Goal: Transaction & Acquisition: Purchase product/service

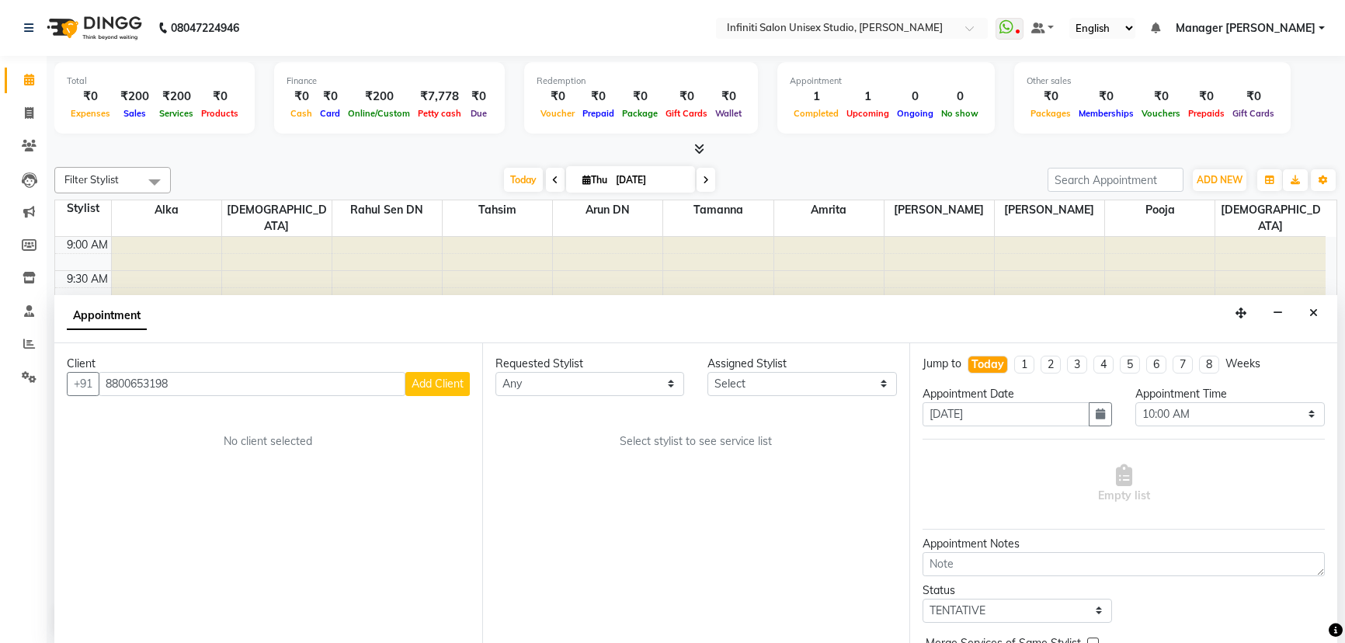
select select "600"
select select "tentative"
type input "8800653198"
click at [440, 380] on span "Add Client" at bounding box center [437, 384] width 52 height 14
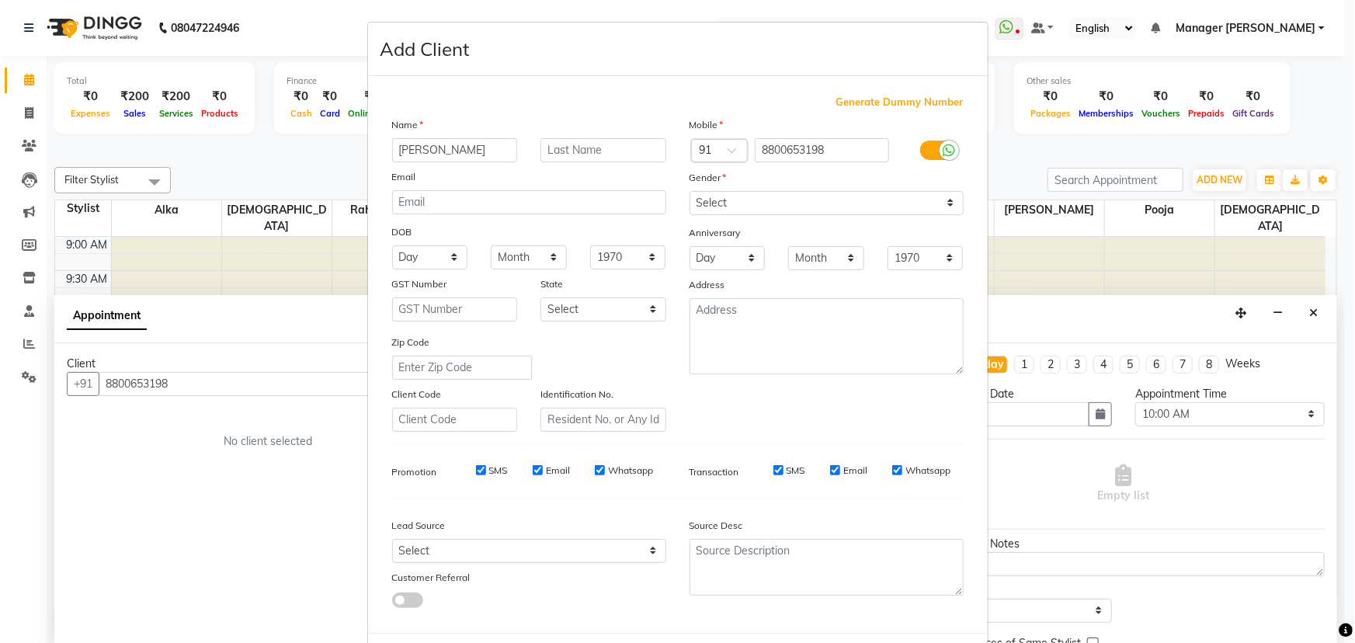
type input "[PERSON_NAME]"
drag, startPoint x: 455, startPoint y: 141, endPoint x: 311, endPoint y: 148, distance: 143.8
click at [311, 148] on ngb-modal-window "Add Client Generate Dummy Number Name [PERSON_NAME] Email DOB Day 01 02 03 04 0…" at bounding box center [677, 321] width 1355 height 643
type input "[PERSON_NAME]"
click at [732, 206] on select "Select Male Female Other Prefer Not To Say" at bounding box center [826, 203] width 274 height 24
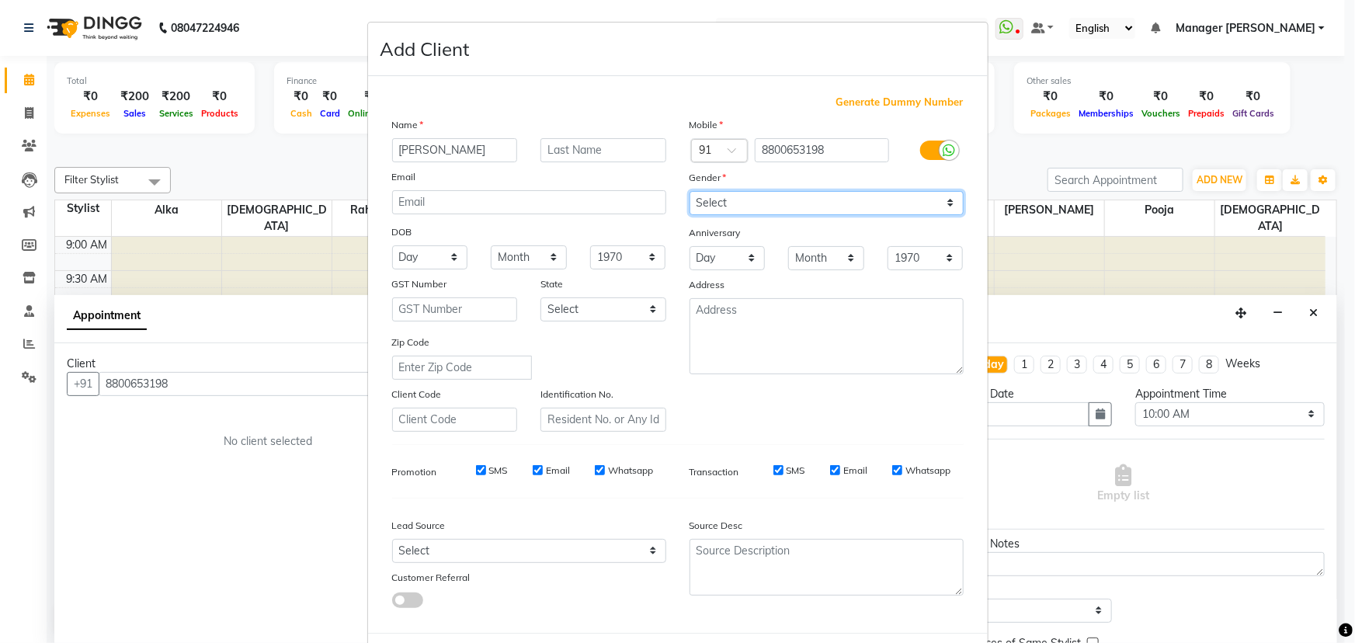
select select "female"
click at [689, 191] on select "Select Male Female Other Prefer Not To Say" at bounding box center [826, 203] width 274 height 24
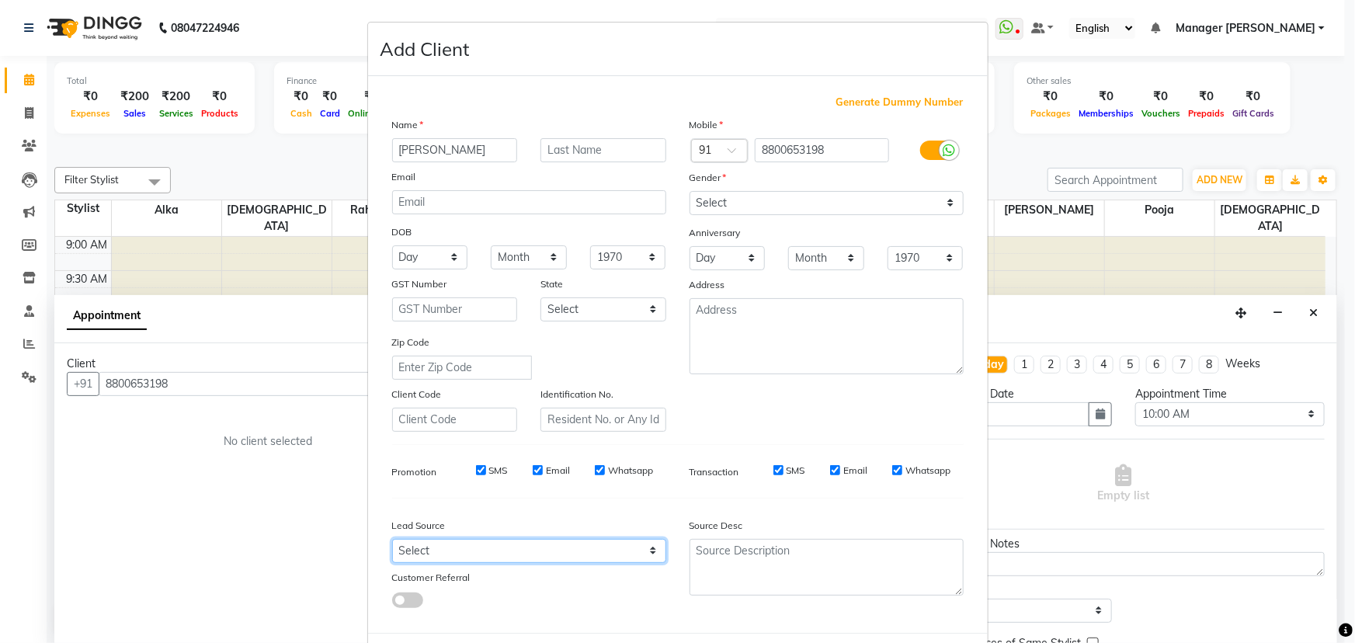
click at [527, 553] on select "Select Walk-in Facebook JustDial Google Other Referral Advertisement No Source …" at bounding box center [529, 551] width 274 height 24
select select "46378"
click at [392, 542] on select "Select Walk-in Facebook JustDial Google Other Referral Advertisement No Source …" at bounding box center [529, 551] width 274 height 24
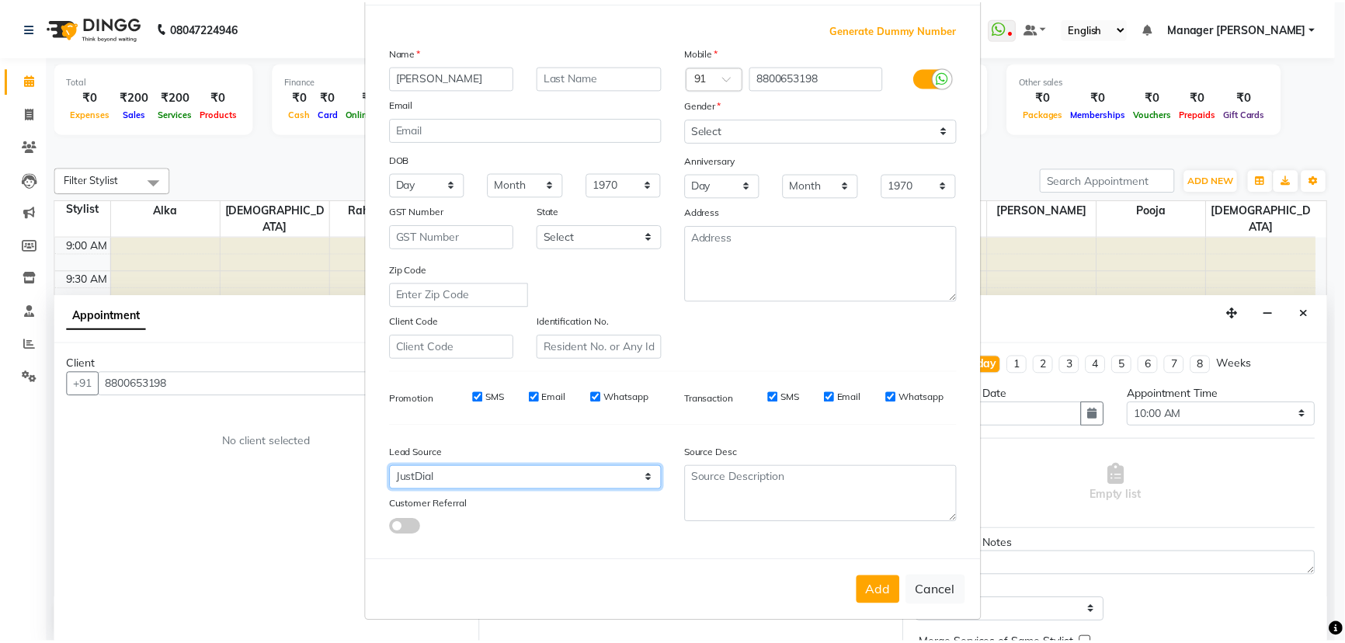
scroll to position [78, 0]
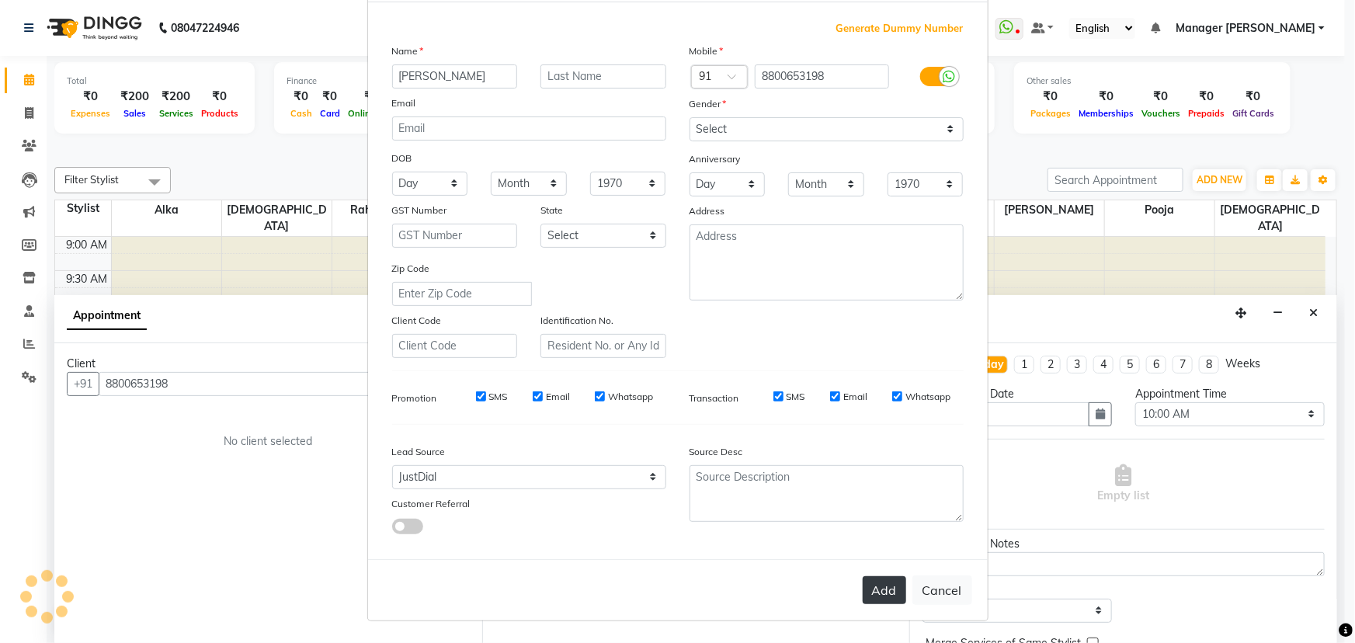
click at [871, 587] on button "Add" at bounding box center [884, 590] width 43 height 28
select select
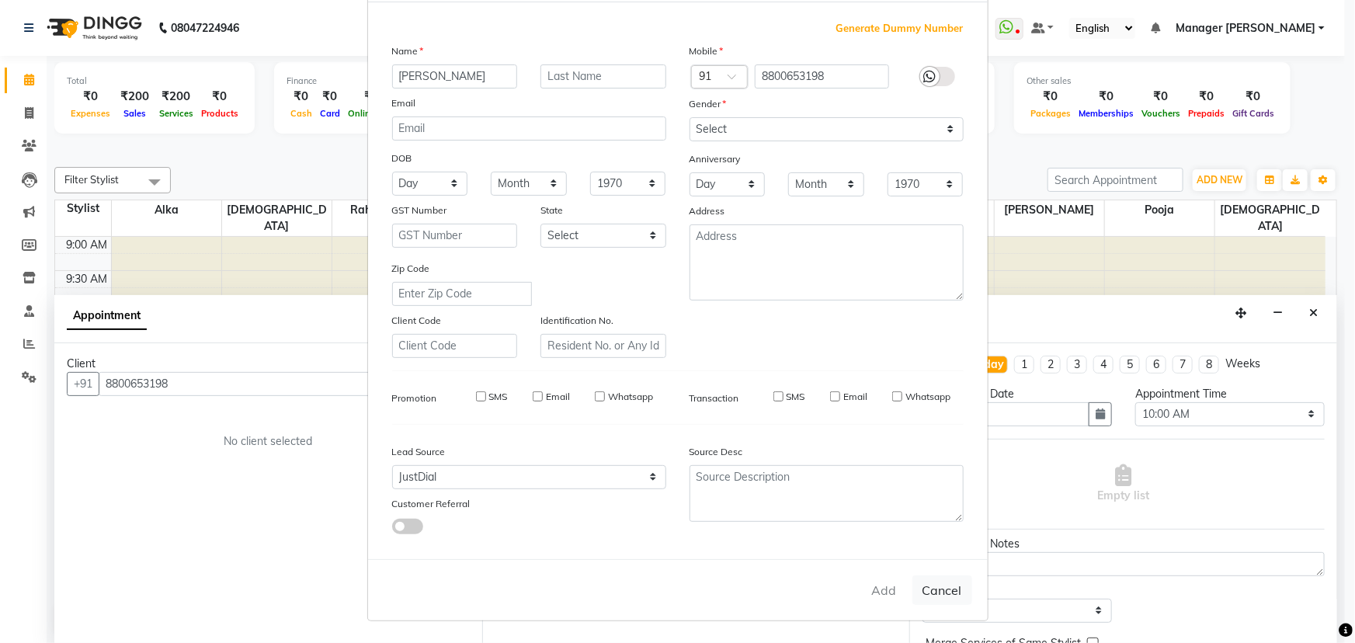
select select
checkbox input "false"
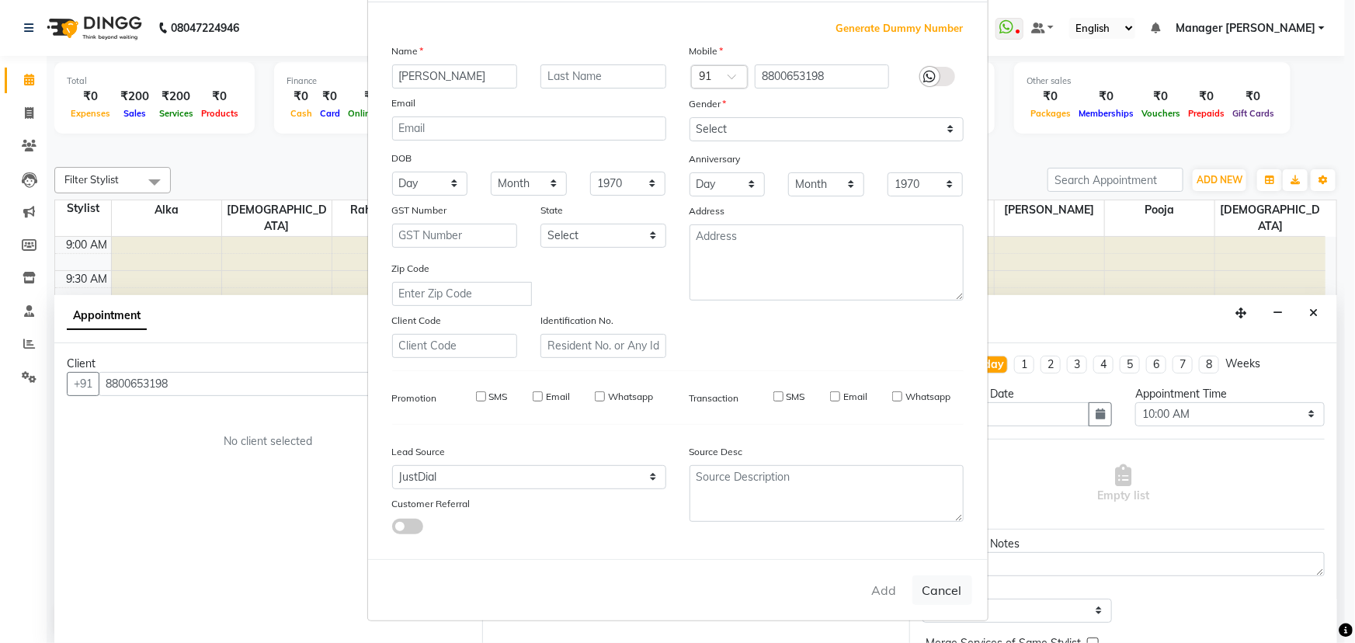
checkbox input "false"
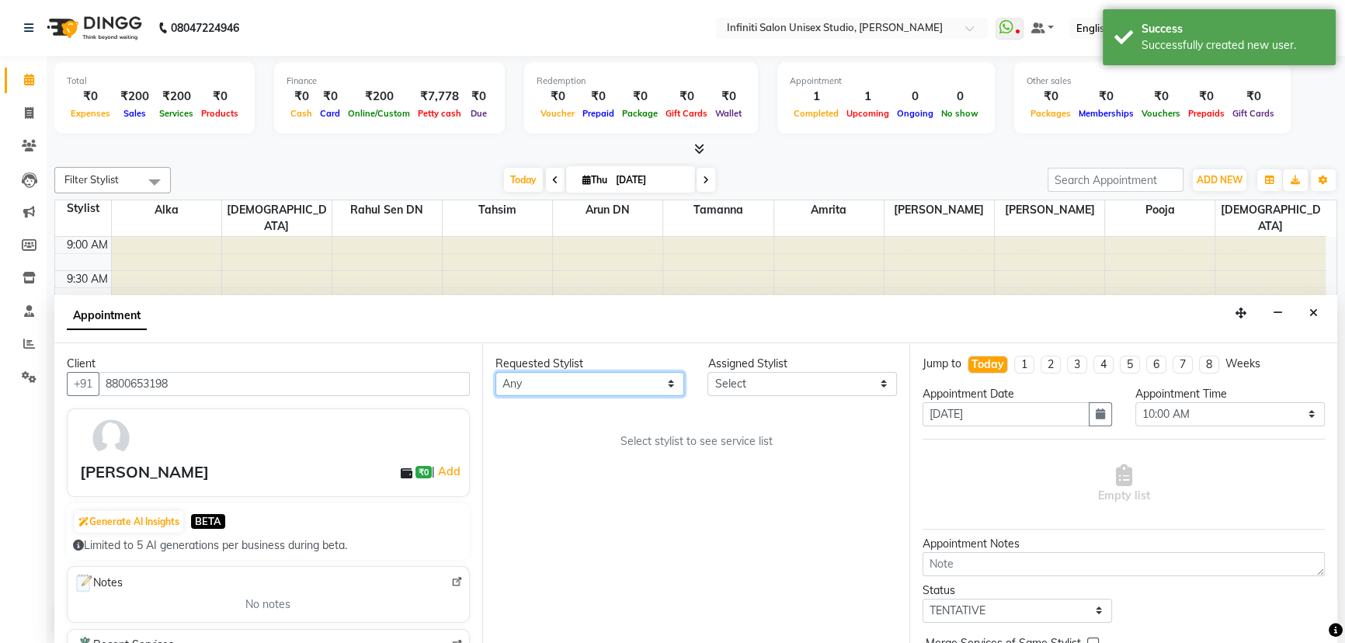
click at [557, 381] on select "Any Alka Amrita Arun DN Bharti Nigam Ishu Krishna Pooja Rahul Sen DN Ritu Sahu …" at bounding box center [589, 384] width 189 height 24
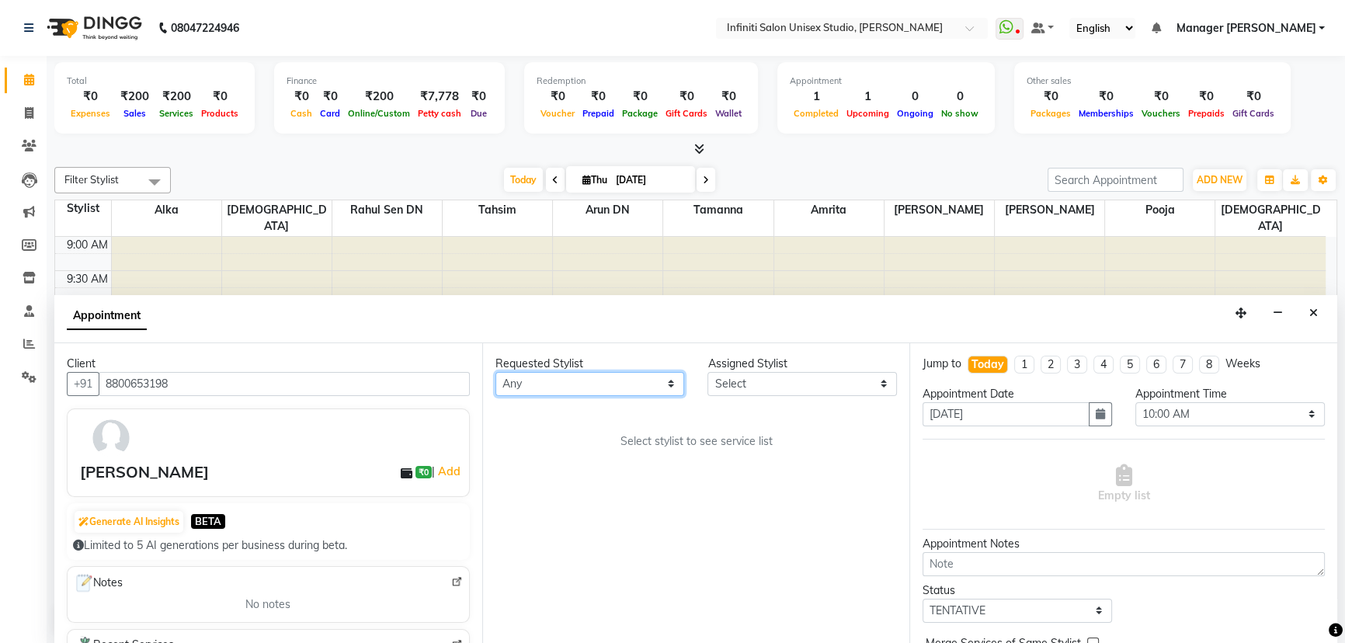
click at [604, 374] on select "Any Alka Amrita Arun DN Bharti Nigam Ishu Krishna Pooja Rahul Sen DN Ritu Sahu …" at bounding box center [589, 384] width 189 height 24
select select "49892"
click at [495, 372] on select "Any Alka Amrita Arun DN Bharti Nigam Ishu Krishna Pooja Rahul Sen DN Ritu Sahu …" at bounding box center [589, 384] width 189 height 24
select select "49892"
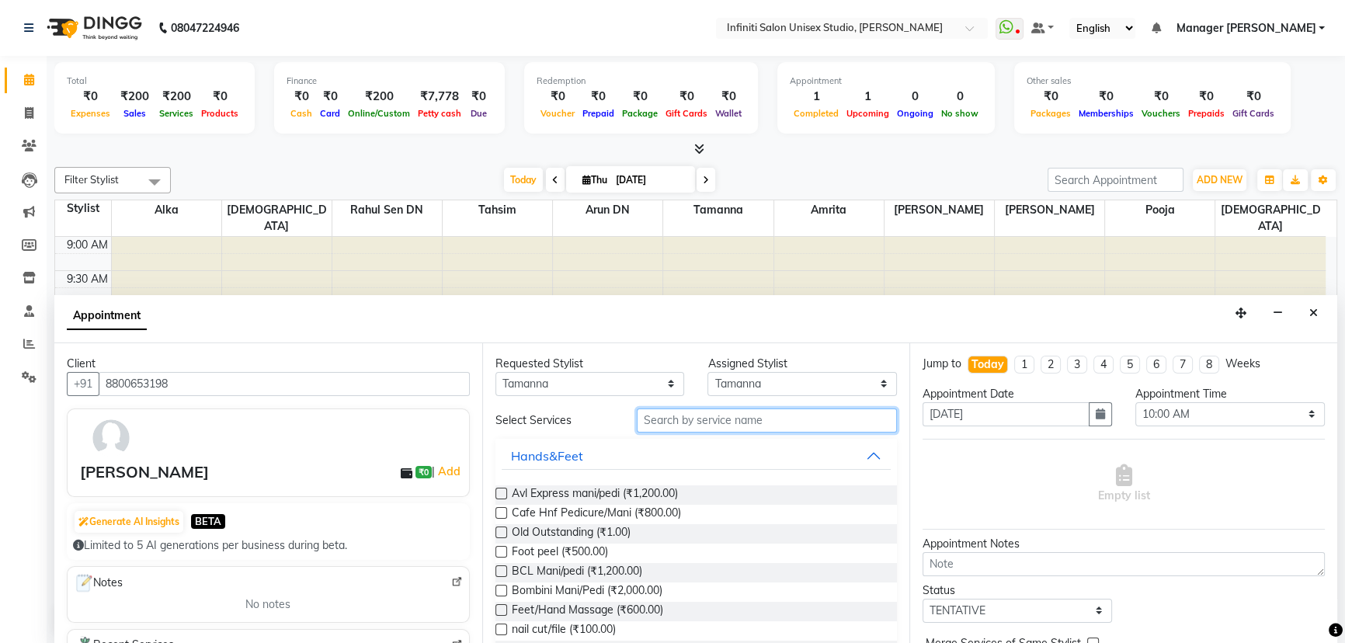
click at [718, 418] on input "text" at bounding box center [767, 420] width 260 height 24
click at [736, 415] on input "text" at bounding box center [767, 420] width 260 height 24
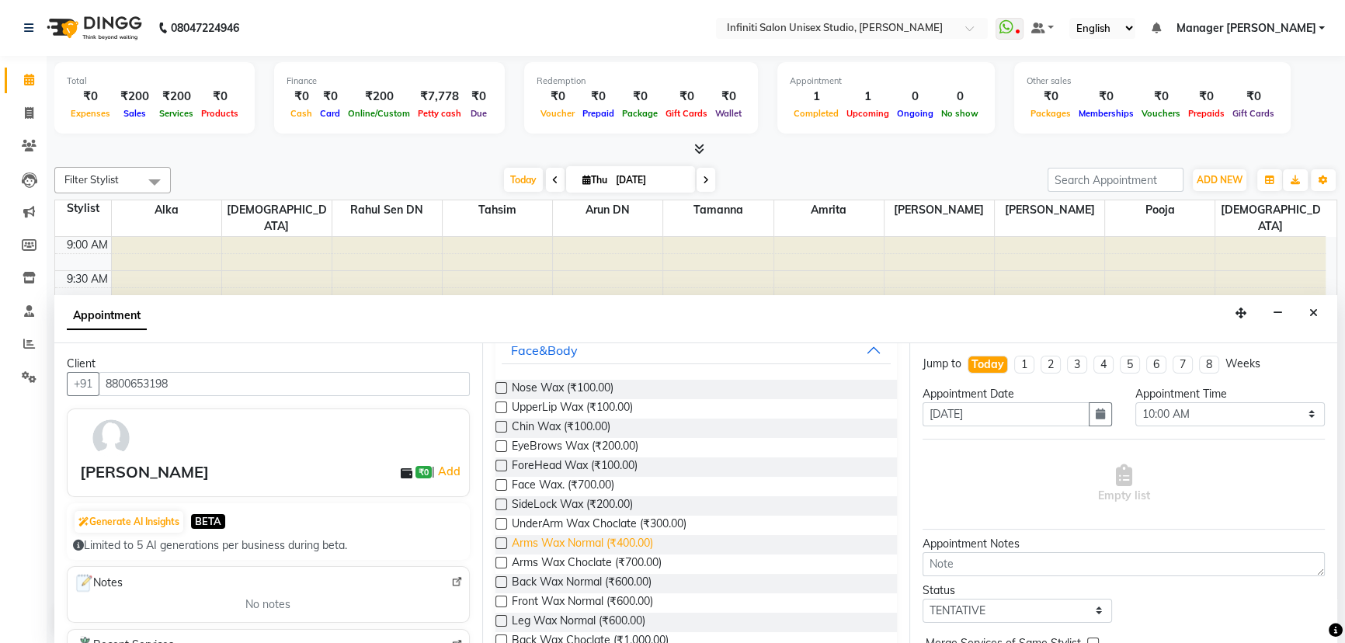
scroll to position [70, 0]
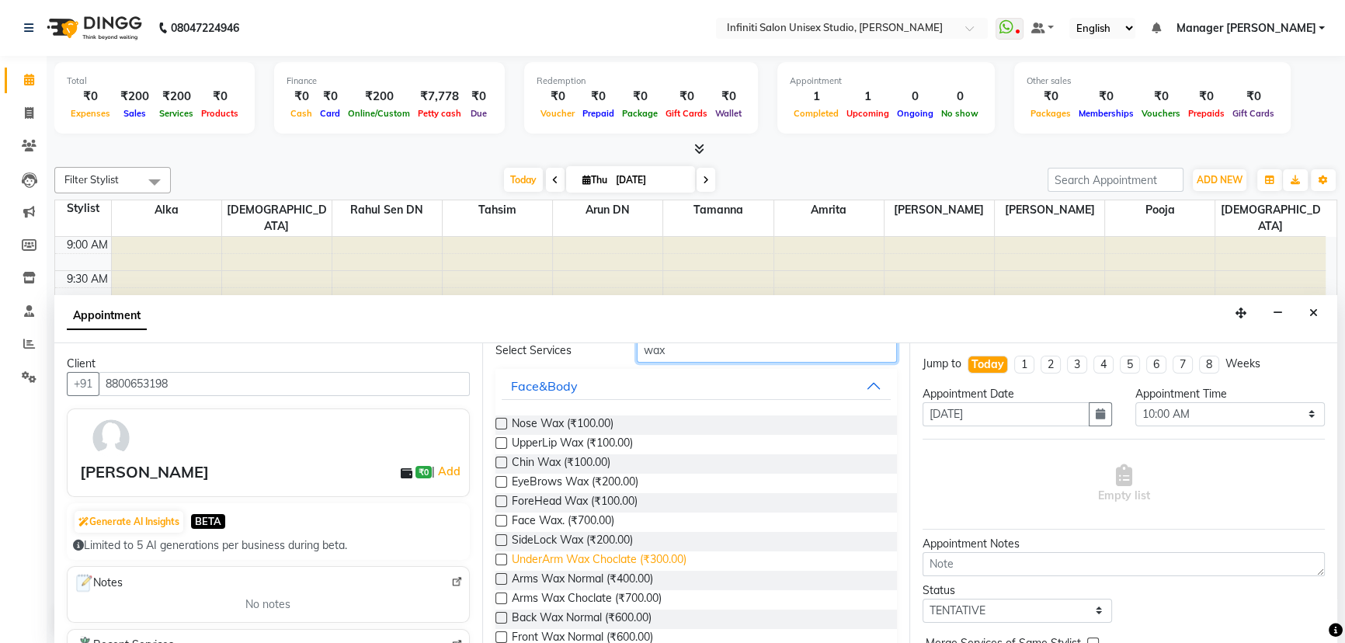
type input "wax"
click at [557, 559] on span "UnderArm Wax Choclate (₹300.00)" at bounding box center [599, 560] width 175 height 19
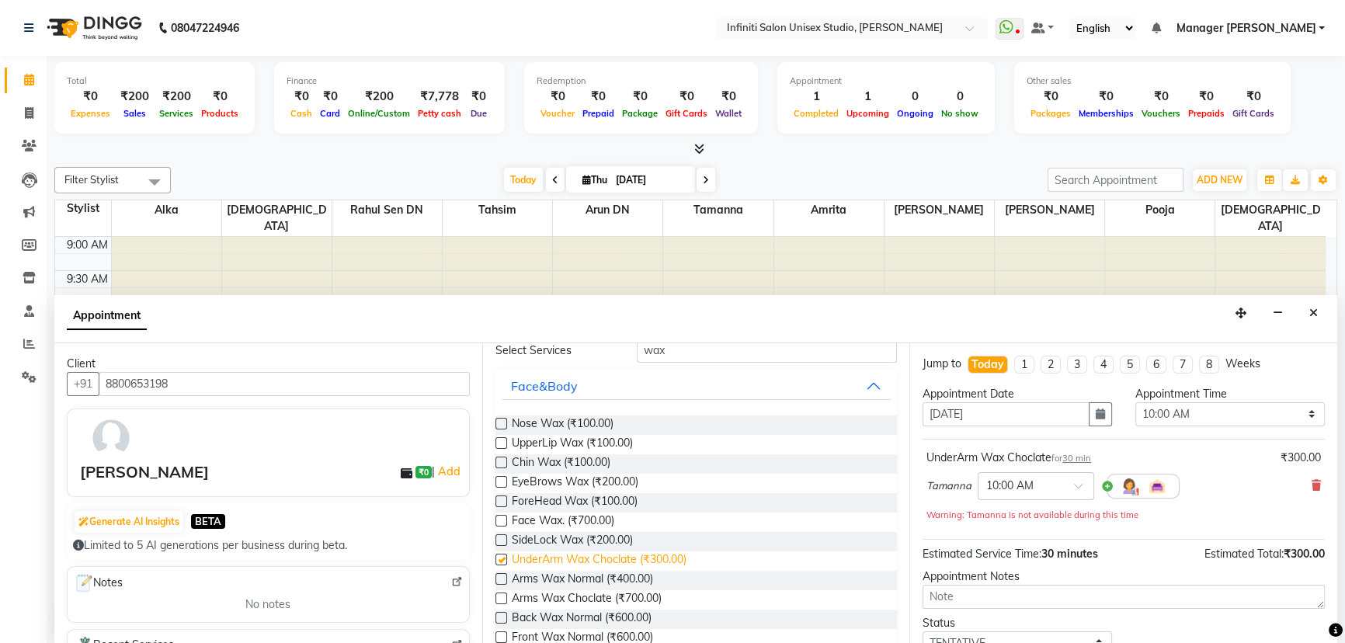
checkbox input "false"
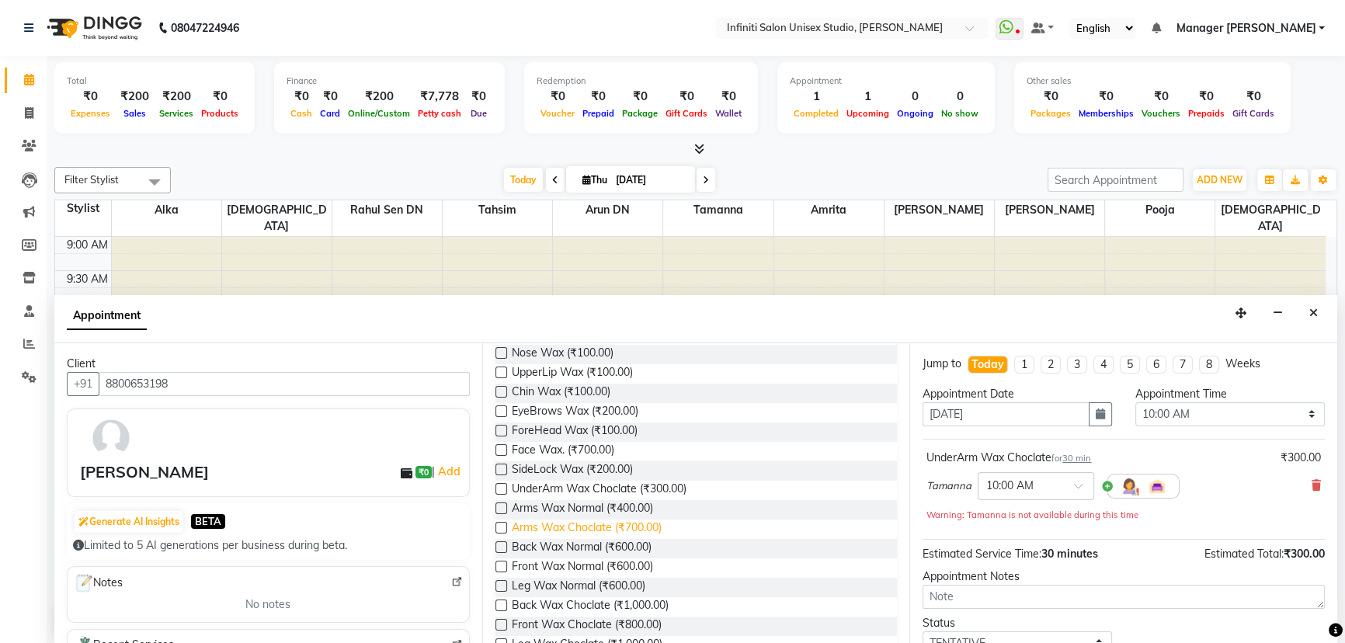
click at [571, 523] on span "Arms Wax Choclate (₹700.00)" at bounding box center [587, 528] width 150 height 19
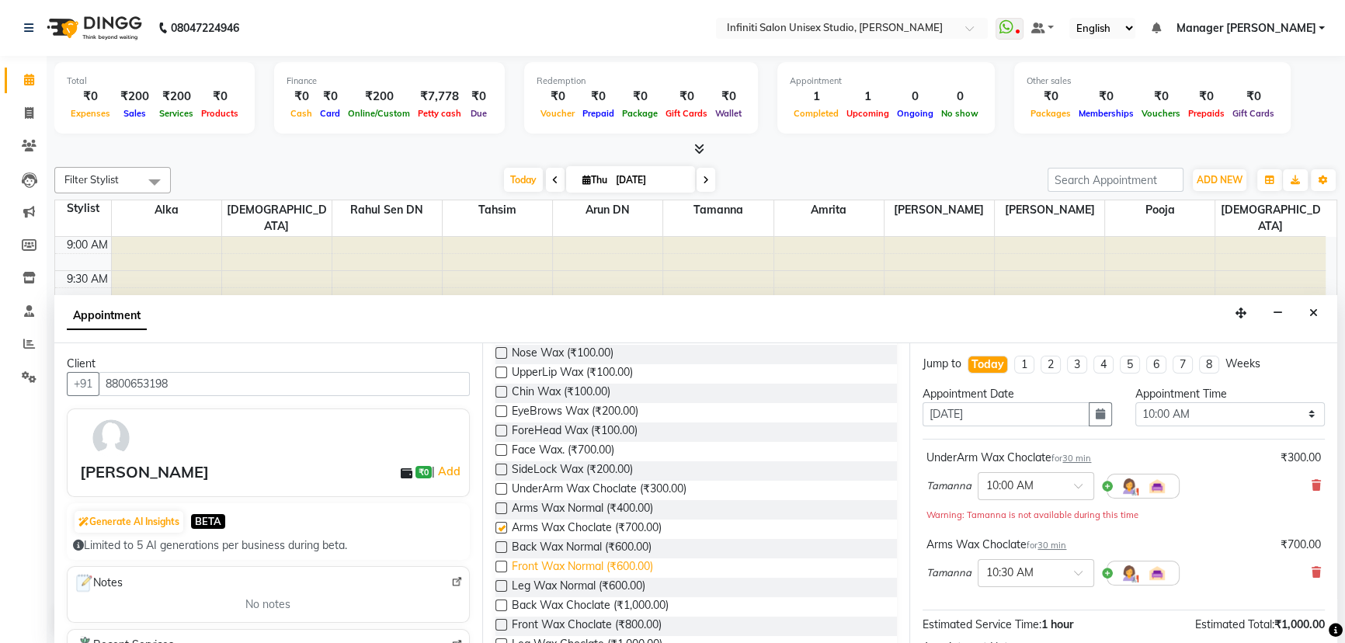
checkbox input "false"
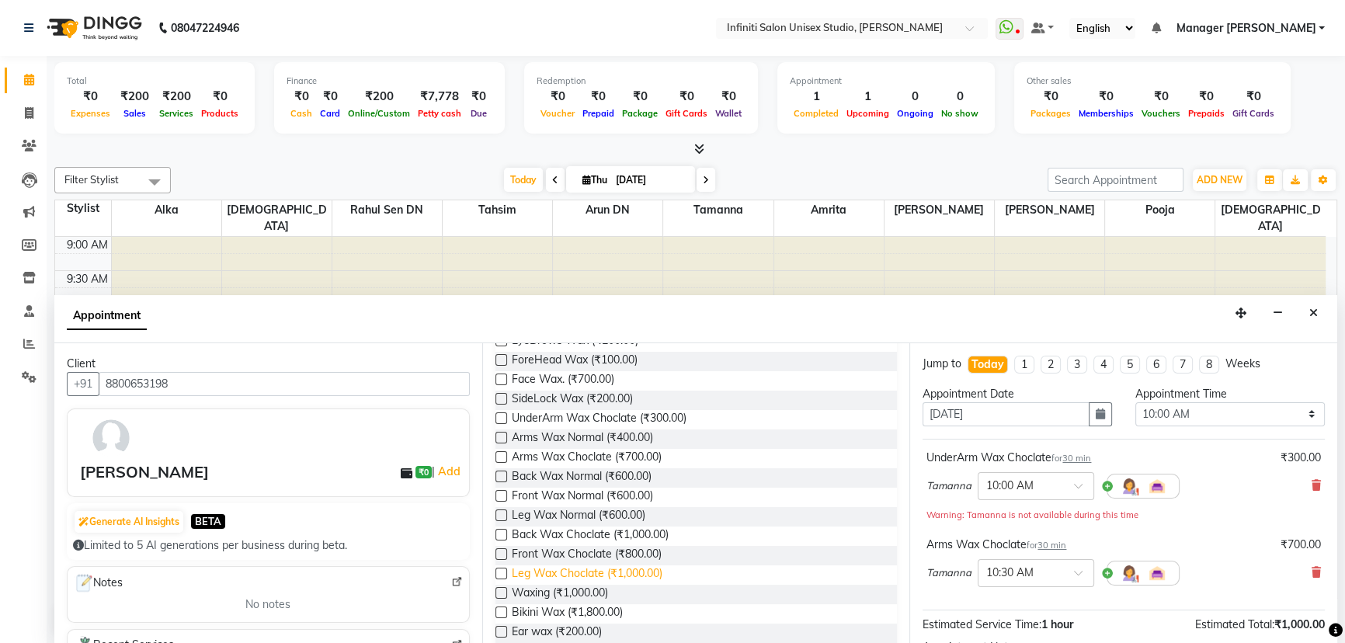
click at [580, 568] on span "Leg Wax Choclate (₹1,000.00)" at bounding box center [587, 574] width 151 height 19
checkbox input "false"
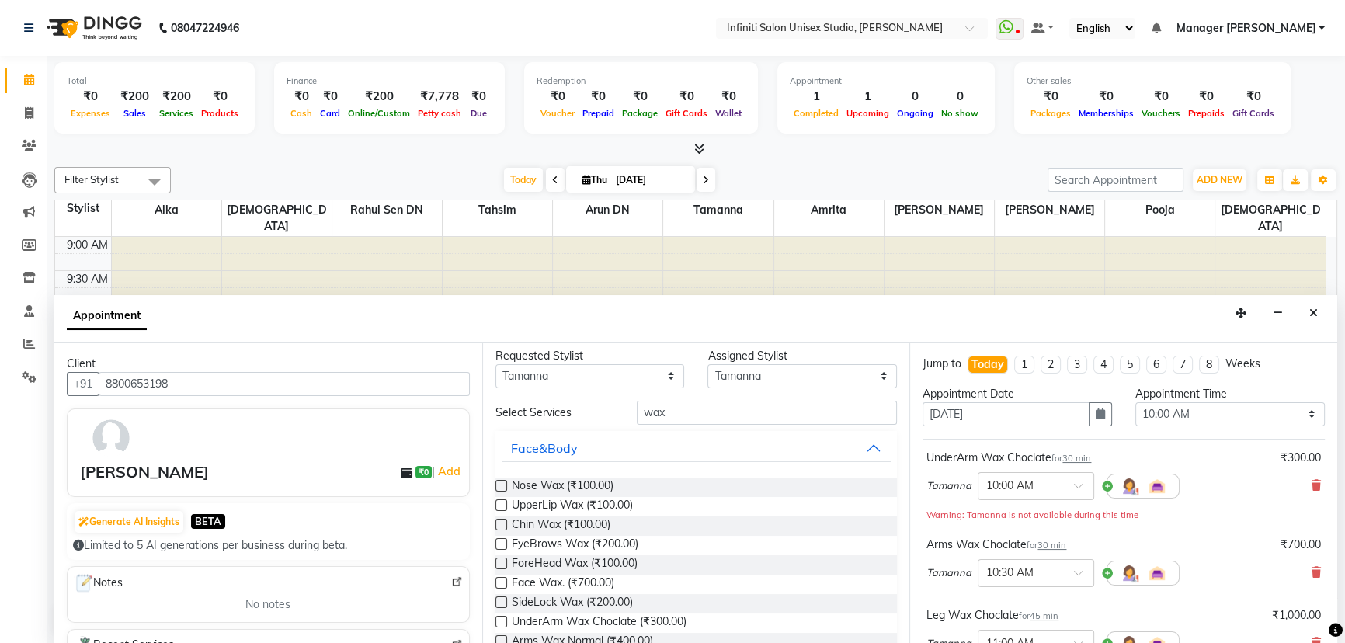
scroll to position [0, 0]
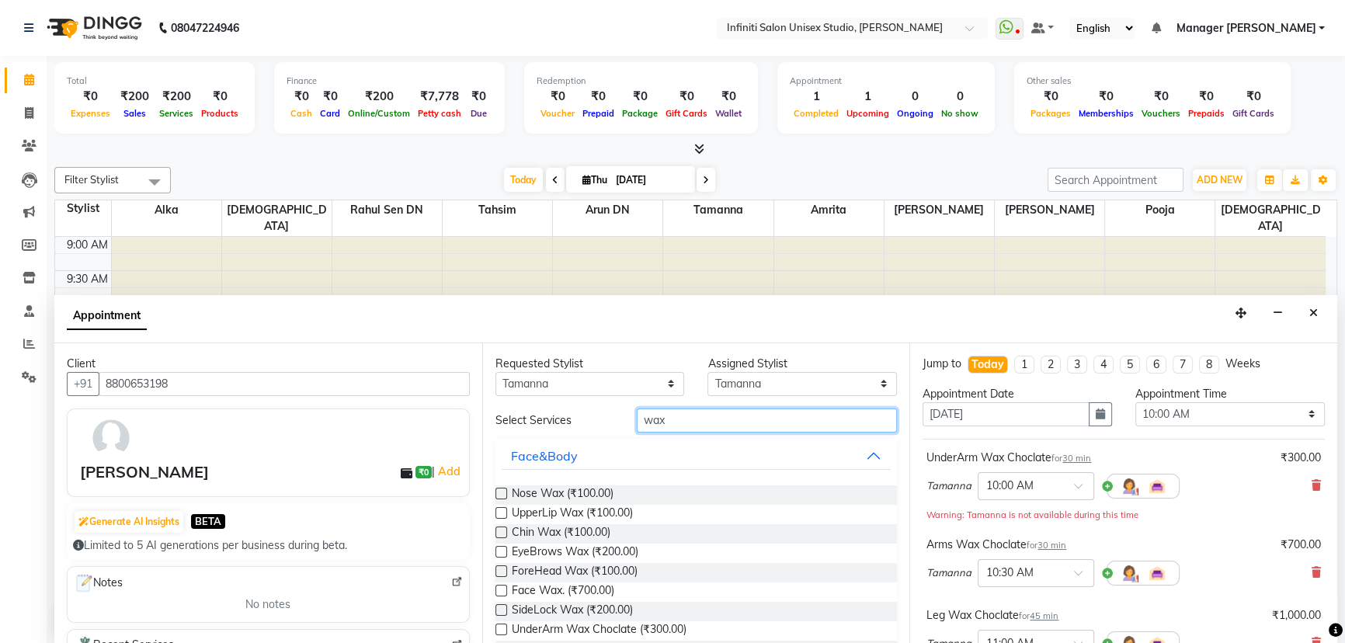
drag, startPoint x: 698, startPoint y: 414, endPoint x: 627, endPoint y: 411, distance: 70.7
click at [627, 411] on div "wax" at bounding box center [766, 420] width 283 height 24
type input "thr"
click at [568, 602] on span "Threading (₹100.00)" at bounding box center [561, 611] width 99 height 19
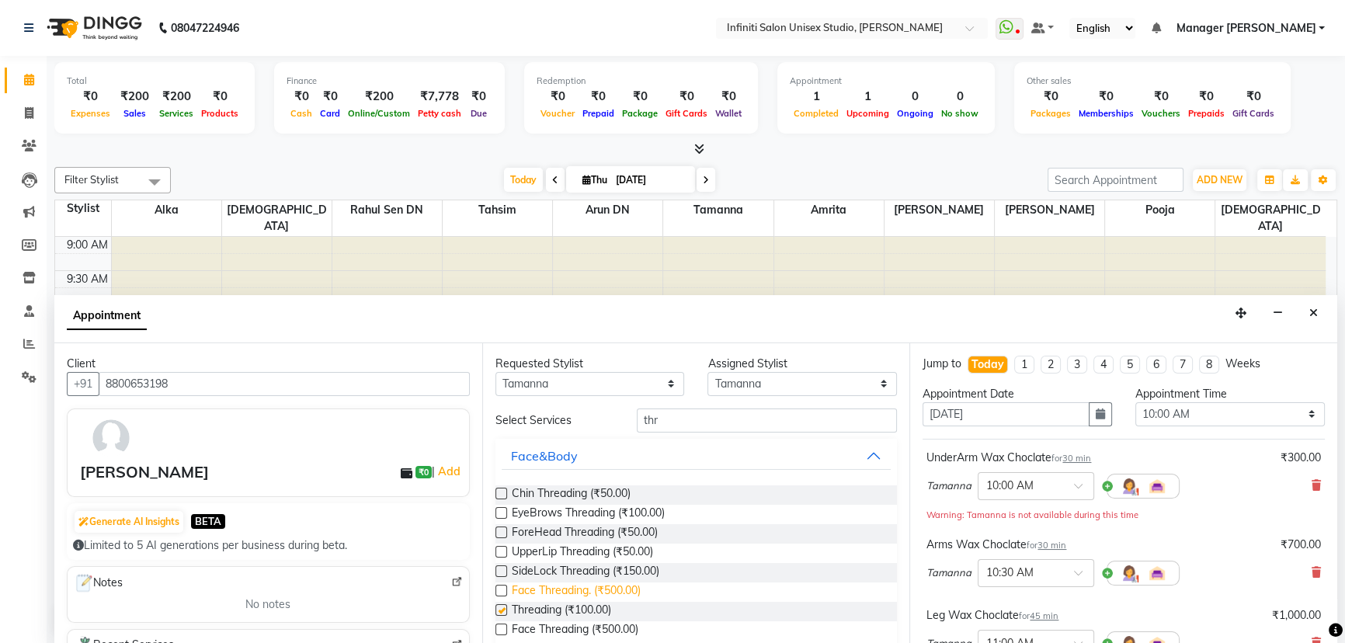
checkbox input "false"
click at [1201, 411] on select "Select 10:00 AM 10:15 AM 10:30 AM 10:45 AM 11:00 AM 11:15 AM 11:30 AM 11:45 AM …" at bounding box center [1229, 414] width 189 height 24
select select "960"
click at [1135, 402] on select "Select 10:00 AM 10:15 AM 10:30 AM 10:45 AM 11:00 AM 11:15 AM 11:30 AM 11:45 AM …" at bounding box center [1229, 414] width 189 height 24
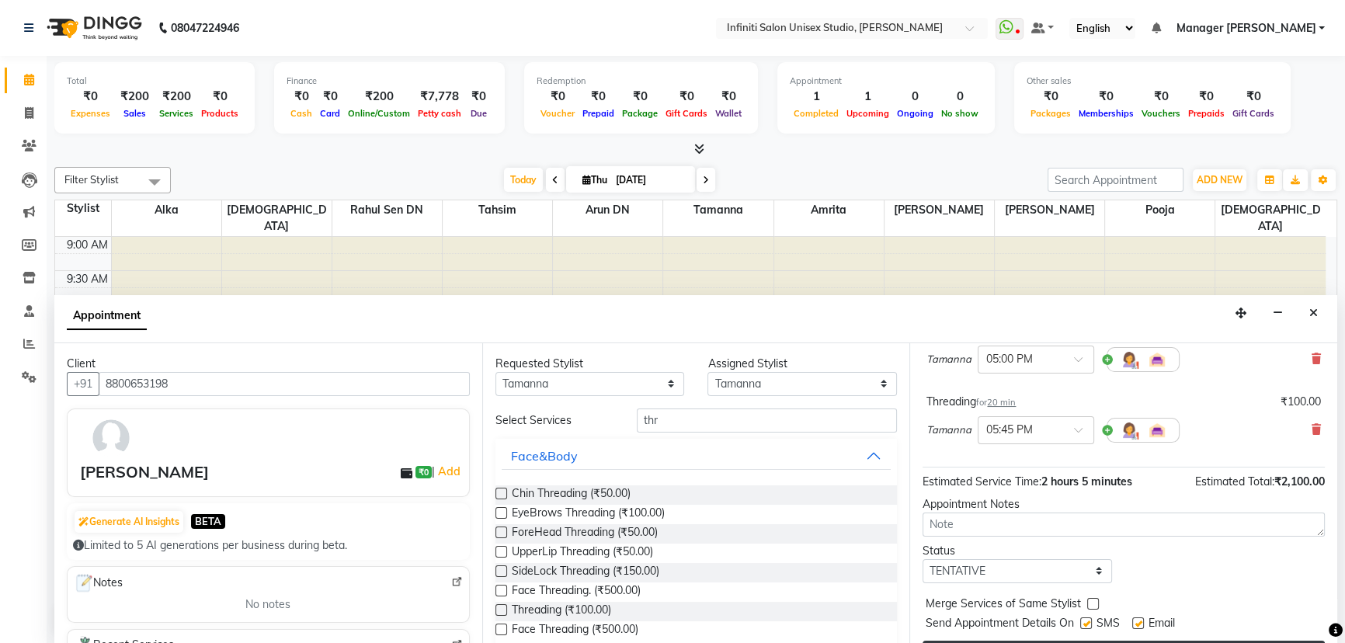
scroll to position [304, 0]
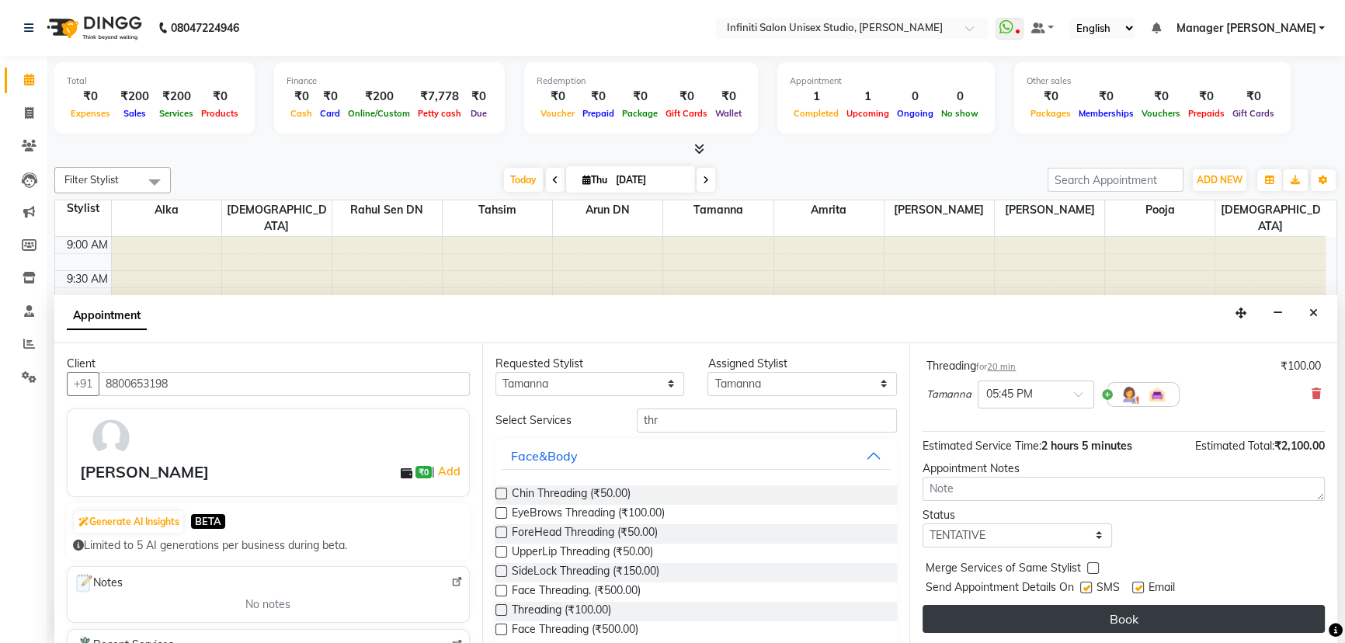
click at [1070, 619] on button "Book" at bounding box center [1123, 619] width 402 height 28
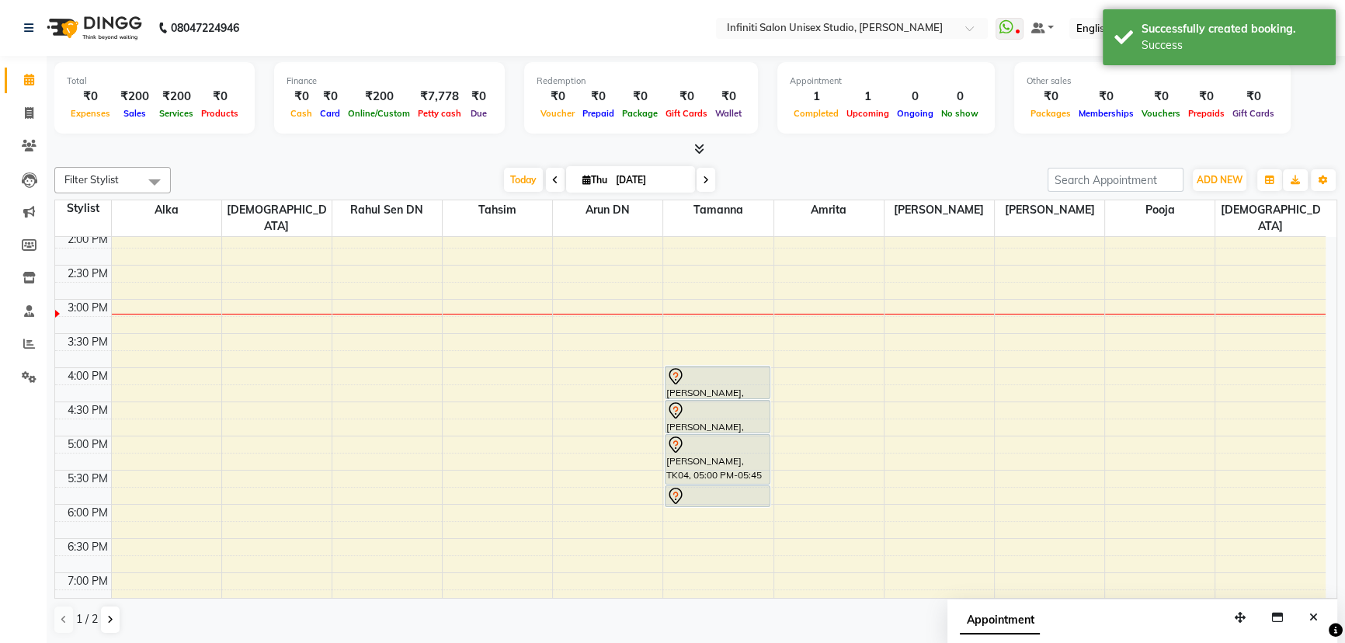
scroll to position [352, 0]
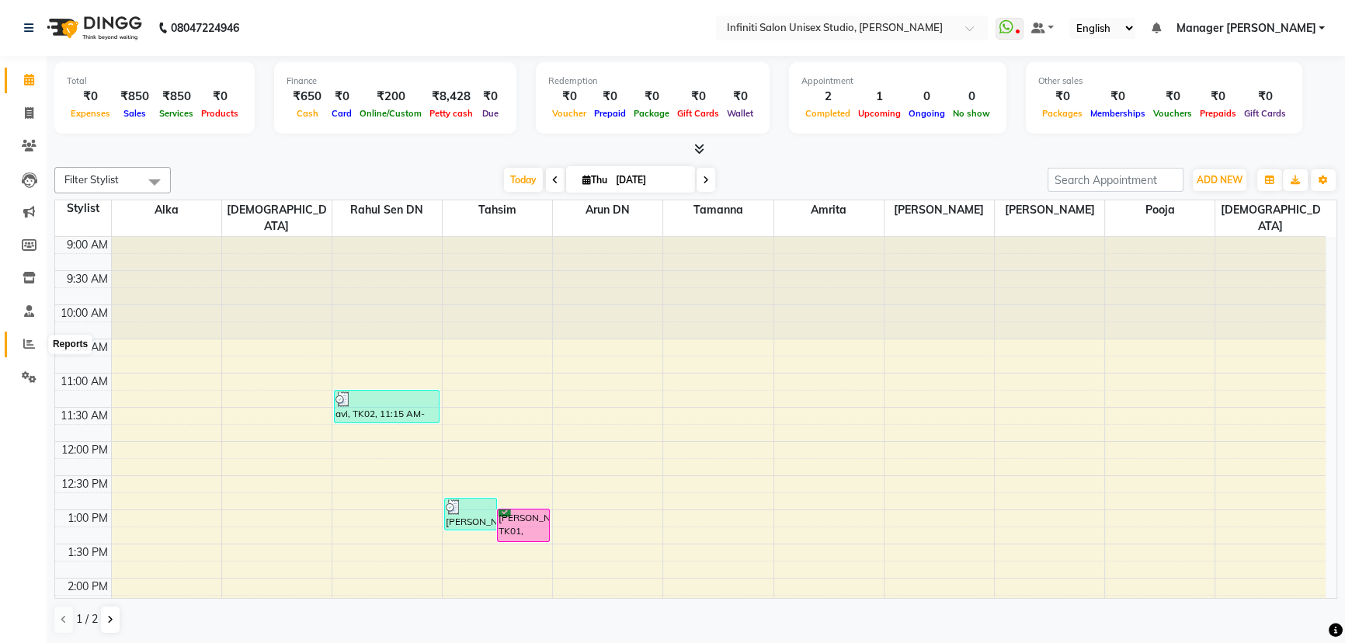
click at [24, 339] on icon at bounding box center [29, 344] width 12 height 12
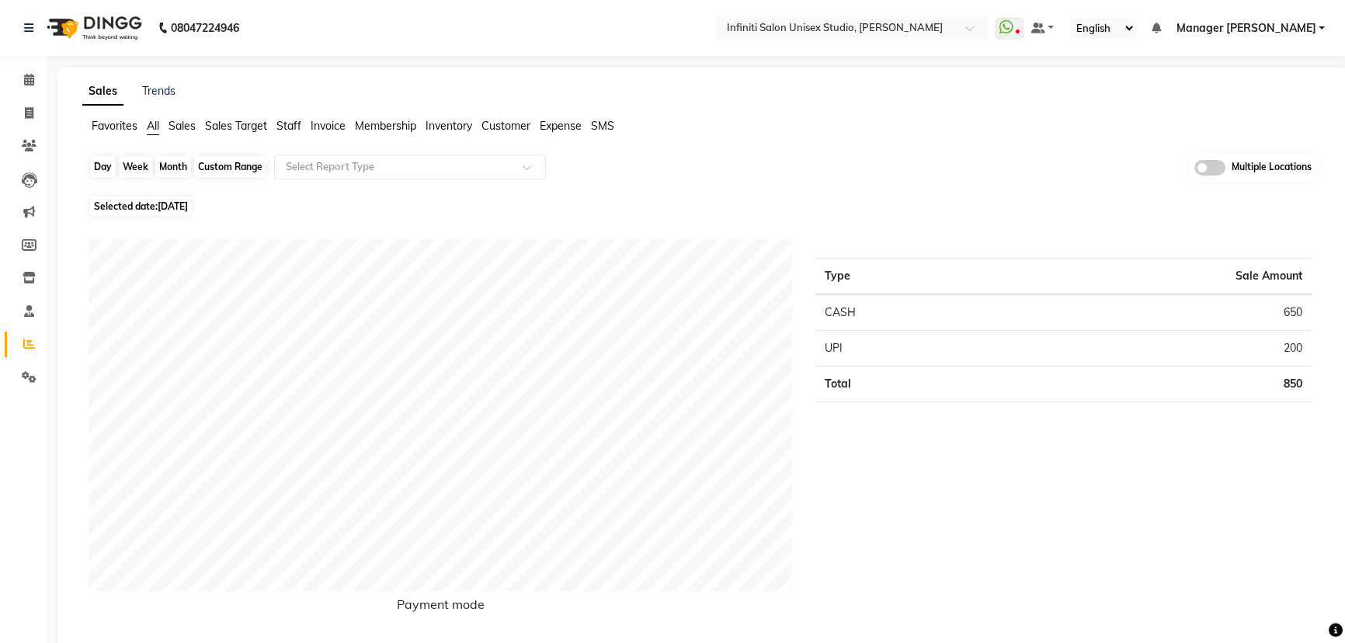
click at [98, 165] on div "Day" at bounding box center [103, 167] width 26 height 22
select select "9"
select select "2025"
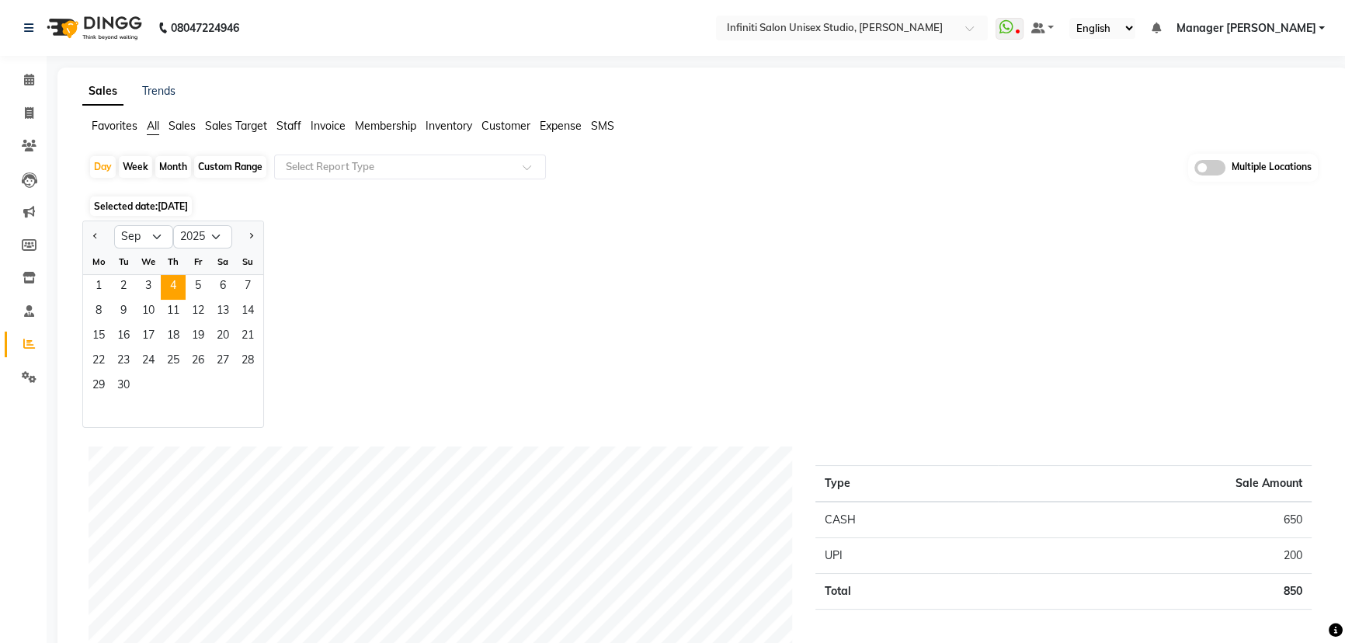
click at [123, 163] on div "Week" at bounding box center [135, 167] width 33 height 22
select select "9"
select select "2025"
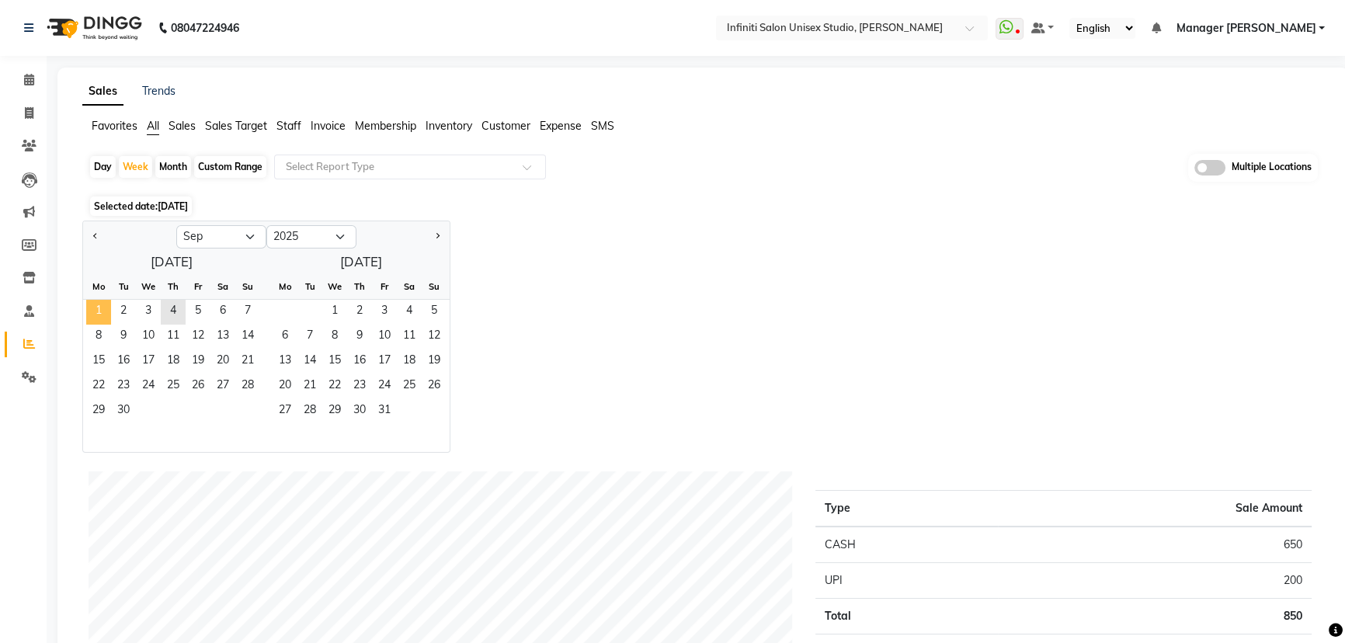
click at [98, 310] on span "1" at bounding box center [98, 312] width 25 height 25
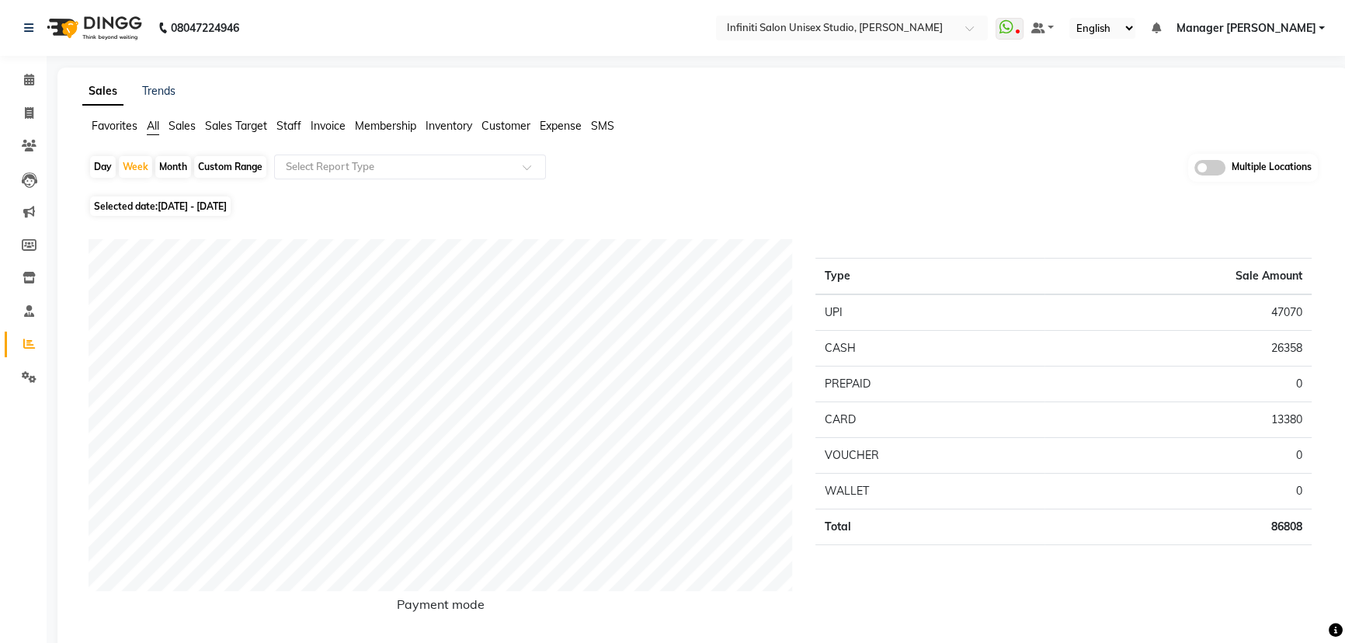
click at [278, 123] on span "Staff" at bounding box center [288, 126] width 25 height 14
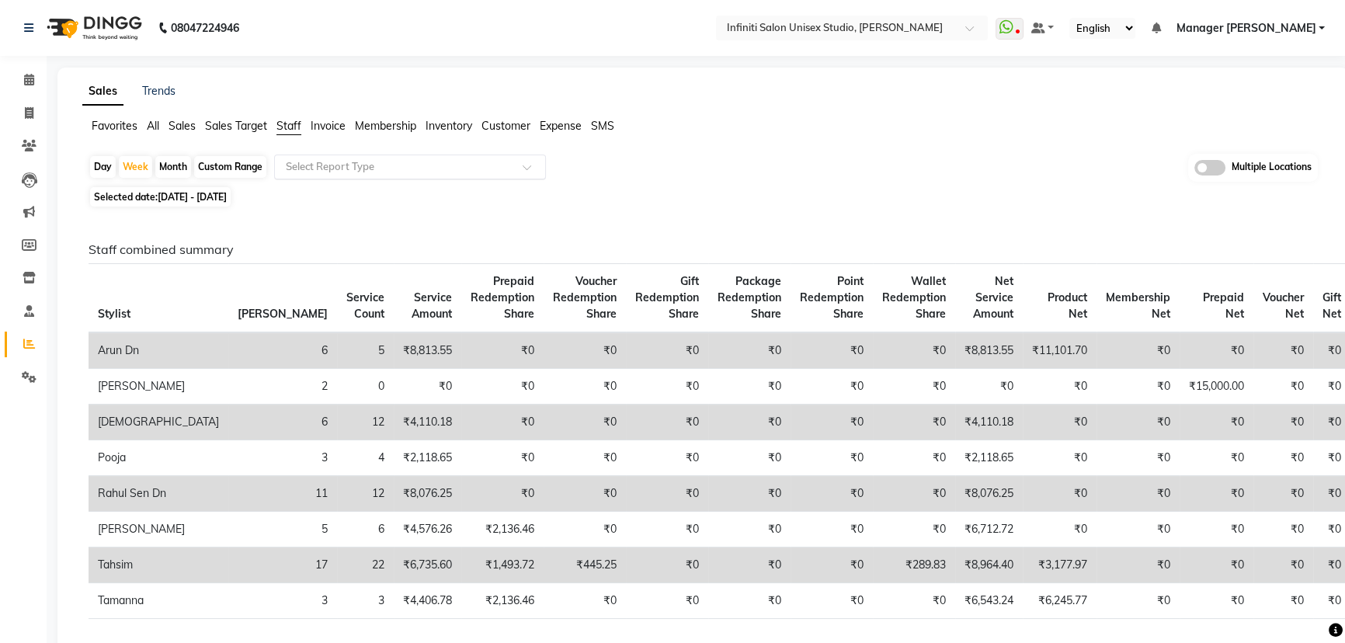
click at [307, 170] on input "text" at bounding box center [395, 167] width 224 height 16
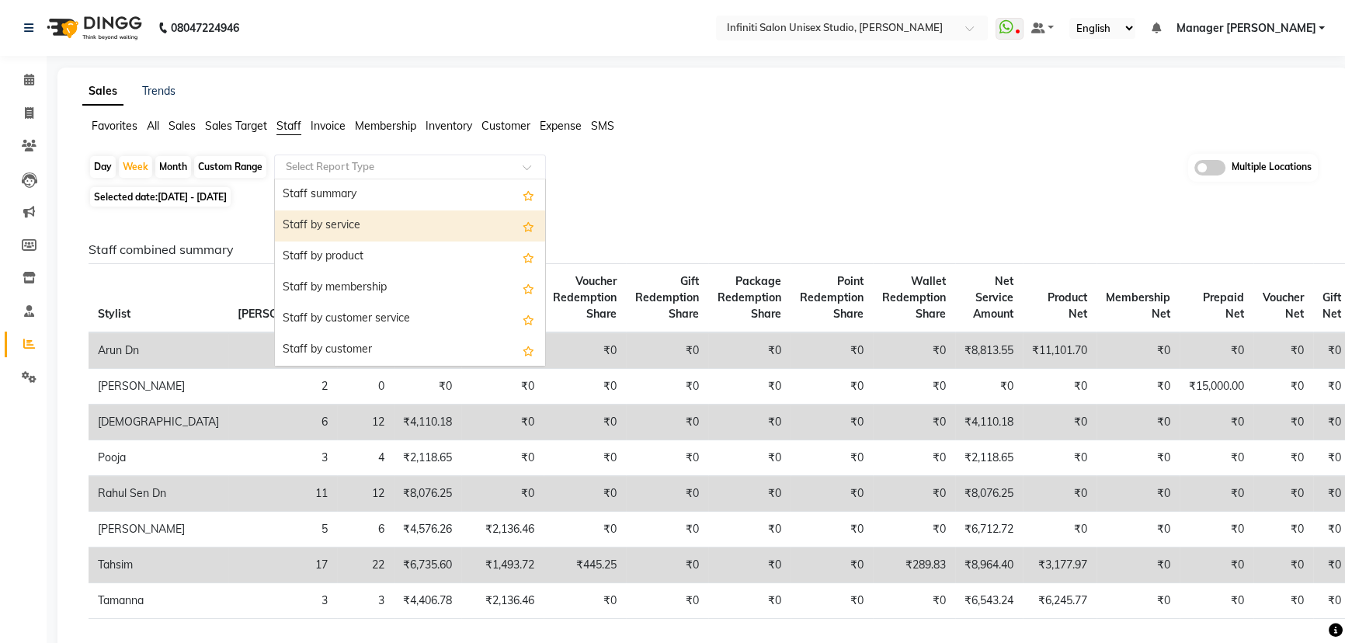
click at [370, 217] on div "Staff by service" at bounding box center [410, 225] width 270 height 31
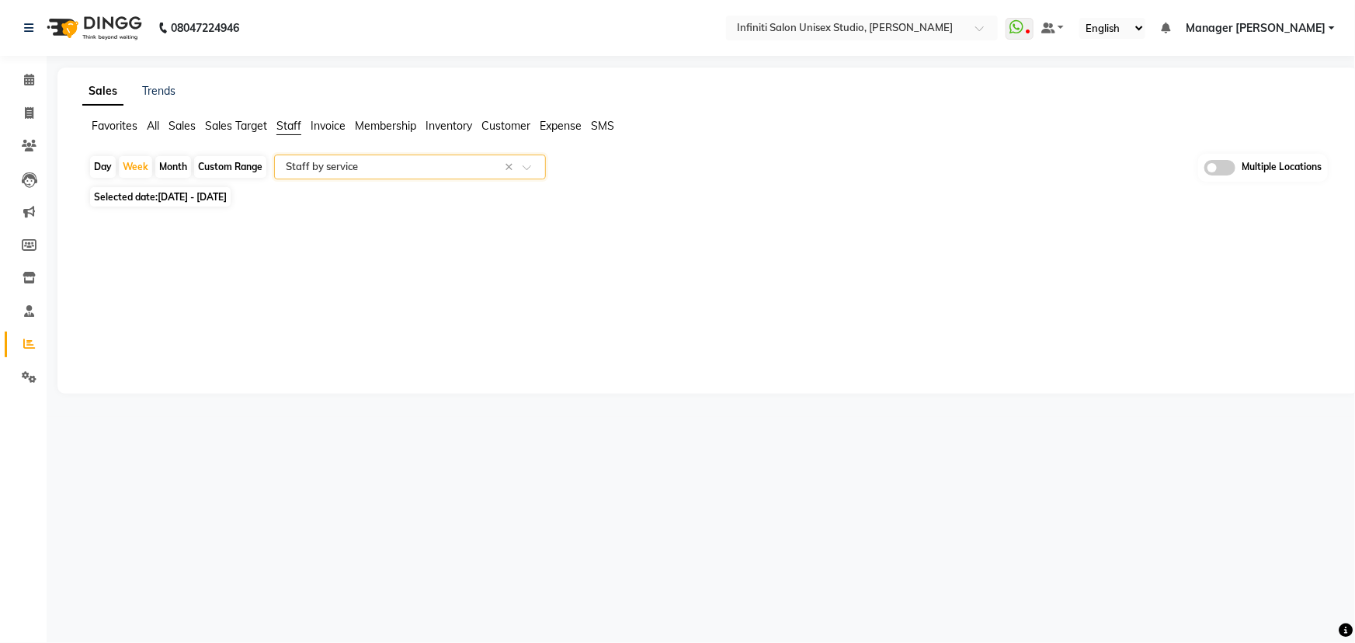
select select "csv"
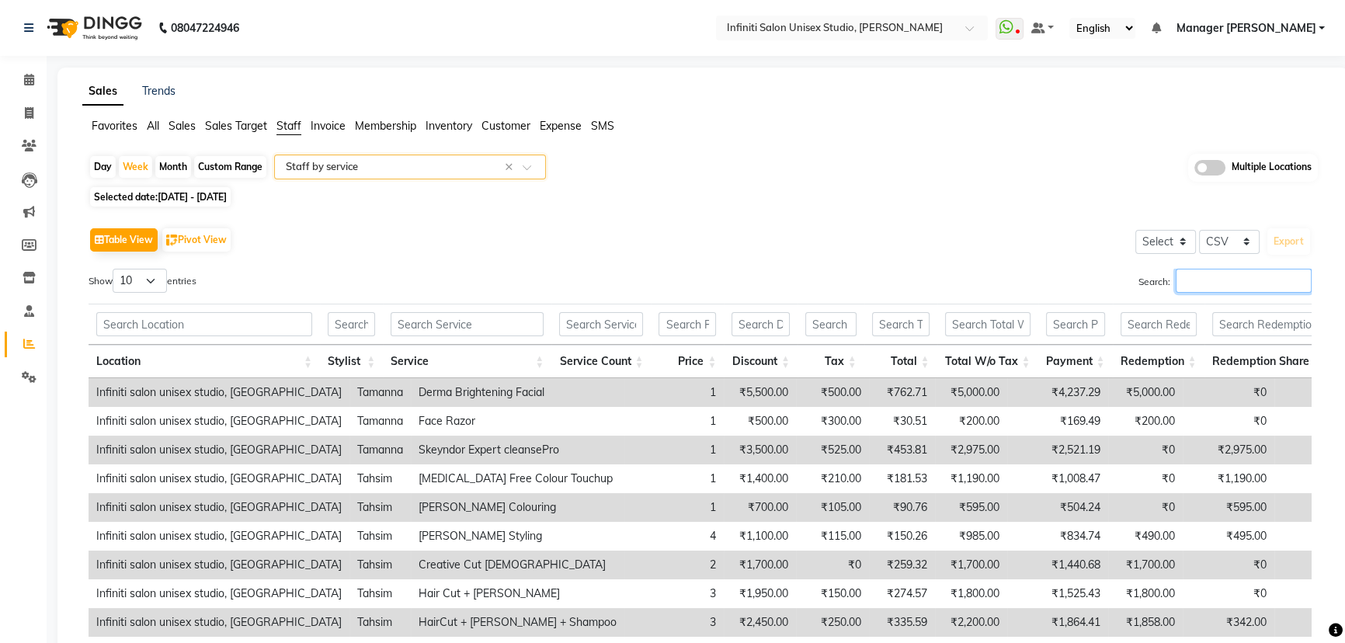
click at [1244, 276] on input "Search:" at bounding box center [1243, 281] width 136 height 24
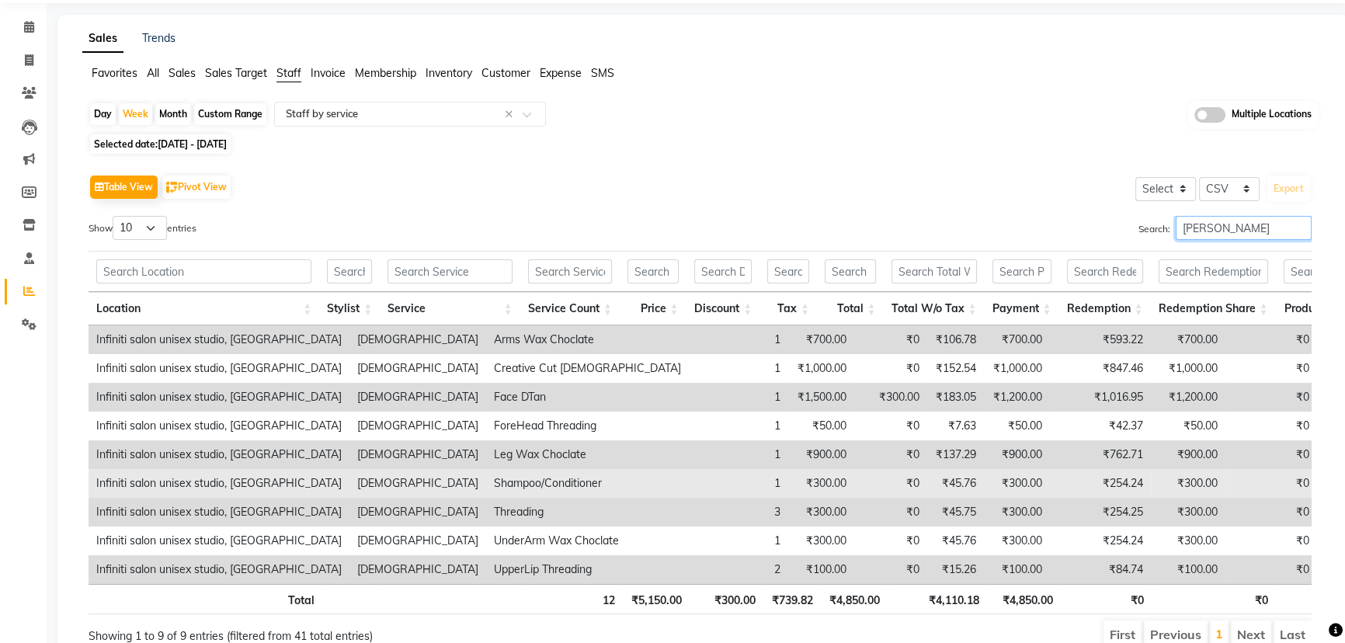
scroll to position [131, 0]
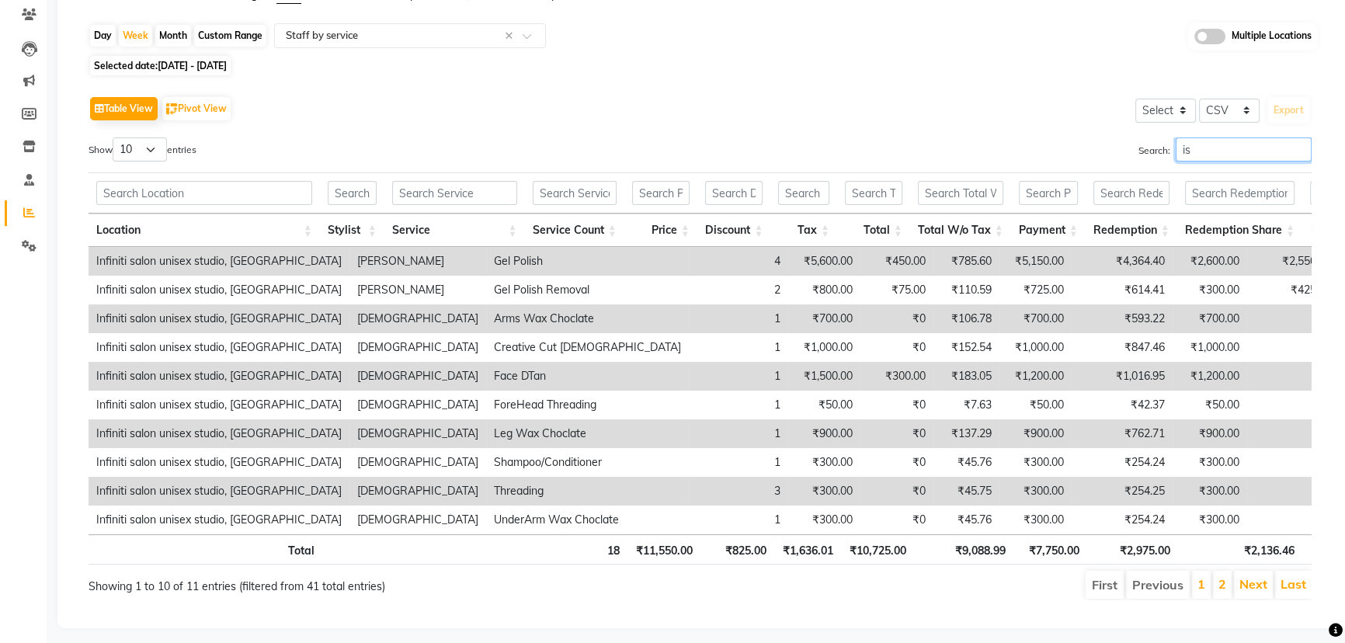
type input "i"
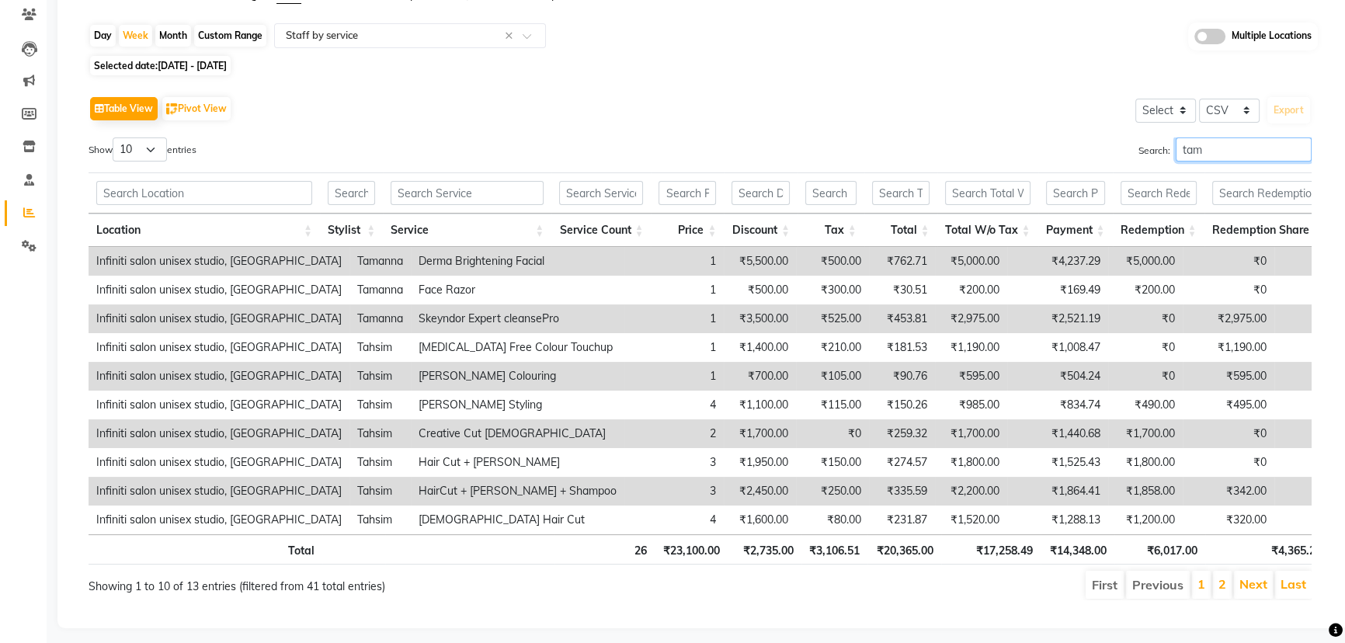
scroll to position [0, 0]
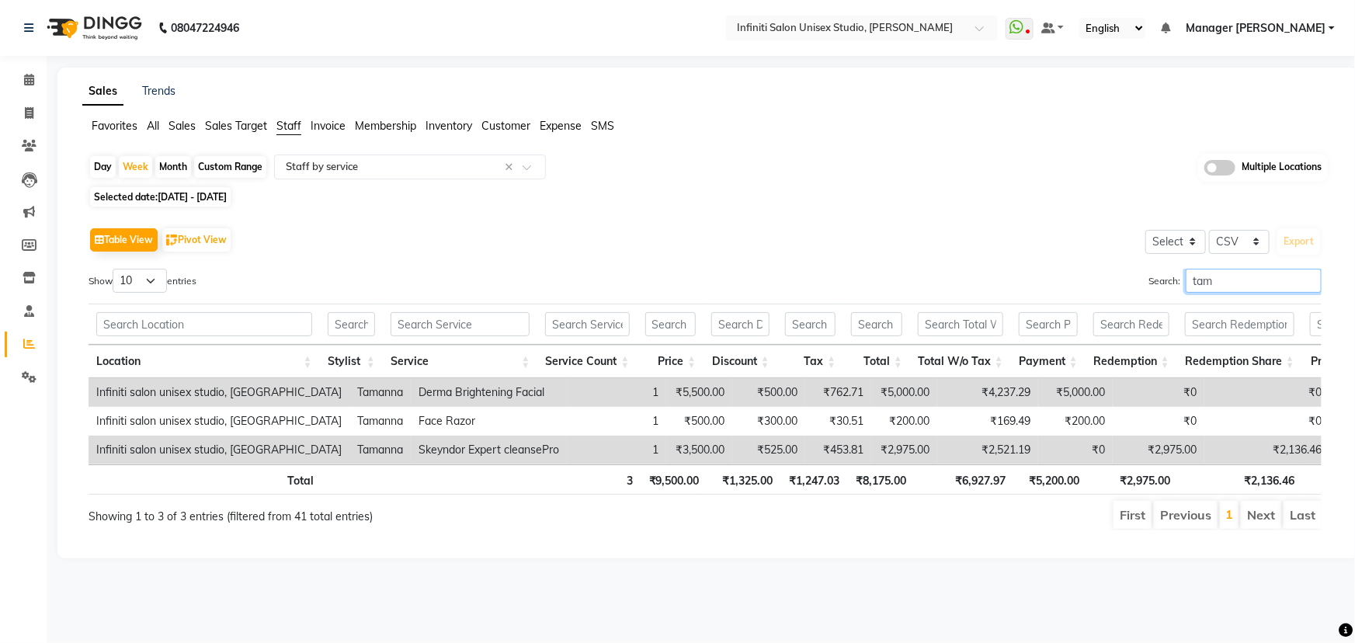
type input "tam"
click at [22, 76] on span at bounding box center [29, 80] width 27 height 18
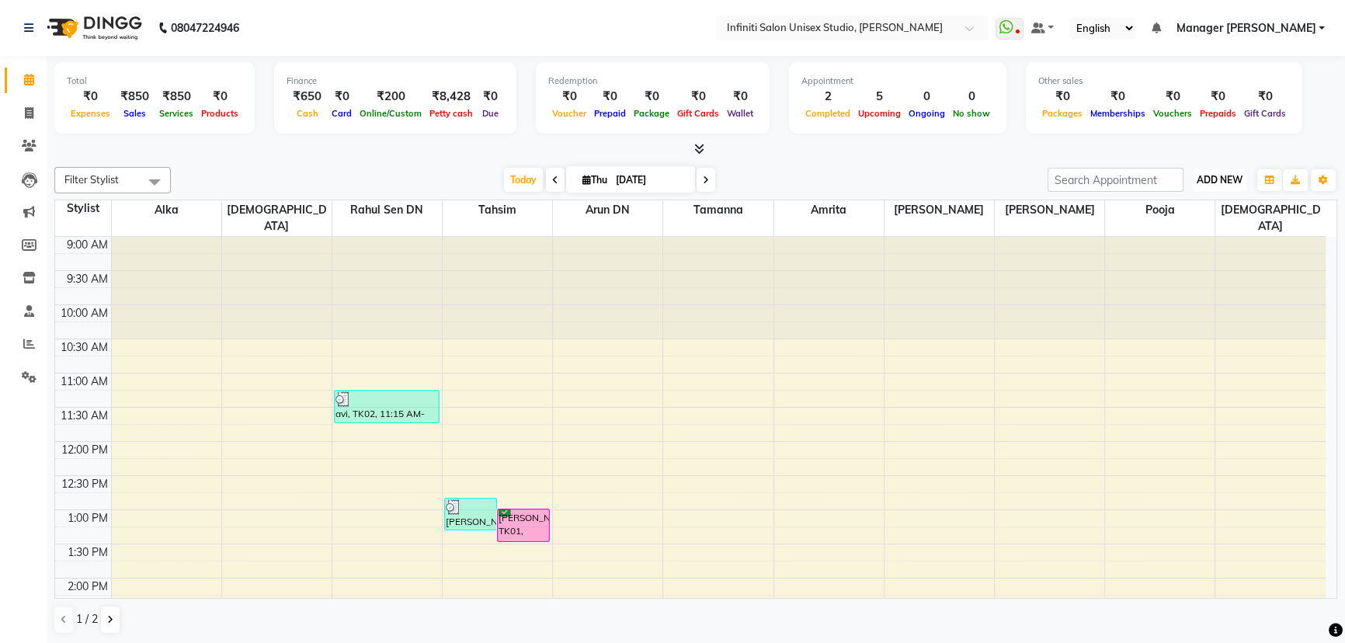
click at [1217, 182] on span "ADD NEW" at bounding box center [1219, 180] width 46 height 12
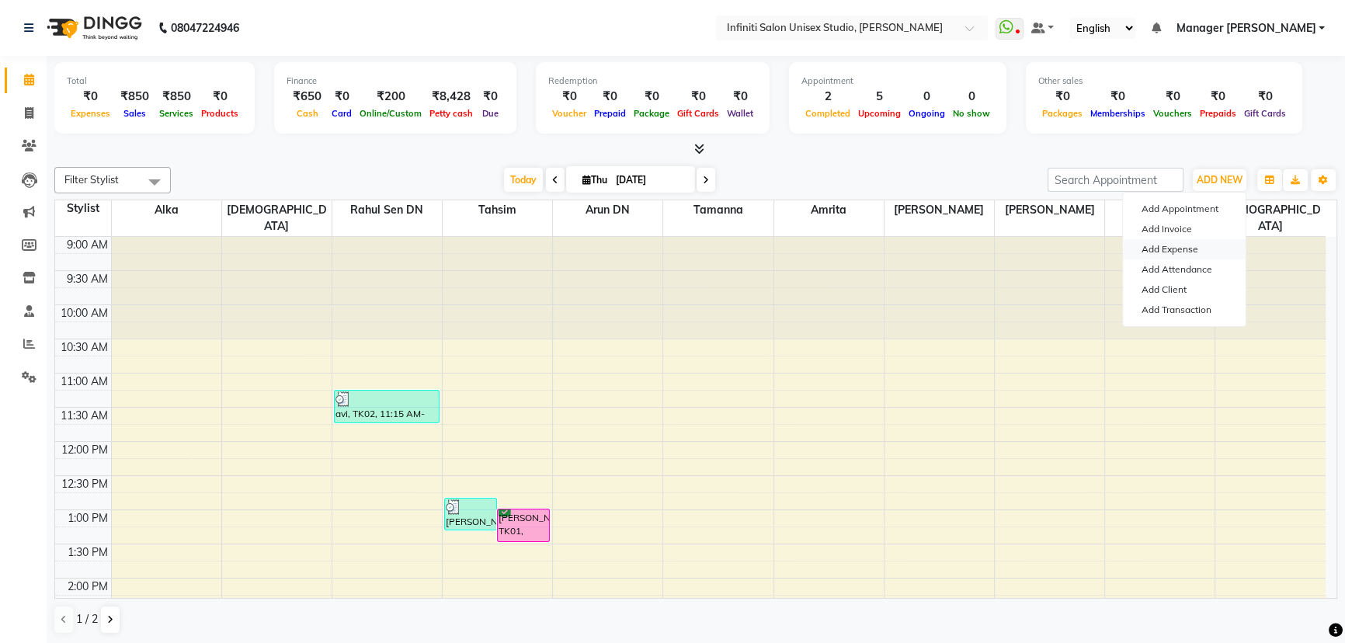
click at [1152, 248] on link "Add Expense" at bounding box center [1184, 249] width 123 height 20
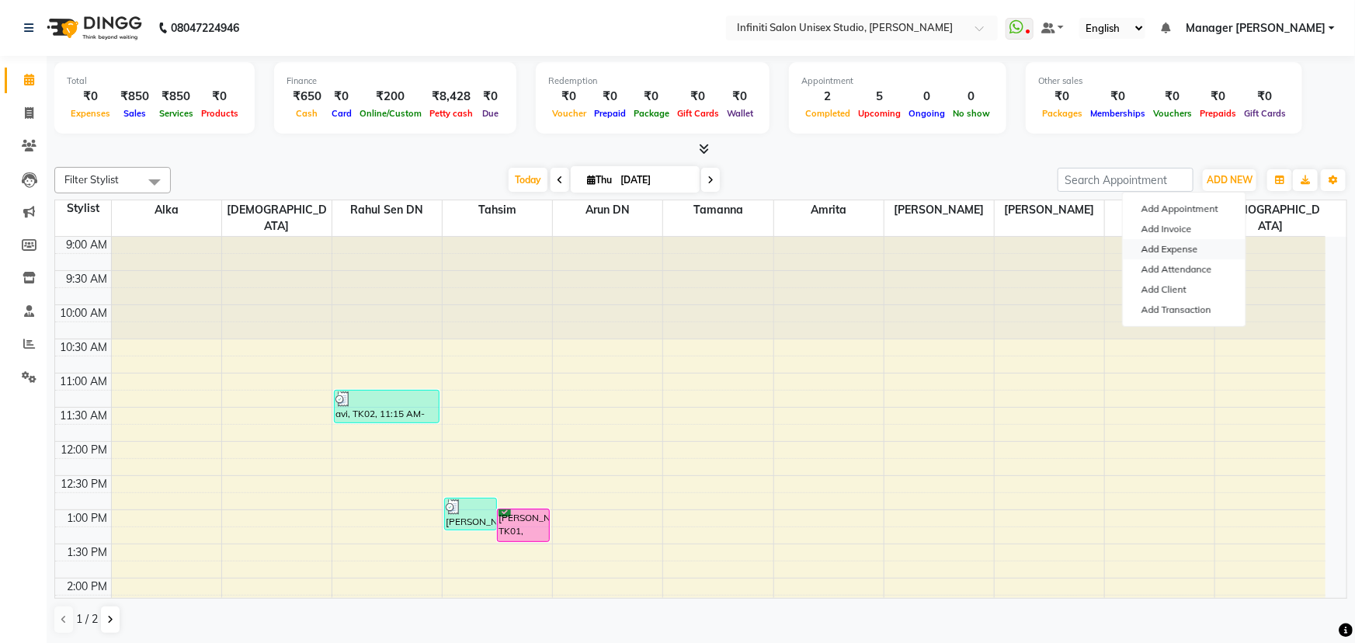
select select "1"
select select "5538"
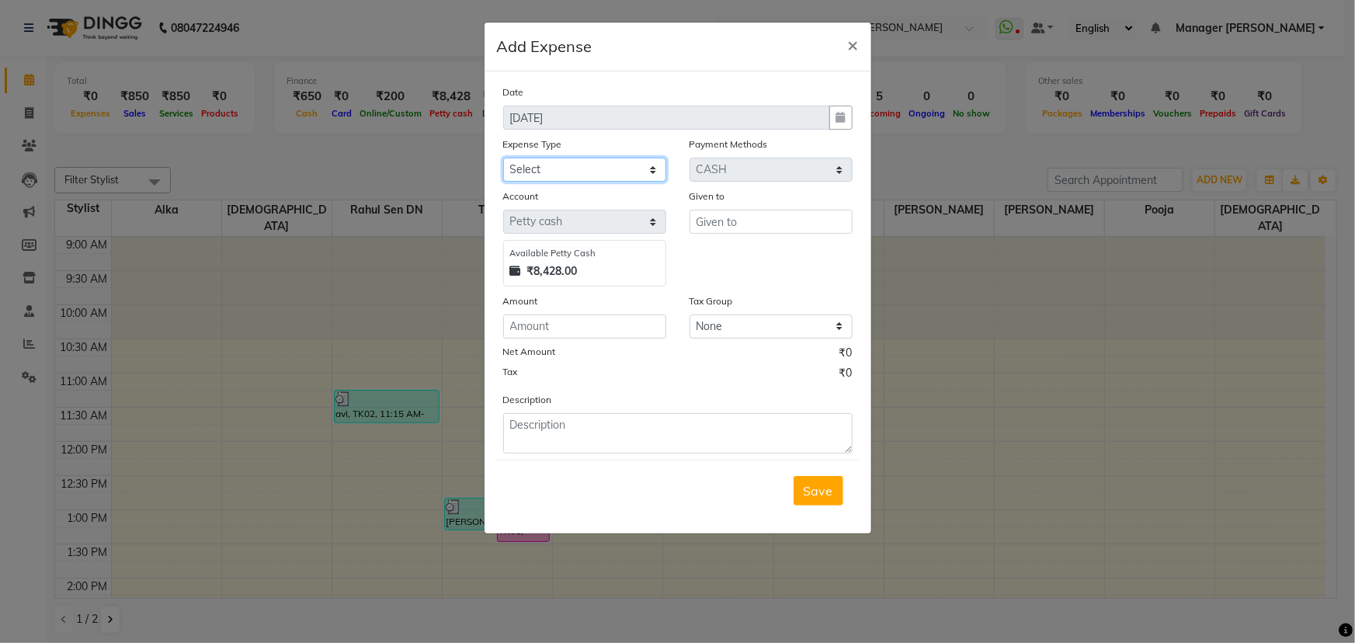
click at [566, 163] on select "Select Advance Salary Client Snacks Fuel Incentive Maintenance Miscellaneous Pa…" at bounding box center [584, 170] width 163 height 24
click at [503, 158] on select "Select Advance Salary Client Snacks Fuel Incentive Maintenance Miscellaneous Pa…" at bounding box center [584, 170] width 163 height 24
click at [588, 161] on select "Select Advance Salary Client Snacks Fuel Incentive Maintenance Miscellaneous Pa…" at bounding box center [584, 170] width 163 height 24
select select "12396"
click at [503, 158] on select "Select Advance Salary Client Snacks Fuel Incentive Maintenance Miscellaneous Pa…" at bounding box center [584, 170] width 163 height 24
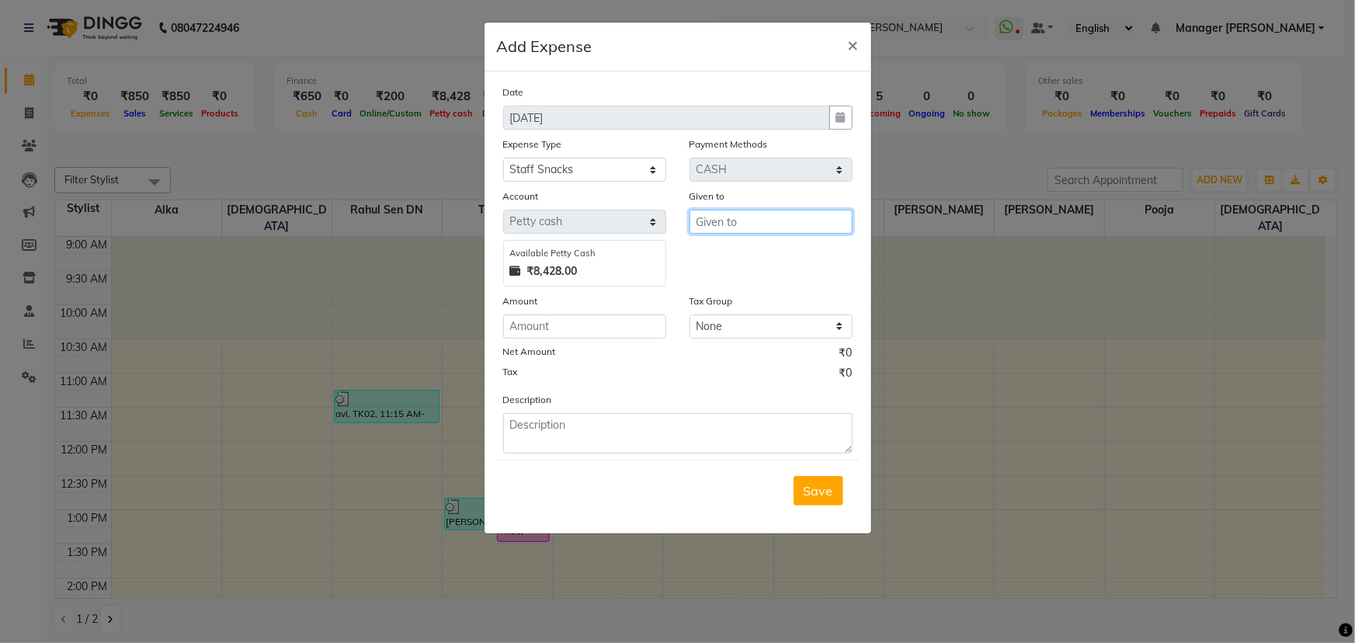
click at [721, 234] on input "text" at bounding box center [770, 222] width 163 height 24
type input "Bharti Nigam"
click at [631, 324] on input "number" at bounding box center [584, 326] width 163 height 24
type input "100"
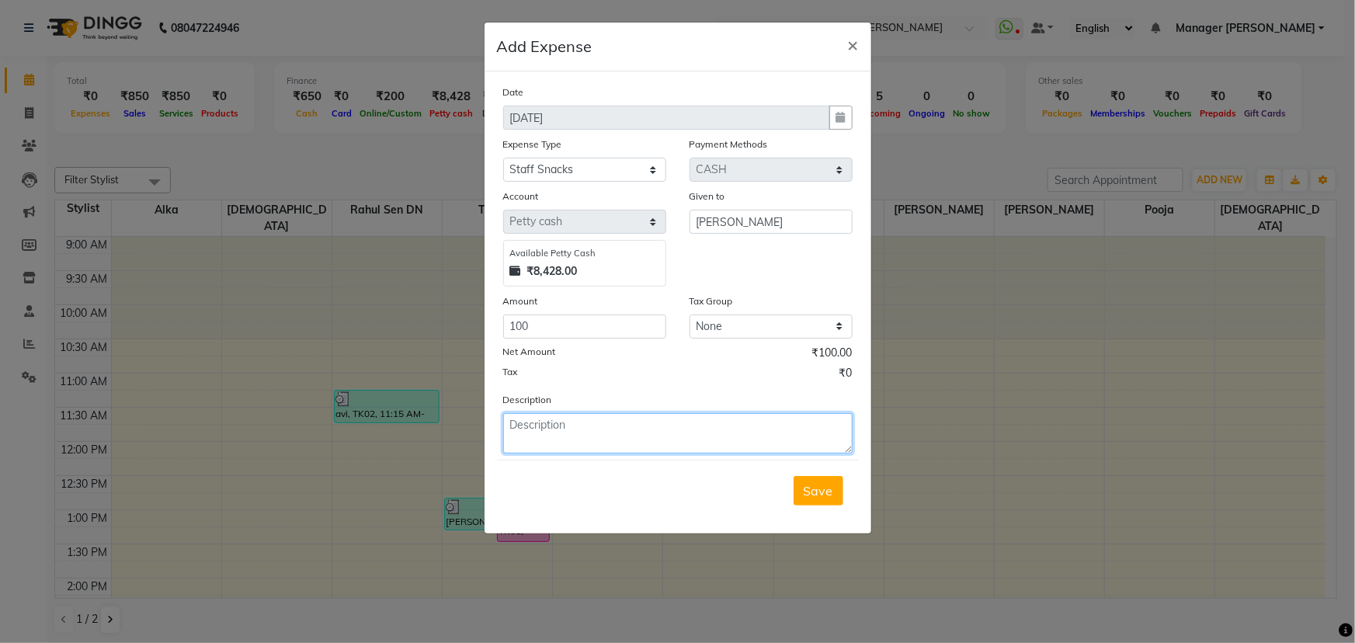
click at [636, 430] on textarea at bounding box center [677, 433] width 349 height 40
click at [620, 422] on textarea "Late night Snack 03/08/25" at bounding box center [677, 433] width 349 height 40
type textarea "Late night Snack 03/09/25"
click at [829, 488] on span "Save" at bounding box center [819, 491] width 30 height 16
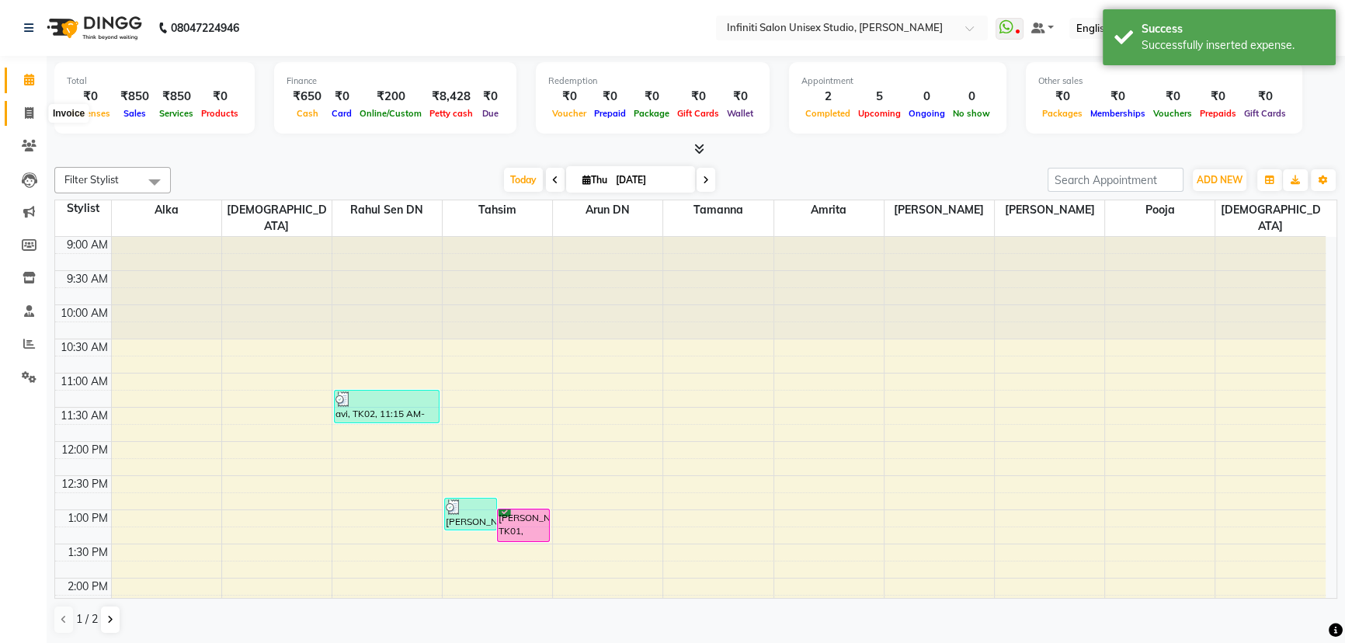
drag, startPoint x: 28, startPoint y: 108, endPoint x: 30, endPoint y: 95, distance: 13.3
click at [27, 108] on icon at bounding box center [29, 113] width 9 height 12
select select "service"
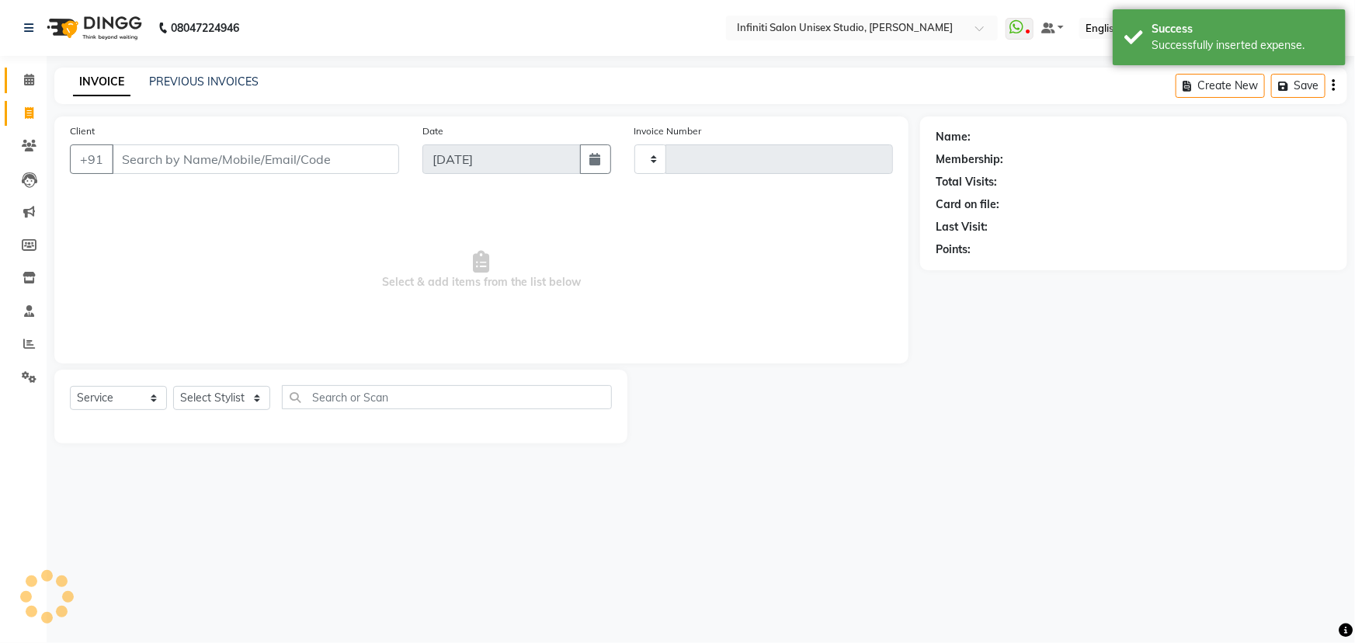
type input "1881"
click at [30, 75] on icon at bounding box center [29, 80] width 10 height 12
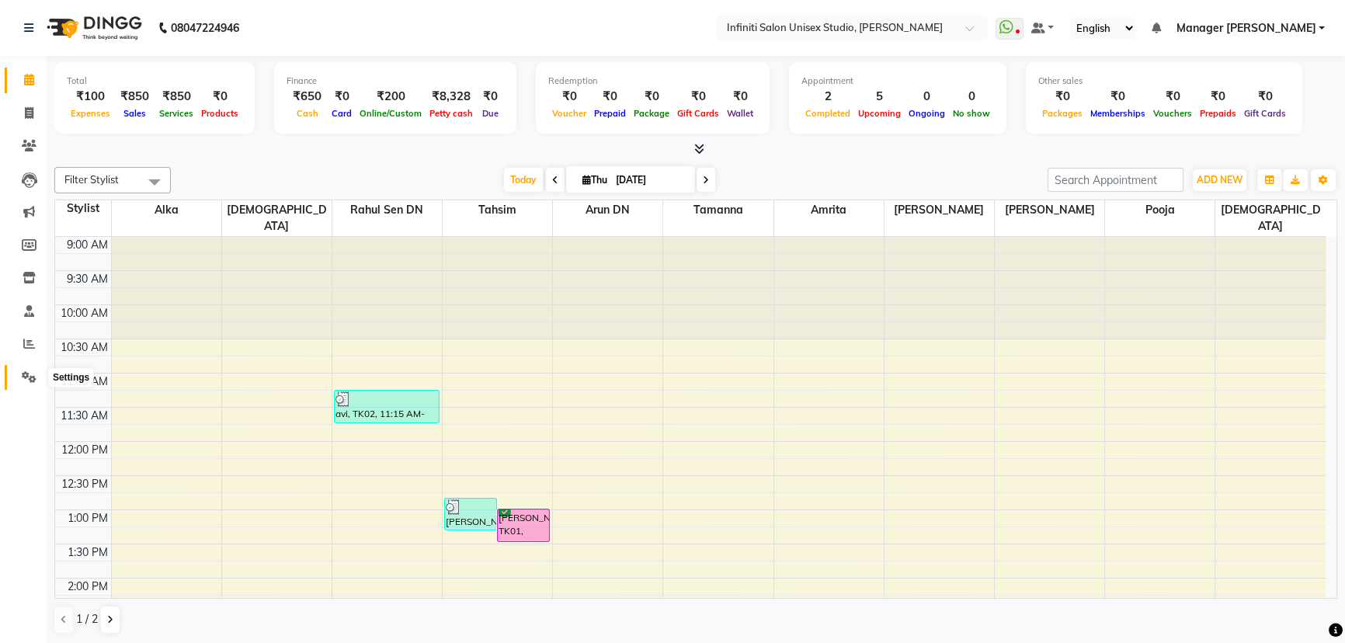
click at [32, 373] on icon at bounding box center [29, 377] width 15 height 12
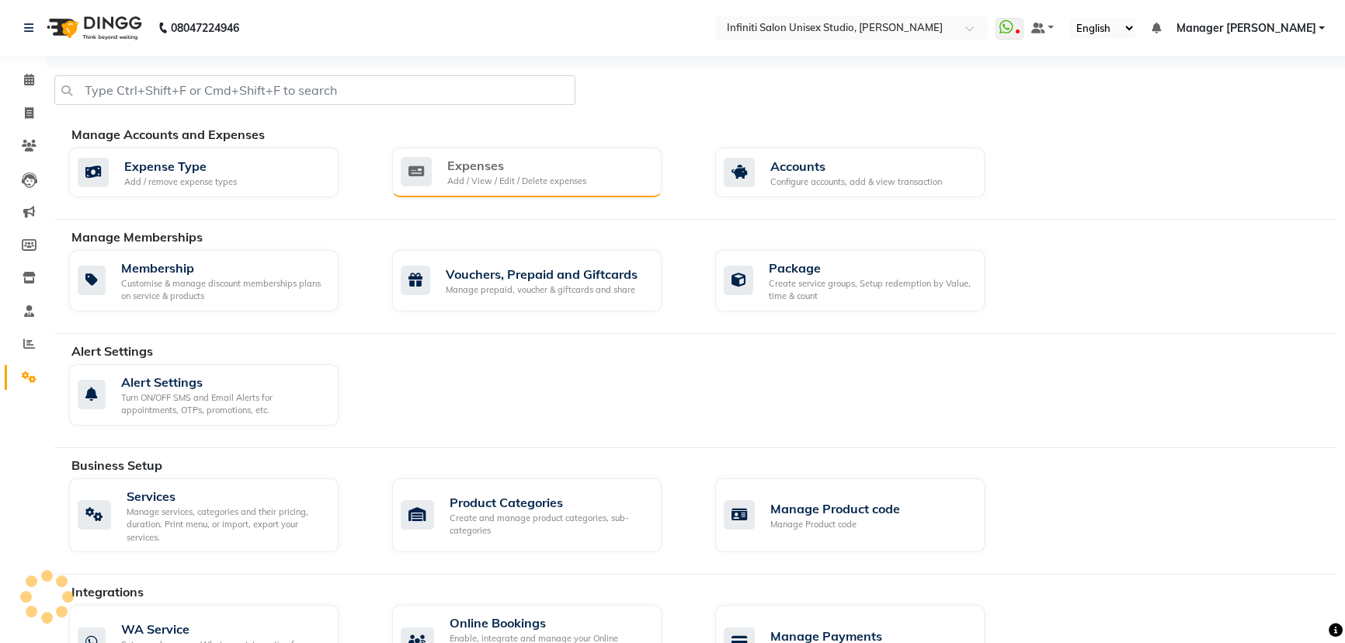
click at [458, 156] on div "Expenses" at bounding box center [516, 165] width 139 height 19
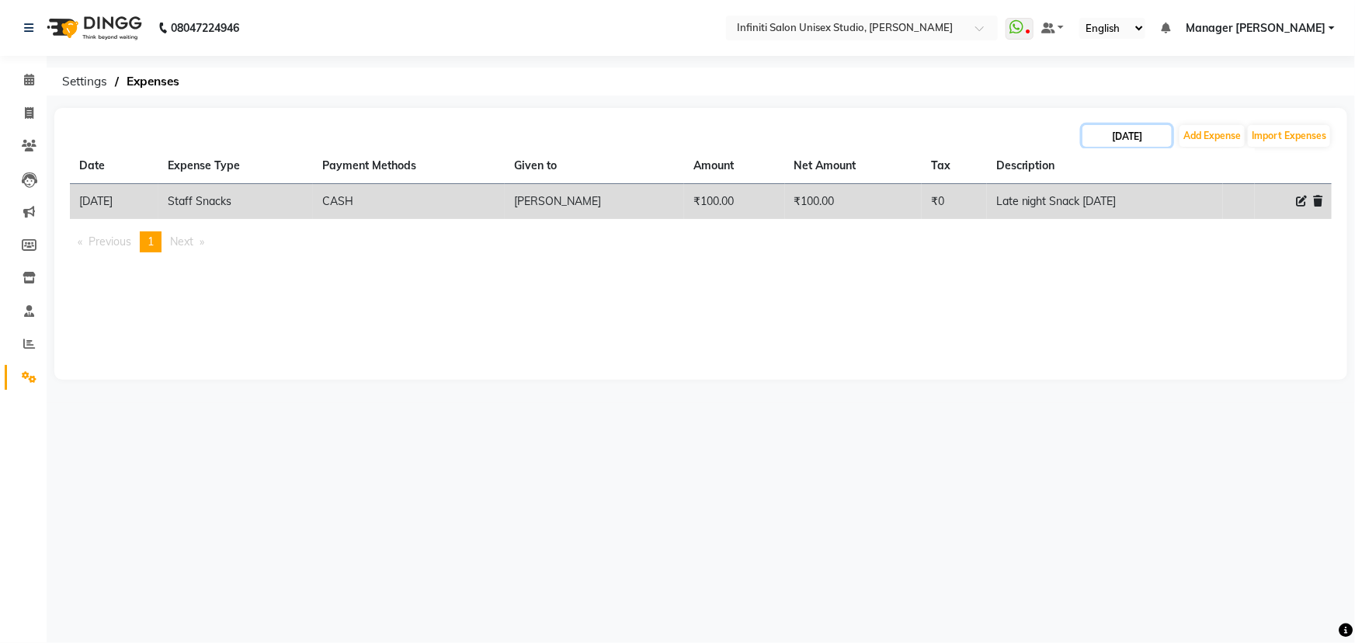
click at [1106, 137] on input "[DATE]" at bounding box center [1126, 136] width 89 height 22
select select "9"
select select "2025"
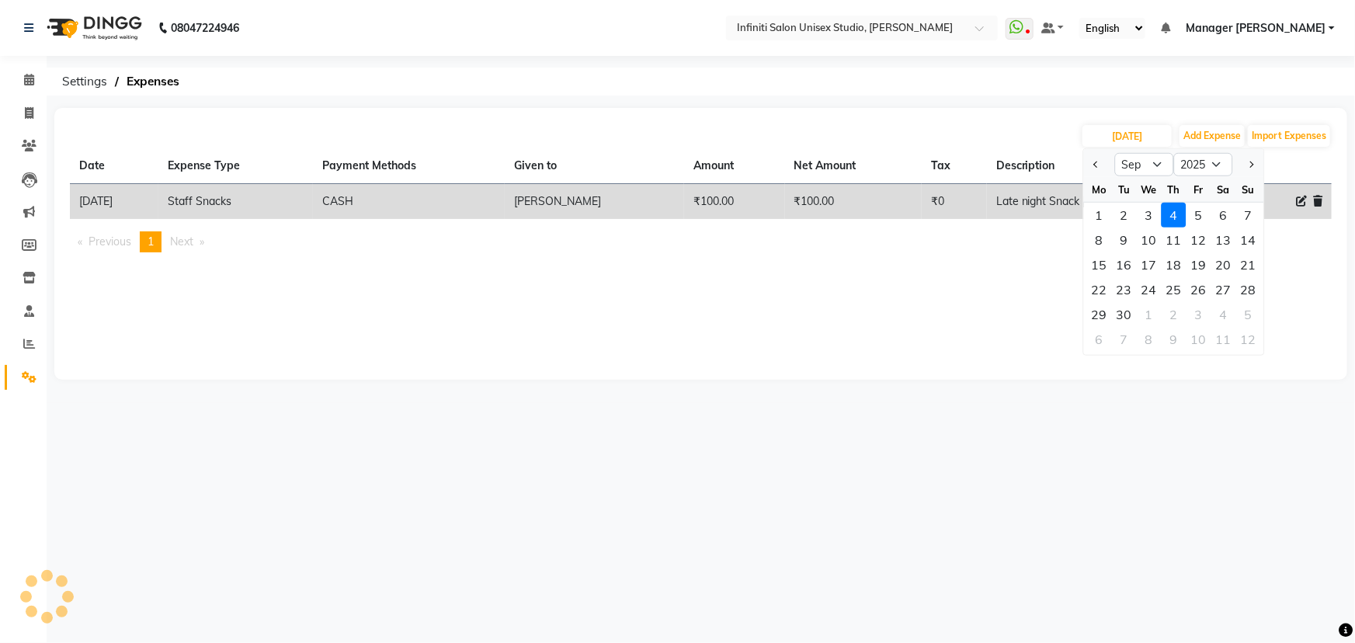
click at [1148, 216] on div "3" at bounding box center [1149, 215] width 25 height 25
type input "03-09-2025"
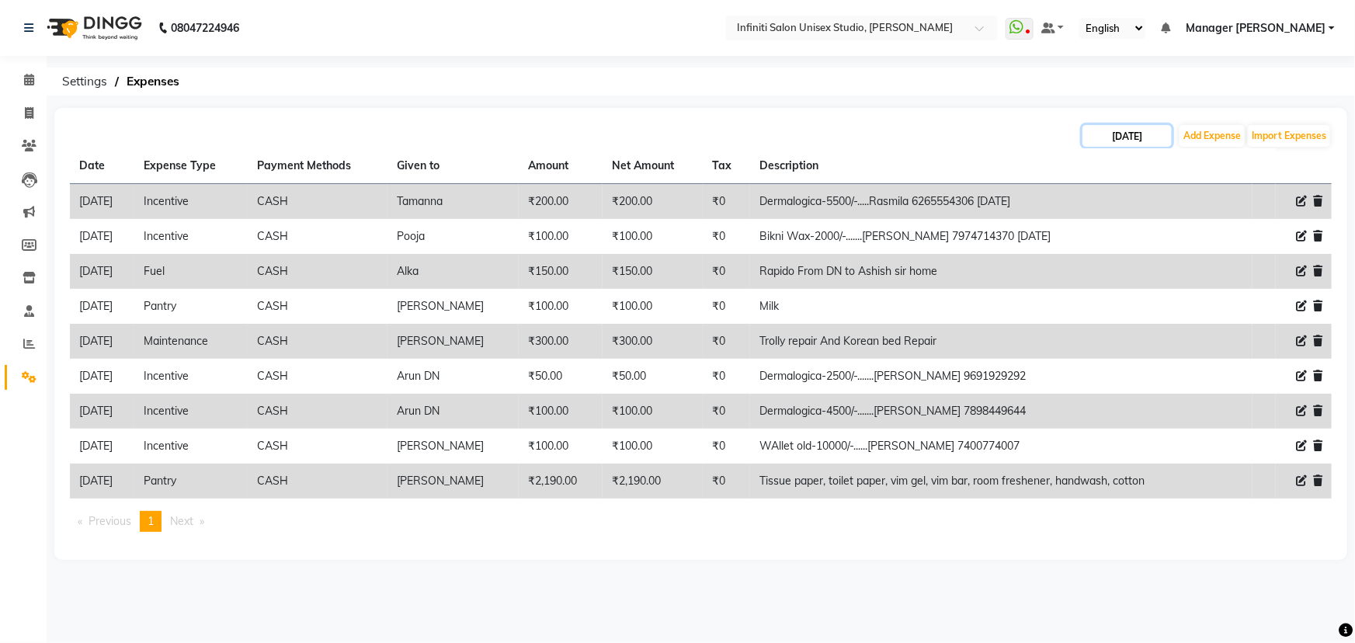
click at [1118, 133] on input "03-09-2025" at bounding box center [1126, 136] width 89 height 22
select select "9"
select select "2025"
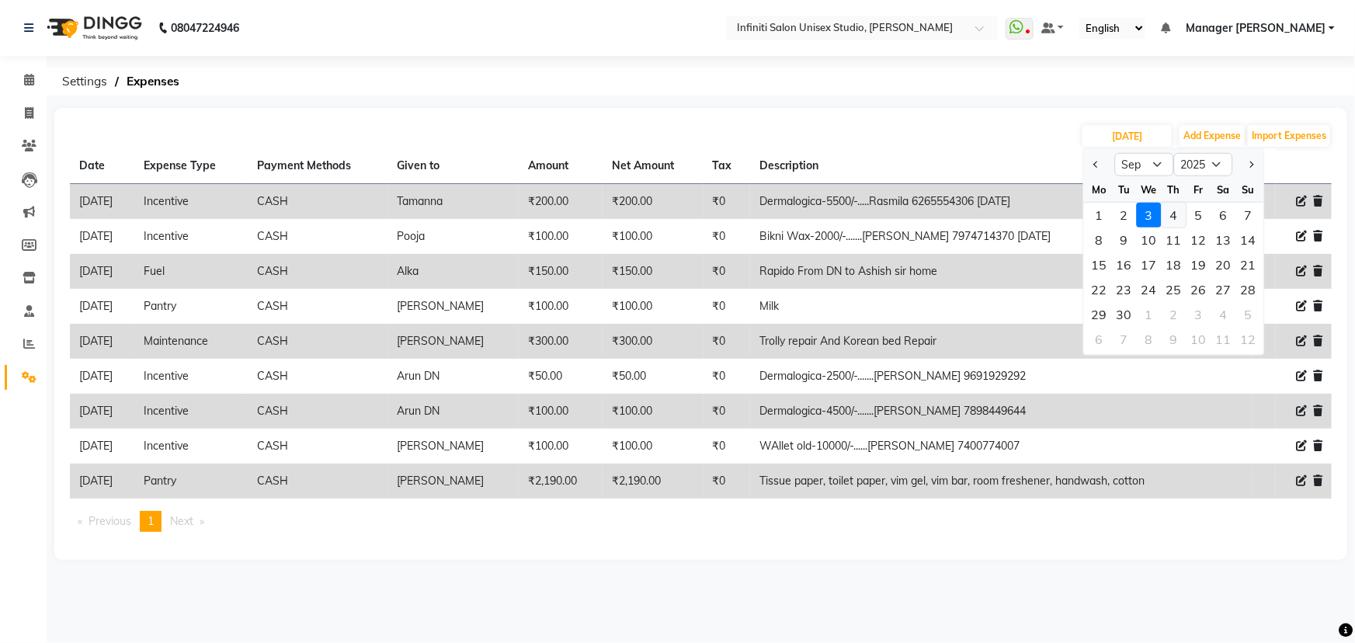
click at [1166, 210] on div "4" at bounding box center [1173, 215] width 25 height 25
type input "[DATE]"
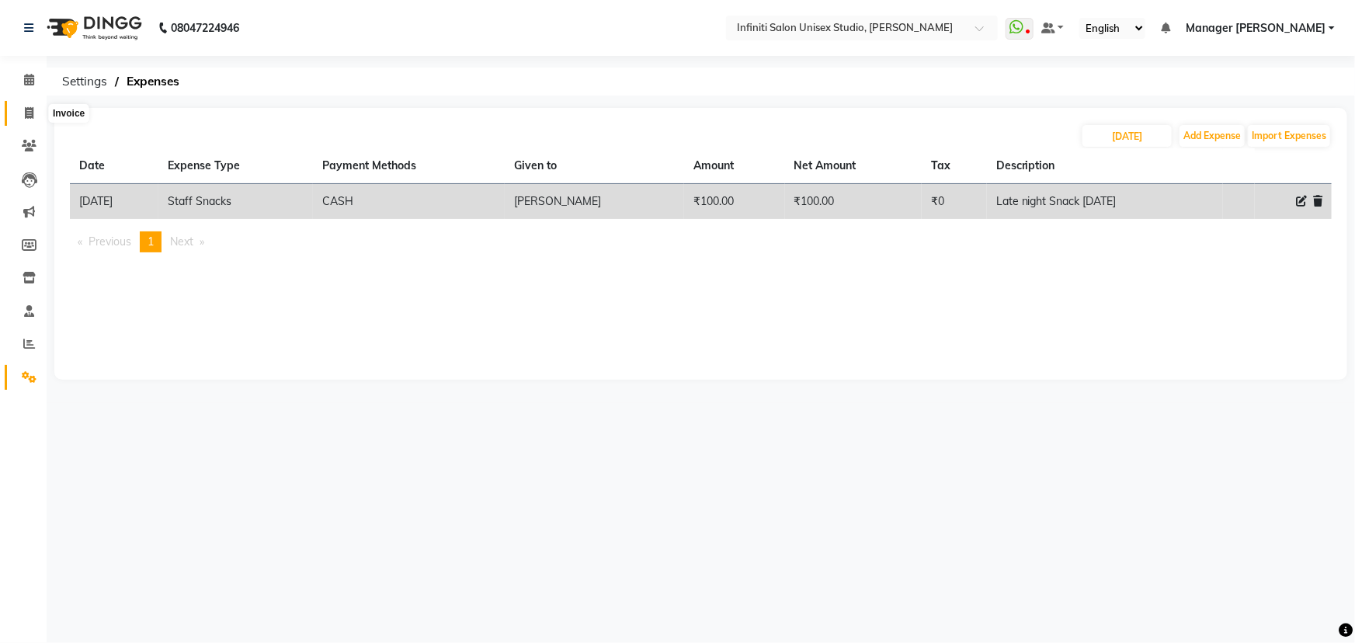
click at [23, 106] on span at bounding box center [29, 114] width 27 height 18
select select "6511"
select select "service"
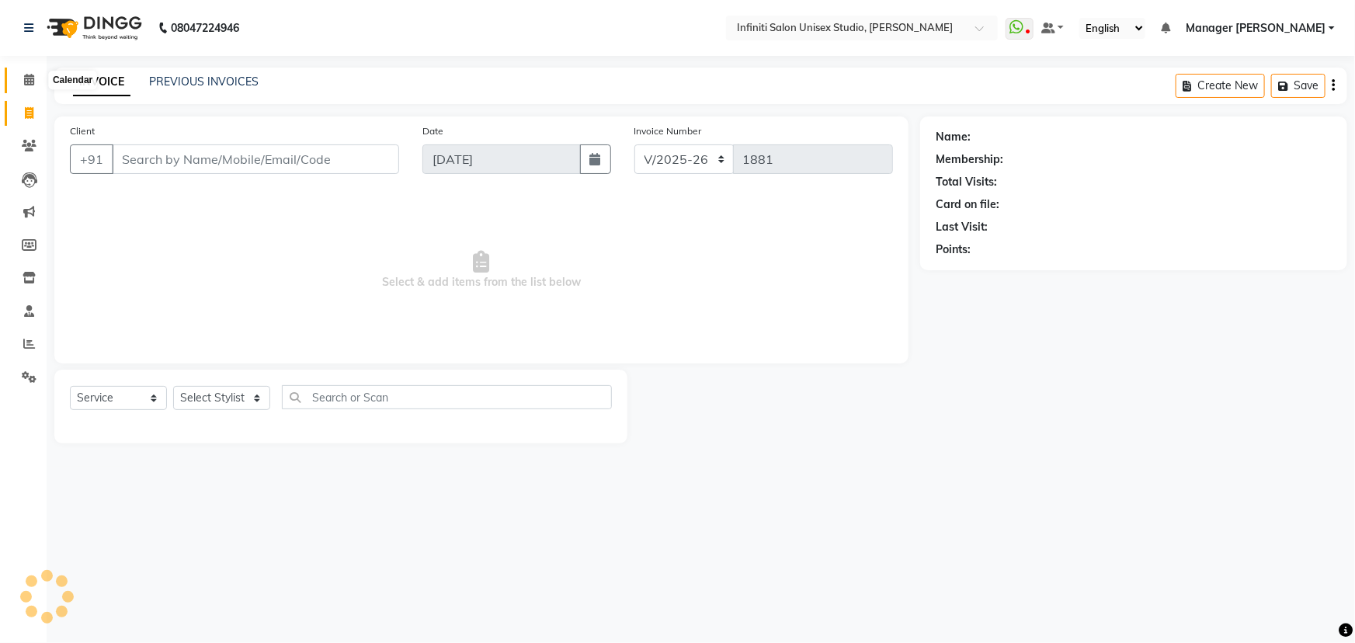
click at [26, 83] on icon at bounding box center [29, 80] width 10 height 12
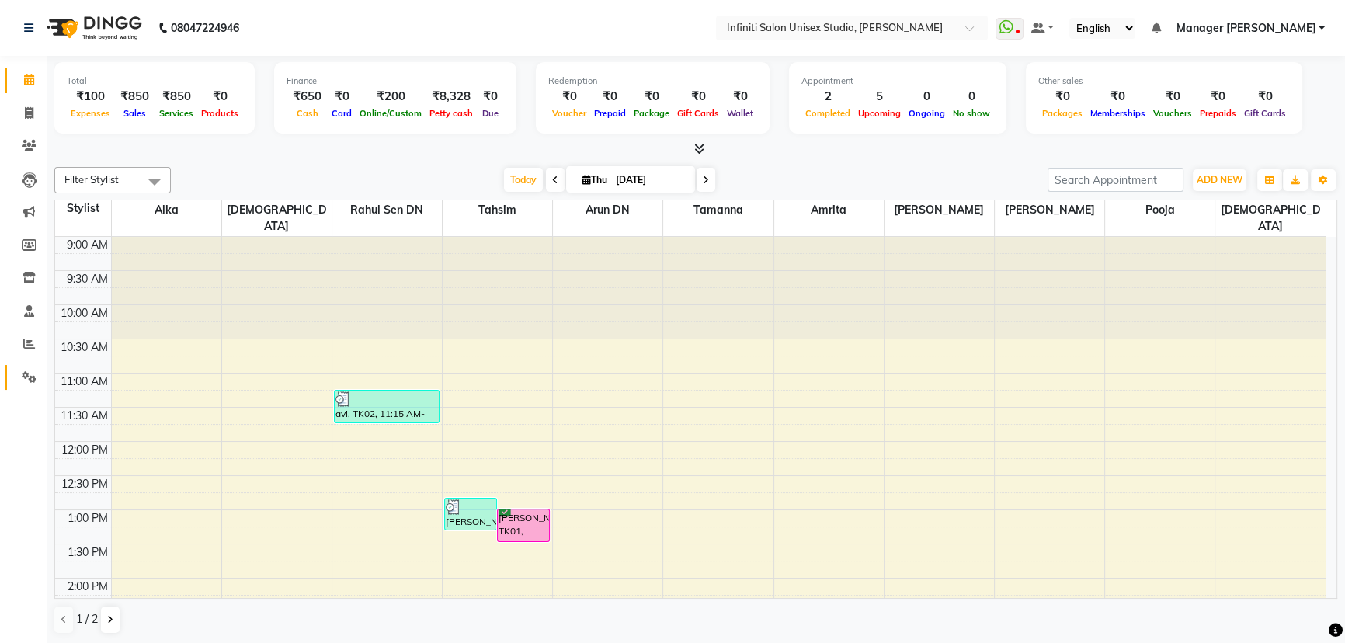
click at [33, 371] on icon at bounding box center [29, 377] width 15 height 12
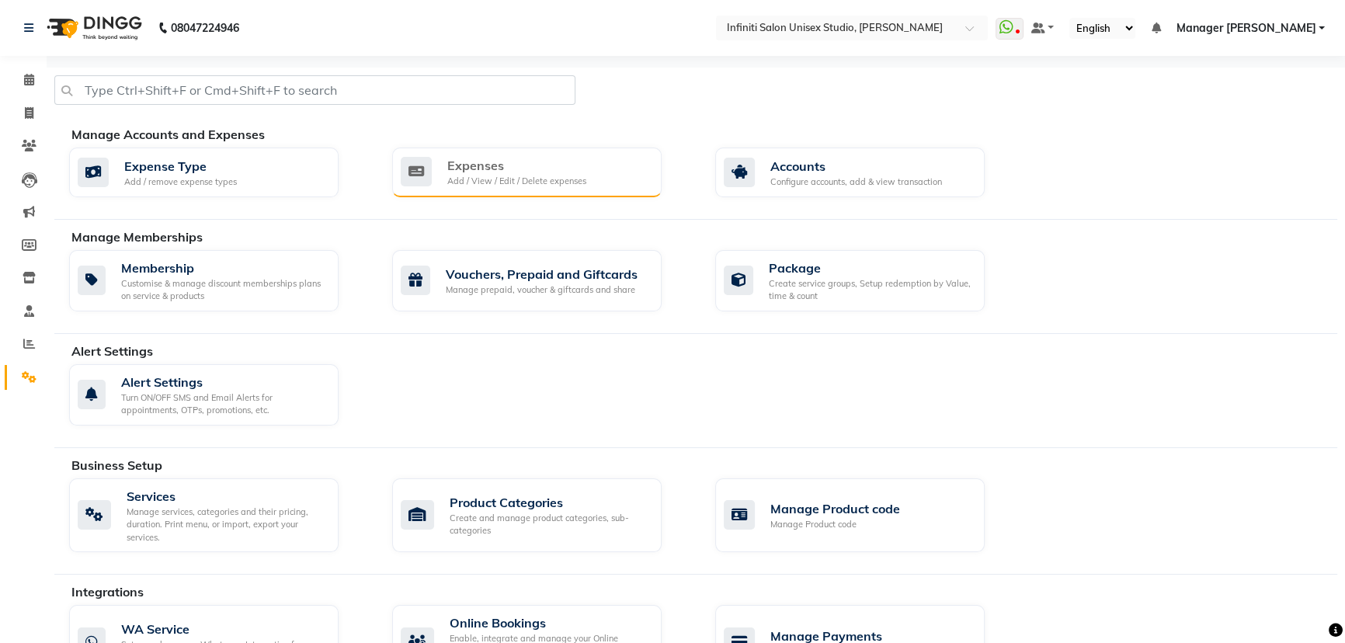
click at [468, 194] on div "Expenses Add / View / Edit / Delete expenses" at bounding box center [526, 173] width 269 height 50
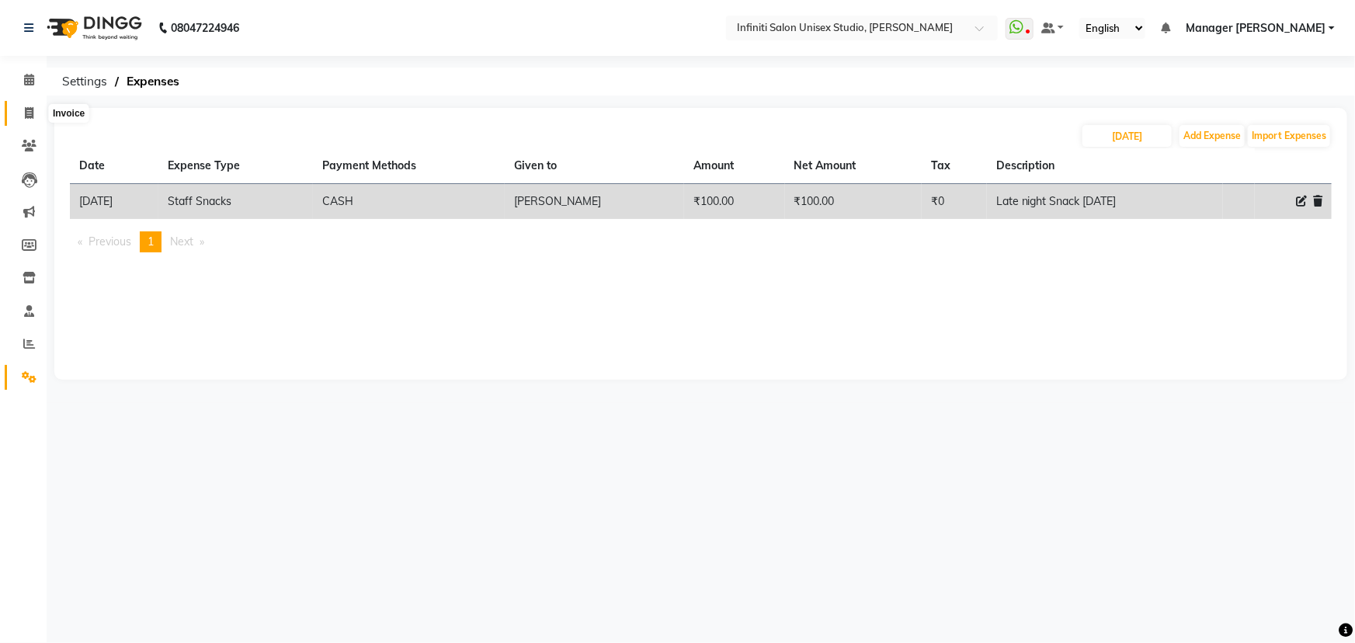
click at [29, 106] on span at bounding box center [29, 114] width 27 height 18
select select "6511"
select select "service"
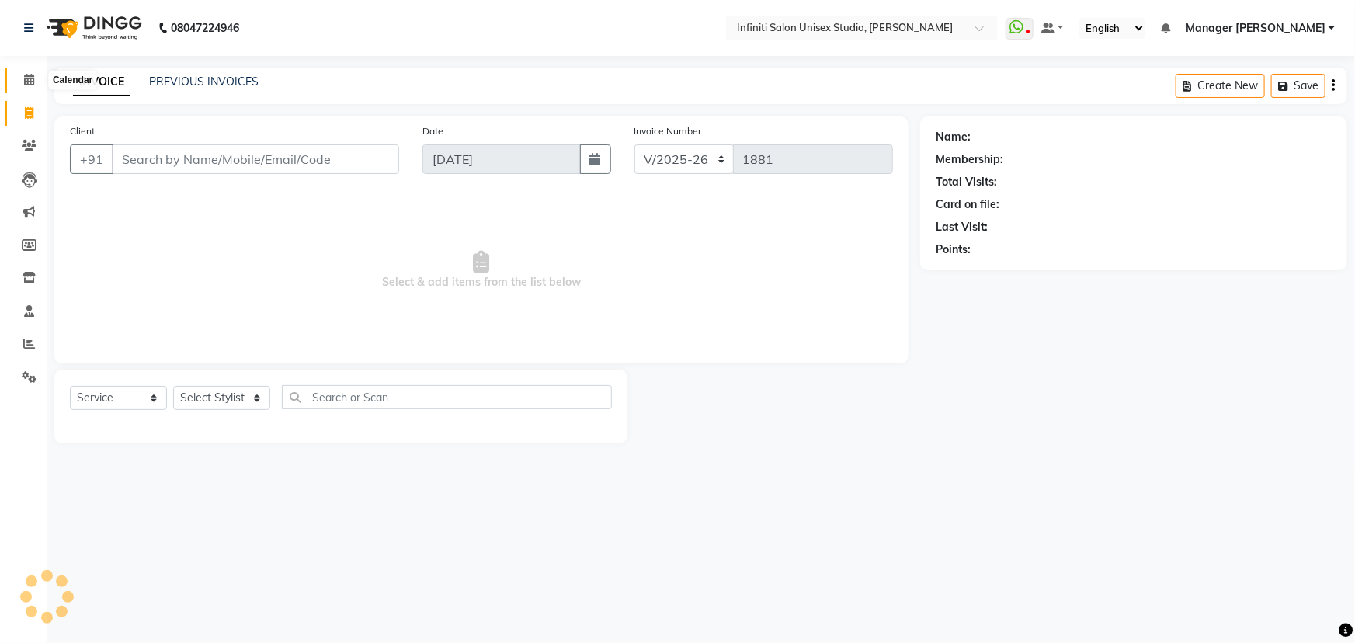
click at [31, 79] on icon at bounding box center [29, 80] width 10 height 12
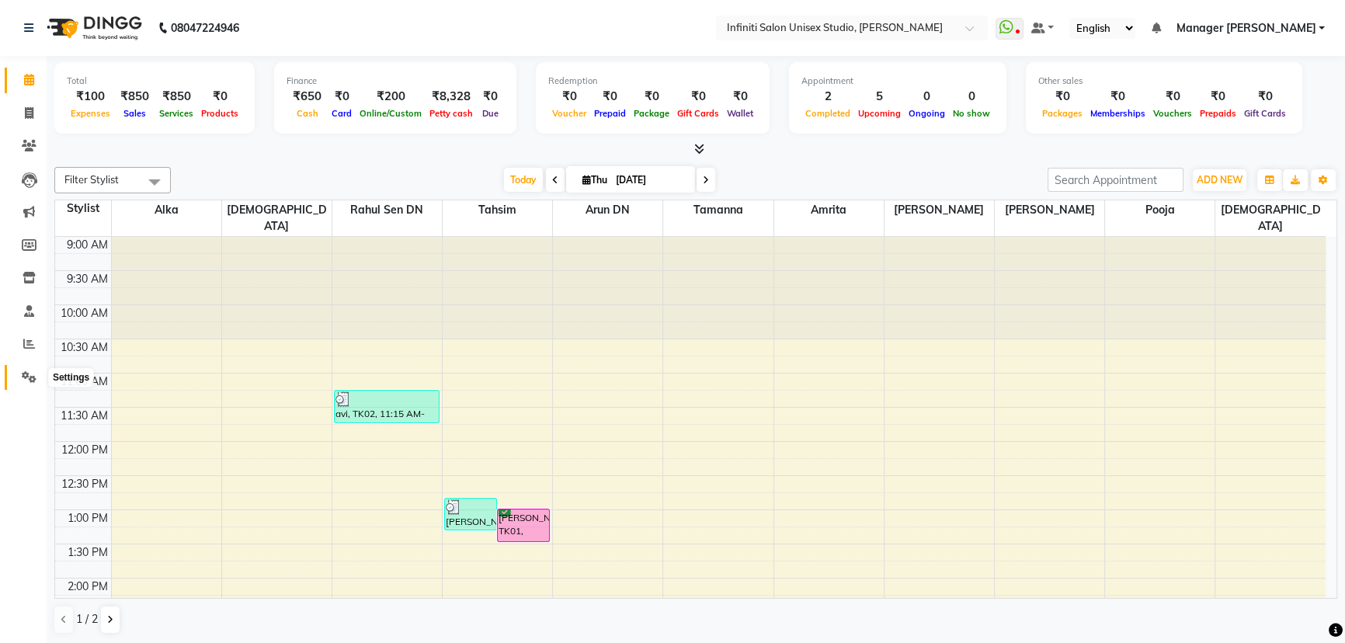
click at [36, 372] on icon at bounding box center [29, 377] width 15 height 12
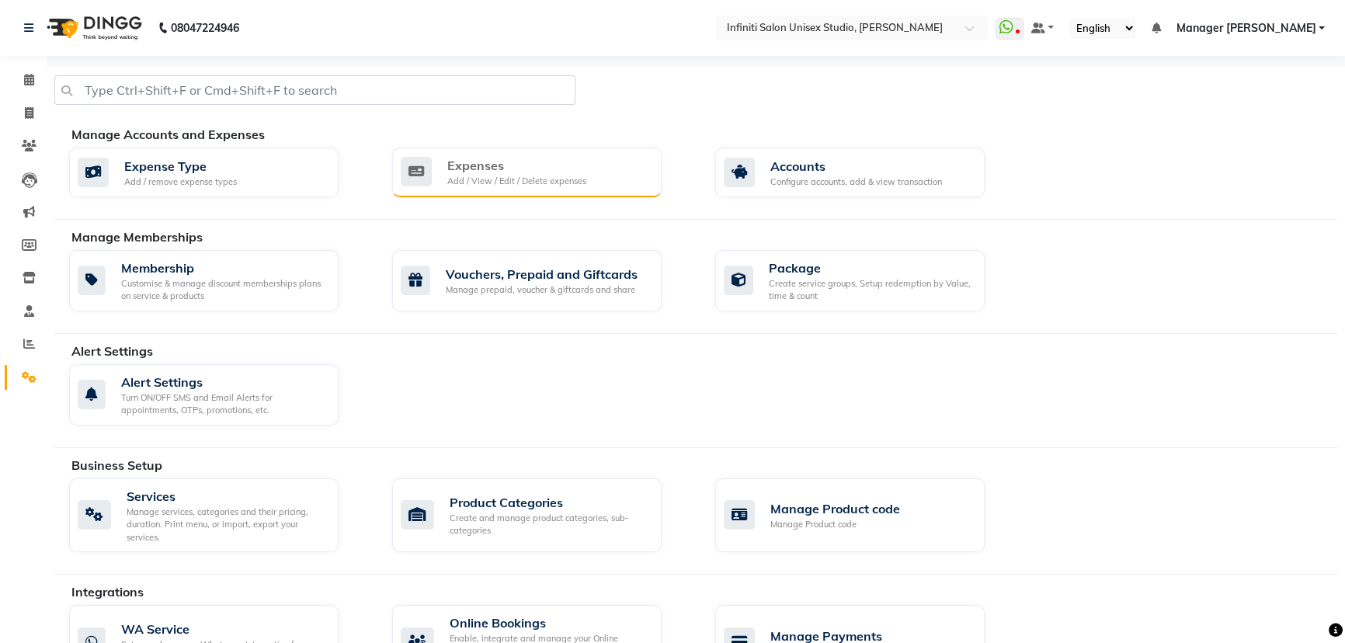
click at [459, 163] on div "Expenses" at bounding box center [516, 165] width 139 height 19
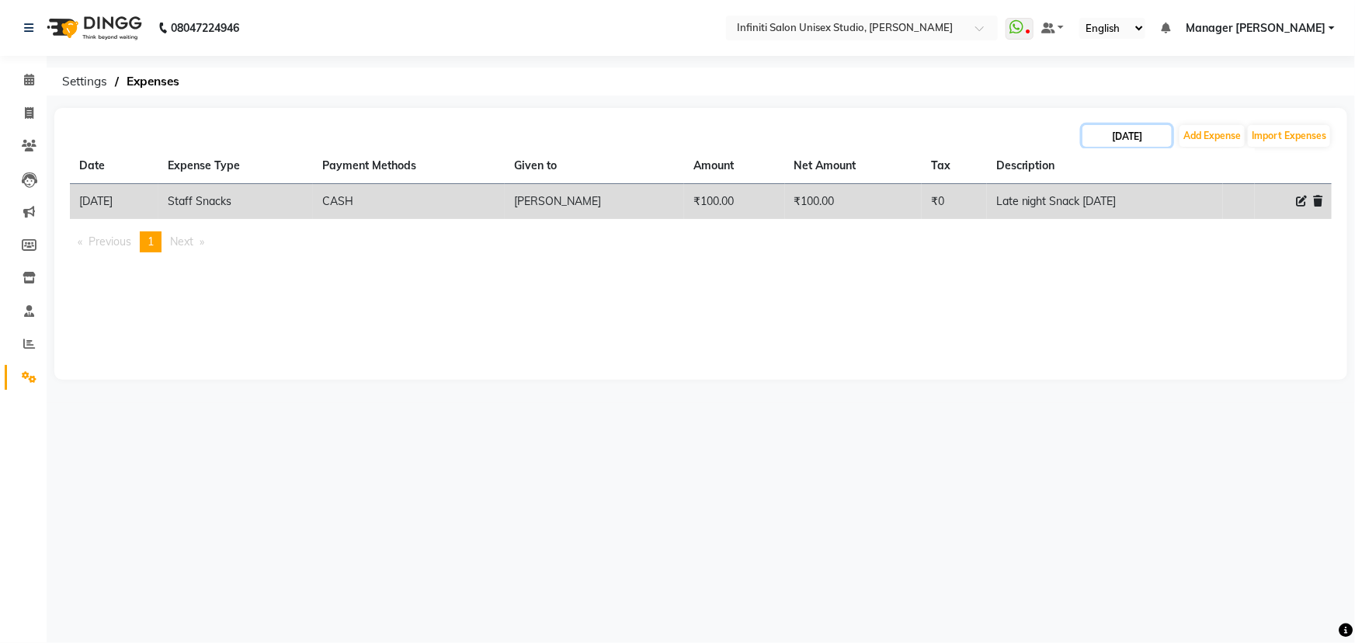
click at [1140, 132] on input "[DATE]" at bounding box center [1126, 136] width 89 height 22
select select "9"
select select "2025"
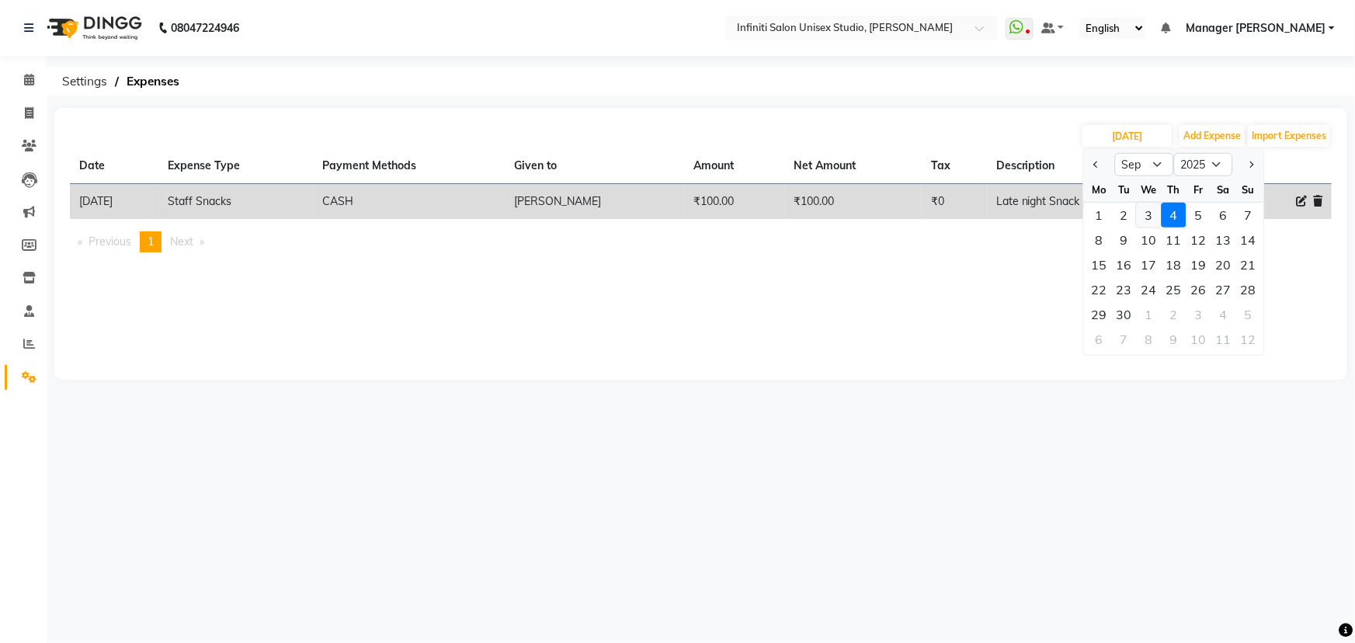
click at [1139, 213] on div "3" at bounding box center [1149, 215] width 25 height 25
type input "03-09-2025"
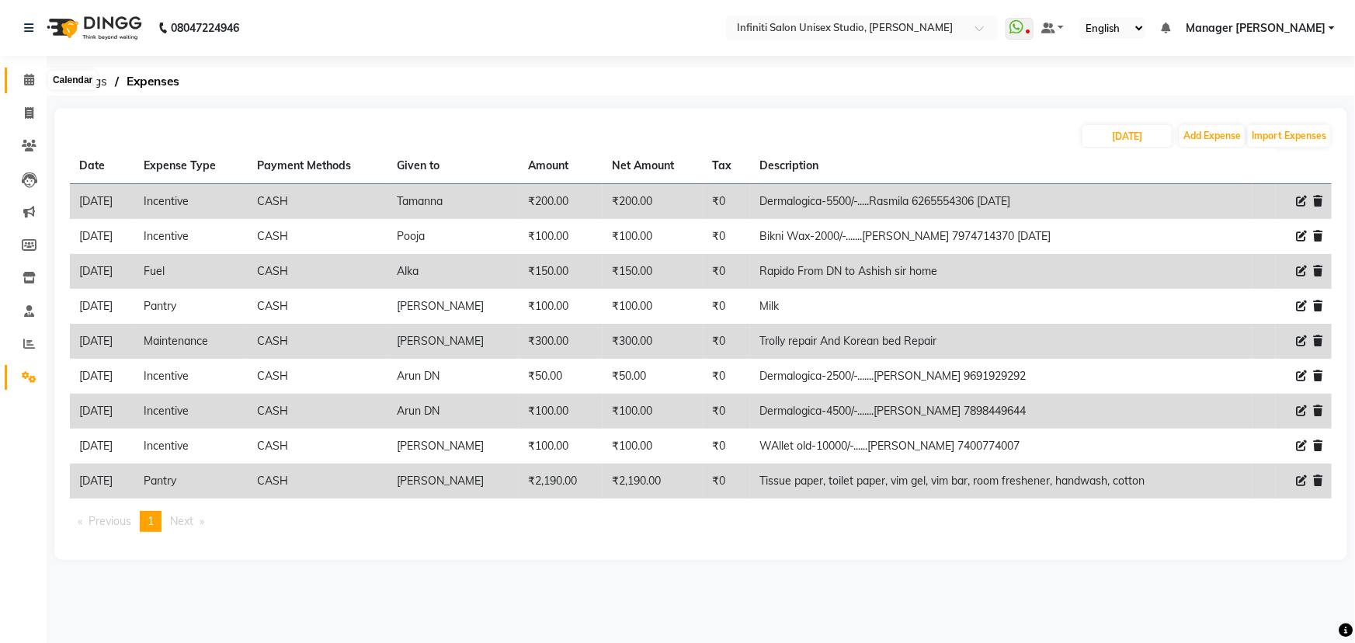
click at [30, 72] on span at bounding box center [29, 80] width 27 height 18
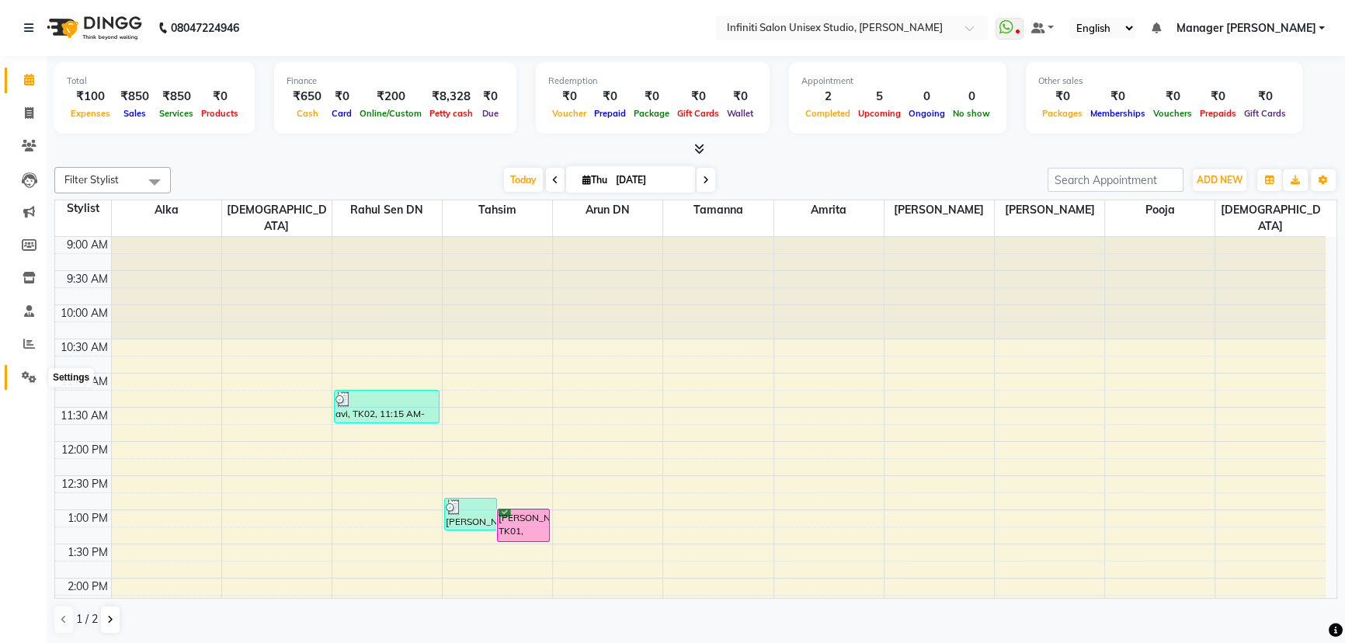
click at [26, 370] on span at bounding box center [29, 378] width 27 height 18
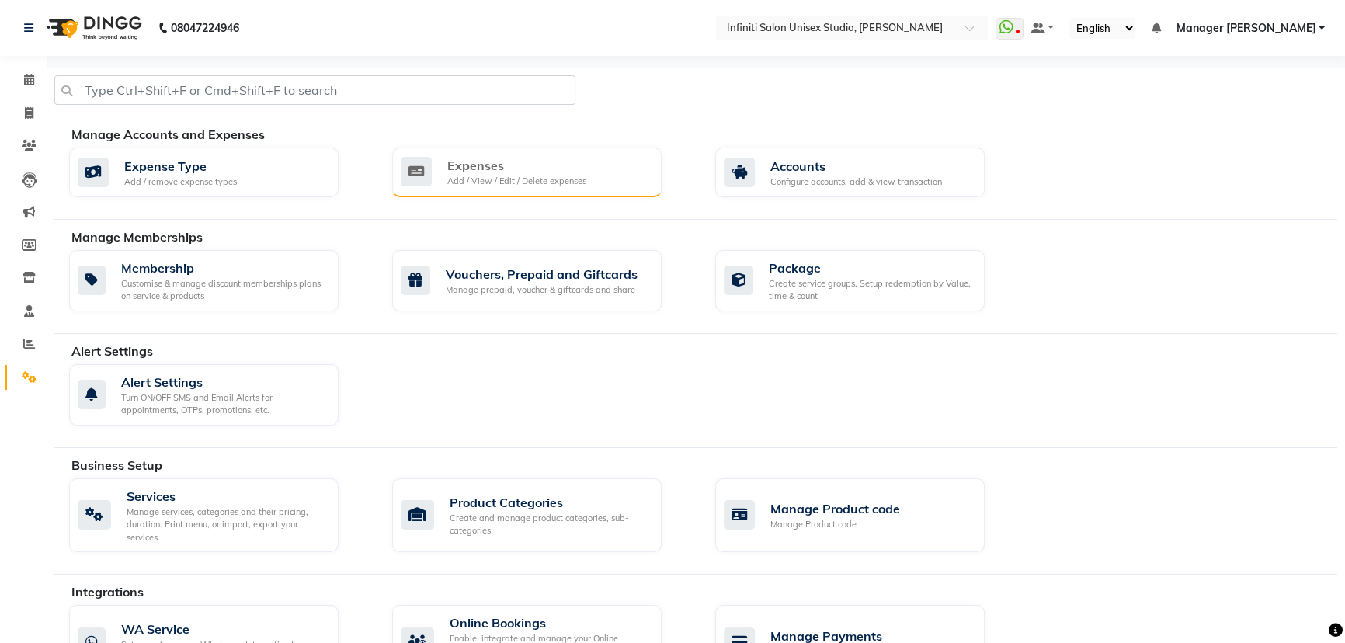
click at [598, 177] on div "Expenses Add / View / Edit / Delete expenses" at bounding box center [525, 172] width 248 height 32
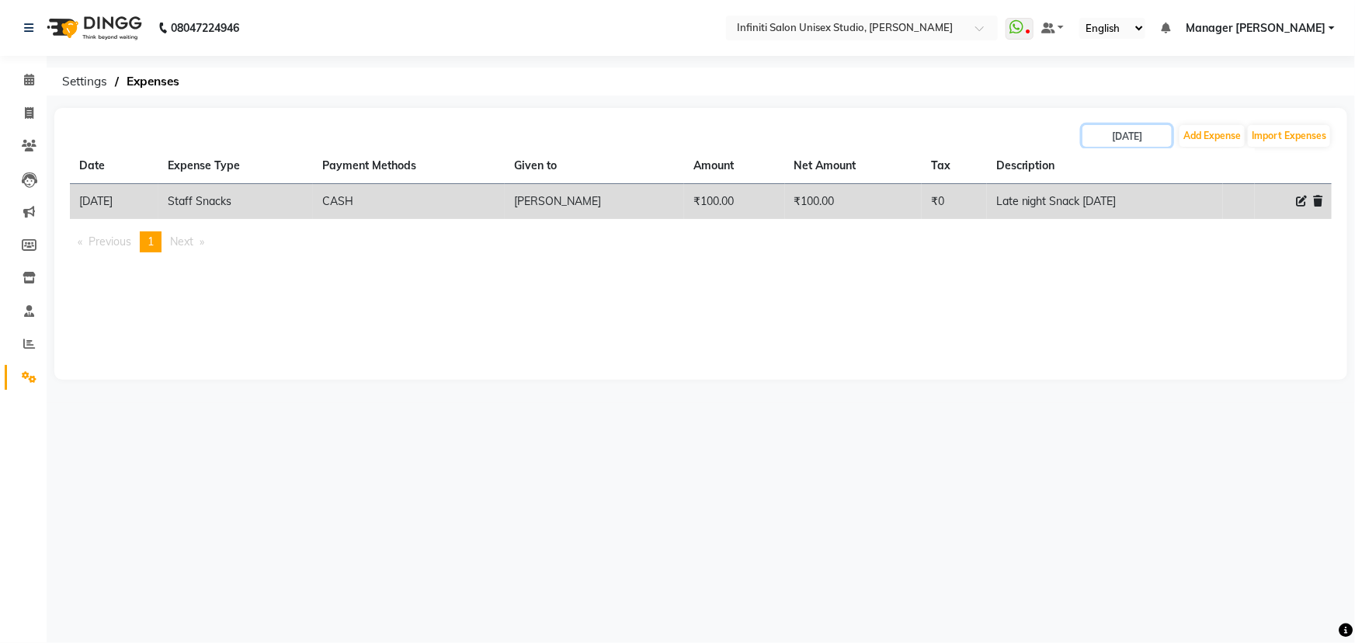
click at [1115, 123] on div "04-09-2025 Add Expense Import Expenses" at bounding box center [701, 135] width 1262 height 25
click at [1104, 132] on input "[DATE]" at bounding box center [1126, 136] width 89 height 22
select select "9"
select select "2025"
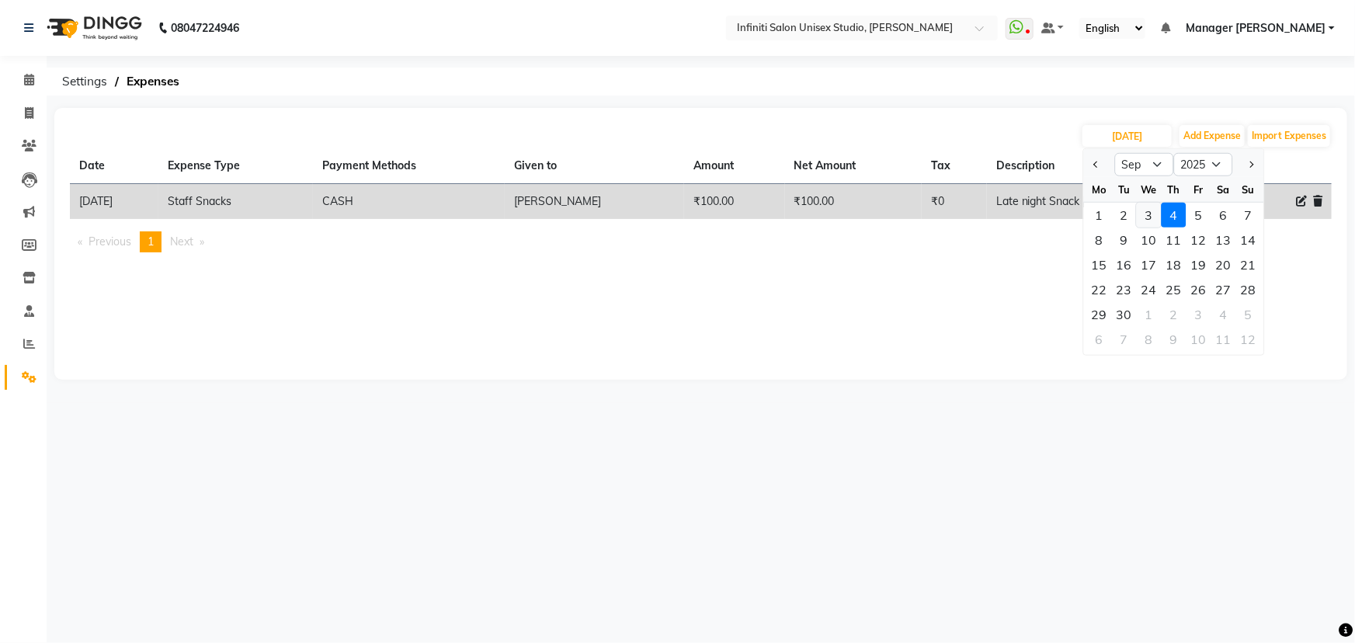
click at [1144, 217] on div "3" at bounding box center [1149, 215] width 25 height 25
type input "03-09-2025"
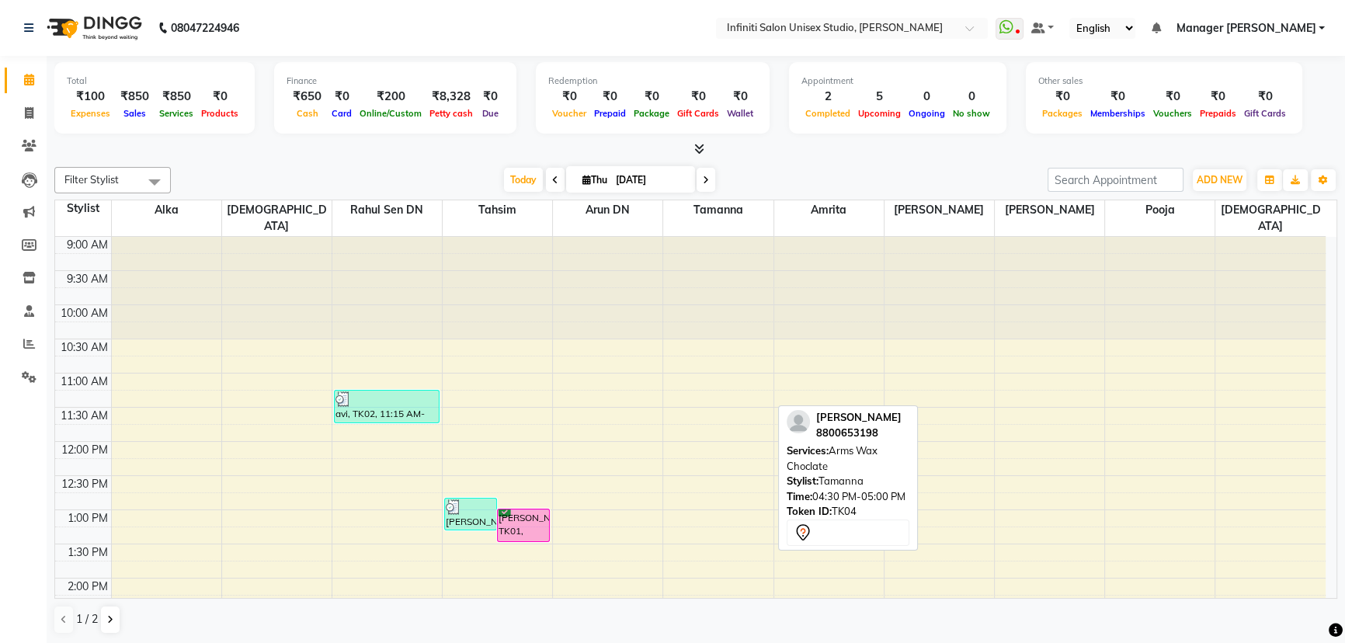
scroll to position [352, 0]
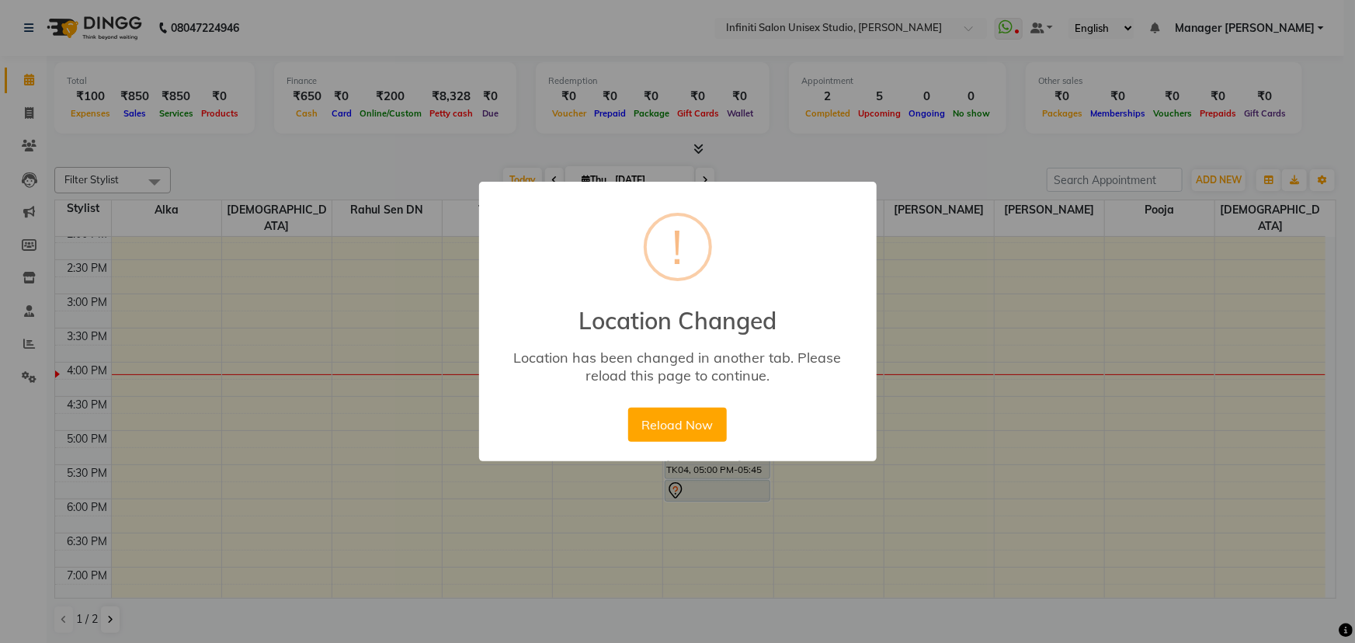
click at [669, 446] on div "× ! Location Changed Location has been changed in another tab. Please reload th…" at bounding box center [678, 322] width 398 height 280
click at [676, 425] on button "Reload Now" at bounding box center [677, 425] width 99 height 34
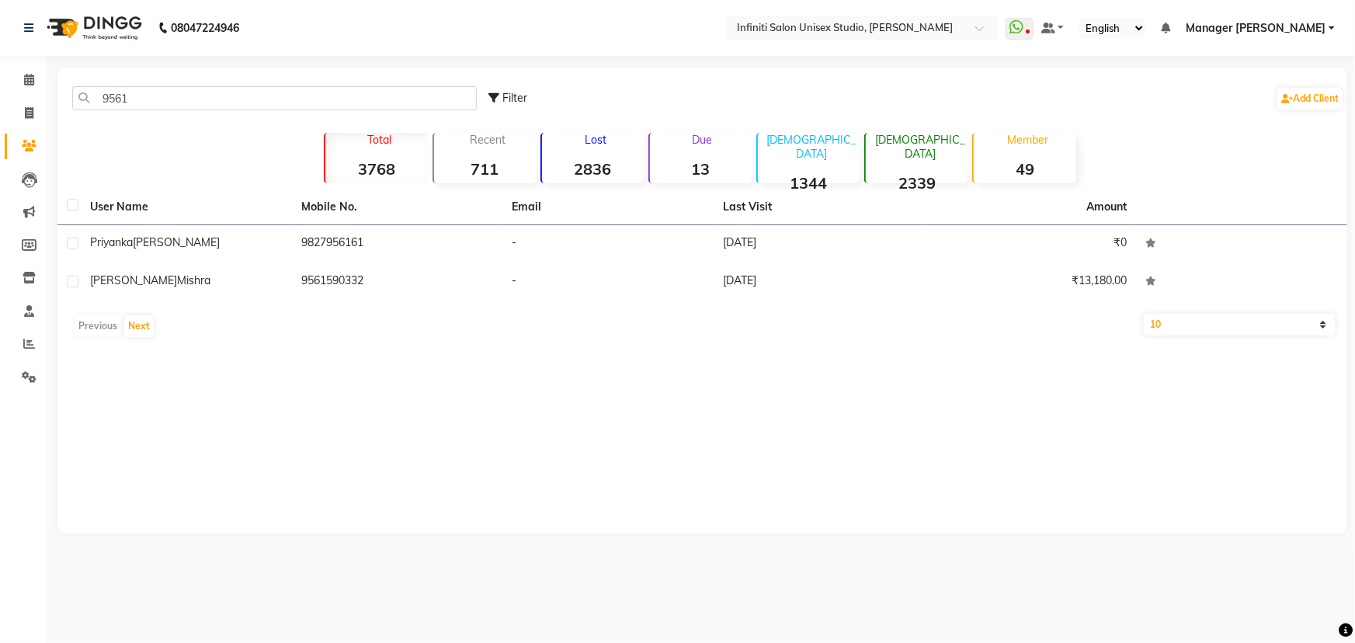
click at [69, 18] on img at bounding box center [93, 27] width 106 height 43
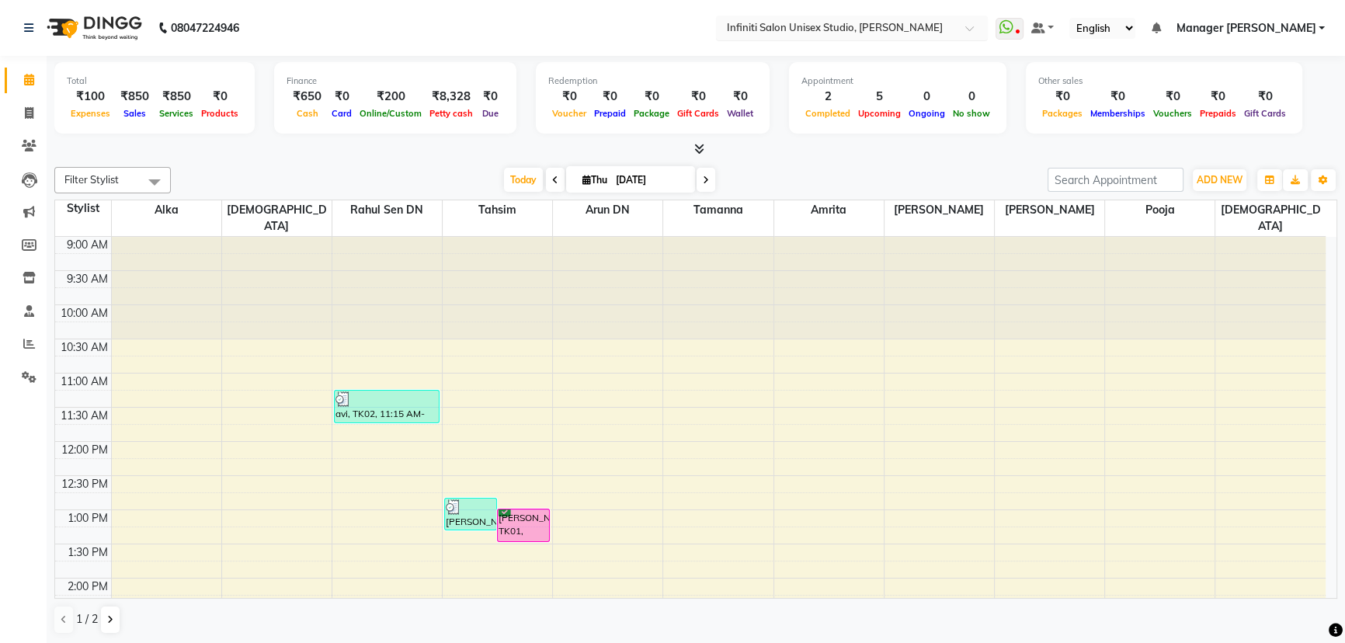
click at [941, 34] on div "Select Location × Infiniti Salon Unisex Studio, Devendra Nagar" at bounding box center [852, 28] width 272 height 25
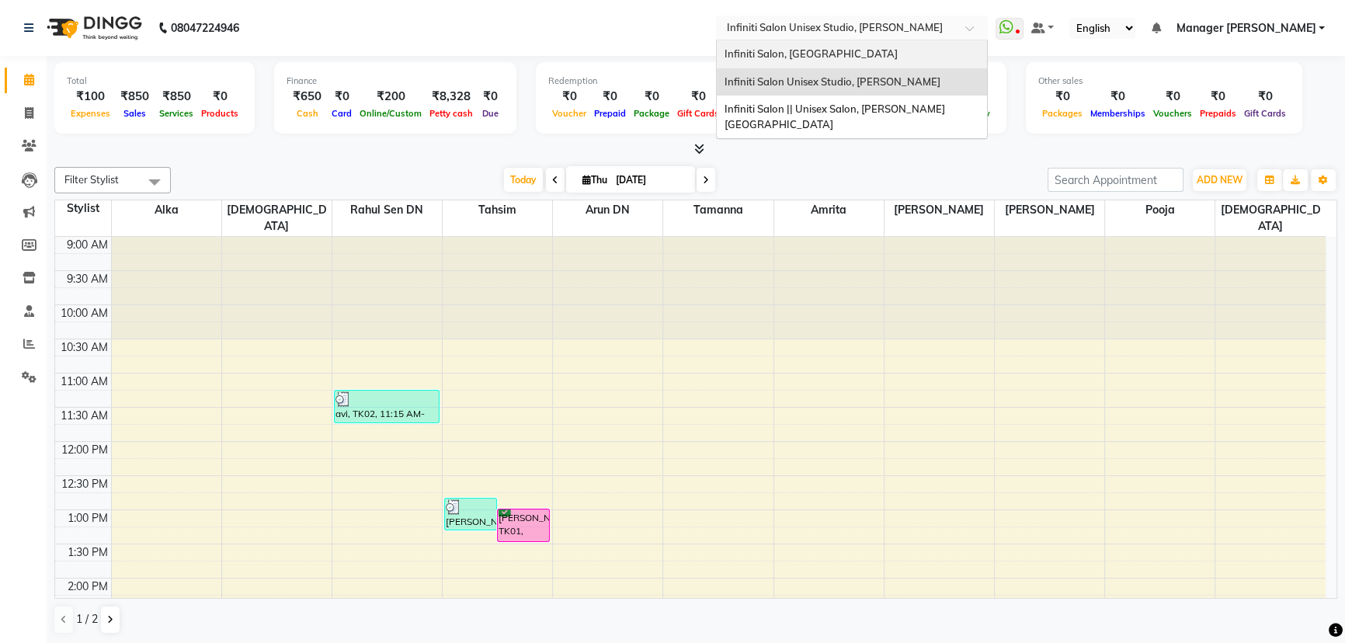
click at [903, 50] on div "Infiniti Salon, Shankar Nagar" at bounding box center [852, 54] width 270 height 28
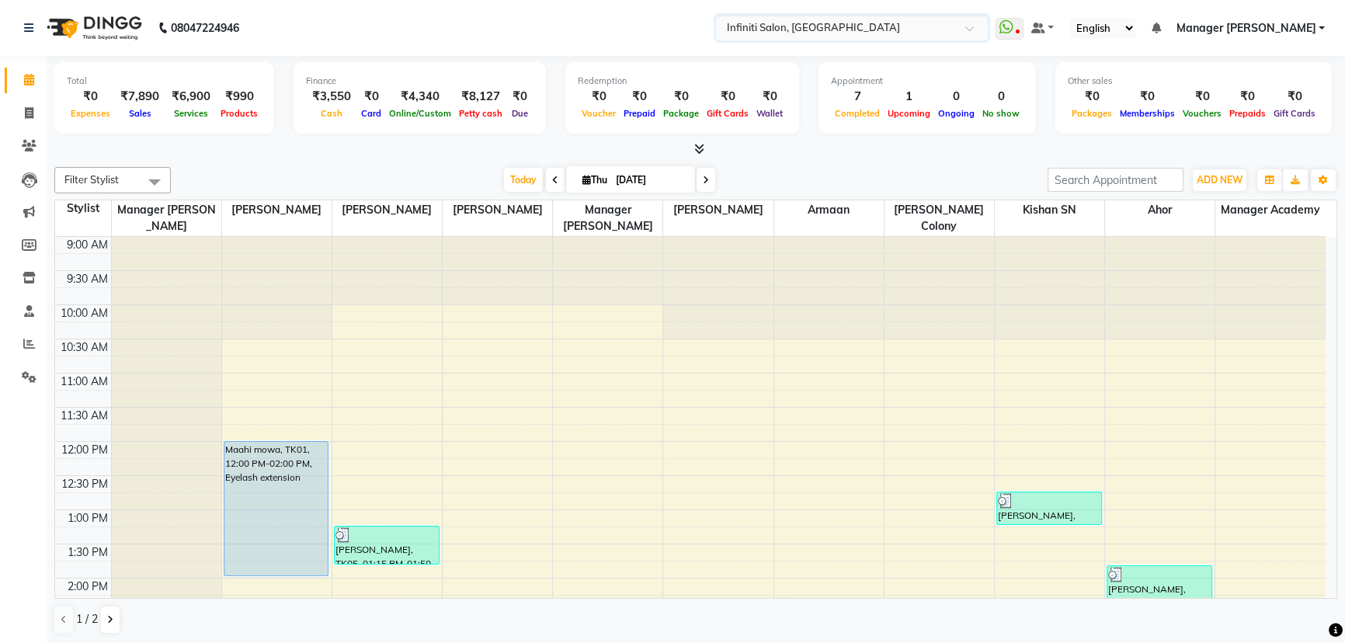
click at [783, 30] on input "text" at bounding box center [836, 27] width 225 height 16
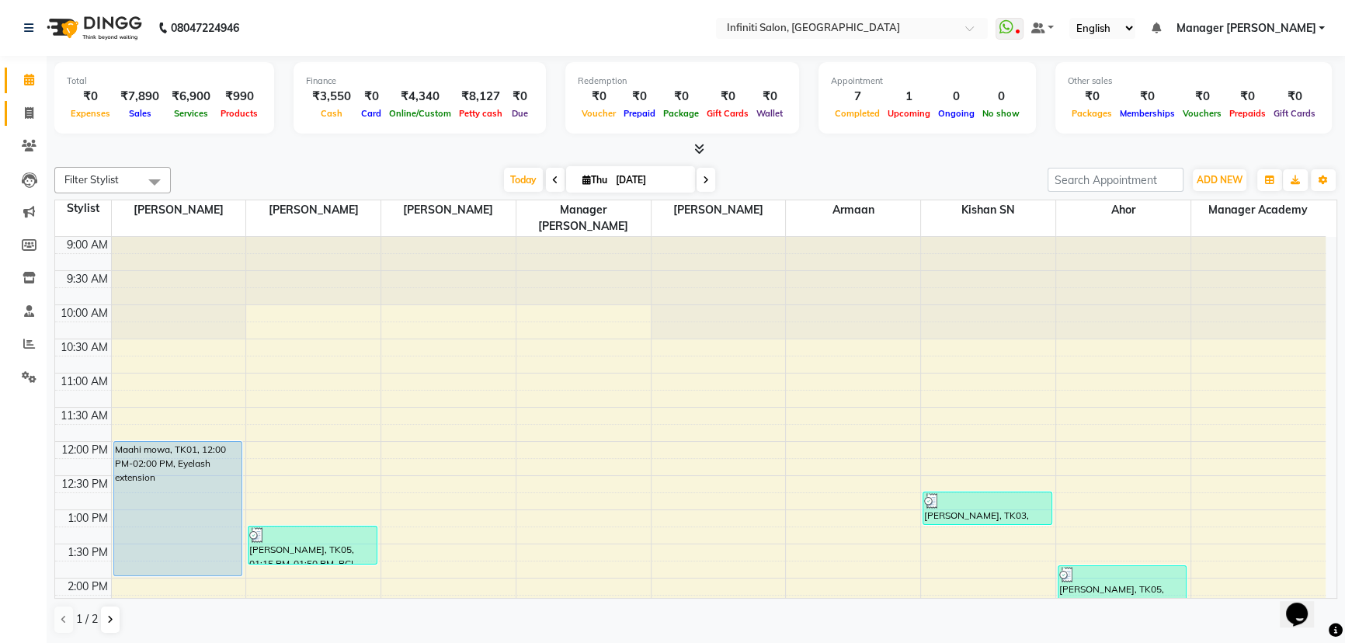
click at [31, 109] on icon at bounding box center [29, 113] width 9 height 12
select select "service"
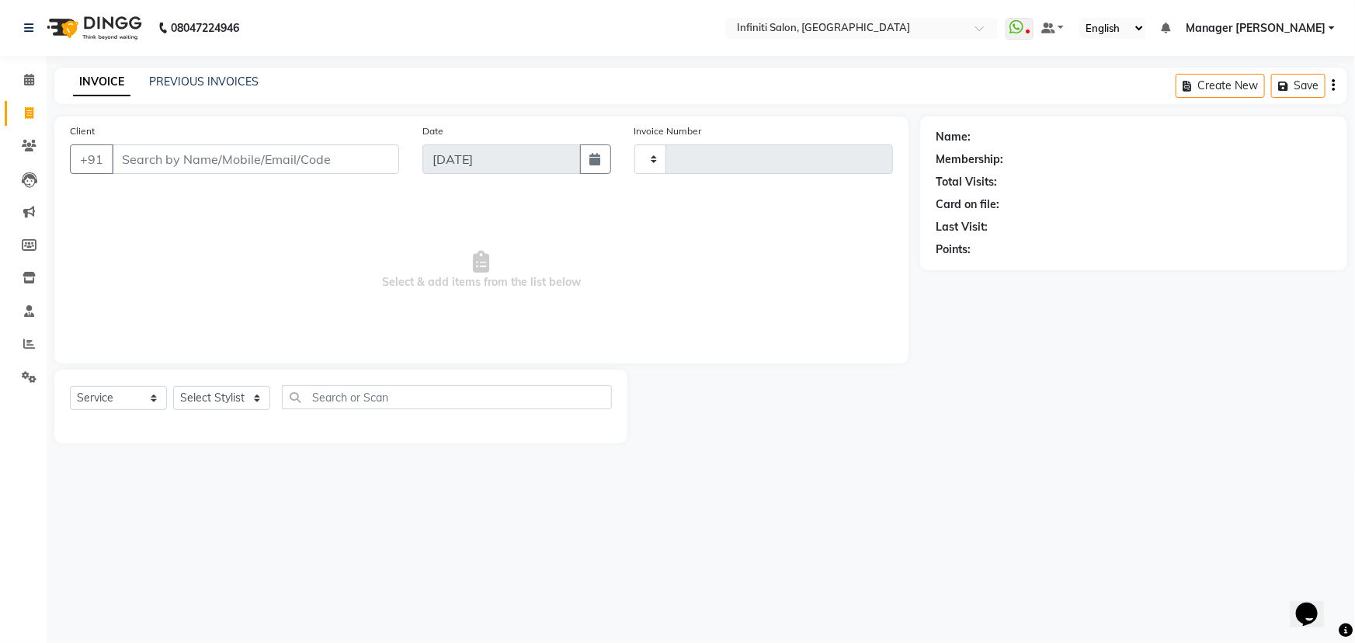
type input "2795"
select select "5804"
click at [211, 76] on link "PREVIOUS INVOICES" at bounding box center [203, 82] width 109 height 14
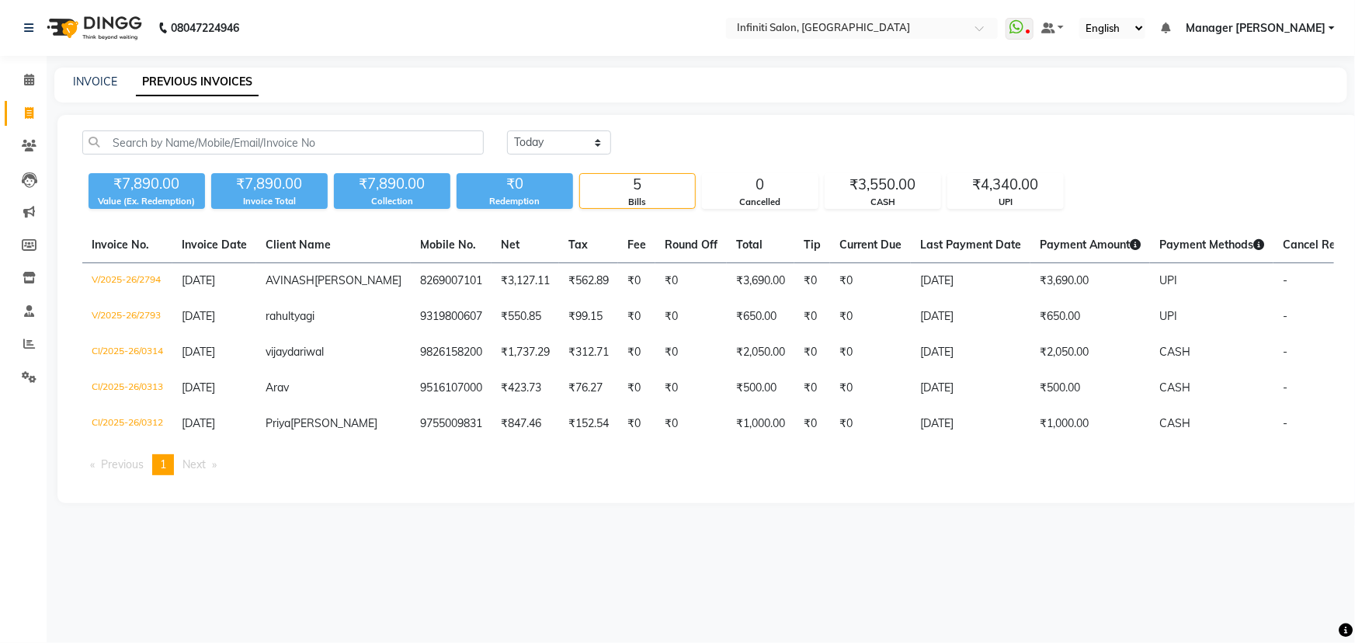
click at [61, 36] on img at bounding box center [93, 27] width 106 height 43
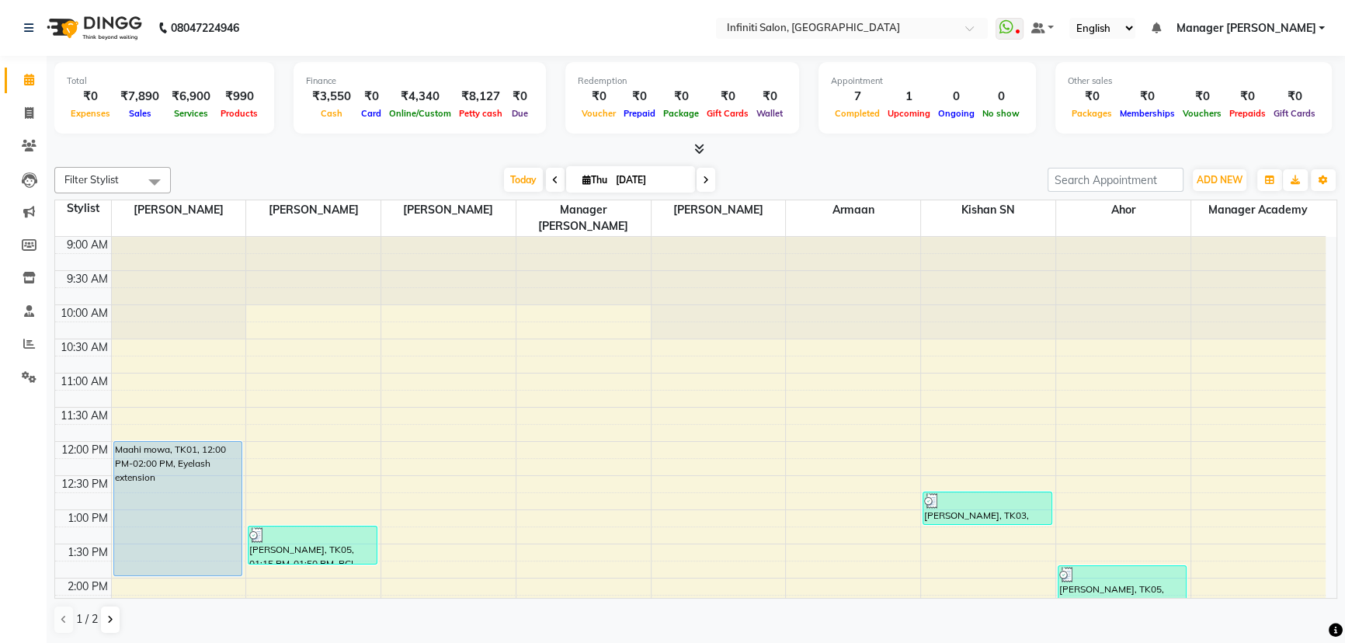
click at [706, 175] on icon at bounding box center [706, 179] width 6 height 9
type input "[DATE]"
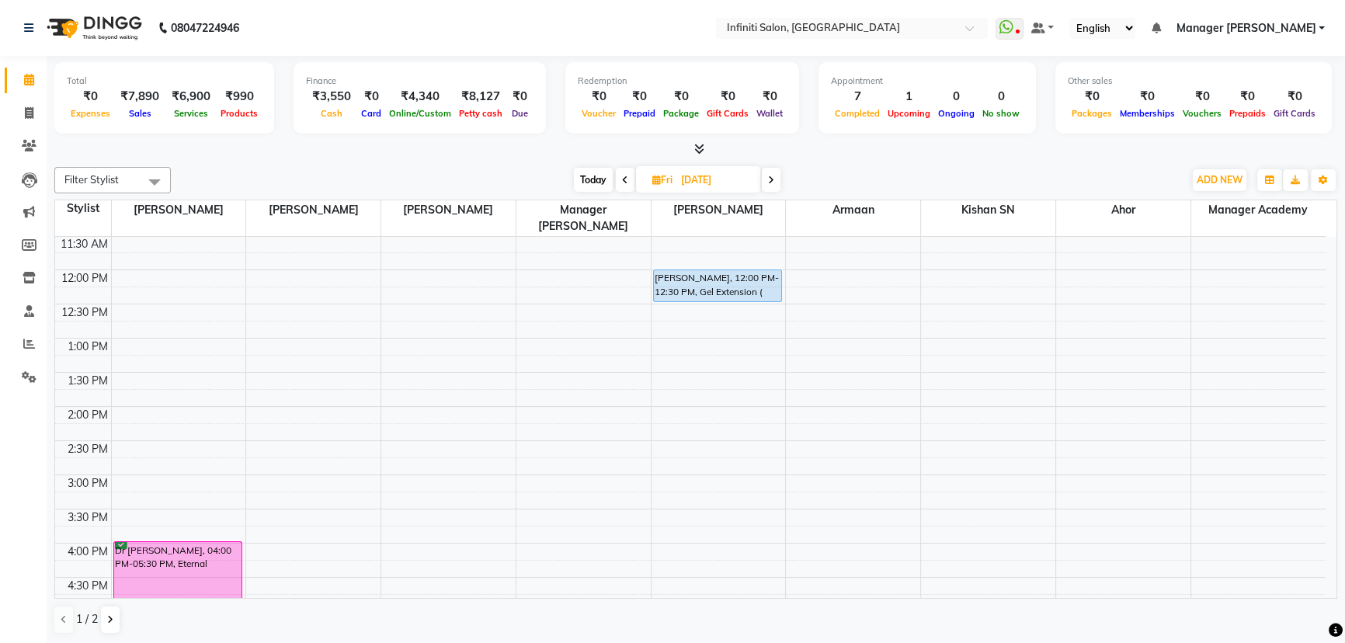
scroll to position [242, 0]
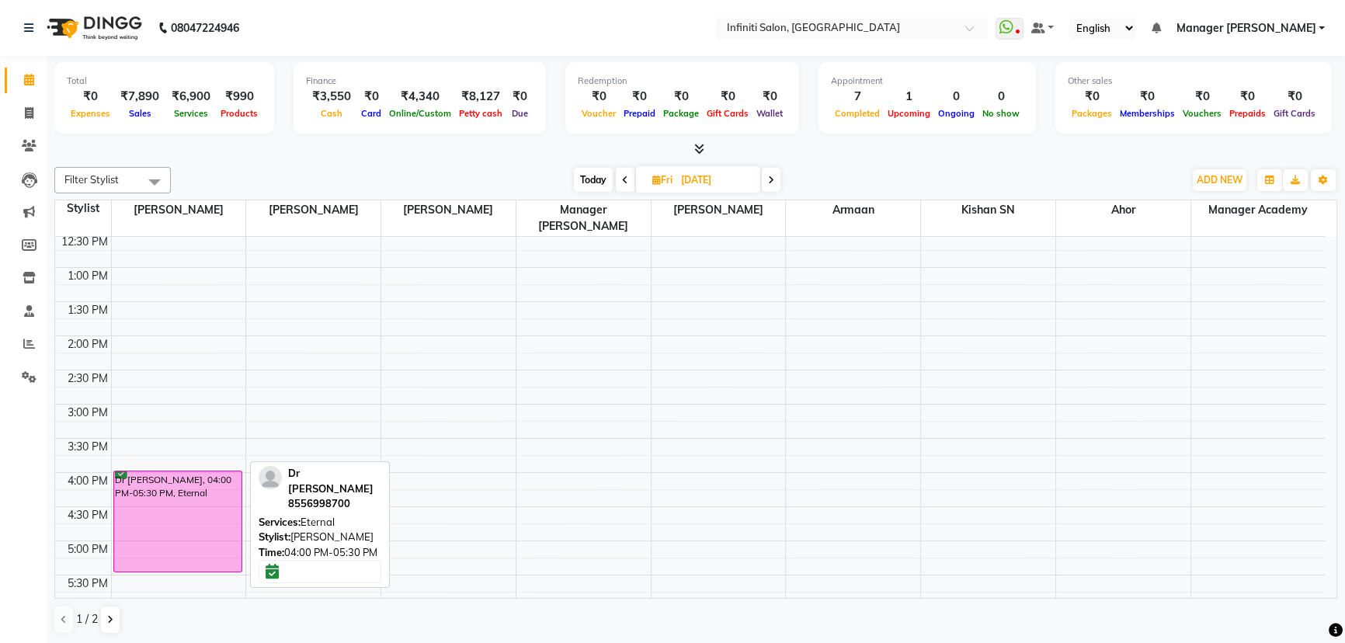
click at [130, 516] on div "Dr [PERSON_NAME], 04:00 PM-05:30 PM, Eternal" at bounding box center [177, 521] width 127 height 100
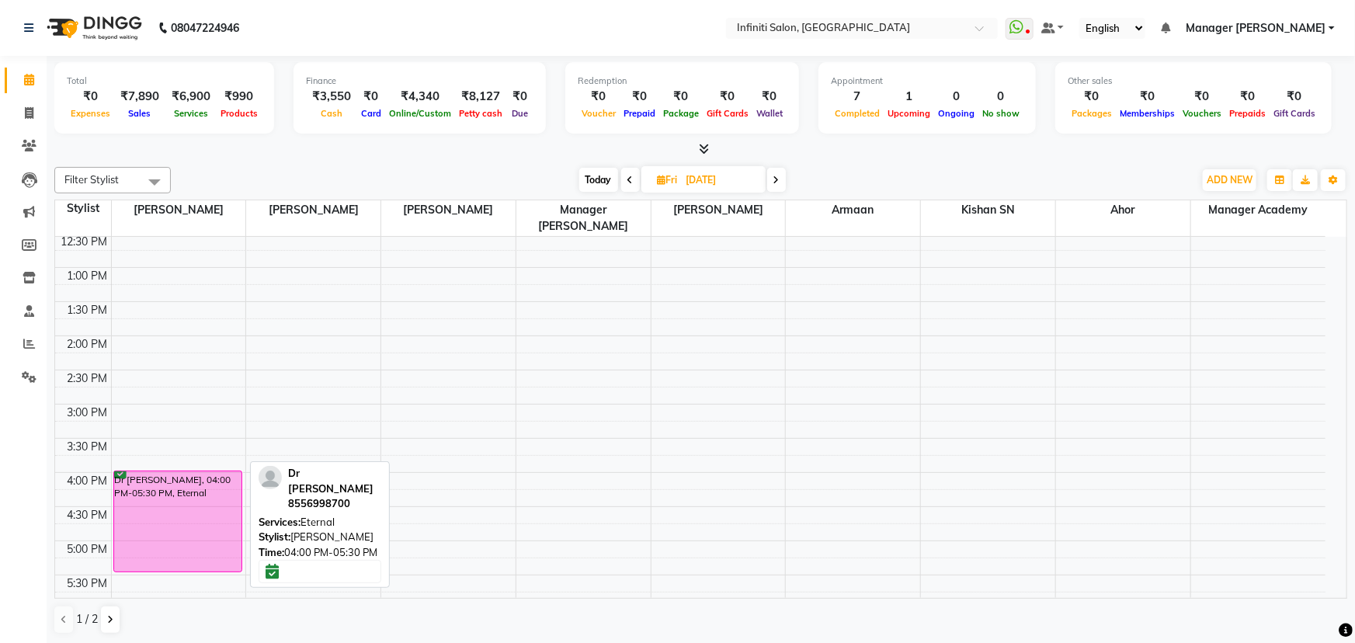
select select "6"
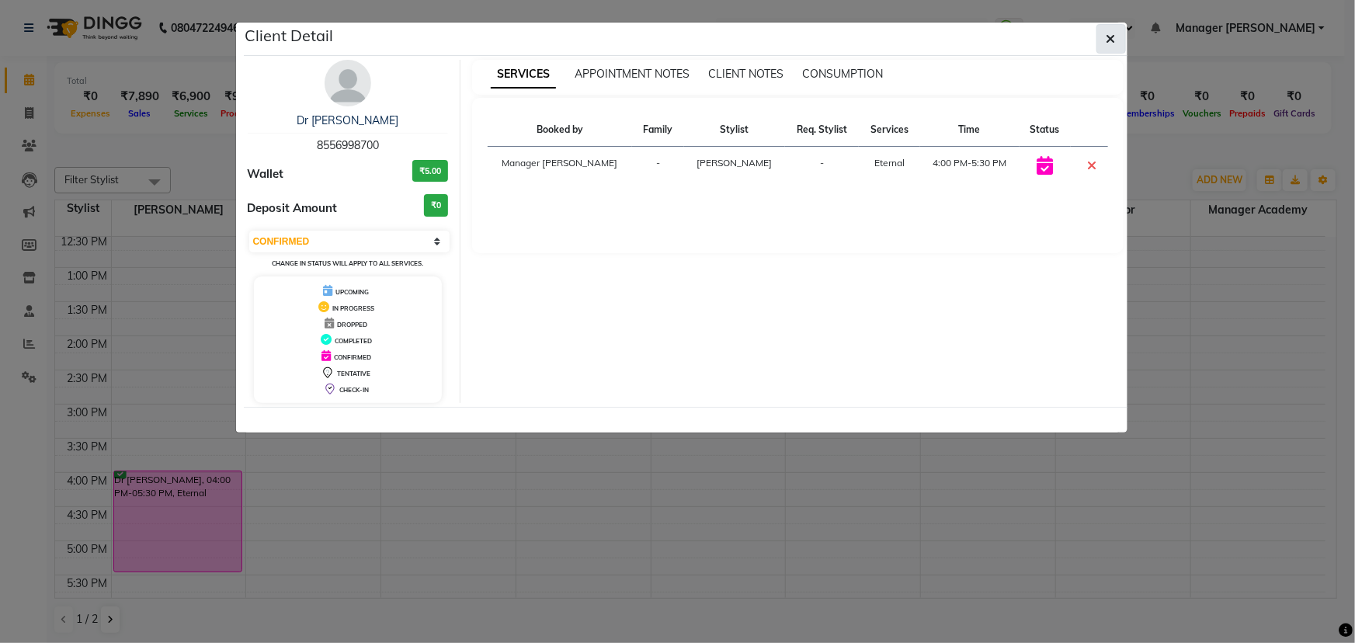
click at [1107, 43] on icon "button" at bounding box center [1110, 39] width 9 height 12
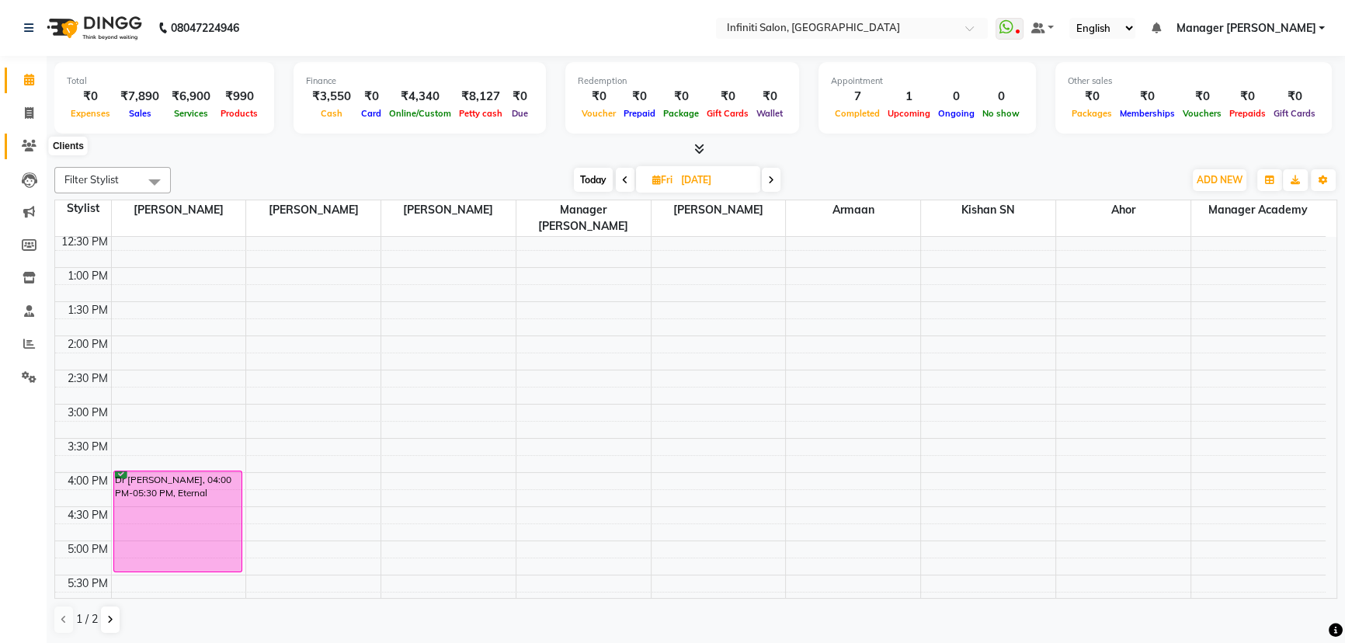
drag, startPoint x: 26, startPoint y: 138, endPoint x: 53, endPoint y: 144, distance: 27.7
click at [26, 137] on span at bounding box center [29, 146] width 27 height 18
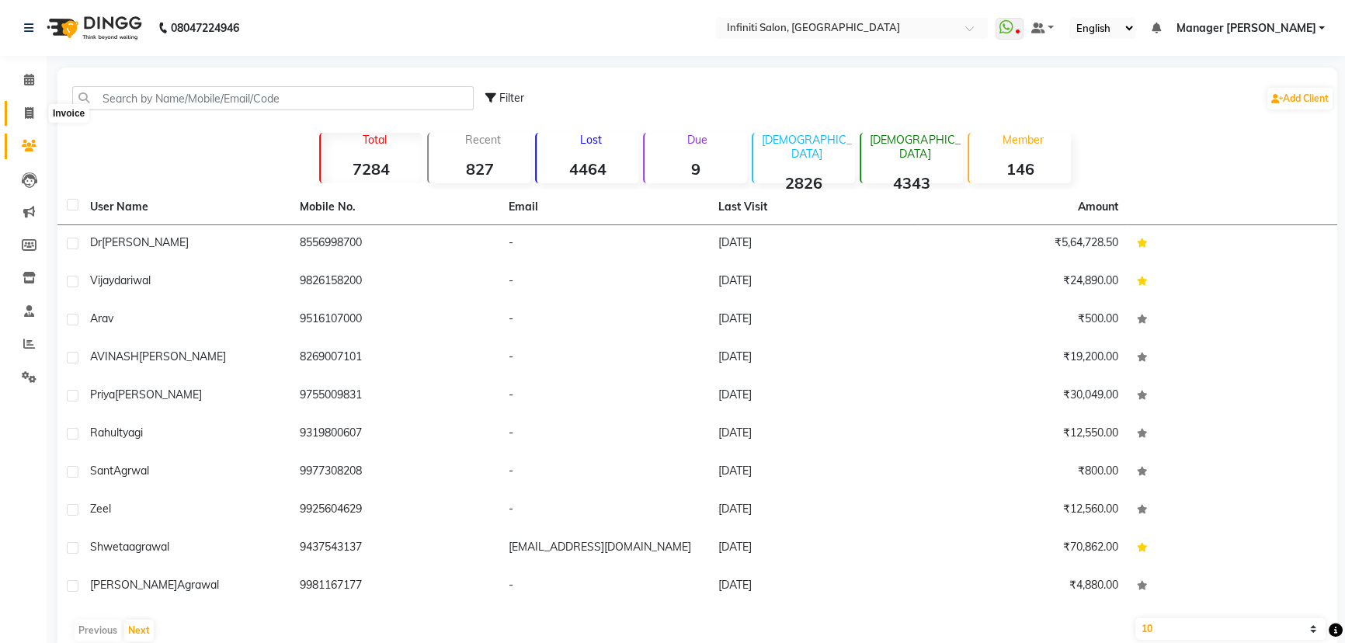
drag, startPoint x: 30, startPoint y: 109, endPoint x: 37, endPoint y: 115, distance: 9.3
click at [30, 109] on icon at bounding box center [29, 113] width 9 height 12
select select "service"
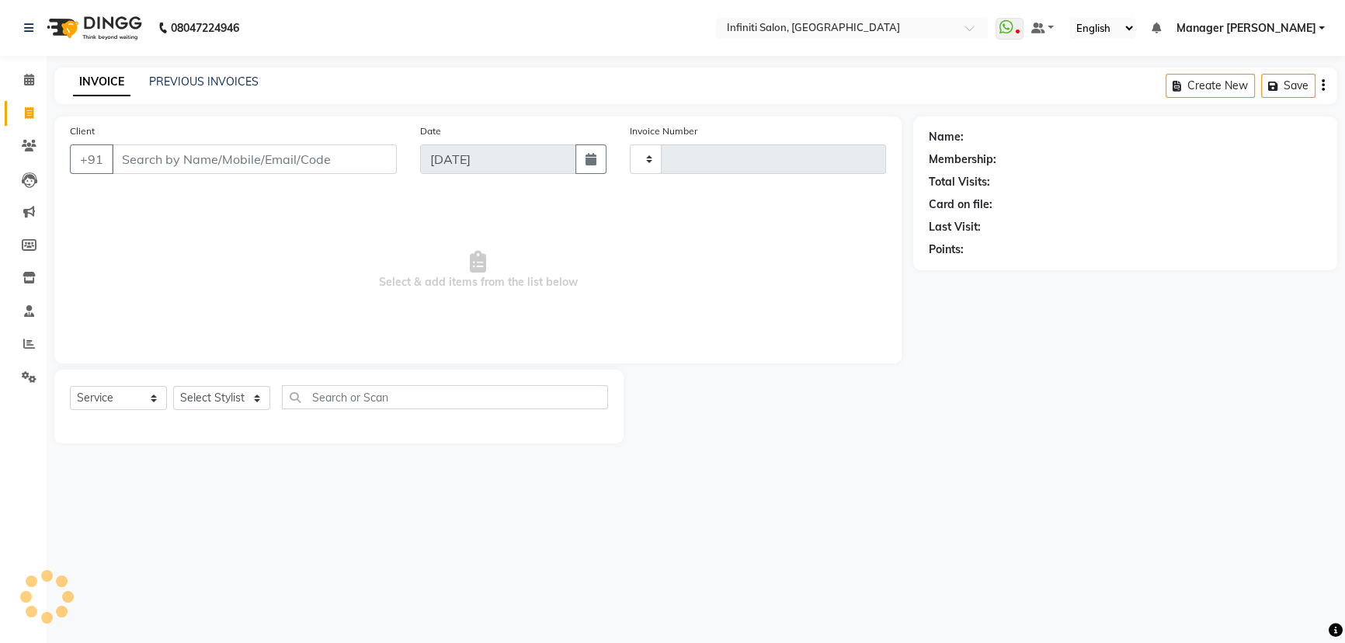
type input "2795"
select select "5804"
click at [222, 396] on select "Select Stylist [PERSON_NAME] Ahor Armaan [PERSON_NAME] [PERSON_NAME] [PERSON_NA…" at bounding box center [222, 398] width 99 height 24
select select "40470"
click at [173, 386] on select "Select Stylist [PERSON_NAME] Ahor Armaan [PERSON_NAME] [PERSON_NAME] [PERSON_NA…" at bounding box center [222, 398] width 99 height 24
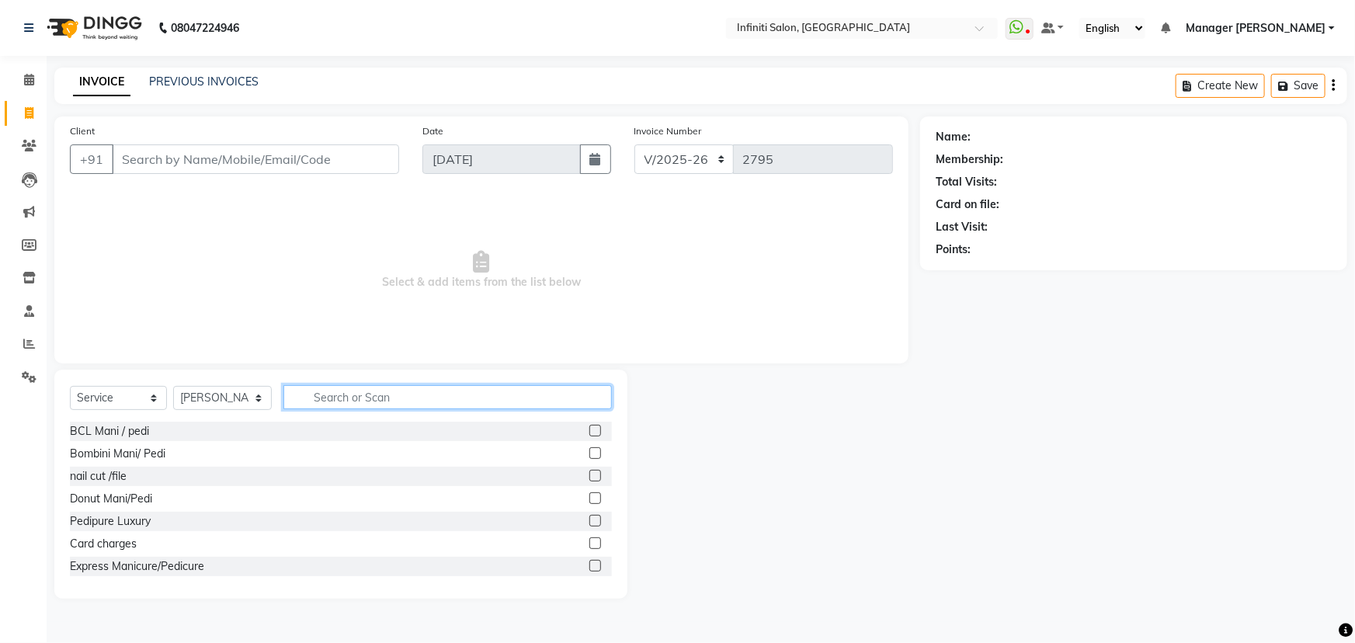
click at [432, 391] on input "text" at bounding box center [447, 397] width 328 height 24
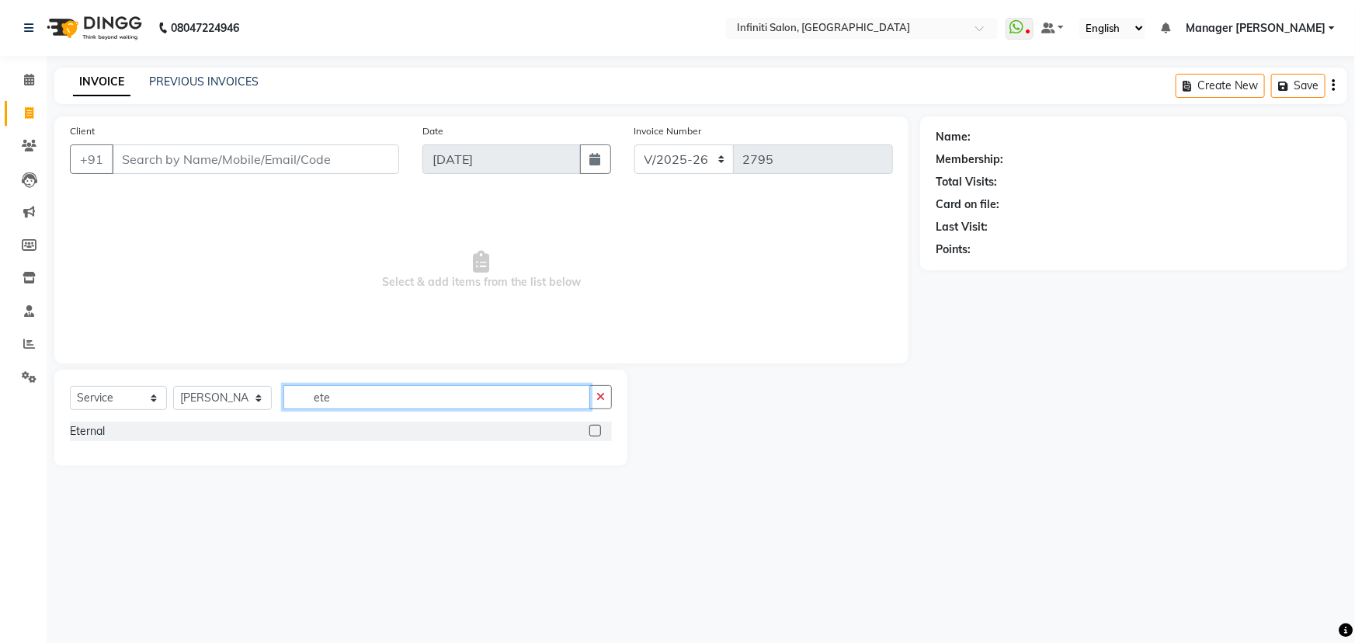
type input "ete"
click at [597, 434] on label at bounding box center [595, 431] width 12 height 12
click at [597, 434] on input "checkbox" at bounding box center [594, 431] width 10 height 10
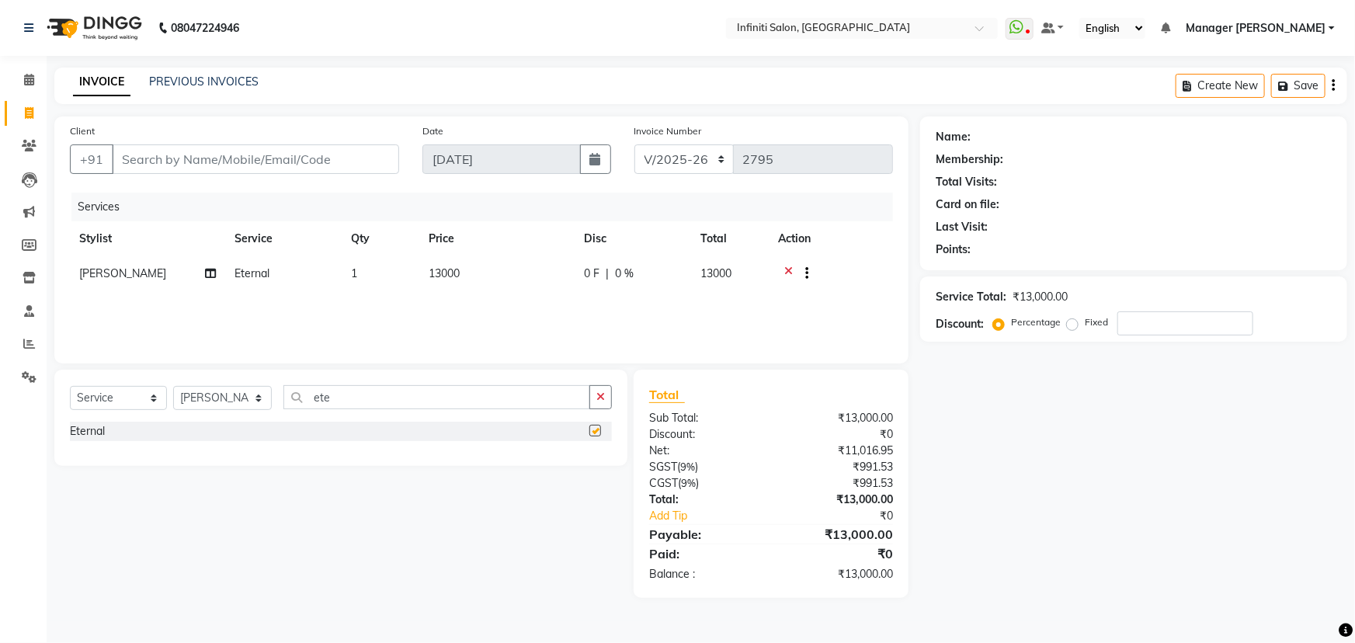
checkbox input "false"
click at [784, 270] on icon at bounding box center [788, 275] width 9 height 19
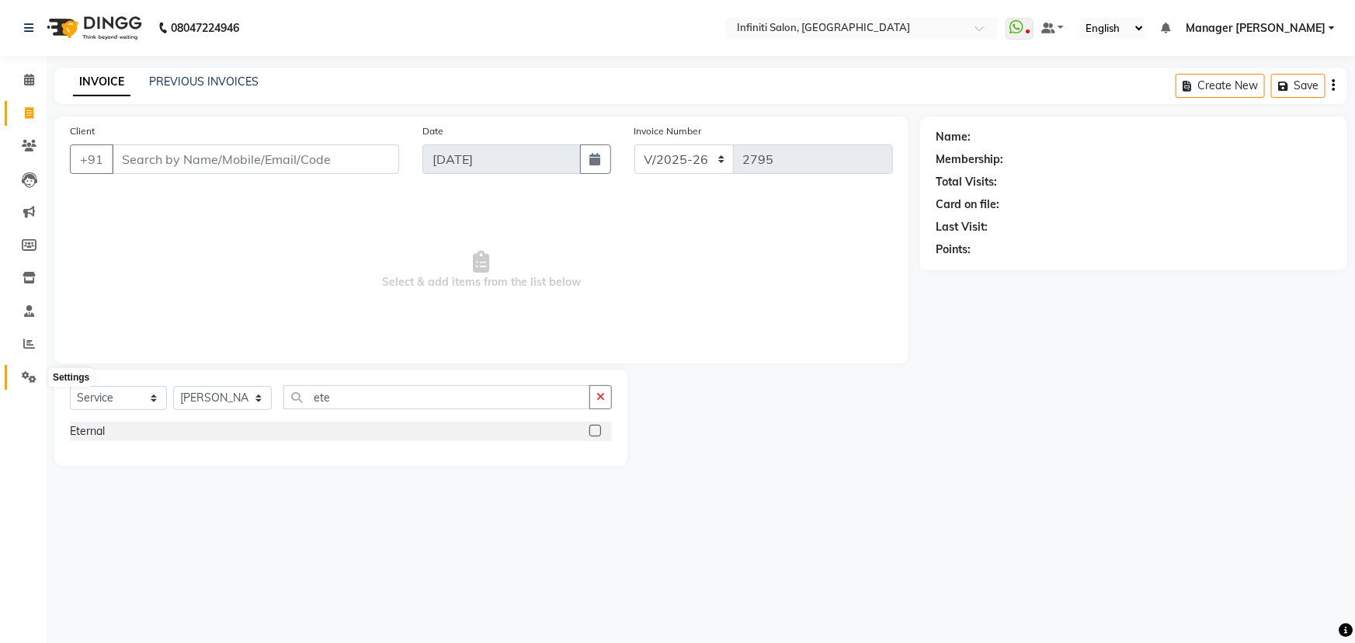
click at [23, 381] on icon at bounding box center [29, 377] width 15 height 12
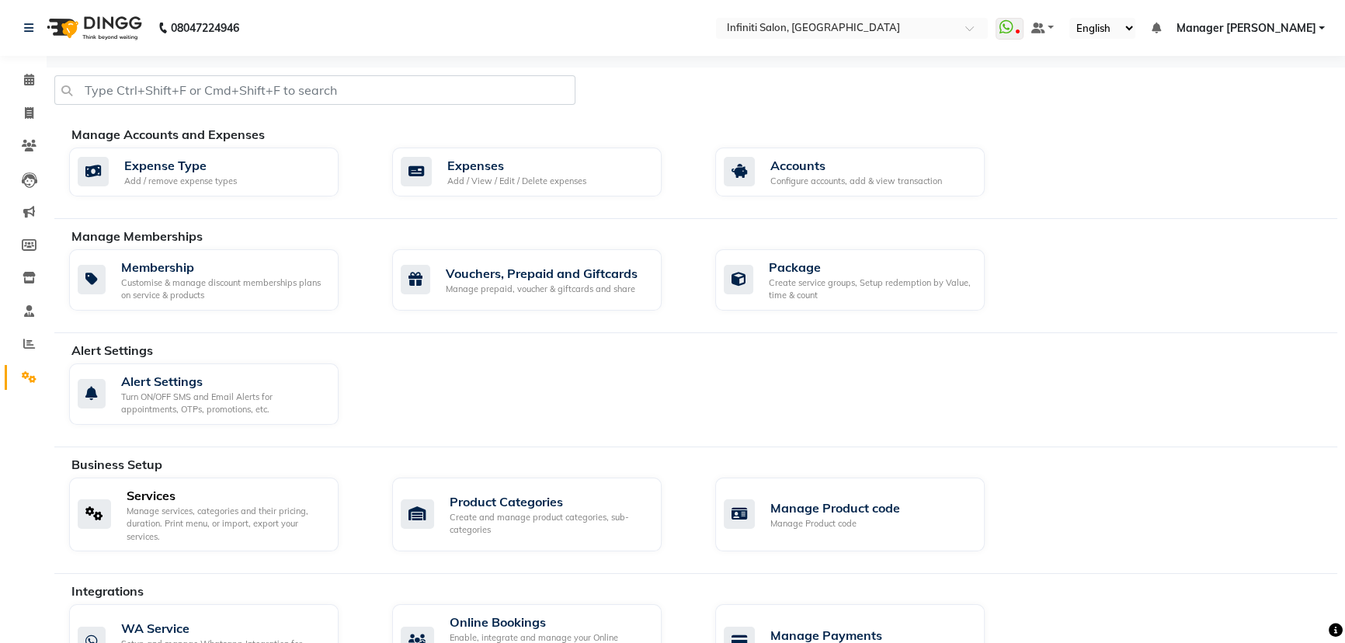
click at [252, 490] on div "Services" at bounding box center [227, 495] width 200 height 19
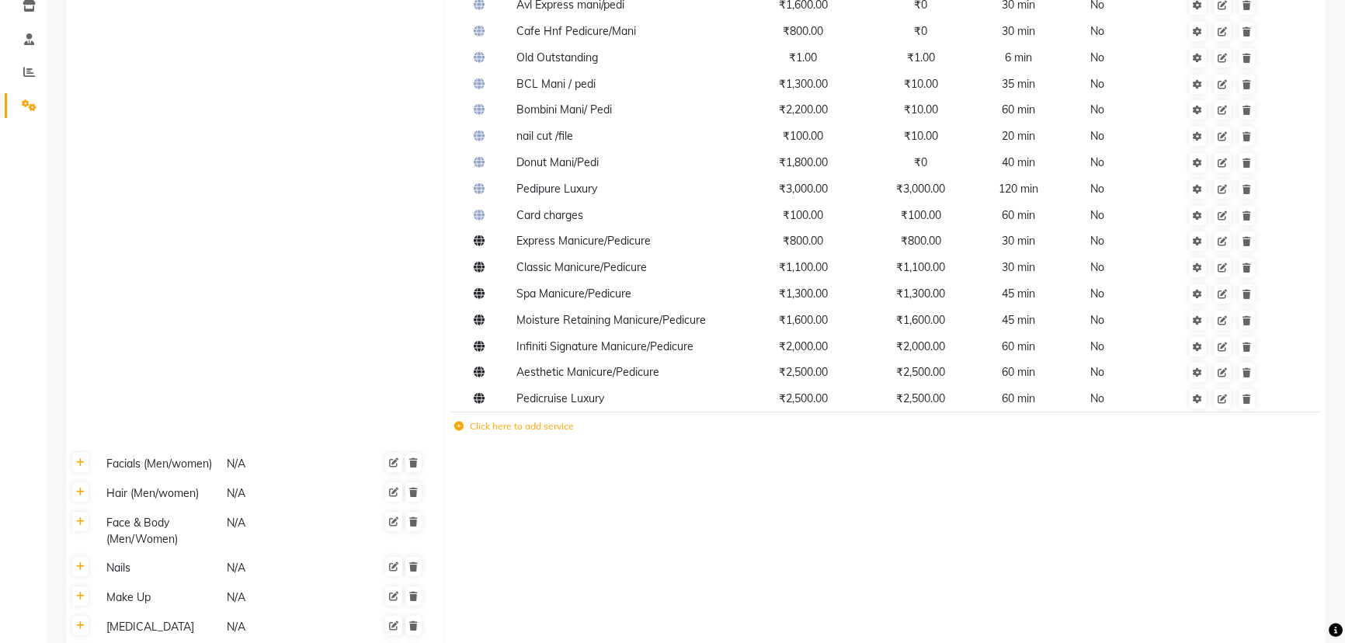
scroll to position [352, 0]
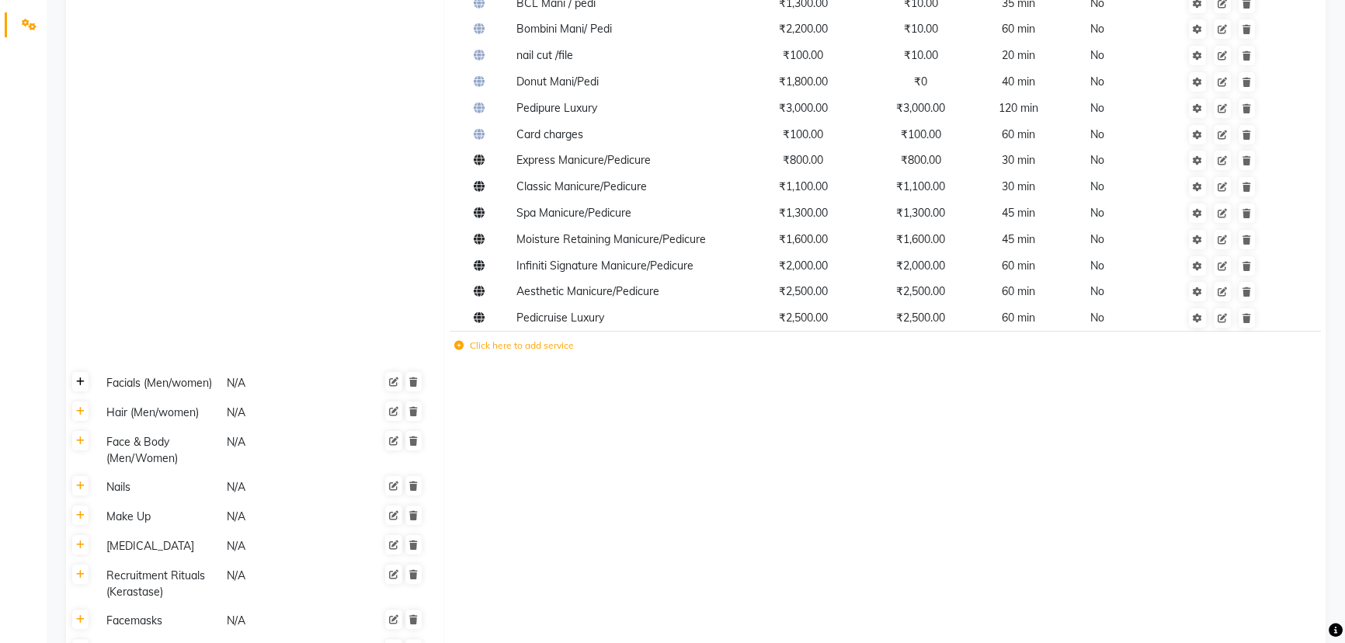
drag, startPoint x: 83, startPoint y: 382, endPoint x: 134, endPoint y: 387, distance: 51.5
click at [84, 382] on icon at bounding box center [80, 381] width 9 height 9
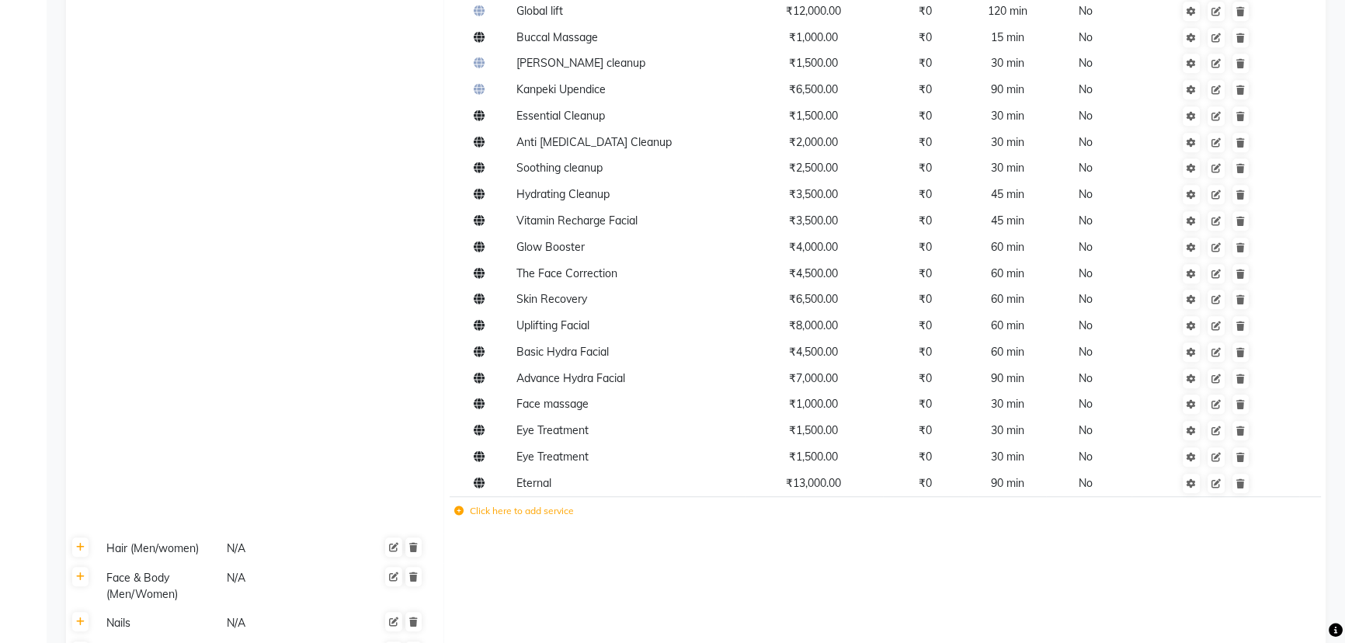
scroll to position [1411, 0]
click at [1218, 489] on link at bounding box center [1215, 482] width 17 height 19
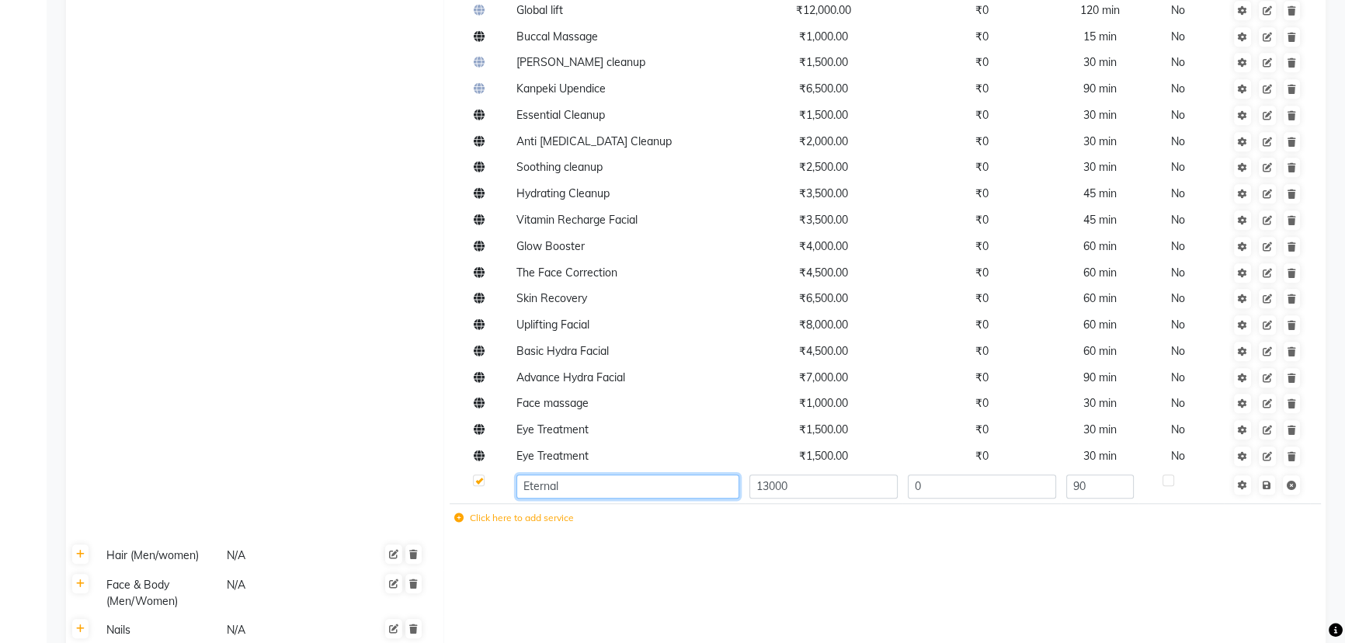
drag, startPoint x: 593, startPoint y: 484, endPoint x: 602, endPoint y: 484, distance: 9.3
click at [594, 484] on input "Eternal" at bounding box center [627, 486] width 223 height 24
type input "Eternal Facial"
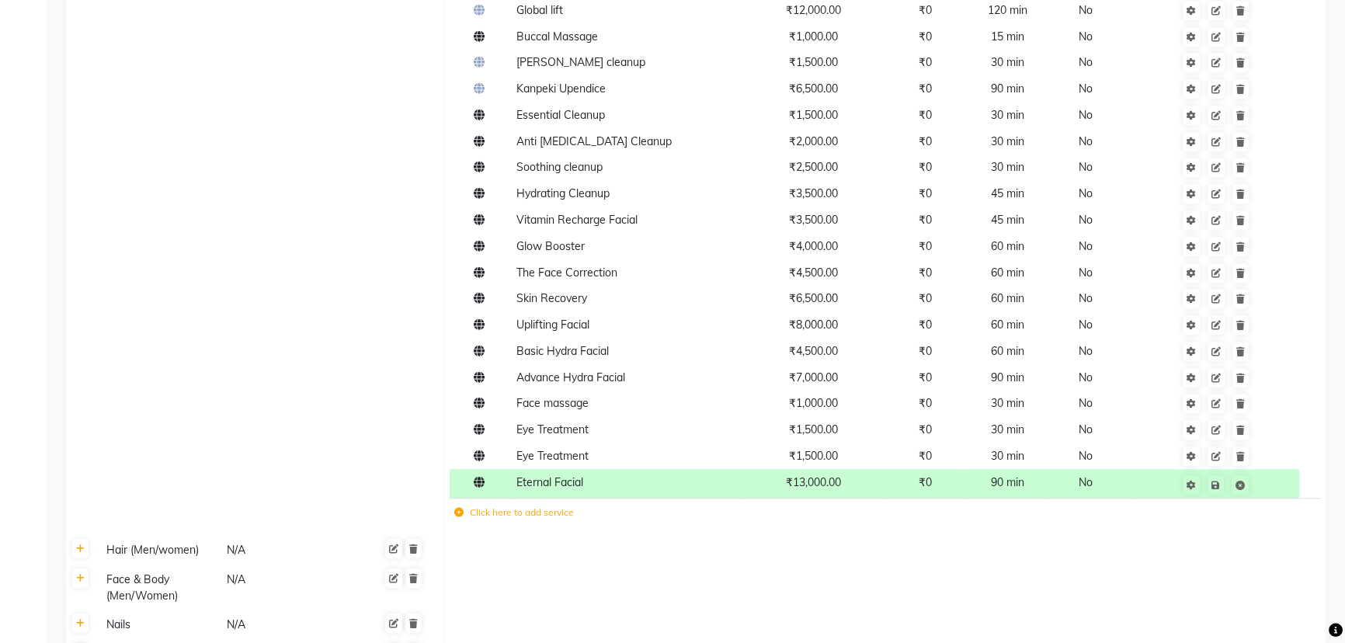
click at [1272, 488] on td "Save" at bounding box center [1215, 483] width 168 height 29
click at [1123, 623] on td at bounding box center [884, 625] width 881 height 30
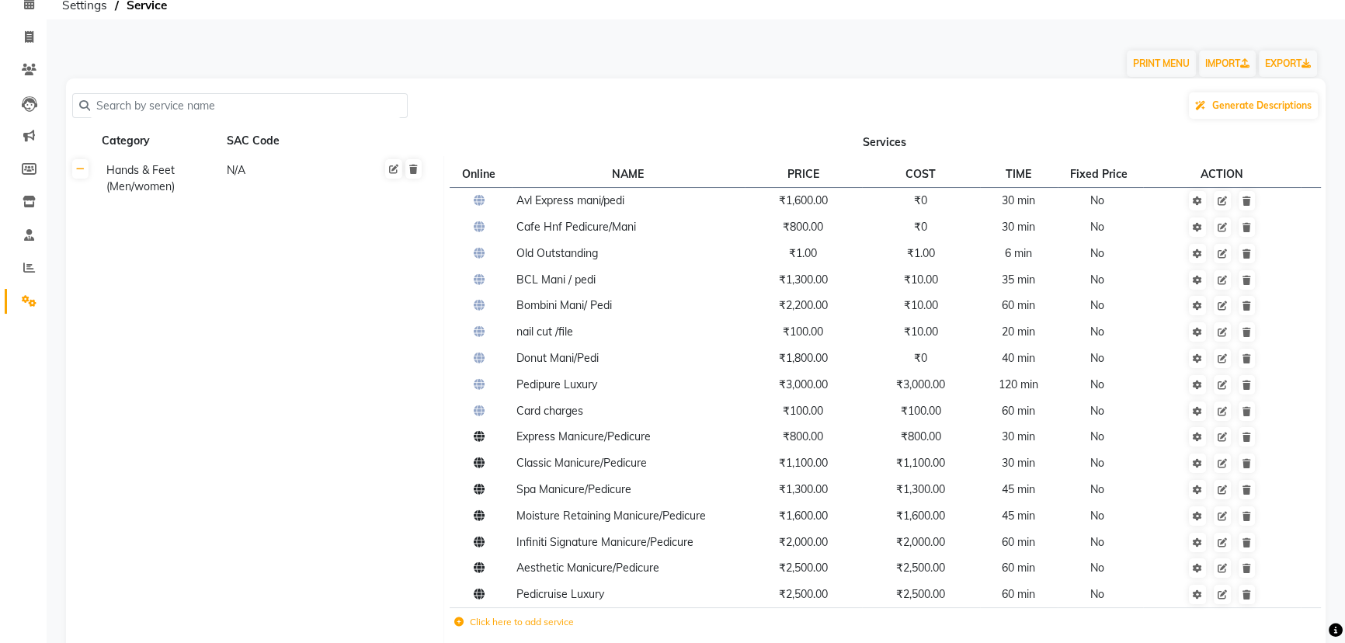
scroll to position [0, 0]
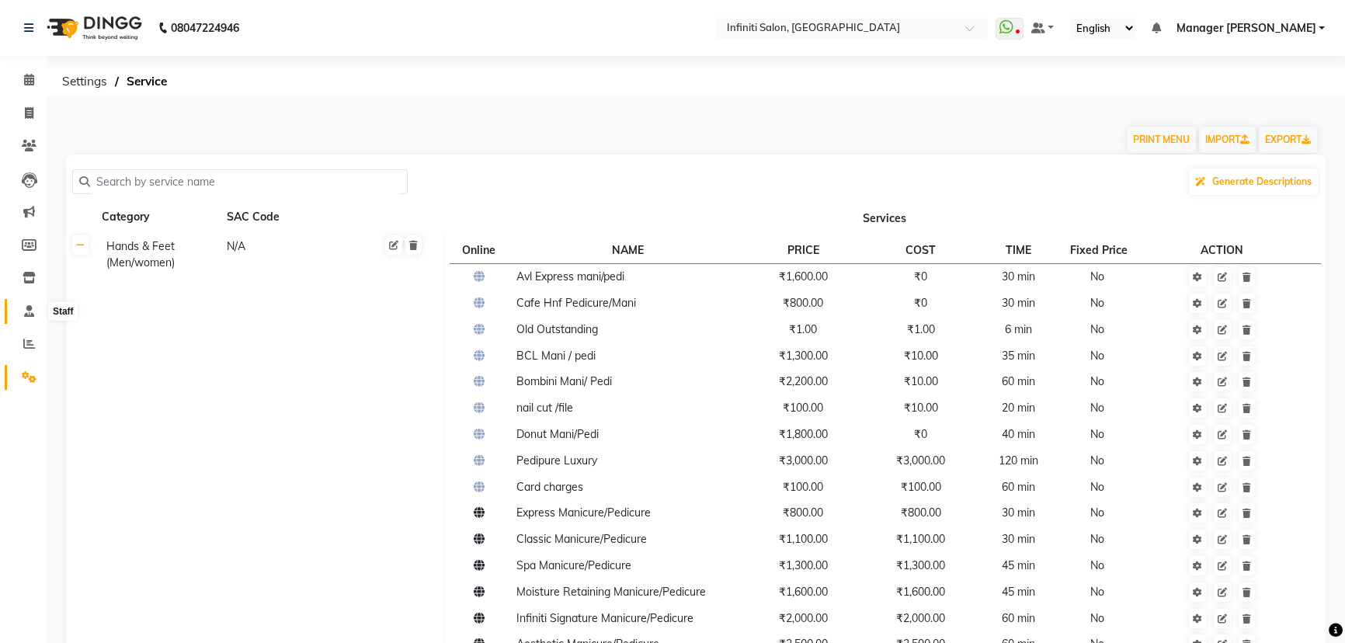
click at [19, 315] on span at bounding box center [29, 312] width 27 height 18
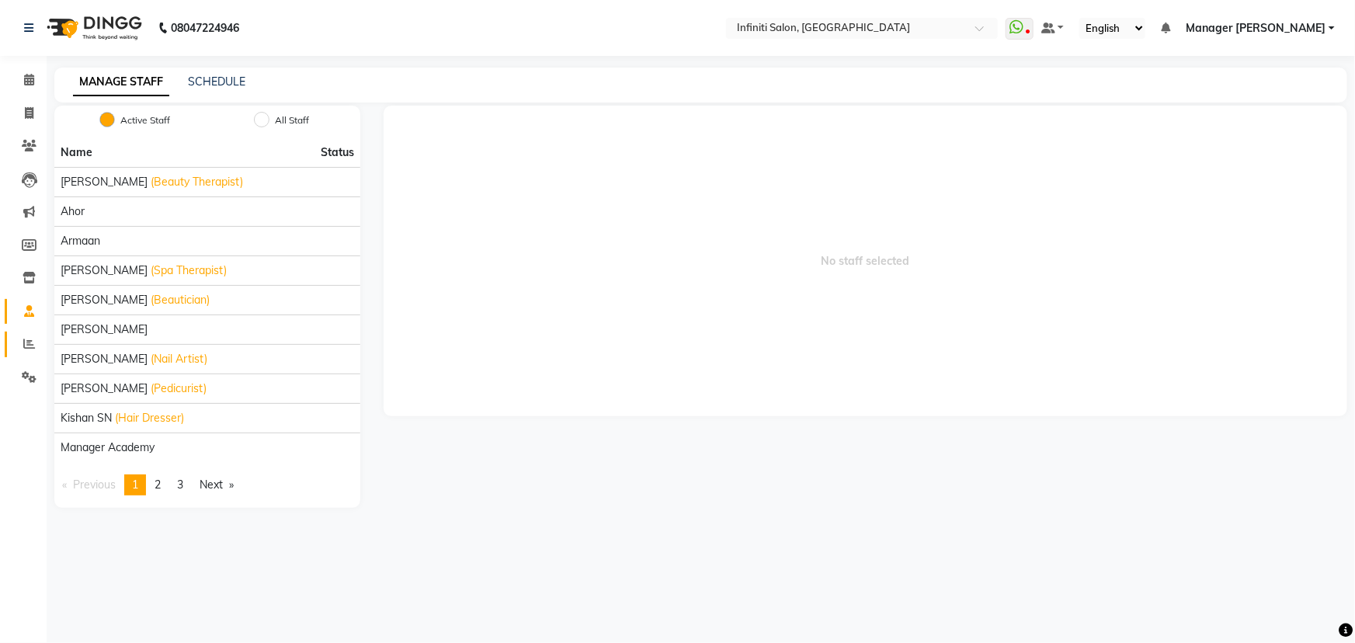
click at [26, 342] on icon at bounding box center [29, 344] width 12 height 12
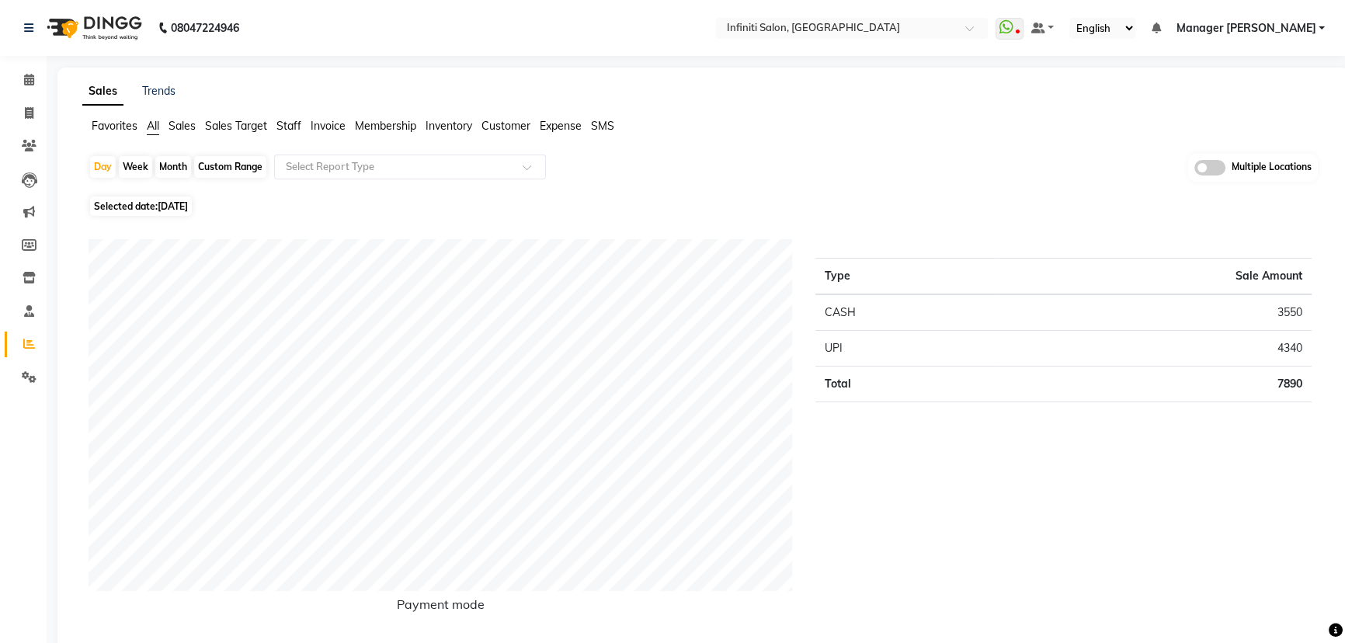
click at [301, 127] on span "Staff" at bounding box center [288, 126] width 25 height 14
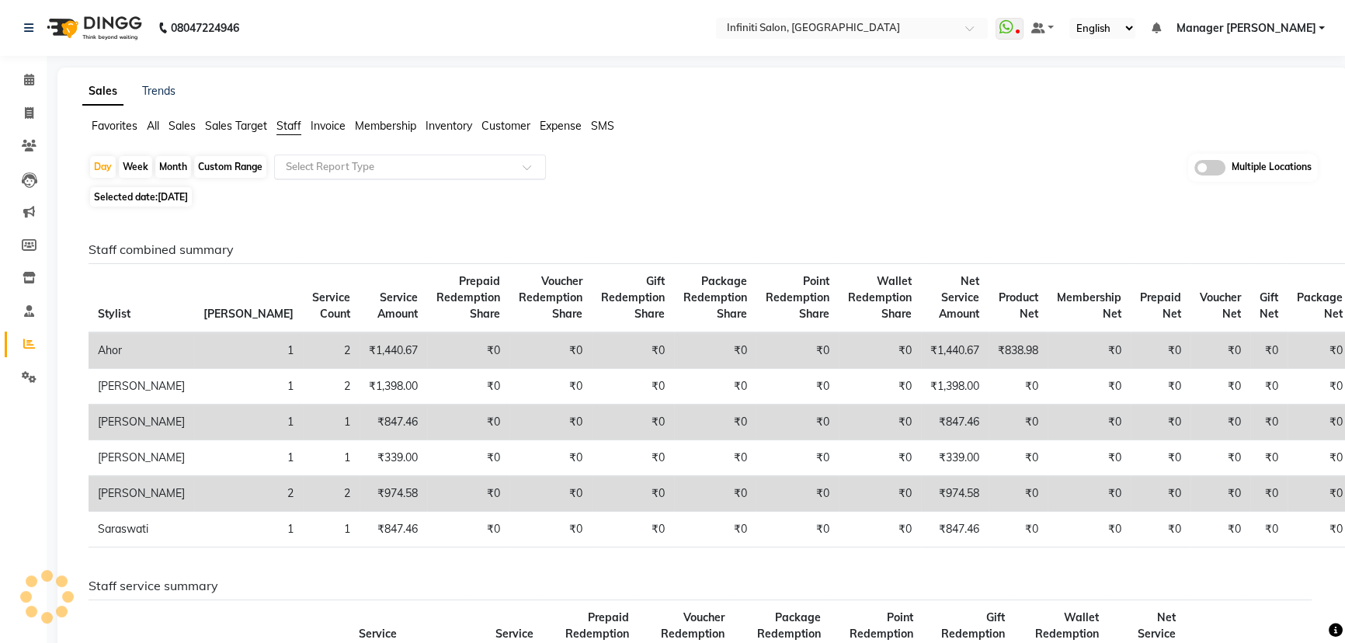
click at [432, 161] on input "text" at bounding box center [395, 167] width 224 height 16
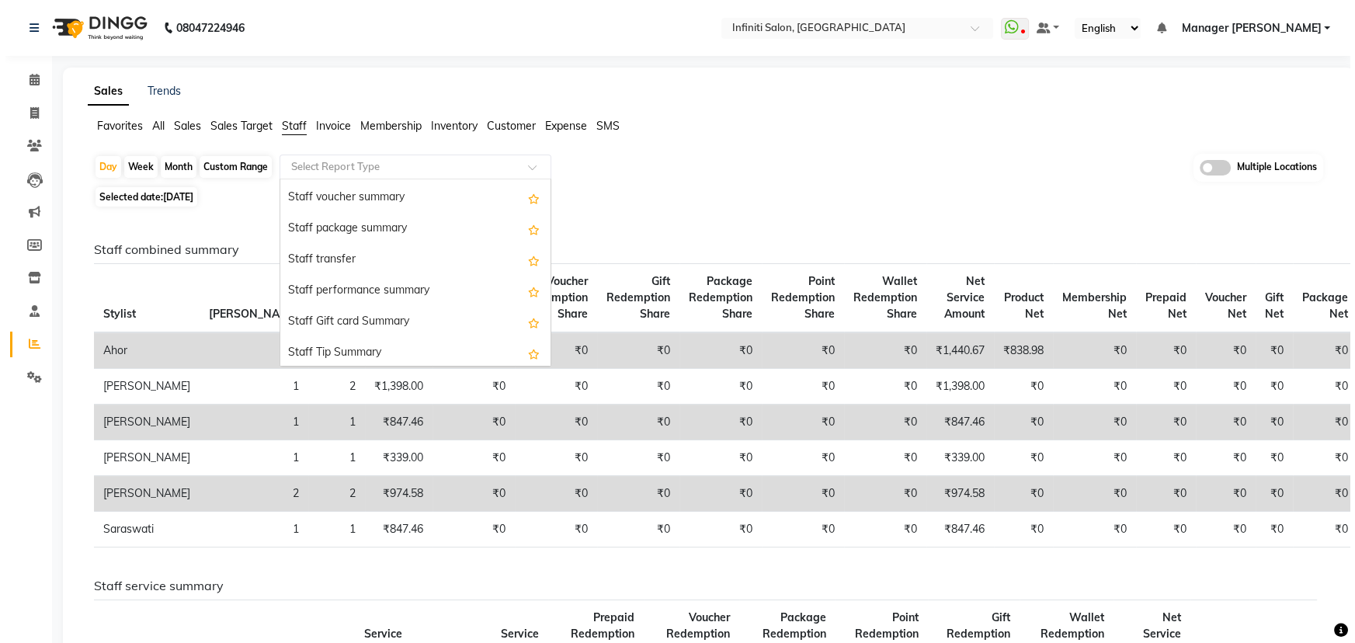
scroll to position [496, 0]
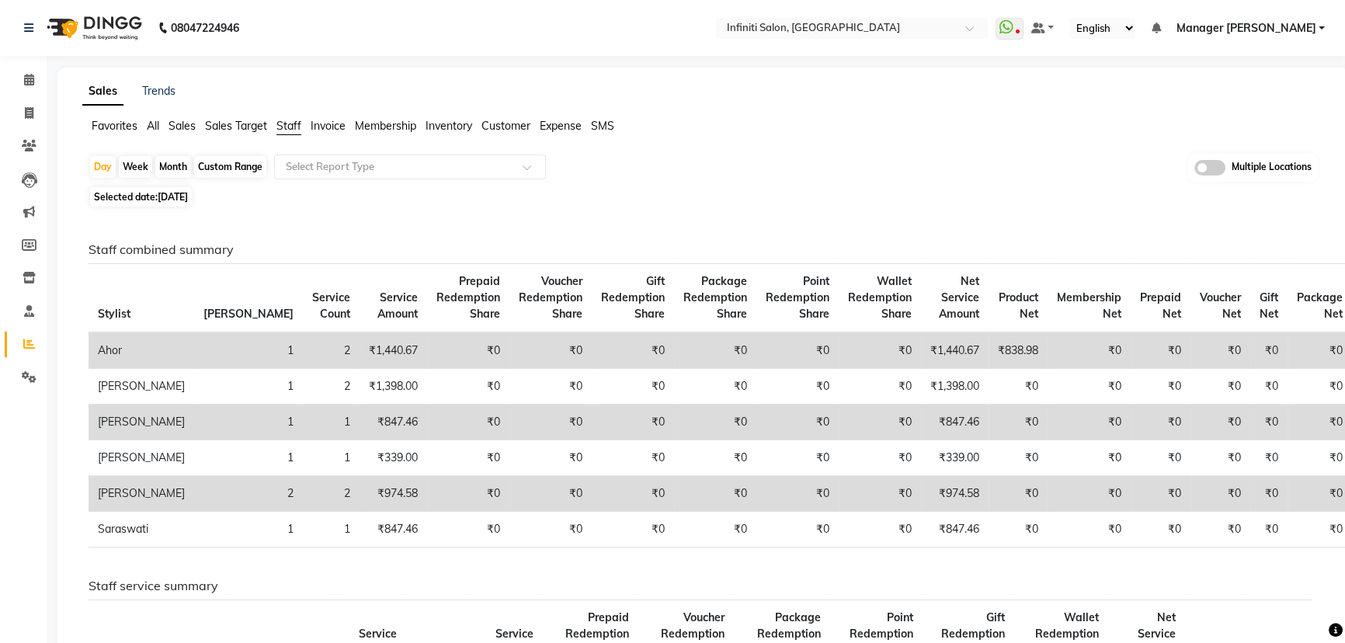
click at [633, 193] on div "Selected date: 04-09-2025" at bounding box center [706, 197] width 1235 height 16
drag, startPoint x: 43, startPoint y: 145, endPoint x: 71, endPoint y: 151, distance: 28.6
click at [43, 144] on li "Clients" at bounding box center [23, 146] width 47 height 33
click at [33, 142] on icon at bounding box center [29, 146] width 15 height 12
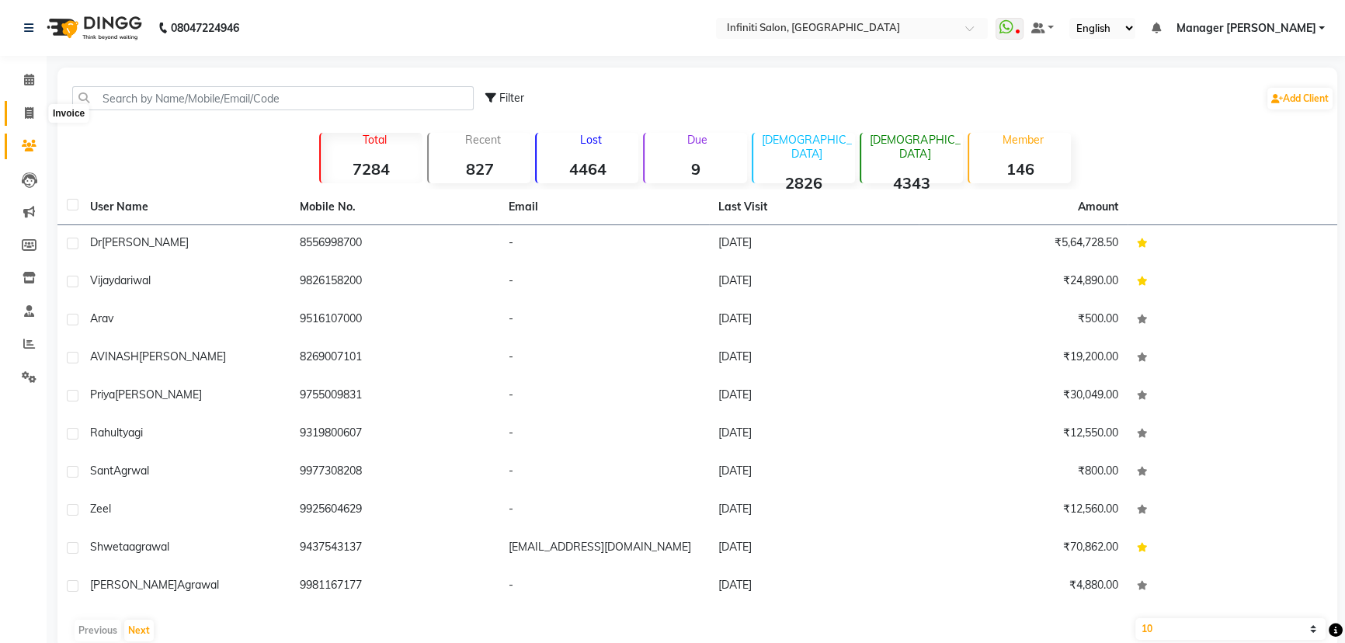
click at [30, 116] on icon at bounding box center [29, 113] width 9 height 12
select select "5804"
select select "service"
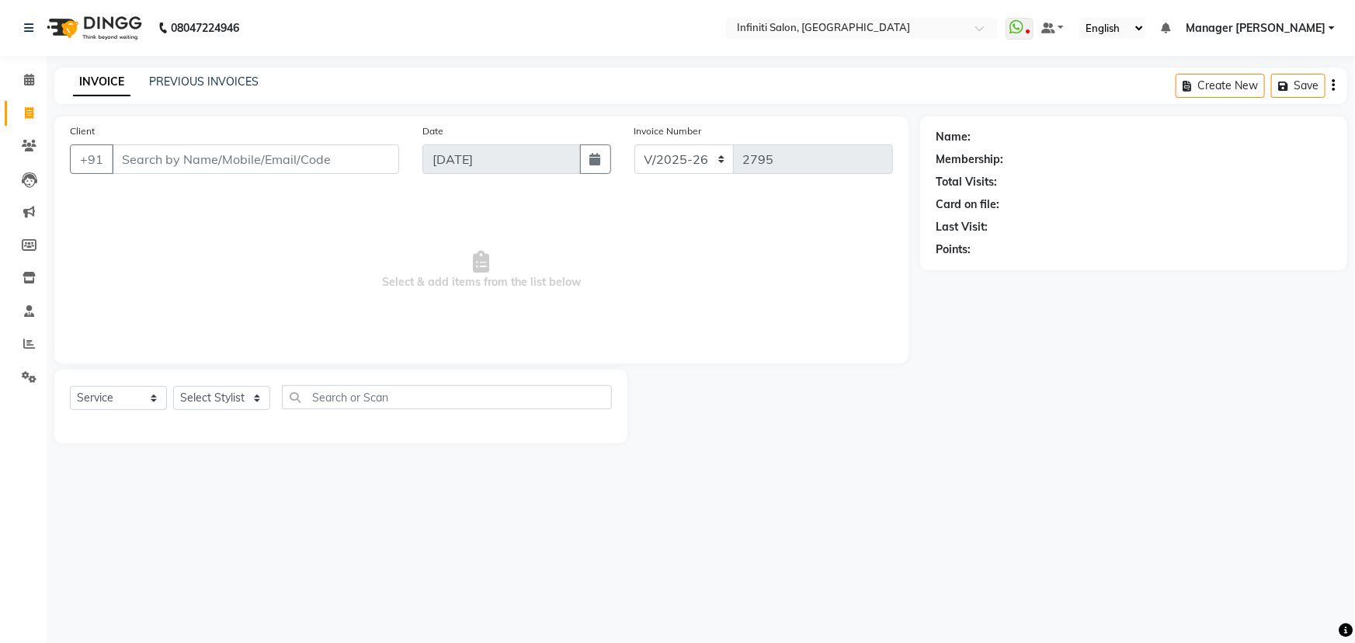
click at [245, 164] on input "Client" at bounding box center [255, 159] width 287 height 30
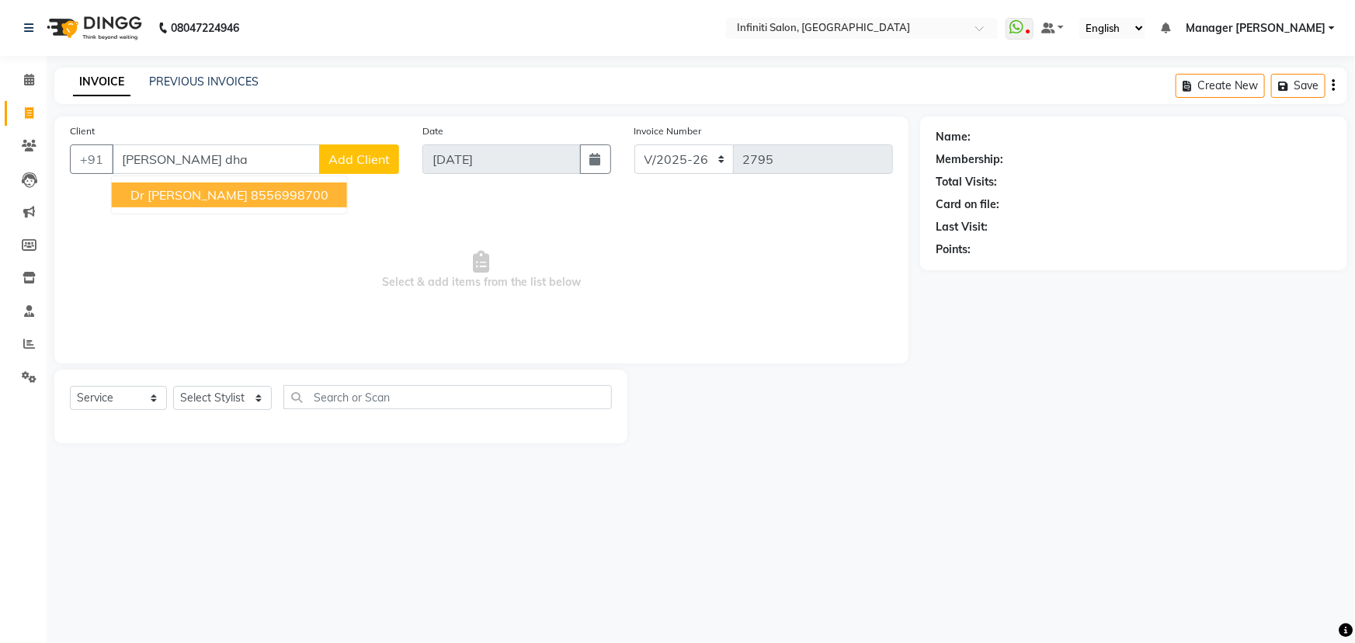
click at [315, 195] on button "Dr Ekta Dhamtari 8556998700" at bounding box center [229, 194] width 235 height 25
type input "8556998700"
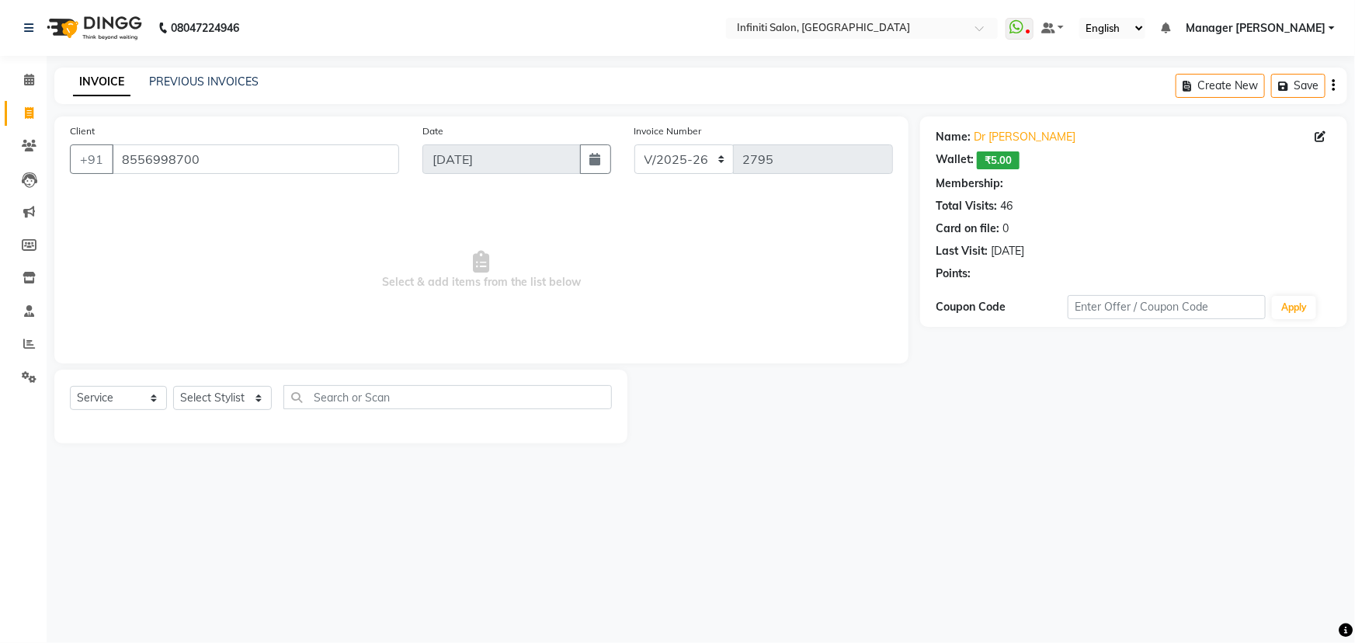
select select "2: Object"
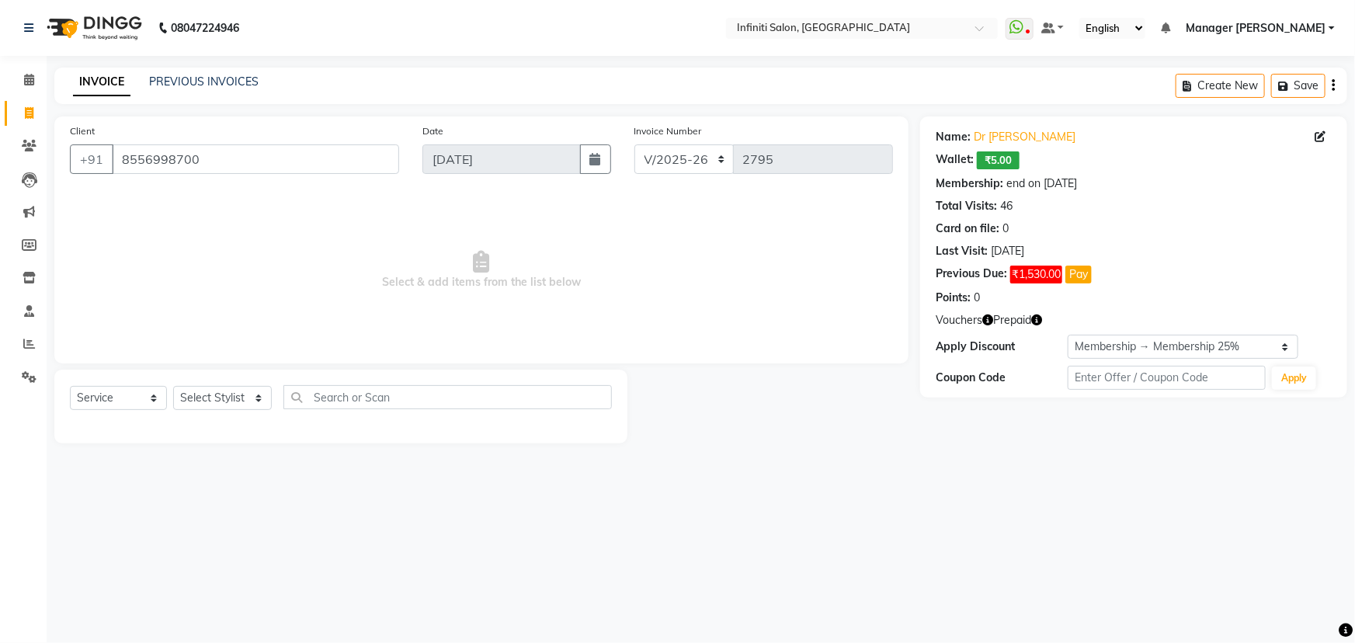
click at [1036, 321] on icon "button" at bounding box center [1036, 319] width 11 height 11
click at [1033, 345] on div "Apply Discount" at bounding box center [1002, 347] width 132 height 16
click at [990, 318] on icon "button" at bounding box center [987, 319] width 11 height 11
click at [1011, 132] on link "Dr Ekta Dhamtari" at bounding box center [1025, 137] width 102 height 16
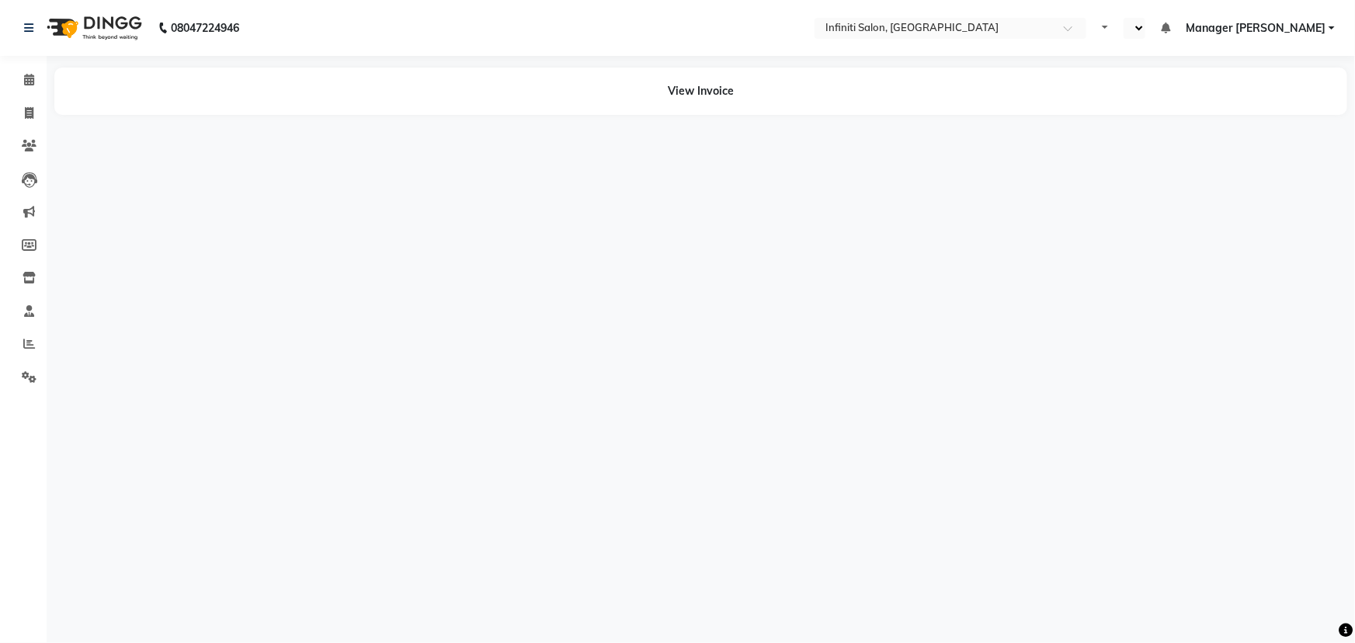
select select "en"
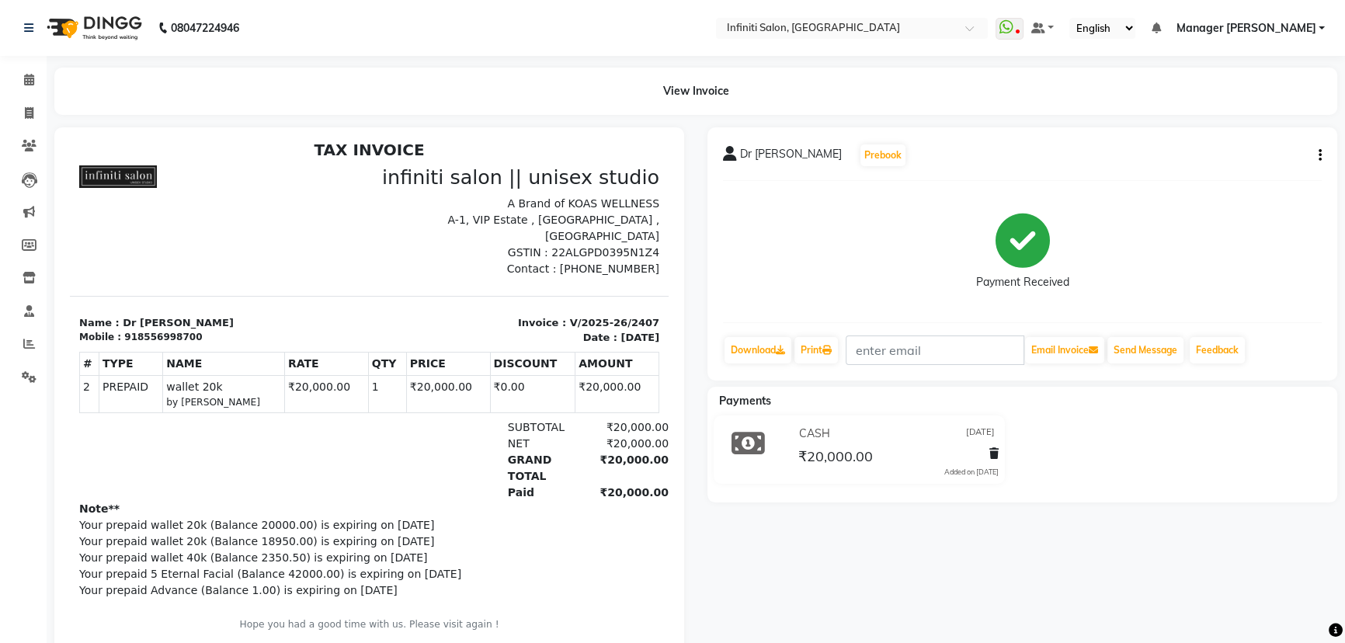
scroll to position [12, 0]
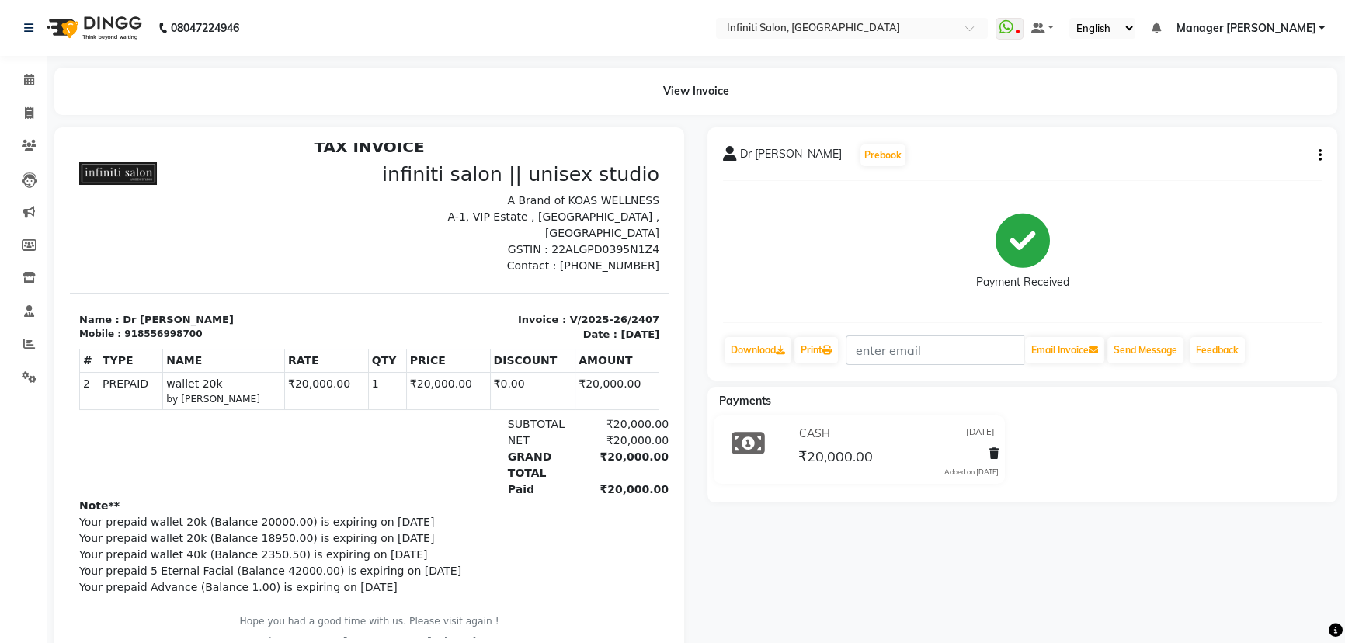
click at [135, 327] on div "918556998700" at bounding box center [163, 334] width 78 height 14
copy div "918556998700"
click at [26, 113] on icon at bounding box center [29, 113] width 9 height 12
select select "service"
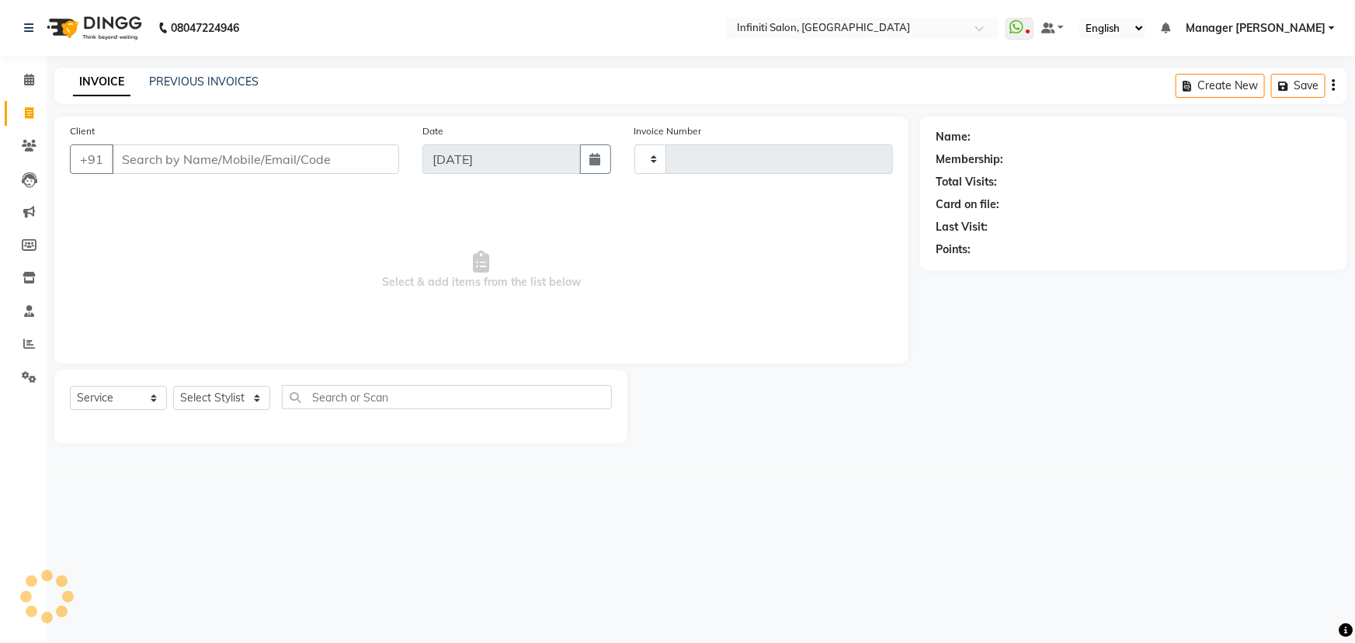
type input "2795"
select select "5804"
click at [201, 166] on input "Client" at bounding box center [255, 159] width 287 height 30
type input "918556998700"
select select "2: Object"
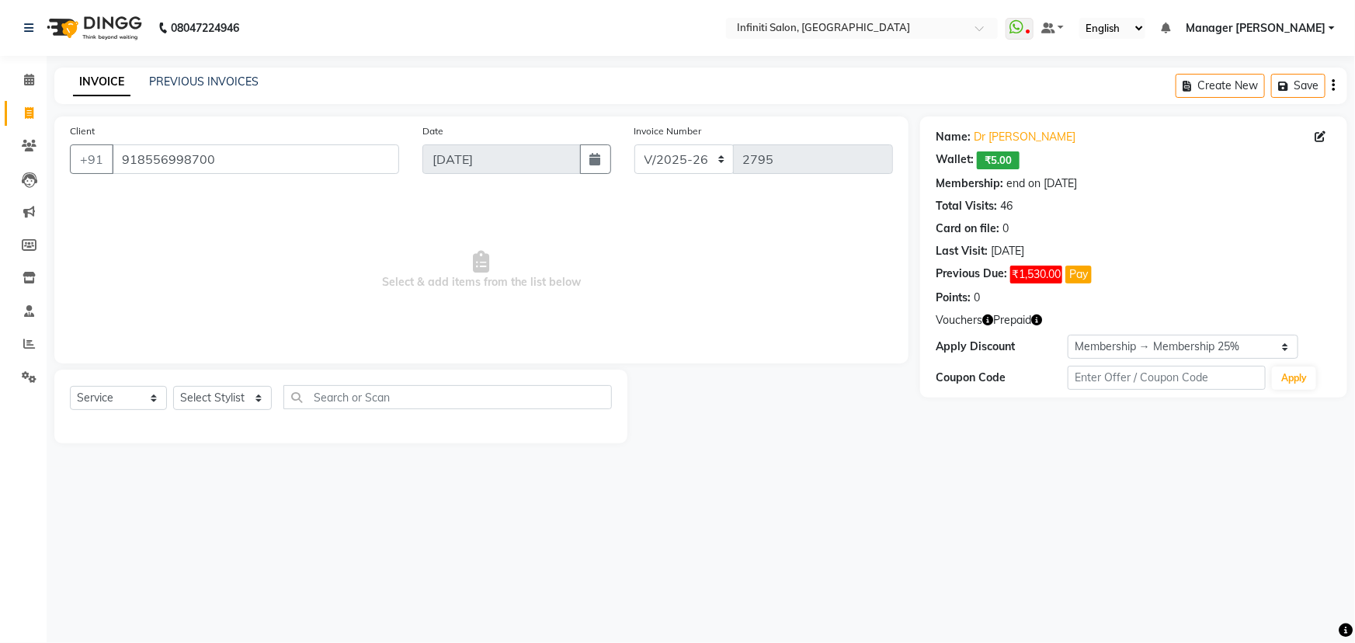
click at [1039, 318] on icon "button" at bounding box center [1036, 319] width 11 height 11
click at [185, 400] on select "Select Stylist [PERSON_NAME] Ahor Armaan [PERSON_NAME] [PERSON_NAME] [PERSON_NA…" at bounding box center [222, 398] width 99 height 24
select select "65516"
click at [173, 386] on select "Select Stylist [PERSON_NAME] Ahor Armaan [PERSON_NAME] [PERSON_NAME] [PERSON_NA…" at bounding box center [222, 398] width 99 height 24
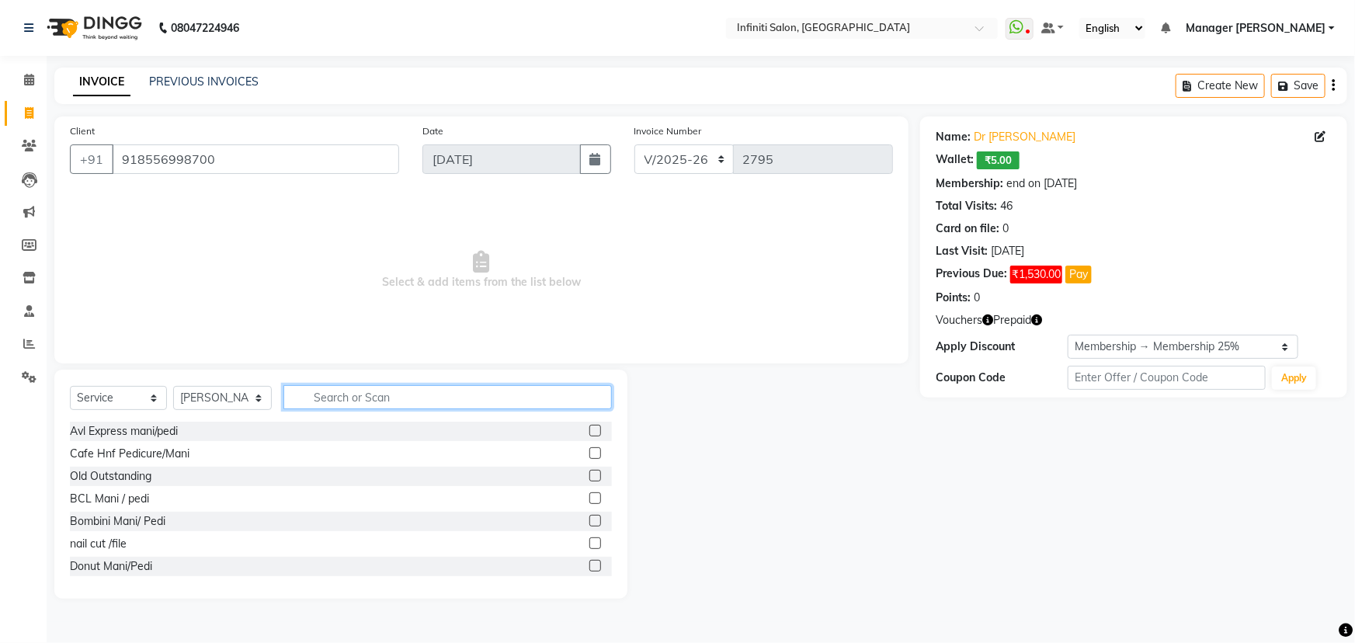
click at [386, 400] on input "text" at bounding box center [447, 397] width 328 height 24
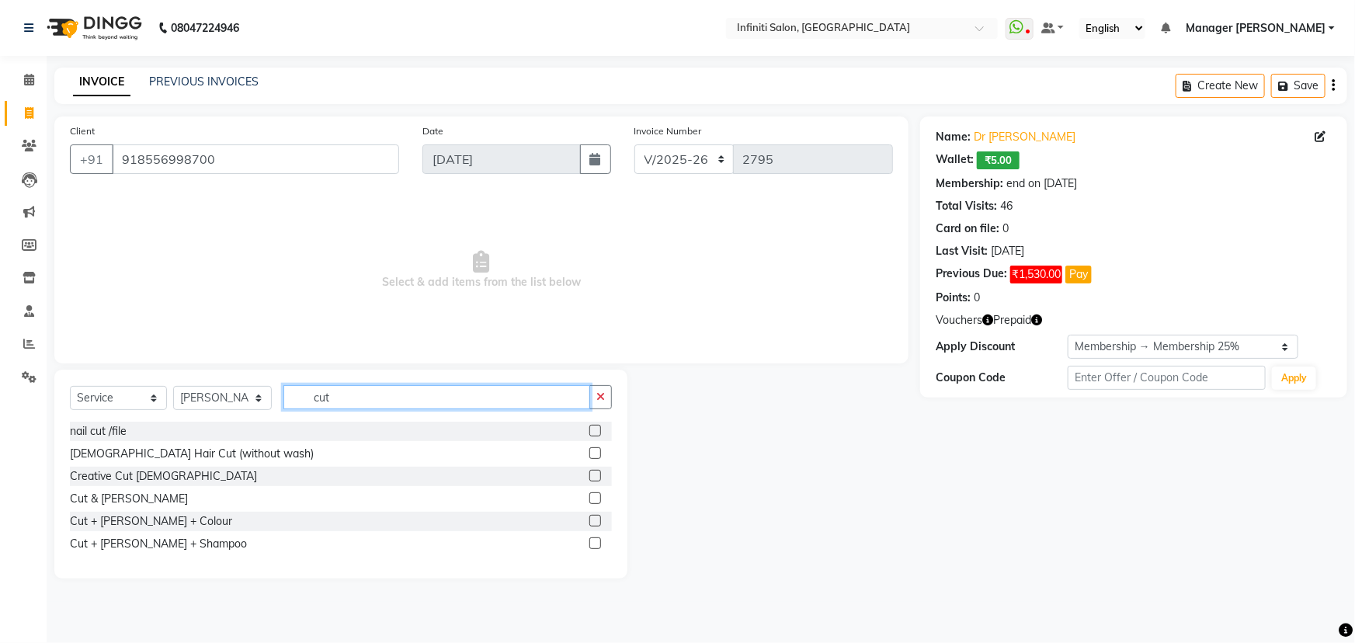
type input "cut"
drag, startPoint x: 593, startPoint y: 474, endPoint x: 582, endPoint y: 457, distance: 20.2
click at [593, 474] on label at bounding box center [595, 476] width 12 height 12
click at [593, 474] on input "checkbox" at bounding box center [594, 476] width 10 height 10
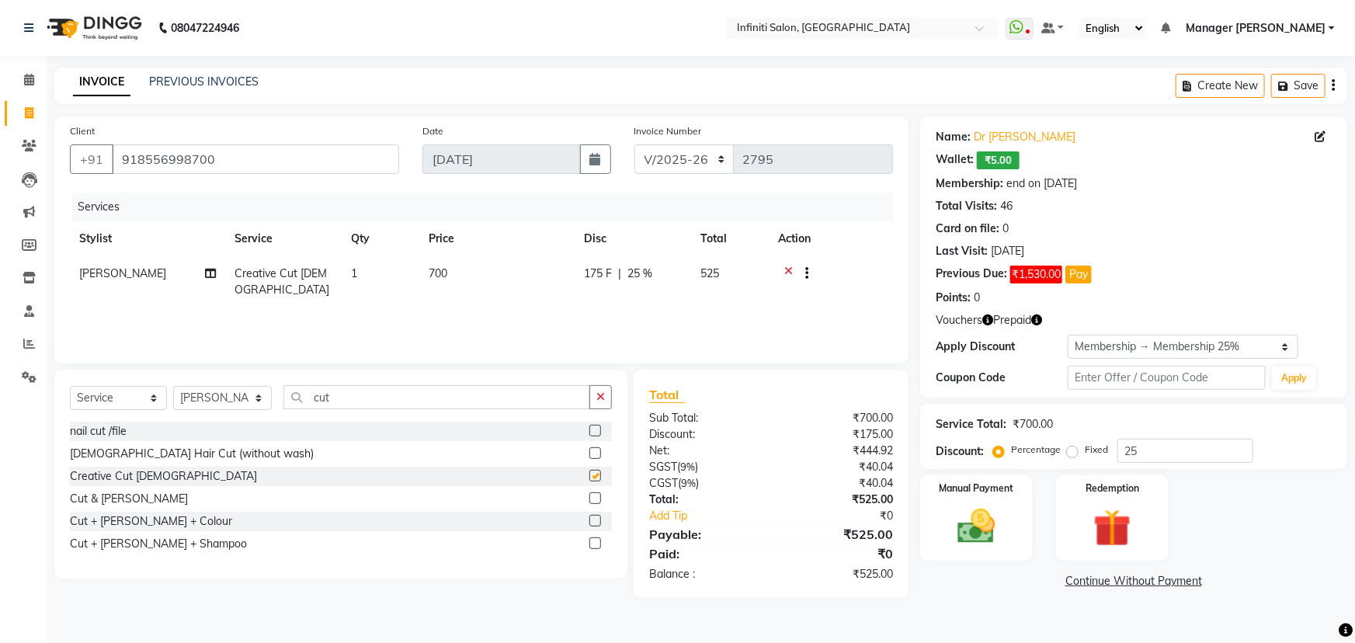
checkbox input "false"
click at [30, 369] on span at bounding box center [29, 378] width 27 height 18
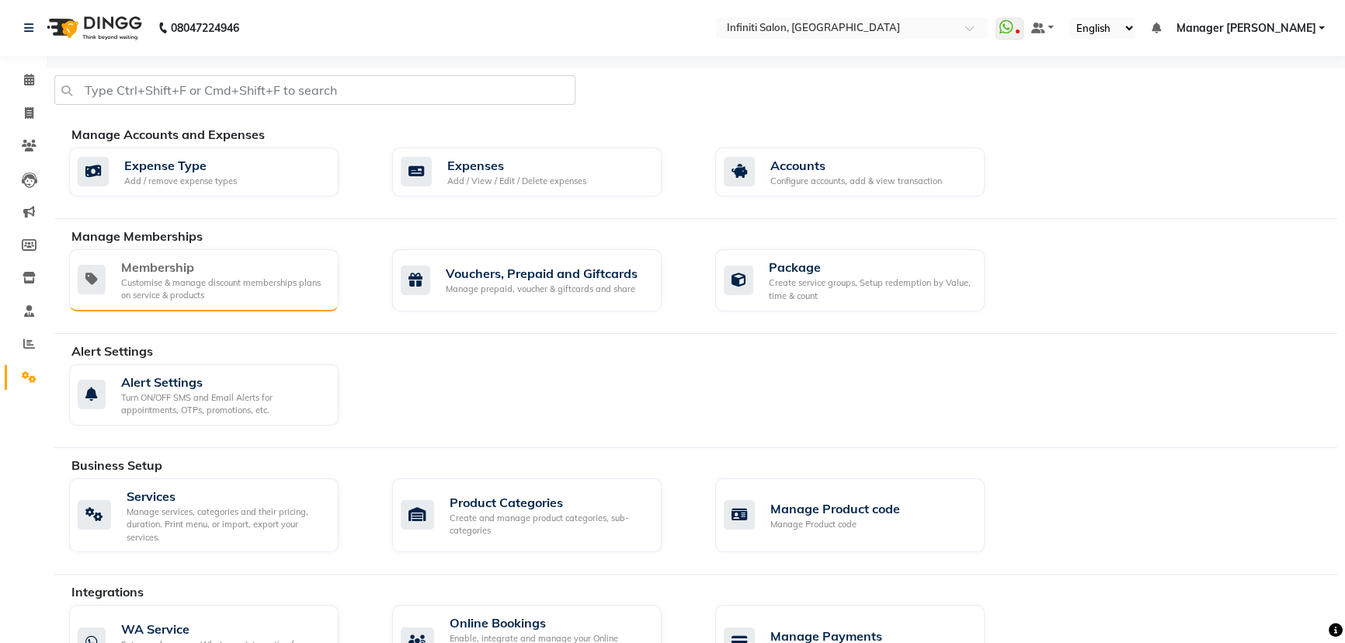
click at [216, 289] on div "Customise & manage discount memberships plans on service & products" at bounding box center [223, 289] width 205 height 26
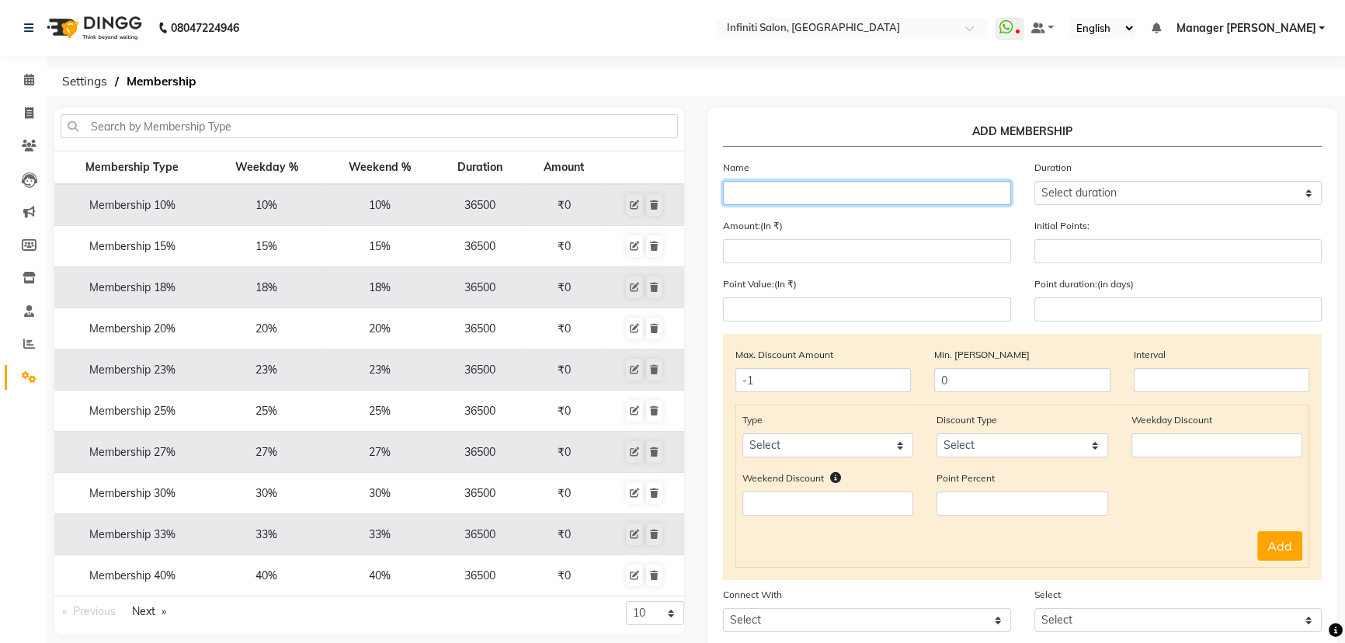
click at [772, 189] on input "text" at bounding box center [867, 193] width 288 height 24
click at [70, 23] on img at bounding box center [93, 27] width 106 height 43
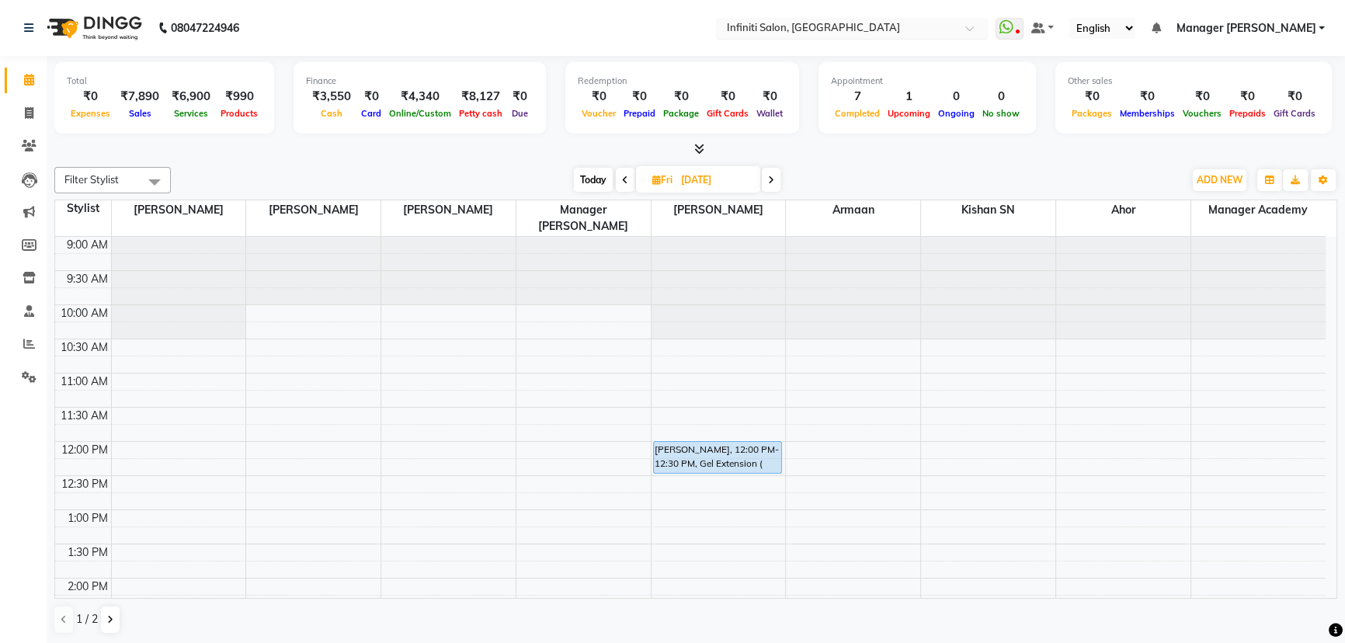
click at [846, 26] on input "text" at bounding box center [836, 30] width 225 height 16
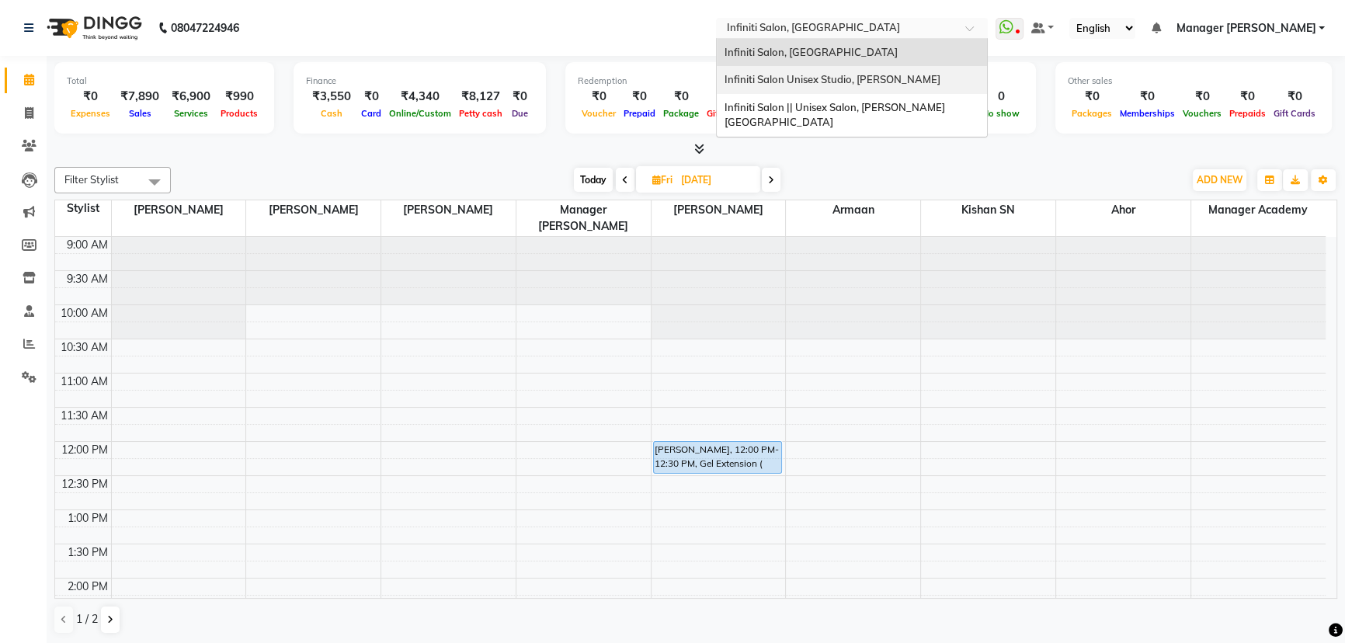
click at [849, 66] on div "Infiniti Salon Unisex Studio, [PERSON_NAME]" at bounding box center [852, 80] width 270 height 28
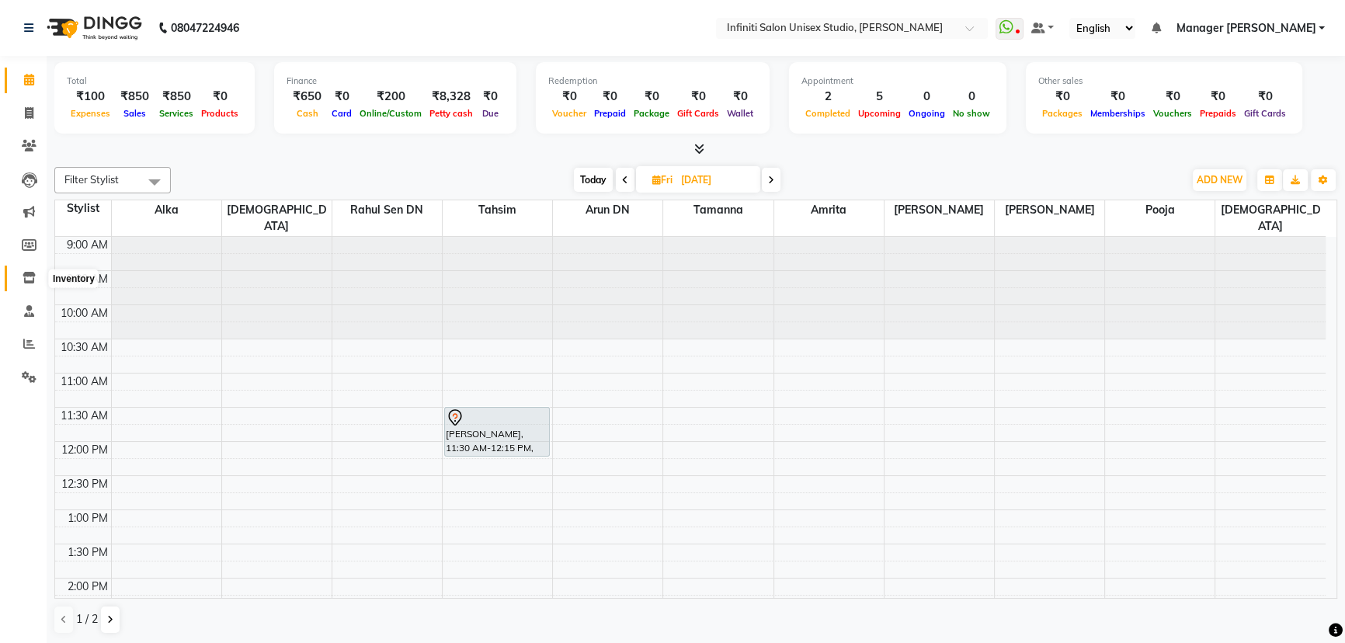
click at [31, 276] on icon at bounding box center [29, 278] width 13 height 12
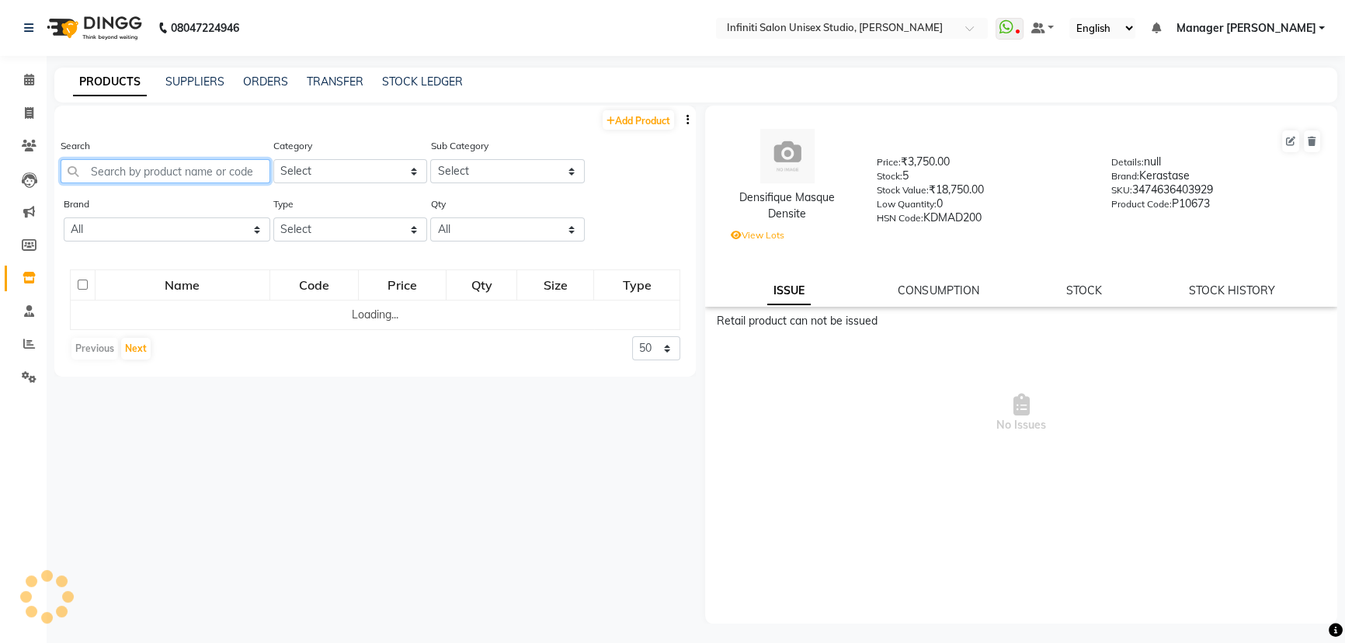
click at [153, 175] on input "text" at bounding box center [166, 171] width 210 height 24
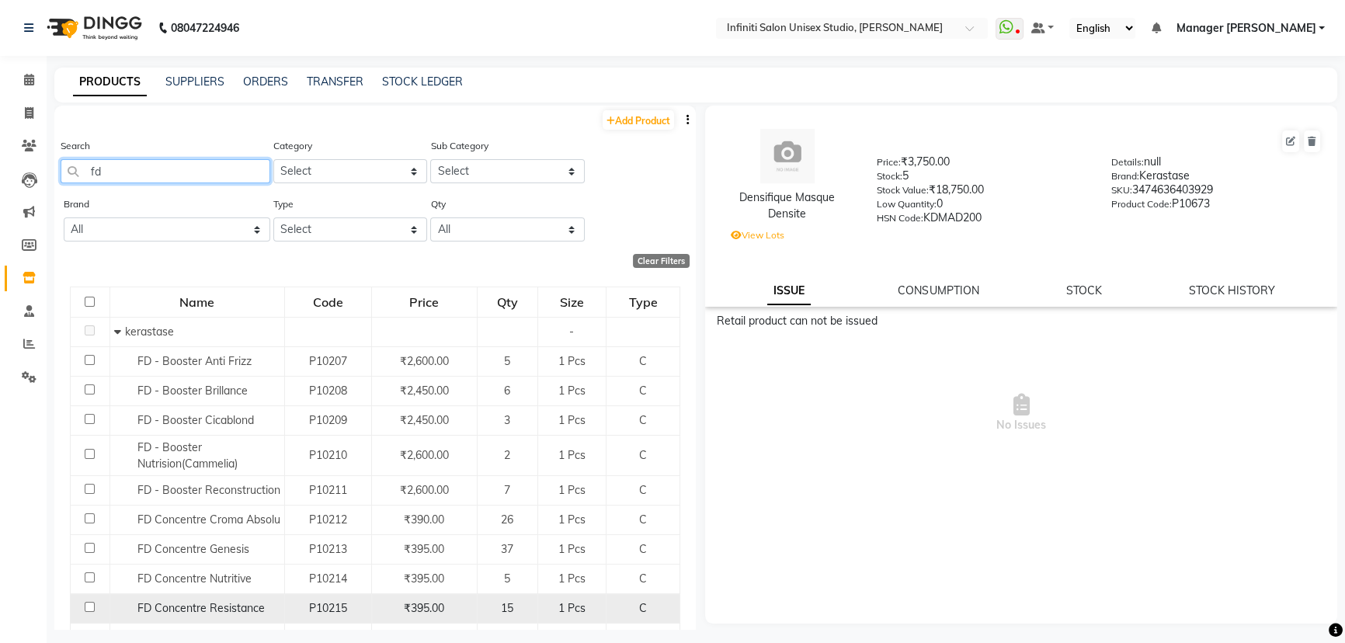
type input "fd"
click at [224, 602] on span "FD Concentre Resistance" at bounding box center [200, 608] width 127 height 14
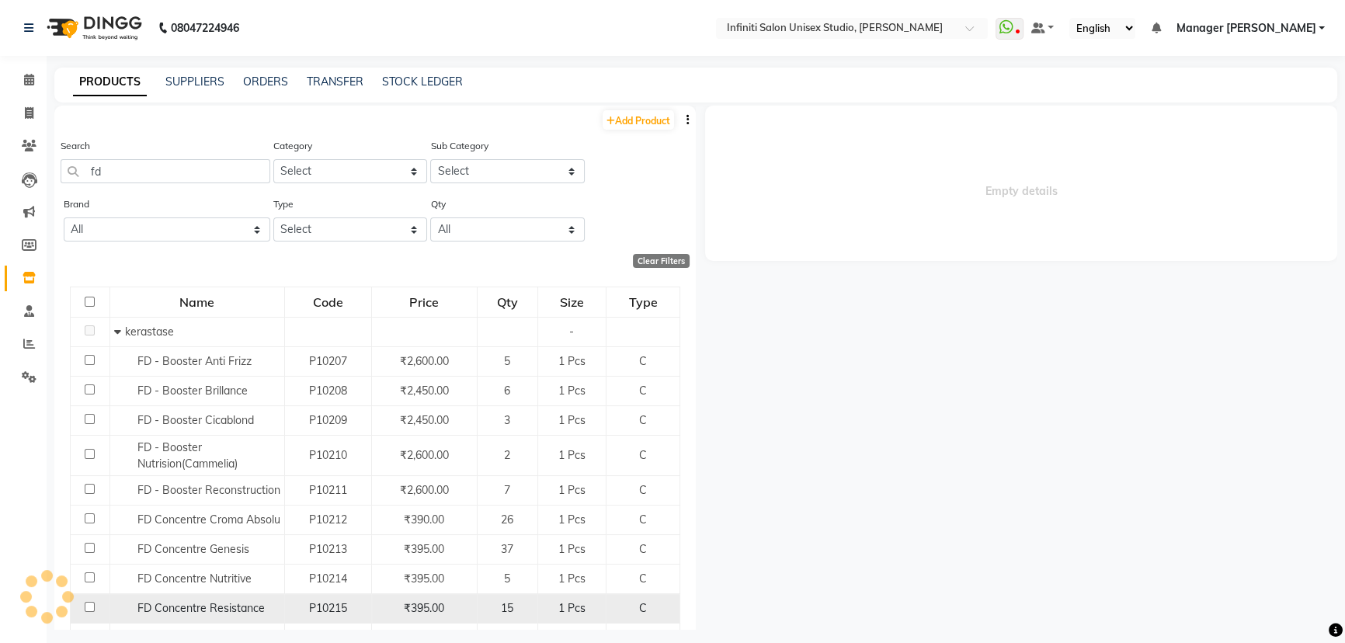
select select
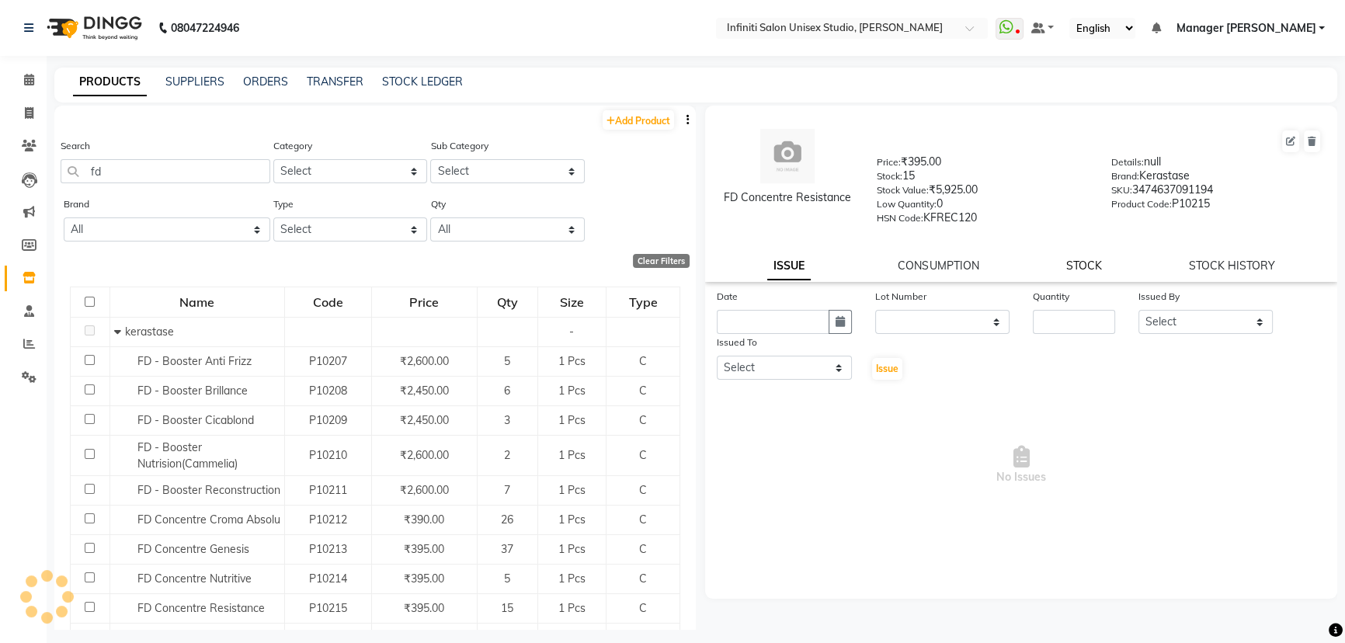
click at [1087, 265] on link "STOCK" at bounding box center [1084, 266] width 36 height 14
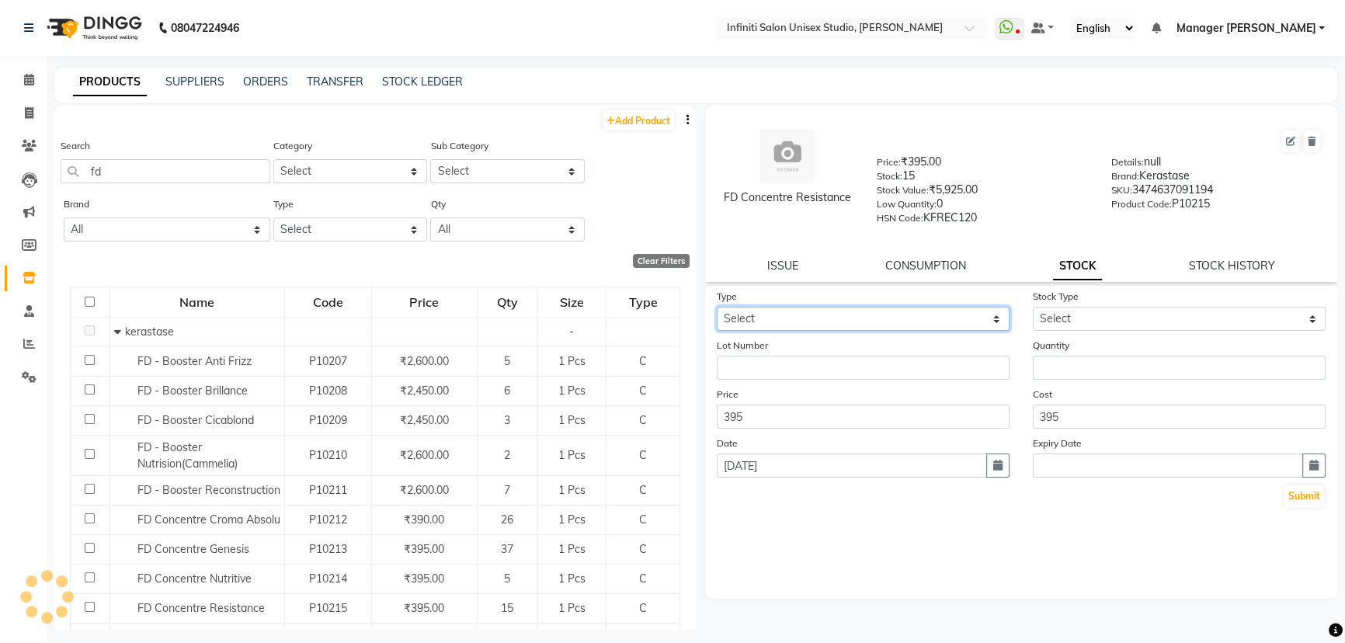
click at [858, 313] on select "Select In Out" at bounding box center [863, 319] width 293 height 24
select select "out"
click at [717, 310] on select "Select In Out" at bounding box center [863, 319] width 293 height 24
select select
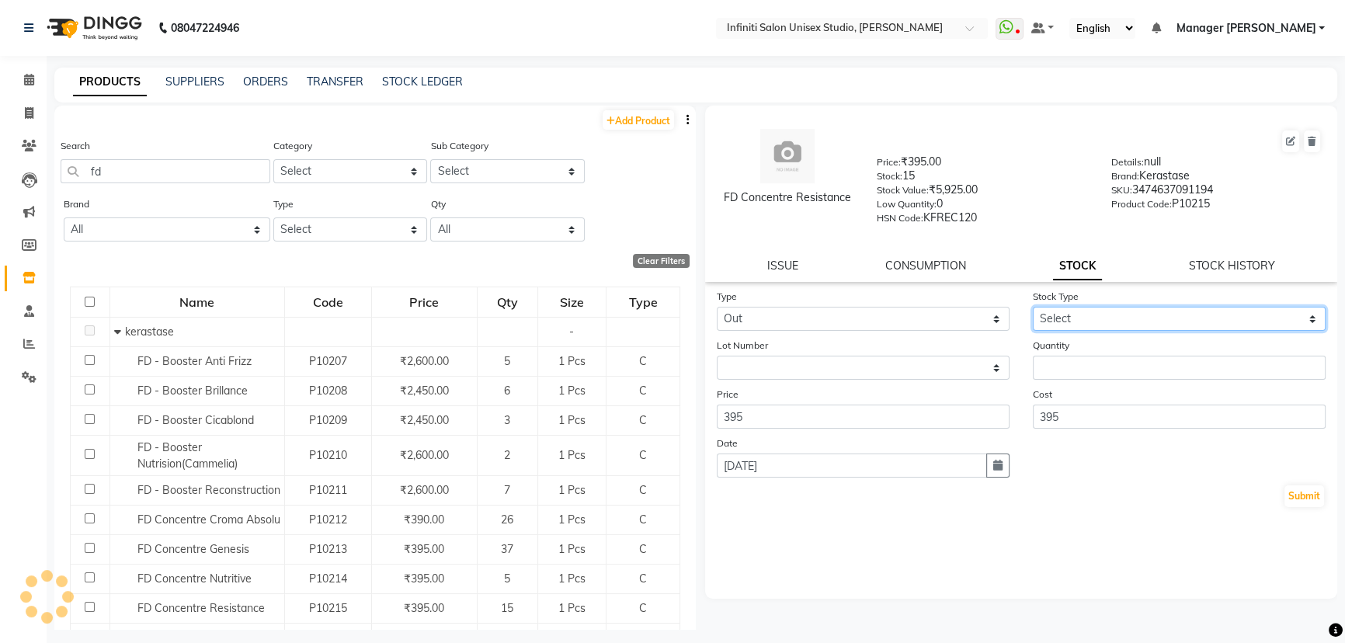
click at [1075, 321] on select "Select Internal Use Damaged Expired Adjustment Return Other" at bounding box center [1179, 319] width 293 height 24
select select "internal use"
click at [1033, 310] on select "Select Internal Use Damaged Expired Adjustment Return Other" at bounding box center [1179, 319] width 293 height 24
click at [1106, 385] on form "Type Select In Out Stock Type Select Internal Use Damaged Expired Adjustment Re…" at bounding box center [1021, 398] width 609 height 220
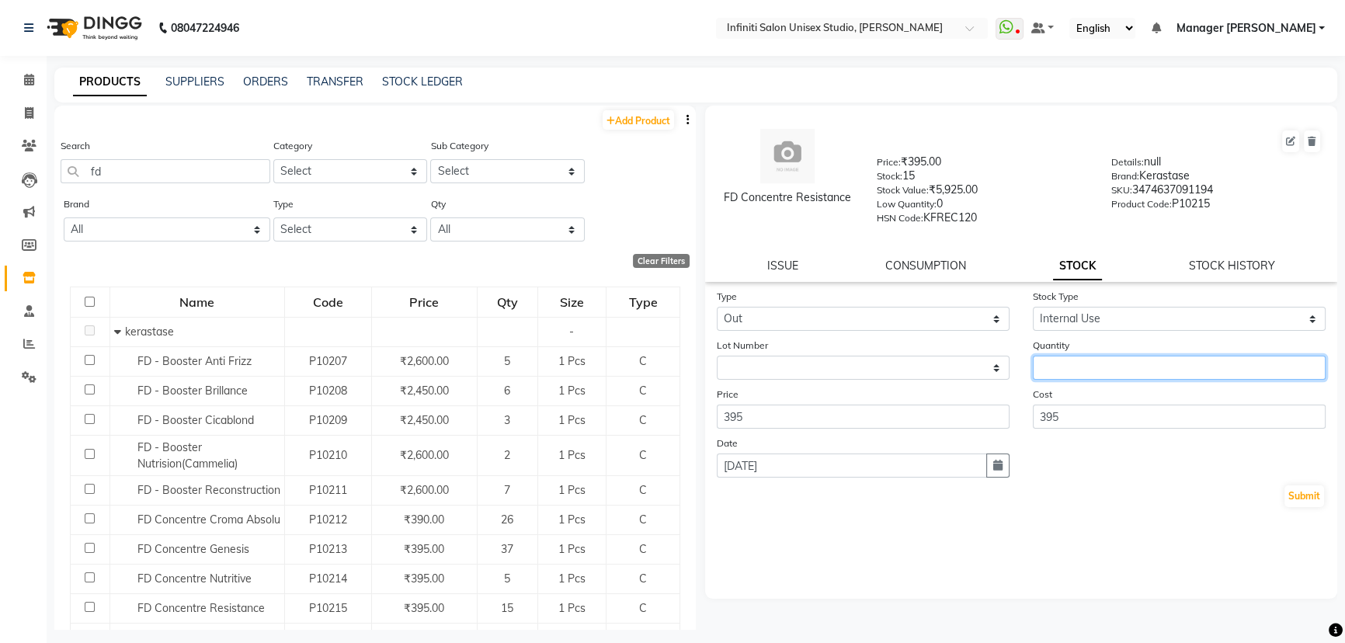
click at [1106, 375] on input "number" at bounding box center [1179, 368] width 293 height 24
type input "2"
click at [1310, 498] on button "Submit" at bounding box center [1304, 496] width 40 height 22
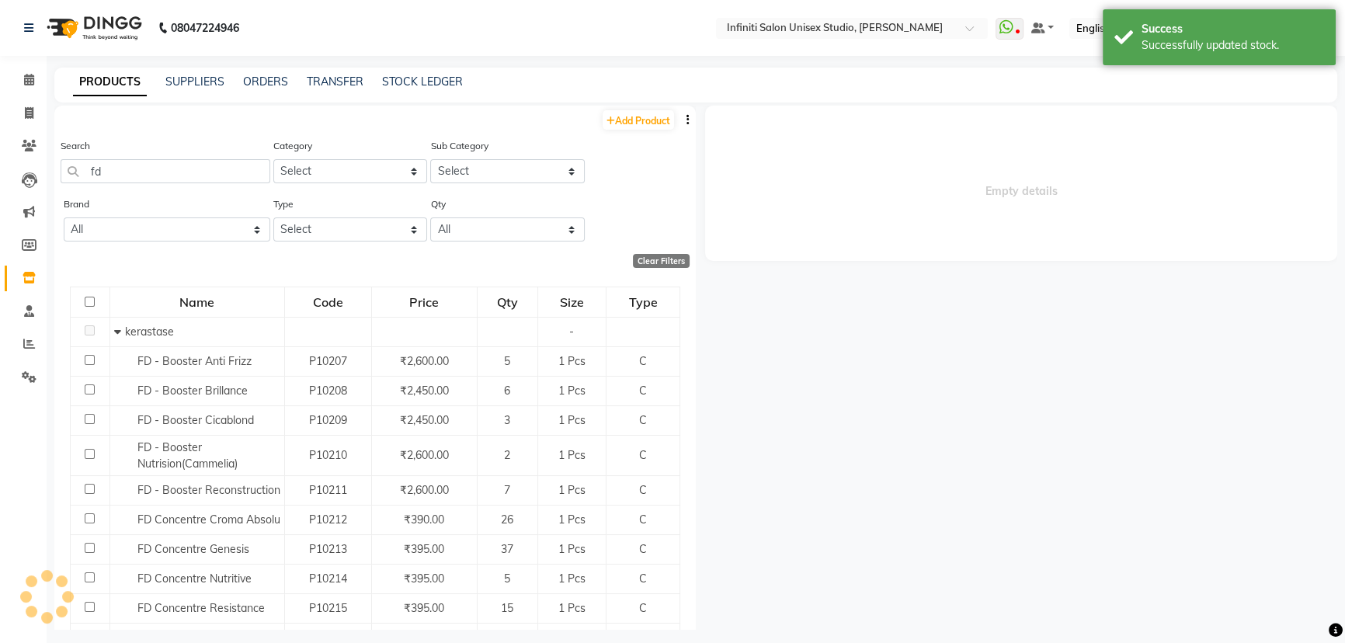
select select
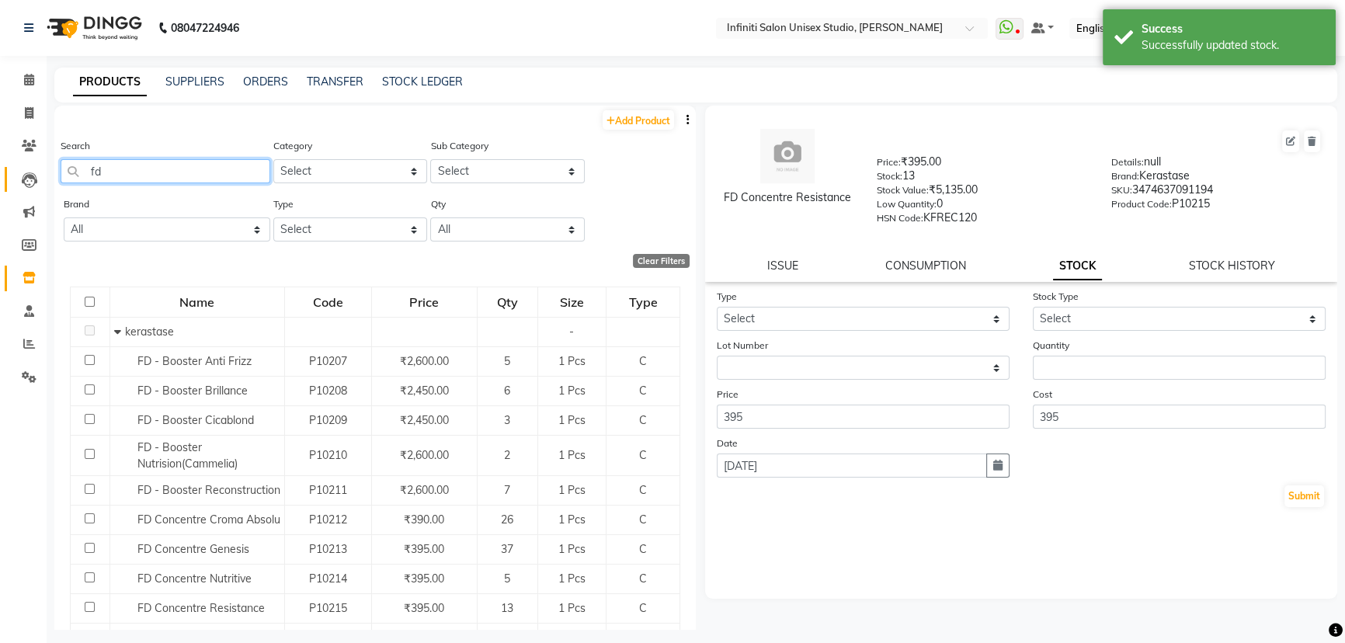
drag, startPoint x: 123, startPoint y: 167, endPoint x: 15, endPoint y: 172, distance: 108.0
click at [16, 172] on app-home "08047224946 Select Location × Infiniti Salon Unisex Studio, Devendra Nagar What…" at bounding box center [672, 326] width 1345 height 653
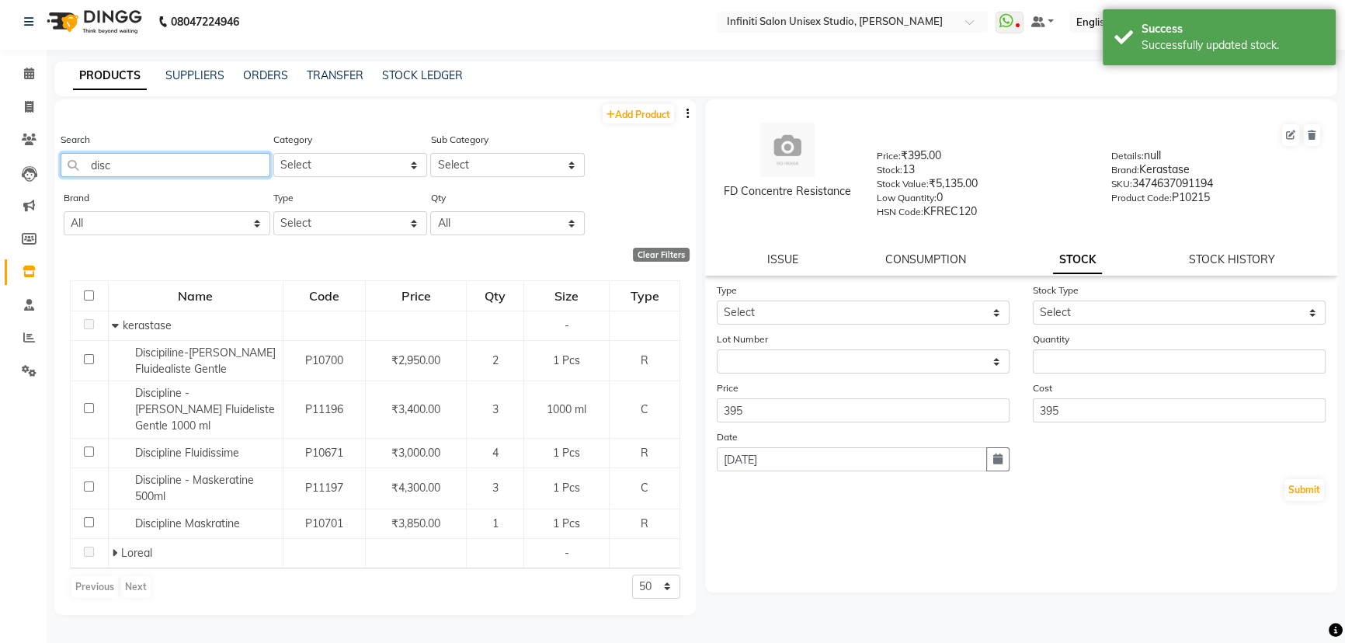
scroll to position [9, 0]
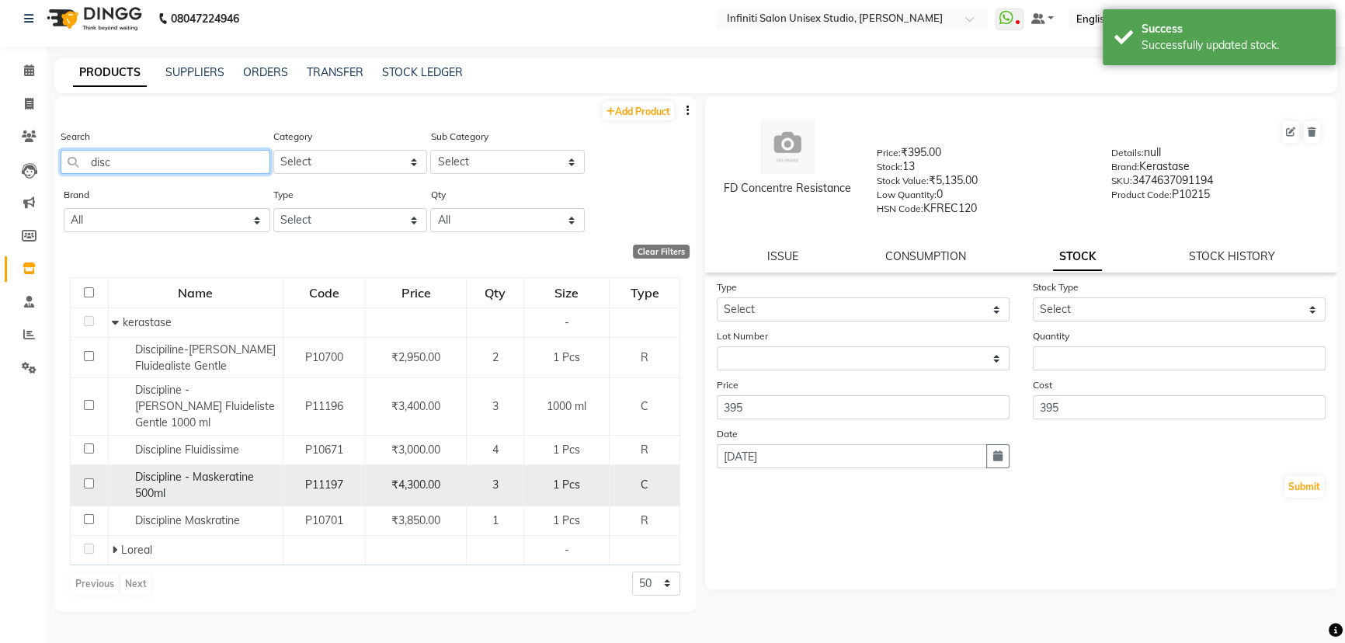
type input "disc"
click at [219, 470] on span "Discipline - Maskeratine 500ml" at bounding box center [194, 485] width 119 height 30
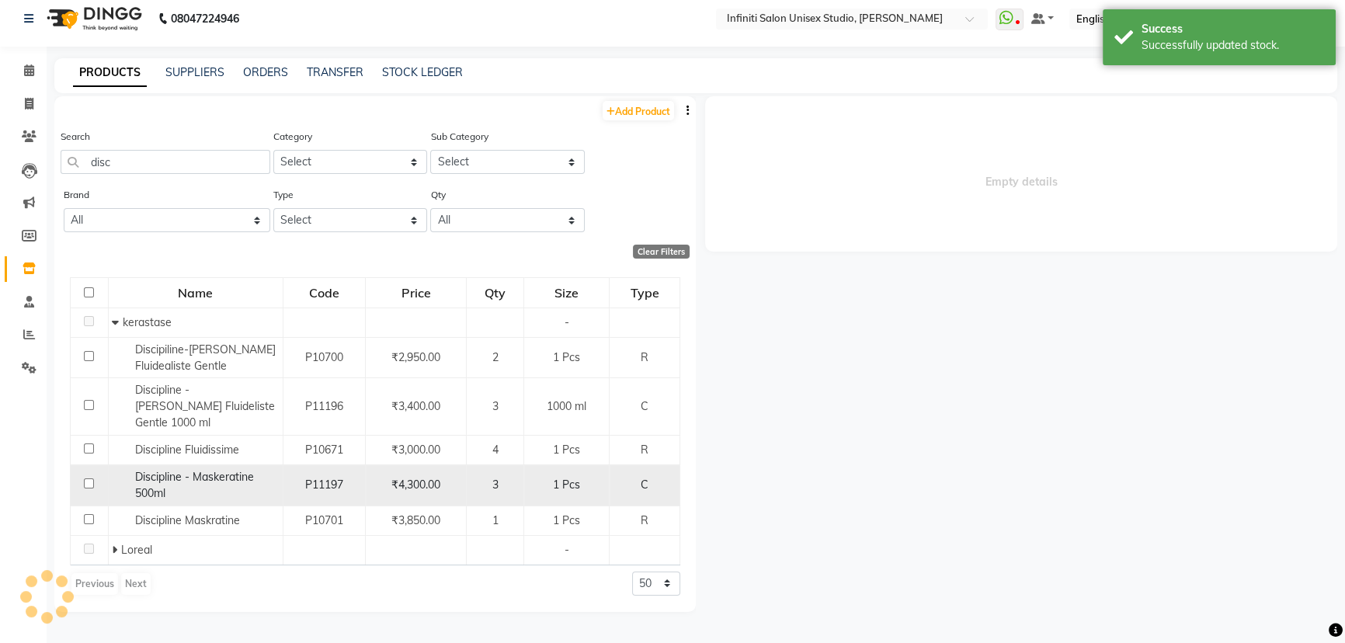
select select
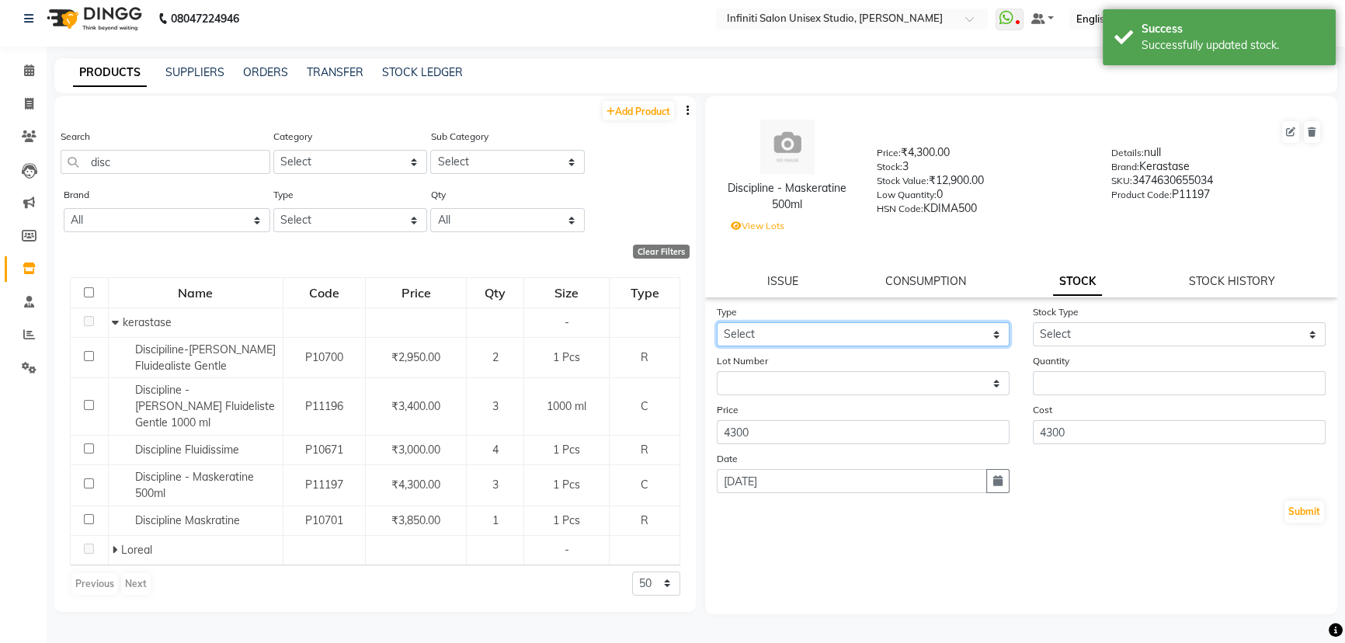
click at [894, 334] on select "Select In Out" at bounding box center [863, 334] width 293 height 24
select select "out"
click at [717, 325] on select "Select In Out" at bounding box center [863, 334] width 293 height 24
click at [1051, 349] on form "Type Select In Out Stock Type Select Internal Use Damaged Expired Adjustment Re…" at bounding box center [1021, 414] width 609 height 220
click at [1041, 335] on select "Select Internal Use Damaged Expired Adjustment Return Other" at bounding box center [1179, 334] width 293 height 24
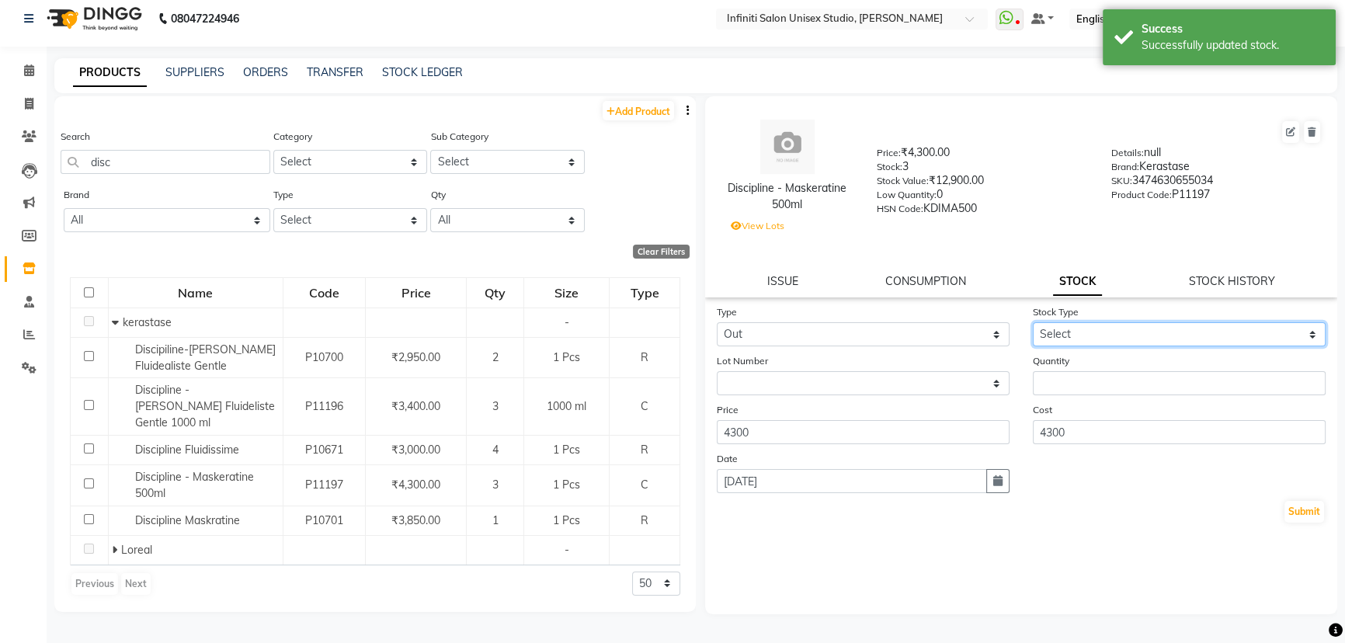
select select "internal use"
click at [1033, 325] on select "Select Internal Use Damaged Expired Adjustment Return Other" at bounding box center [1179, 334] width 293 height 24
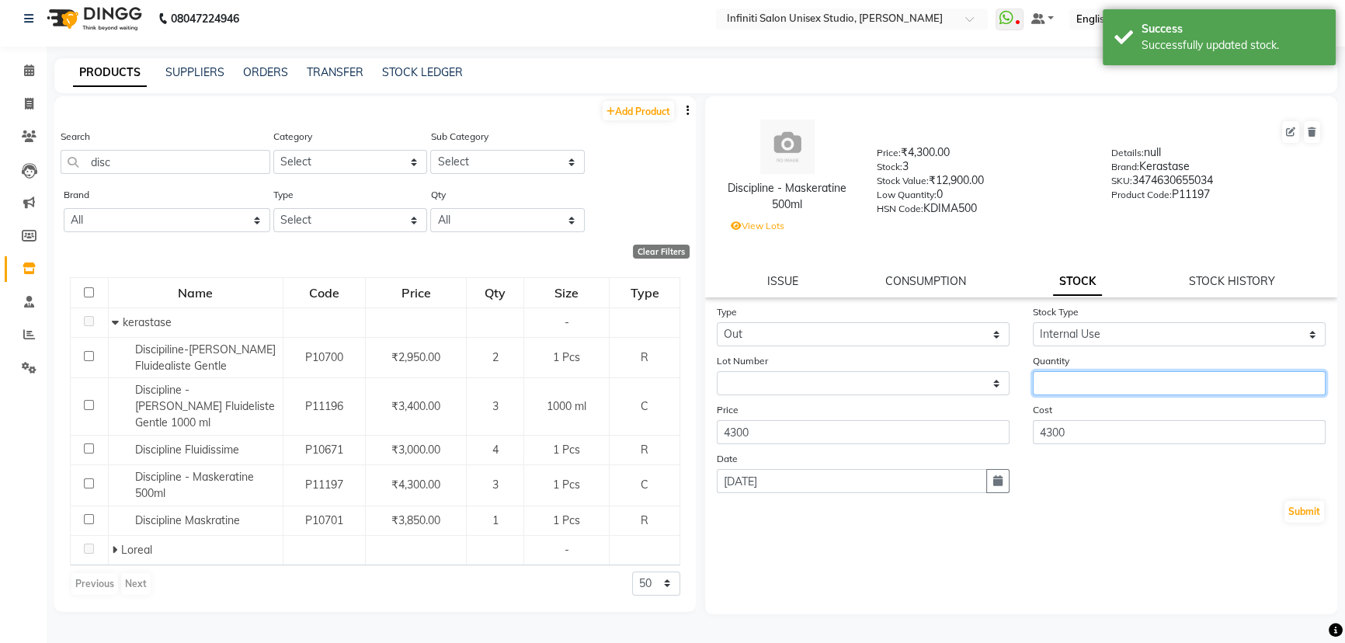
click at [1064, 388] on input "number" at bounding box center [1179, 383] width 293 height 24
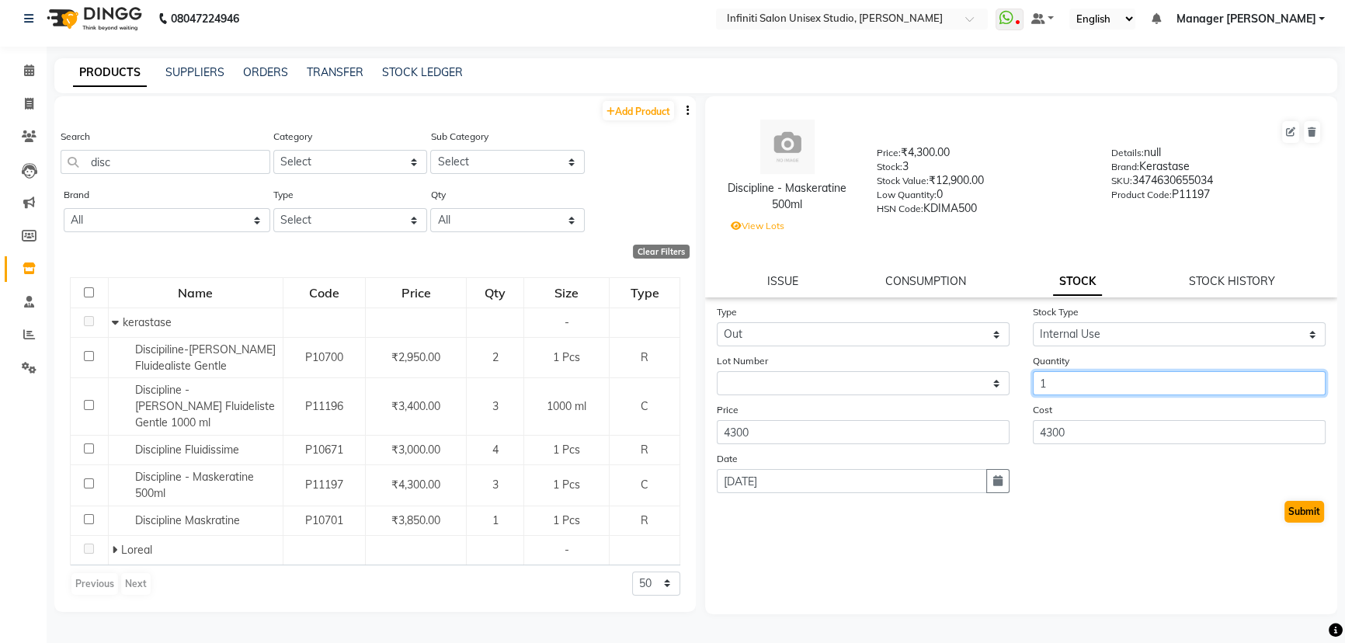
type input "1"
click at [1300, 512] on button "Submit" at bounding box center [1304, 512] width 40 height 22
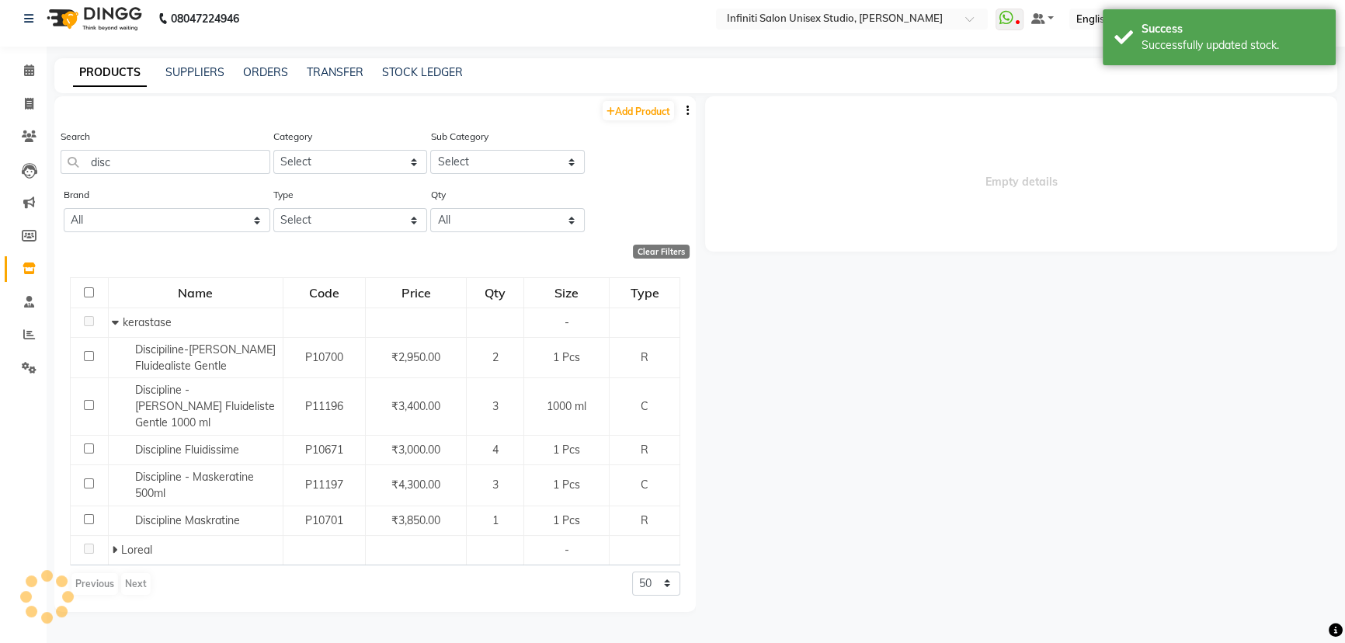
select select
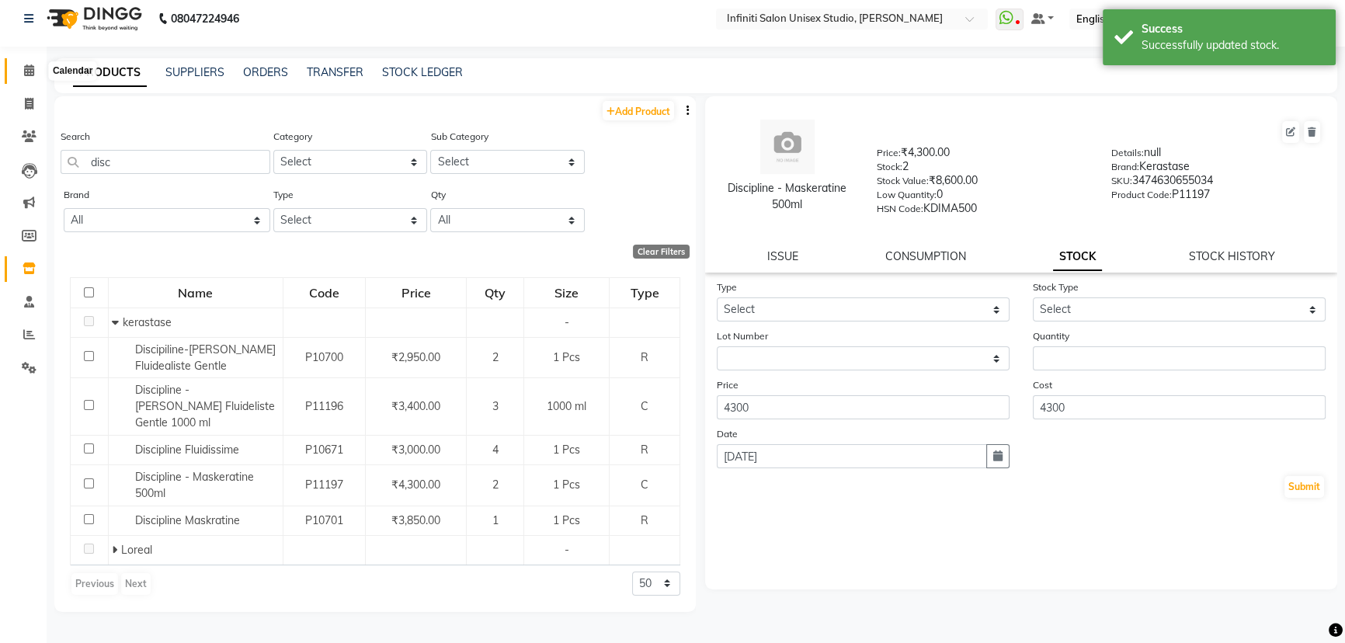
click at [31, 71] on icon at bounding box center [29, 70] width 10 height 12
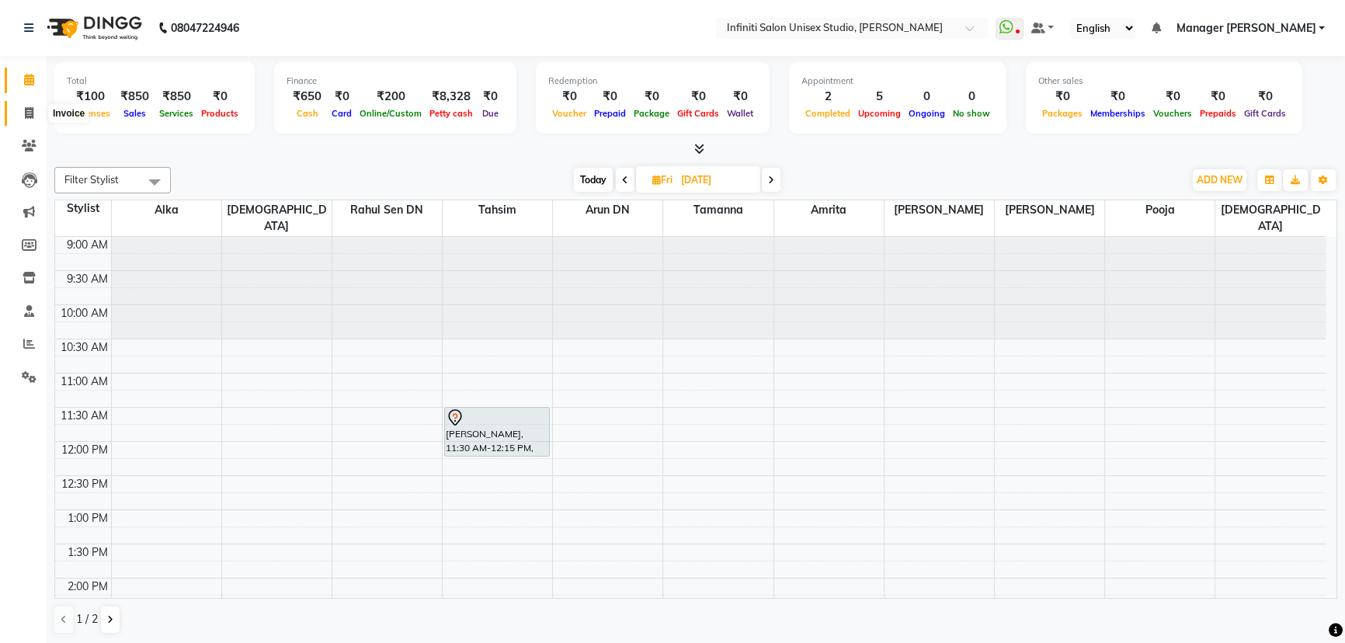
click at [32, 105] on span at bounding box center [29, 114] width 27 height 18
select select "6511"
select select "service"
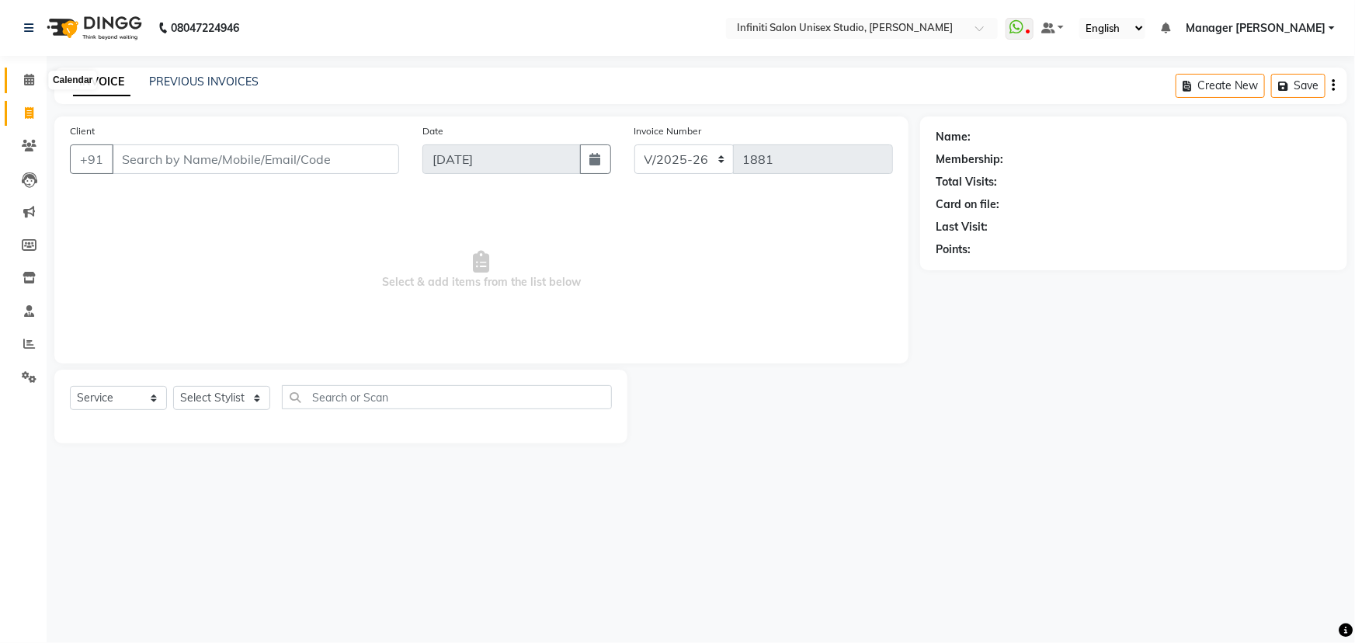
click at [33, 74] on icon at bounding box center [29, 80] width 10 height 12
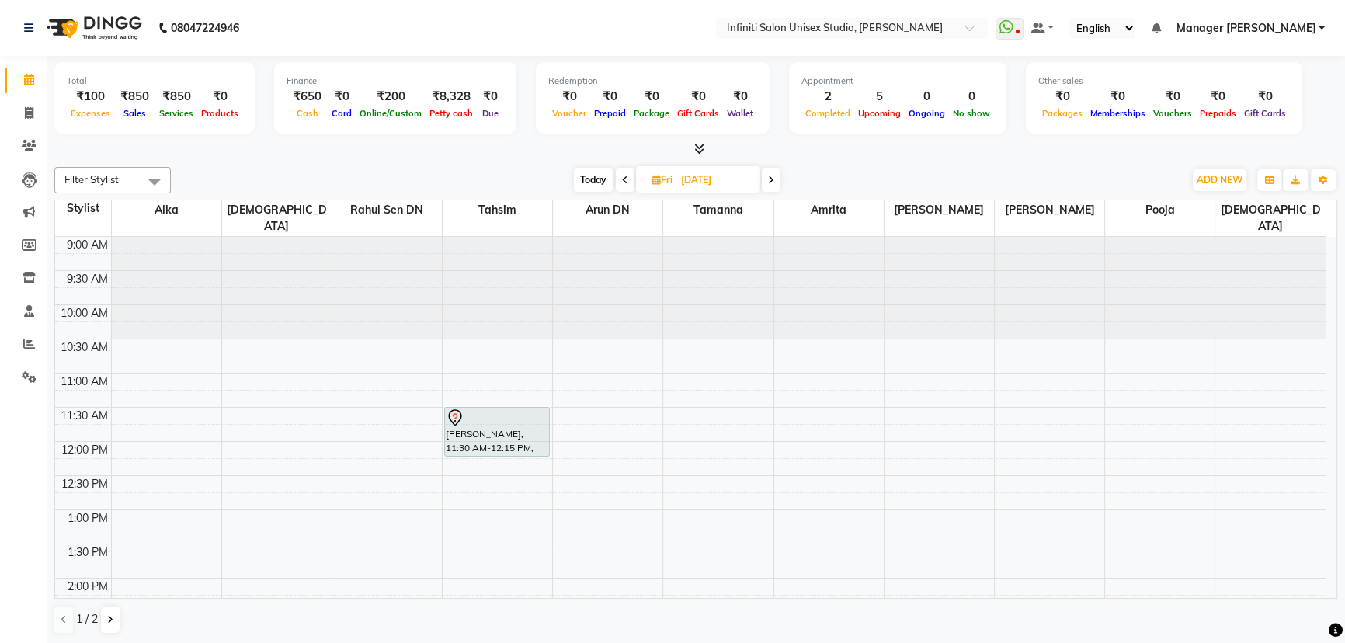
click at [594, 169] on span "Today" at bounding box center [593, 180] width 39 height 24
type input "[DATE]"
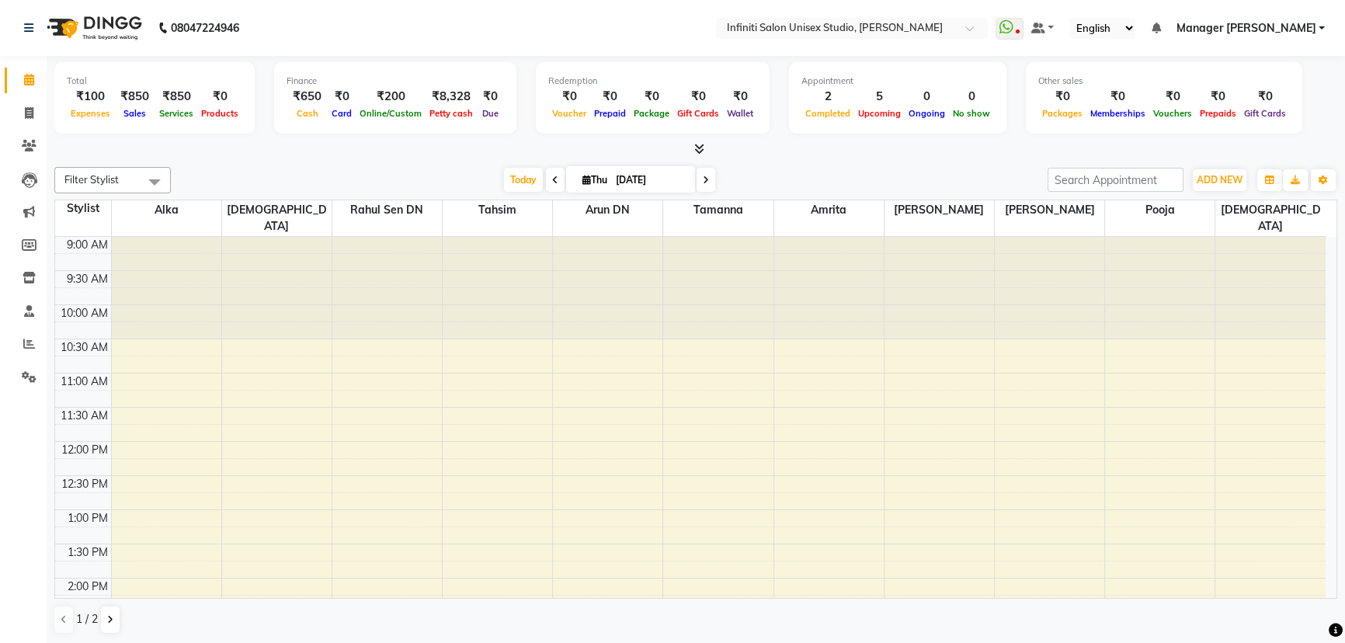
scroll to position [438, 0]
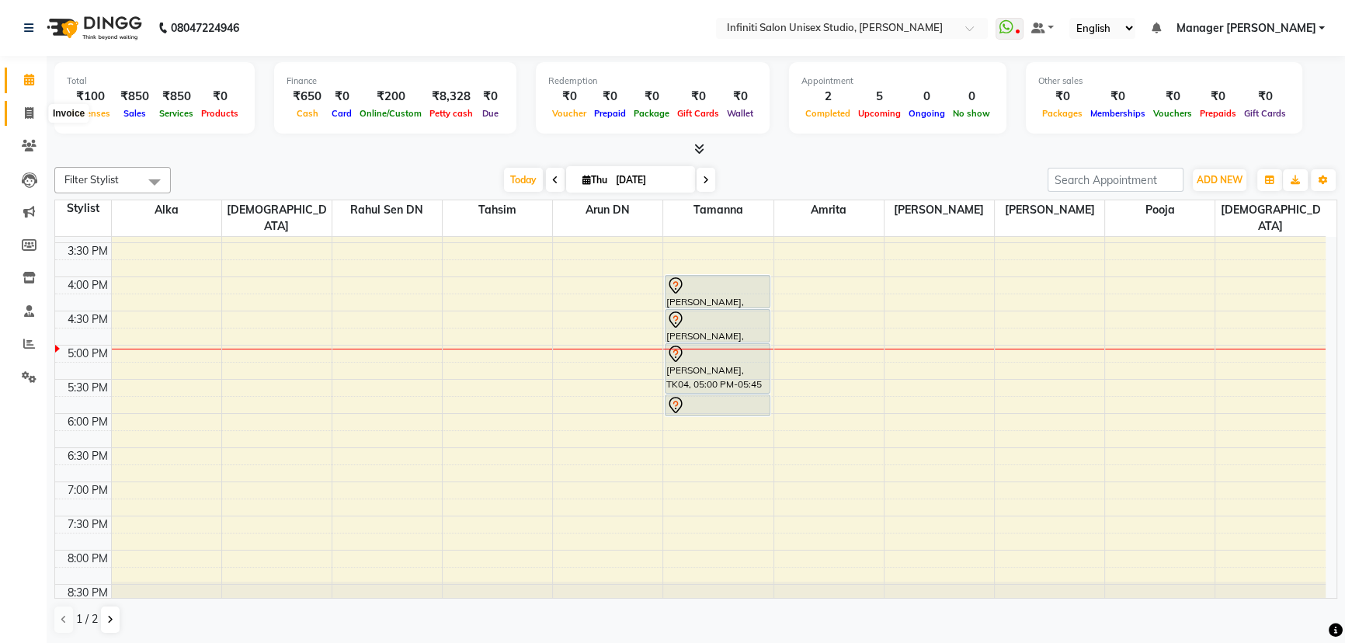
drag, startPoint x: 24, startPoint y: 113, endPoint x: 28, endPoint y: 98, distance: 15.3
click at [25, 113] on icon at bounding box center [29, 113] width 9 height 12
select select "6511"
select select "service"
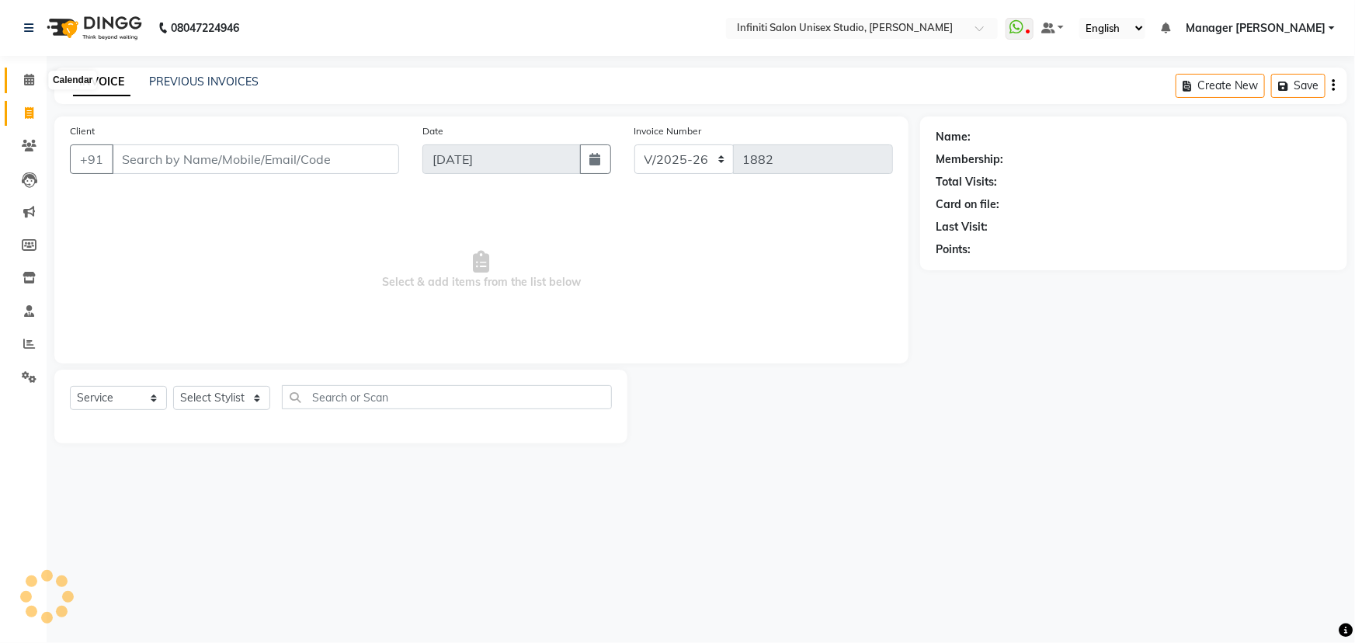
click at [29, 74] on icon at bounding box center [29, 80] width 10 height 12
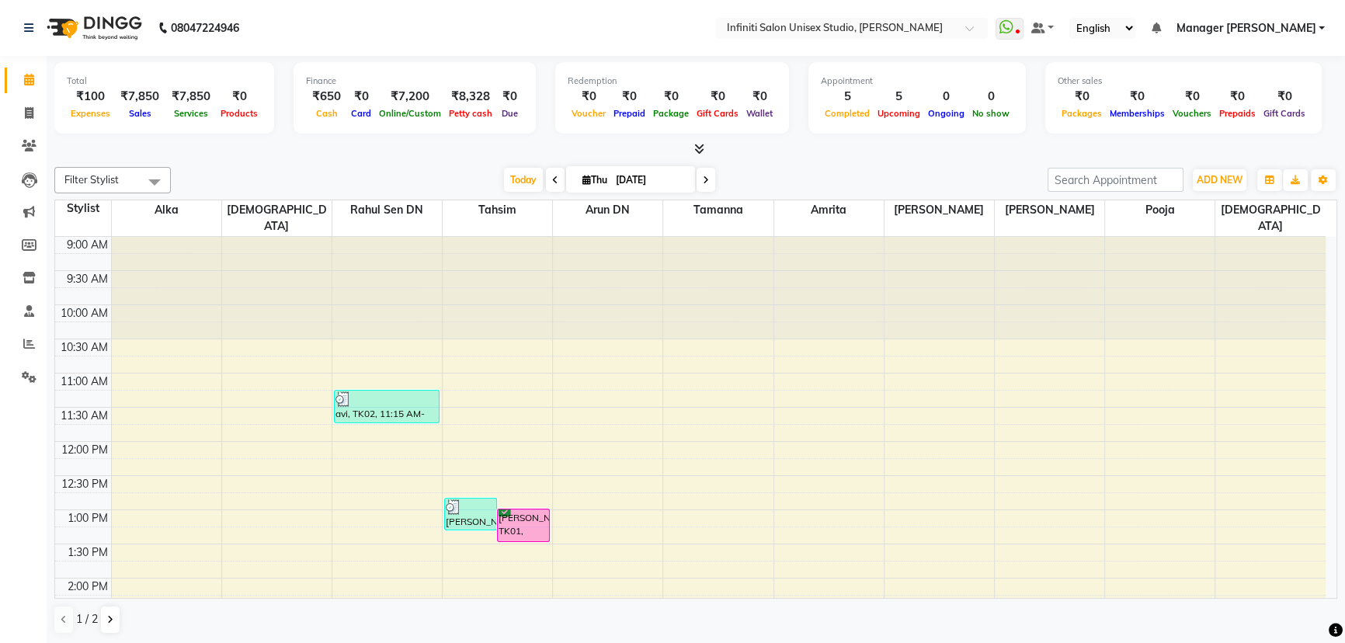
scroll to position [352, 0]
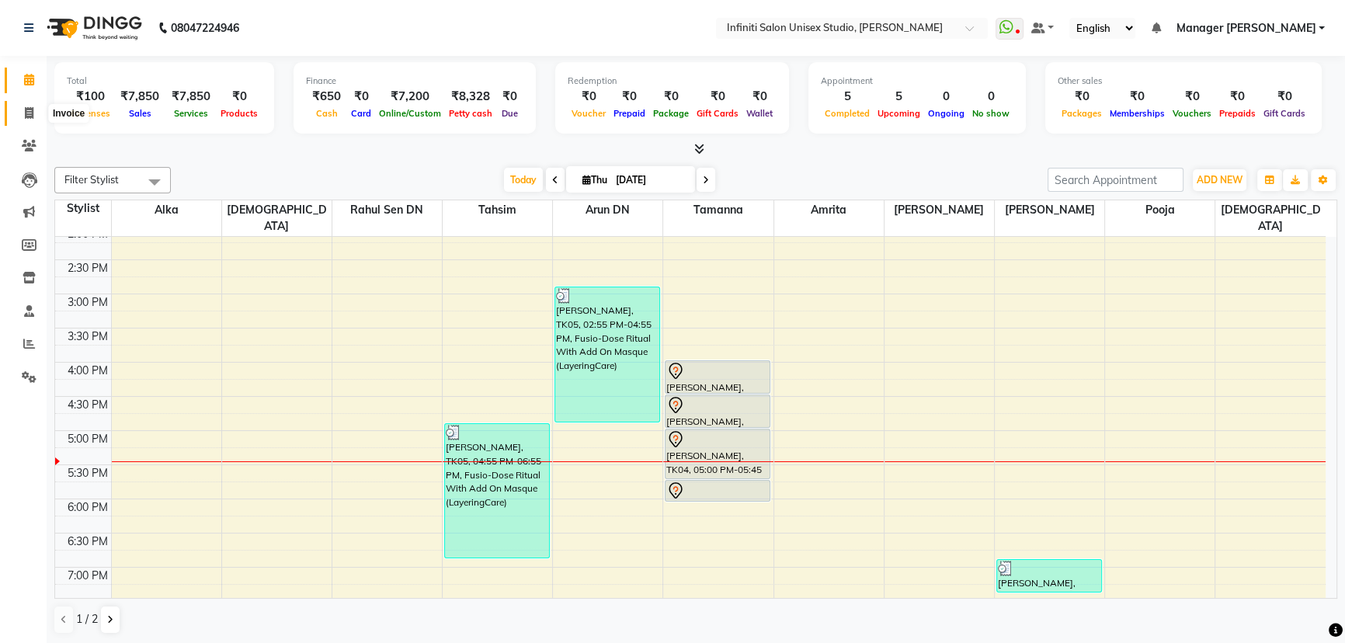
click at [29, 120] on span at bounding box center [29, 114] width 27 height 18
select select "6511"
select select "service"
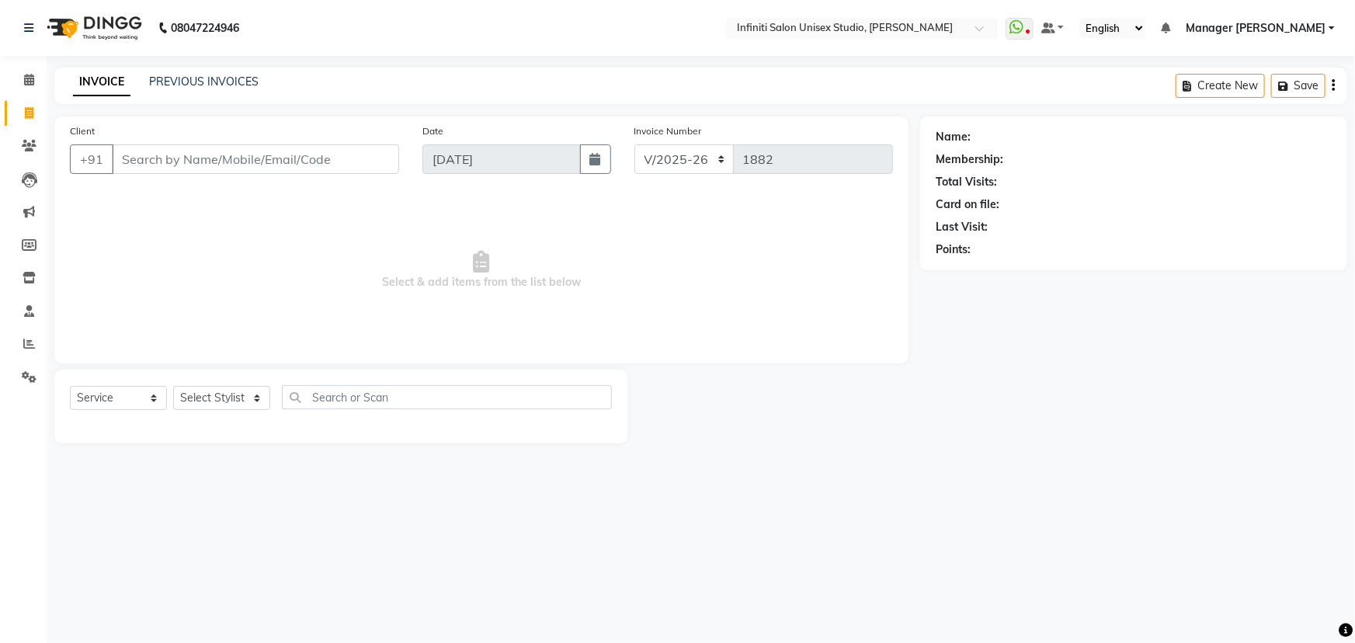
click at [186, 161] on input "Client" at bounding box center [255, 159] width 287 height 30
click at [235, 401] on select "Select Stylist Alka Amrita Arun DN Bharti Nigam Ishu Krishna Owner Pooja Rahul …" at bounding box center [221, 398] width 97 height 24
select select "49887"
click at [173, 386] on select "Select Stylist Alka Amrita Arun DN Bharti Nigam Ishu Krishna Owner Pooja Rahul …" at bounding box center [221, 398] width 97 height 24
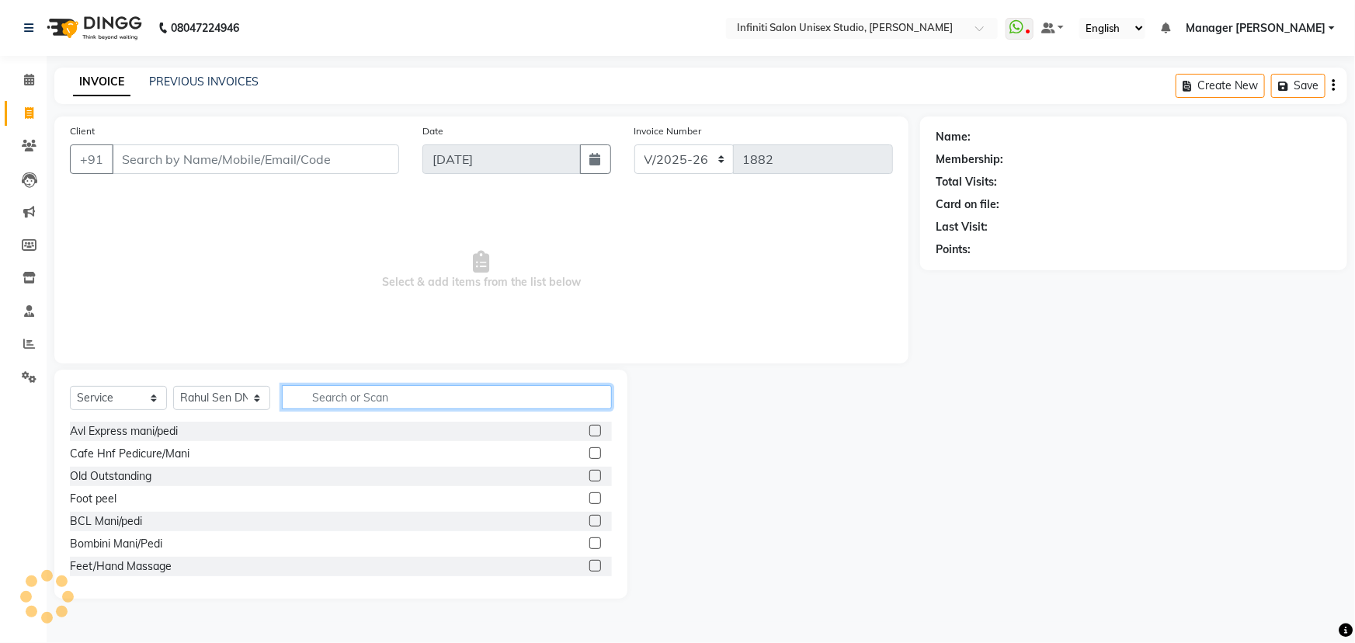
click at [353, 395] on input "text" at bounding box center [447, 397] width 330 height 24
type input "hai"
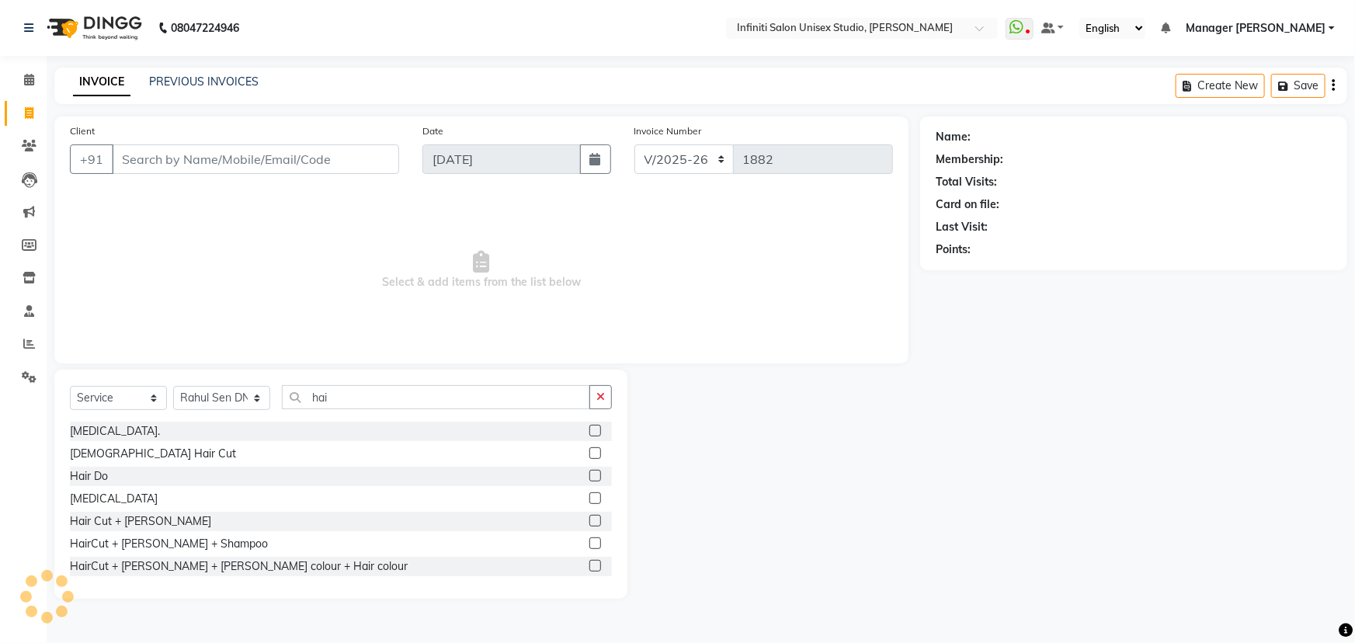
click at [141, 453] on div "Male Hair Cut" at bounding box center [341, 453] width 542 height 19
click at [132, 450] on div "Male Hair Cut" at bounding box center [153, 454] width 166 height 16
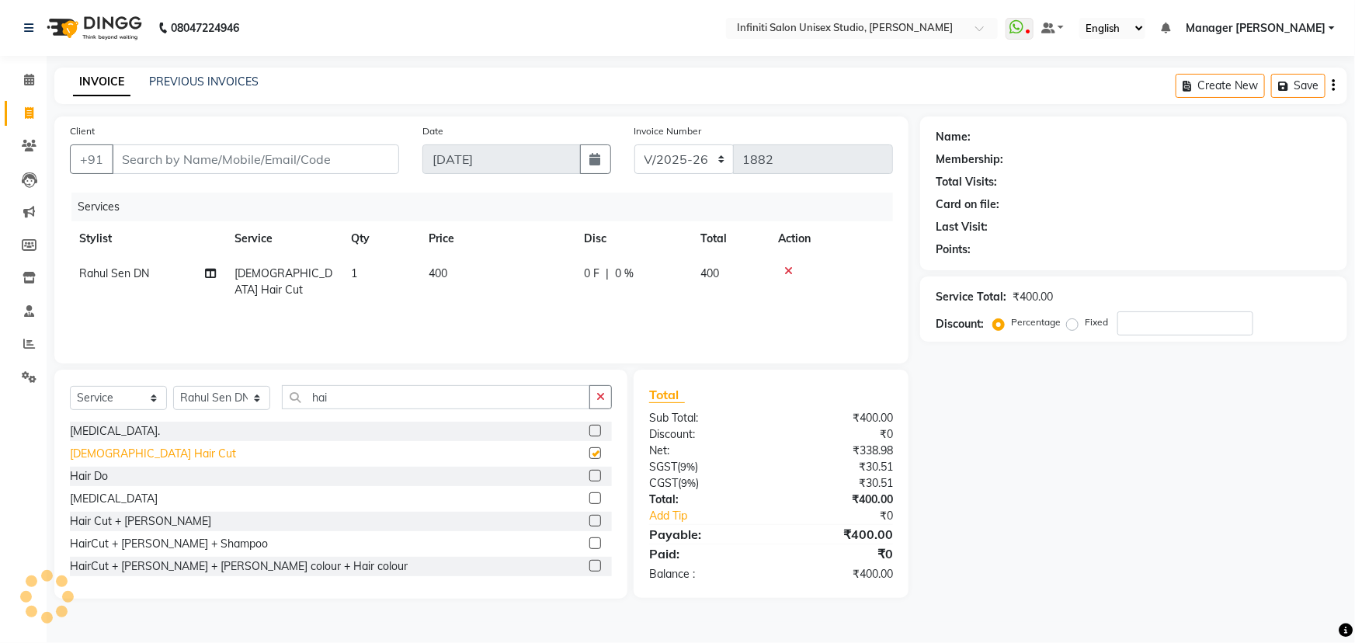
checkbox input "false"
click at [193, 160] on input "Client" at bounding box center [255, 159] width 287 height 30
type input "9"
type input "0"
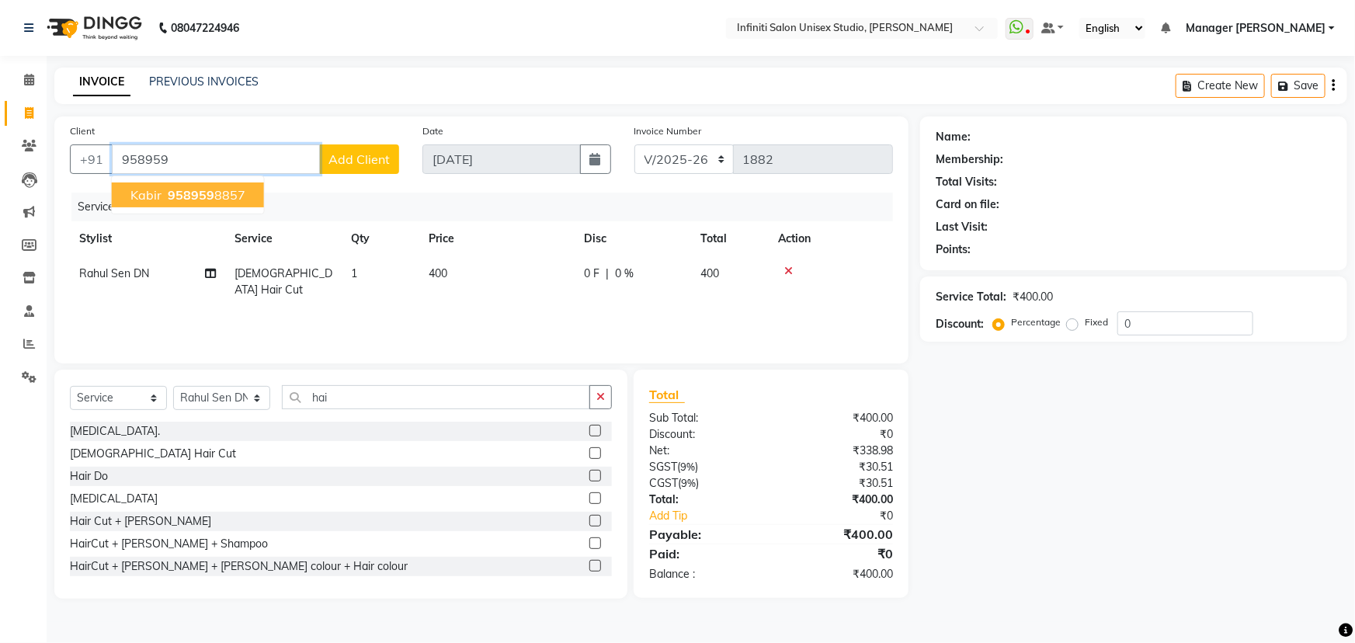
click at [202, 196] on span "958959" at bounding box center [191, 195] width 47 height 16
type input "9589598857"
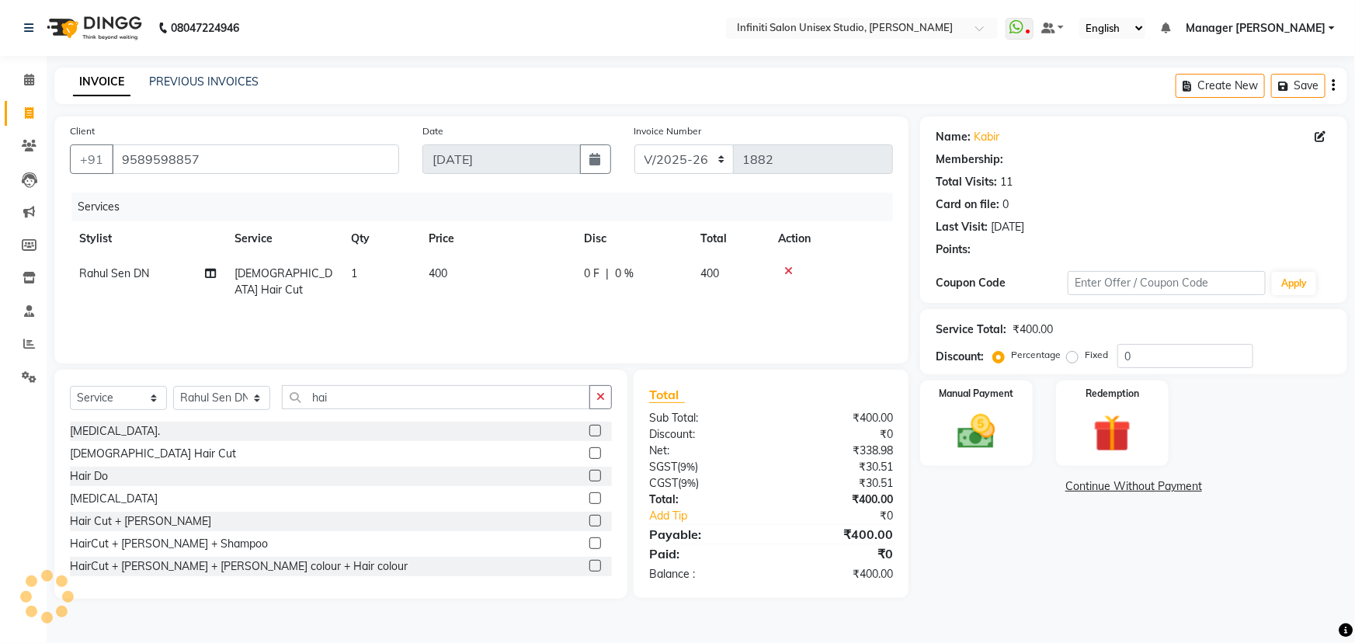
select select "1: Object"
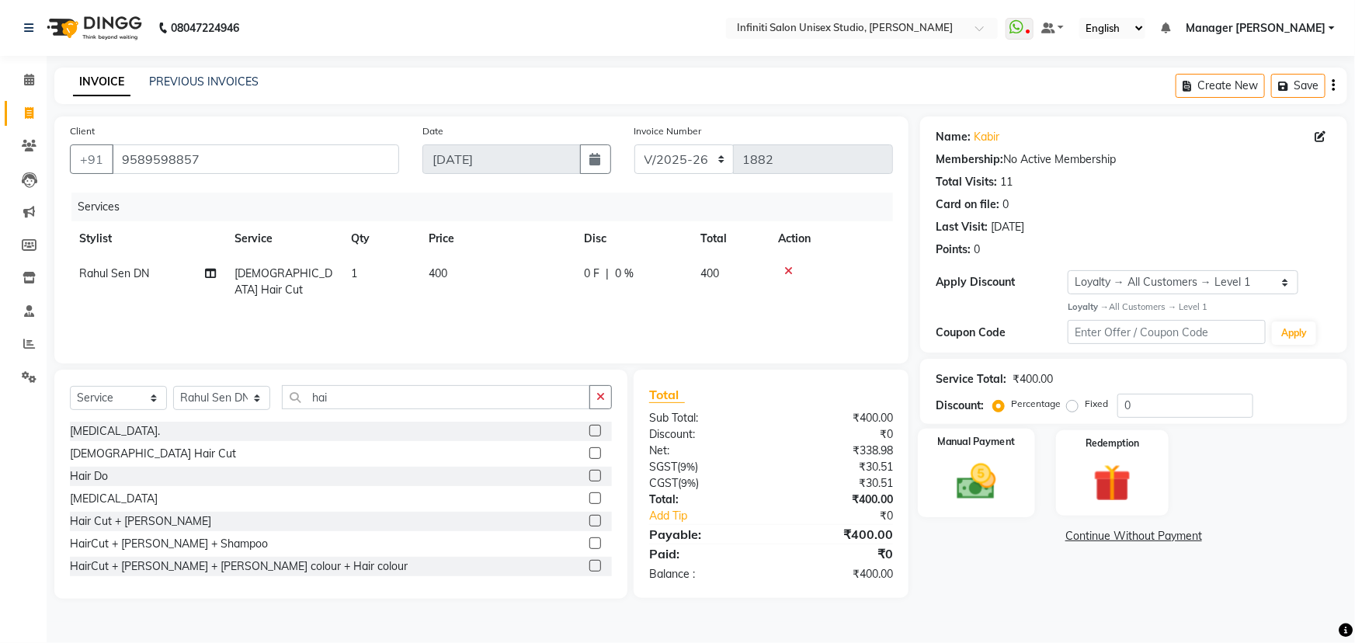
click at [995, 471] on img at bounding box center [977, 481] width 64 height 45
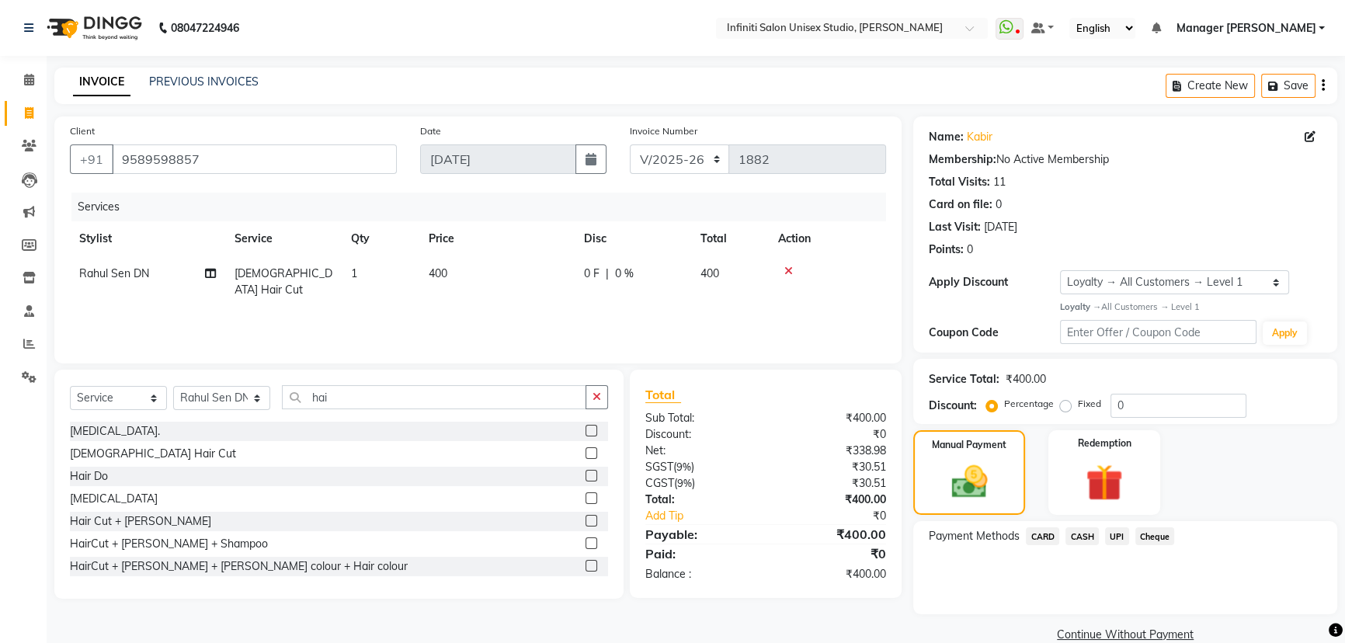
click at [589, 266] on span "0 F" at bounding box center [592, 274] width 16 height 16
select select "49887"
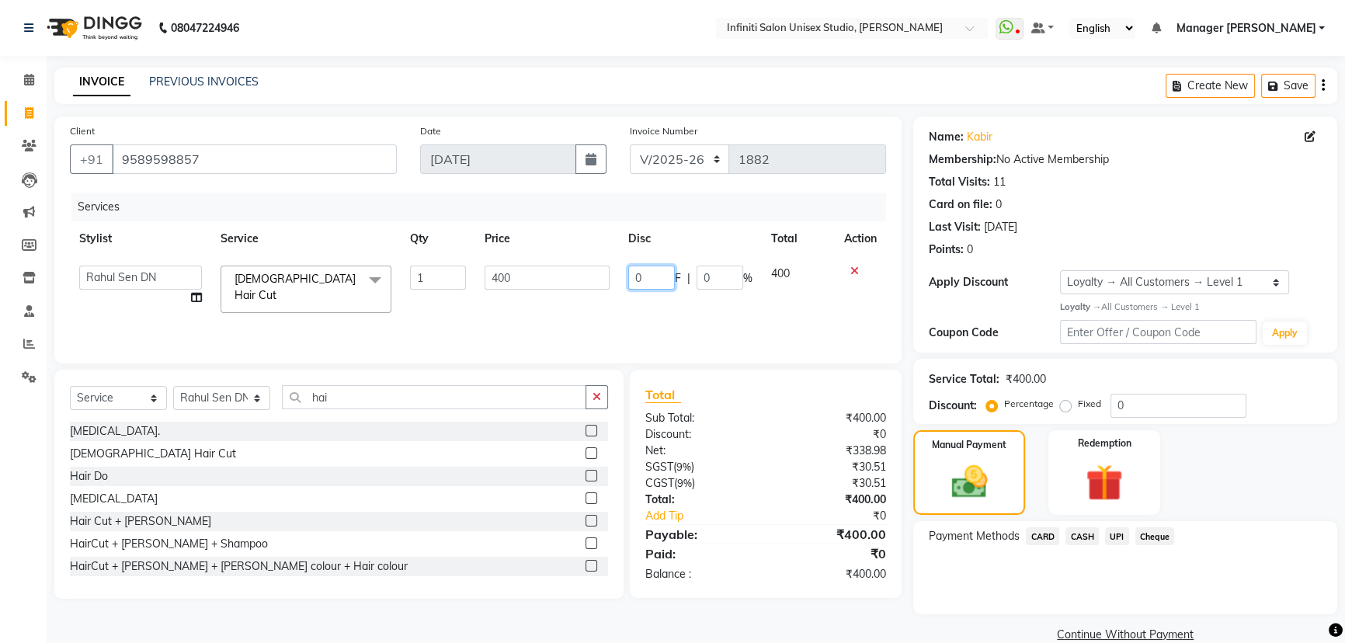
drag, startPoint x: 654, startPoint y: 274, endPoint x: 591, endPoint y: 273, distance: 62.9
click at [591, 273] on tr "Alka Amrita Arun DN Bharti Nigam Ishu Krishna Owner Pooja Rahul Sen DN Ritu Sah…" at bounding box center [478, 289] width 816 height 66
type input "300"
drag, startPoint x: 728, startPoint y: 329, endPoint x: 774, endPoint y: 358, distance: 54.1
click at [741, 332] on div "Services Stylist Service Qty Price Disc Total Action Alka Amrita Arun DN Bharti…" at bounding box center [478, 270] width 816 height 155
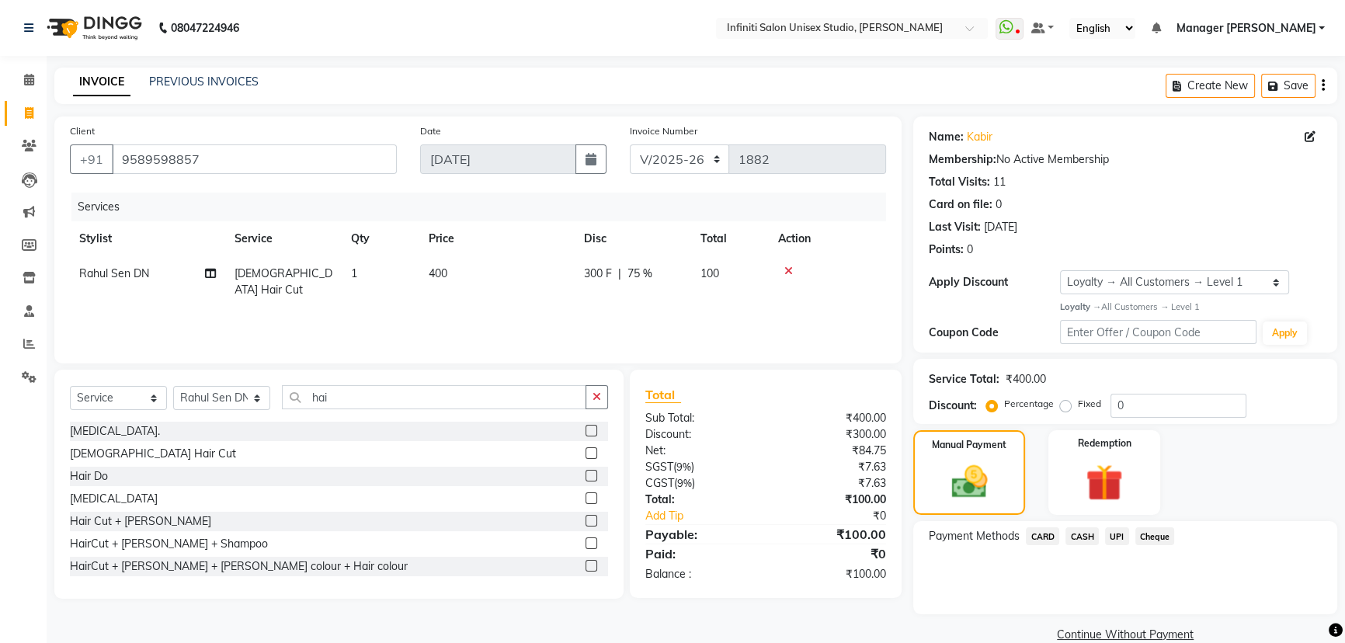
click at [1116, 533] on span "UPI" at bounding box center [1117, 536] width 24 height 18
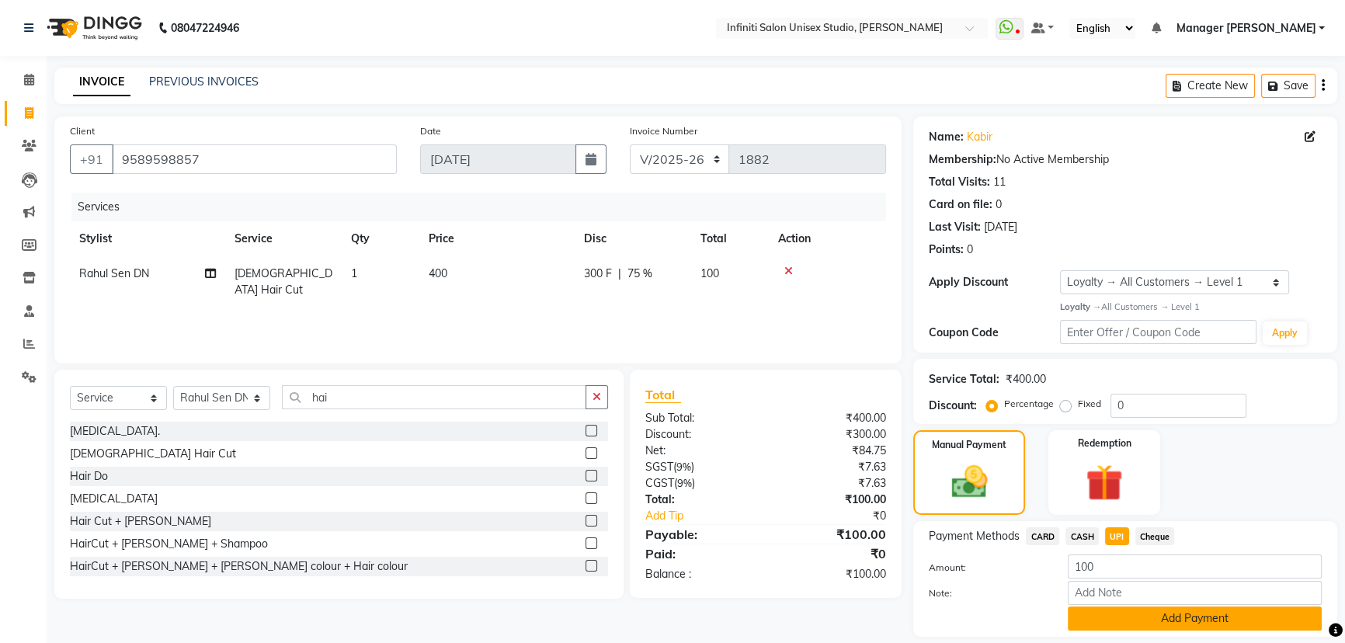
click at [1130, 619] on button "Add Payment" at bounding box center [1195, 618] width 254 height 24
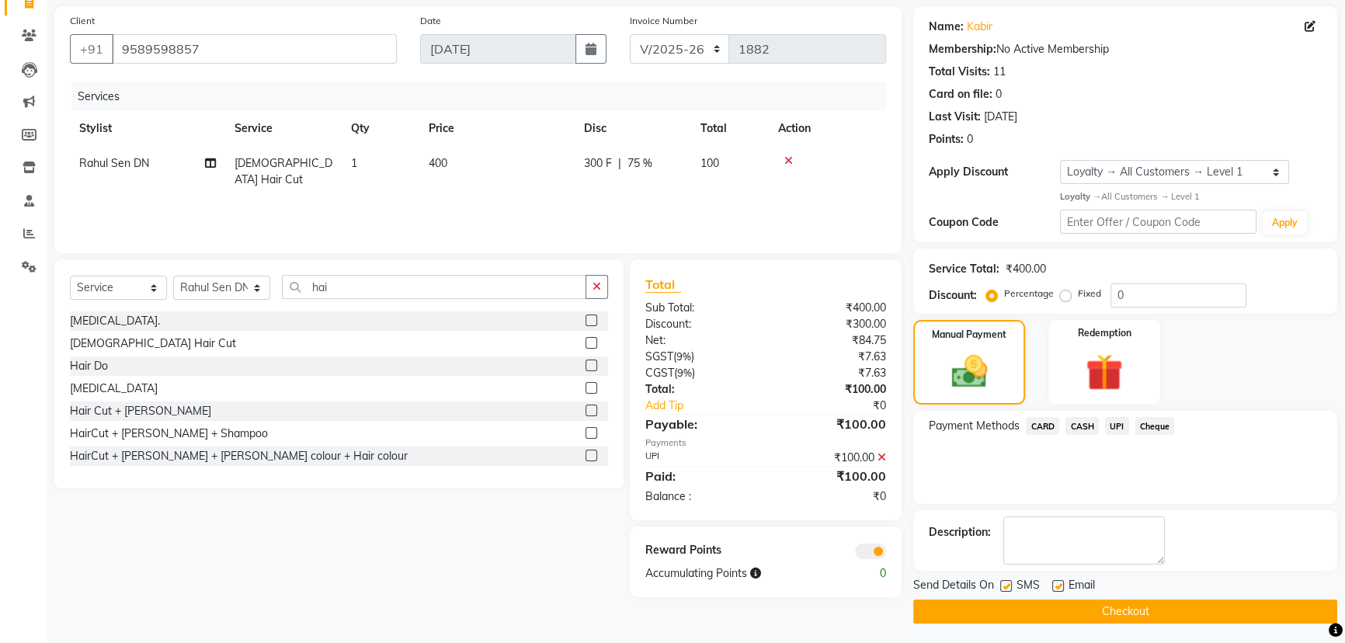
scroll to position [113, 0]
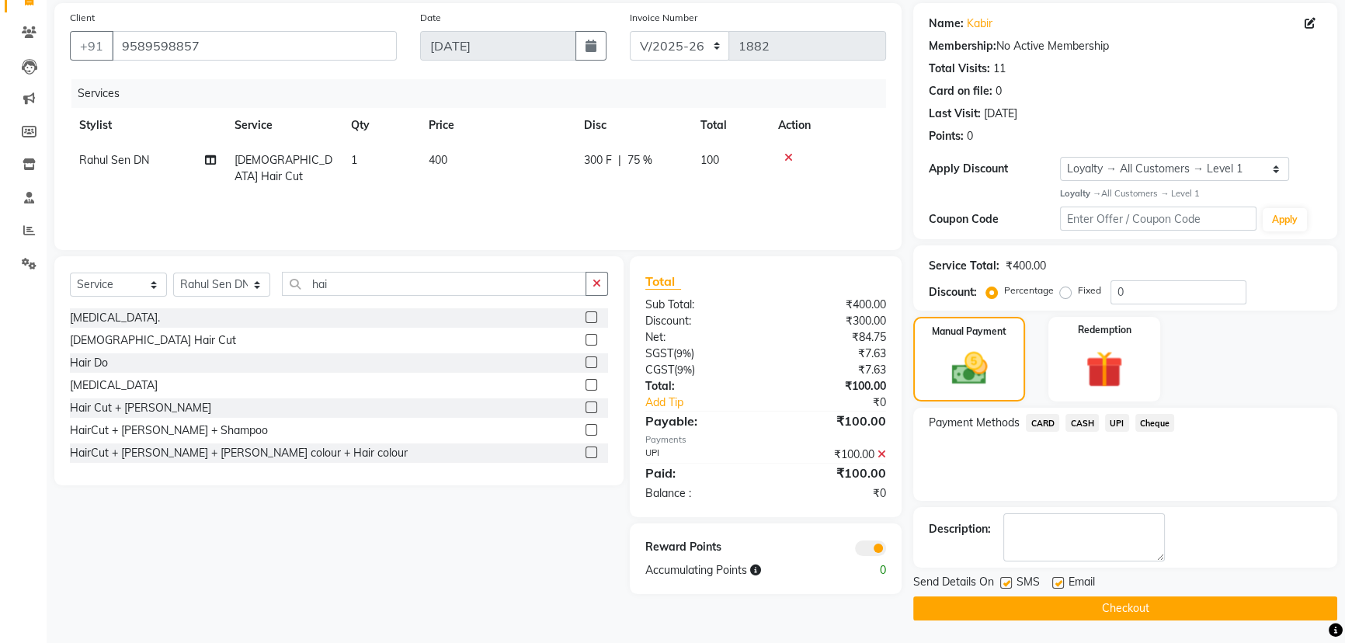
click at [1036, 604] on button "Checkout" at bounding box center [1125, 608] width 424 height 24
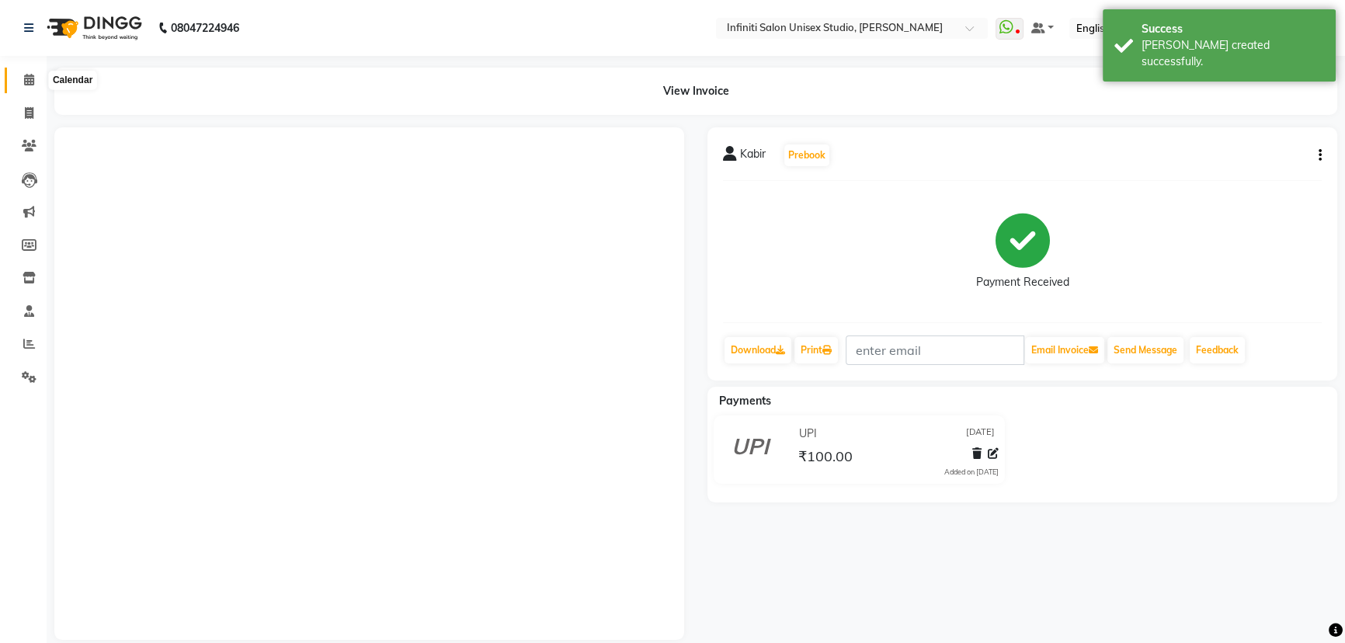
click at [25, 74] on icon at bounding box center [29, 80] width 10 height 12
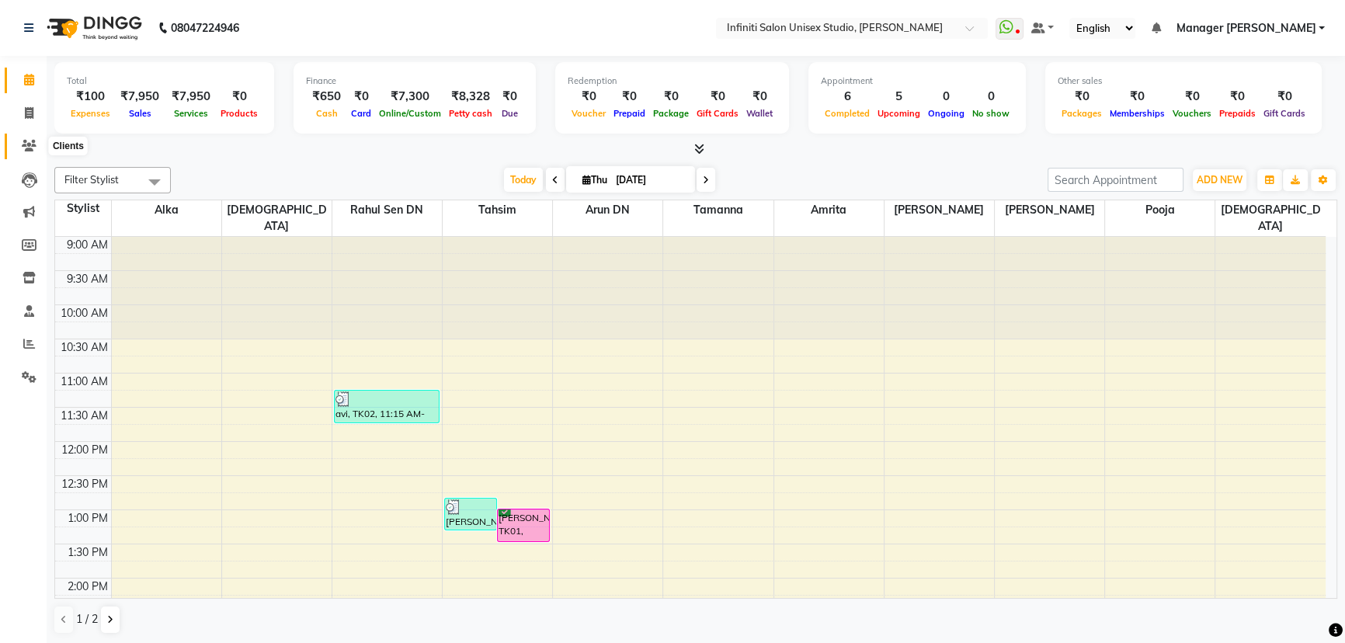
click at [36, 142] on span at bounding box center [29, 146] width 27 height 18
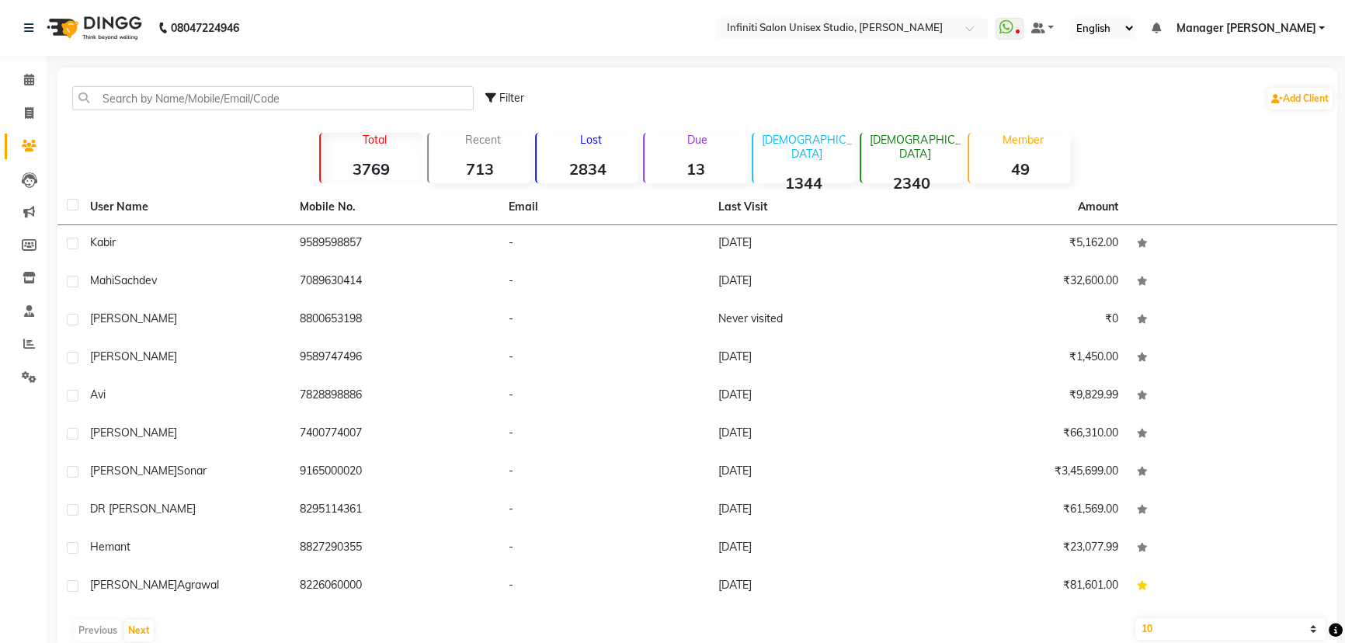
click at [585, 159] on strong "2834" at bounding box center [587, 168] width 102 height 19
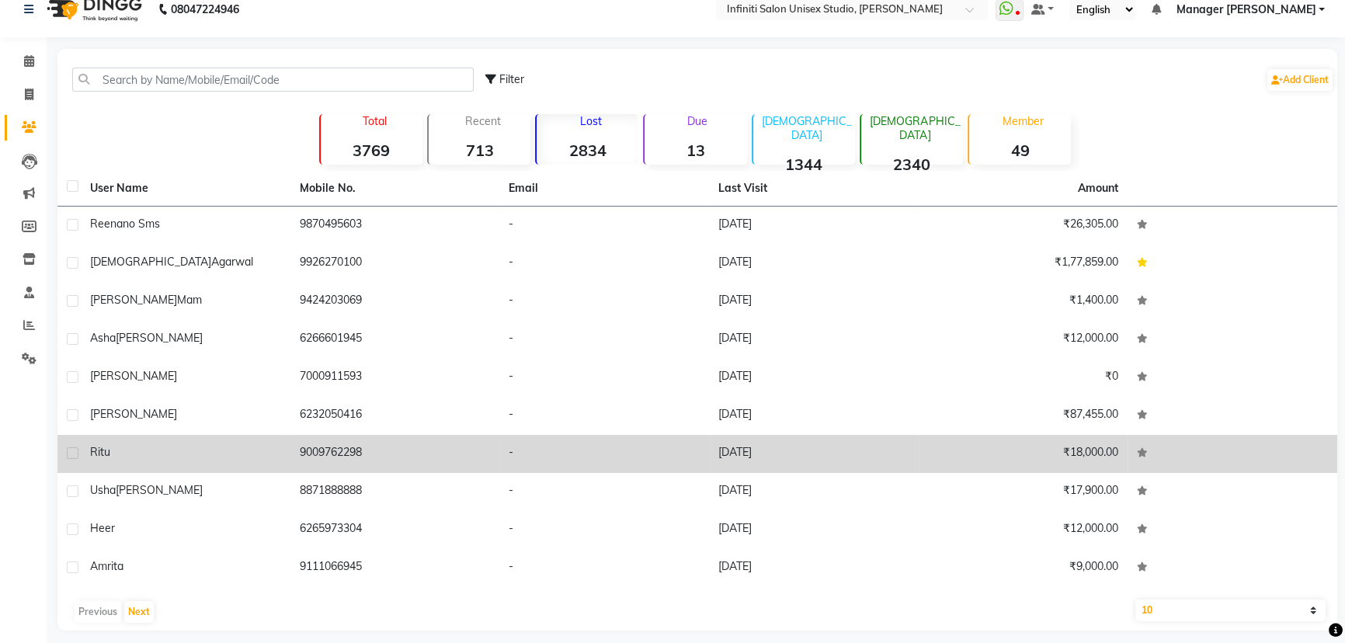
scroll to position [29, 0]
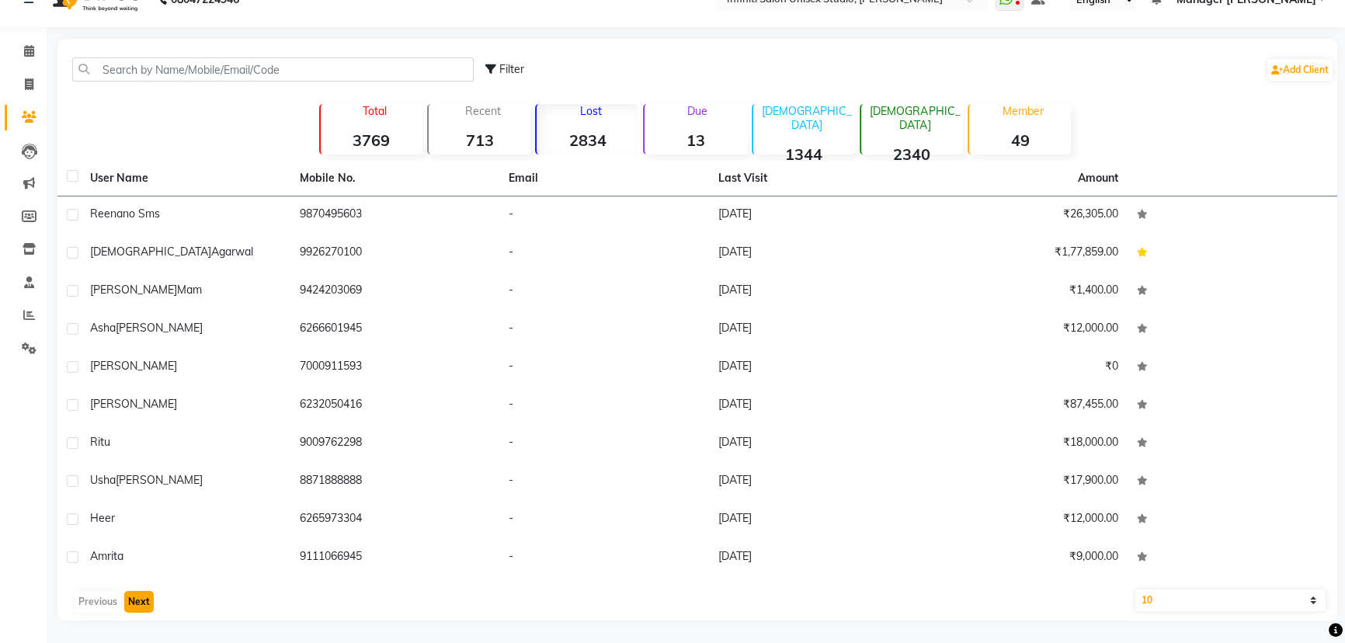
click at [137, 595] on button "Next" at bounding box center [139, 602] width 30 height 22
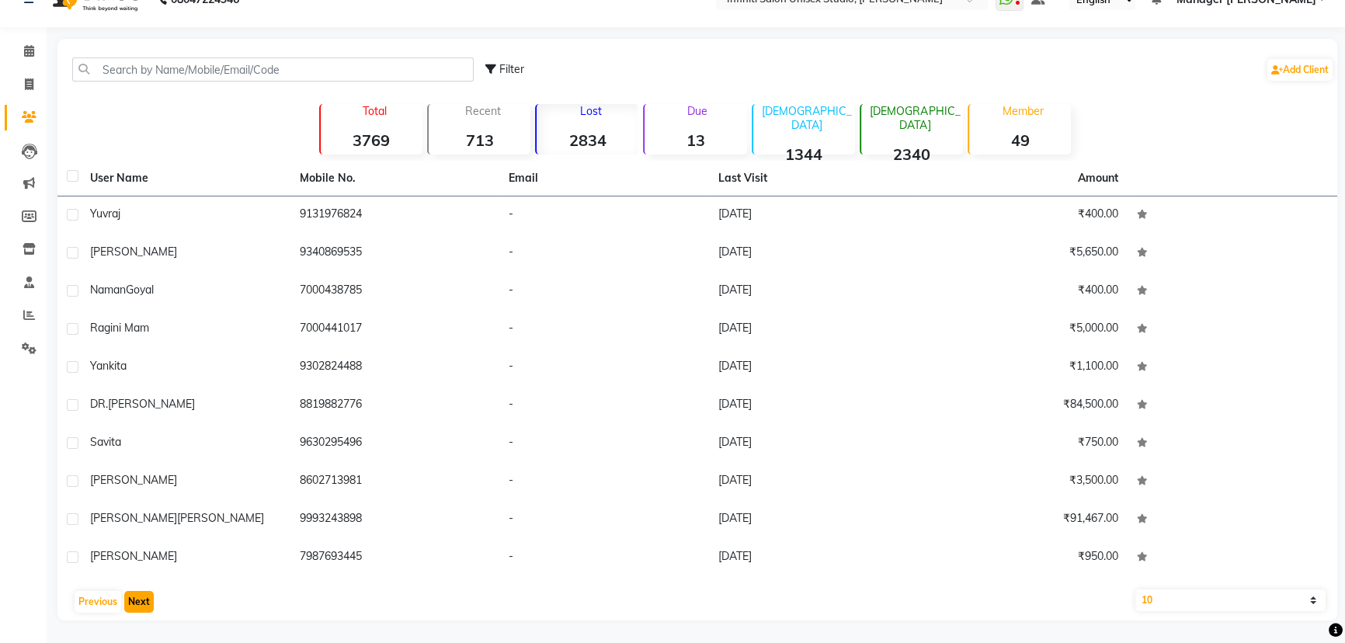
click at [133, 599] on button "Next" at bounding box center [139, 602] width 30 height 22
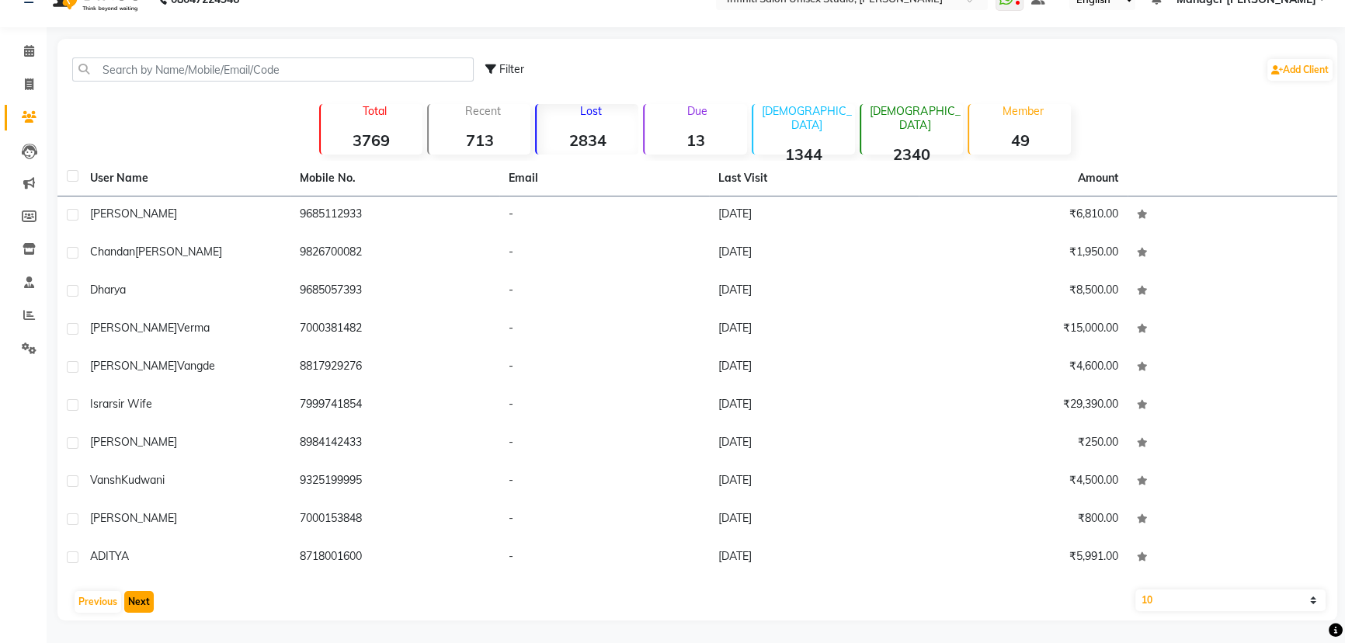
click at [136, 596] on button "Next" at bounding box center [139, 602] width 30 height 22
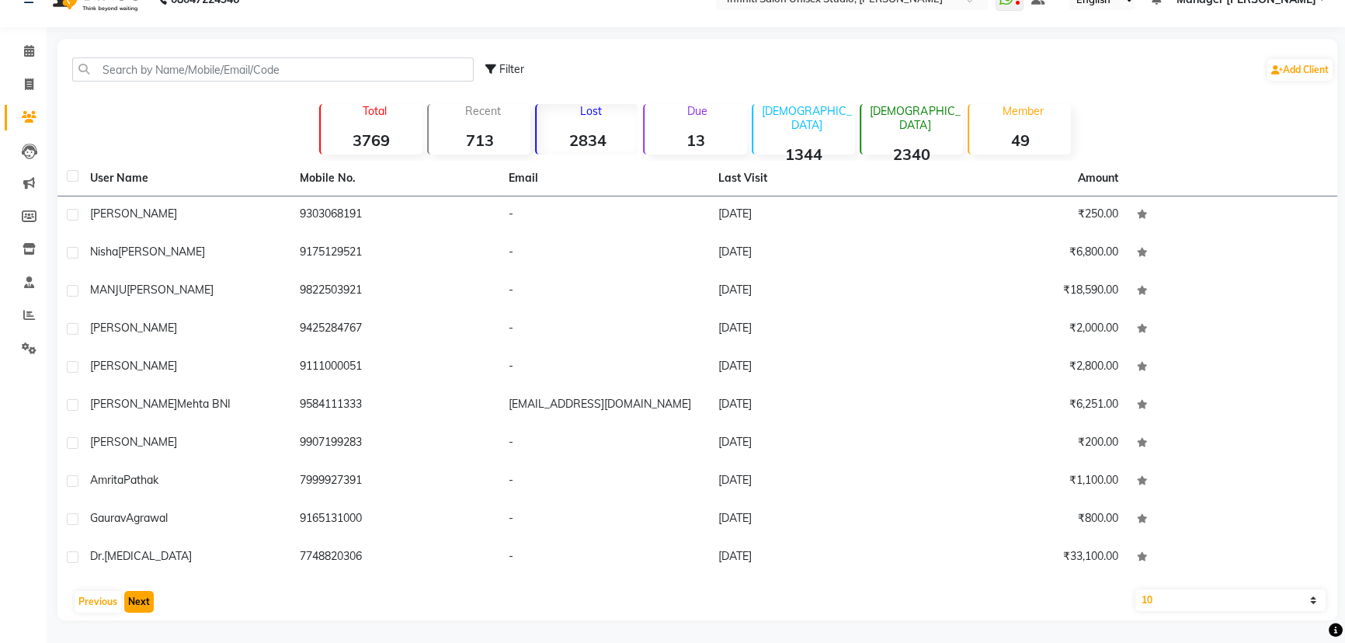
click at [134, 595] on button "Next" at bounding box center [139, 602] width 30 height 22
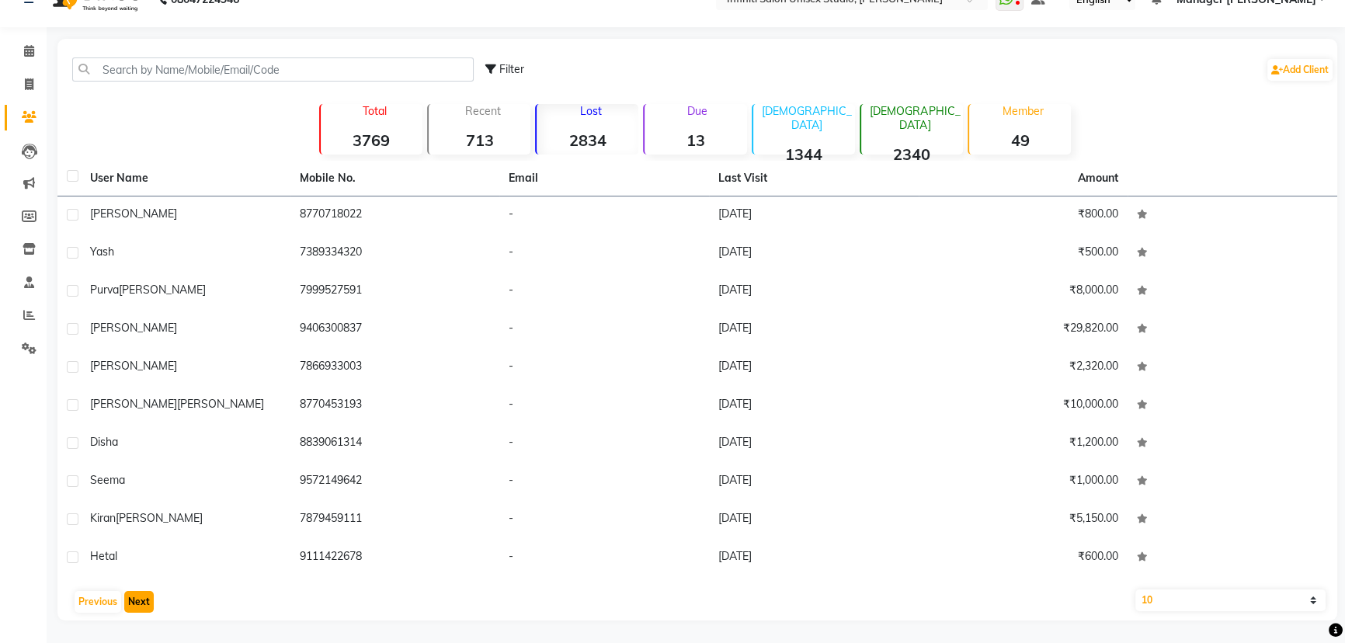
click at [133, 599] on button "Next" at bounding box center [139, 602] width 30 height 22
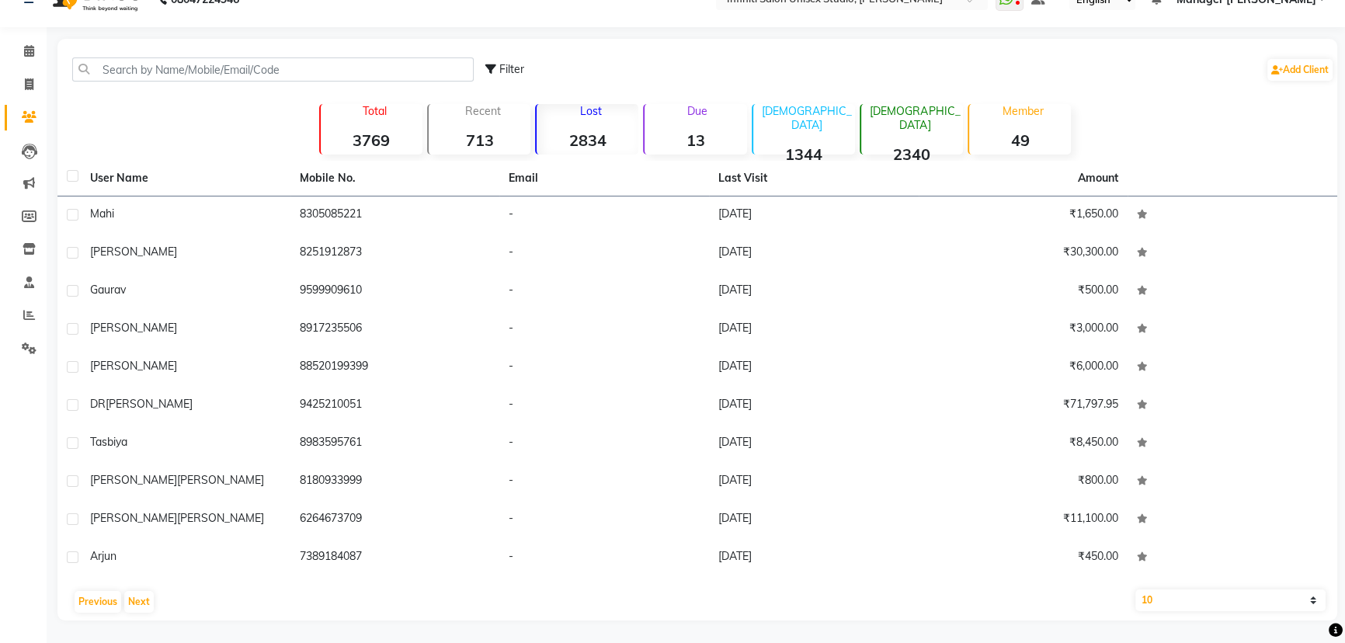
click at [144, 588] on div "User Name Mobile No. Email Last Visit Amount Mahi 8305085221 - 25-05-2025 ₹1,65…" at bounding box center [696, 391] width 1279 height 460
click at [137, 598] on button "Next" at bounding box center [139, 602] width 30 height 22
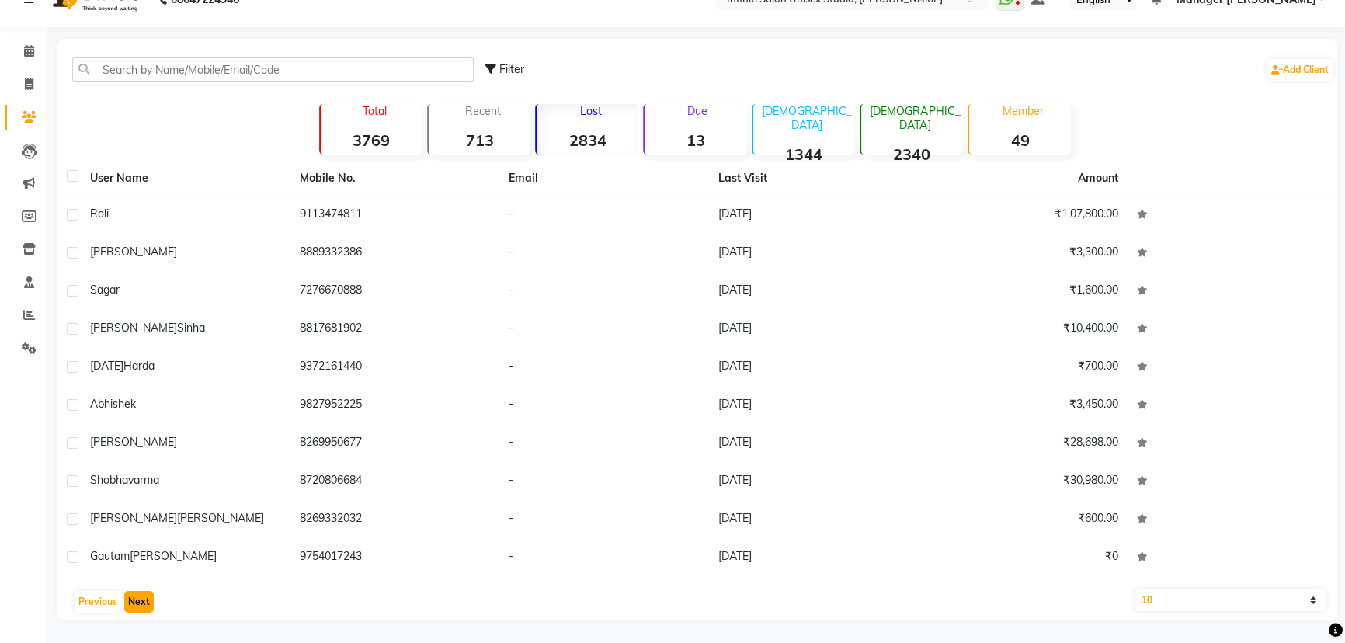
click at [131, 592] on button "Next" at bounding box center [139, 602] width 30 height 22
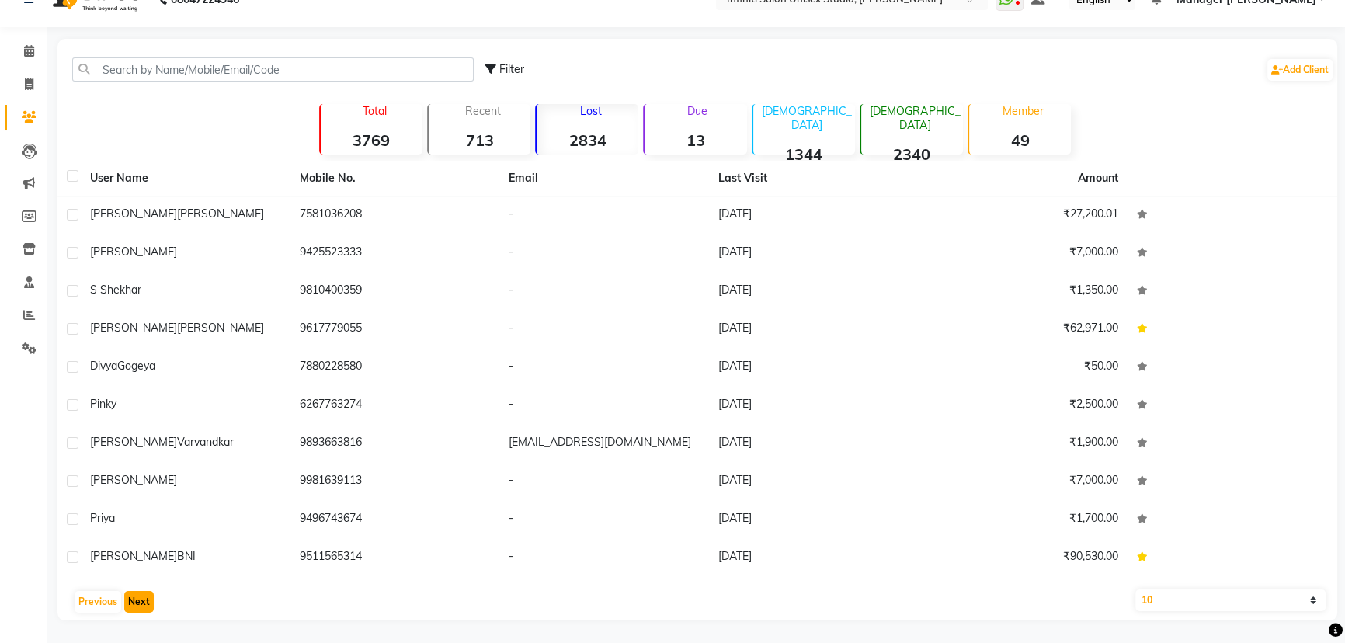
click at [133, 601] on button "Next" at bounding box center [139, 602] width 30 height 22
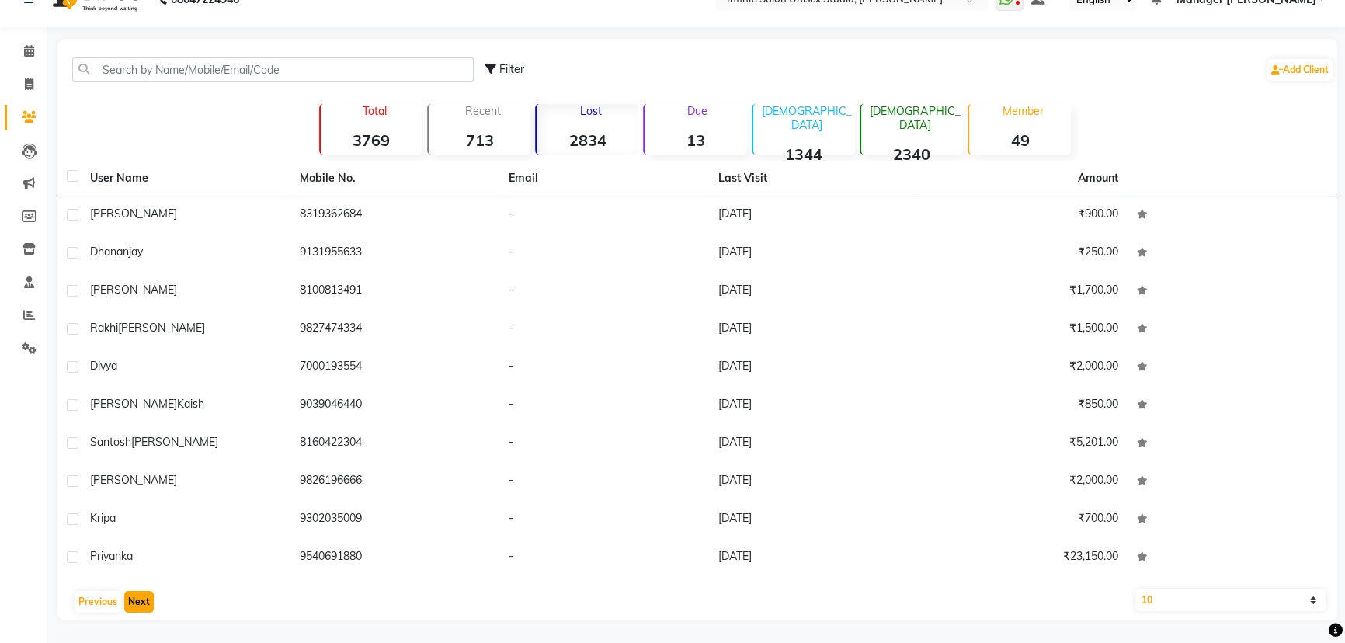
click at [138, 596] on button "Next" at bounding box center [139, 602] width 30 height 22
click at [133, 605] on button "Next" at bounding box center [139, 602] width 30 height 22
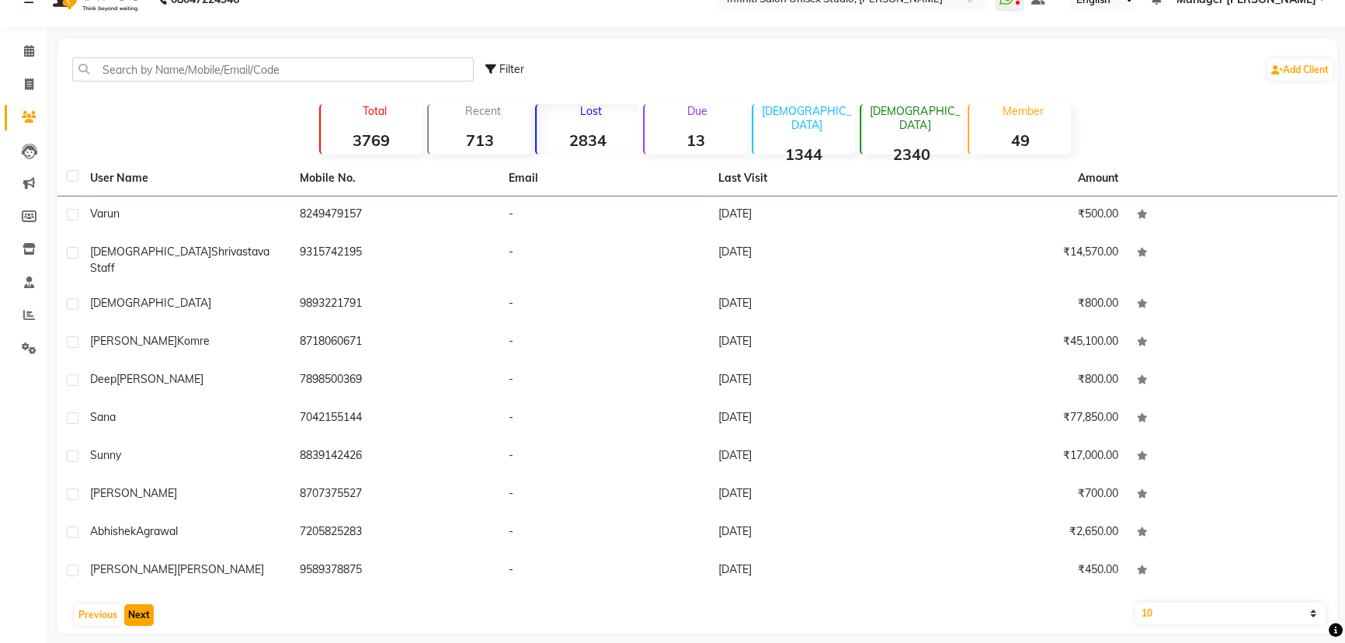
click at [144, 604] on button "Next" at bounding box center [139, 615] width 30 height 22
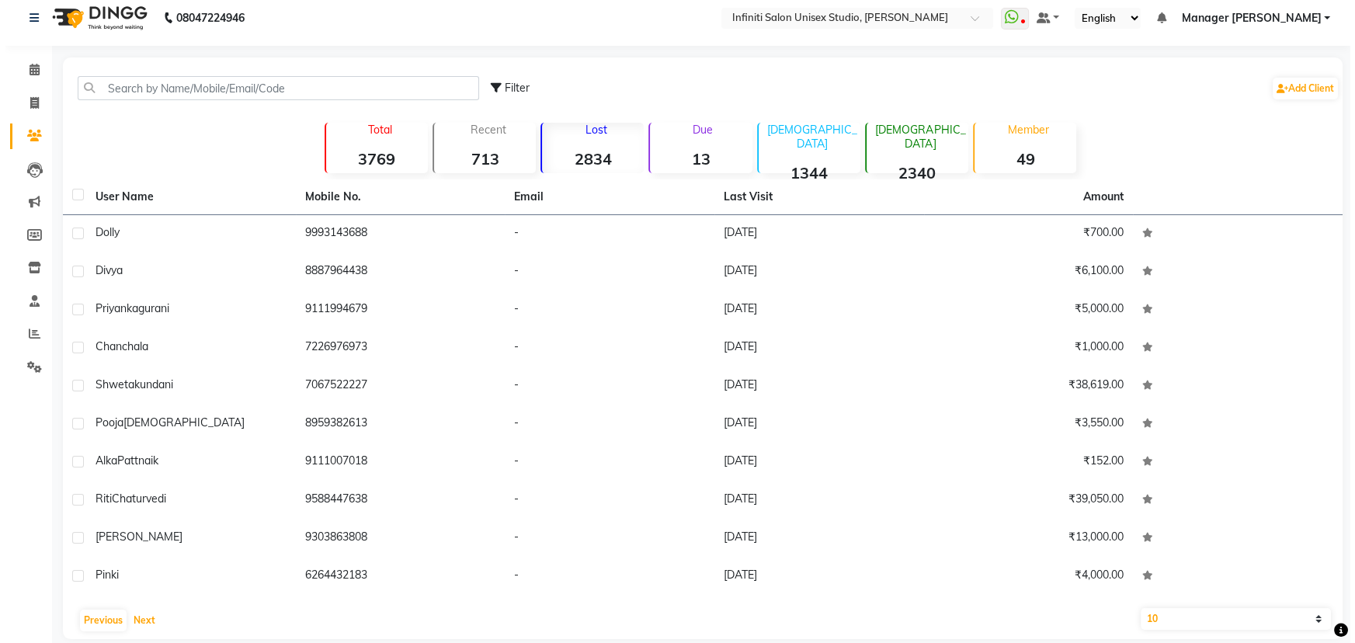
scroll to position [0, 0]
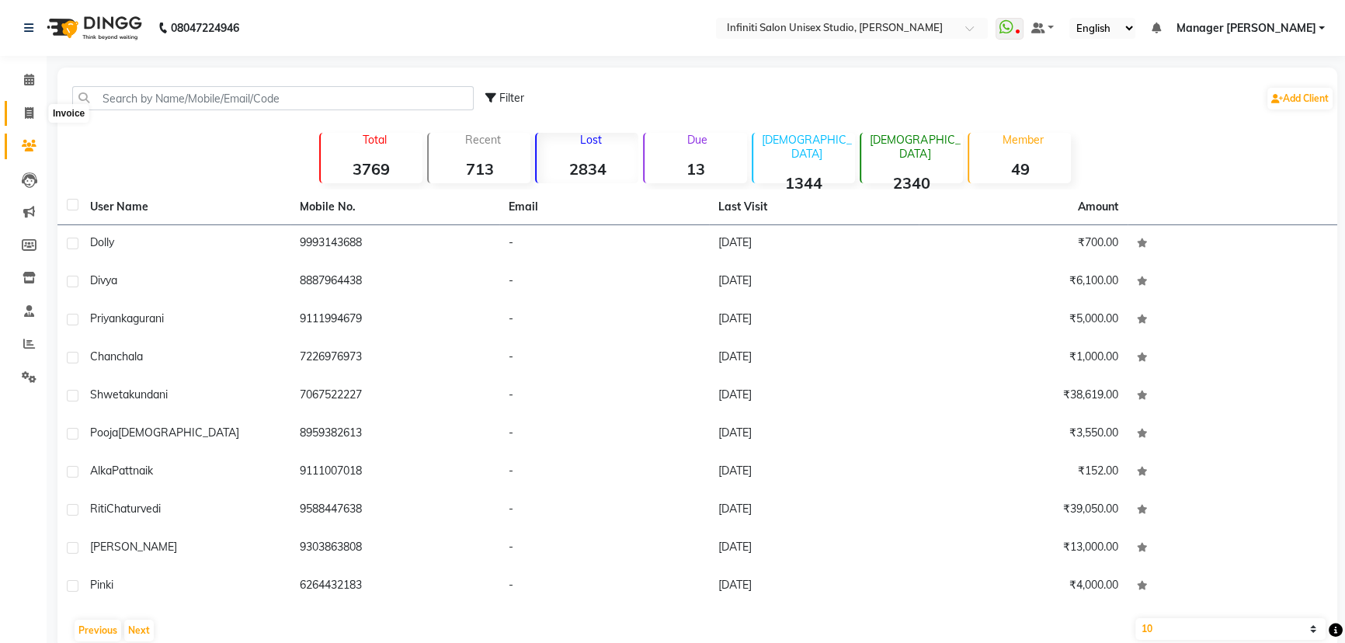
click at [26, 116] on icon at bounding box center [29, 113] width 9 height 12
select select "6511"
select select "service"
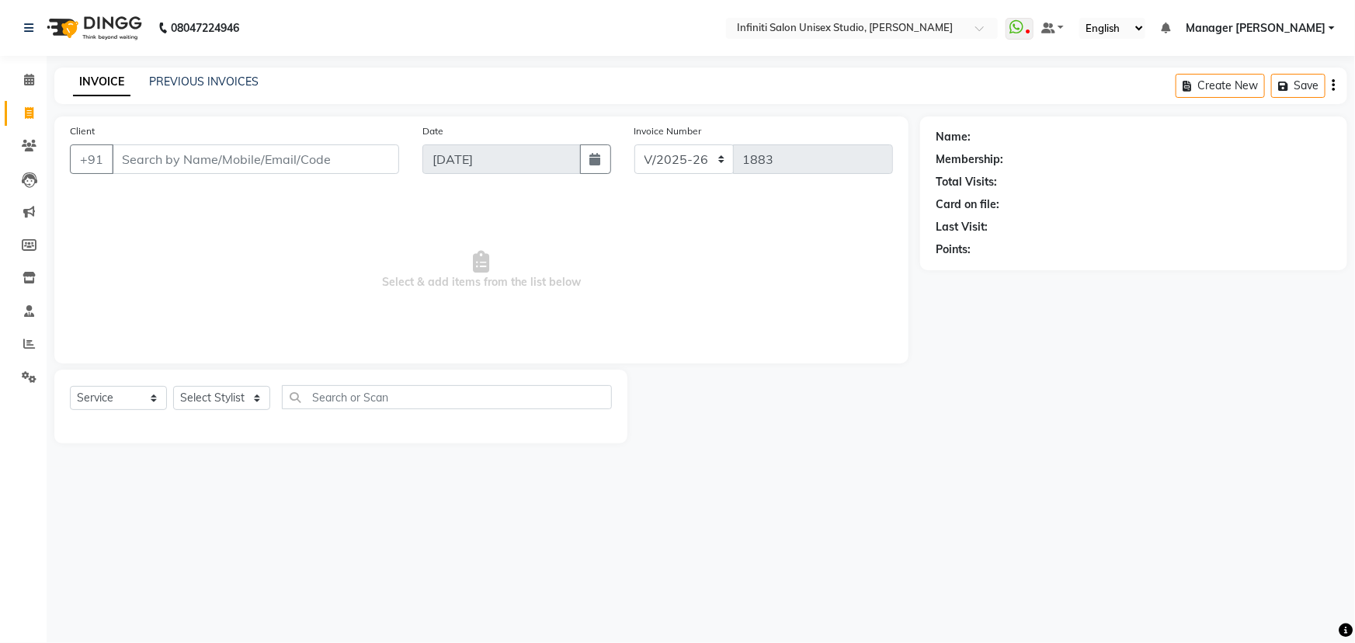
click at [213, 154] on input "Client" at bounding box center [255, 159] width 287 height 30
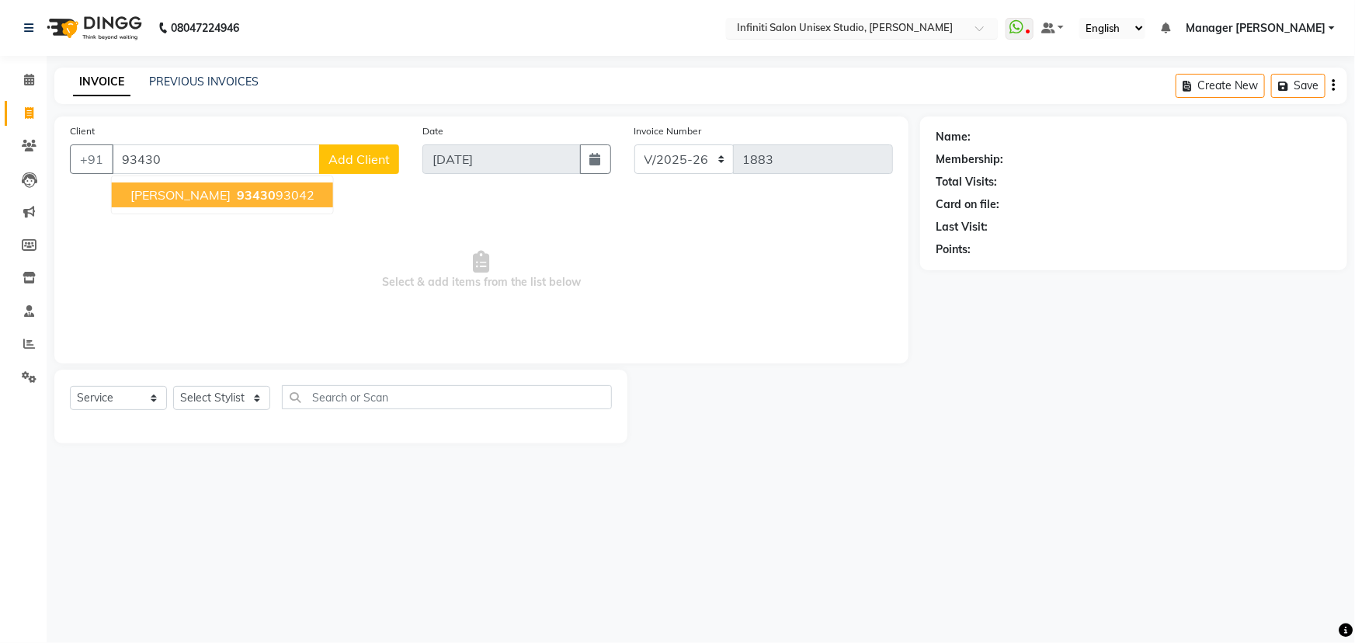
type input "93430"
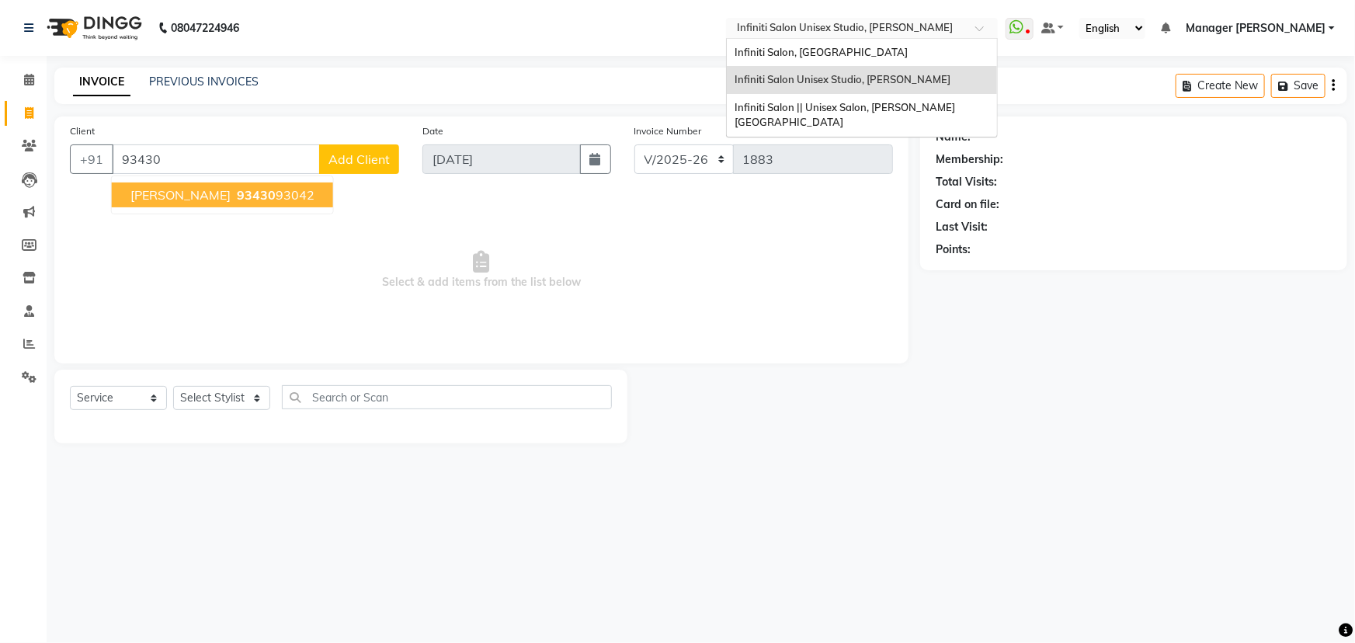
click at [838, 26] on input "text" at bounding box center [846, 30] width 225 height 16
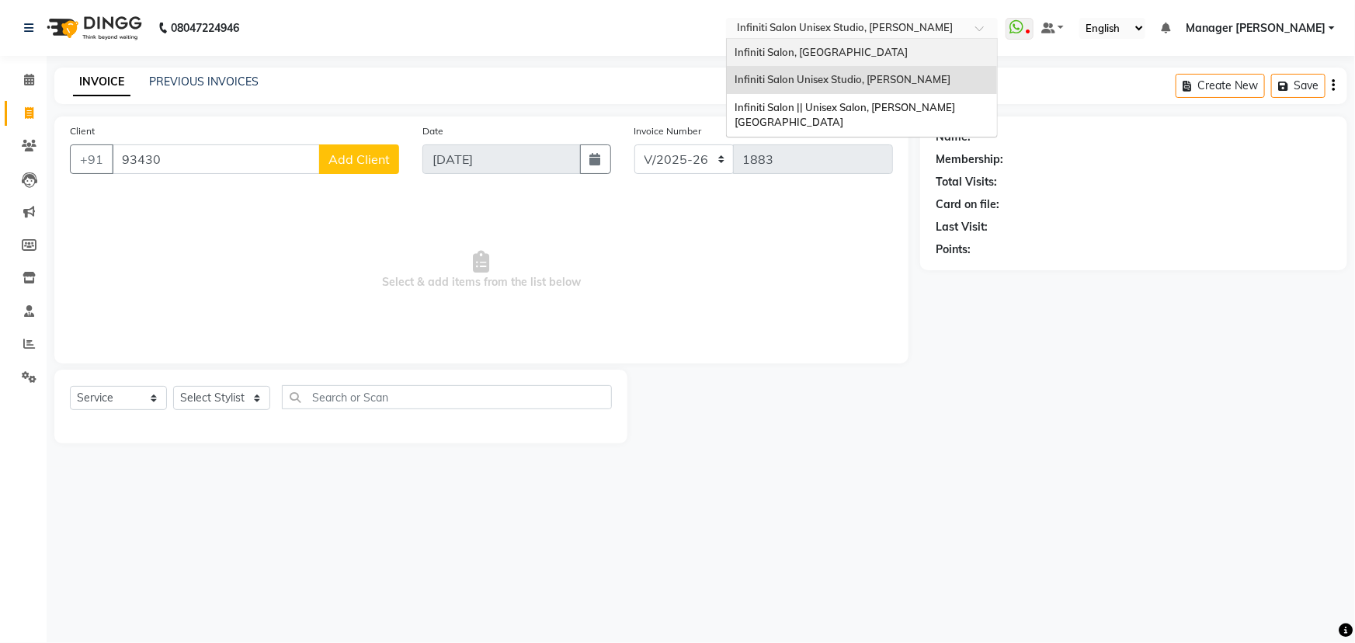
click at [841, 53] on span "Infiniti Salon, Shankar Nagar" at bounding box center [820, 52] width 173 height 12
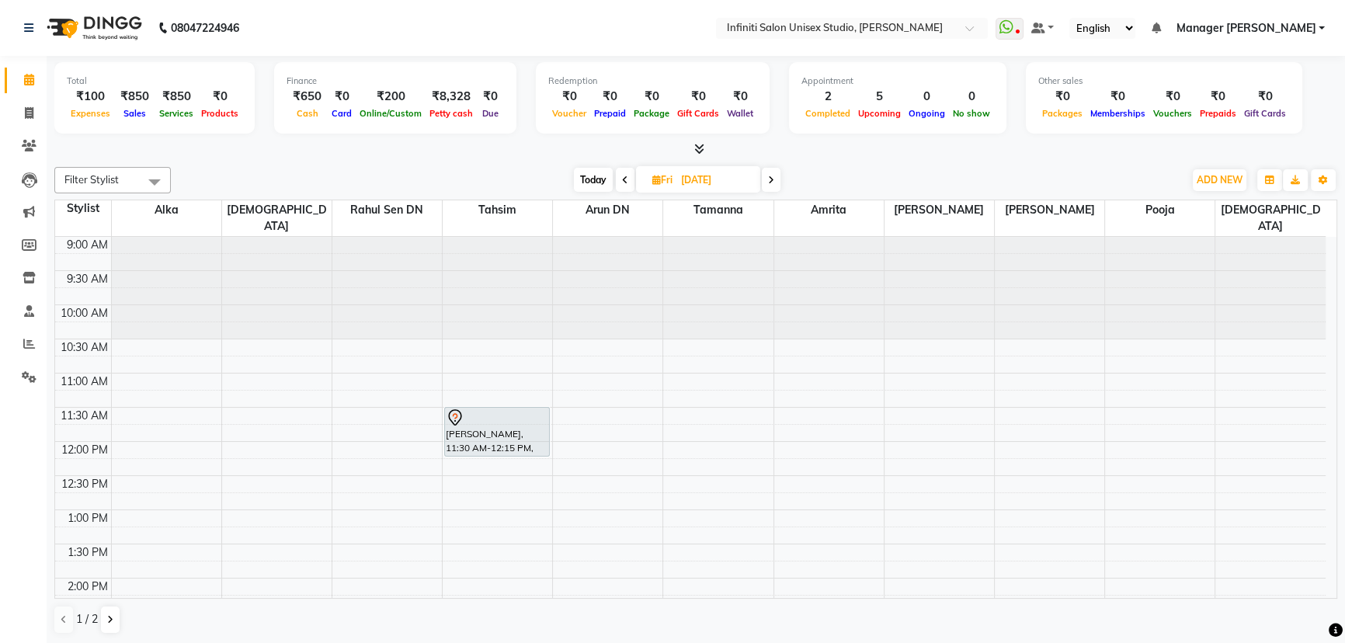
click at [582, 171] on span "Today" at bounding box center [593, 180] width 39 height 24
type input "[DATE]"
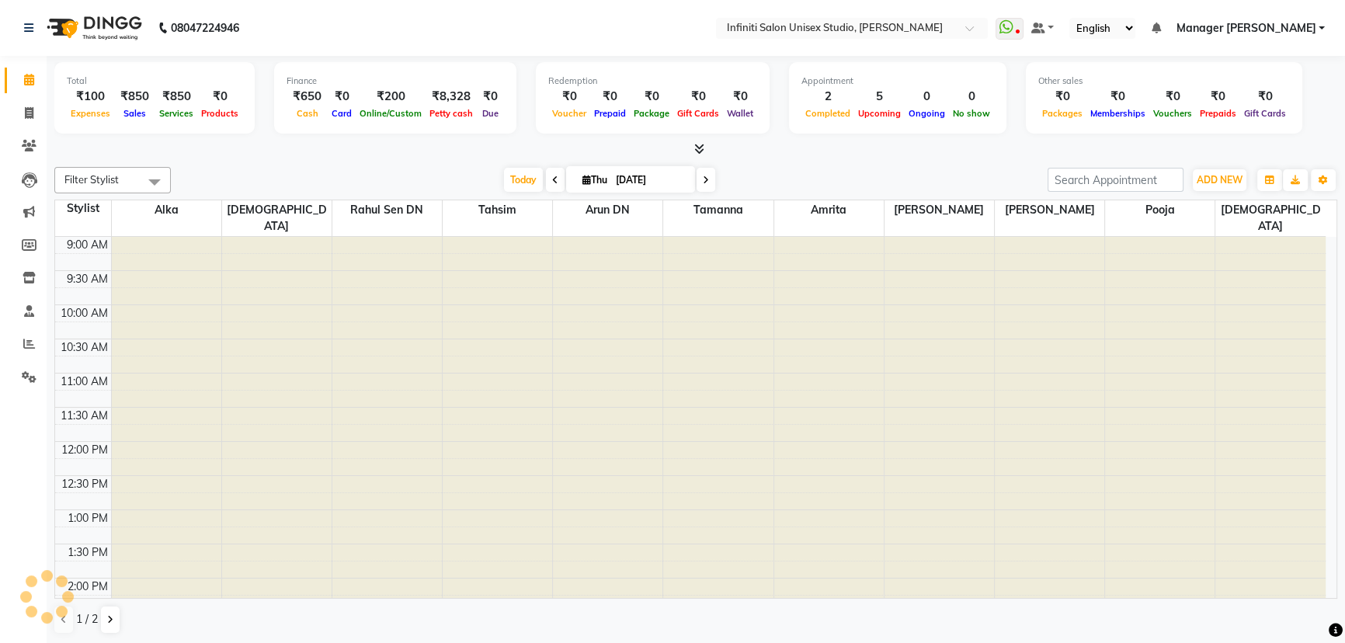
scroll to position [438, 0]
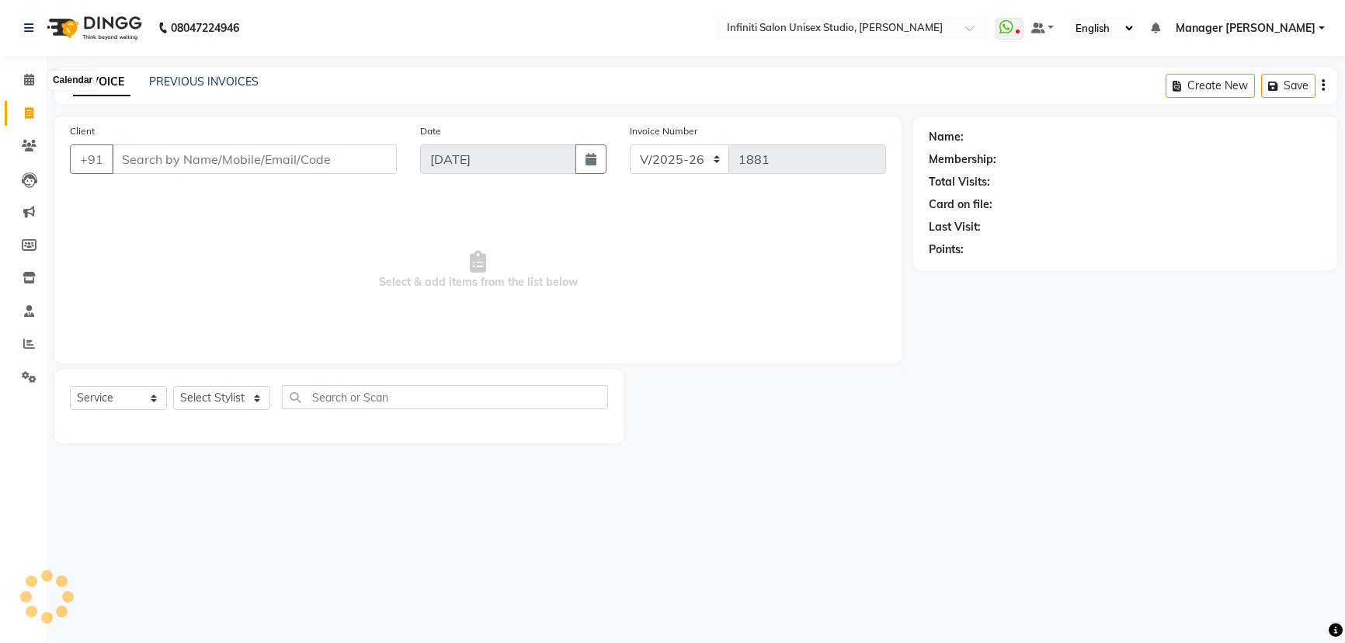
select select "6511"
select select "service"
click at [24, 82] on icon at bounding box center [29, 80] width 10 height 12
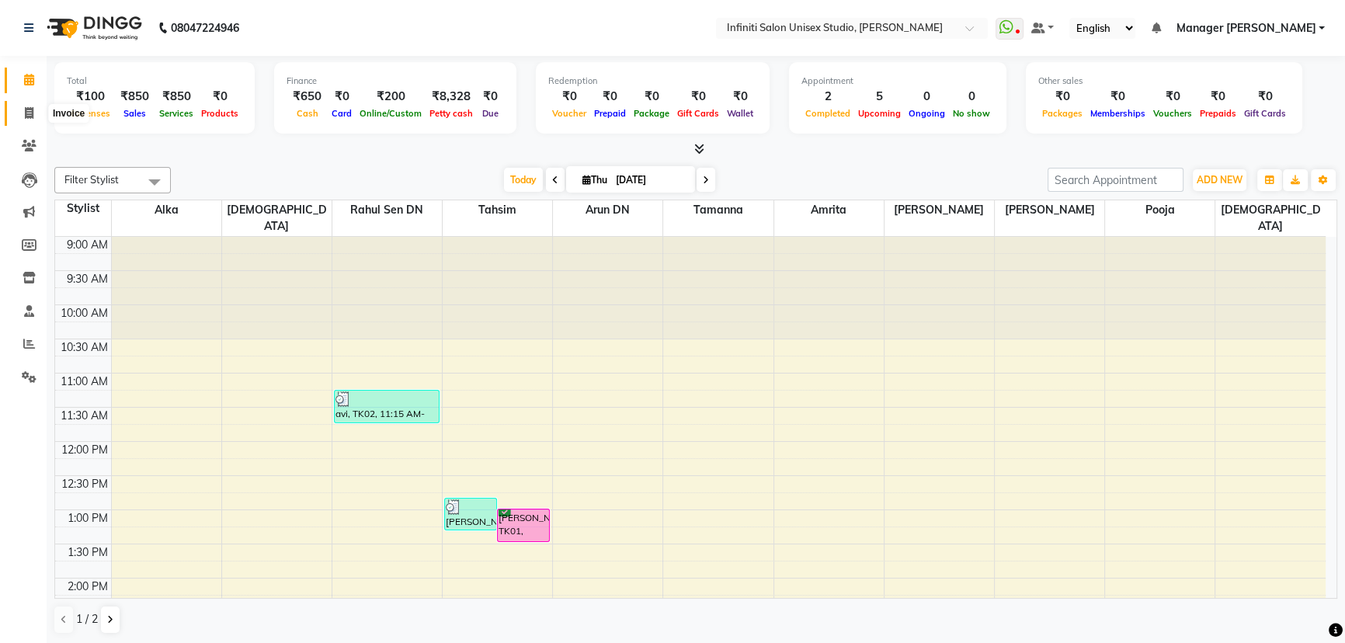
click at [26, 113] on icon at bounding box center [29, 113] width 9 height 12
select select "service"
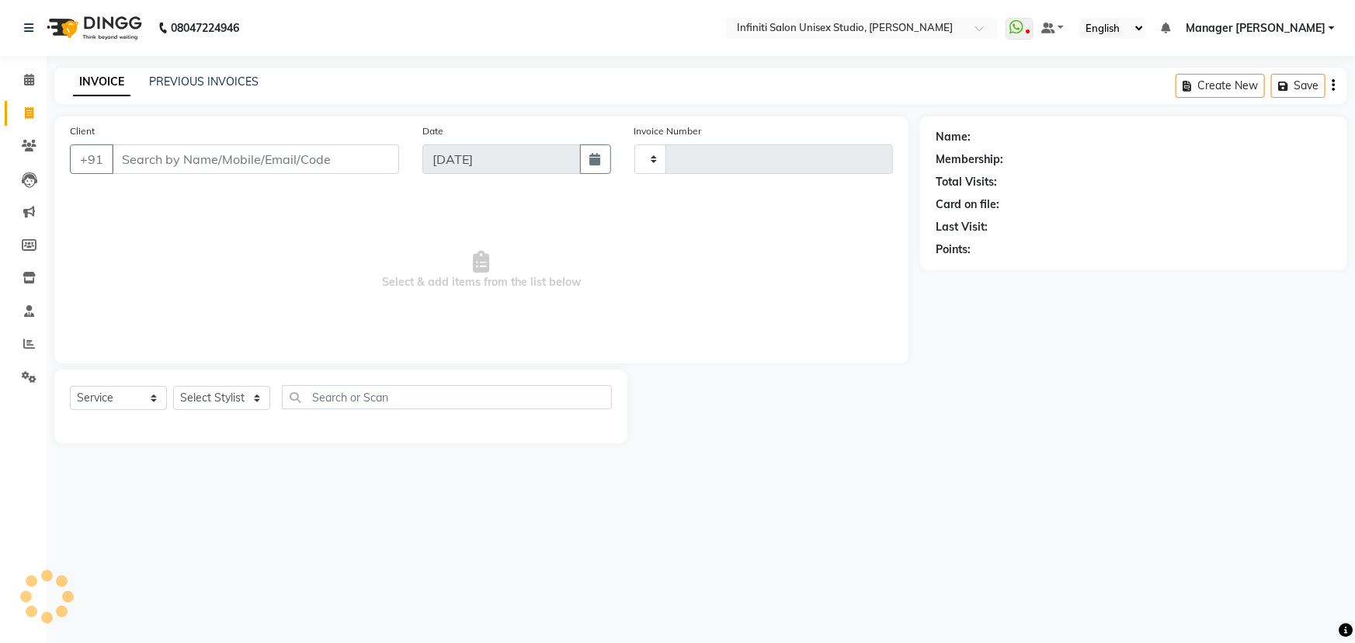
type input "1881"
select select "6511"
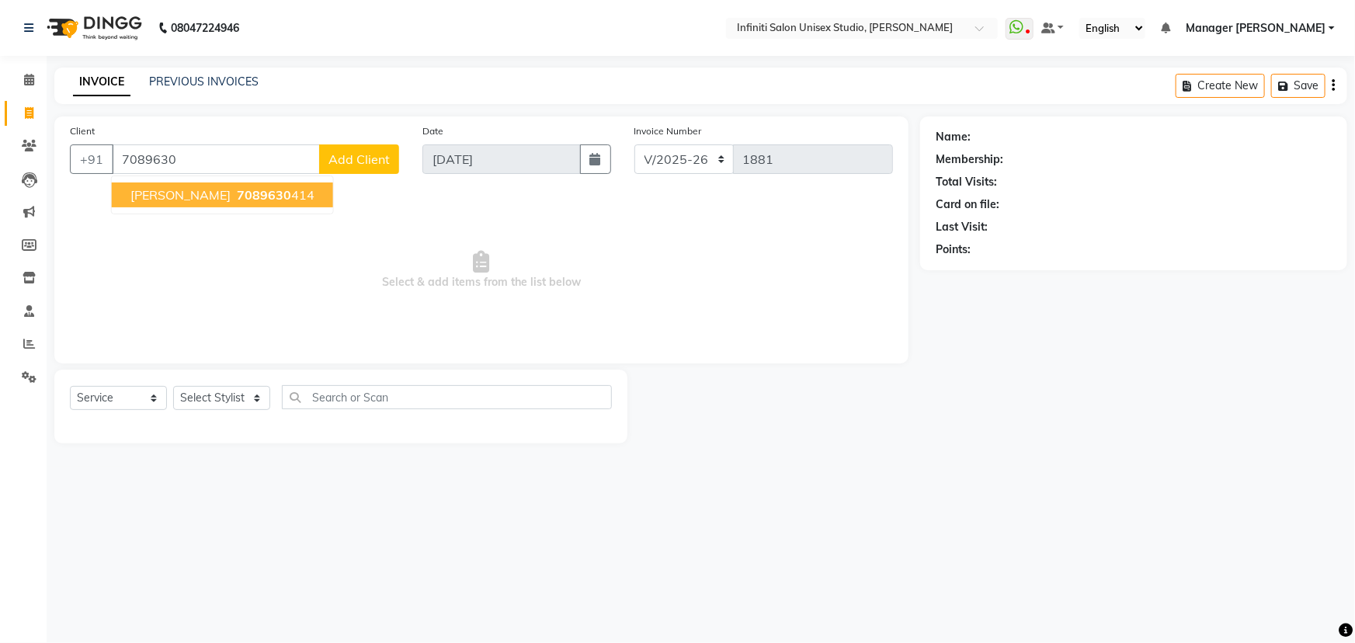
click at [237, 193] on span "7089630" at bounding box center [264, 195] width 54 height 16
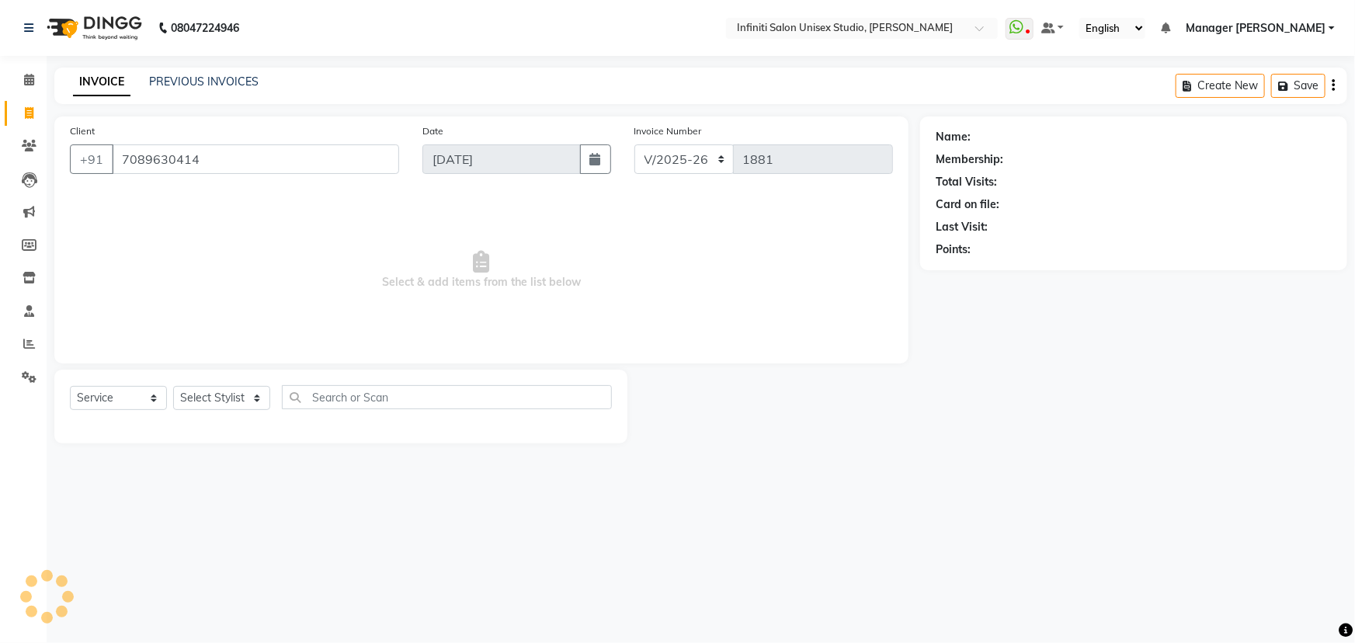
type input "7089630414"
select select "1: Object"
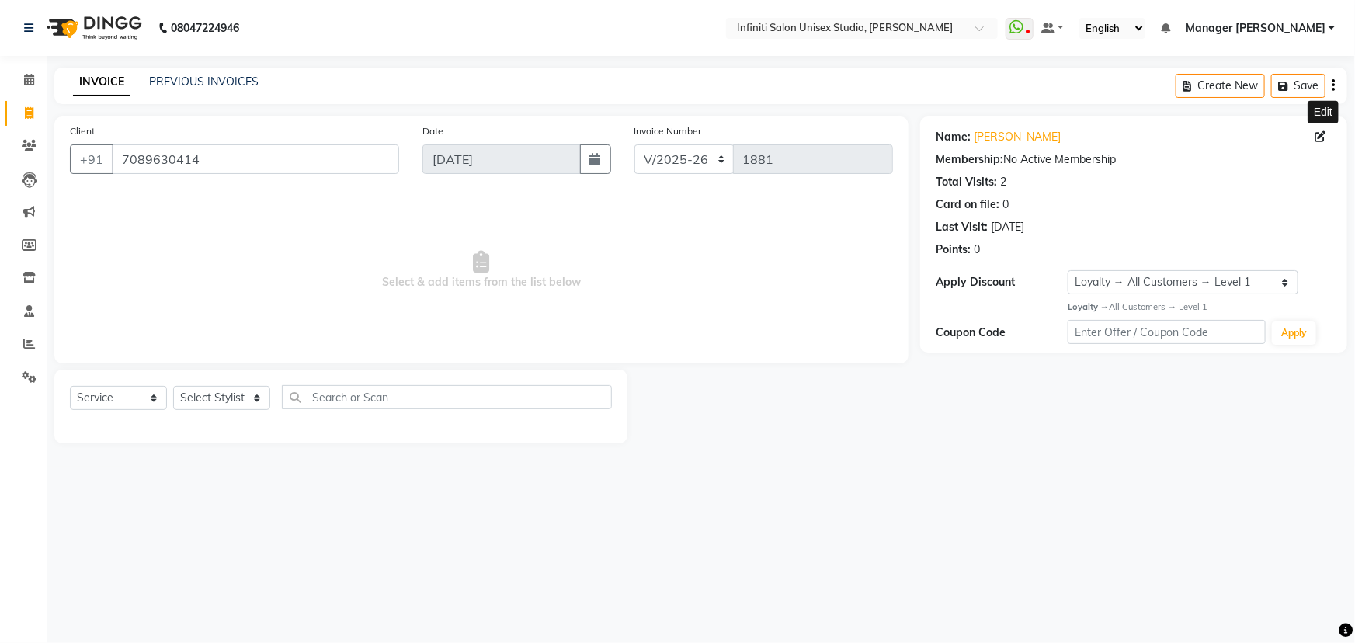
click at [1314, 131] on icon at bounding box center [1319, 136] width 11 height 11
select select "20"
select select "09"
select select "2024"
select select "female"
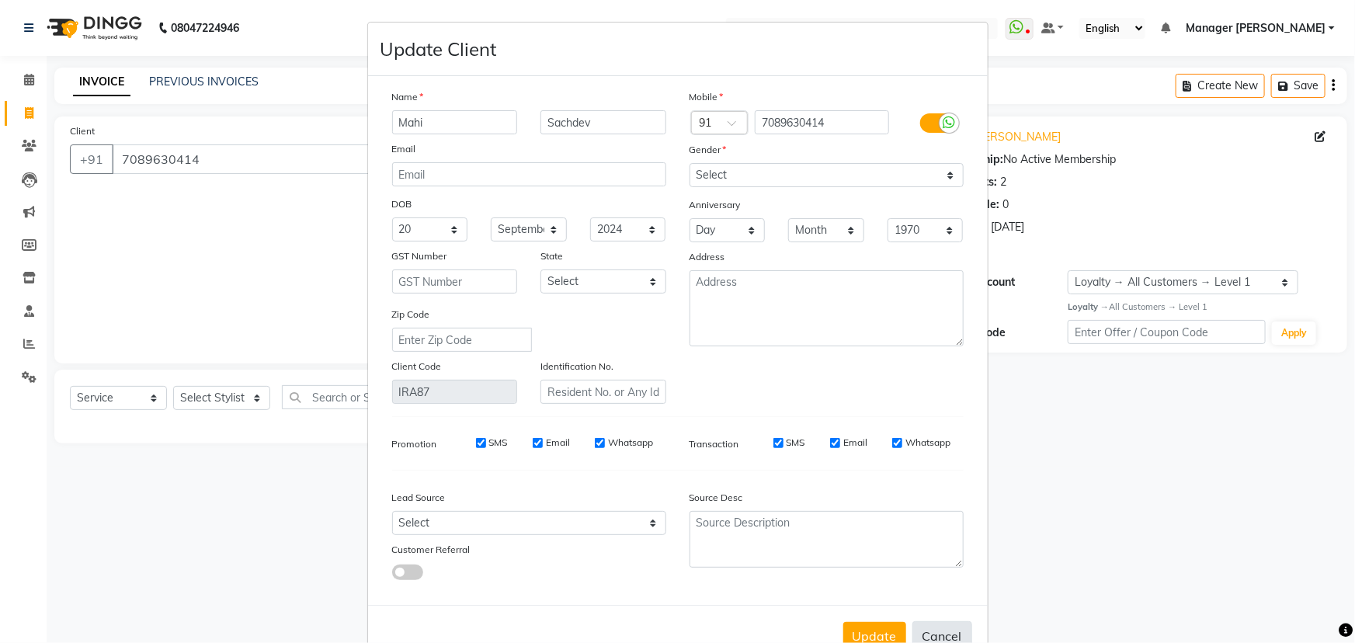
click at [953, 635] on button "Cancel" at bounding box center [942, 636] width 60 height 30
select select
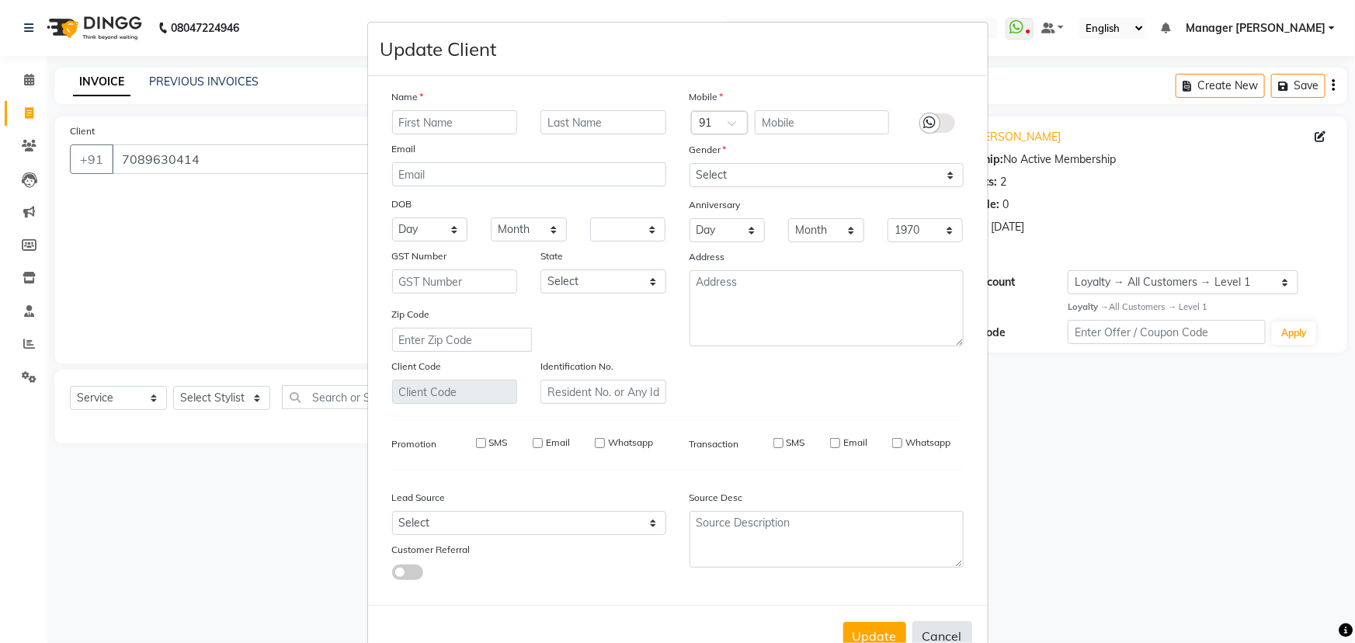
select select
checkbox input "false"
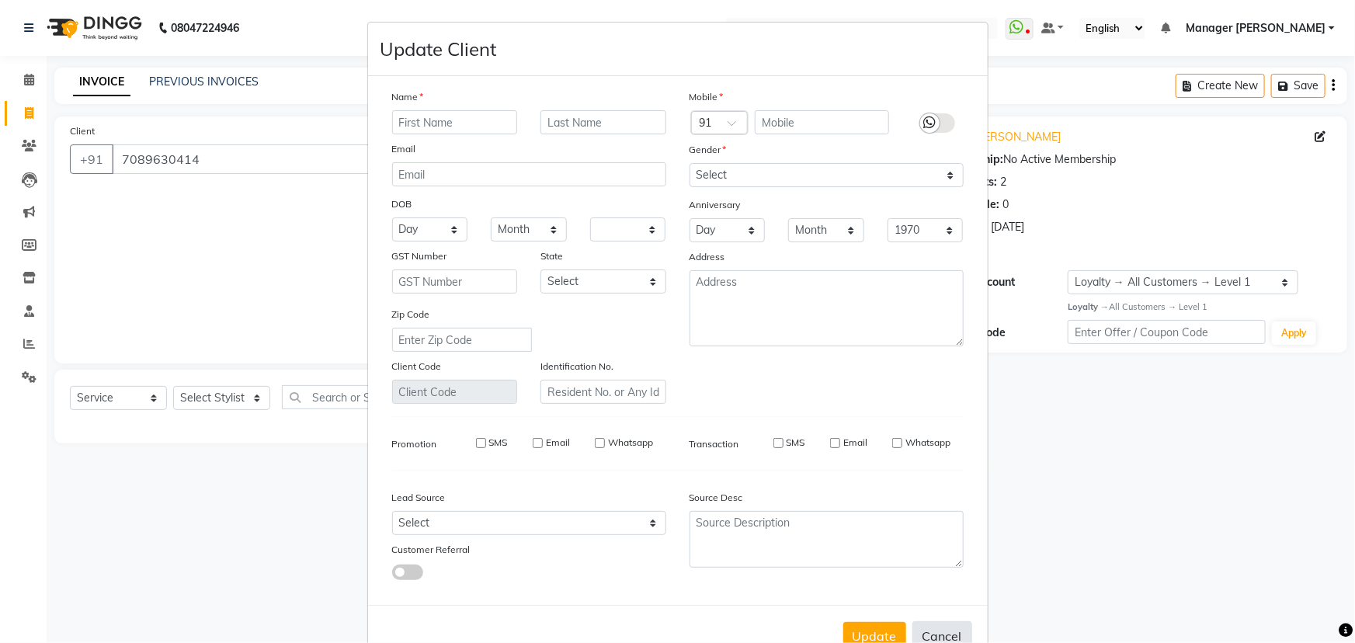
checkbox input "false"
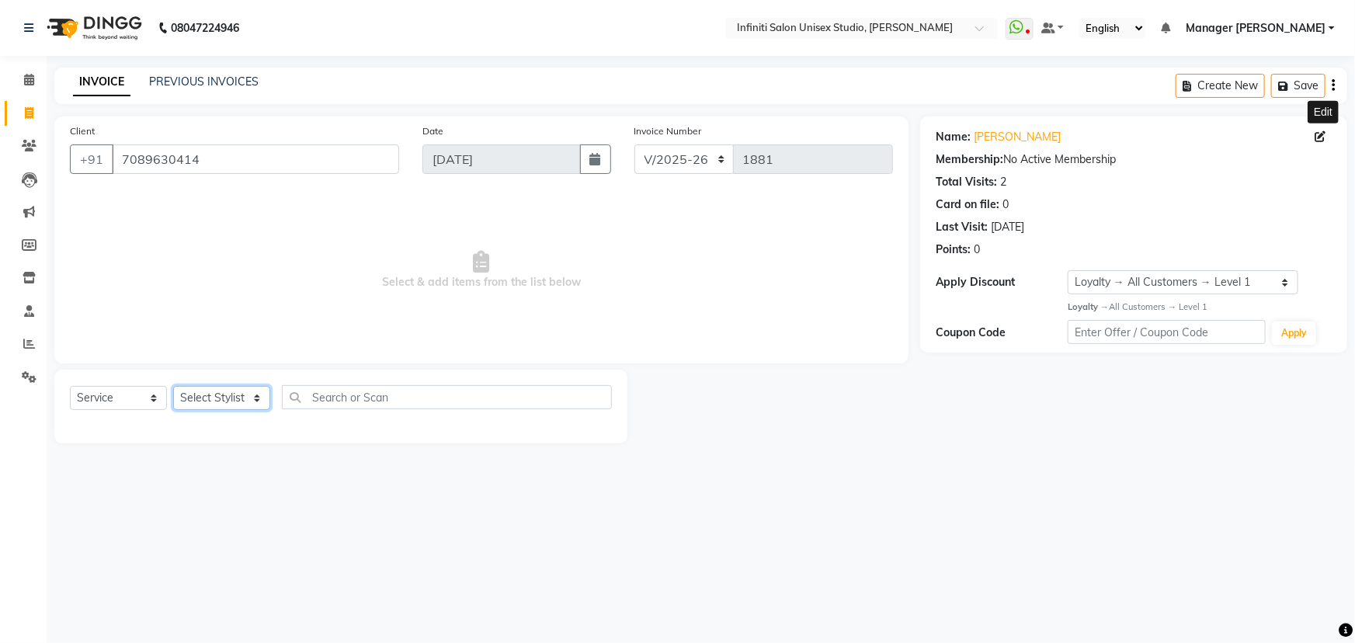
click at [210, 398] on select "Select Stylist Alka Amrita Arun DN Bharti Nigam Ishu Krishna Owner Pooja Rahul …" at bounding box center [221, 398] width 97 height 24
select select "49890"
click at [173, 386] on select "Select Stylist Alka Amrita Arun DN Bharti Nigam Ishu Krishna Owner Pooja Rahul …" at bounding box center [221, 398] width 97 height 24
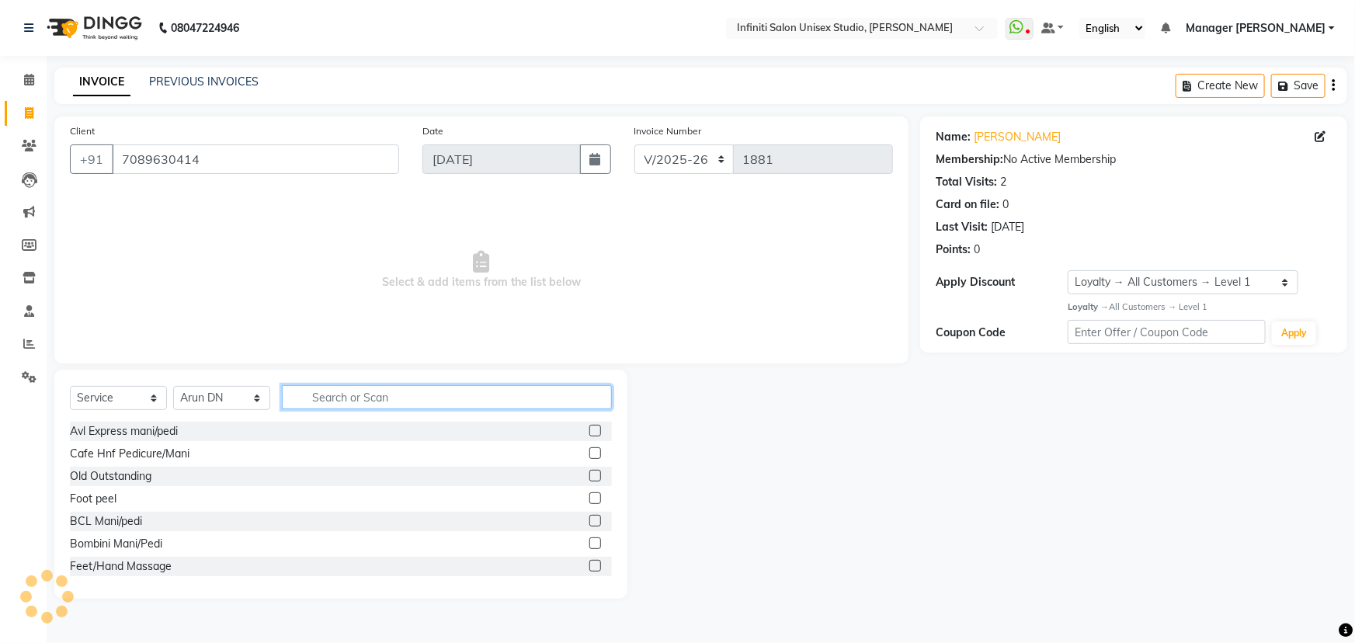
click at [375, 392] on input "text" at bounding box center [447, 397] width 330 height 24
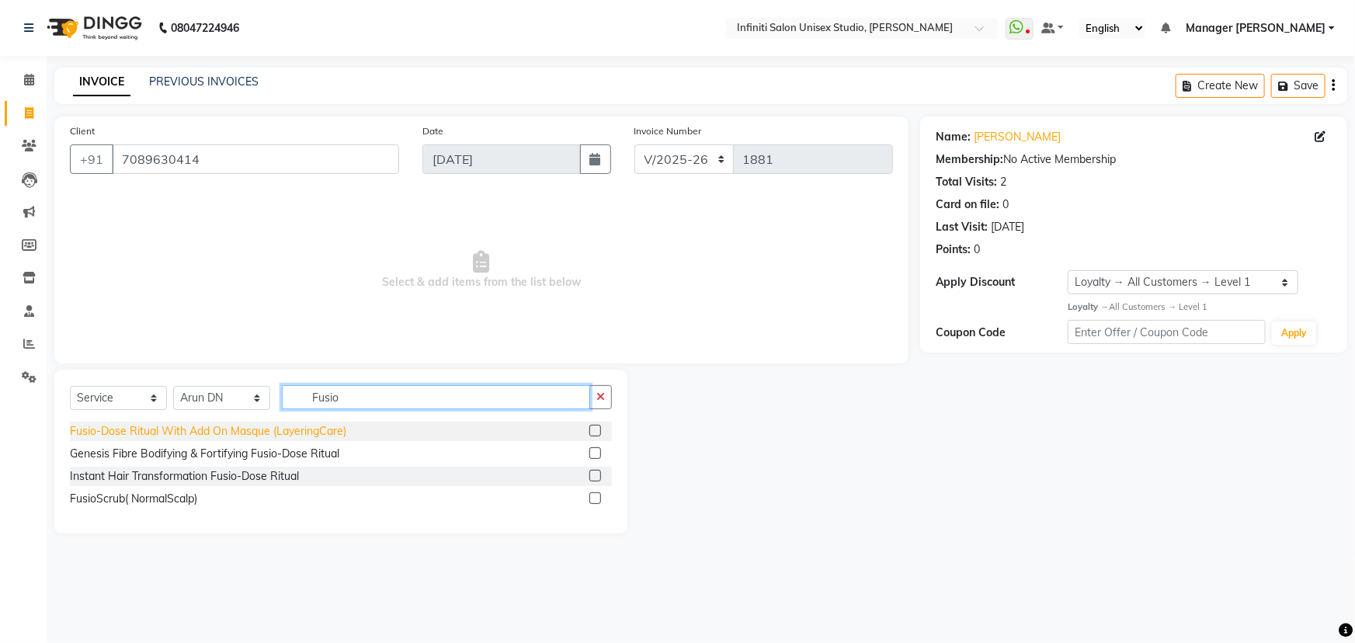
type input "Fusio"
click at [321, 425] on div "Fusio-Dose Ritual With Add On Masque (LayeringCare)" at bounding box center [208, 431] width 276 height 16
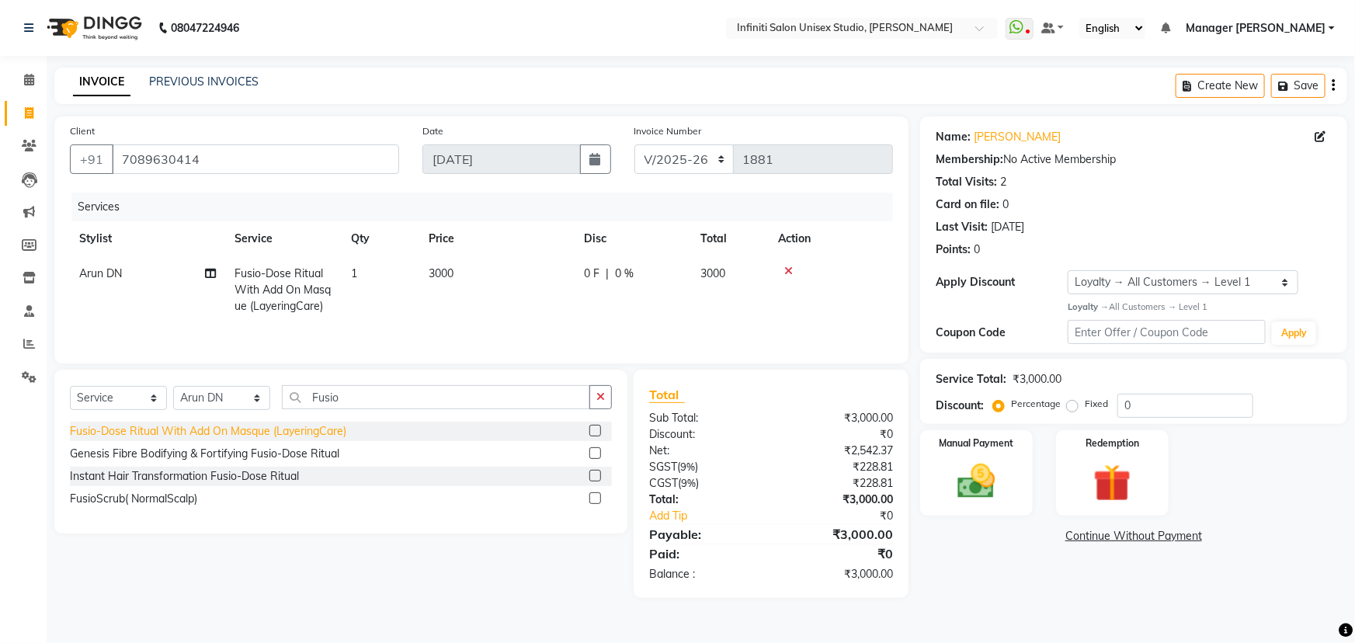
click at [307, 434] on div "Fusio-Dose Ritual With Add On Masque (LayeringCare)" at bounding box center [208, 431] width 276 height 16
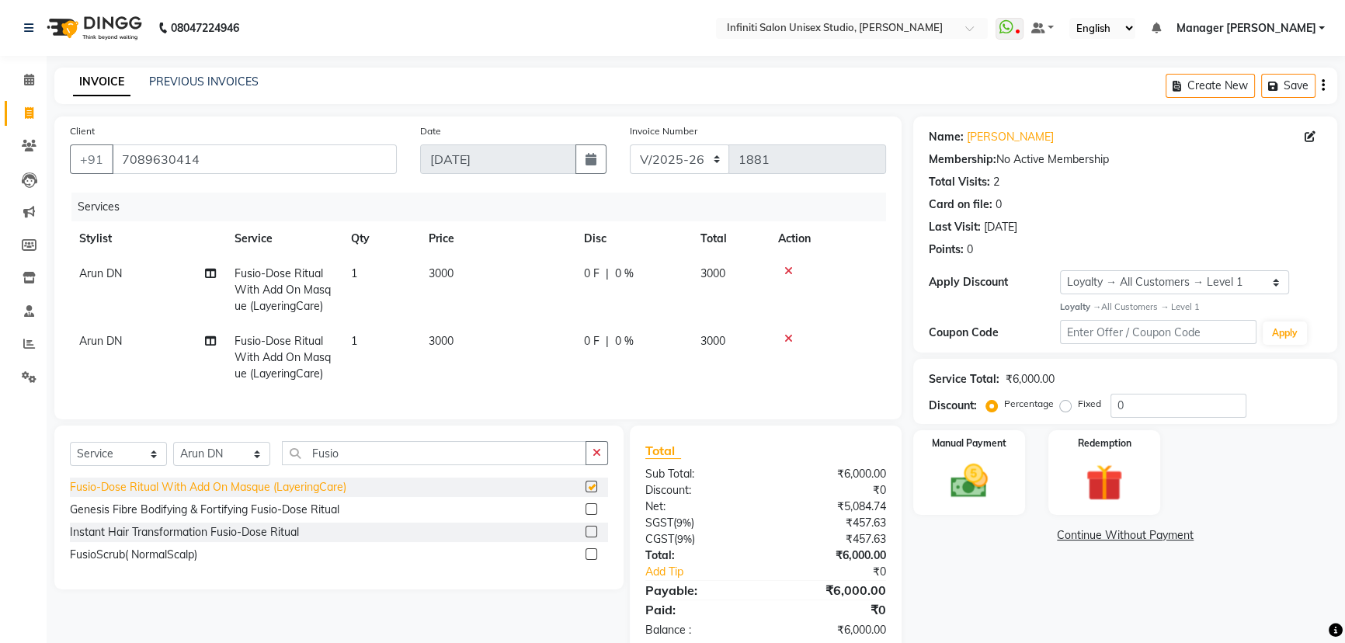
checkbox input "false"
click at [95, 329] on td "Arun DN" at bounding box center [147, 358] width 155 height 68
select select "49890"
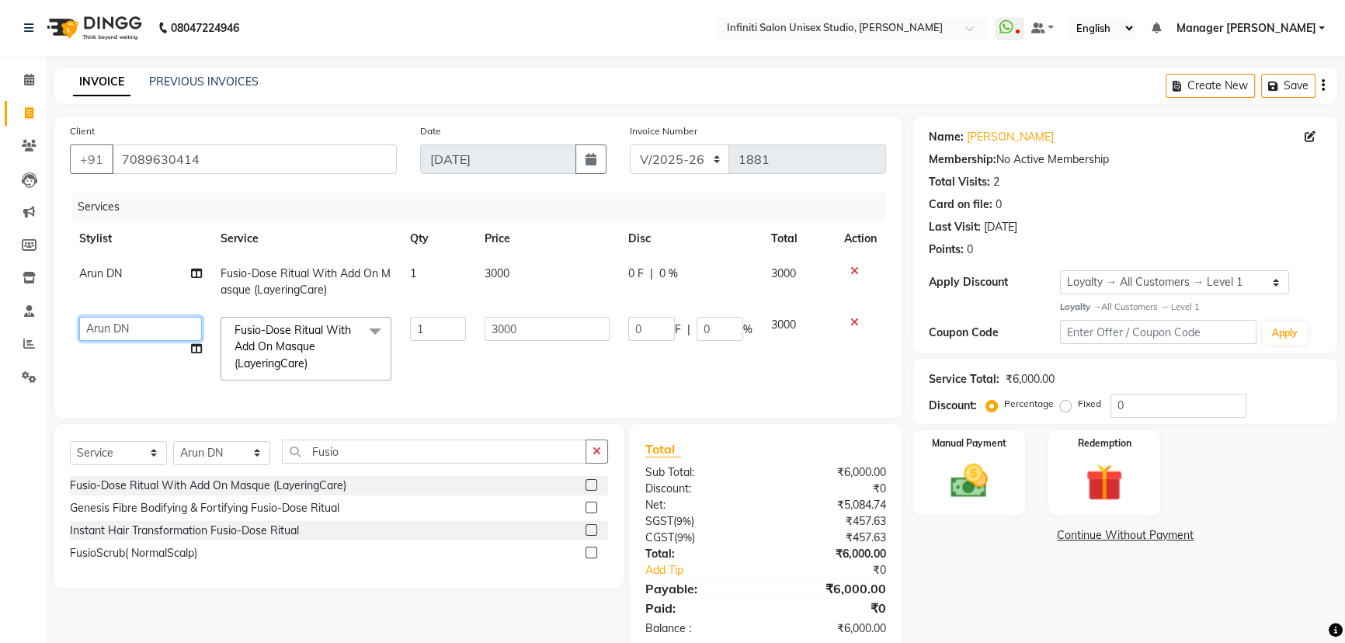
drag, startPoint x: 95, startPoint y: 329, endPoint x: 97, endPoint y: 338, distance: 8.9
click at [97, 338] on select "Alka Amrita Arun DN Bharti Nigam Ishu Krishna Owner Pooja Rahul Sen DN Ritu Sah…" at bounding box center [140, 329] width 123 height 24
select select "49888"
drag, startPoint x: 248, startPoint y: 463, endPoint x: 246, endPoint y: 453, distance: 10.4
click at [248, 463] on select "Select Stylist Alka Amrita Arun DN Bharti Nigam Ishu Krishna Owner Pooja Rahul …" at bounding box center [221, 453] width 97 height 24
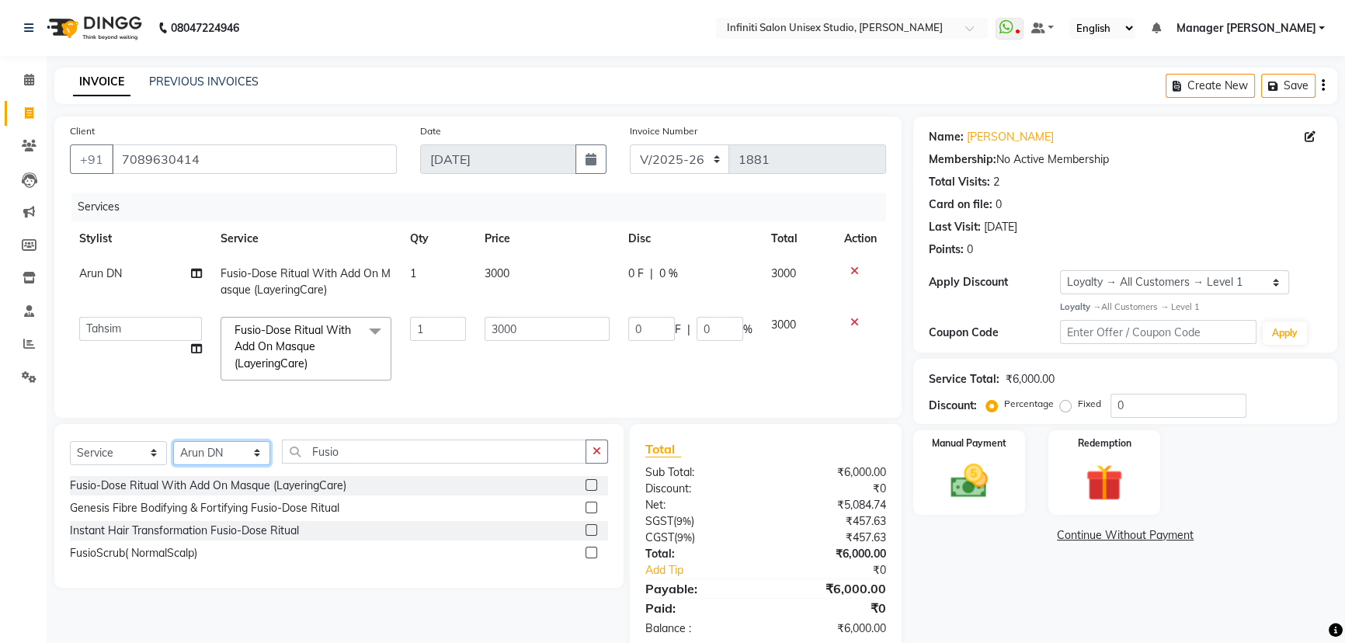
select select "78873"
click at [173, 451] on select "Select Stylist Alka Amrita Arun DN Bharti Nigam Ishu Krishna Owner Pooja Rahul …" at bounding box center [221, 453] width 97 height 24
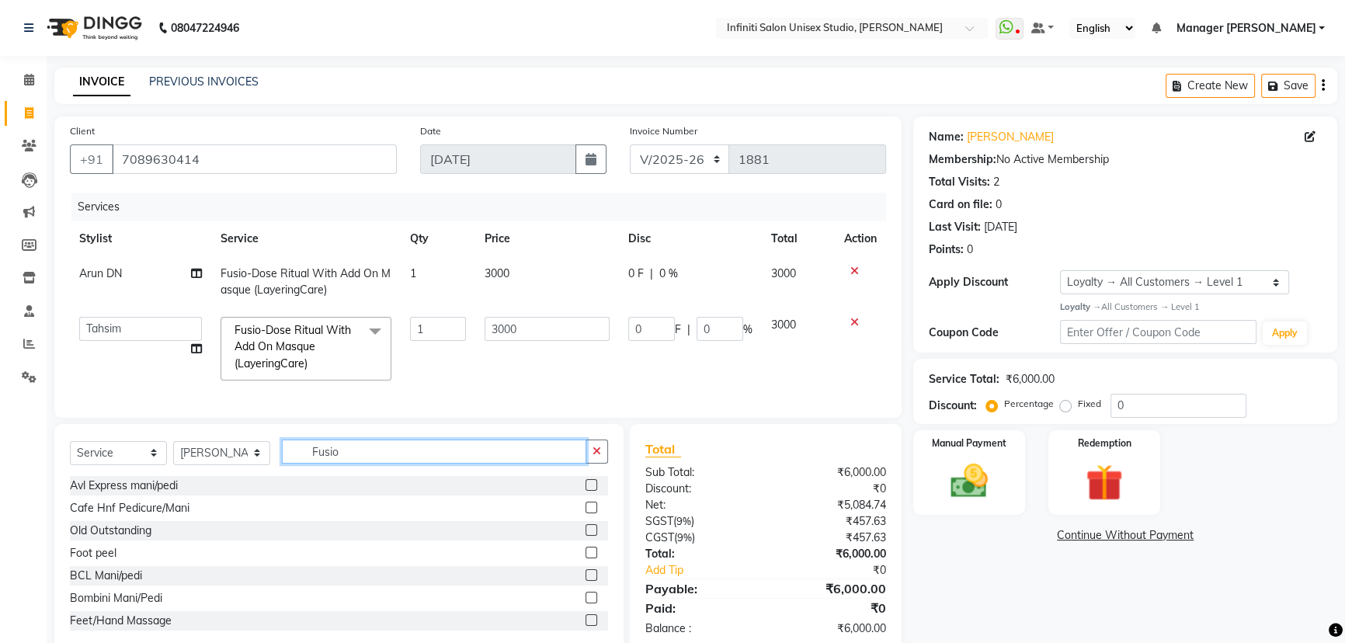
drag, startPoint x: 373, startPoint y: 463, endPoint x: 286, endPoint y: 457, distance: 87.2
click at [287, 457] on input "Fusio" at bounding box center [434, 451] width 304 height 24
type input "gel"
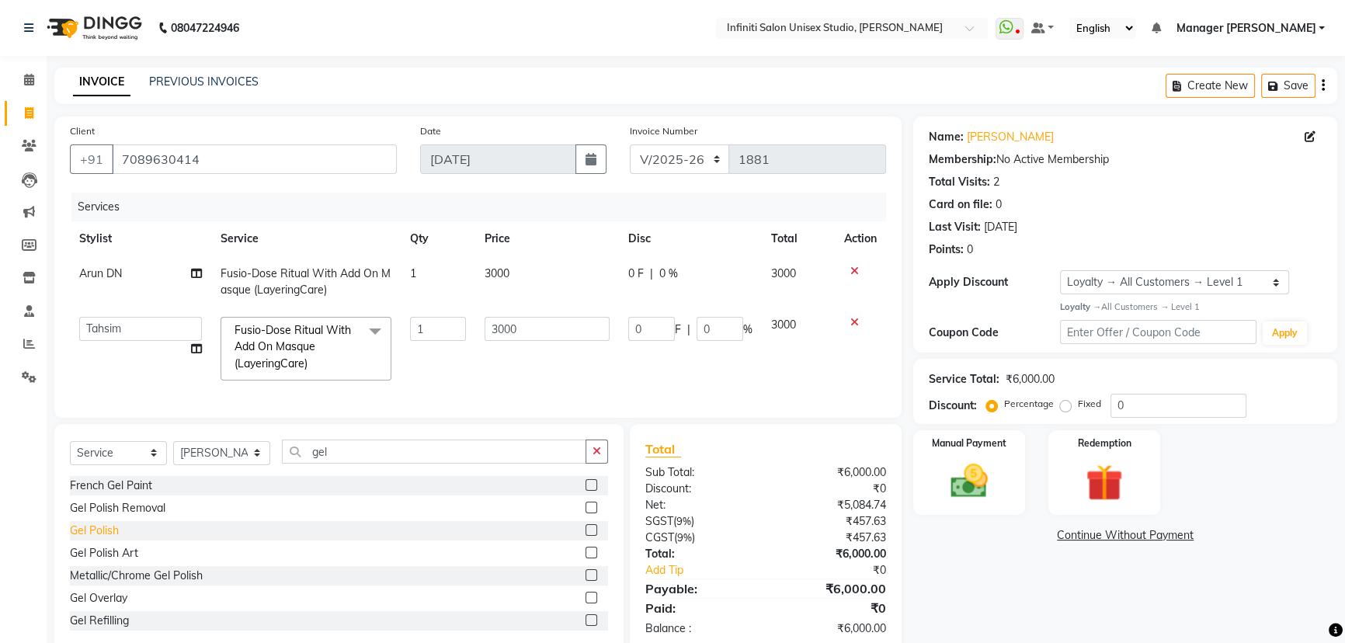
click at [100, 539] on div "Gel Polish" at bounding box center [94, 531] width 49 height 16
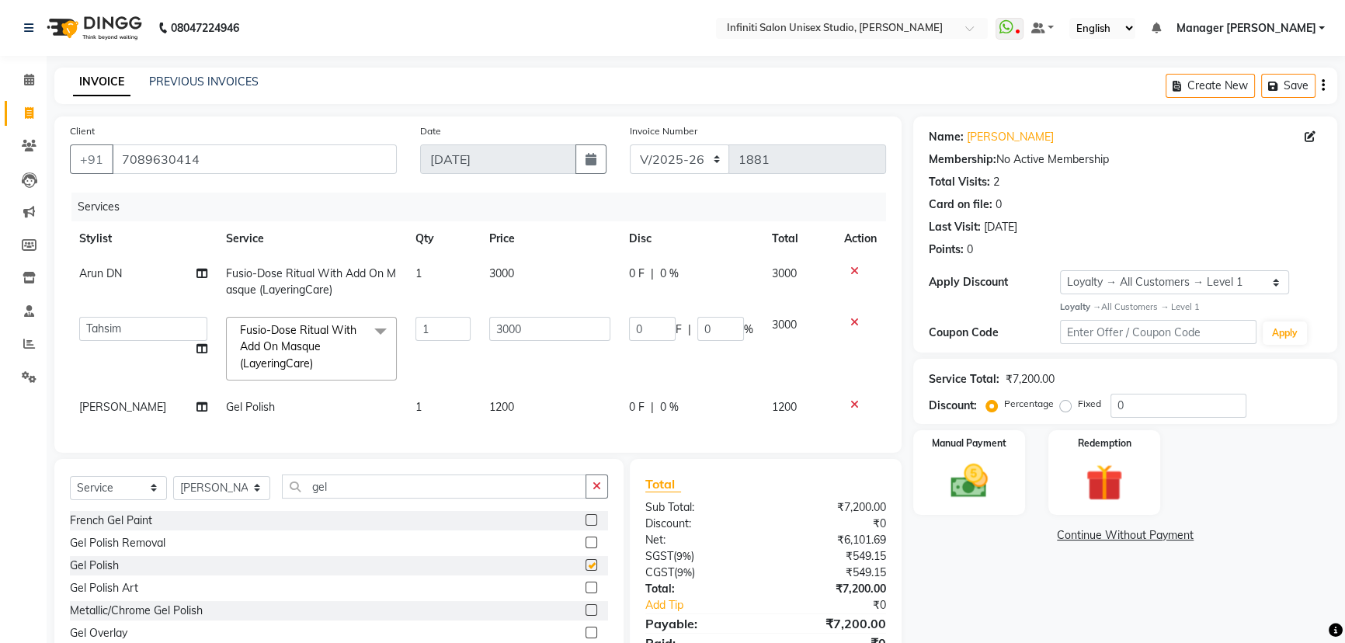
checkbox input "false"
click at [499, 325] on input "3000" at bounding box center [549, 329] width 121 height 24
type input "3500"
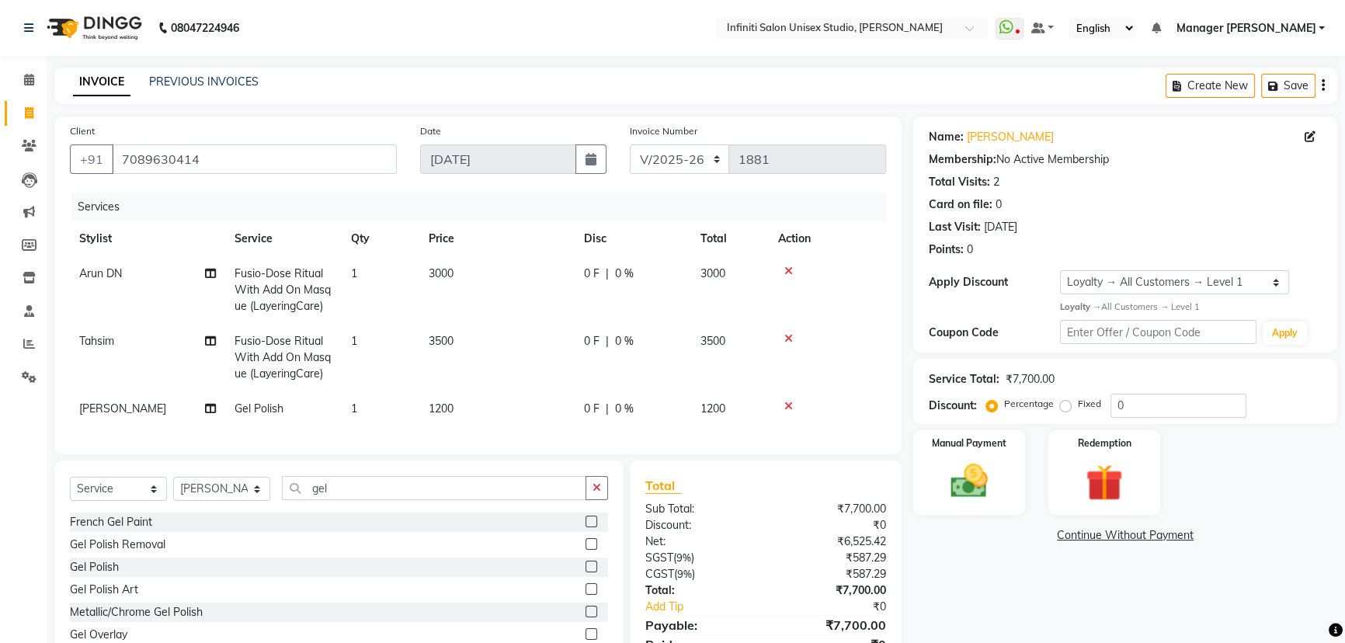
click at [495, 266] on td "3000" at bounding box center [496, 290] width 155 height 68
select select "49890"
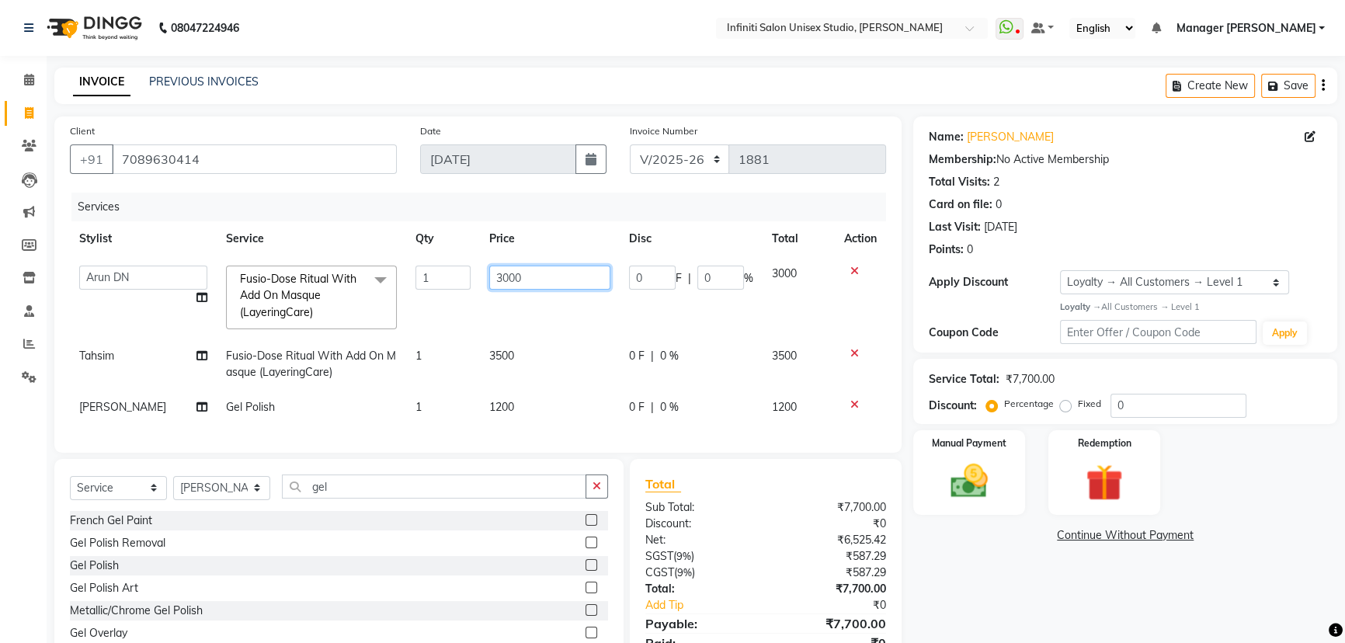
click at [505, 269] on input "3000" at bounding box center [549, 278] width 121 height 24
click at [497, 271] on input "3000" at bounding box center [549, 278] width 121 height 24
type input "3500"
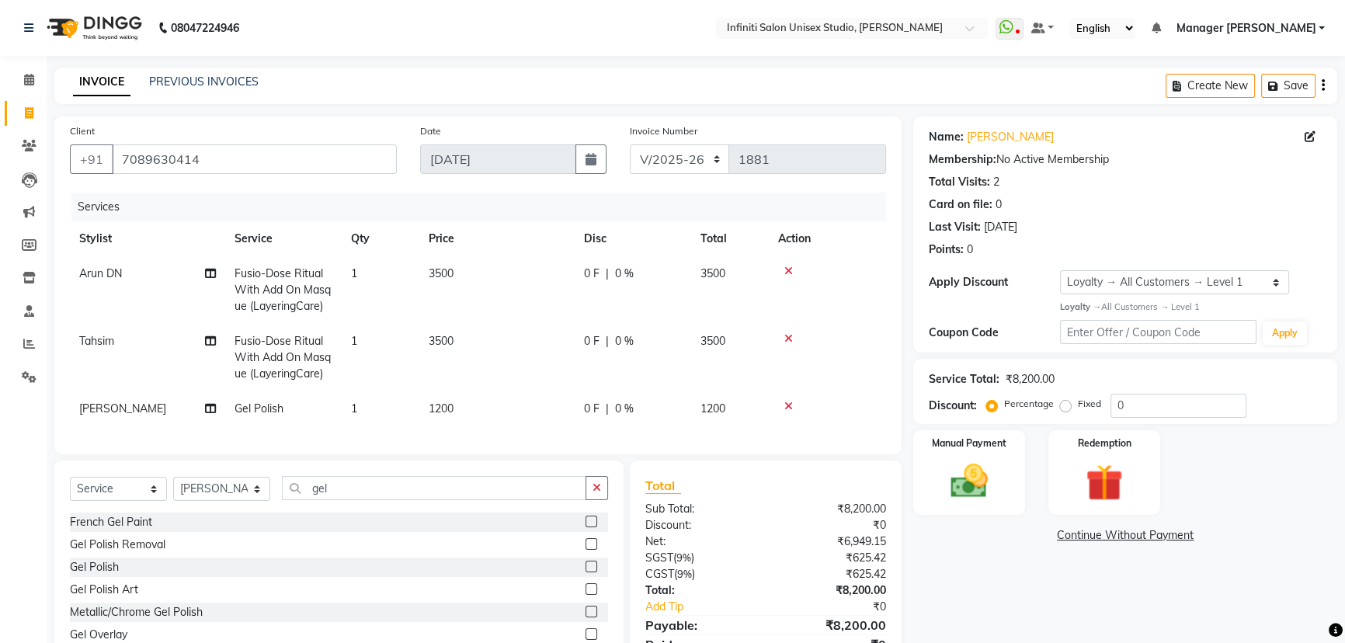
click at [808, 467] on div "Client +91 7089630414 Date 04-09-2025 Invoice Number CI/2025-26 V/2025-26 1881 …" at bounding box center [478, 402] width 870 height 573
click at [961, 503] on img at bounding box center [969, 481] width 63 height 44
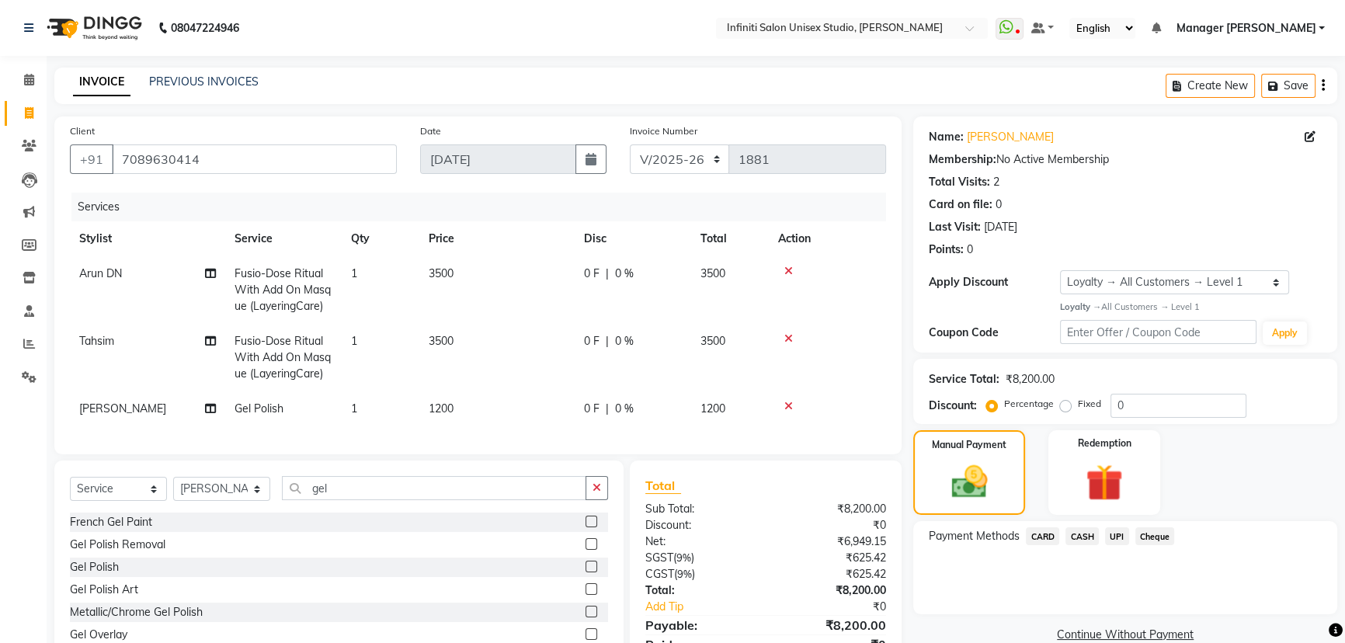
click at [571, 404] on td "1200" at bounding box center [496, 408] width 155 height 35
select select "78873"
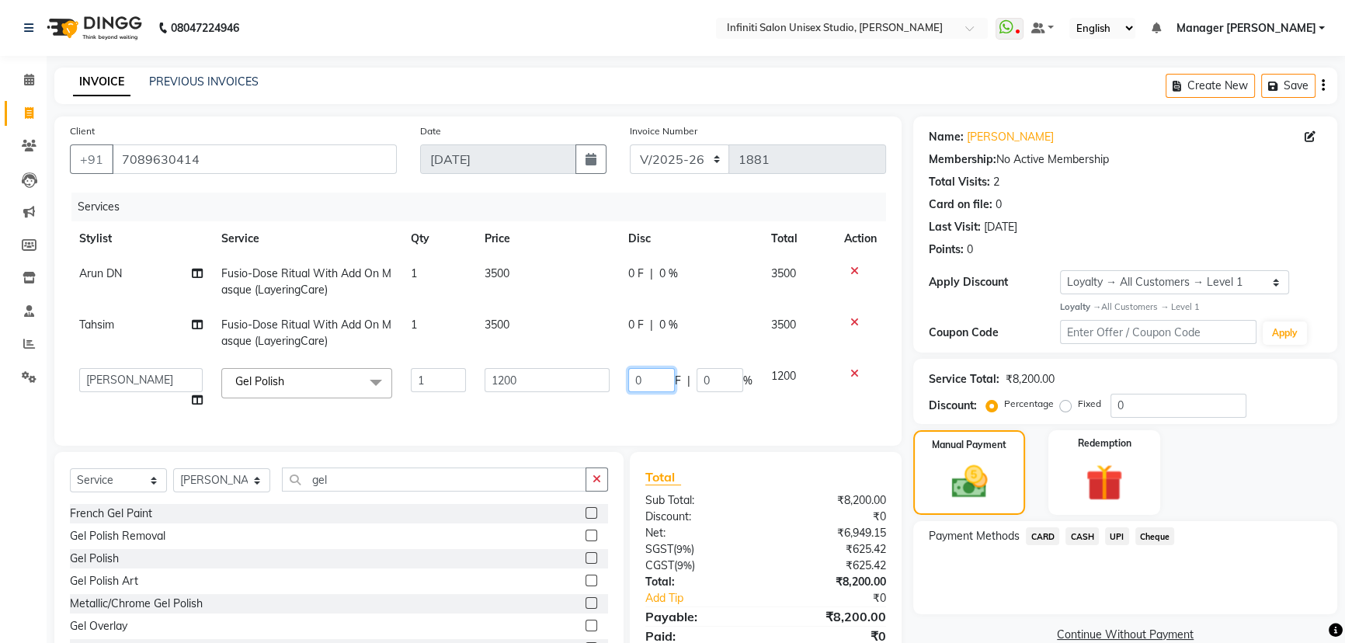
drag, startPoint x: 647, startPoint y: 383, endPoint x: 547, endPoint y: 371, distance: 101.6
click at [586, 377] on tr "Alka Amrita Arun DN Bharti Nigam Ishu Krishna Owner Pooja Rahul Sen DN Ritu Sah…" at bounding box center [478, 388] width 816 height 59
type input "1200"
click at [582, 466] on div "Client +91 7089630414 Date 04-09-2025 Invoice Number CI/2025-26 V/2025-26 1881 …" at bounding box center [478, 398] width 870 height 564
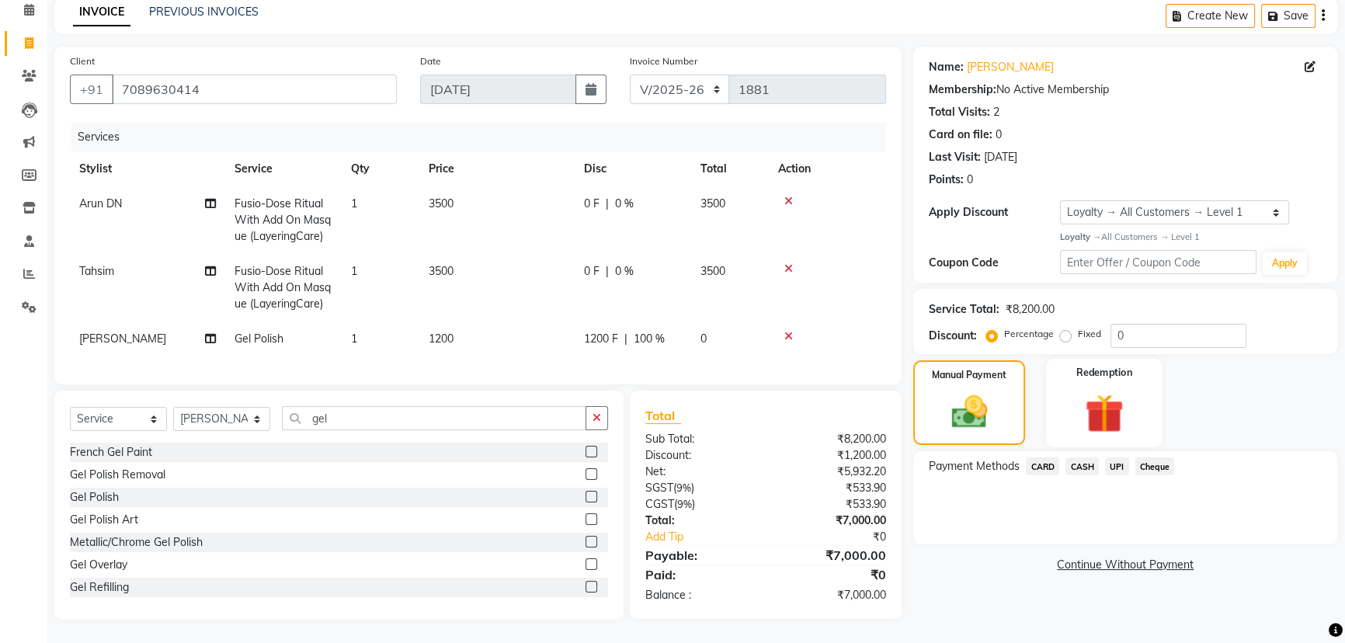
scroll to position [80, 0]
click at [1110, 457] on span "UPI" at bounding box center [1117, 466] width 24 height 18
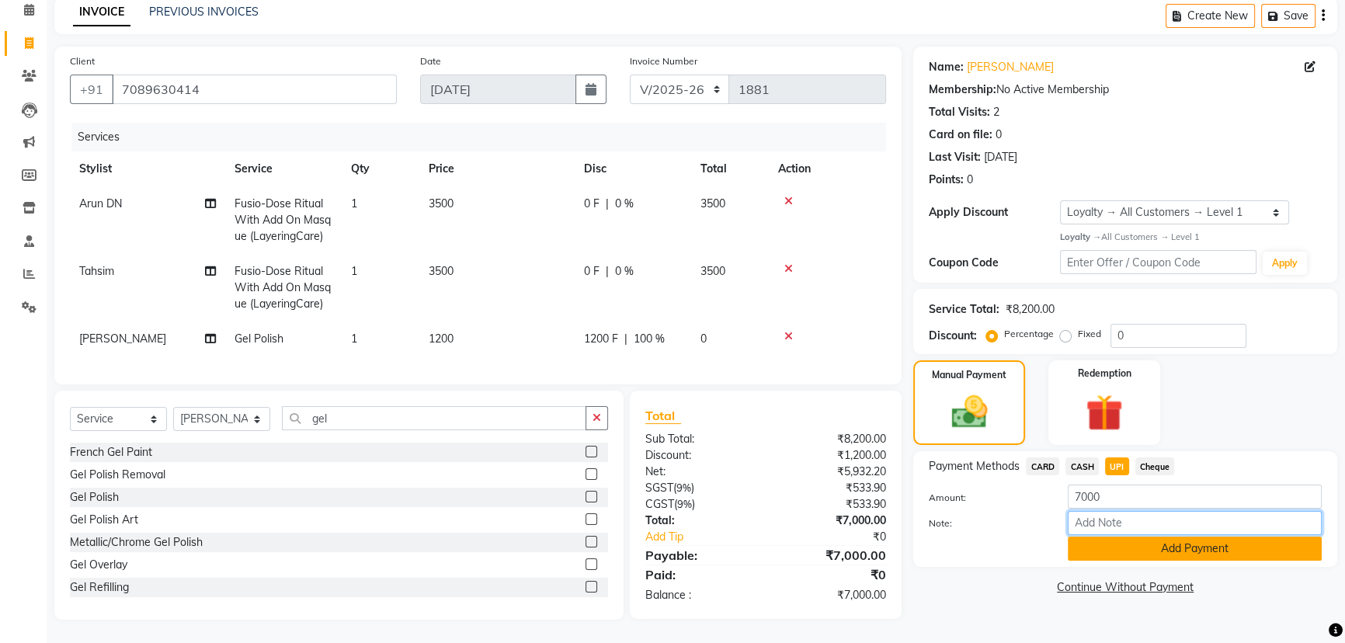
click at [1118, 523] on input "Note:" at bounding box center [1195, 523] width 254 height 24
click at [1117, 536] on button "Add Payment" at bounding box center [1195, 548] width 254 height 24
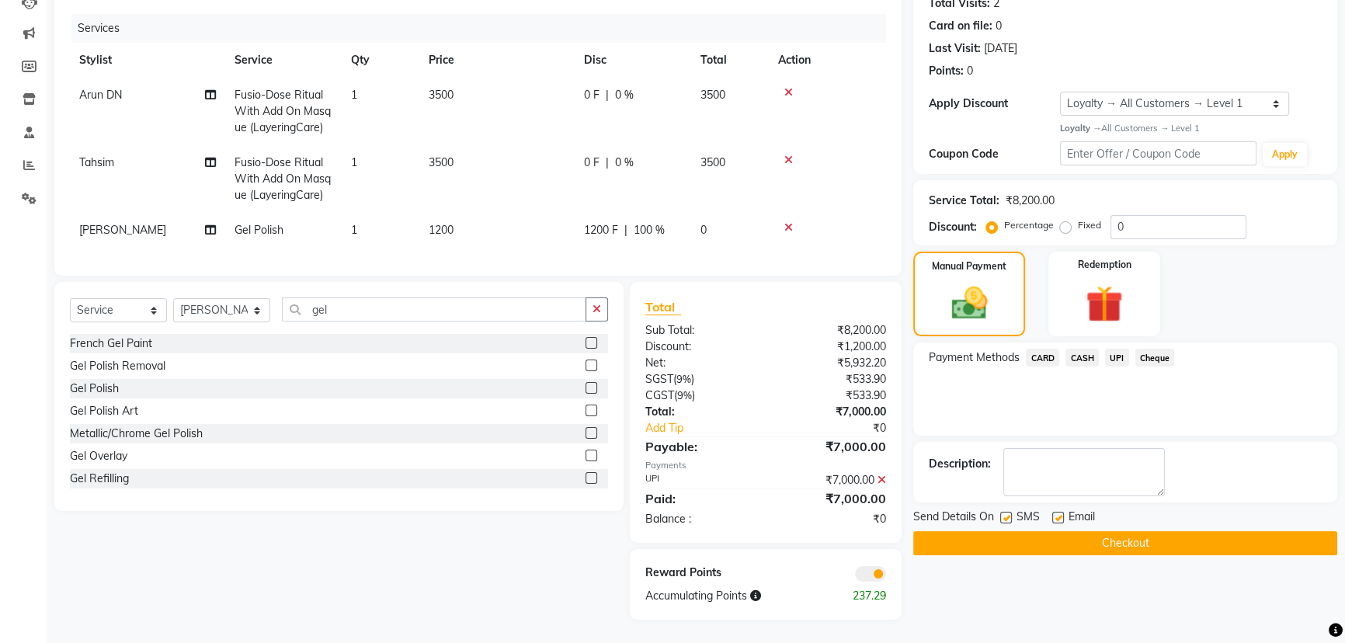
scroll to position [189, 0]
click at [983, 531] on button "Checkout" at bounding box center [1125, 543] width 424 height 24
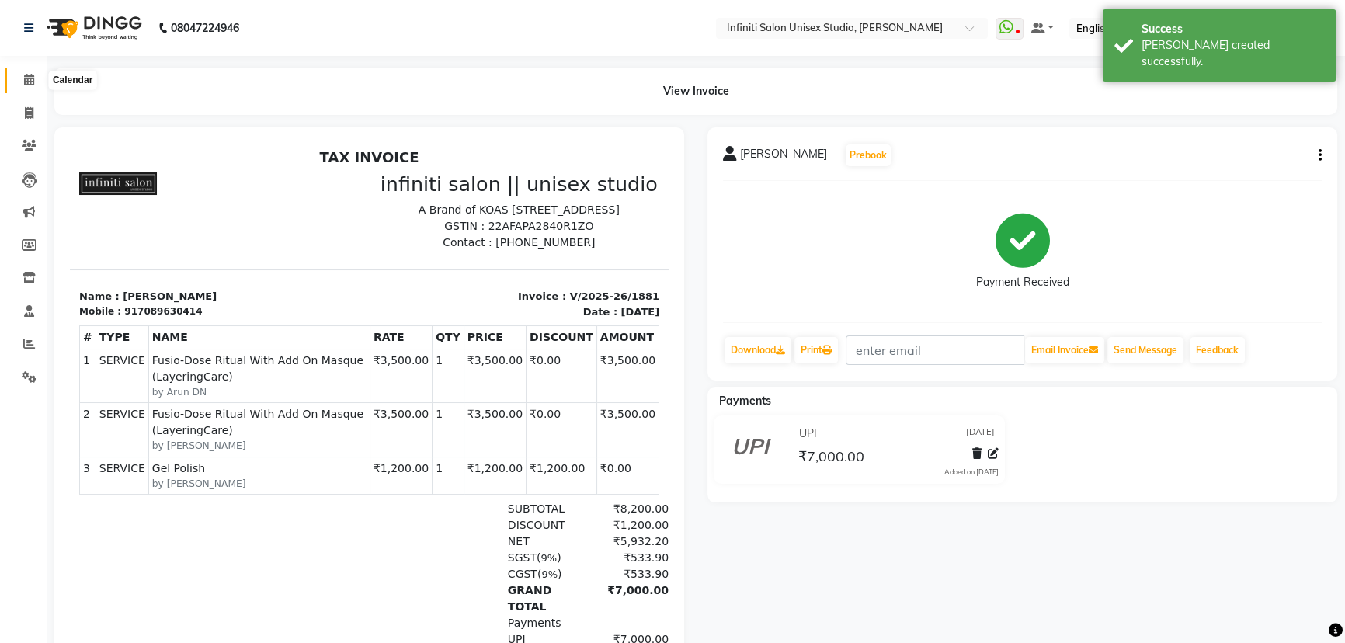
drag, startPoint x: 24, startPoint y: 75, endPoint x: 42, endPoint y: 75, distance: 17.9
click at [24, 75] on icon at bounding box center [29, 80] width 10 height 12
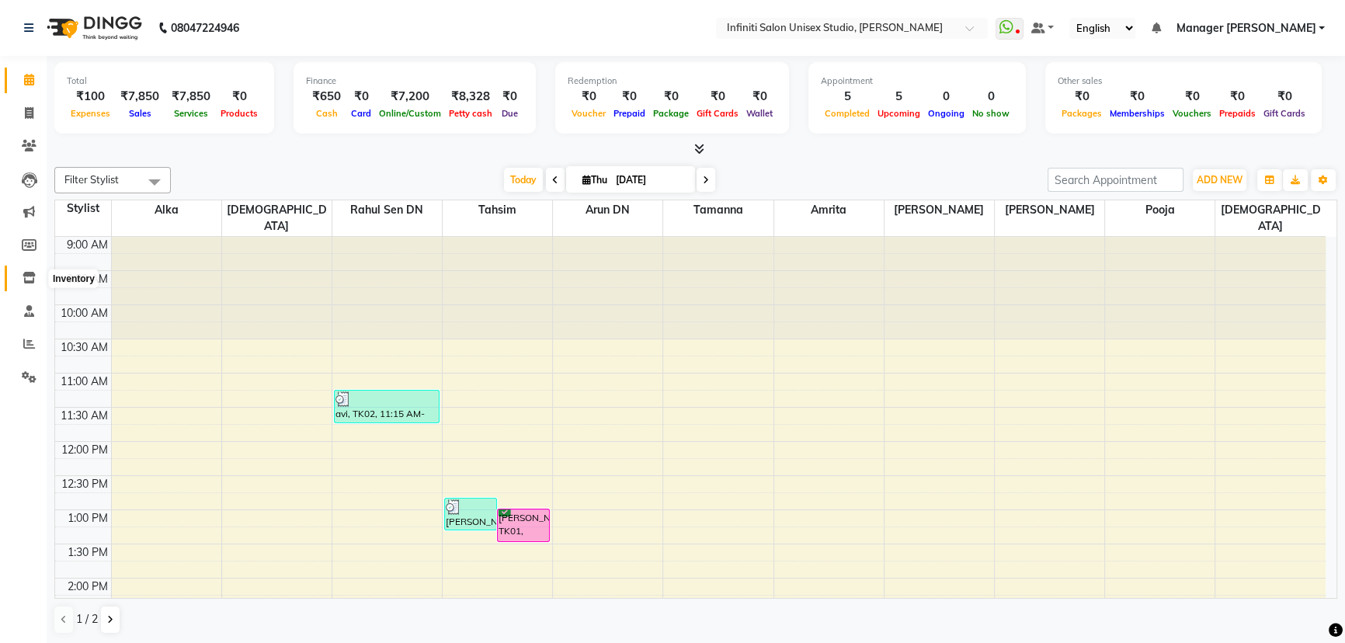
click at [30, 274] on icon at bounding box center [29, 278] width 13 height 12
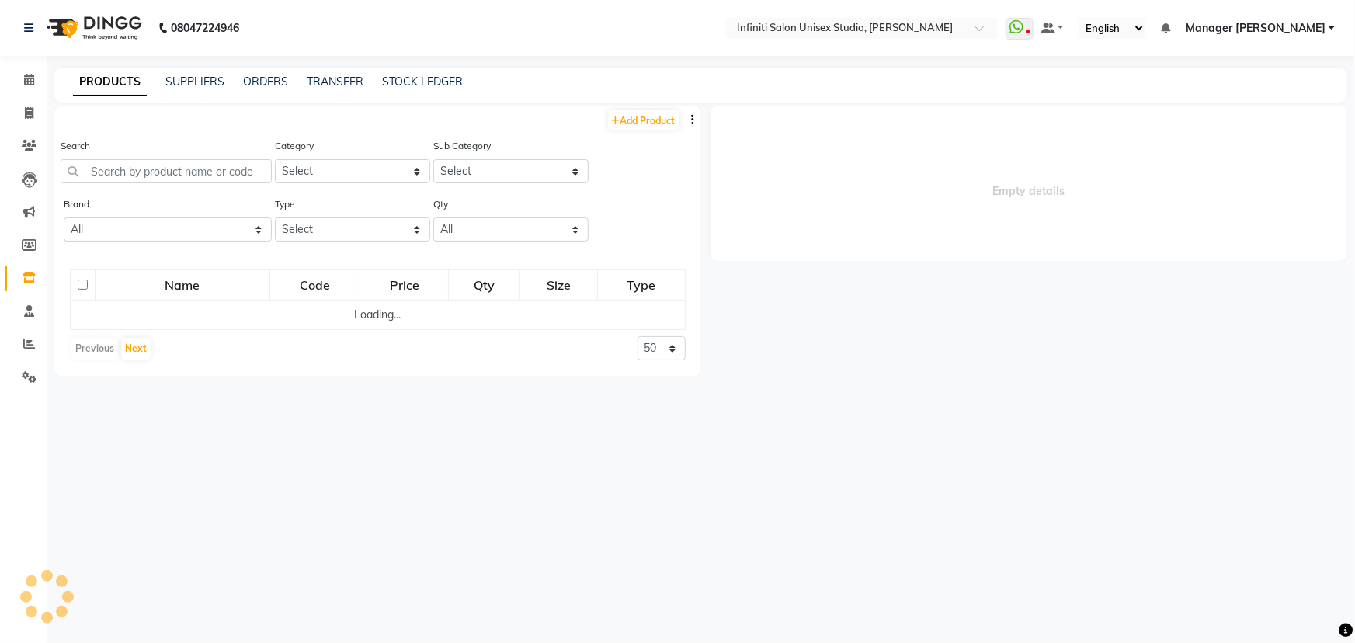
select select
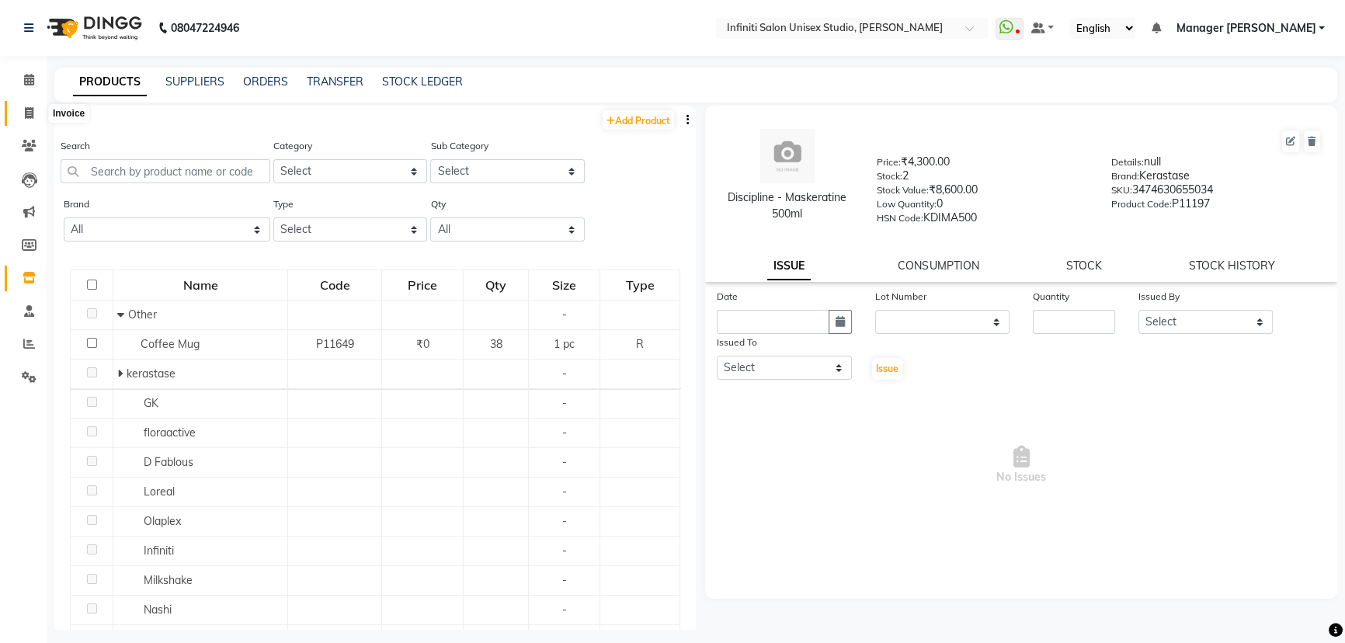
click at [25, 109] on icon at bounding box center [29, 113] width 9 height 12
select select "6511"
select select "service"
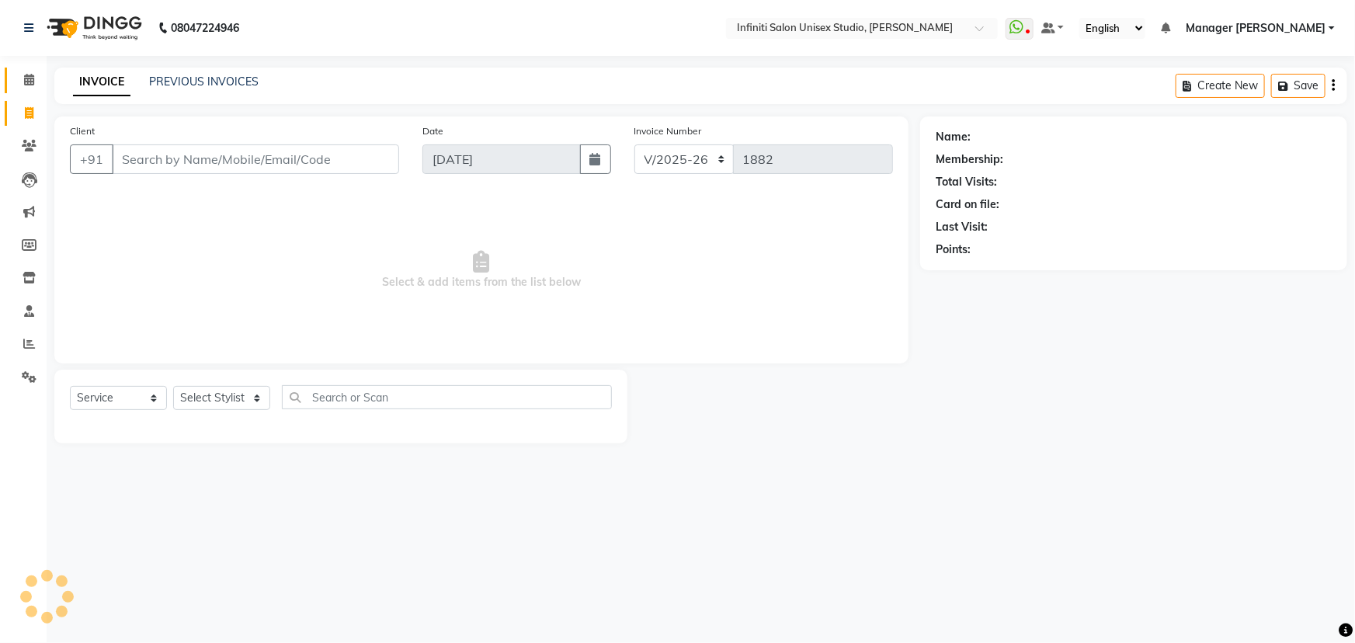
click at [29, 68] on link "Calendar" at bounding box center [23, 81] width 37 height 26
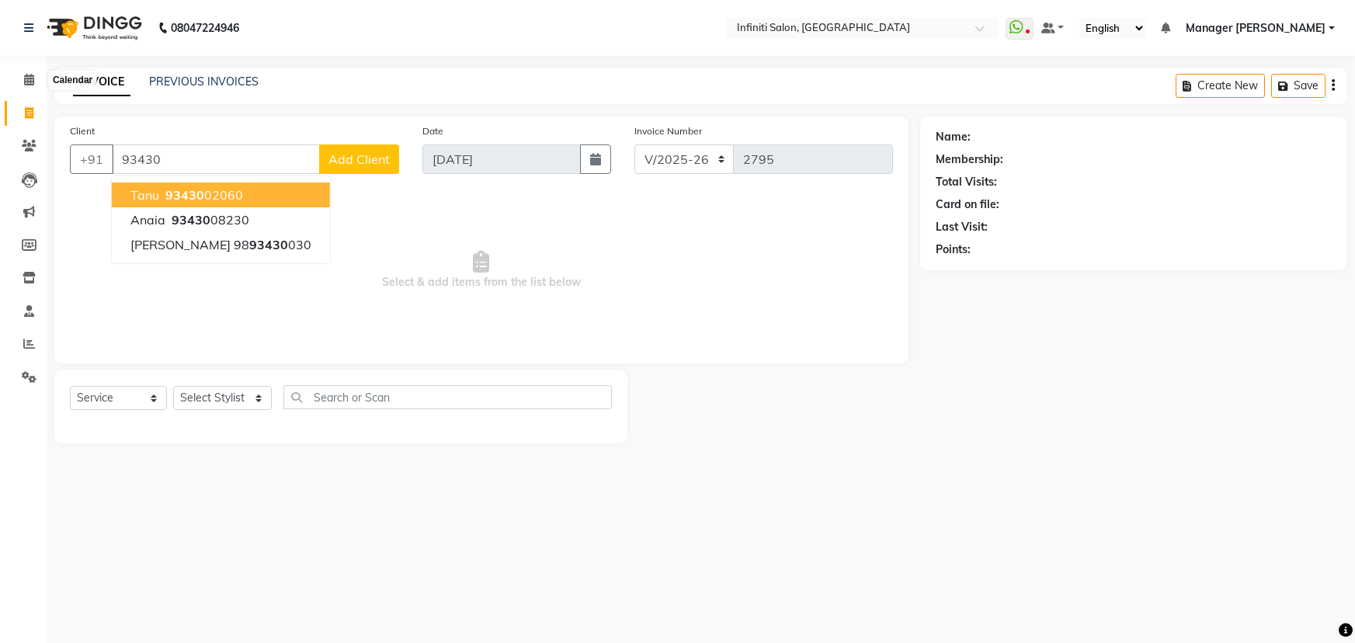
select select "5804"
select select "service"
type input "93430"
drag, startPoint x: 28, startPoint y: 82, endPoint x: 792, endPoint y: 78, distance: 764.0
click at [28, 82] on icon at bounding box center [29, 80] width 10 height 12
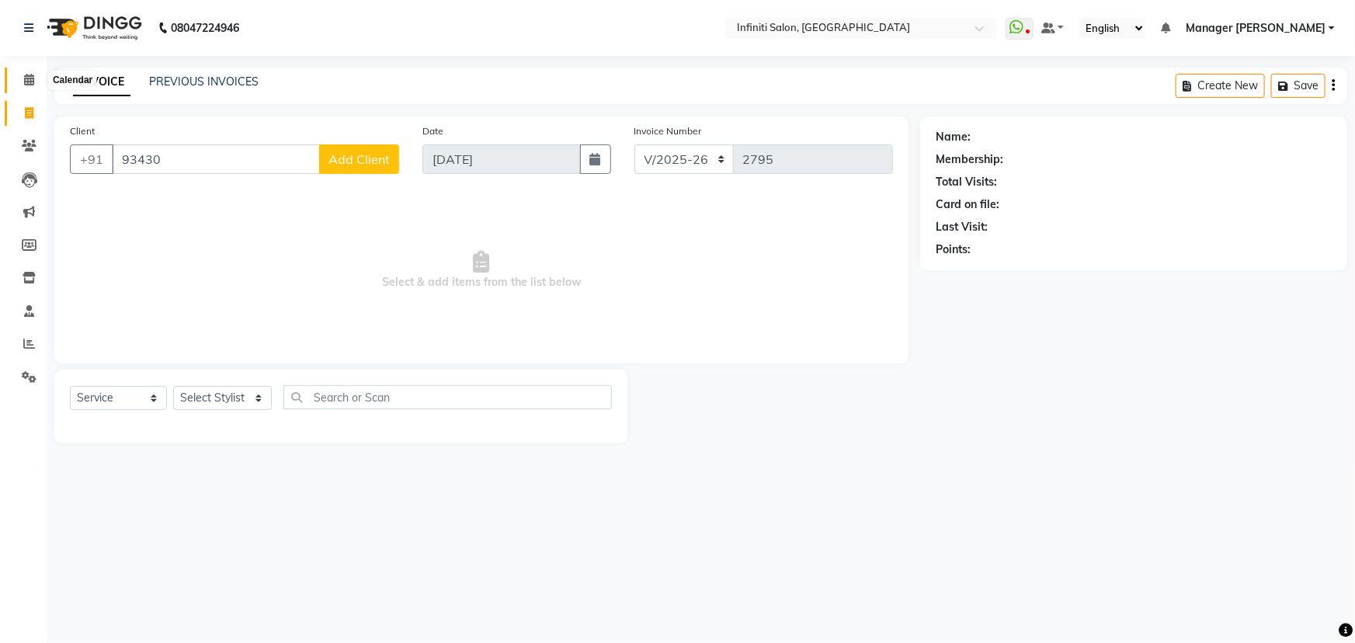
click at [33, 78] on icon at bounding box center [29, 80] width 10 height 12
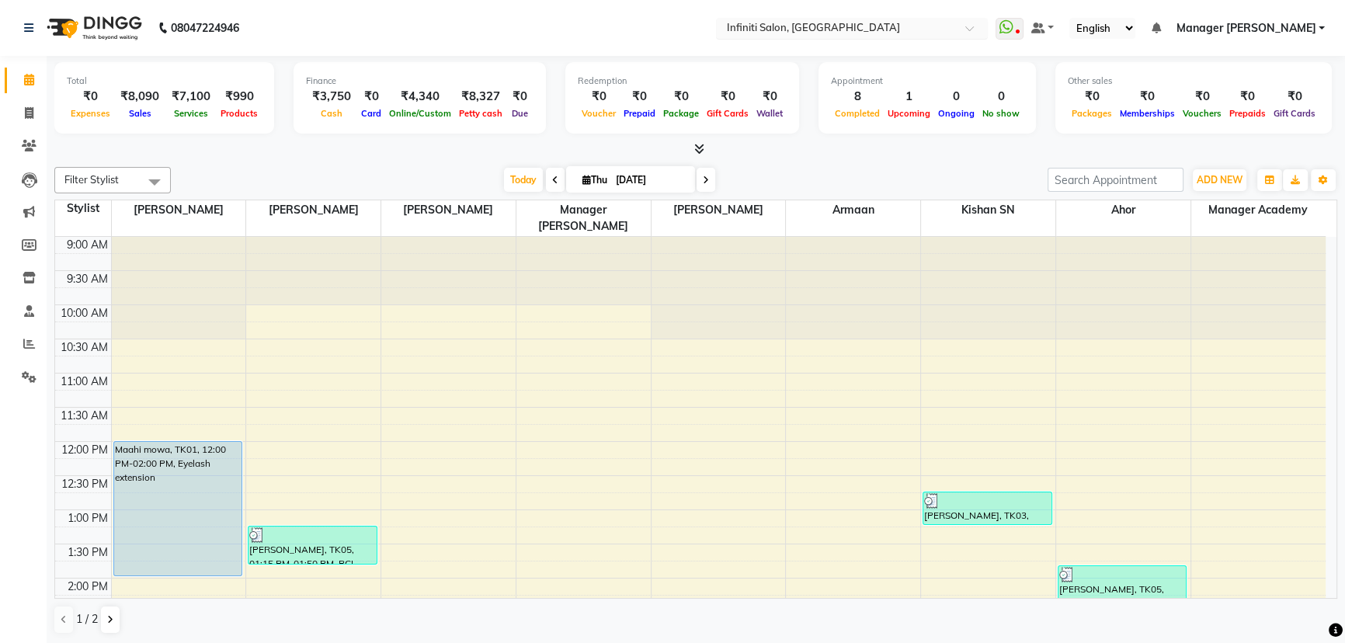
click at [870, 31] on input "text" at bounding box center [836, 30] width 225 height 16
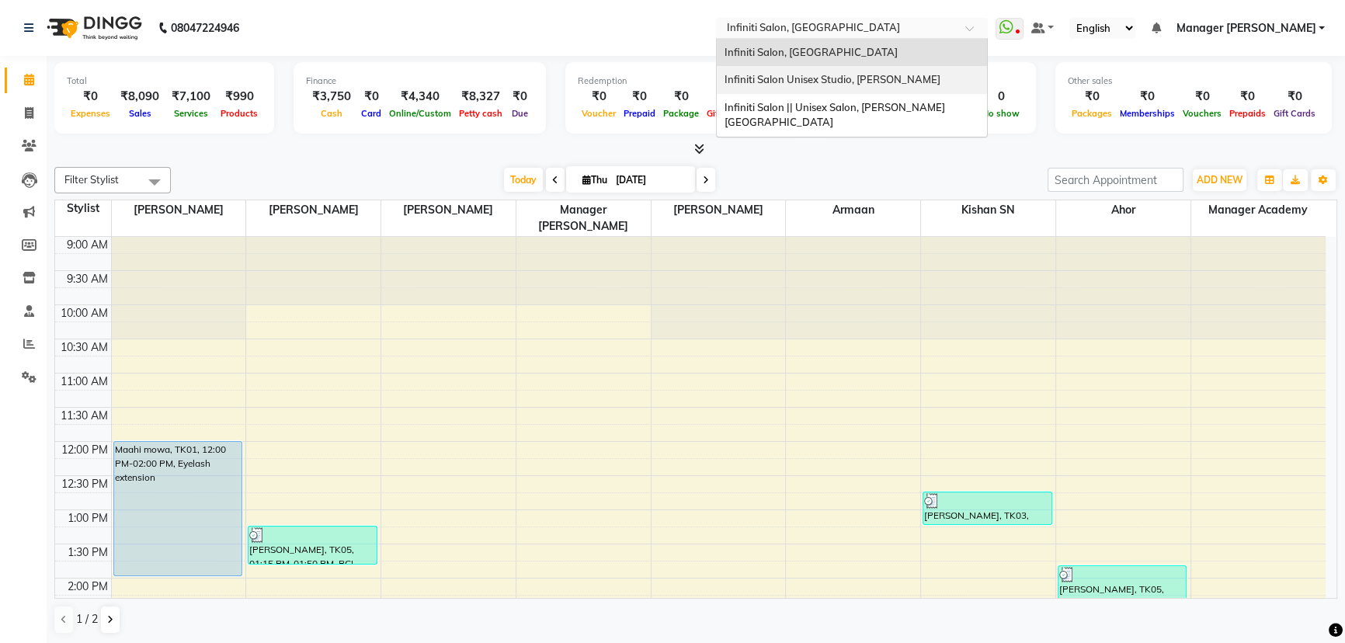
click at [858, 71] on div "Infiniti Salon Unisex Studio, [PERSON_NAME]" at bounding box center [852, 80] width 270 height 28
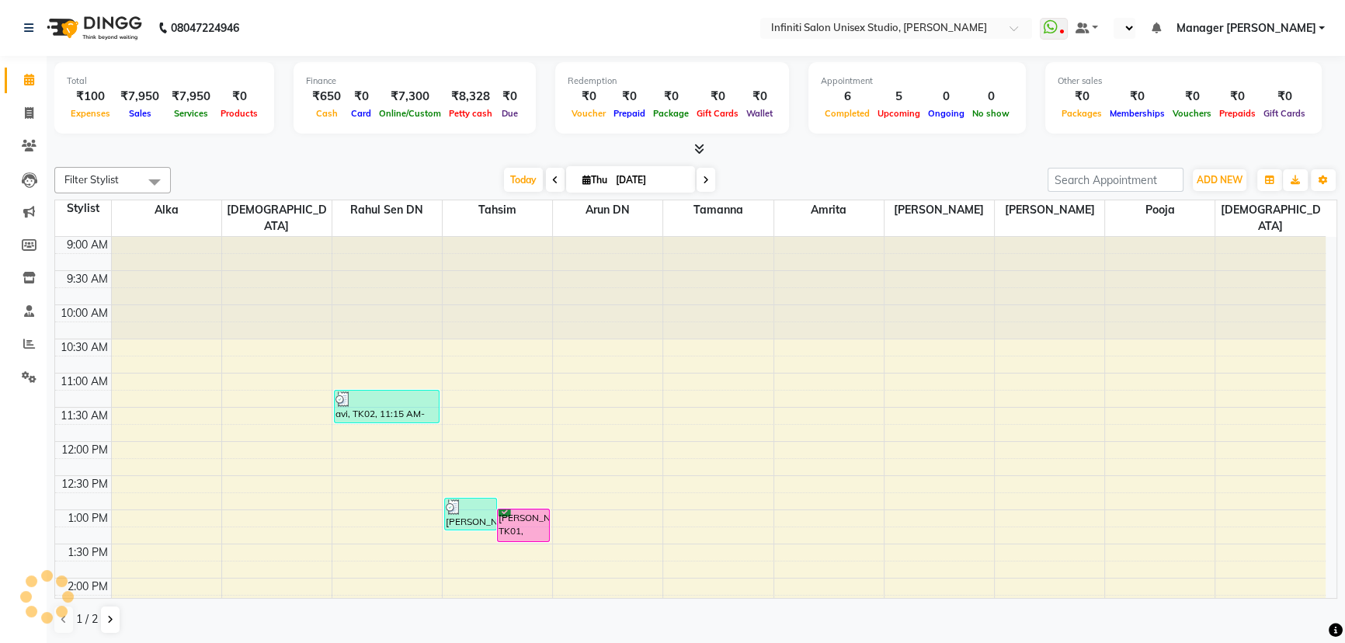
select select "en"
click at [25, 273] on icon at bounding box center [29, 278] width 13 height 12
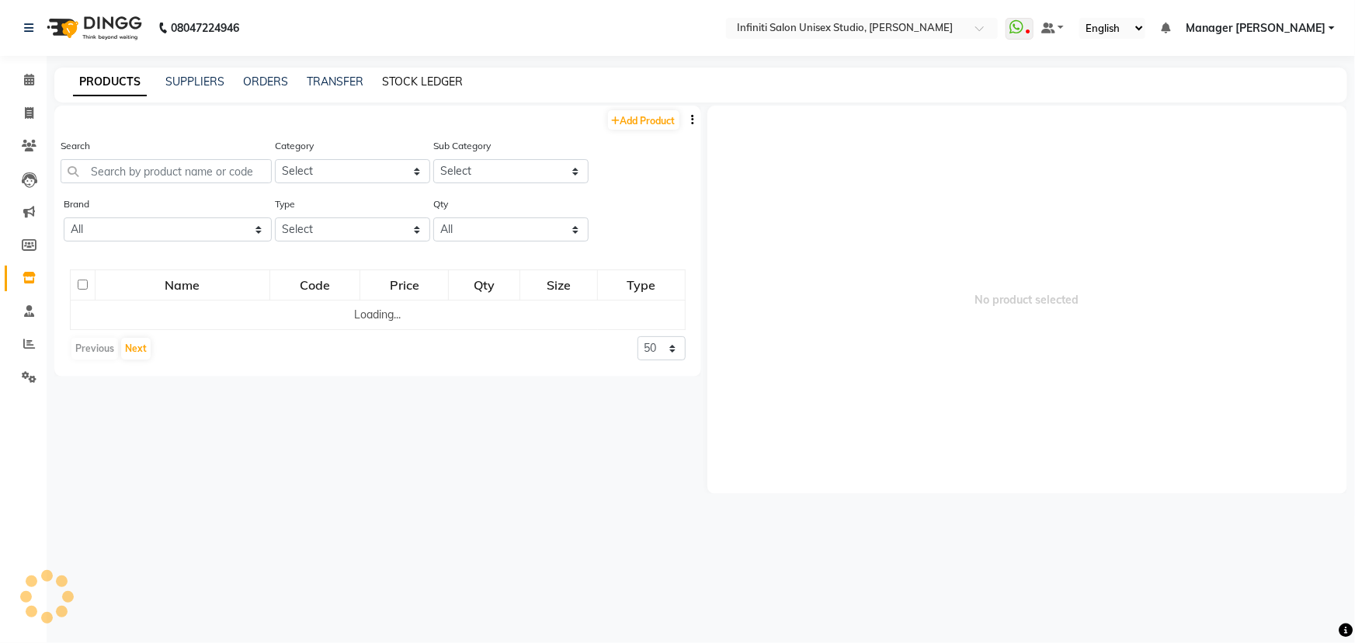
click at [449, 85] on link "STOCK LEDGER" at bounding box center [422, 82] width 81 height 14
select select "all"
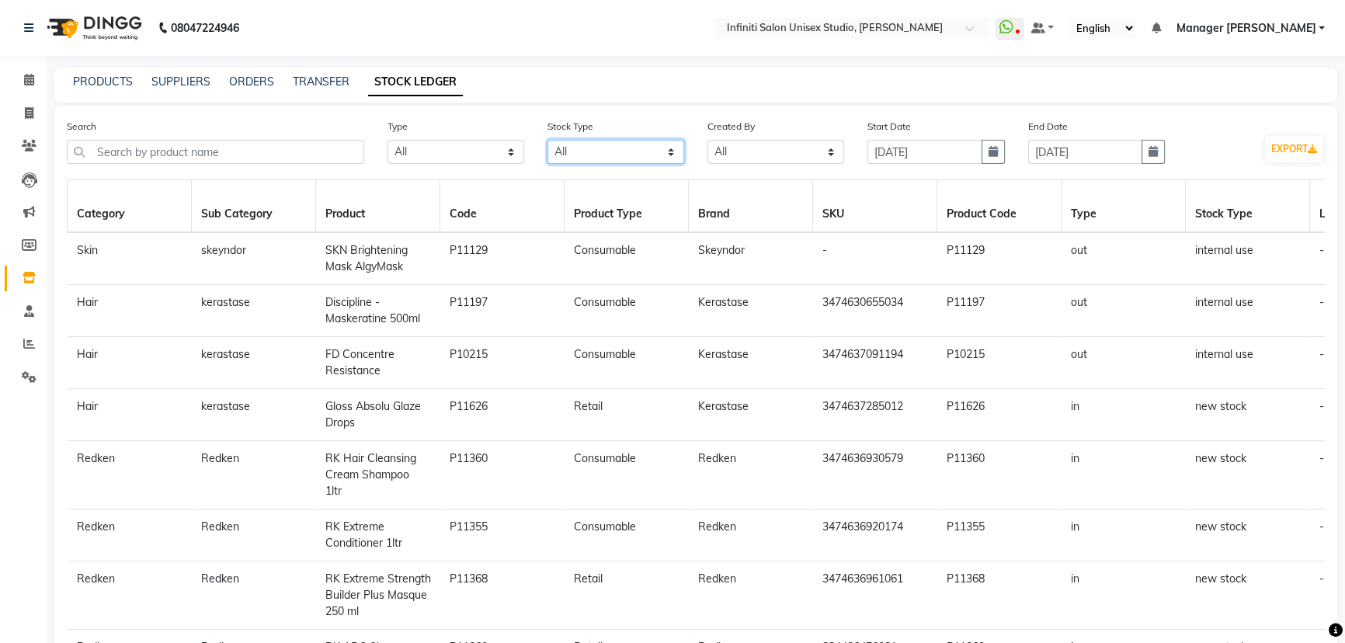
click at [603, 152] on select "Select All New Stock Adjustment Return Transfer In Other Internal Use Damaged E…" at bounding box center [615, 152] width 137 height 24
select select "internal use"
click at [547, 140] on select "Select All New Stock Adjustment Return Transfer In Other Internal Use Damaged E…" at bounding box center [615, 152] width 137 height 24
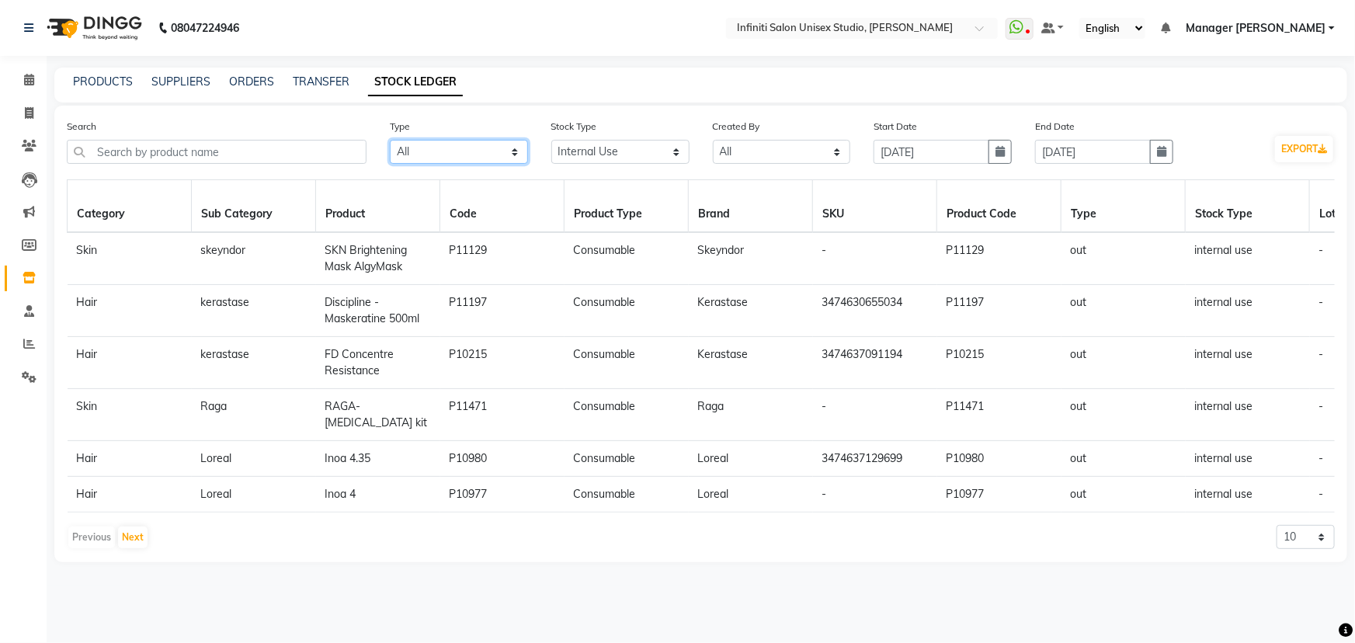
click at [477, 149] on select "Select All In Out" at bounding box center [459, 152] width 138 height 24
select select "out"
click at [390, 140] on select "Select All In Out" at bounding box center [459, 152] width 138 height 24
click at [143, 529] on button "Next" at bounding box center [133, 537] width 30 height 22
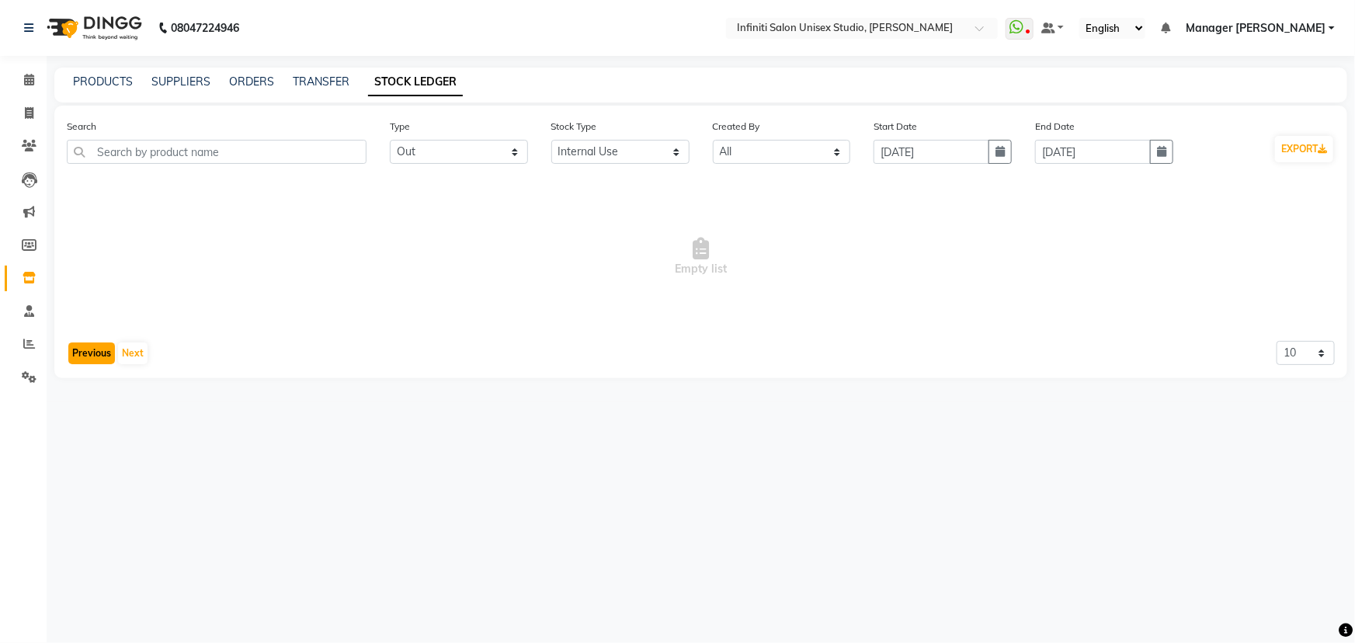
click at [93, 349] on button "Previous" at bounding box center [91, 353] width 47 height 22
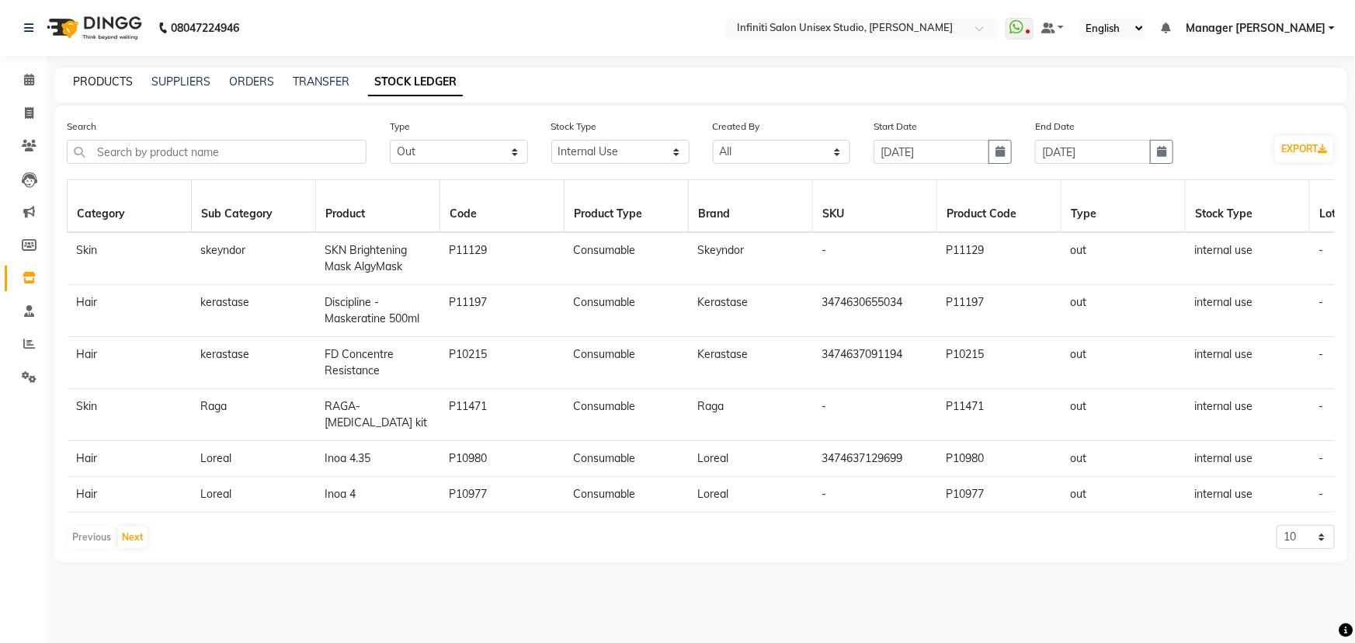
drag, startPoint x: 97, startPoint y: 92, endPoint x: 104, endPoint y: 83, distance: 11.6
click at [101, 87] on div "PRODUCTS SUPPLIERS ORDERS TRANSFER STOCK LEDGER" at bounding box center [700, 85] width 1293 height 35
click at [106, 82] on link "PRODUCTS" at bounding box center [103, 82] width 60 height 14
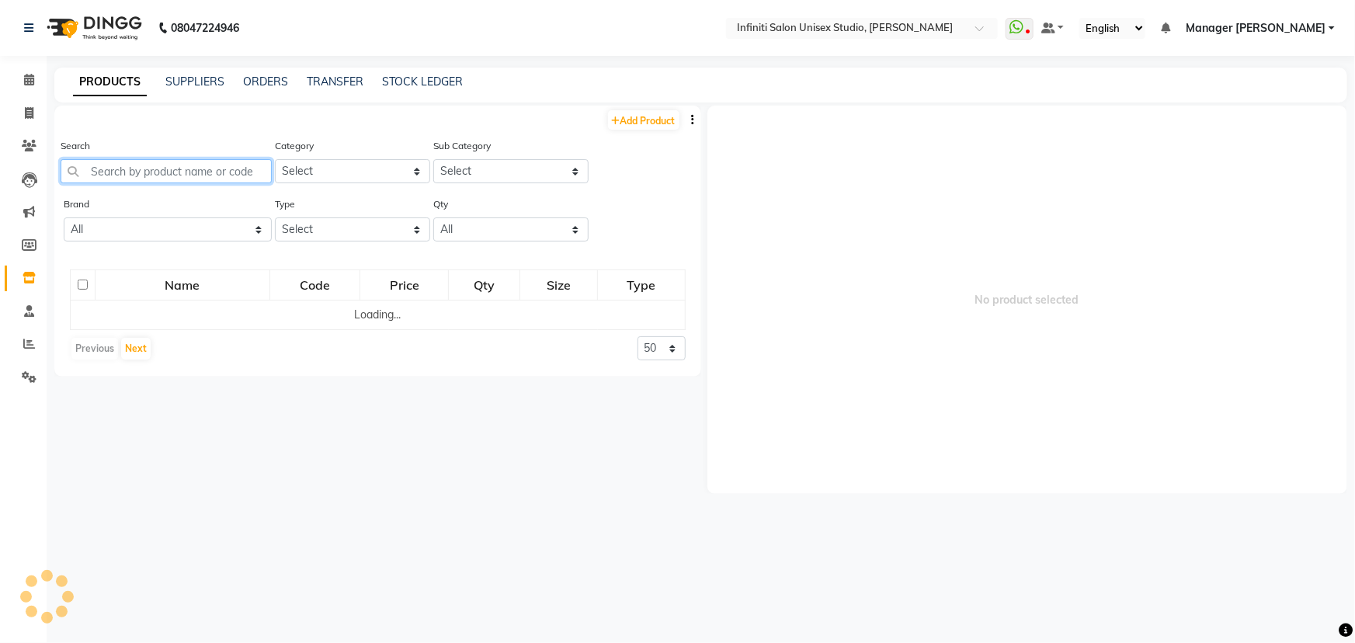
click at [132, 163] on input "text" at bounding box center [166, 171] width 211 height 24
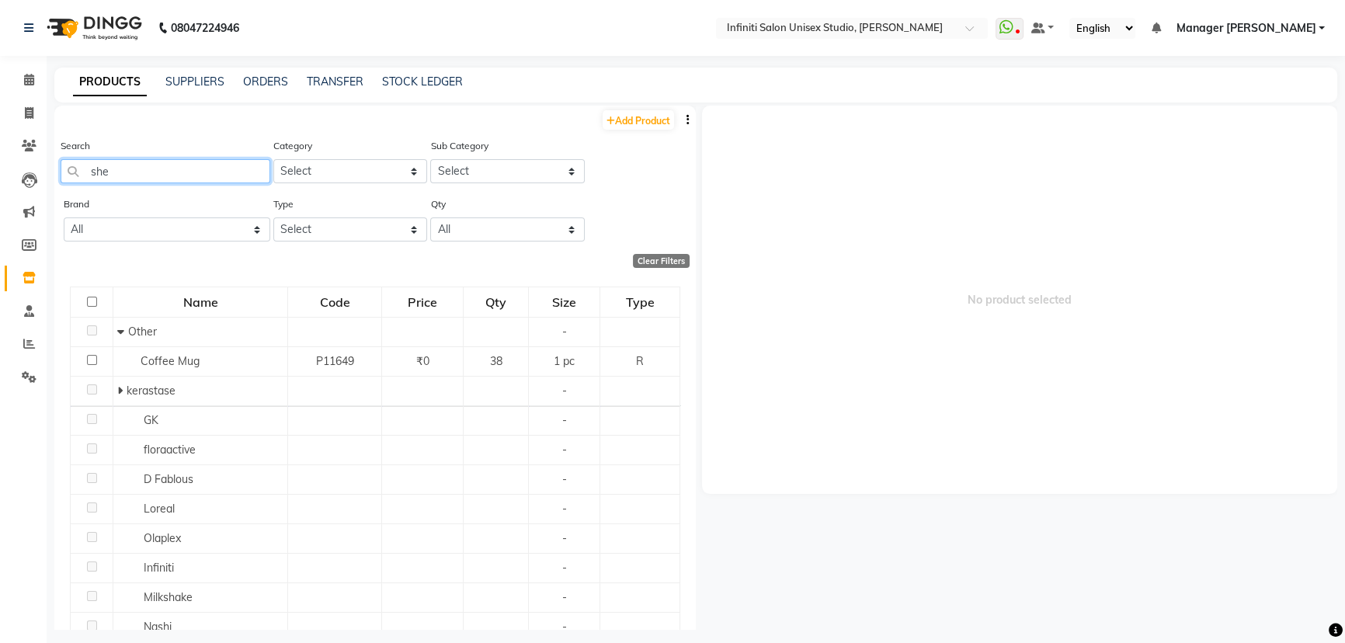
type input "shee"
drag, startPoint x: 134, startPoint y: 170, endPoint x: 61, endPoint y: 174, distance: 73.9
click at [61, 174] on input "shee" at bounding box center [166, 171] width 210 height 24
type input "caff"
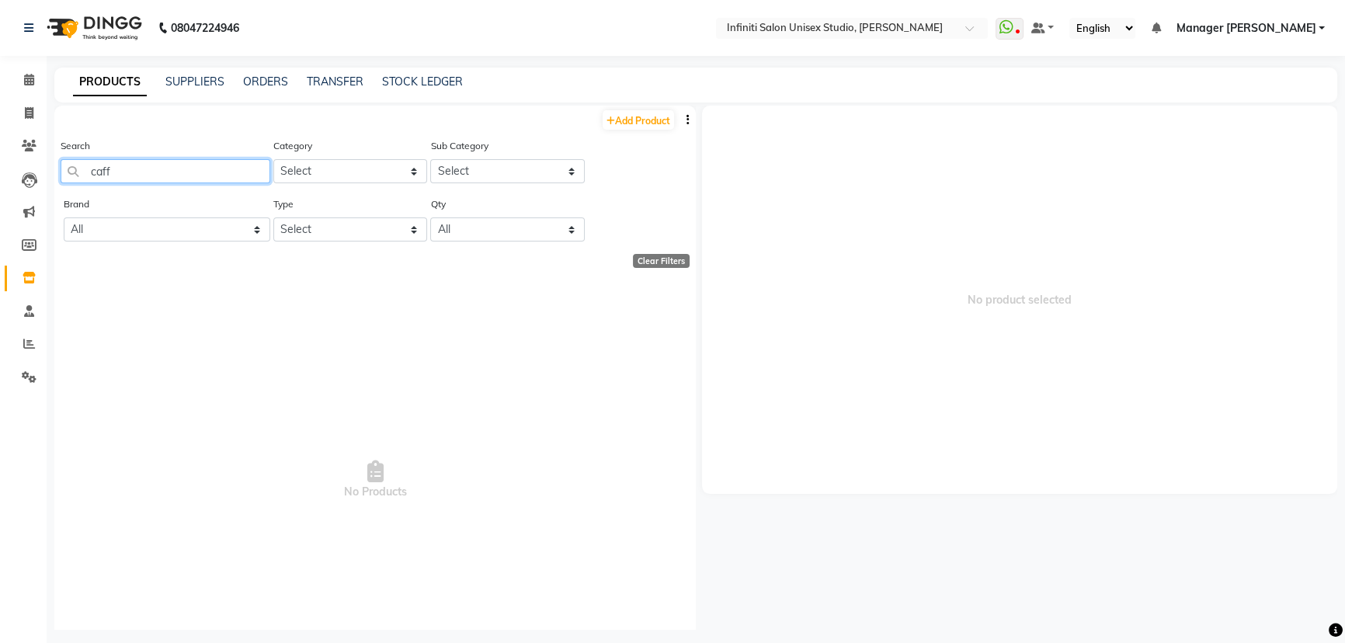
drag, startPoint x: 148, startPoint y: 168, endPoint x: 43, endPoint y: 170, distance: 105.6
click at [43, 170] on app-home "08047224946 Select Location × Infiniti Salon Unisex Studio, Devendra Nagar What…" at bounding box center [672, 326] width 1345 height 653
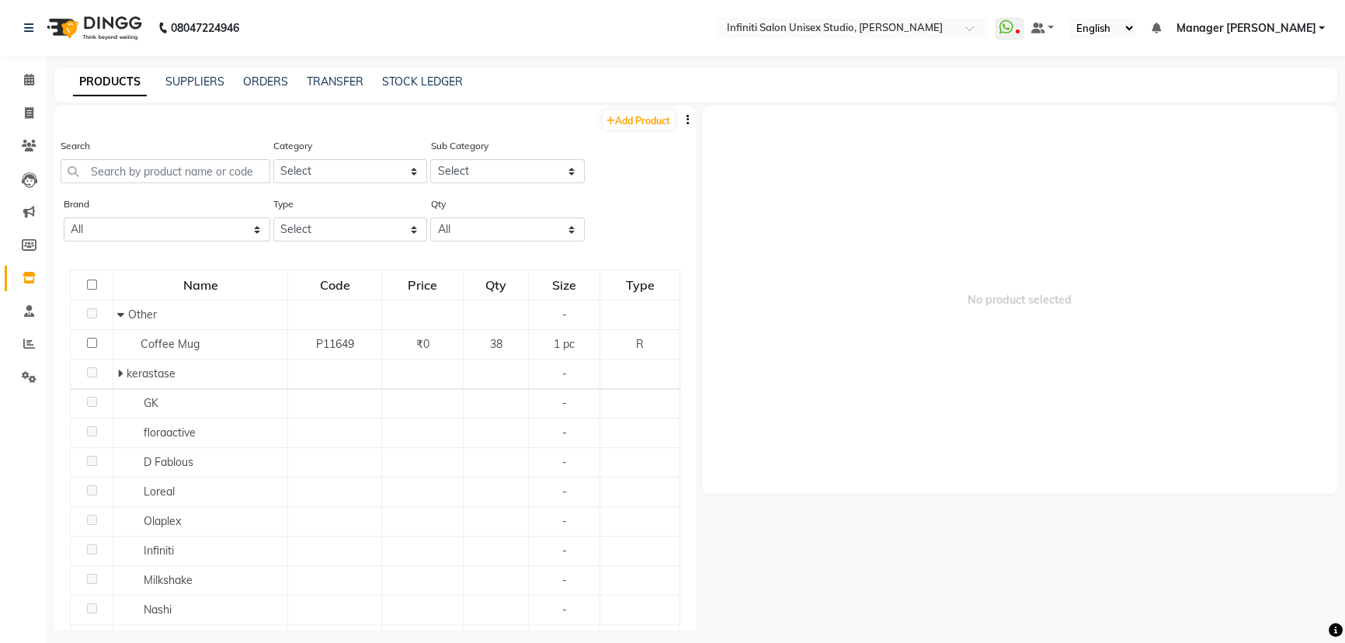
click at [379, 75] on div "PRODUCTS SUPPLIERS ORDERS TRANSFER STOCK LEDGER" at bounding box center [686, 82] width 1264 height 16
click at [421, 83] on link "STOCK LEDGER" at bounding box center [422, 82] width 81 height 14
select select "all"
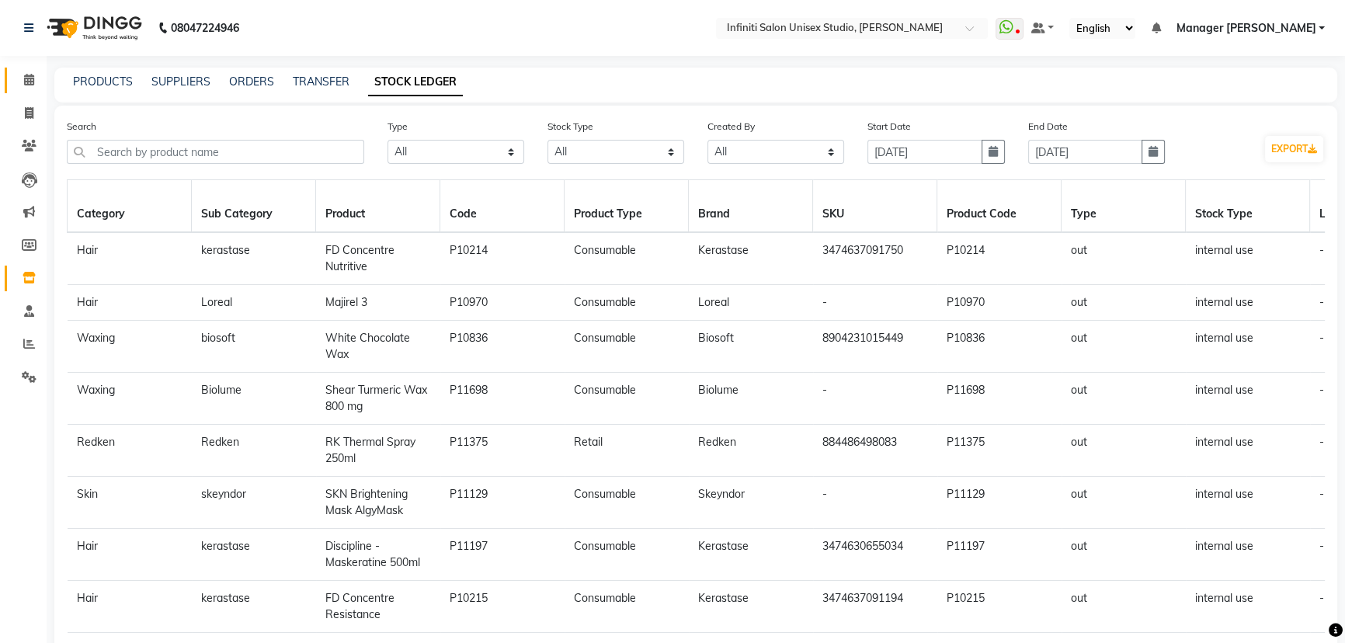
click at [24, 68] on link "Calendar" at bounding box center [23, 81] width 37 height 26
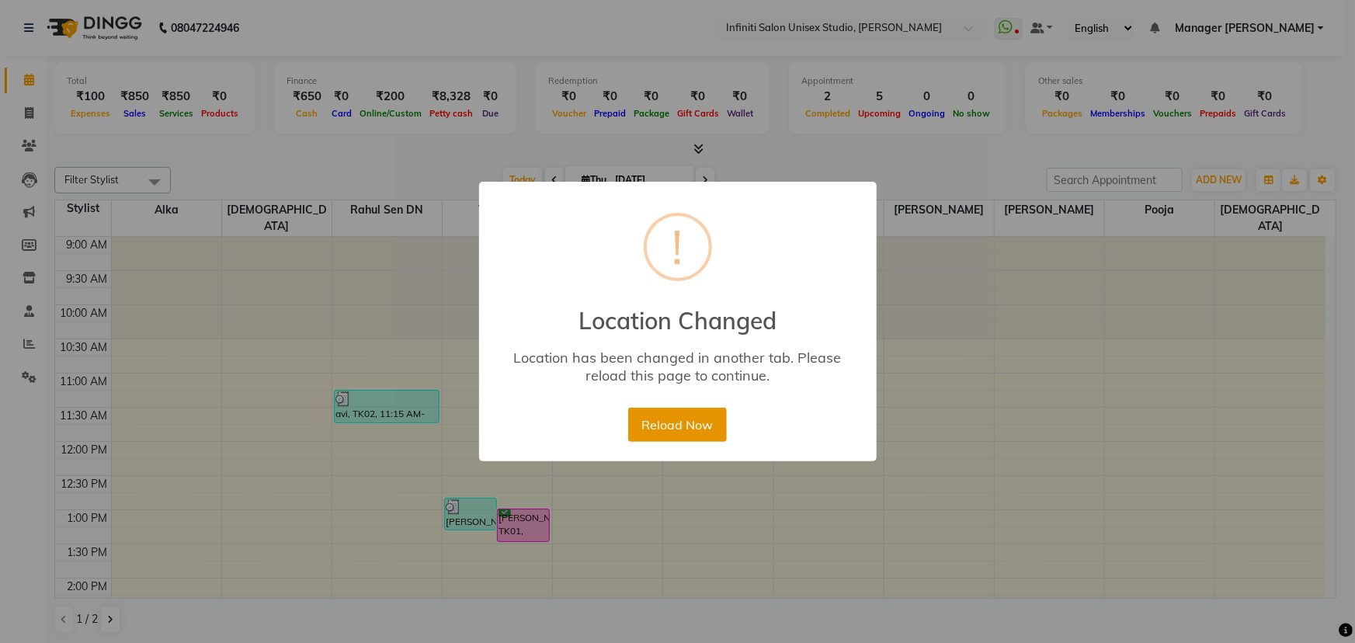
scroll to position [438, 0]
click at [653, 416] on button "Reload Now" at bounding box center [677, 425] width 99 height 34
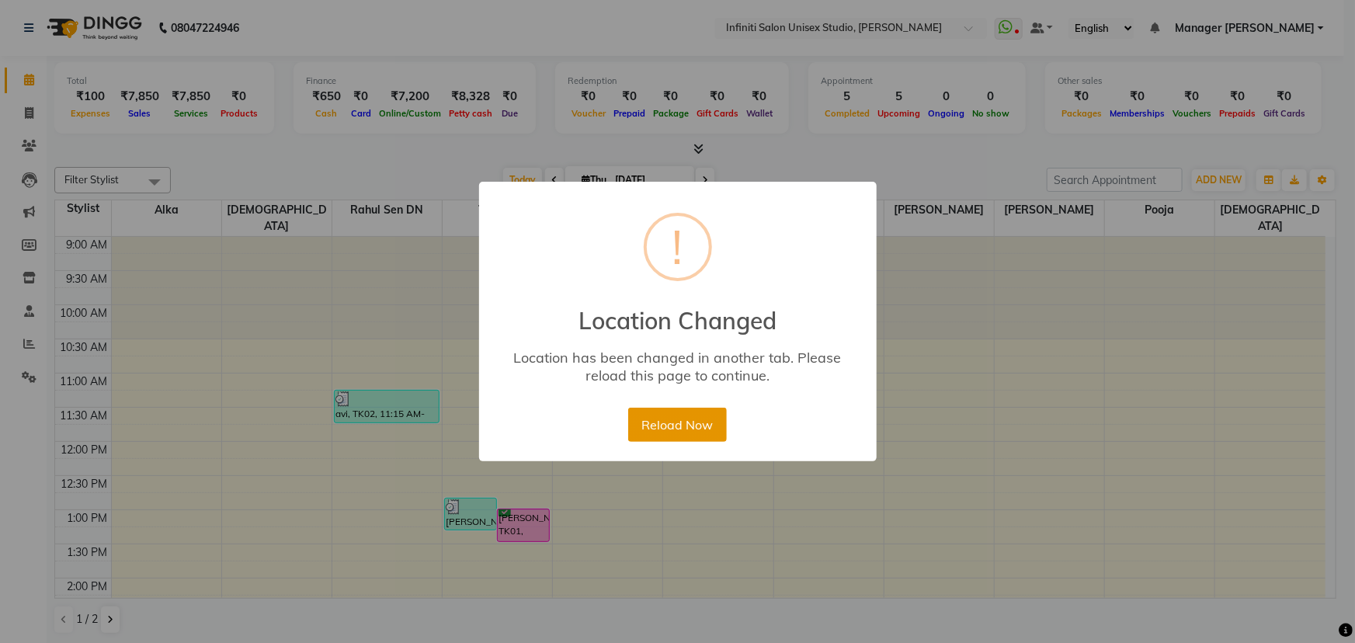
click at [698, 433] on button "Reload Now" at bounding box center [677, 425] width 99 height 34
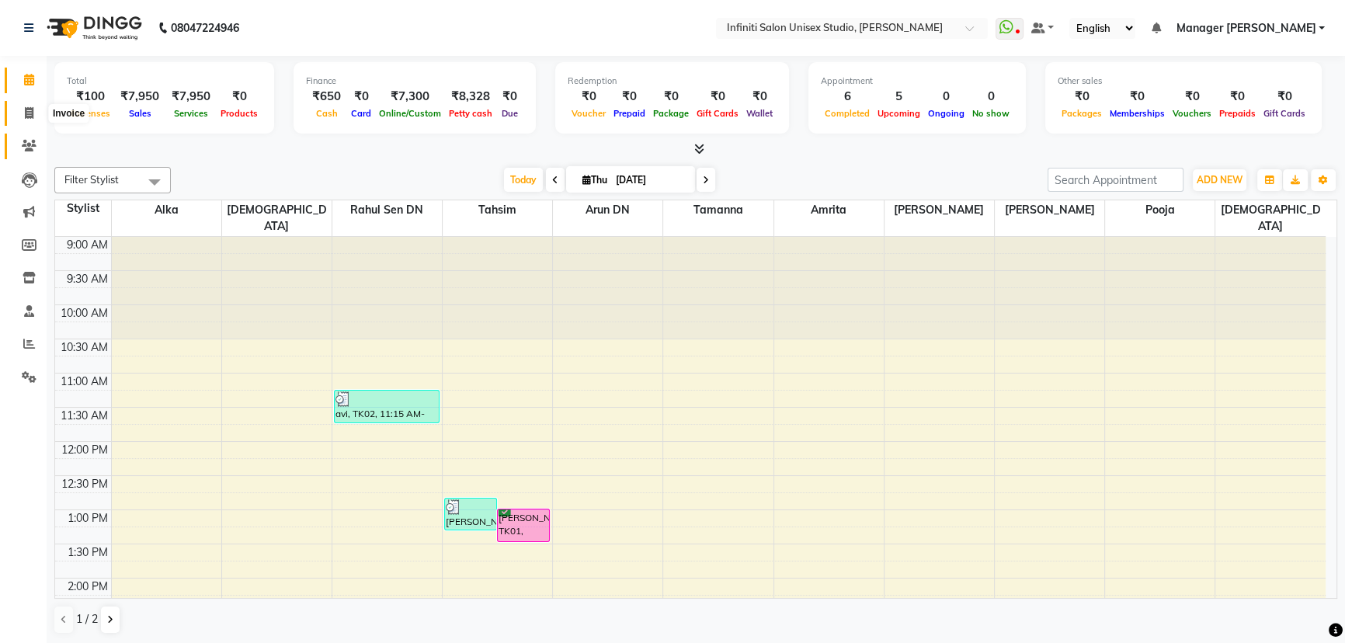
drag, startPoint x: 30, startPoint y: 117, endPoint x: 38, endPoint y: 134, distance: 18.4
click at [30, 117] on icon at bounding box center [29, 113] width 9 height 12
select select "service"
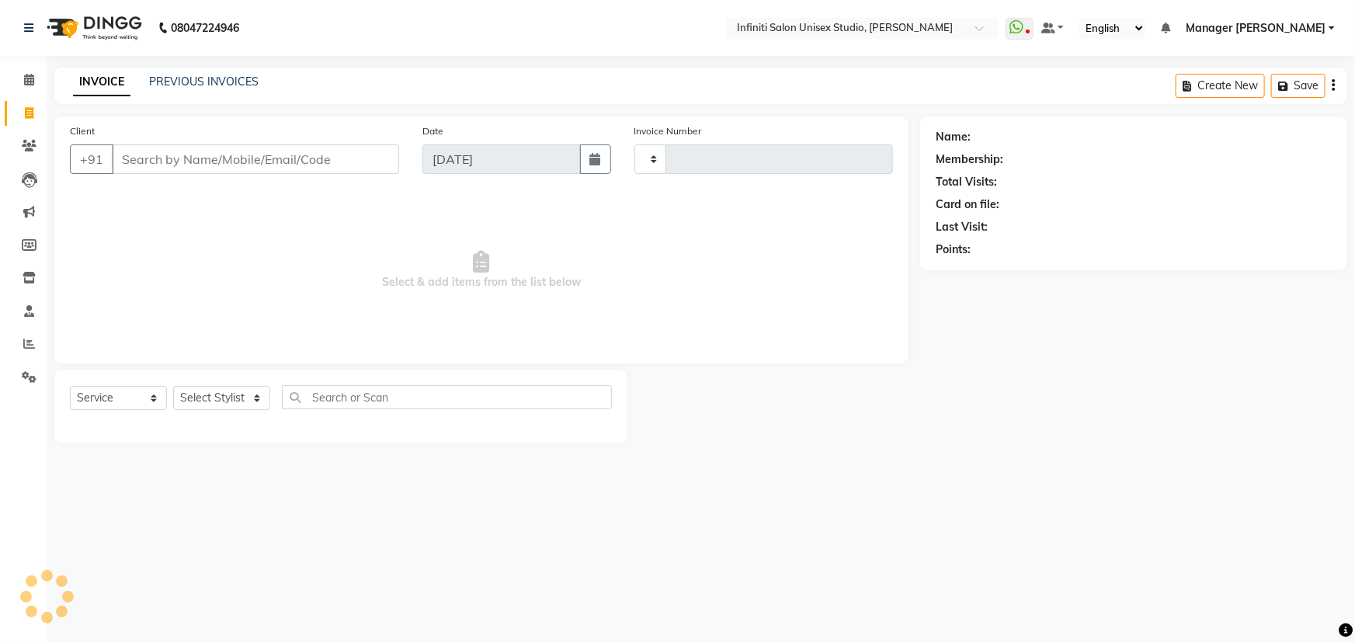
type input "1883"
select select "6511"
click at [240, 394] on select "Select Stylist Alka Amrita Arun DN Bharti [PERSON_NAME] Owner [PERSON_NAME] DN …" at bounding box center [221, 398] width 97 height 24
select select "49887"
click at [173, 386] on select "Select Stylist Alka Amrita Arun DN Bharti [PERSON_NAME] Owner [PERSON_NAME] DN …" at bounding box center [221, 398] width 97 height 24
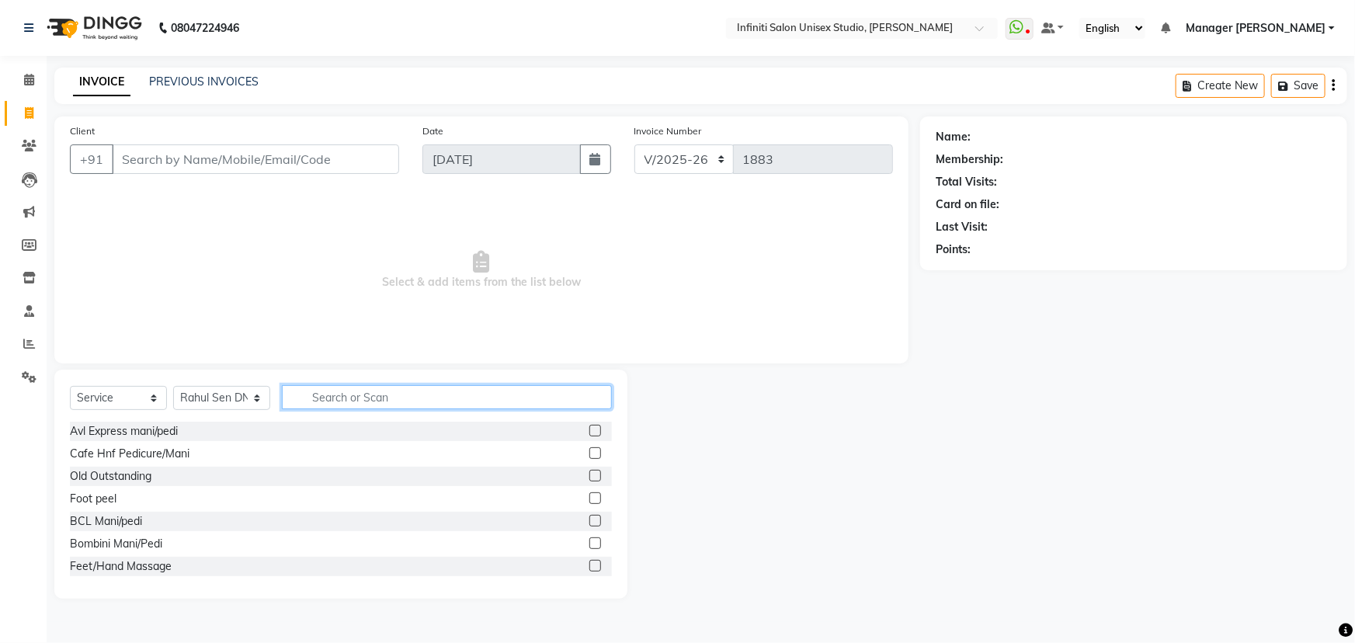
click at [331, 408] on input "text" at bounding box center [447, 397] width 330 height 24
type input "hai"
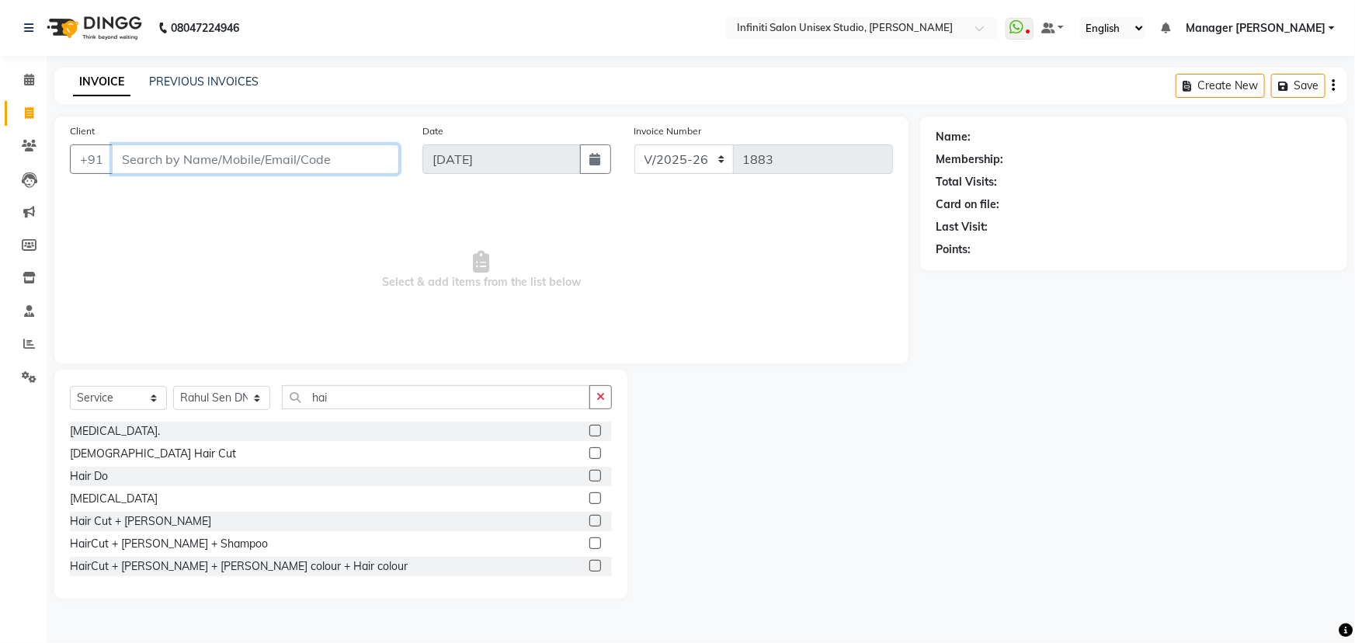
click at [160, 165] on input "Client" at bounding box center [255, 159] width 287 height 30
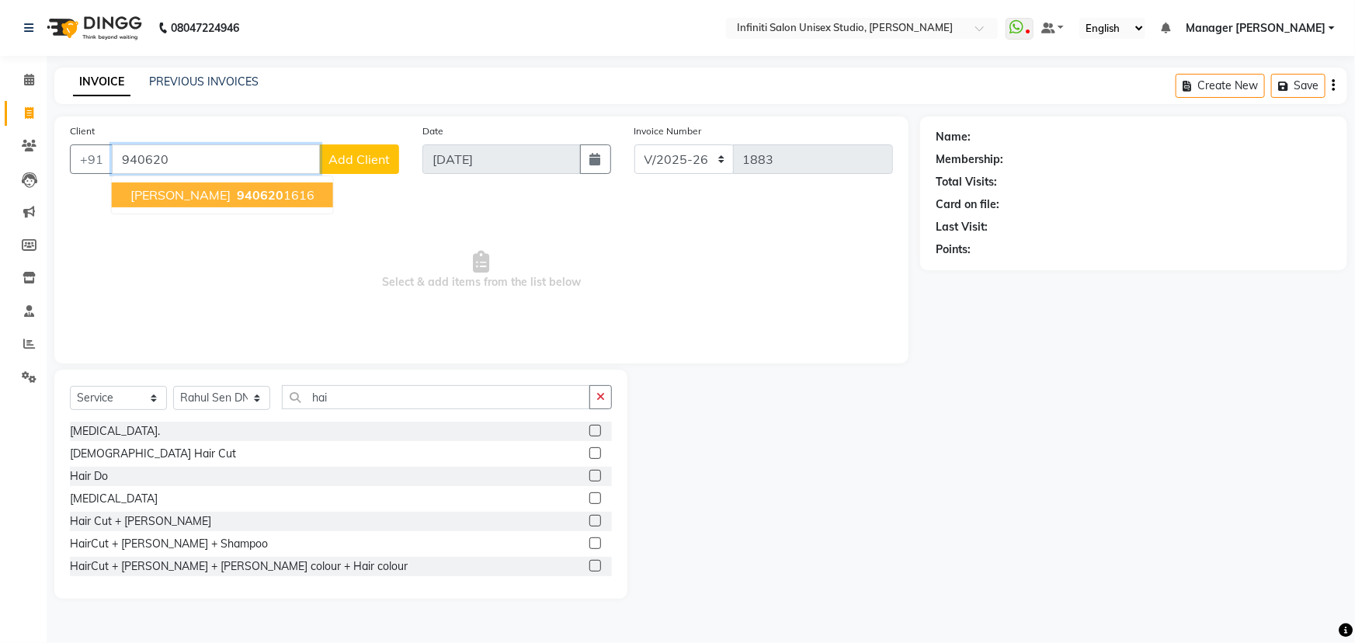
click at [191, 192] on span "HARDIK Patel" at bounding box center [180, 195] width 100 height 16
type input "9406201616"
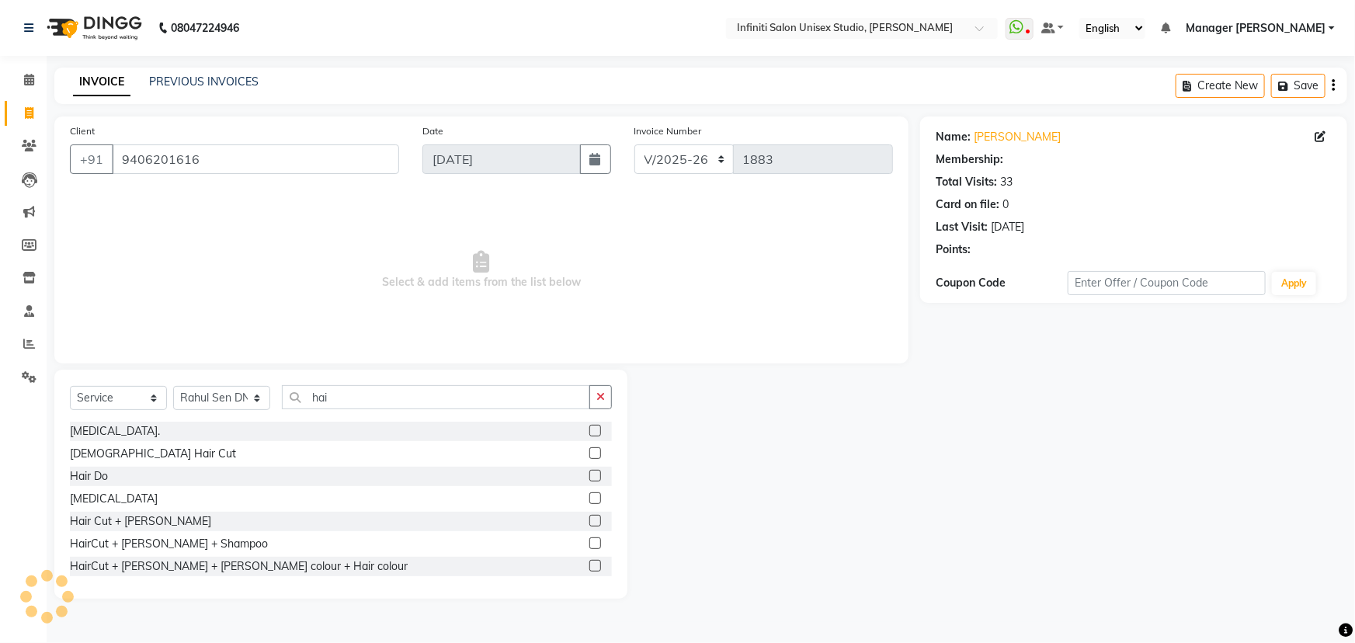
select select "1: Object"
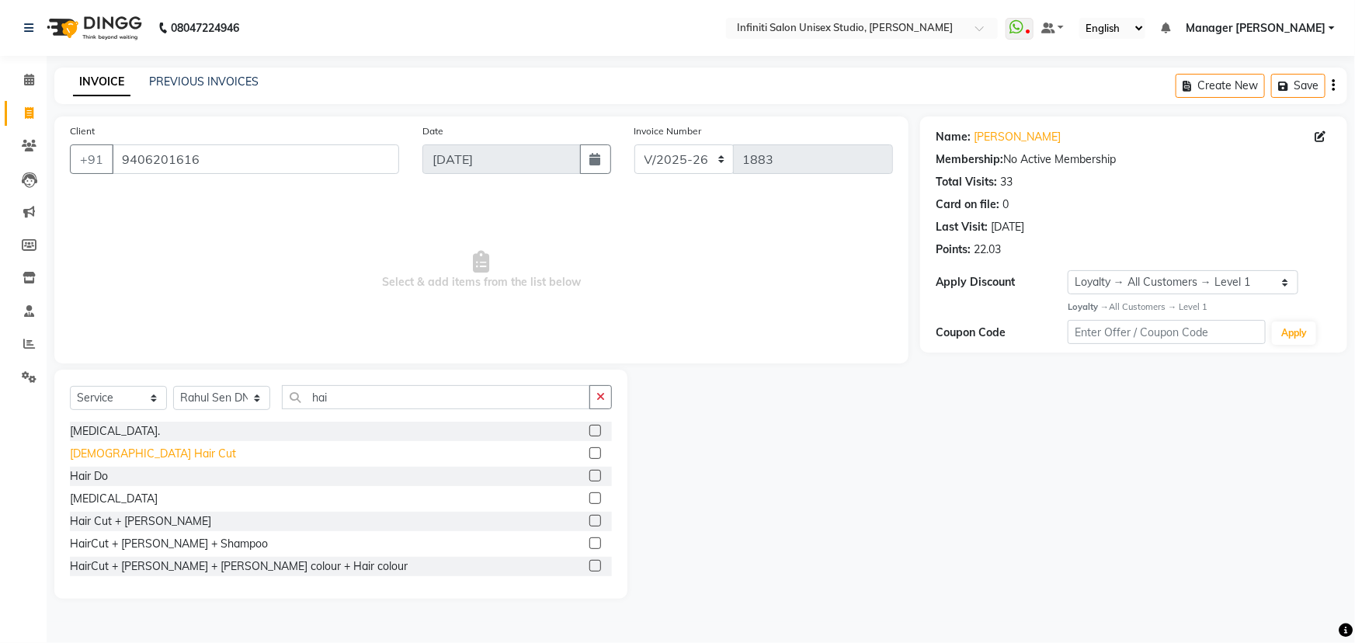
click at [122, 453] on div "Male Hair Cut" at bounding box center [153, 454] width 166 height 16
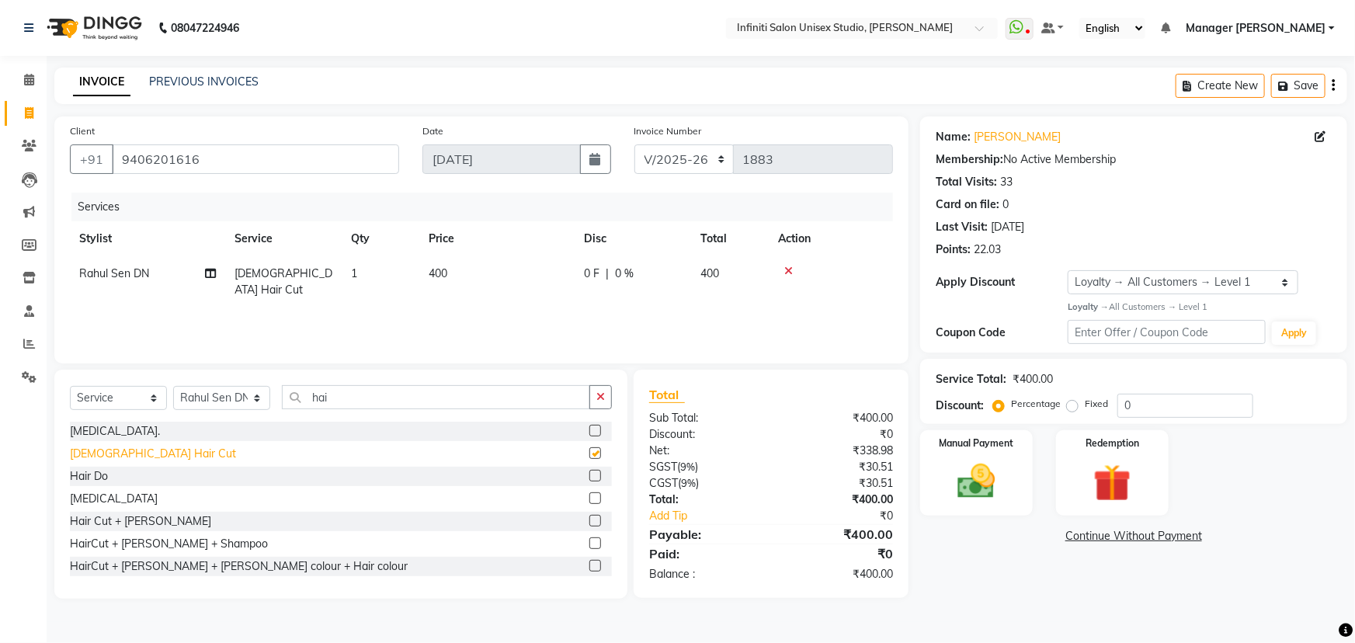
checkbox input "false"
click at [689, 158] on select "CI/2025-26 V/2025-26" at bounding box center [684, 159] width 100 height 30
select select "7941"
click at [634, 144] on select "CI/2025-26 V/2025-26" at bounding box center [684, 159] width 100 height 30
type input "0876"
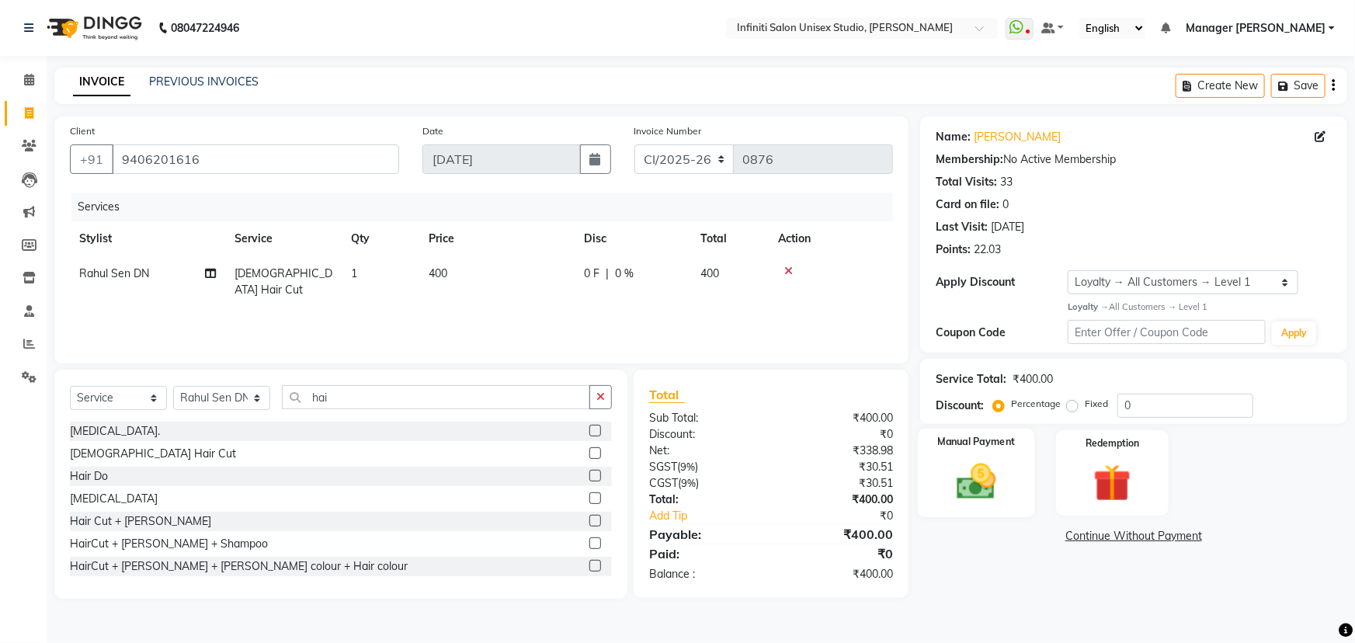
click at [1005, 497] on img at bounding box center [977, 481] width 64 height 45
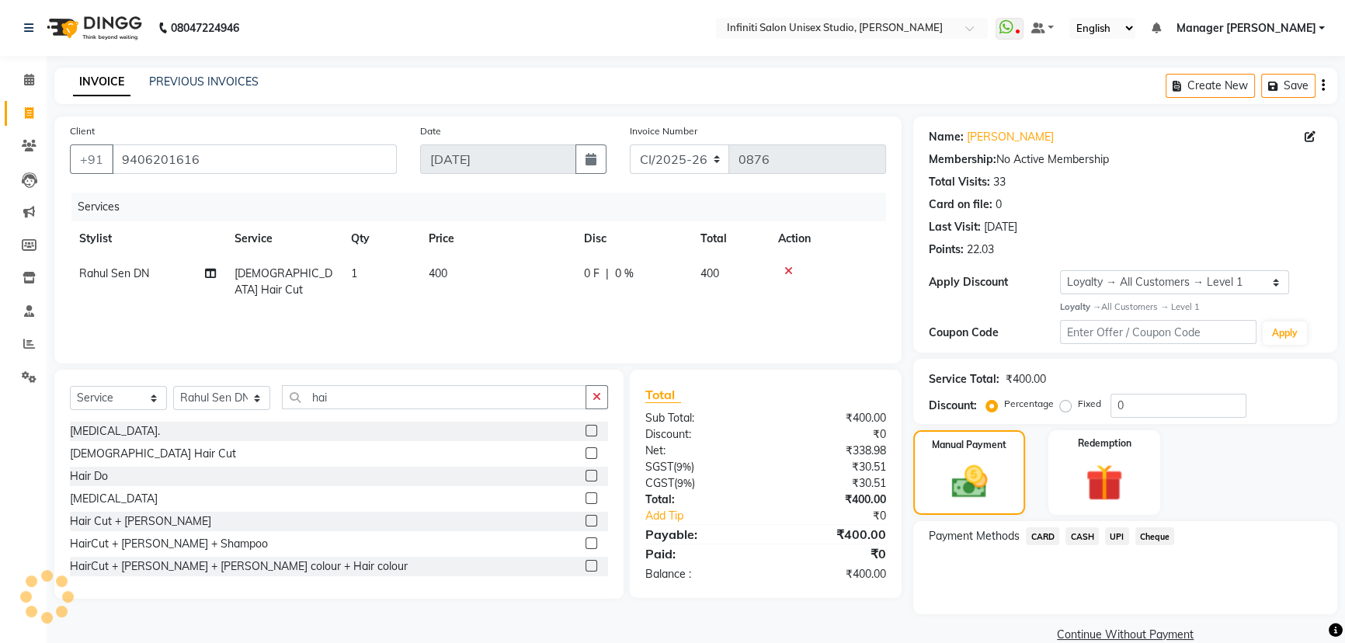
click at [1072, 535] on span "CASH" at bounding box center [1081, 536] width 33 height 18
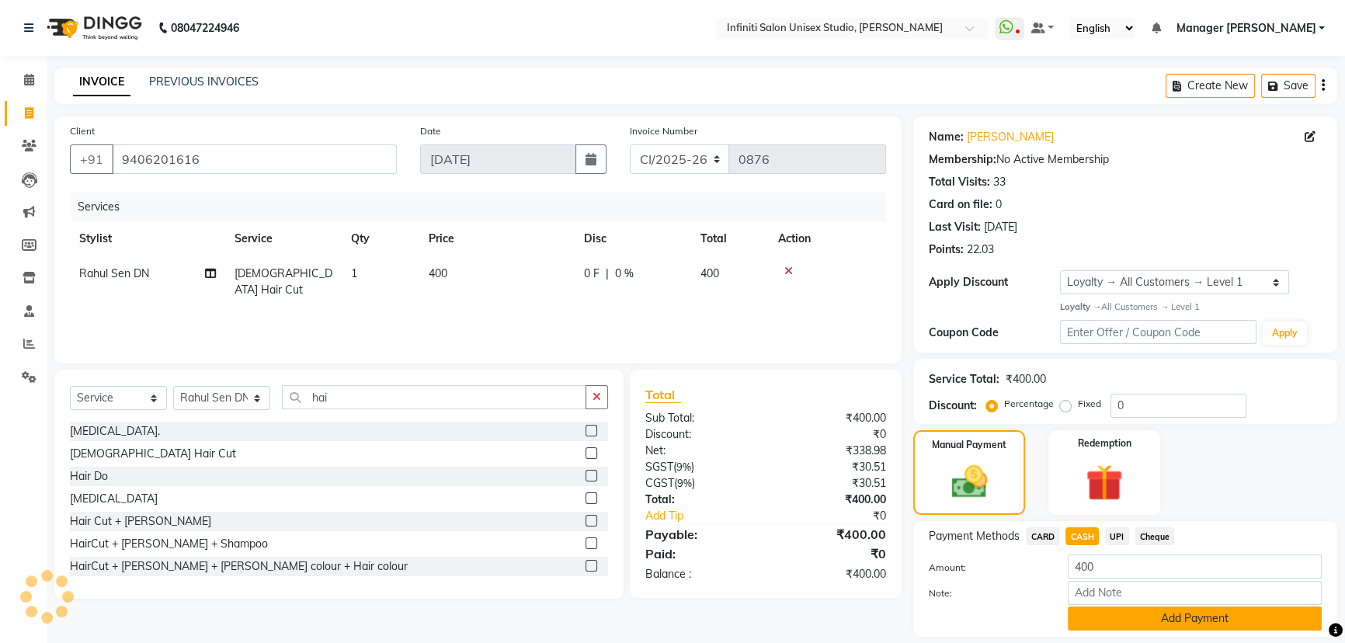
drag, startPoint x: 1120, startPoint y: 615, endPoint x: 984, endPoint y: 505, distance: 174.5
click at [1120, 615] on button "Add Payment" at bounding box center [1195, 618] width 254 height 24
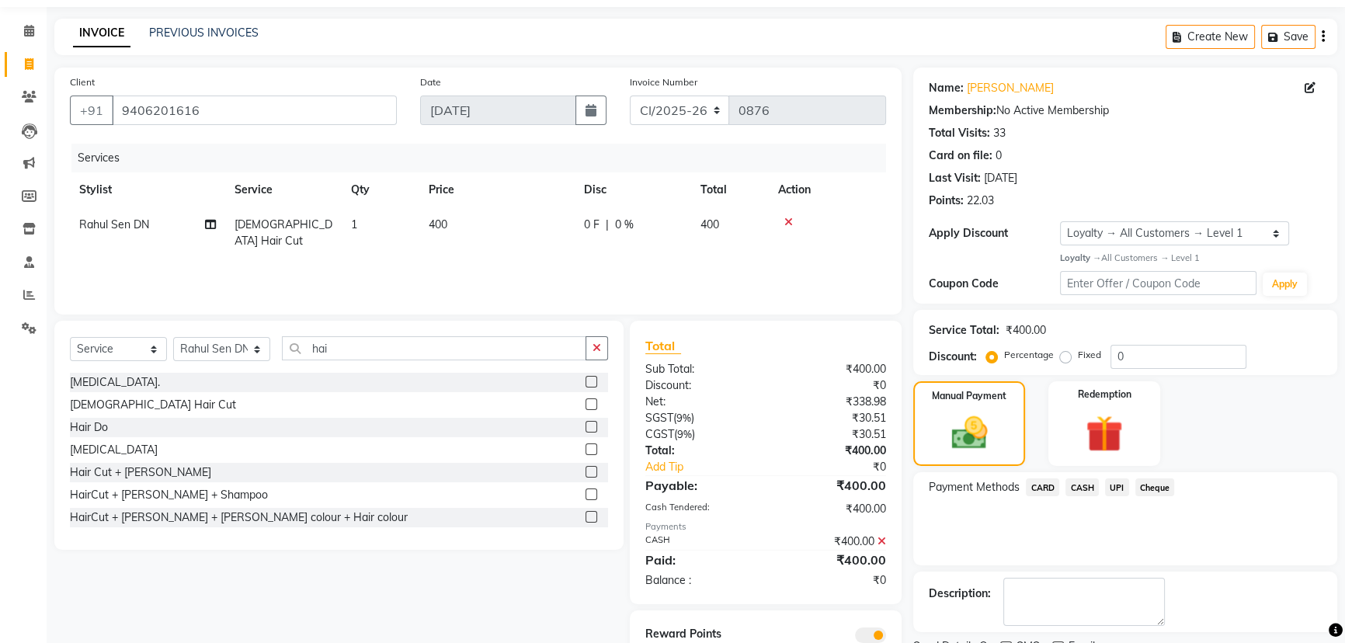
scroll to position [113, 0]
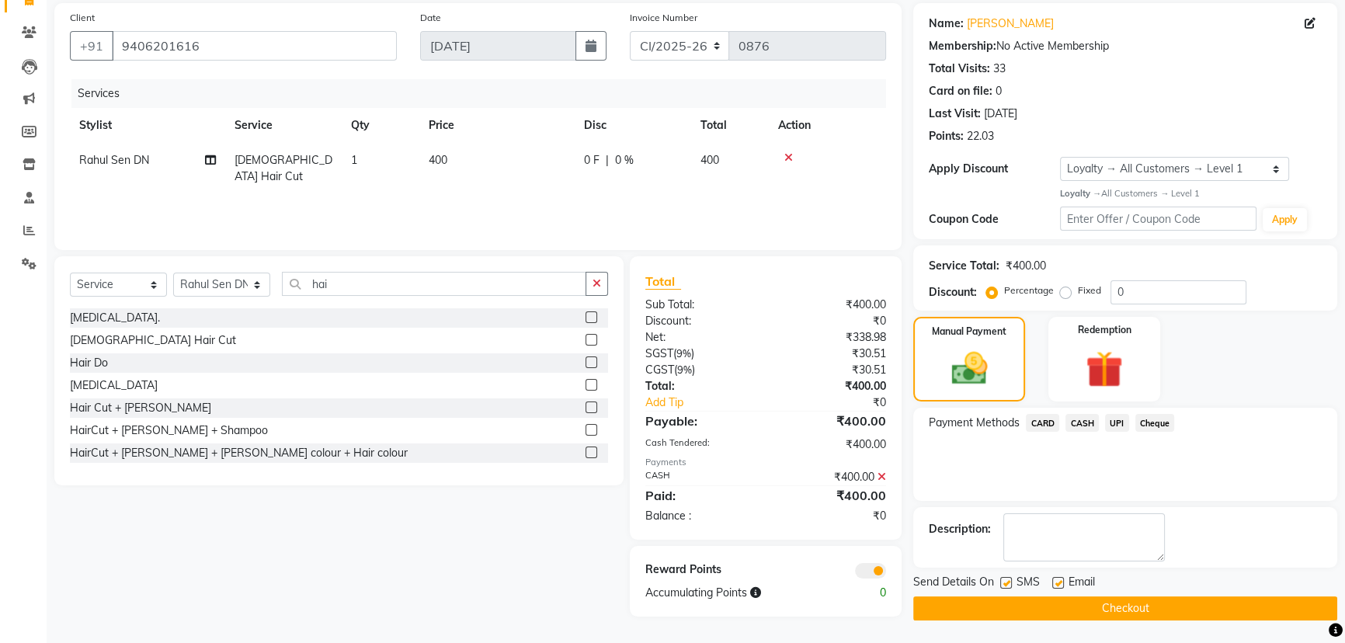
click at [1018, 604] on button "Checkout" at bounding box center [1125, 608] width 424 height 24
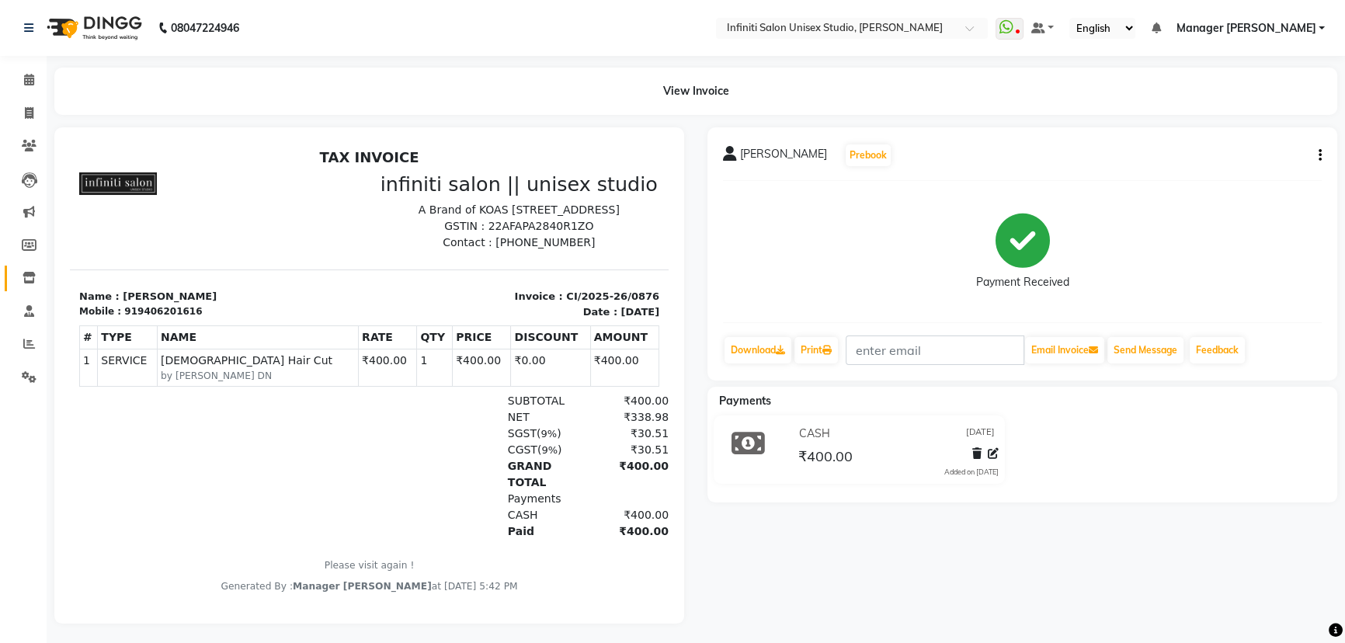
drag, startPoint x: 39, startPoint y: 268, endPoint x: 44, endPoint y: 257, distance: 12.2
click at [39, 268] on link "Inventory" at bounding box center [23, 279] width 37 height 26
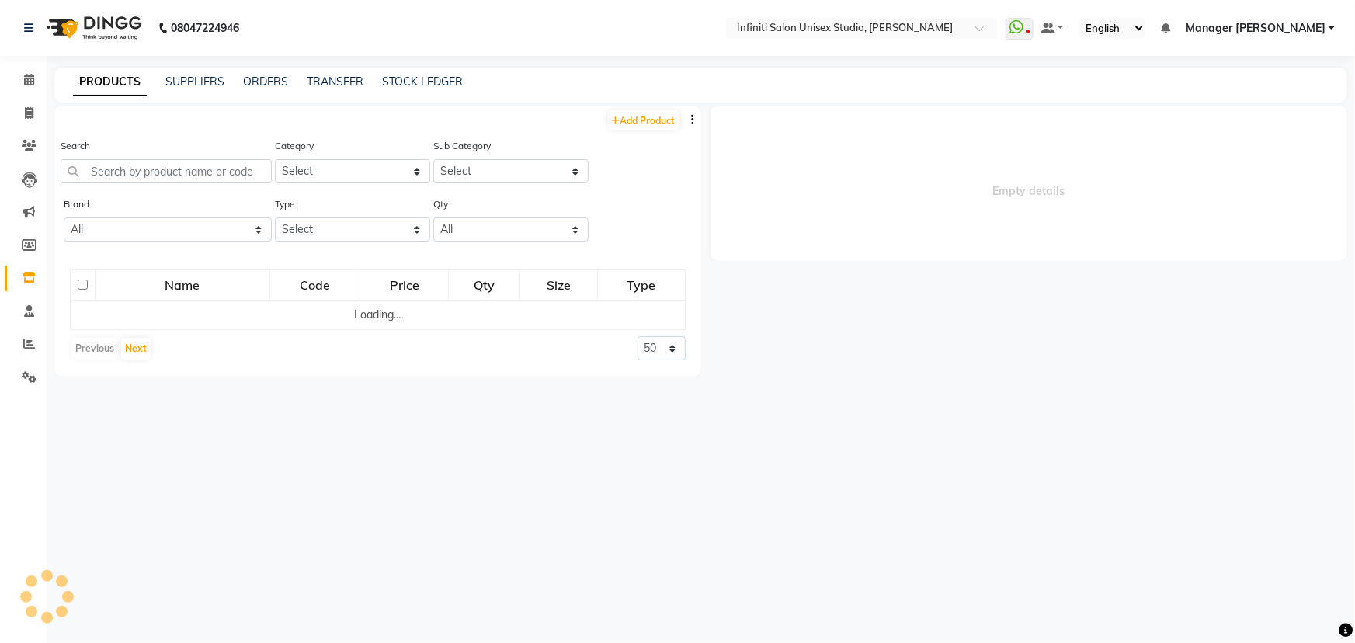
select select
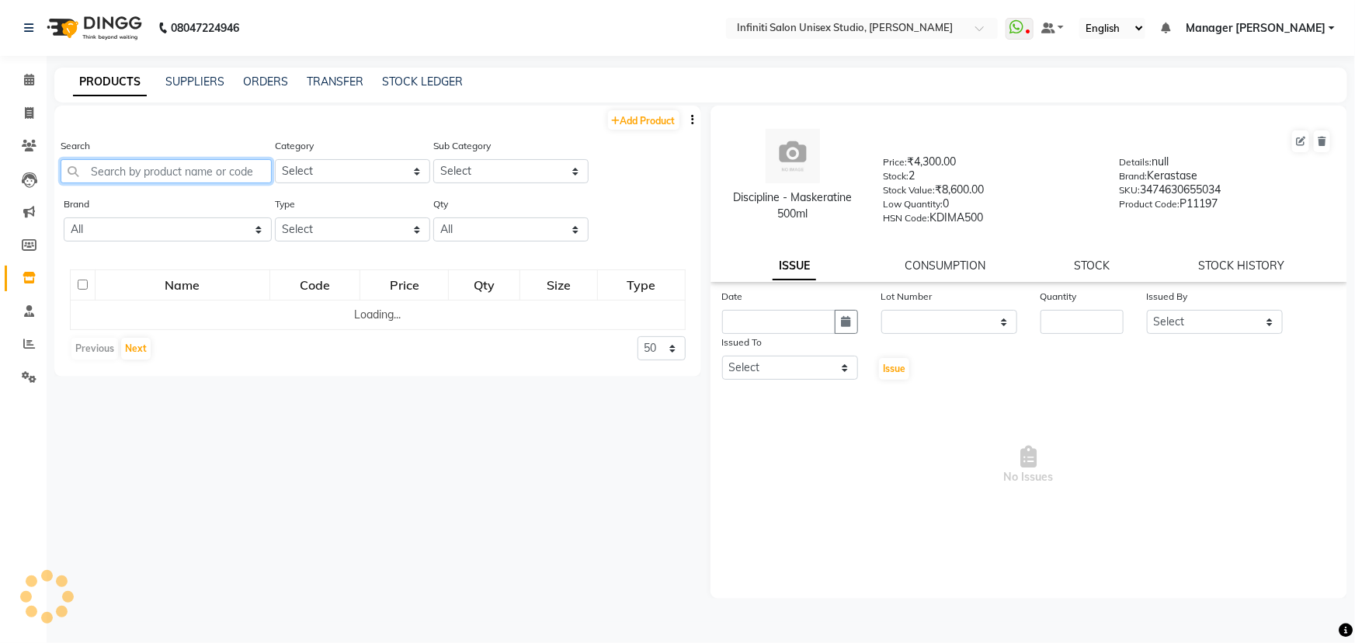
click at [140, 170] on input "text" at bounding box center [166, 171] width 211 height 24
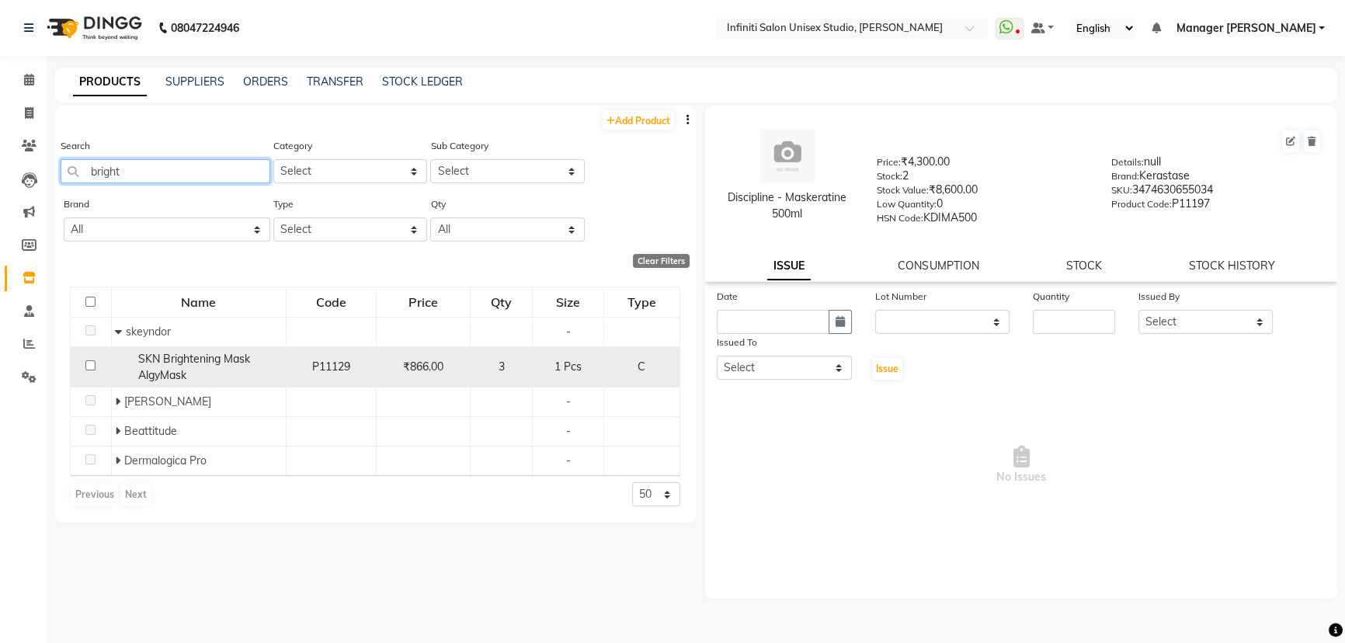
type input "bright"
click at [133, 362] on div "SKN Brightening Mask AlgyMask" at bounding box center [198, 367] width 166 height 33
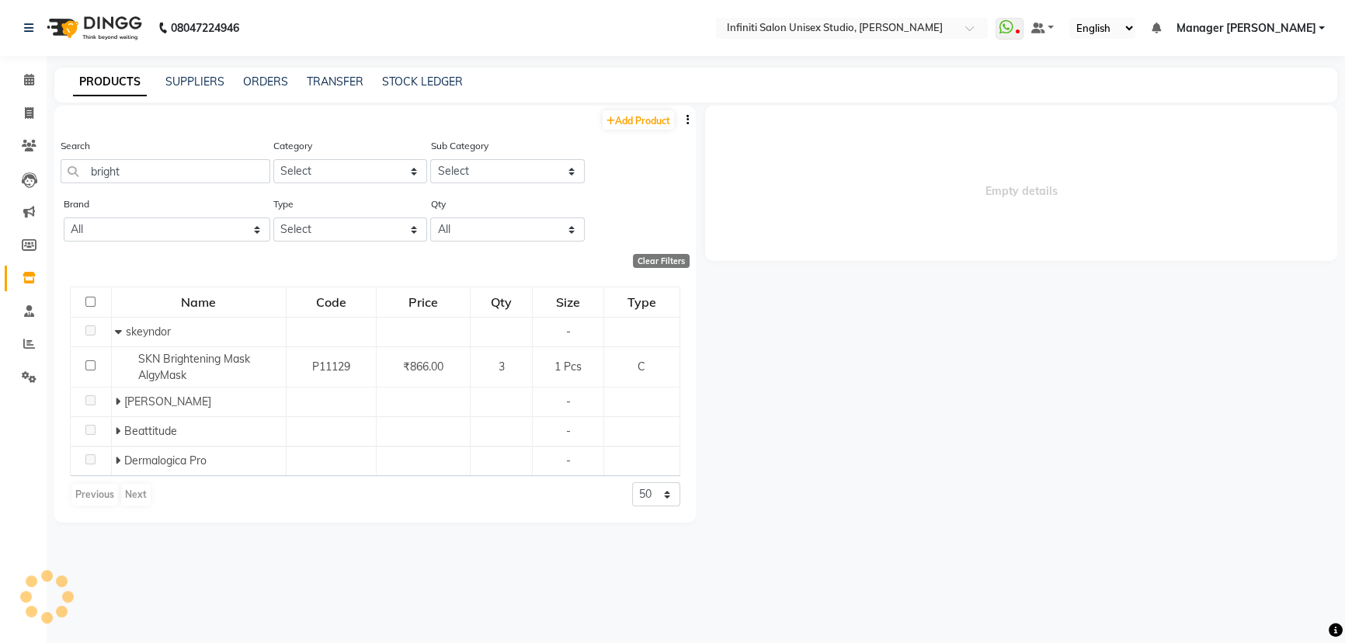
select select
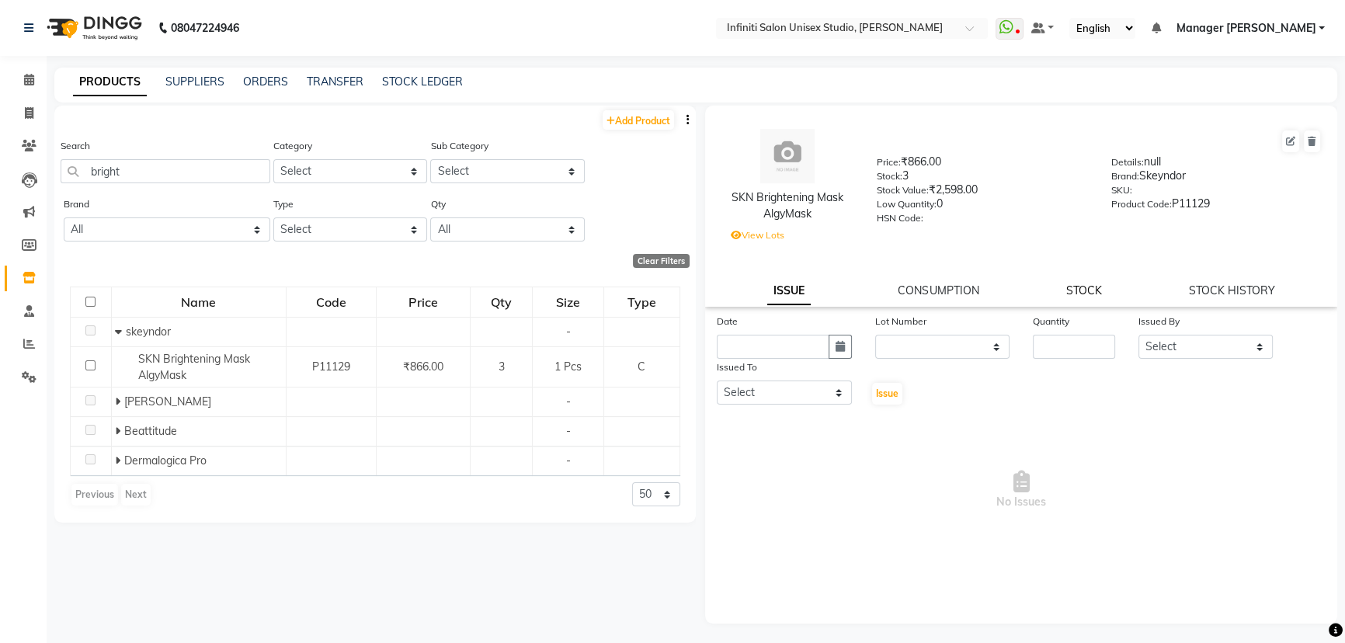
click at [1080, 287] on link "STOCK" at bounding box center [1084, 290] width 36 height 14
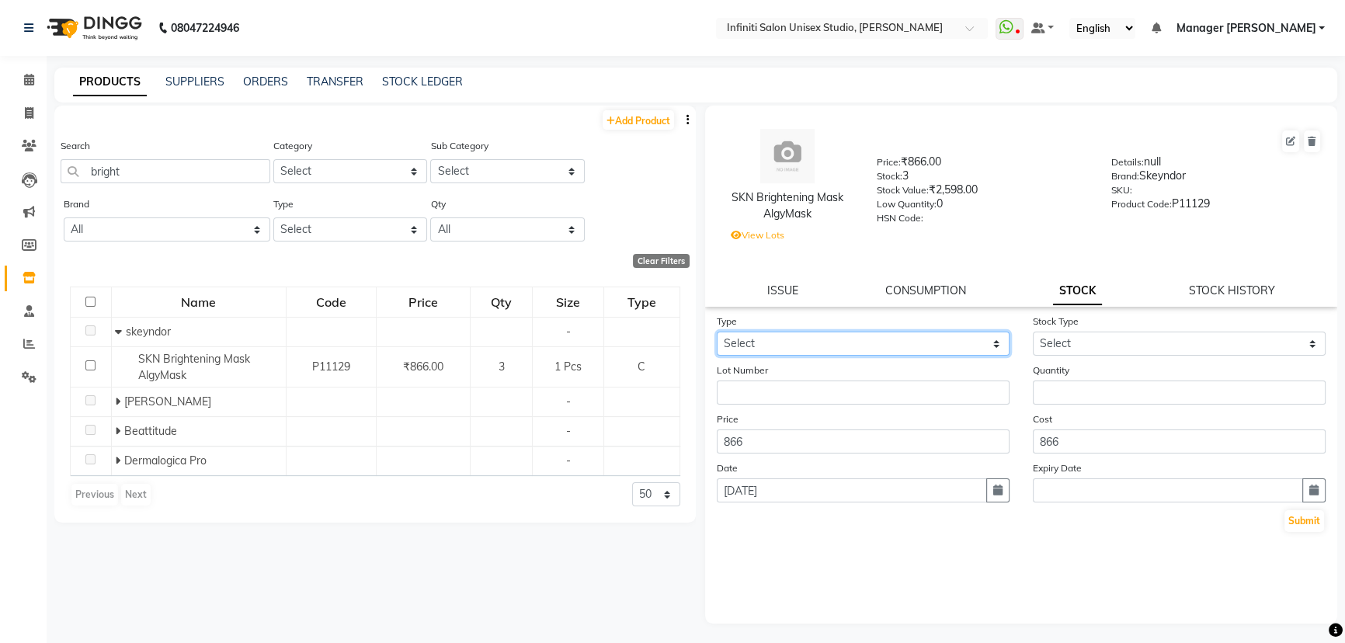
click at [925, 340] on select "Select In Out" at bounding box center [863, 344] width 293 height 24
select select "out"
click at [717, 335] on select "Select In Out" at bounding box center [863, 344] width 293 height 24
select select
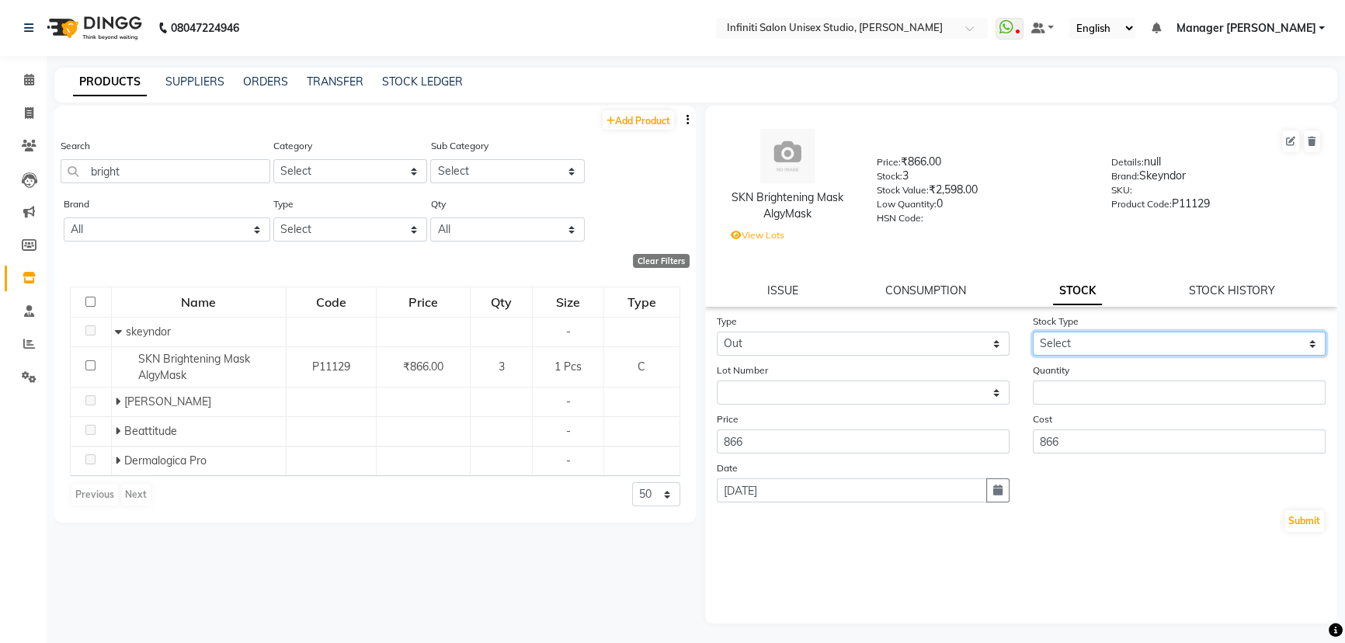
click at [1057, 355] on select "Select Internal Use Damaged Expired Adjustment Return Other" at bounding box center [1179, 344] width 293 height 24
select select "internal use"
click at [1033, 335] on select "Select Internal Use Damaged Expired Adjustment Return Other" at bounding box center [1179, 344] width 293 height 24
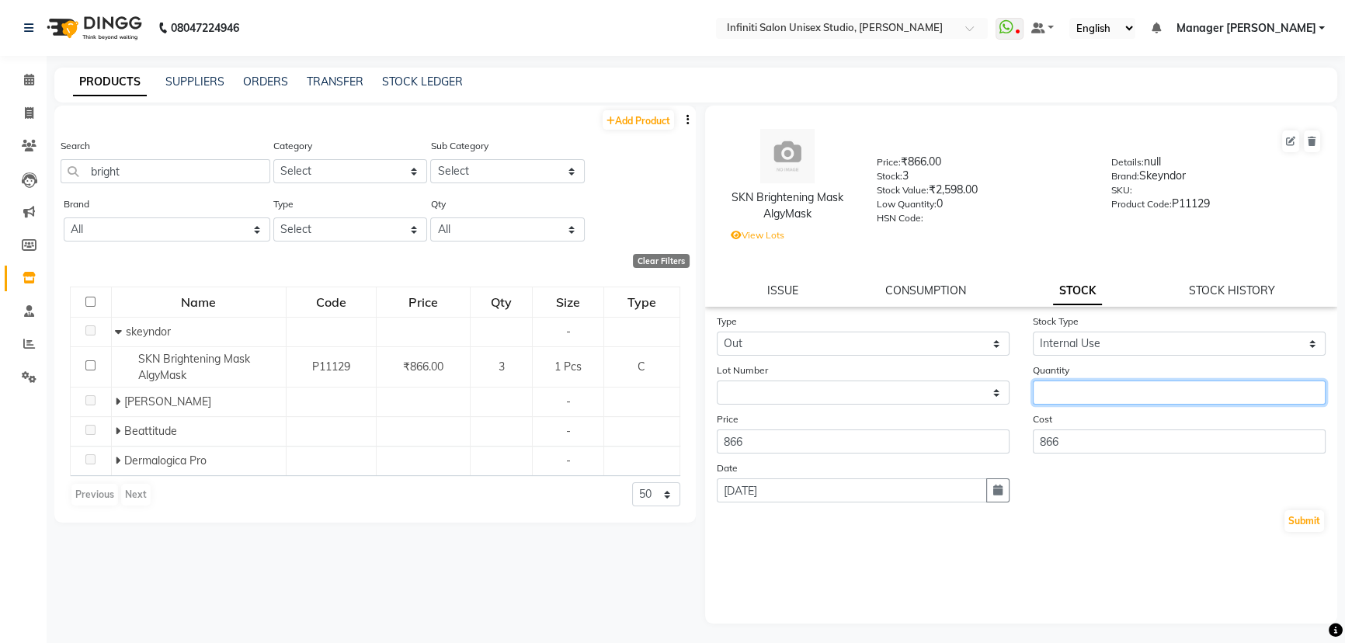
click at [1056, 403] on input "number" at bounding box center [1179, 392] width 293 height 24
type input "1"
click at [1302, 512] on form "Type Select In Out Stock Type Select Internal Use Damaged Expired Adjustment Re…" at bounding box center [1021, 423] width 609 height 220
click at [1301, 520] on button "Submit" at bounding box center [1304, 521] width 40 height 22
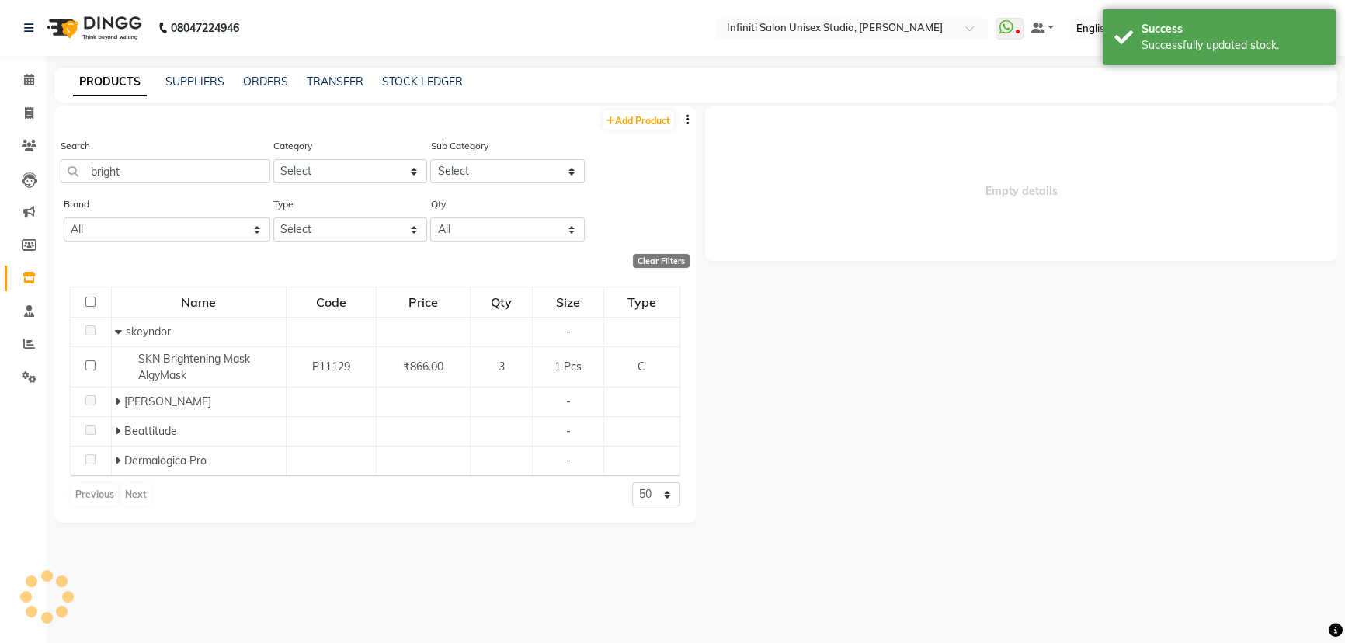
select select
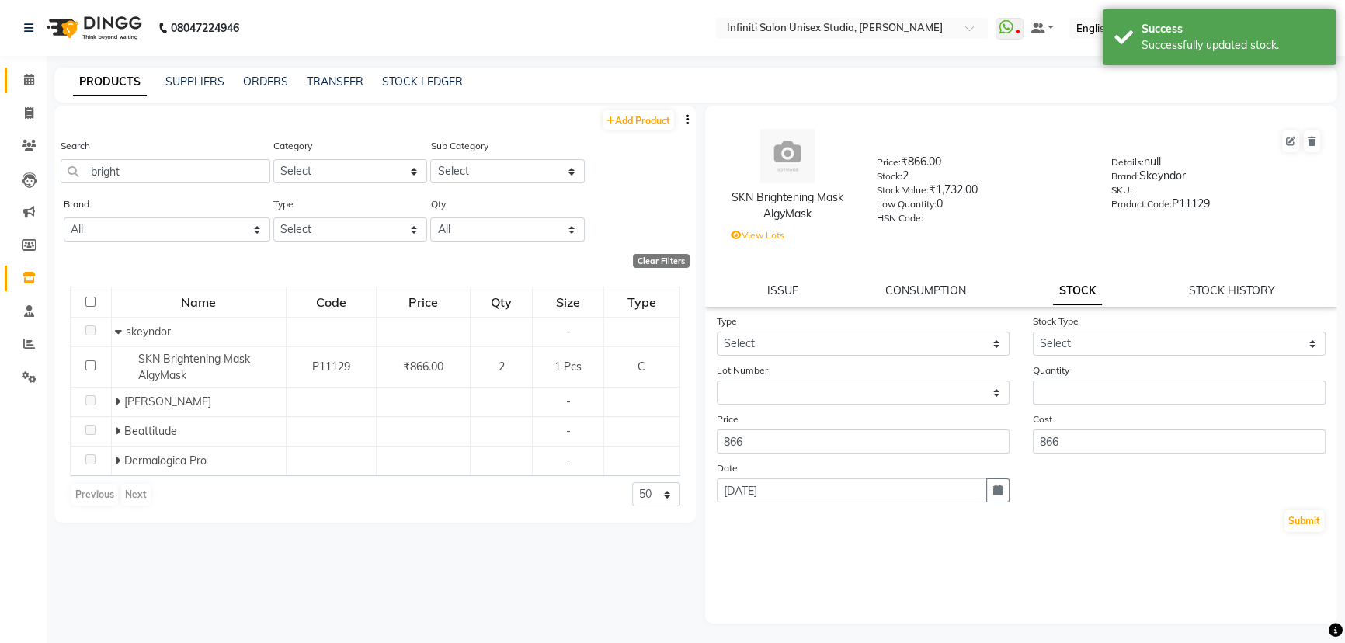
click at [19, 70] on link "Calendar" at bounding box center [23, 81] width 37 height 26
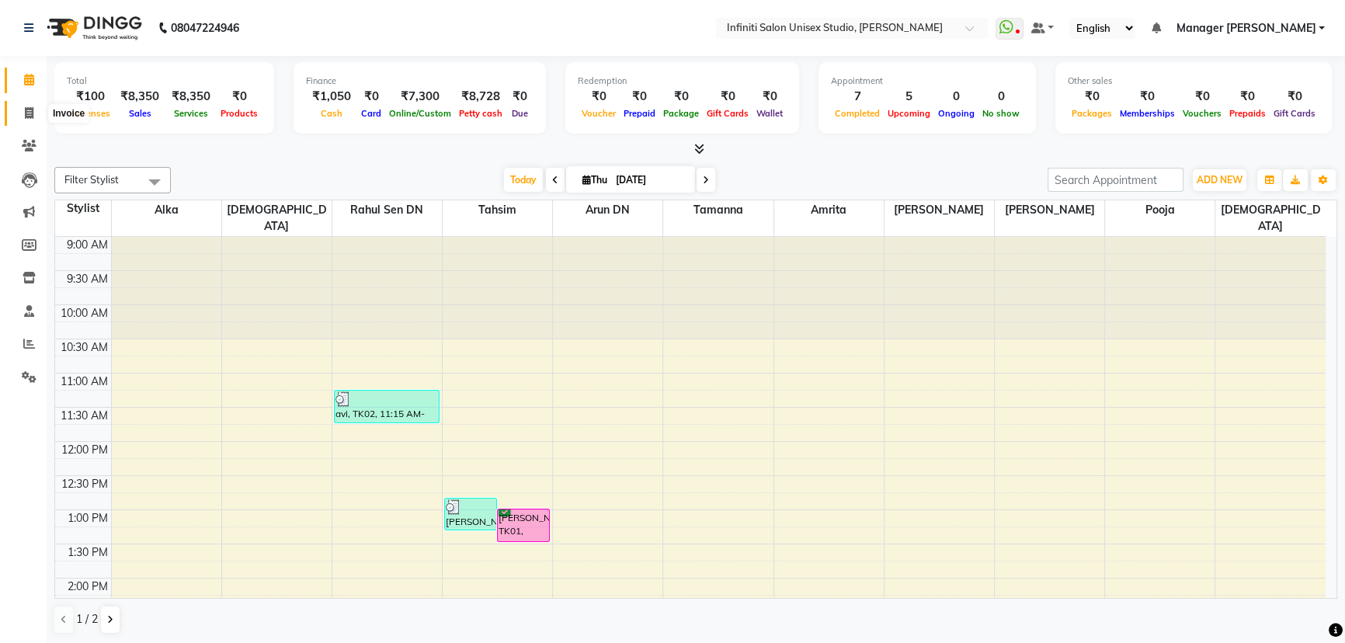
click at [25, 113] on icon at bounding box center [29, 113] width 9 height 12
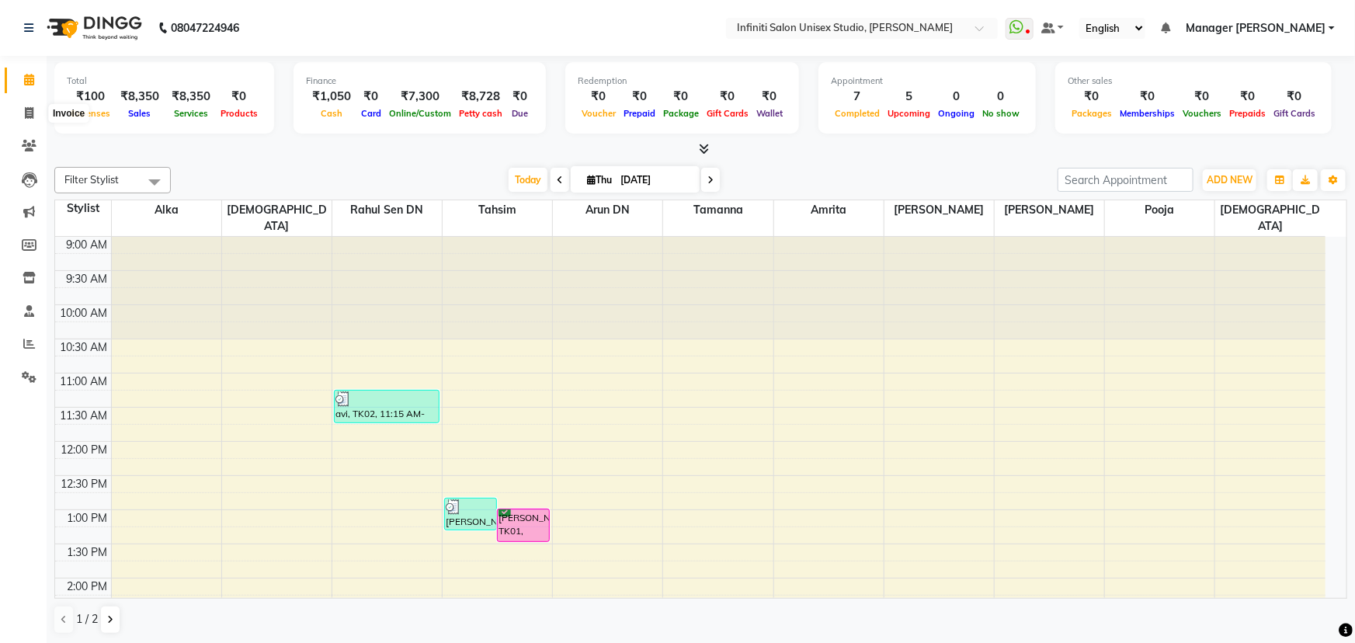
select select "6511"
select select "service"
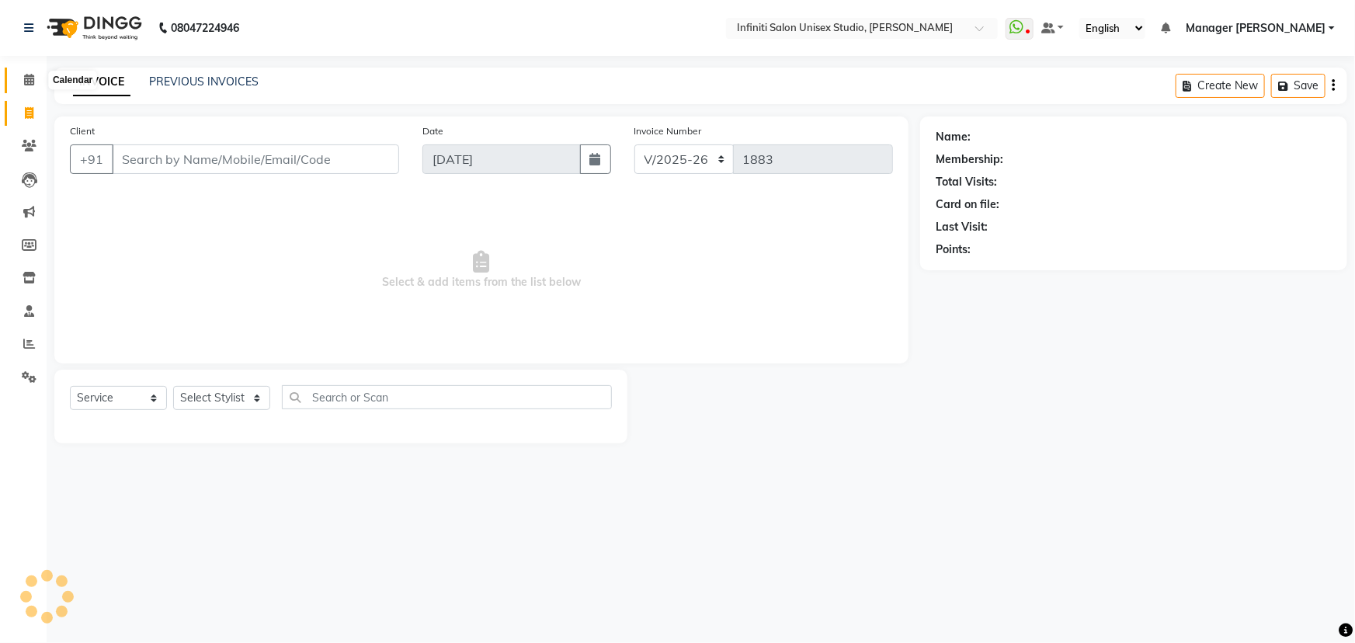
click at [37, 75] on span at bounding box center [29, 80] width 27 height 18
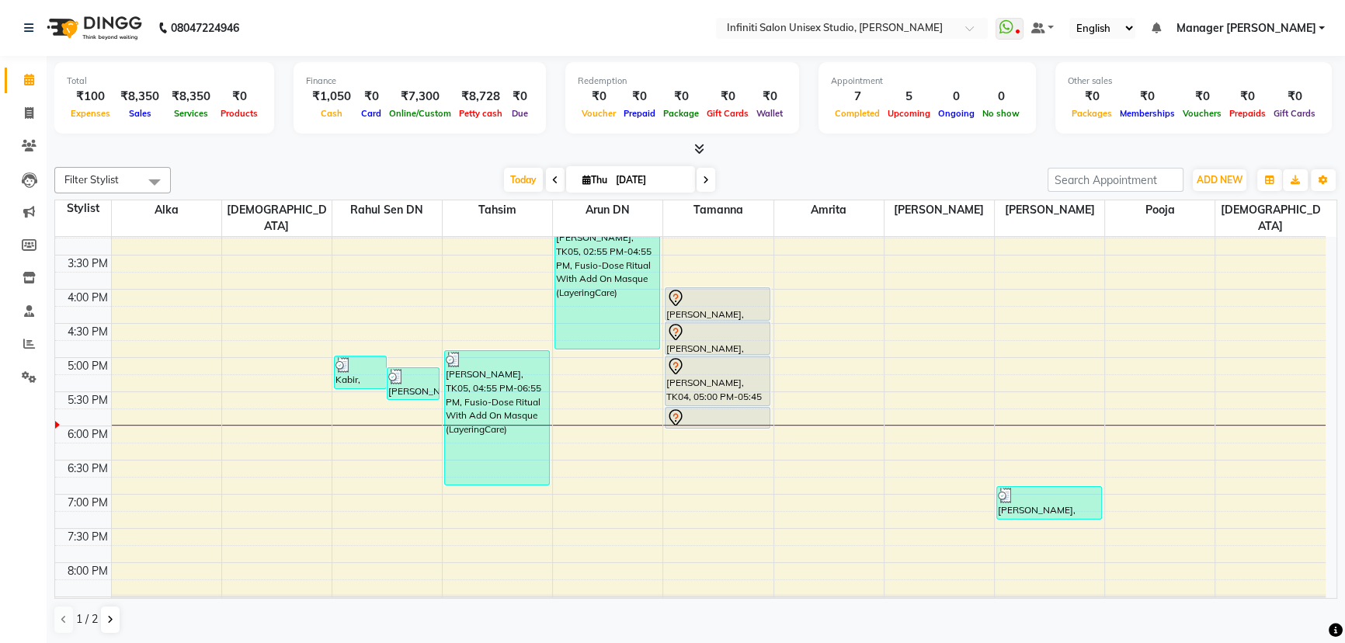
scroll to position [438, 0]
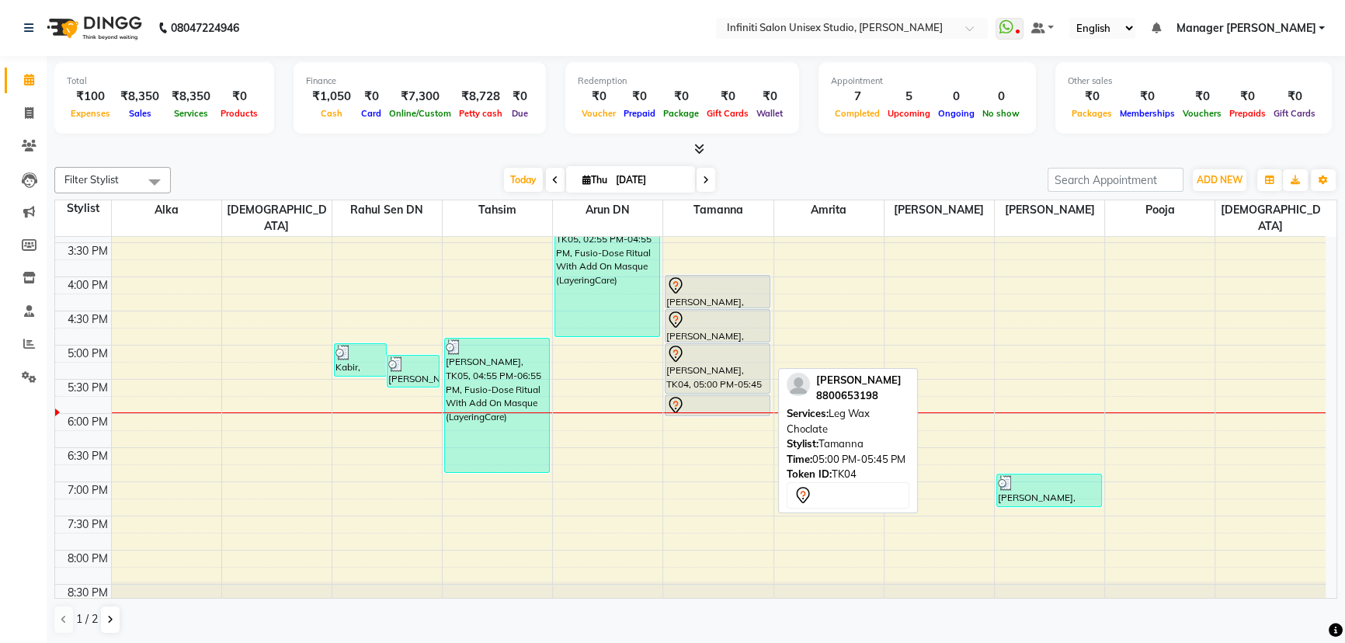
click at [716, 355] on div "[PERSON_NAME], TK04, 05:00 PM-05:45 PM, Leg Wax Choclate" at bounding box center [717, 368] width 104 height 49
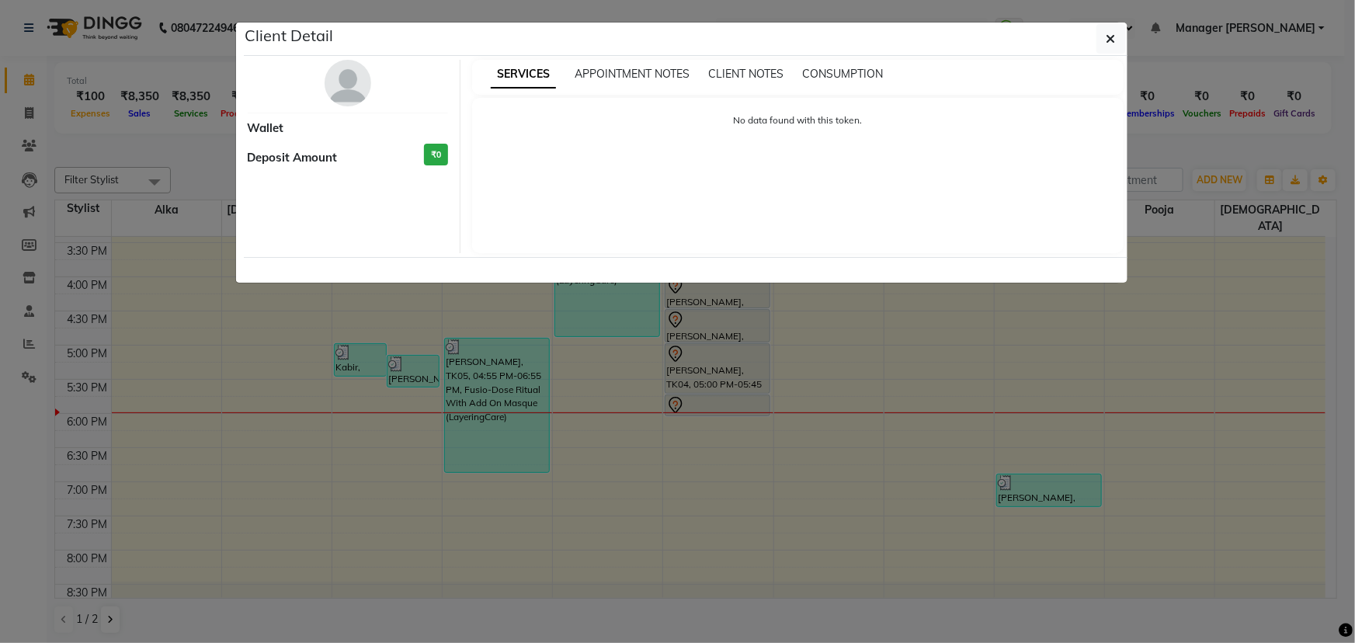
select select "7"
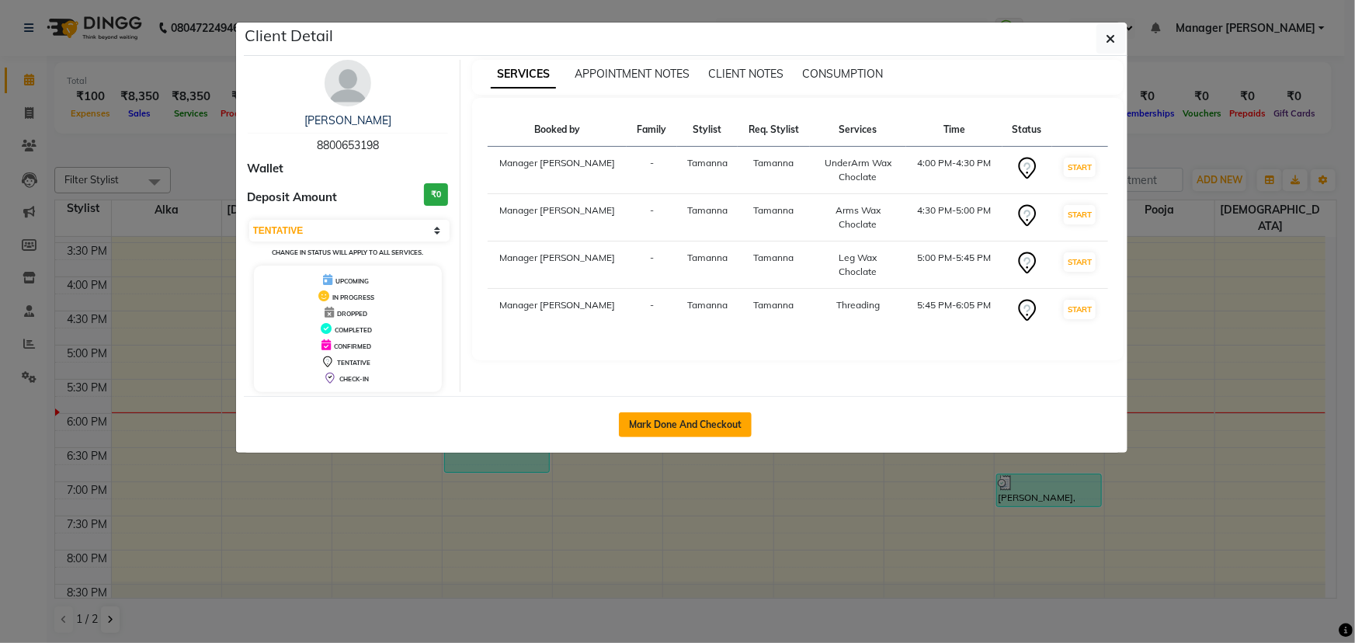
click at [709, 419] on button "Mark Done And Checkout" at bounding box center [685, 424] width 133 height 25
select select "6511"
select select "service"
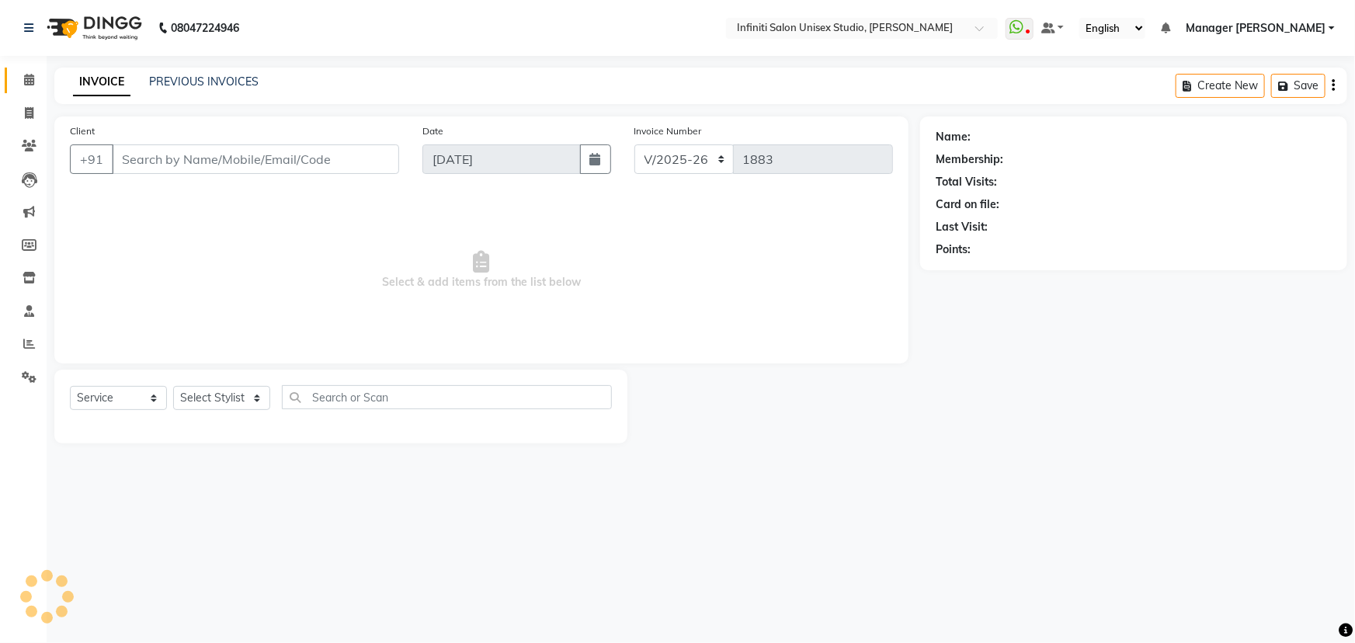
type input "8800653198"
select select "49892"
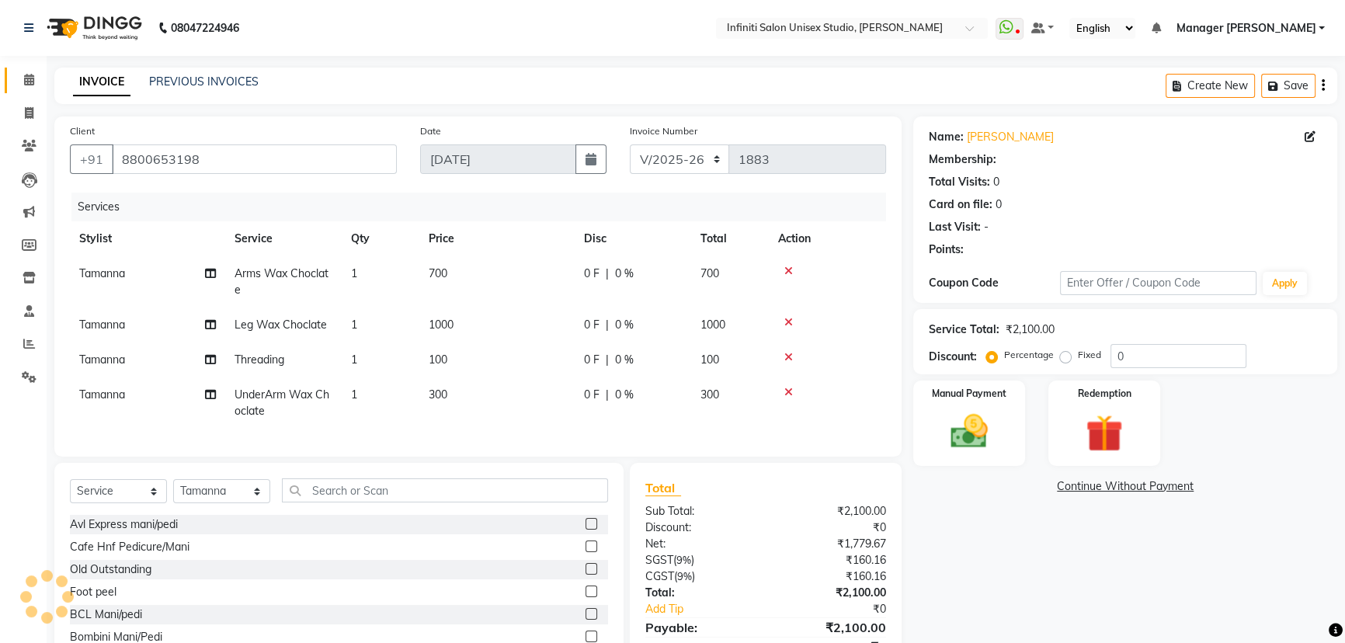
select select "1: Object"
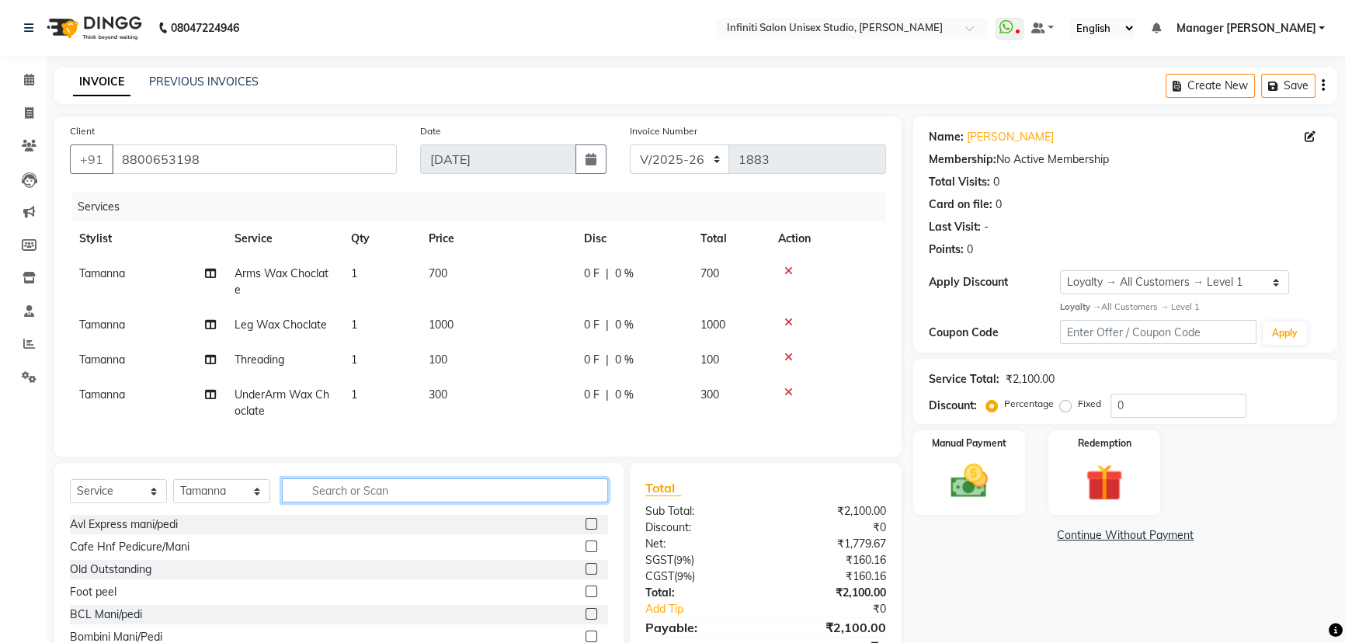
click at [328, 502] on input "text" at bounding box center [445, 490] width 326 height 24
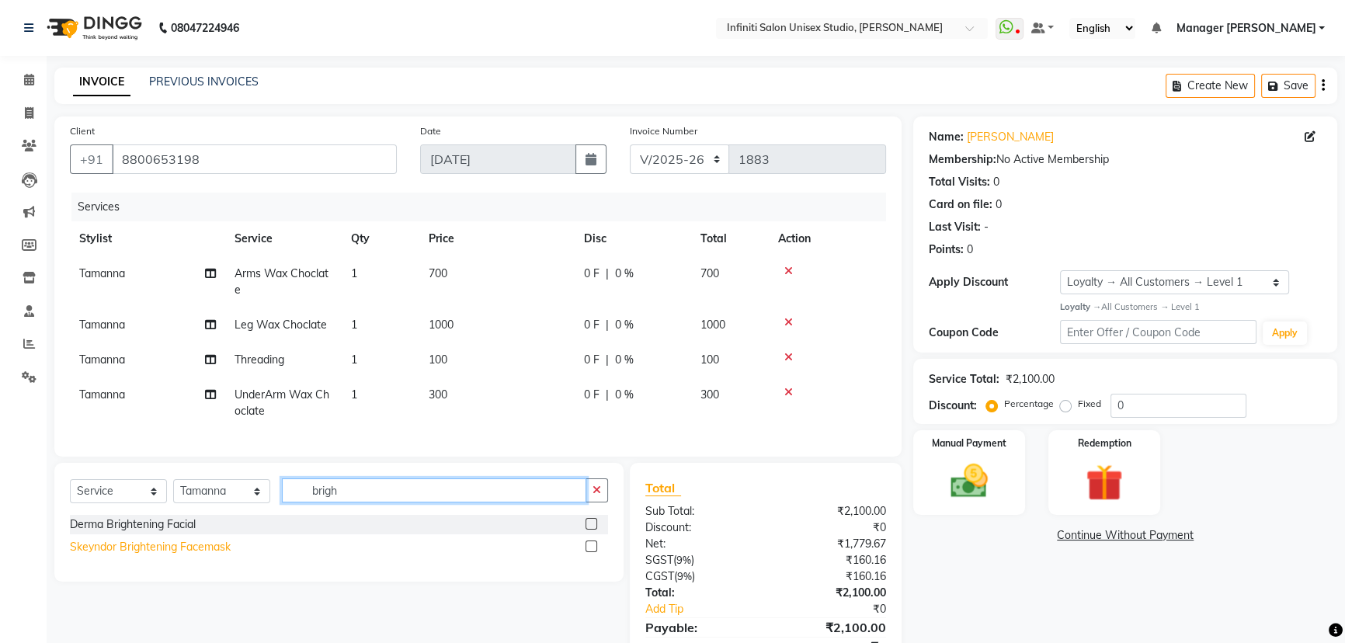
type input "brigh"
click at [152, 555] on div "Skeyndor Brightening Facemask" at bounding box center [150, 547] width 161 height 16
checkbox input "false"
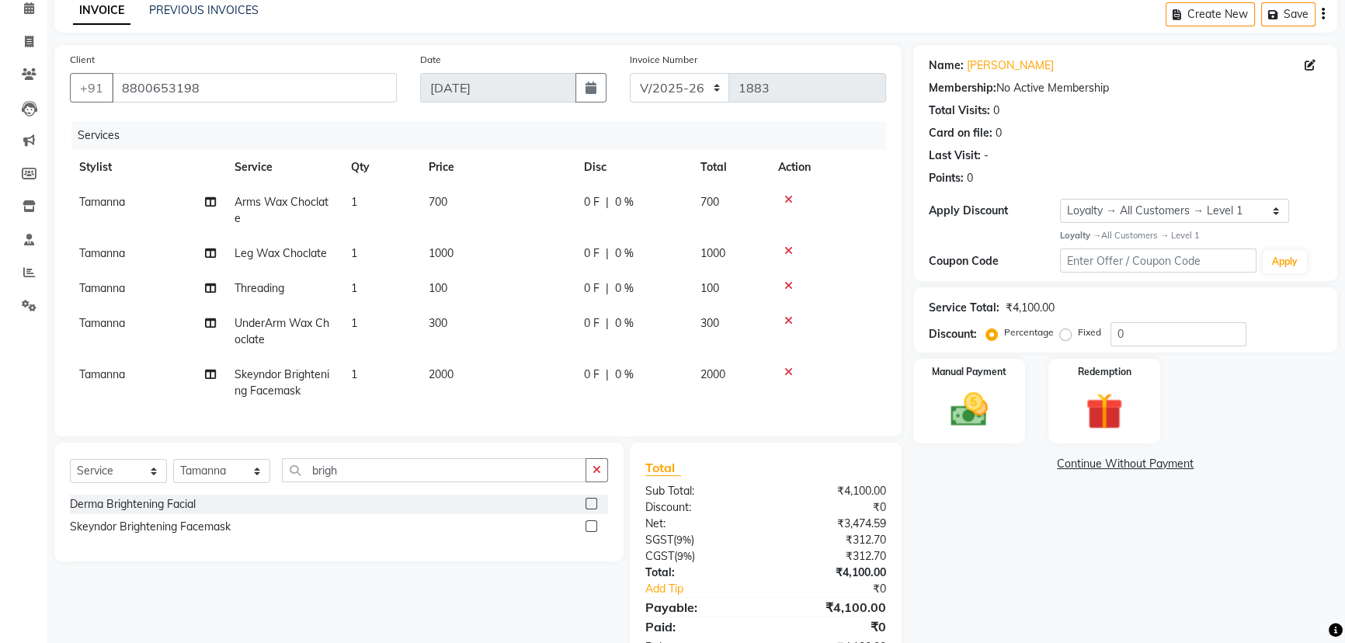
scroll to position [134, 0]
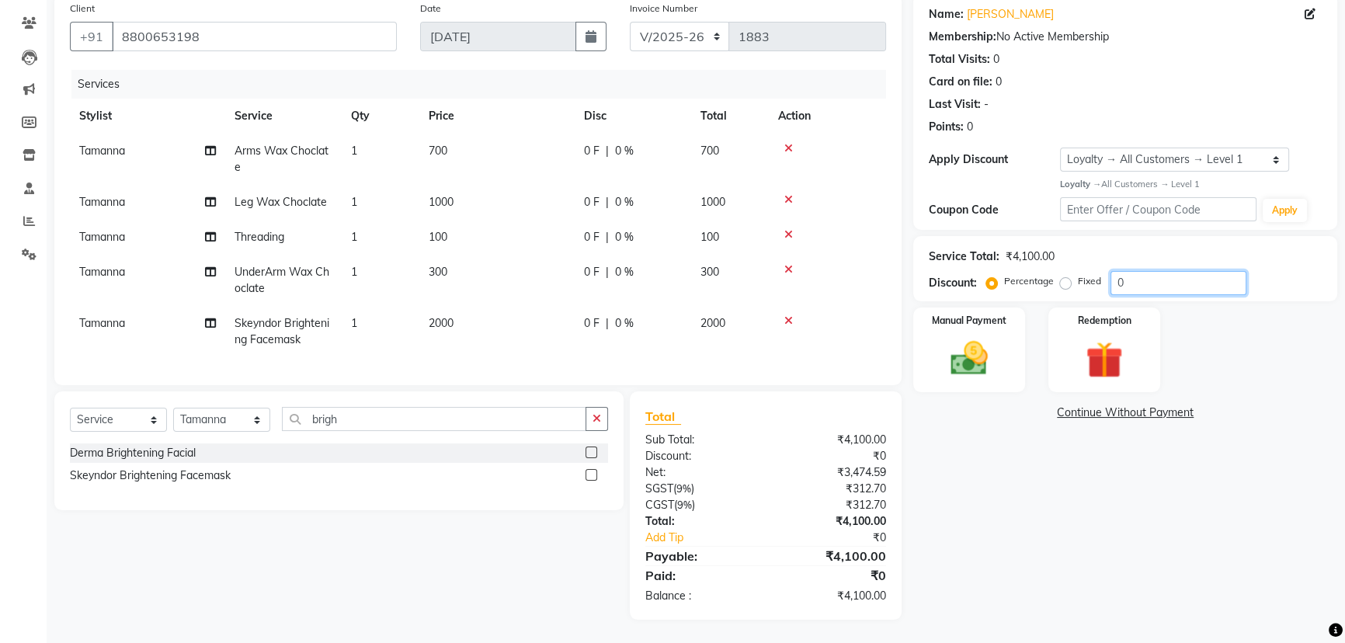
drag, startPoint x: 1151, startPoint y: 262, endPoint x: 1091, endPoint y: 263, distance: 60.6
click at [1091, 271] on div "Percentage Fixed 0" at bounding box center [1117, 283] width 257 height 24
type input "10"
click at [605, 315] on span "200 F" at bounding box center [598, 323] width 28 height 16
select select "49892"
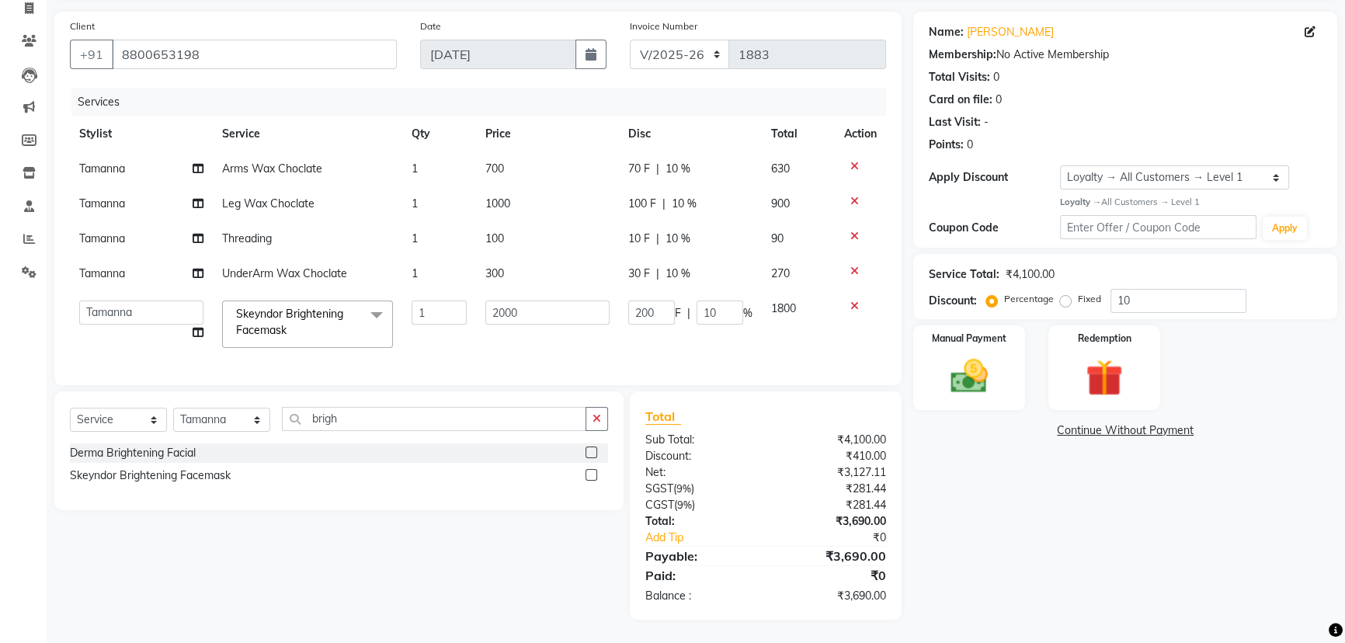
scroll to position [116, 0]
drag, startPoint x: 644, startPoint y: 297, endPoint x: 557, endPoint y: 305, distance: 87.4
click at [561, 307] on tr "Alka Amrita Arun DN Bharti Nigam Ishu Krishna Owner Pooja Rahul Sen DN Ritu Sah…" at bounding box center [478, 324] width 816 height 66
click at [582, 387] on div "Client +91 8800653198 Date 04-09-2025 Invoice Number CI/2025-26 V/2025-26 1883 …" at bounding box center [478, 316] width 870 height 608
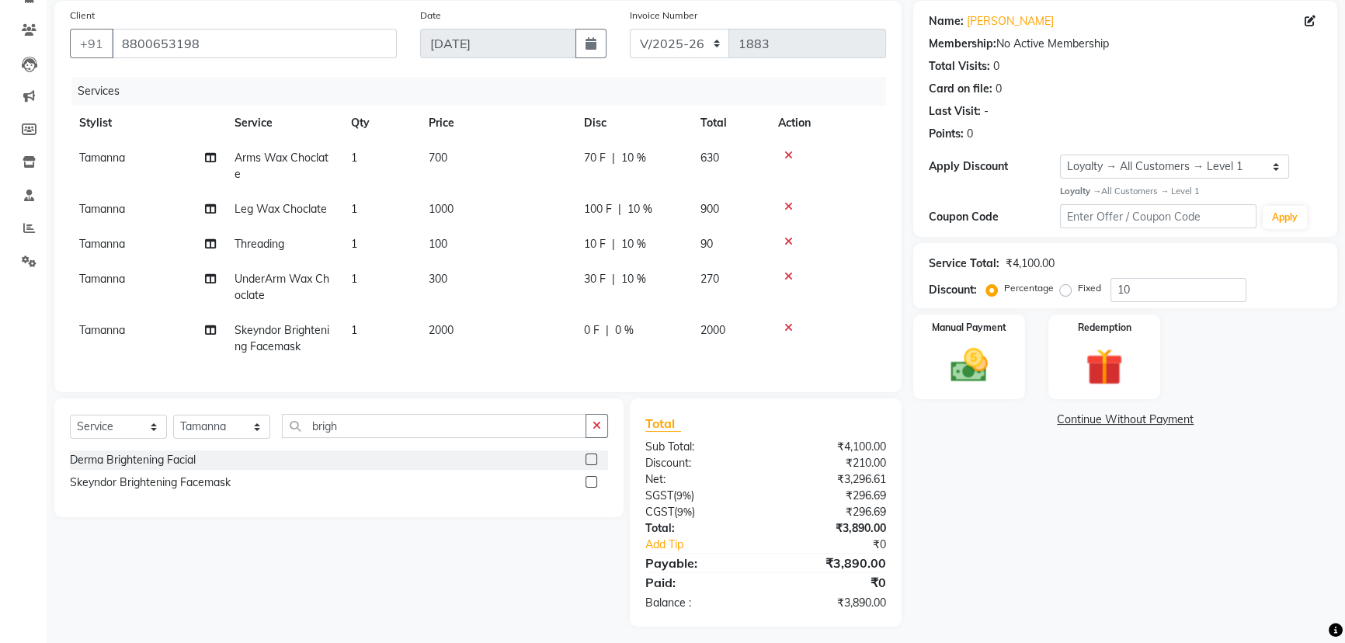
click at [439, 206] on span "1000" at bounding box center [441, 209] width 25 height 14
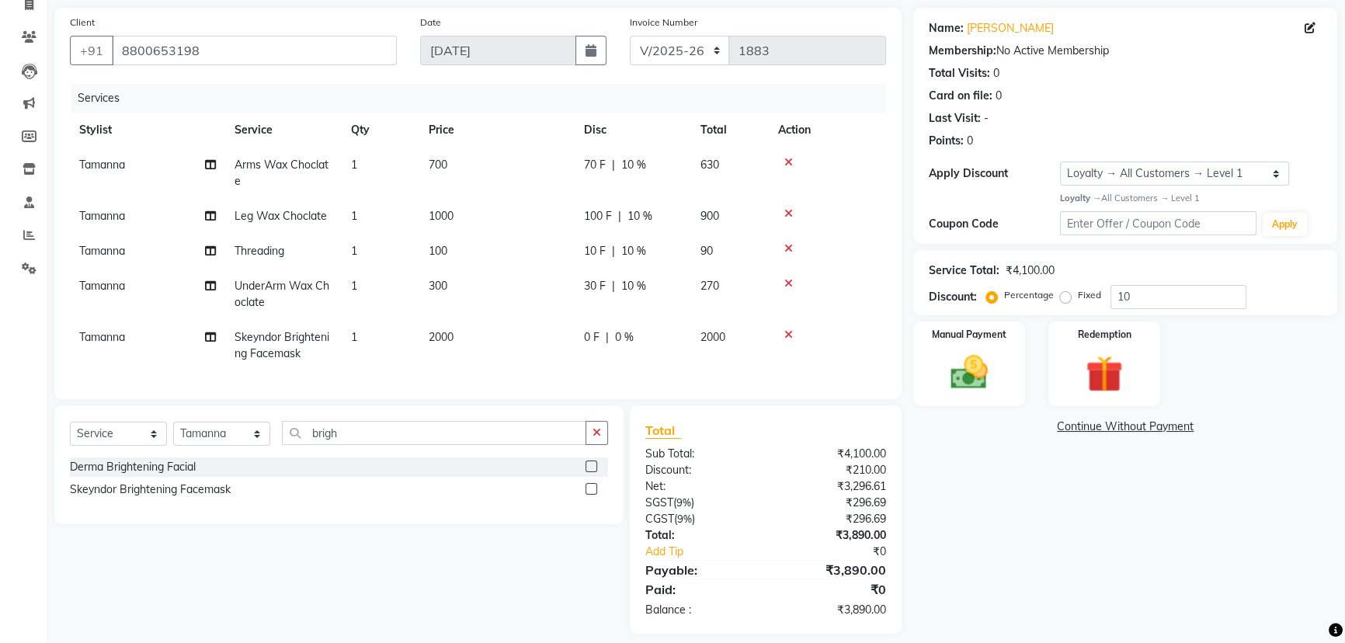
select select "49892"
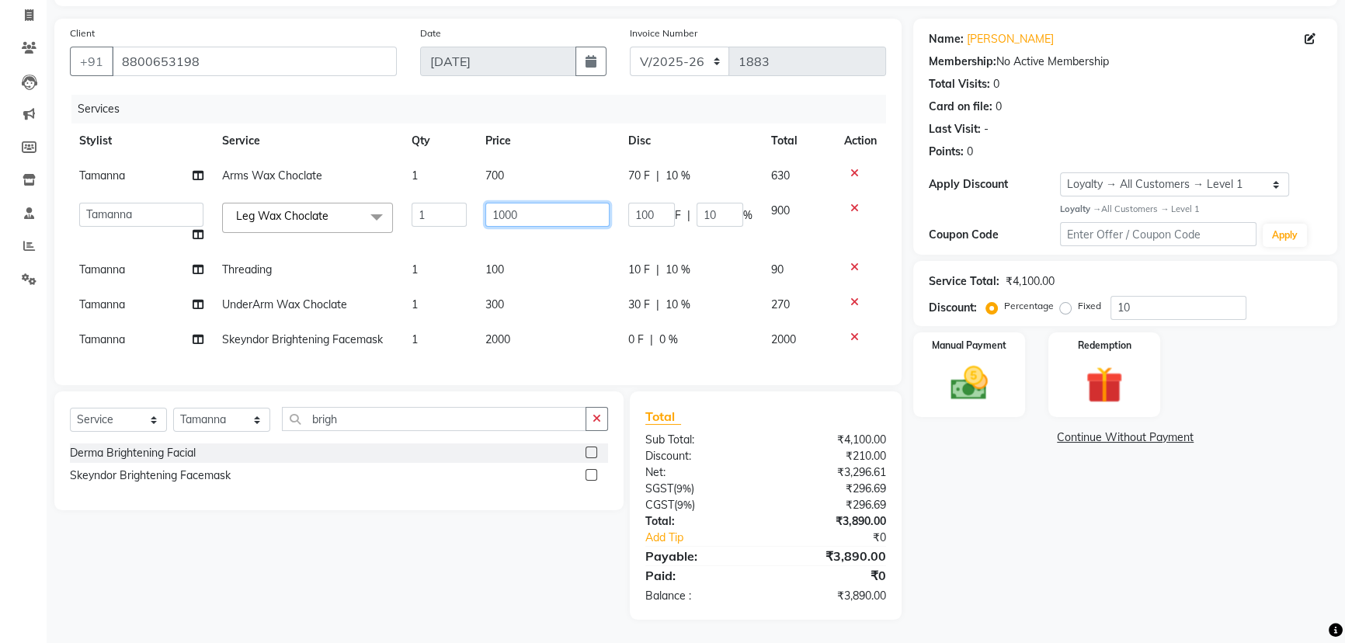
click at [496, 203] on input "1000" at bounding box center [547, 215] width 124 height 24
type input "900"
click at [575, 393] on div "Client +91 8800653198 Date 04-09-2025 Invoice Number CI/2025-26 V/2025-26 1883 …" at bounding box center [478, 319] width 870 height 601
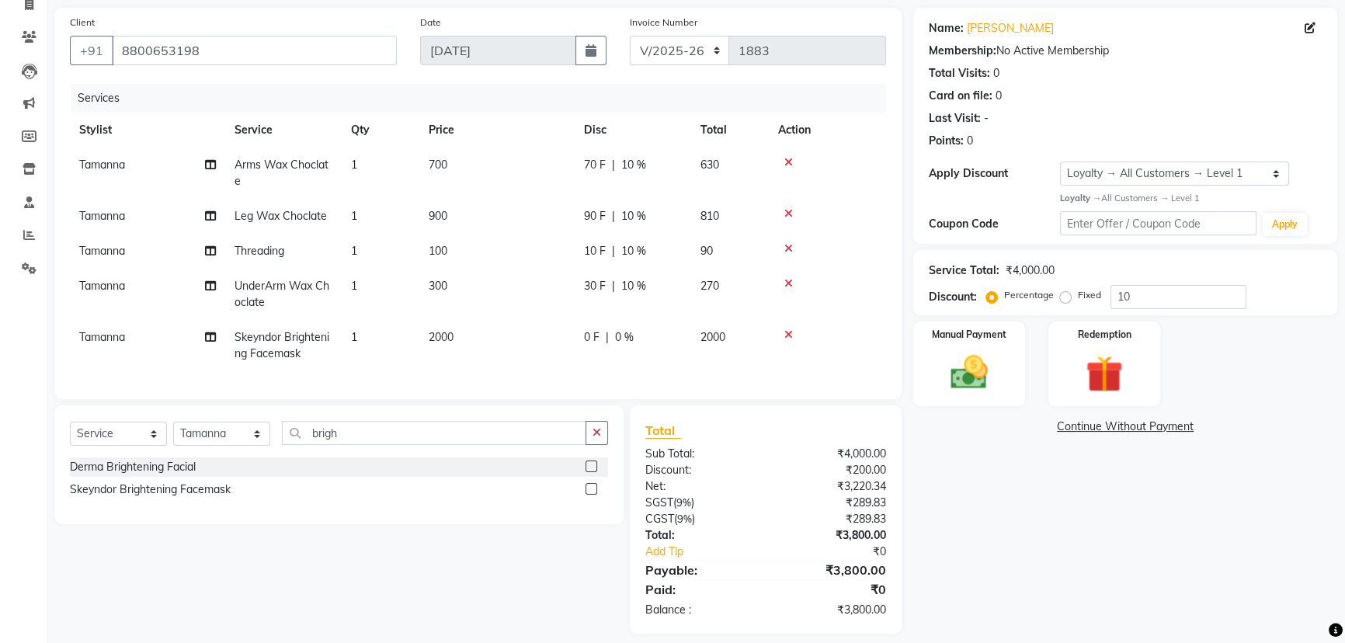
scroll to position [134, 0]
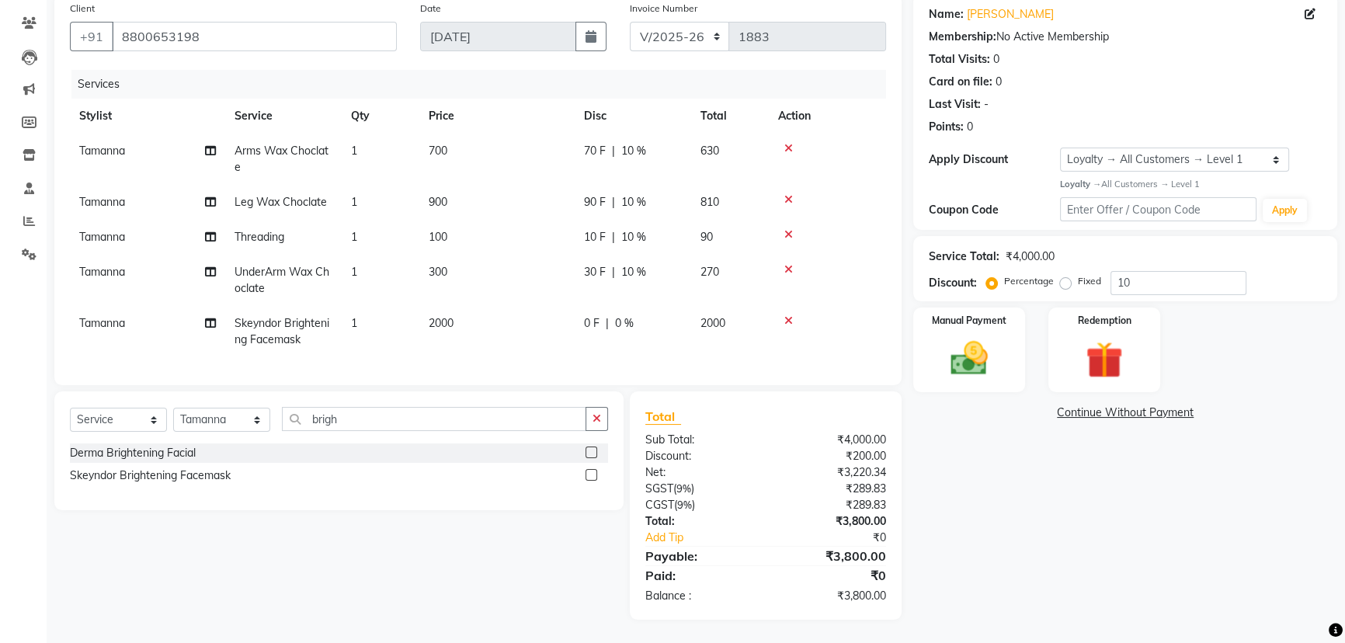
click at [595, 229] on span "10 F" at bounding box center [595, 237] width 22 height 16
select select "49892"
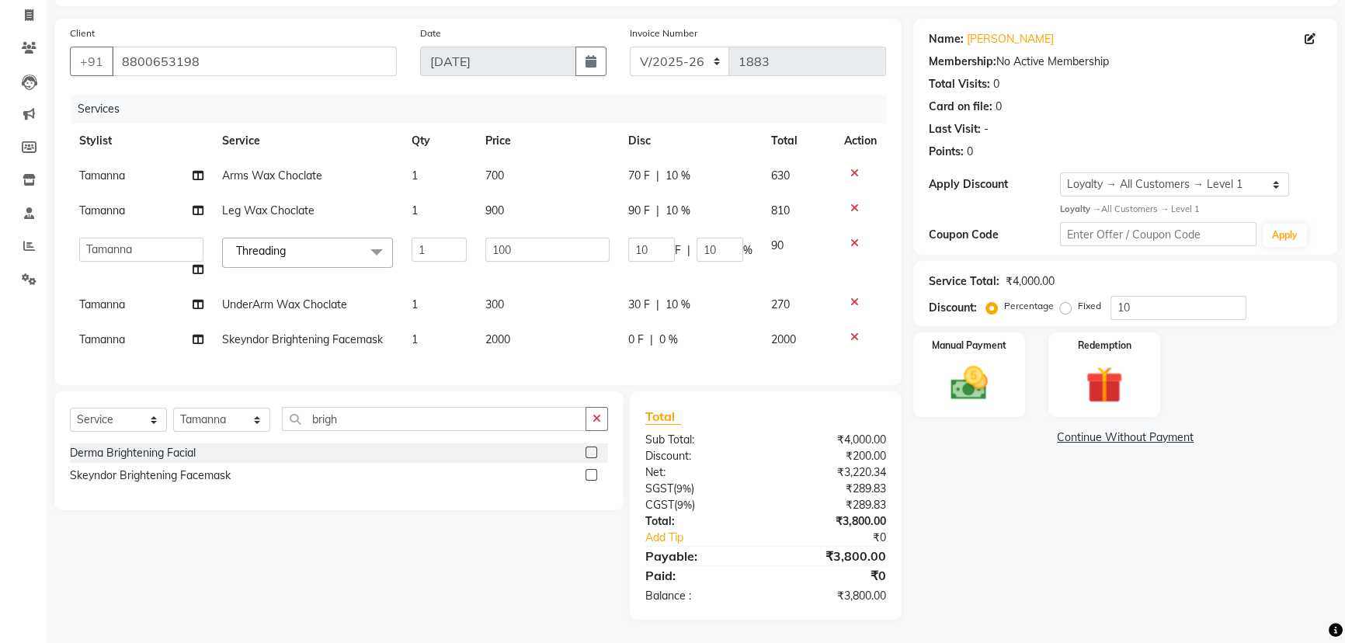
scroll to position [109, 0]
drag, startPoint x: 656, startPoint y: 238, endPoint x: 547, endPoint y: 221, distance: 110.0
click at [547, 228] on tr "Alka Amrita Arun DN Bharti Nigam Ishu Krishna Owner Pooja Rahul Sen DN Ritu Sah…" at bounding box center [478, 257] width 816 height 59
click at [643, 391] on div "Client +91 8800653198 Date 04-09-2025 Invoice Number CI/2025-26 V/2025-26 1883 …" at bounding box center [478, 319] width 870 height 601
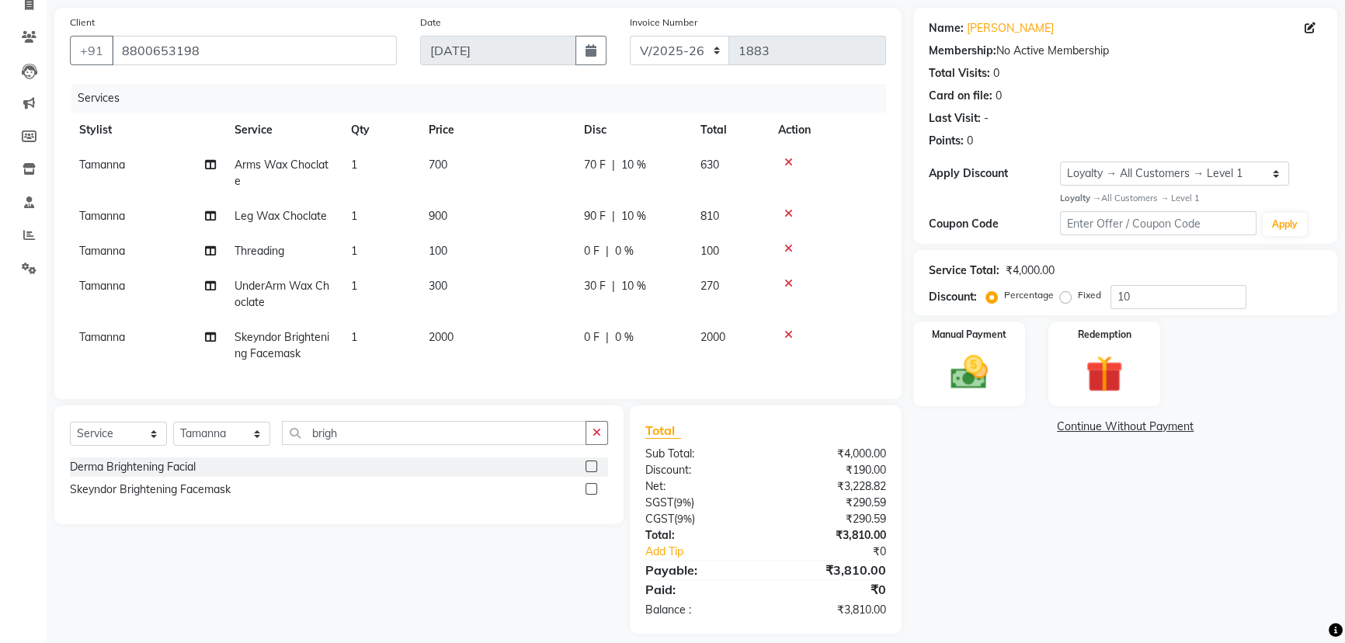
click at [590, 256] on span "0 F" at bounding box center [592, 251] width 16 height 16
select select "49892"
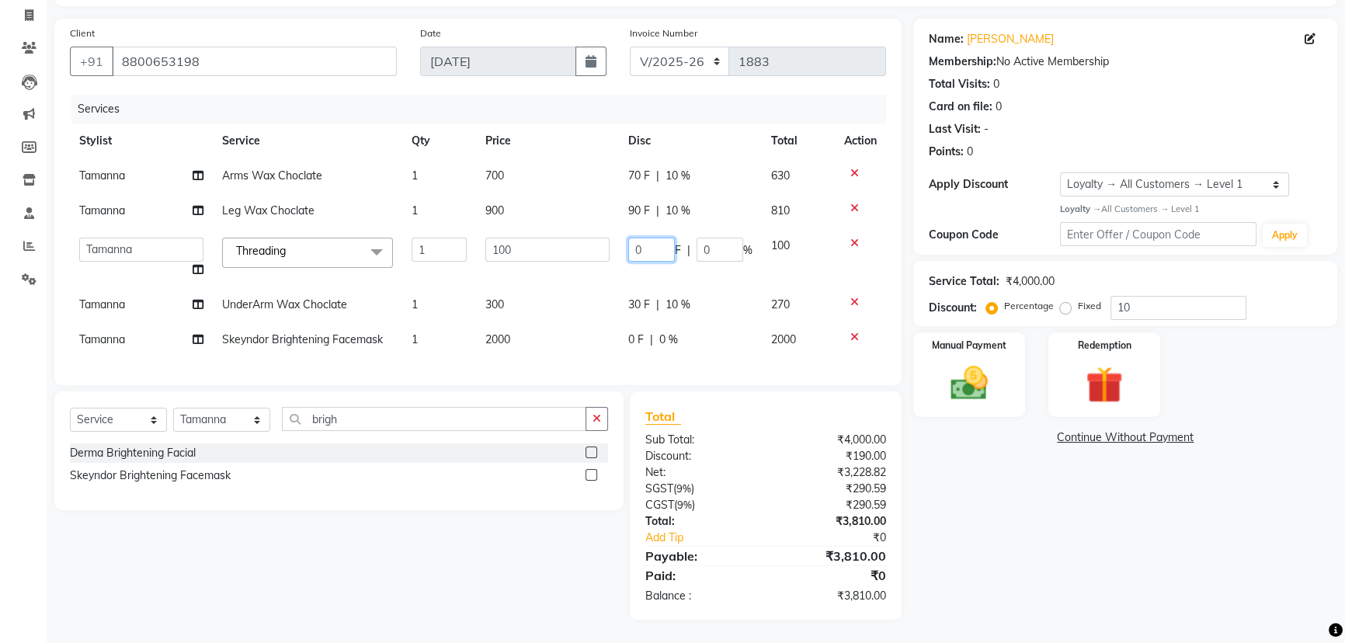
drag, startPoint x: 659, startPoint y: 235, endPoint x: 605, endPoint y: 230, distance: 54.6
click at [605, 230] on tr "Alka Amrita Arun DN Bharti Nigam Ishu Krishna Owner Pooja Rahul Sen DN Ritu Sah…" at bounding box center [478, 257] width 816 height 59
type input "10"
click at [662, 389] on div "Client +91 8800653198 Date 04-09-2025 Invoice Number CI/2025-26 V/2025-26 1883 …" at bounding box center [478, 319] width 870 height 601
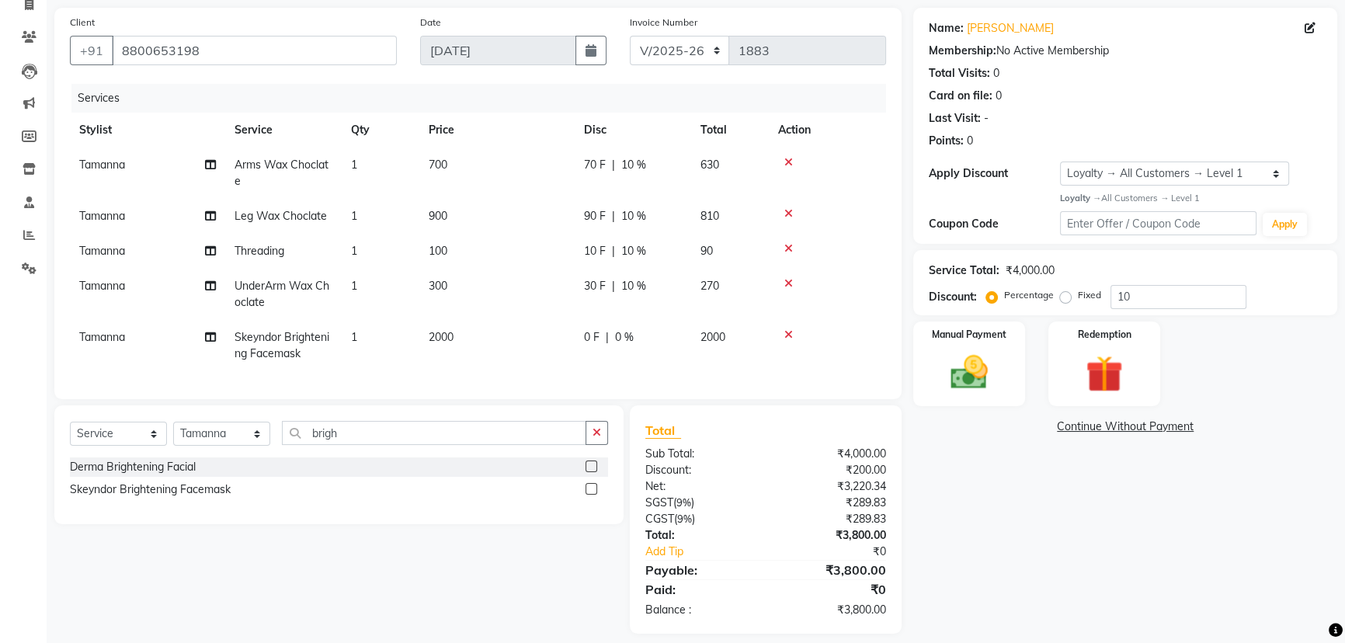
scroll to position [134, 0]
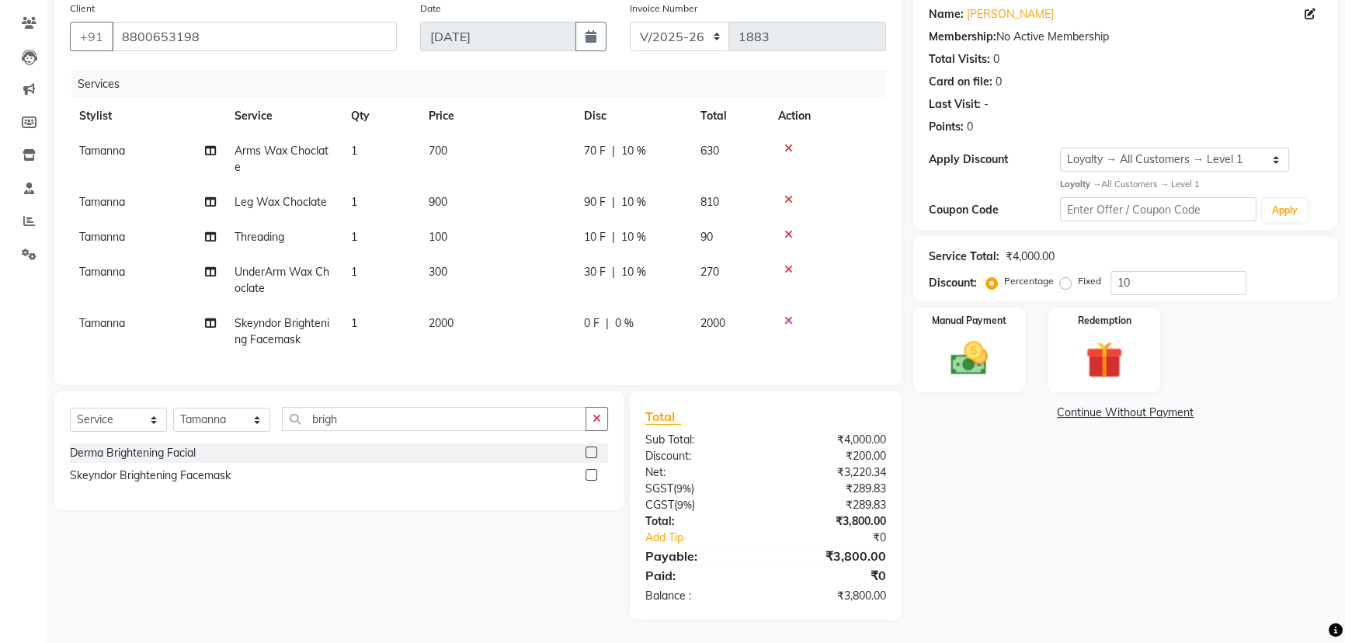
click at [602, 231] on span "10 F" at bounding box center [595, 237] width 22 height 16
select select "49892"
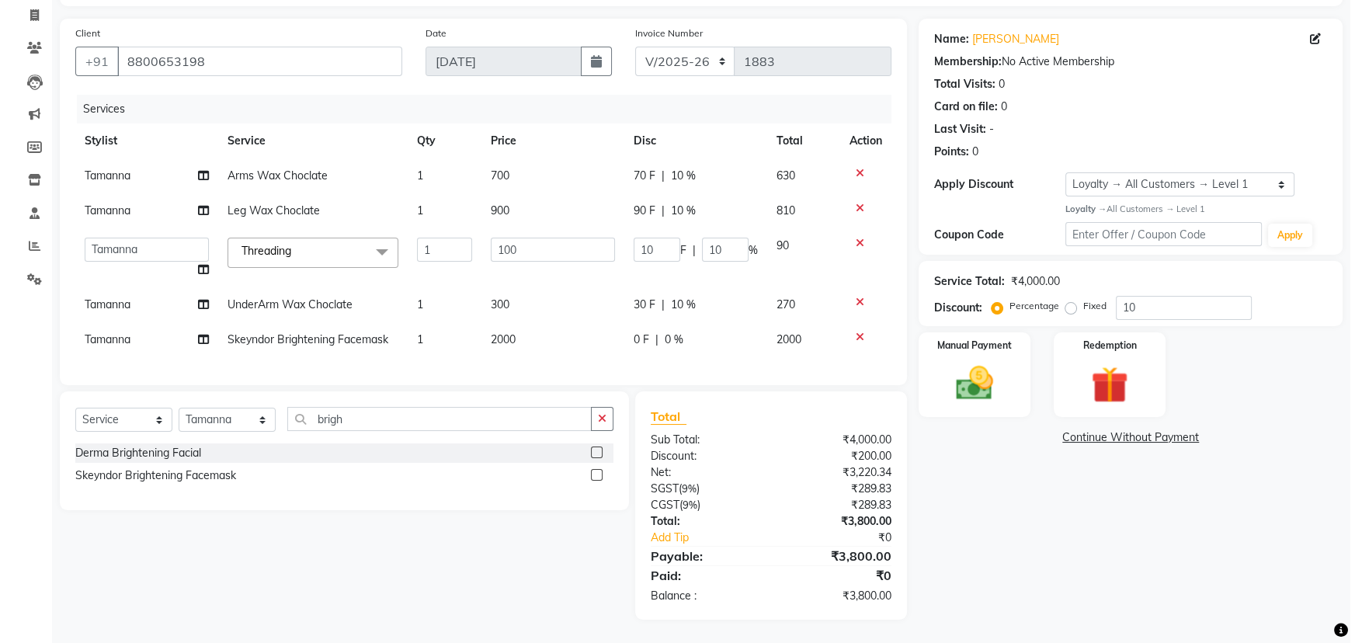
scroll to position [109, 0]
drag, startPoint x: 657, startPoint y: 233, endPoint x: 575, endPoint y: 231, distance: 82.3
click at [575, 231] on tr "Alka Amrita Arun DN Bharti Nigam Ishu Krishna Owner Pooja Rahul Sen DN Ritu Sah…" at bounding box center [478, 257] width 816 height 59
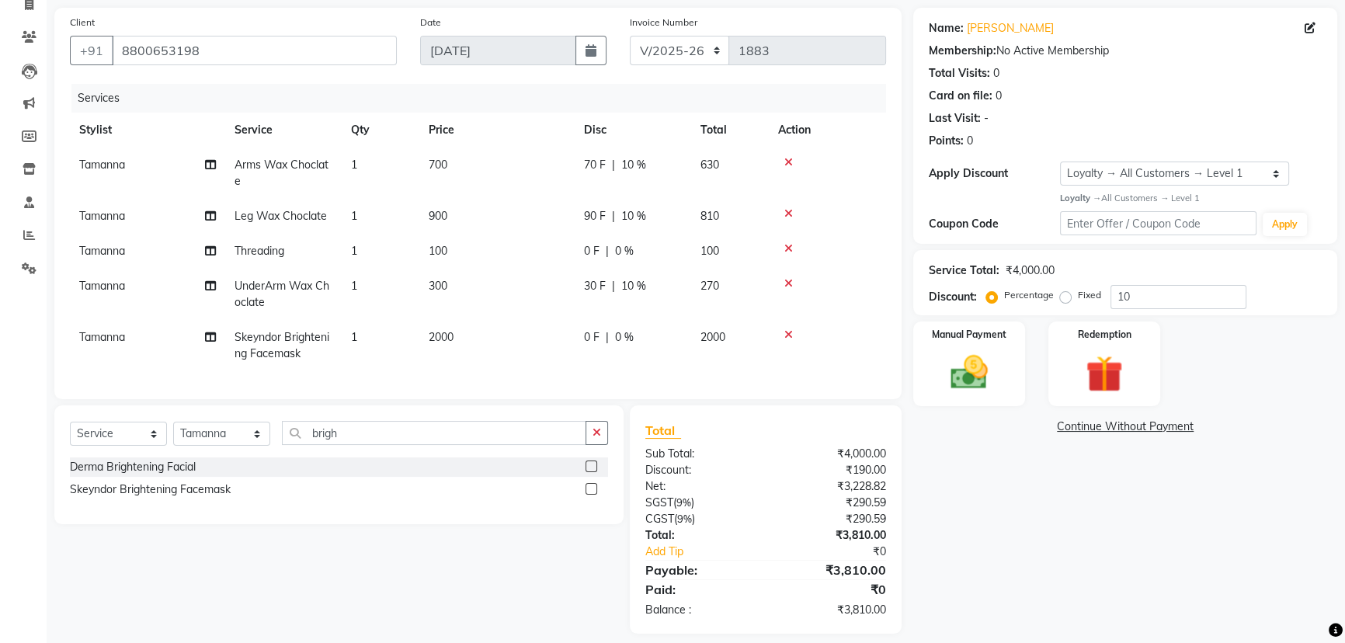
click at [677, 393] on div "Client +91 8800653198 Date 04-09-2025 Invoice Number CI/2025-26 V/2025-26 1883 …" at bounding box center [478, 321] width 870 height 626
click at [602, 254] on div "0 F | 0 %" at bounding box center [633, 251] width 98 height 16
select select "49892"
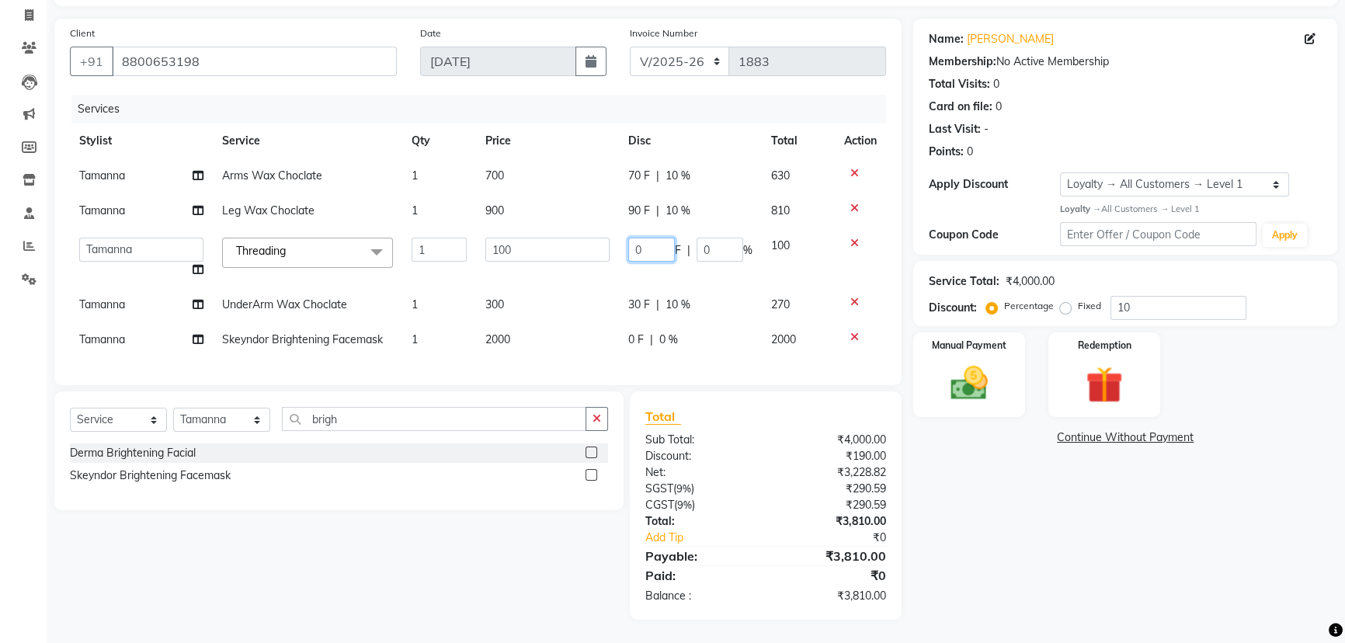
drag, startPoint x: 637, startPoint y: 236, endPoint x: 590, endPoint y: 234, distance: 47.4
click at [596, 235] on tr "Alka Amrita Arun DN Bharti Nigam Ishu Krishna Owner Pooja Rahul Sen DN Ritu Sah…" at bounding box center [478, 257] width 816 height 59
type input "10"
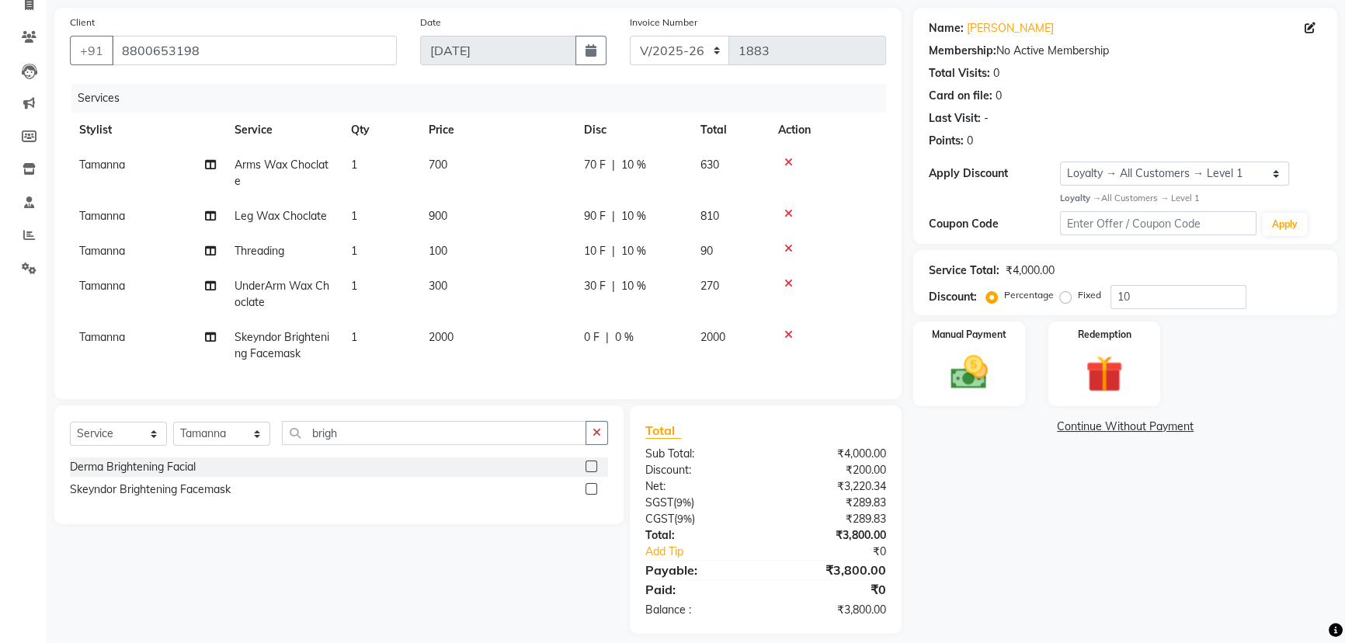
click at [687, 396] on div "Client +91 8800653198 Date 04-09-2025 Invoice Number CI/2025-26 V/2025-26 1883 …" at bounding box center [478, 321] width 870 height 626
click at [1305, 26] on icon at bounding box center [1309, 28] width 11 height 11
select select "female"
select select "46378"
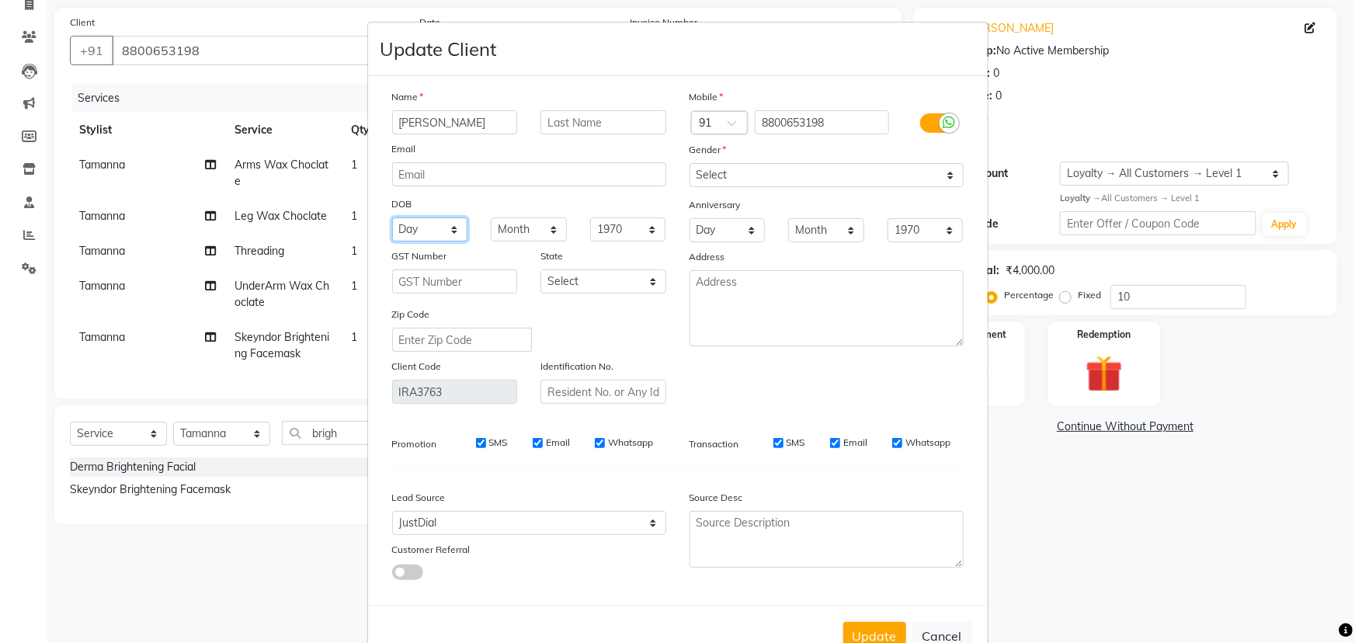
click at [422, 226] on select "Day 01 02 03 04 05 06 07 08 09 10 11 12 13 14 15 16 17 18 19 20 21 22 23 24 25 …" at bounding box center [430, 229] width 76 height 24
select select "20"
click at [392, 218] on select "Day 01 02 03 04 05 06 07 08 09 10 11 12 13 14 15 16 17 18 19 20 21 22 23 24 25 …" at bounding box center [430, 229] width 76 height 24
drag, startPoint x: 529, startPoint y: 227, endPoint x: 523, endPoint y: 238, distance: 12.5
click at [528, 231] on select "Month January February March April May June July August September October Novem…" at bounding box center [529, 229] width 76 height 24
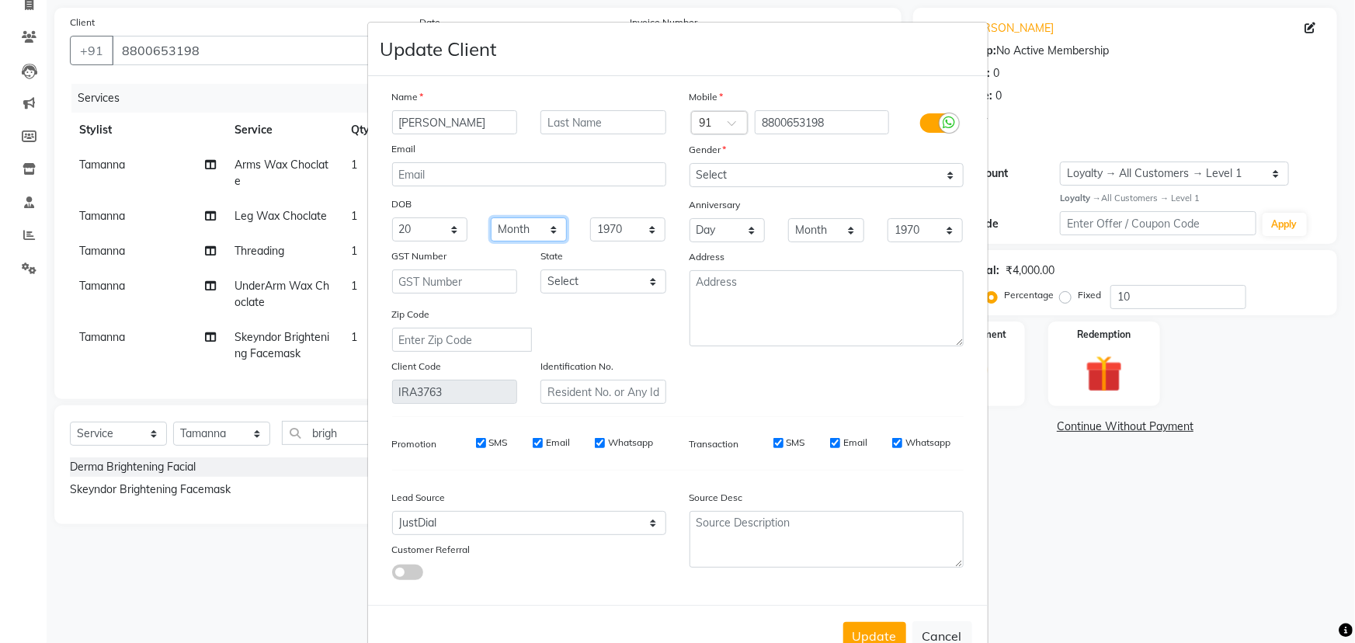
select select "03"
click at [491, 218] on select "Month January February March April May June July August September October Novem…" at bounding box center [529, 229] width 76 height 24
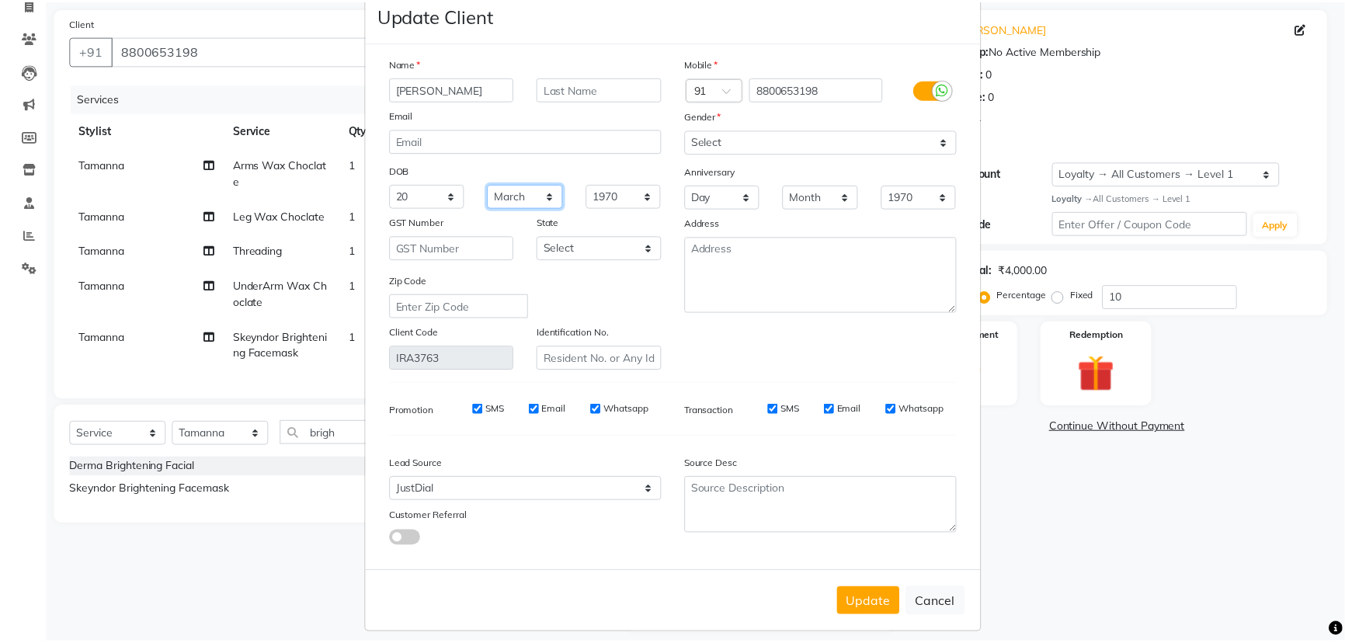
scroll to position [50, 0]
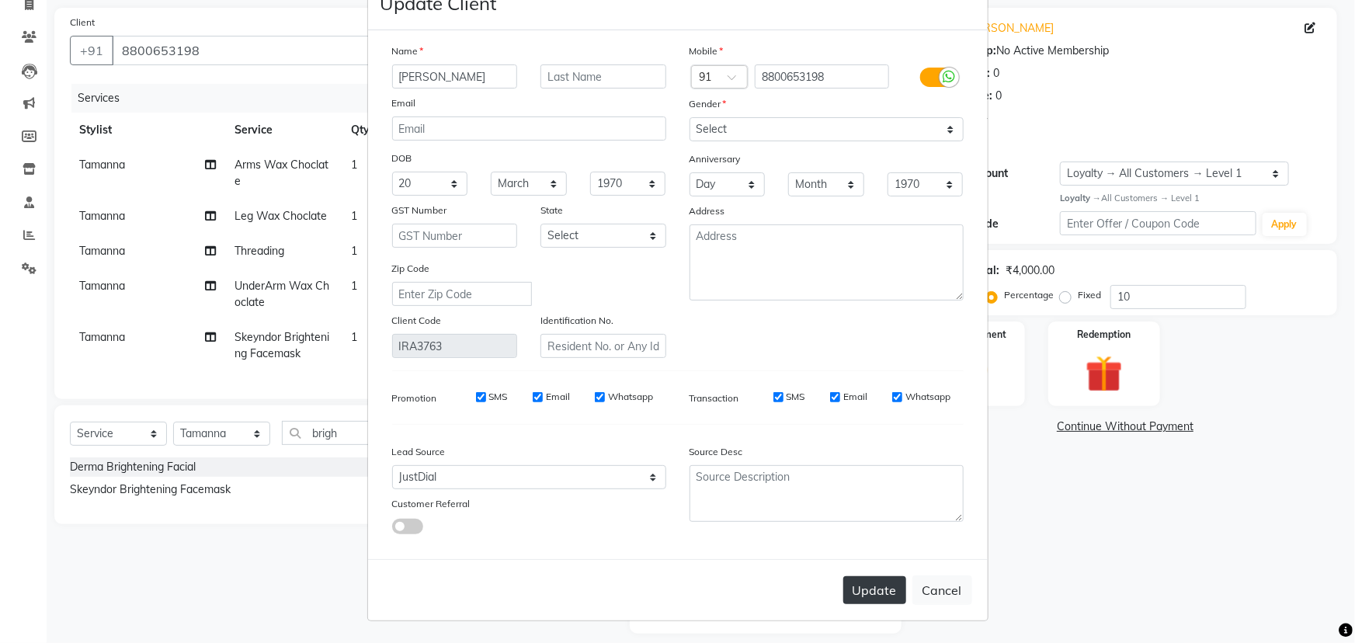
click at [865, 585] on button "Update" at bounding box center [874, 590] width 63 height 28
select select
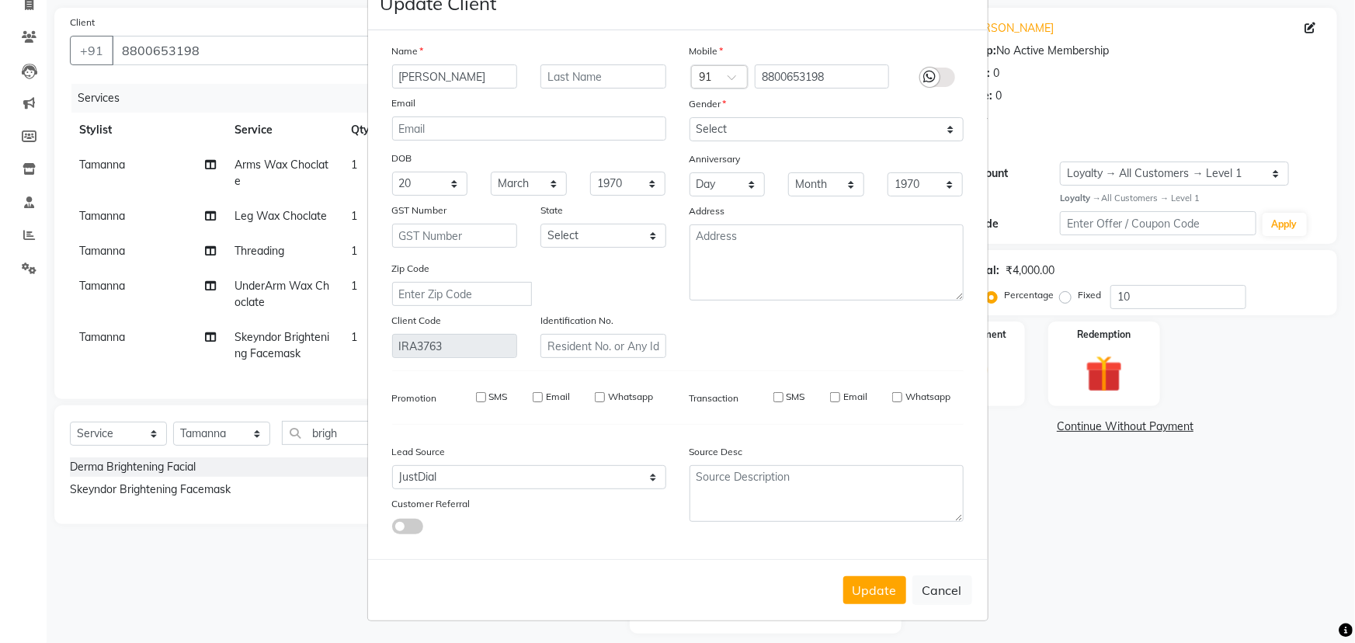
select select
checkbox input "false"
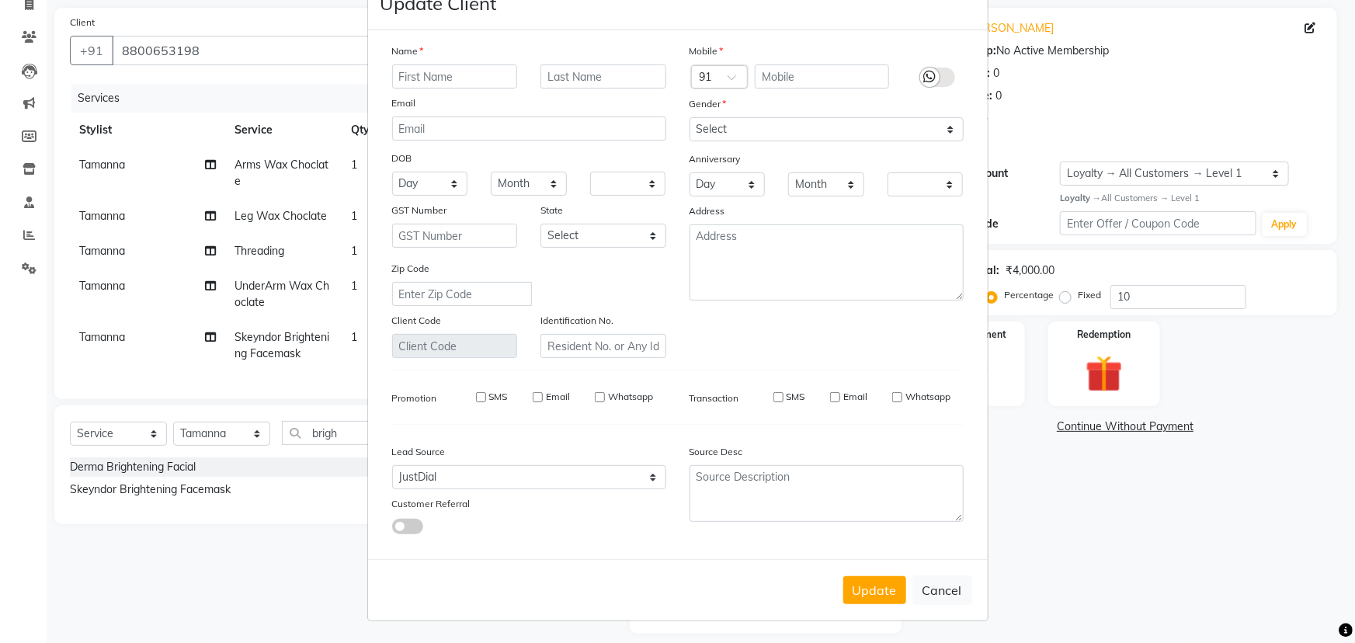
checkbox input "false"
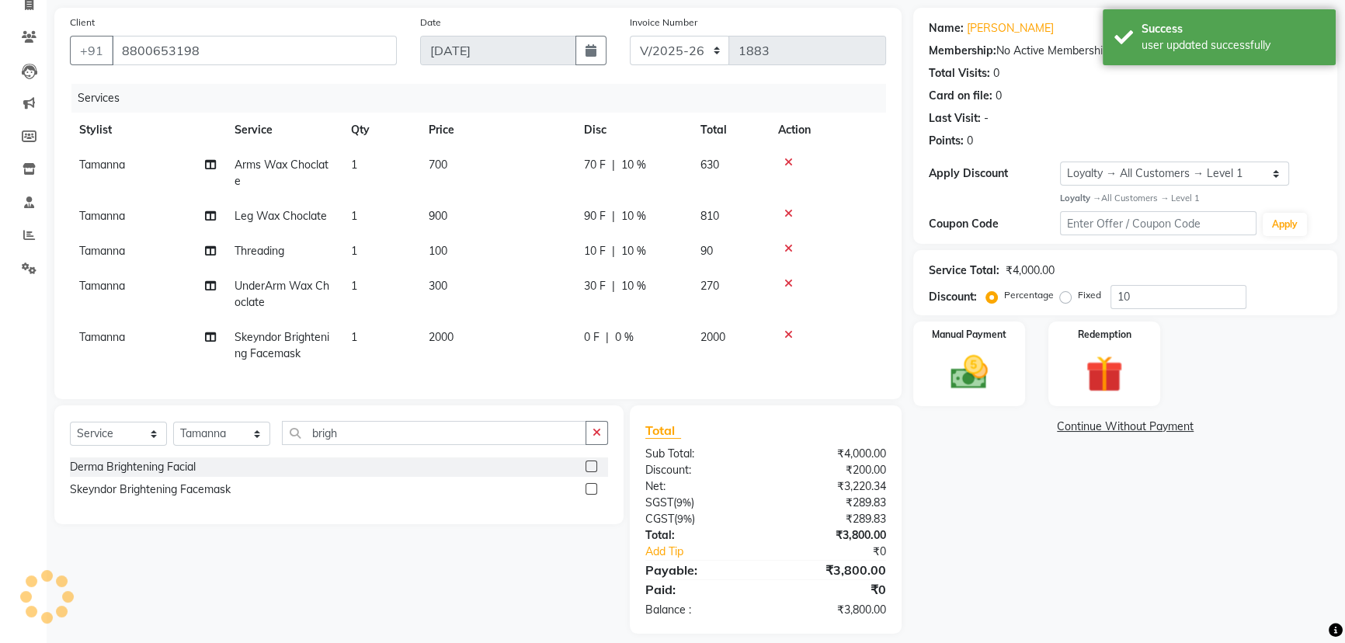
type input "0"
select select "1: Object"
click at [969, 362] on img at bounding box center [969, 372] width 63 height 44
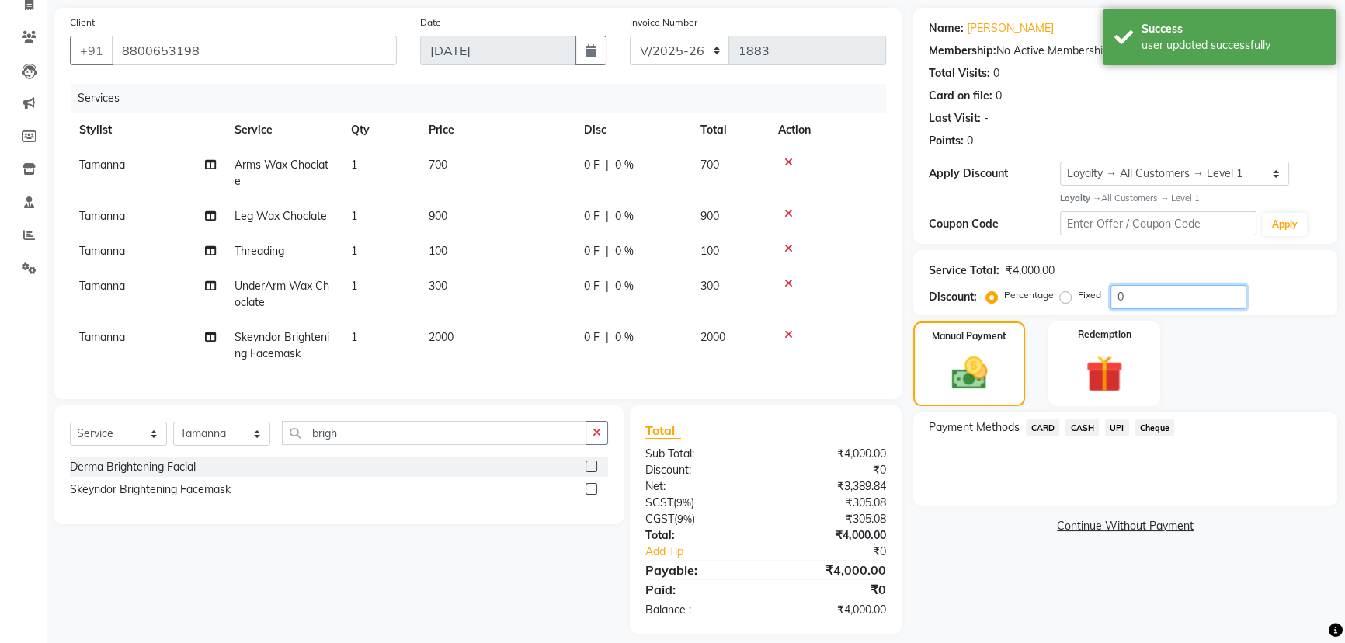
drag, startPoint x: 1126, startPoint y: 297, endPoint x: 1079, endPoint y: 297, distance: 46.6
click at [1080, 297] on div "Percentage Fixed 0" at bounding box center [1117, 297] width 257 height 24
type input "10"
drag, startPoint x: 592, startPoint y: 339, endPoint x: 606, endPoint y: 345, distance: 14.3
click at [592, 340] on span "200 F" at bounding box center [598, 337] width 28 height 16
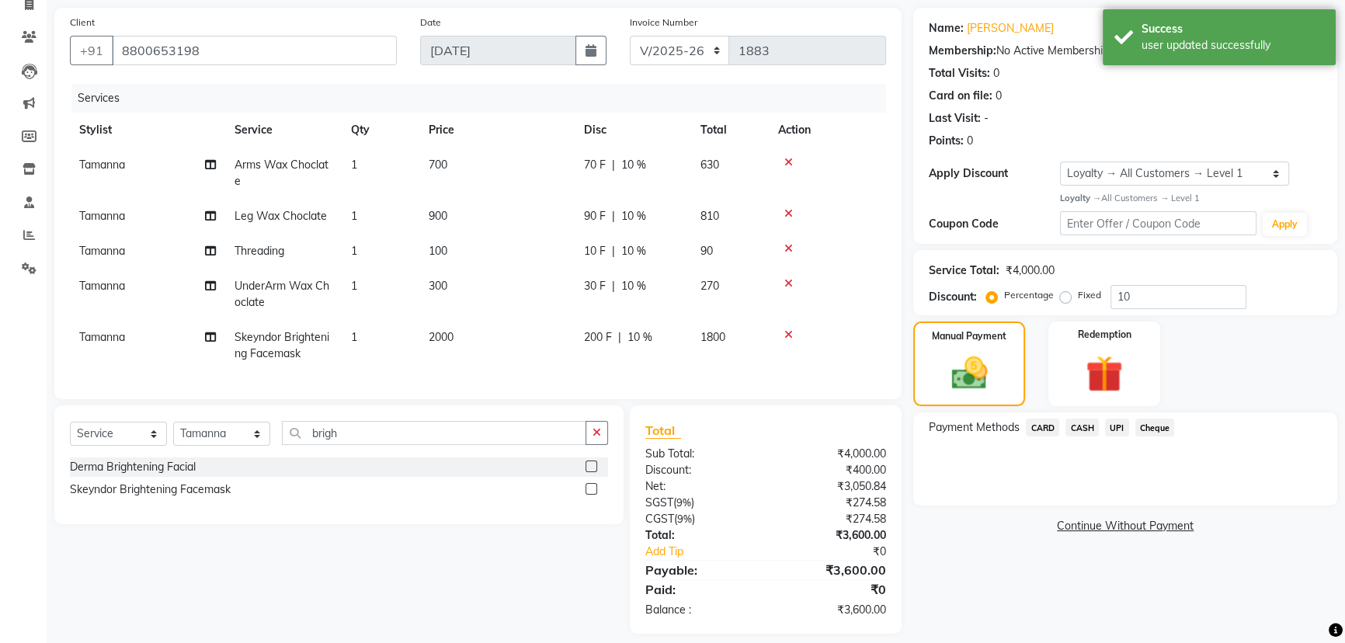
select select "49892"
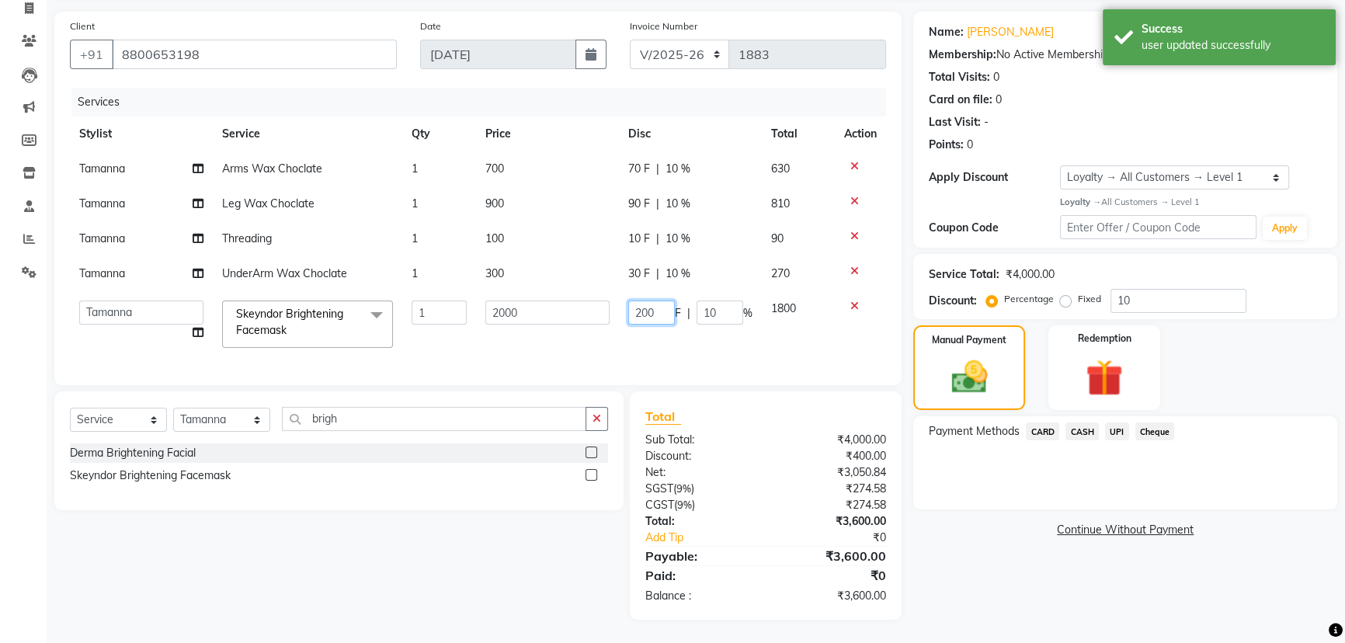
drag, startPoint x: 661, startPoint y: 304, endPoint x: 576, endPoint y: 303, distance: 84.6
click at [589, 303] on tr "Alka Amrita Arun DN Bharti Nigam Ishu Krishna Owner Pooja Rahul Sen DN Ritu Sah…" at bounding box center [478, 324] width 816 height 66
click at [697, 396] on div "Client +91 8800653198 Date 04-09-2025 Invoice Number CI/2025-26 V/2025-26 1883 …" at bounding box center [478, 316] width 870 height 608
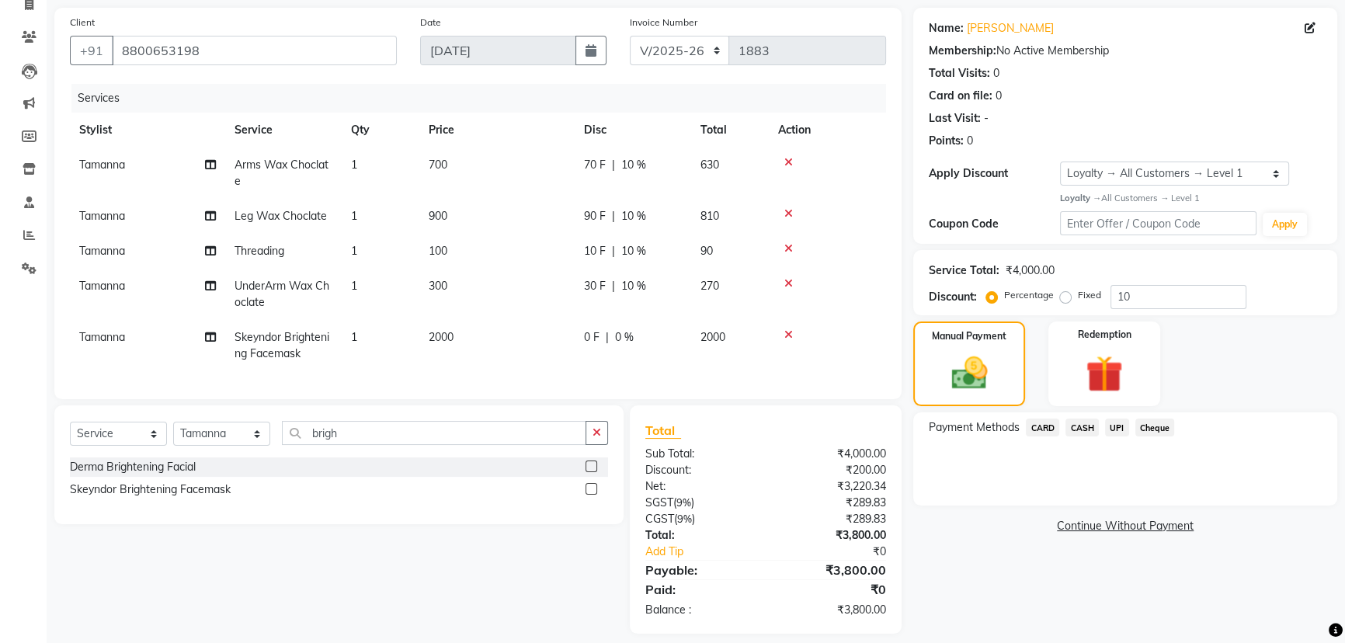
click at [1116, 427] on span "UPI" at bounding box center [1117, 427] width 24 height 18
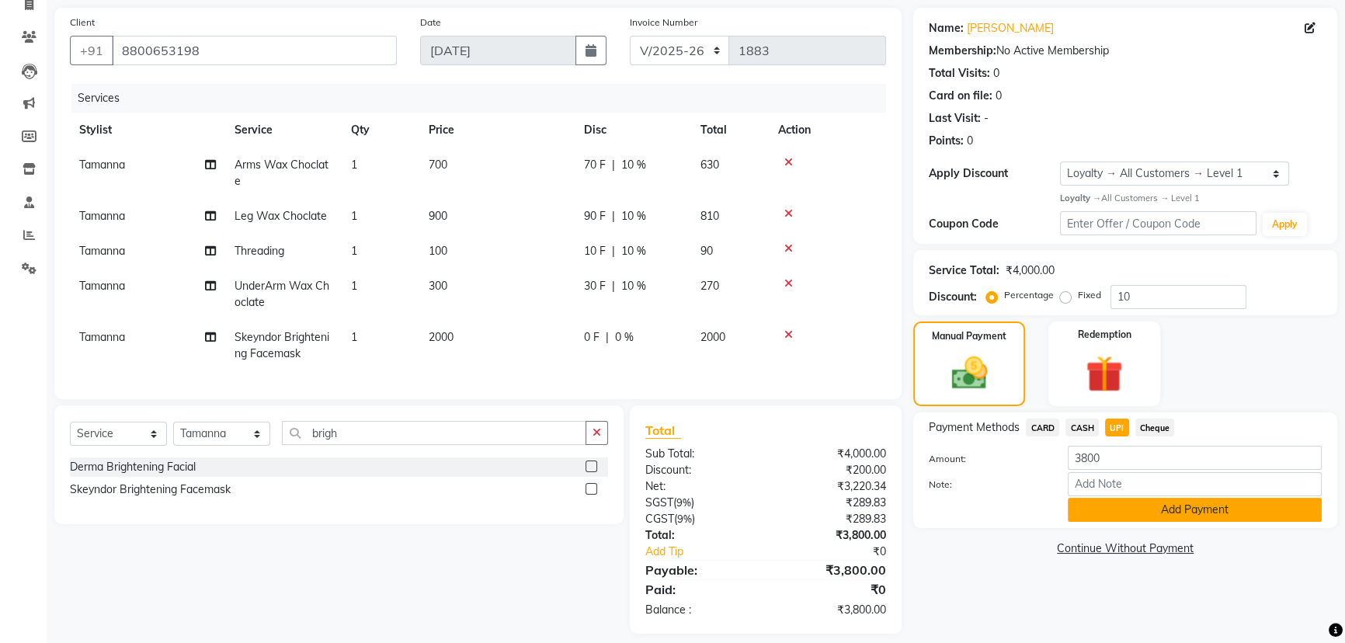
click at [1140, 505] on button "Add Payment" at bounding box center [1195, 510] width 254 height 24
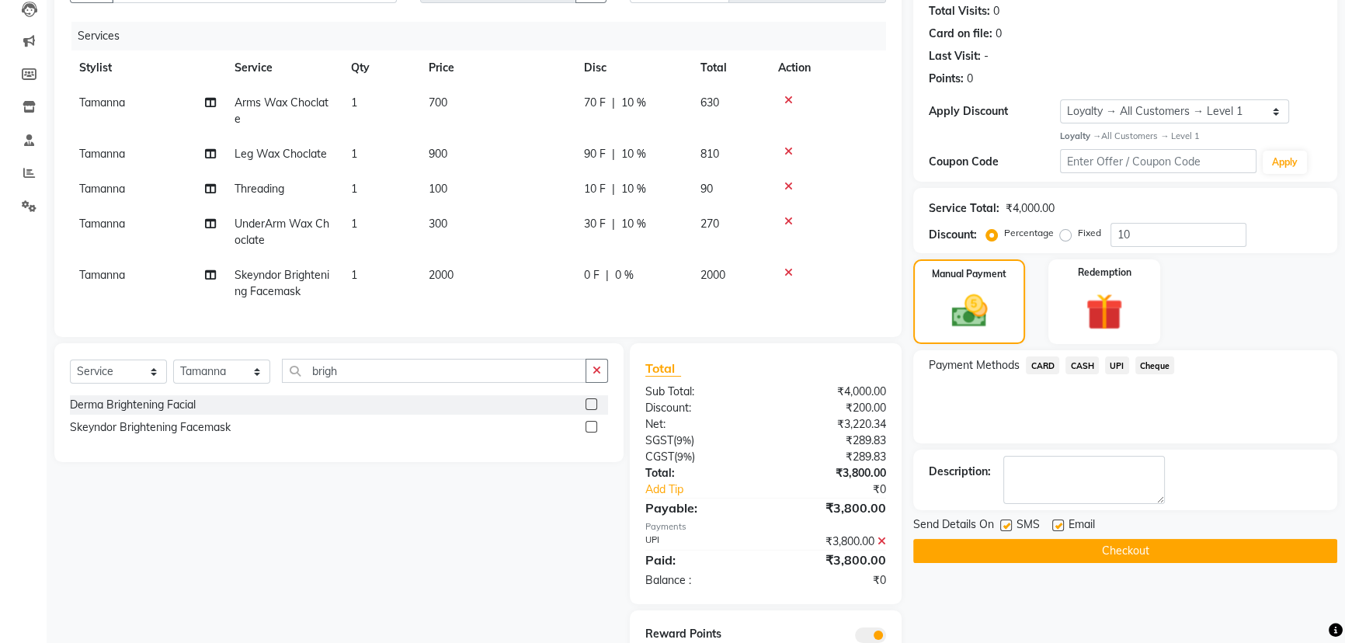
scroll to position [243, 0]
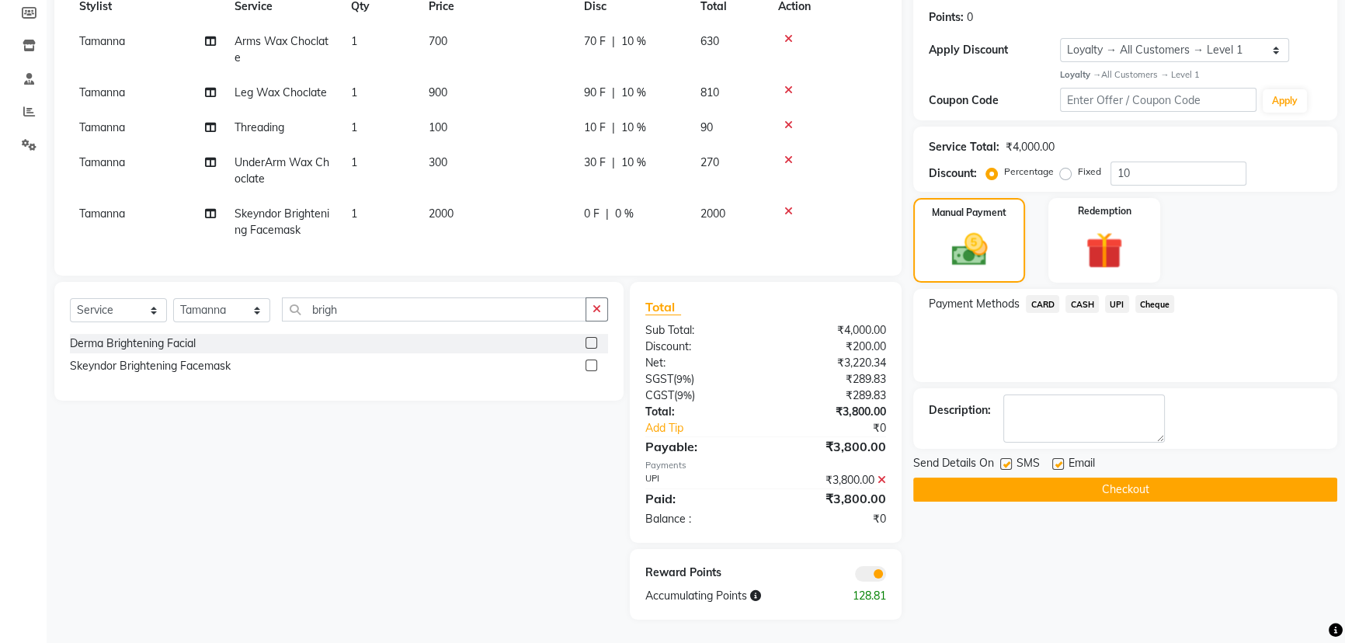
click at [956, 477] on button "Checkout" at bounding box center [1125, 489] width 424 height 24
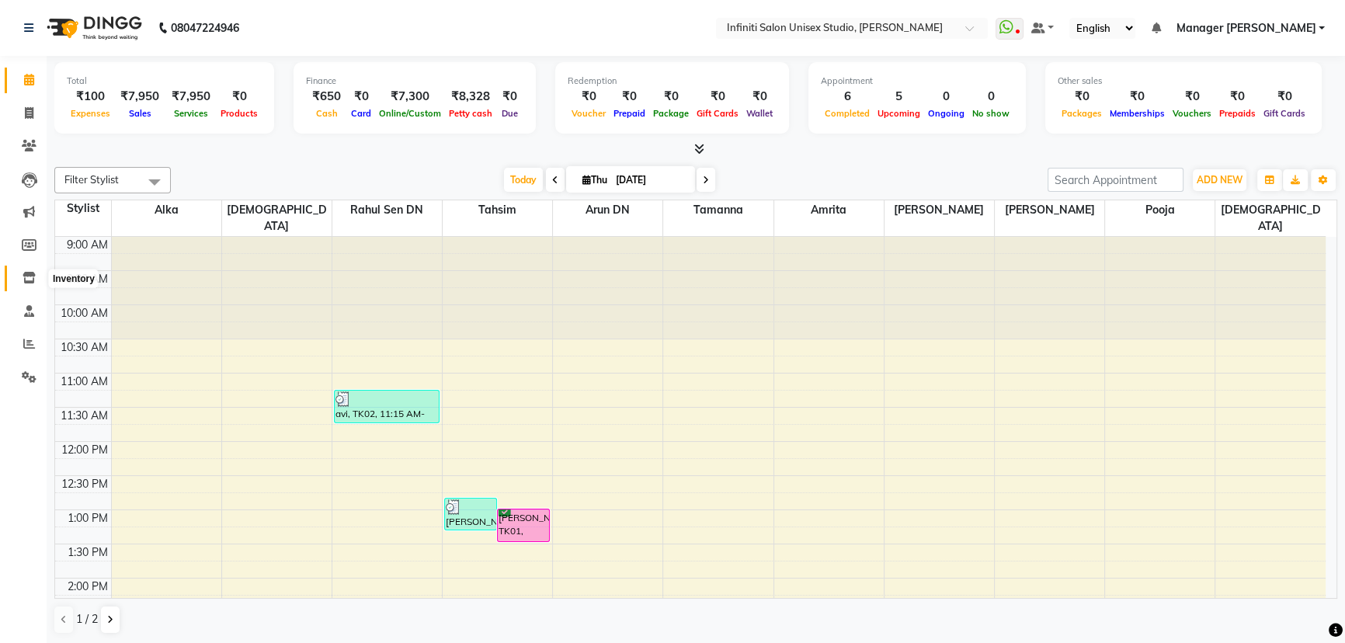
click at [36, 279] on span at bounding box center [29, 278] width 27 height 18
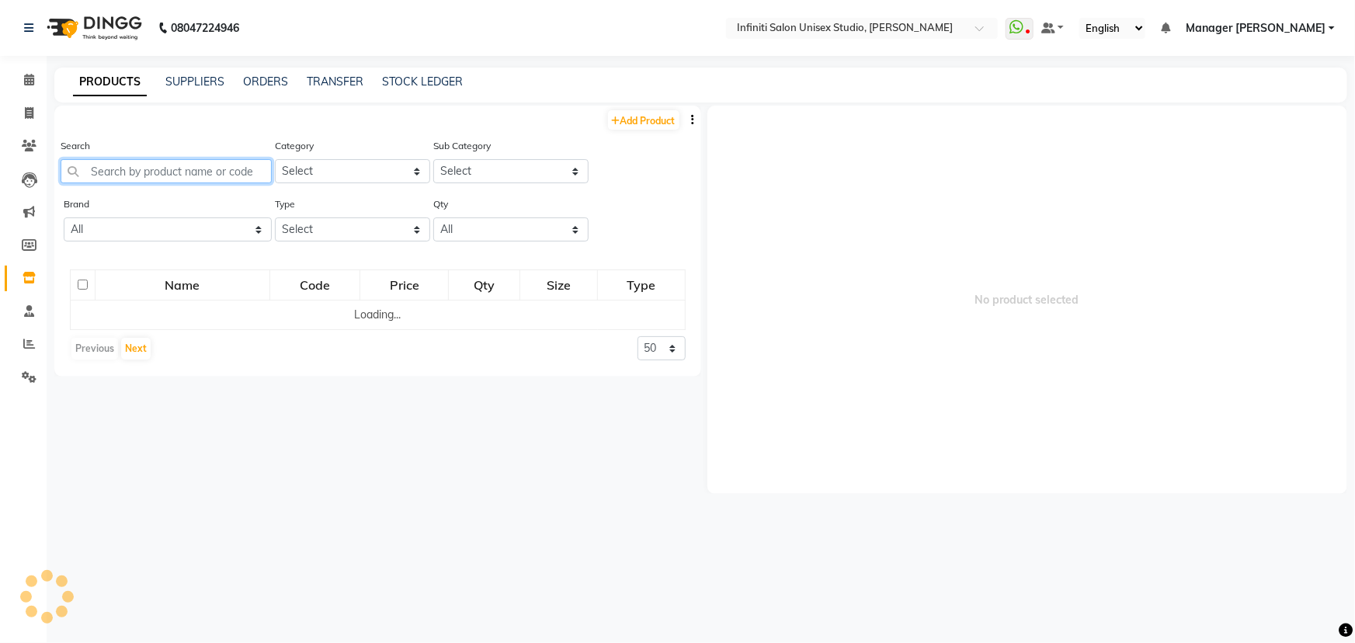
click at [140, 175] on input "text" at bounding box center [166, 171] width 211 height 24
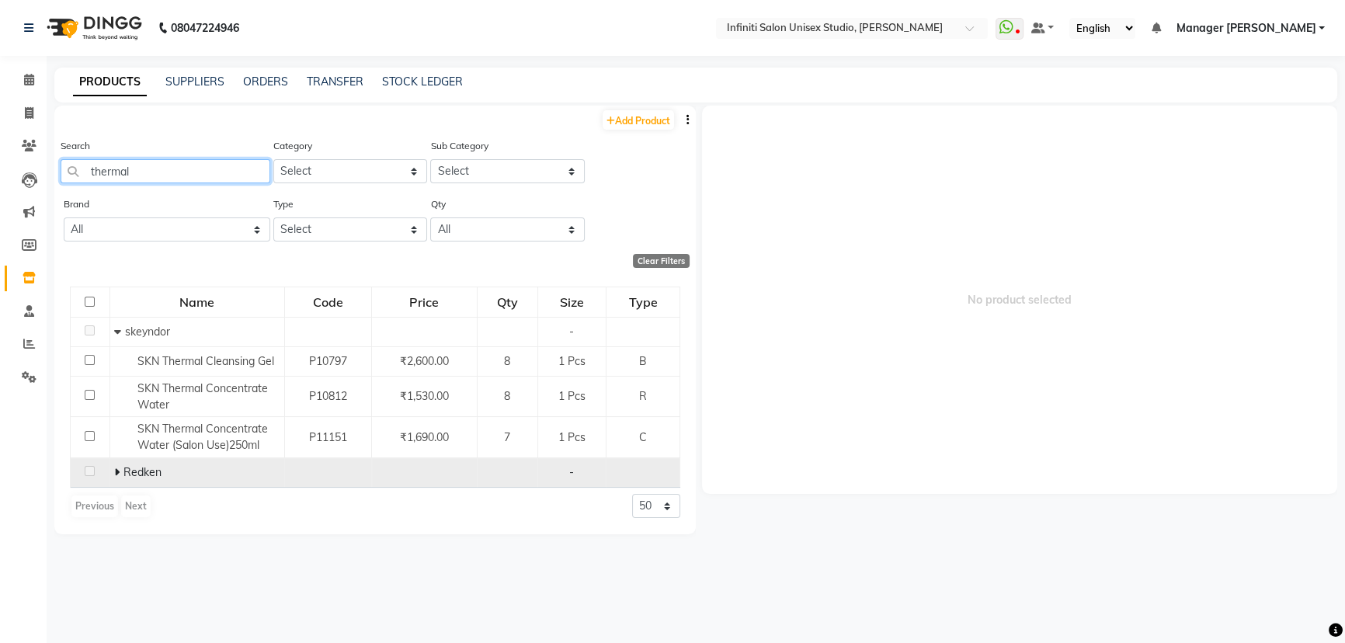
type input "thermal"
click at [123, 470] on span "Redken" at bounding box center [142, 472] width 38 height 14
click at [116, 473] on icon at bounding box center [116, 472] width 5 height 11
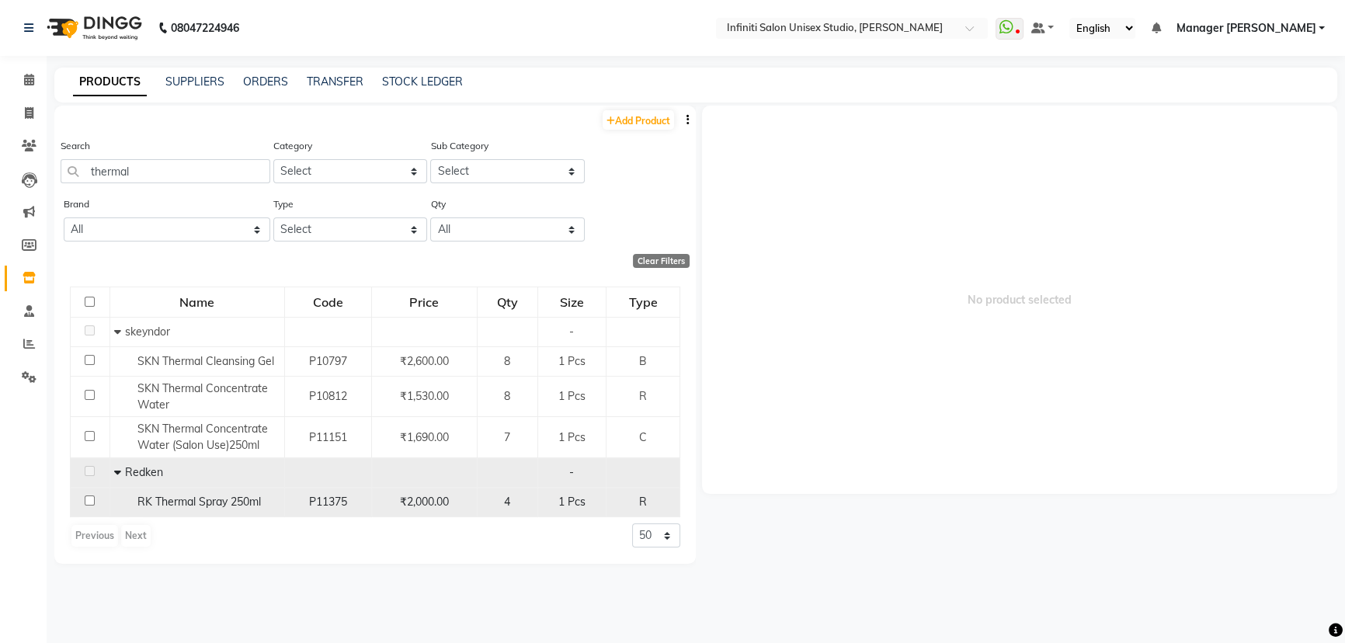
click at [163, 512] on td "RK Thermal Spray 250ml" at bounding box center [196, 503] width 175 height 30
click at [171, 505] on span "RK Thermal Spray 250ml" at bounding box center [198, 502] width 123 height 14
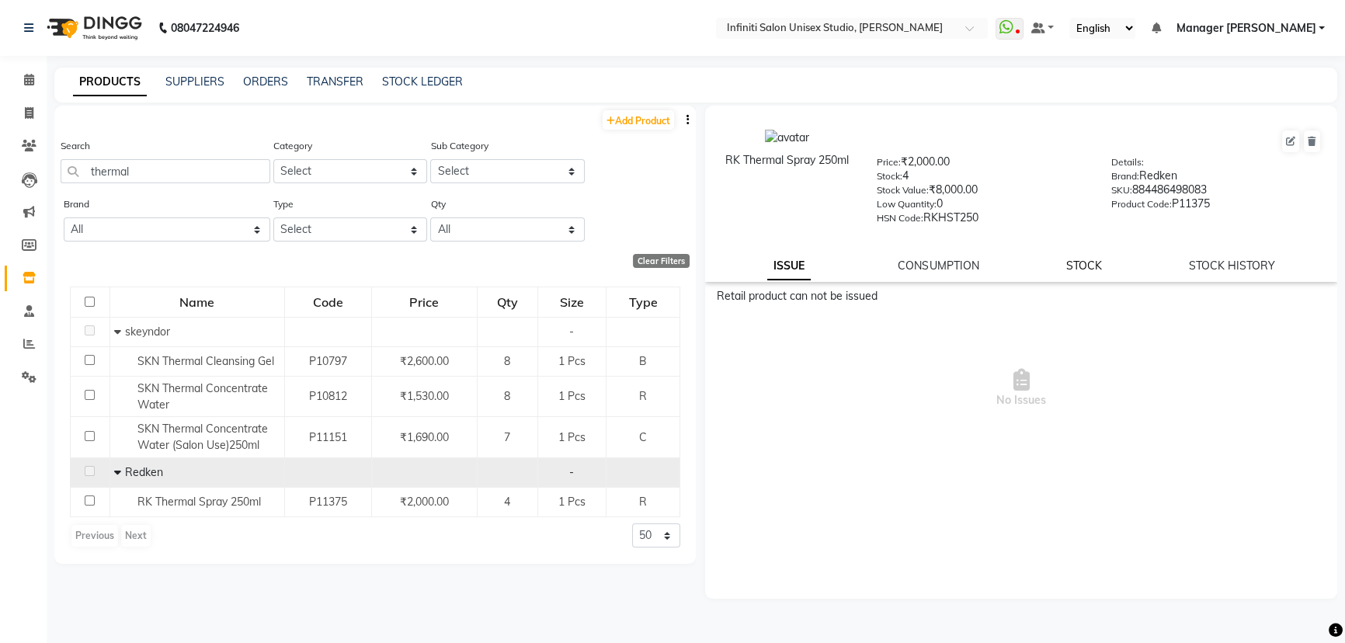
click at [1069, 262] on link "STOCK" at bounding box center [1084, 266] width 36 height 14
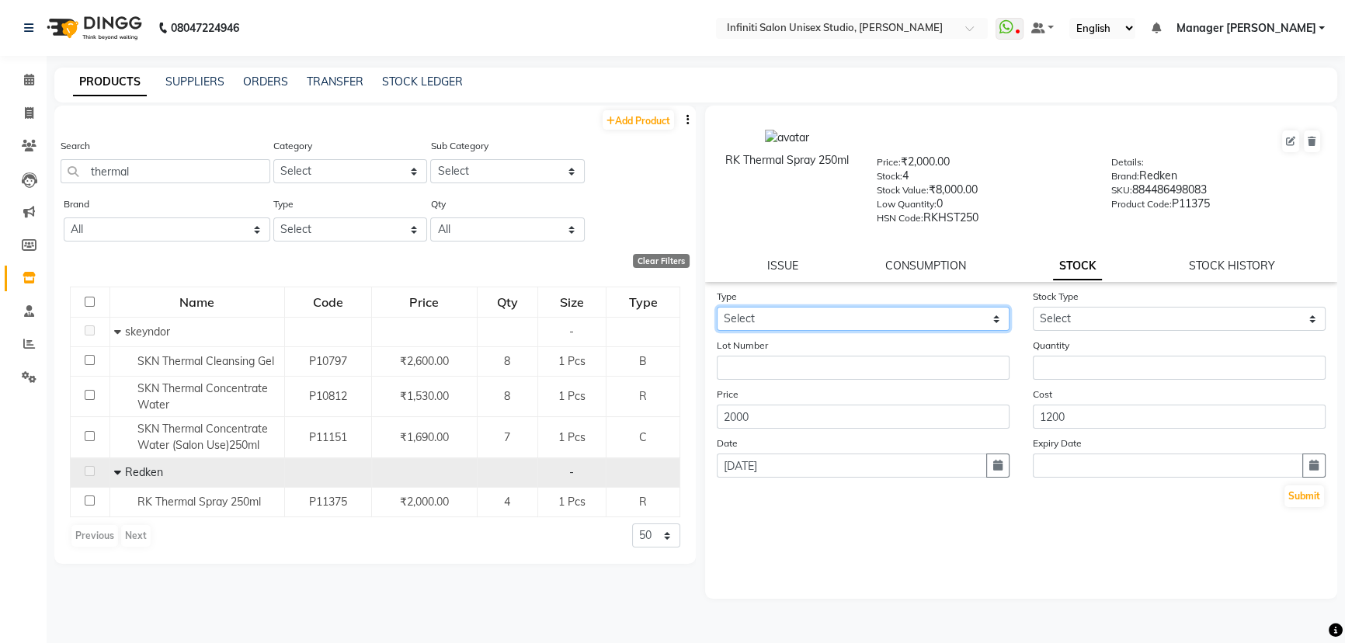
drag, startPoint x: 878, startPoint y: 318, endPoint x: 873, endPoint y: 326, distance: 9.5
click at [878, 318] on select "Select In Out" at bounding box center [863, 319] width 293 height 24
select select "out"
click at [717, 310] on select "Select In Out" at bounding box center [863, 319] width 293 height 24
select select
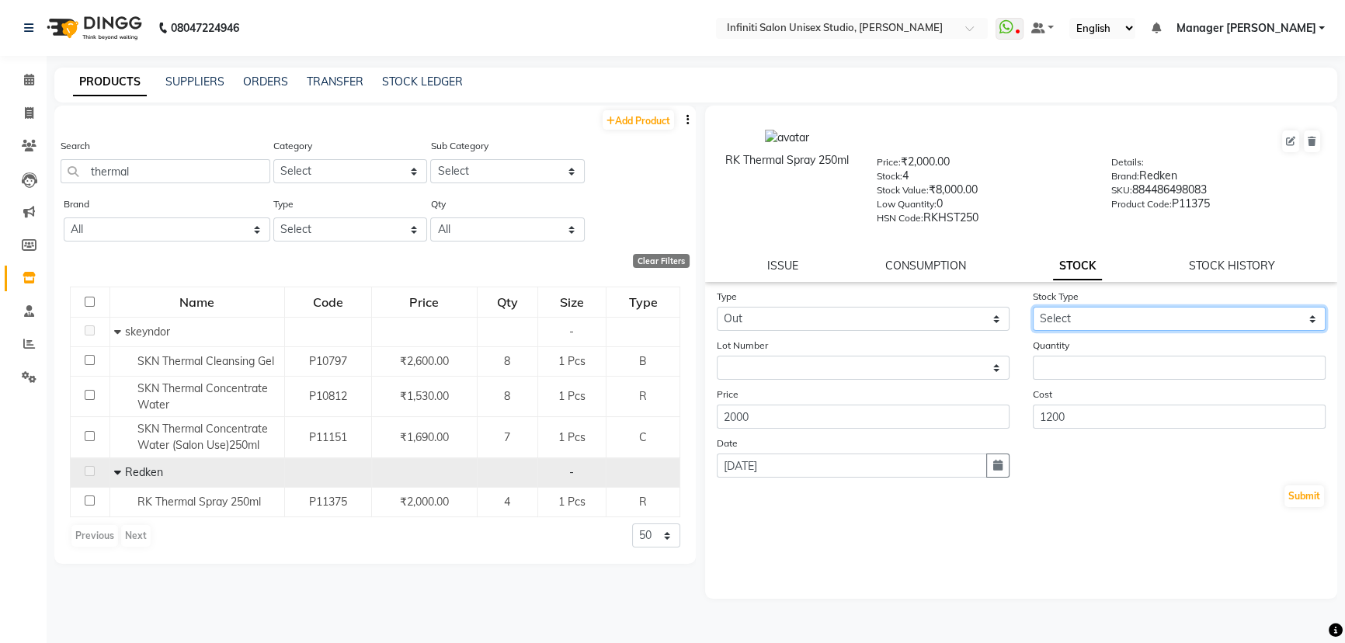
click at [1081, 323] on select "Select Internal Use Damaged Expired Adjustment Return Other" at bounding box center [1179, 319] width 293 height 24
select select "internal use"
click at [1033, 310] on select "Select Internal Use Damaged Expired Adjustment Return Other" at bounding box center [1179, 319] width 293 height 24
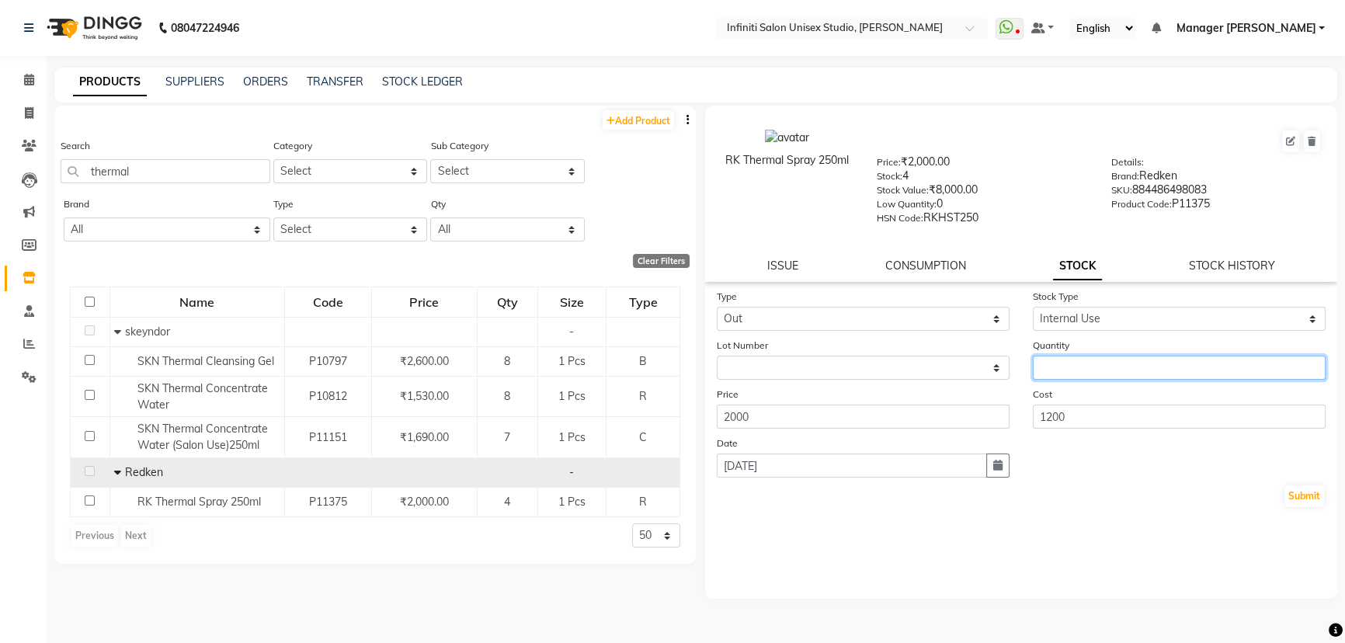
click at [1064, 368] on input "number" at bounding box center [1179, 368] width 293 height 24
type input "1"
click at [1311, 494] on button "Submit" at bounding box center [1304, 496] width 40 height 22
select select
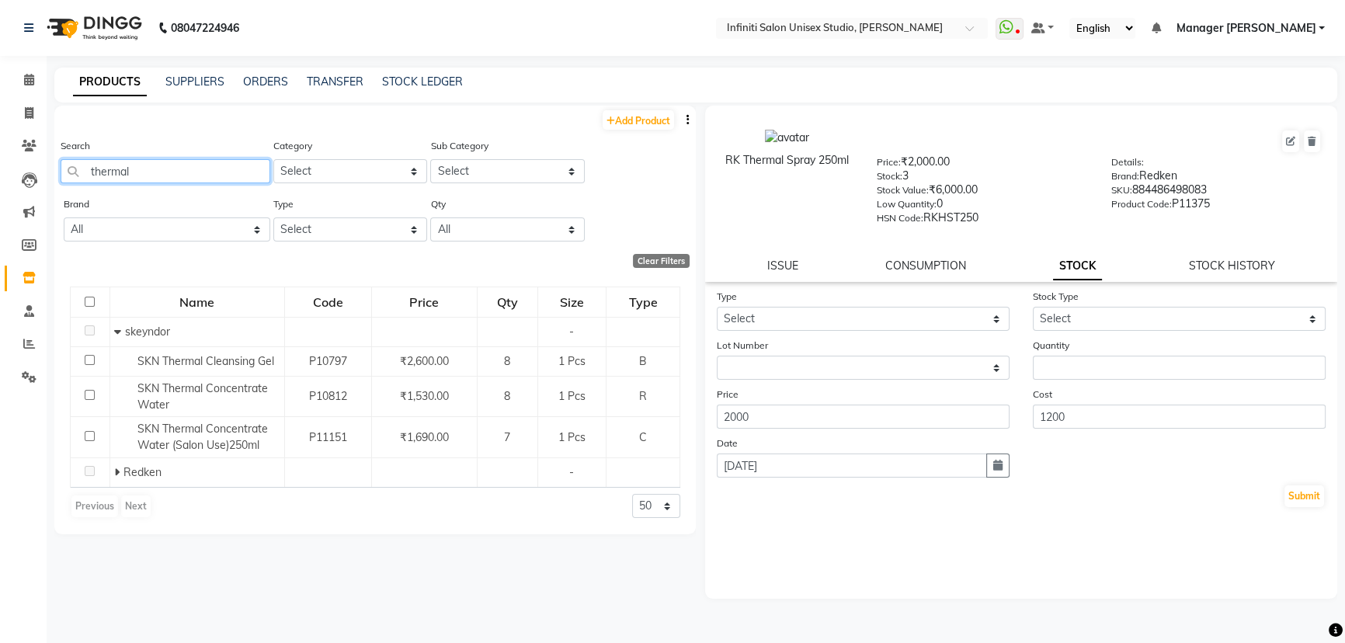
drag, startPoint x: 162, startPoint y: 169, endPoint x: 47, endPoint y: 177, distance: 115.2
click at [47, 176] on main "PRODUCTS SUPPLIERS ORDERS TRANSFER STOCK LEDGER Add Product Search thermal Cate…" at bounding box center [696, 360] width 1298 height 585
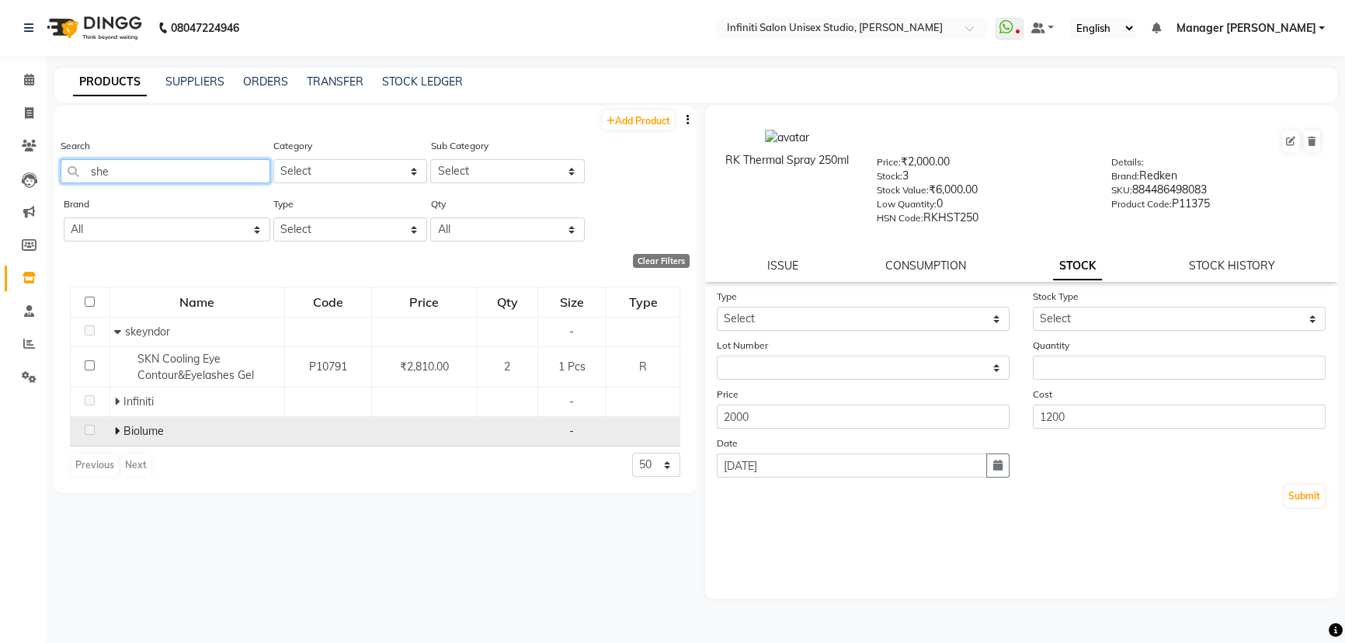
type input "she"
click at [115, 427] on icon at bounding box center [116, 430] width 5 height 11
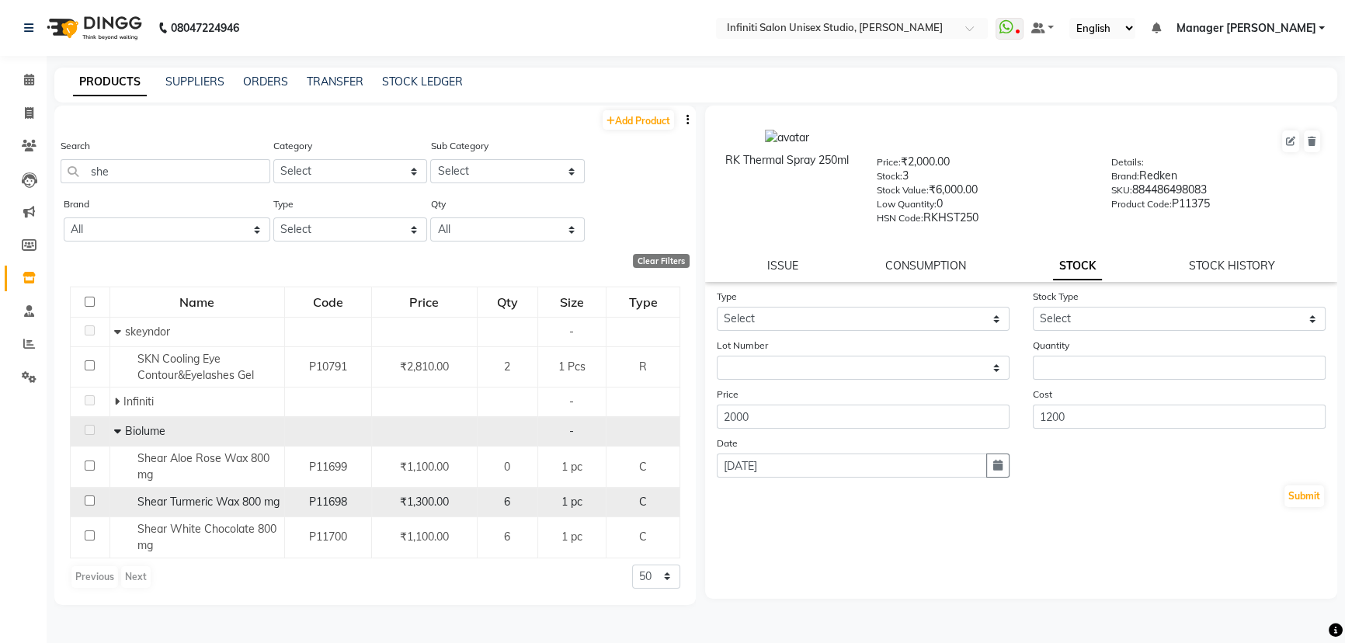
click at [252, 507] on div "Shear Turmeric Wax 800 mg" at bounding box center [197, 502] width 166 height 16
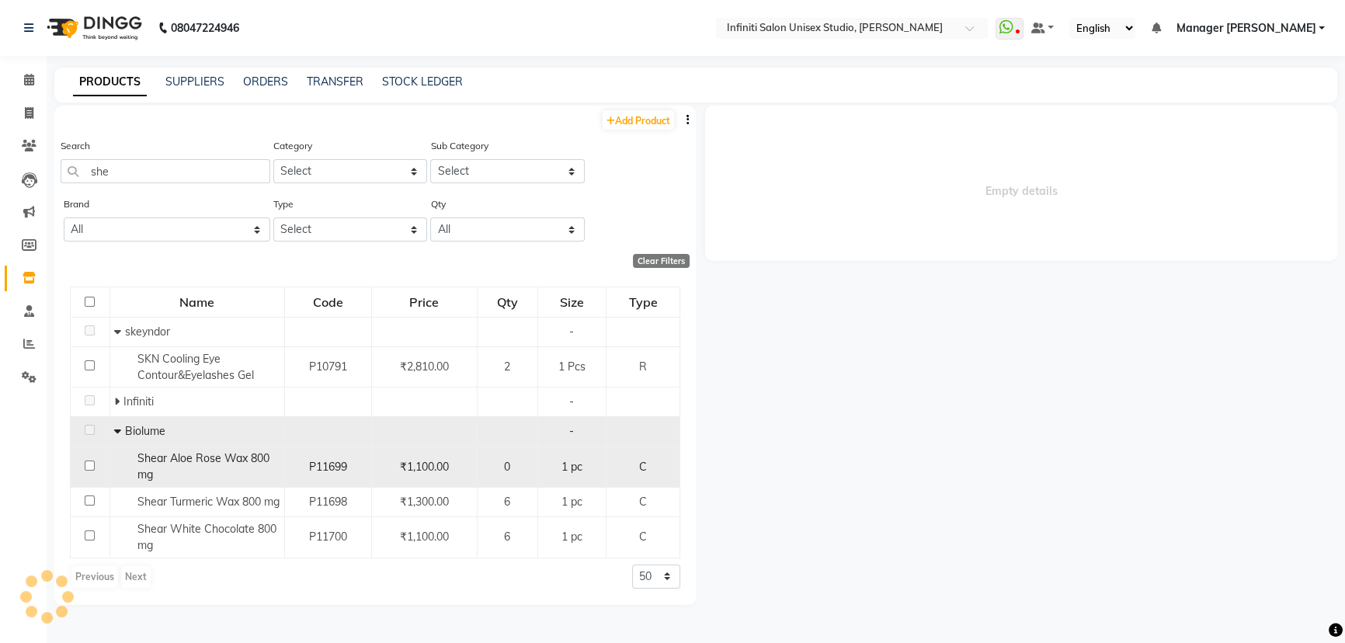
select select
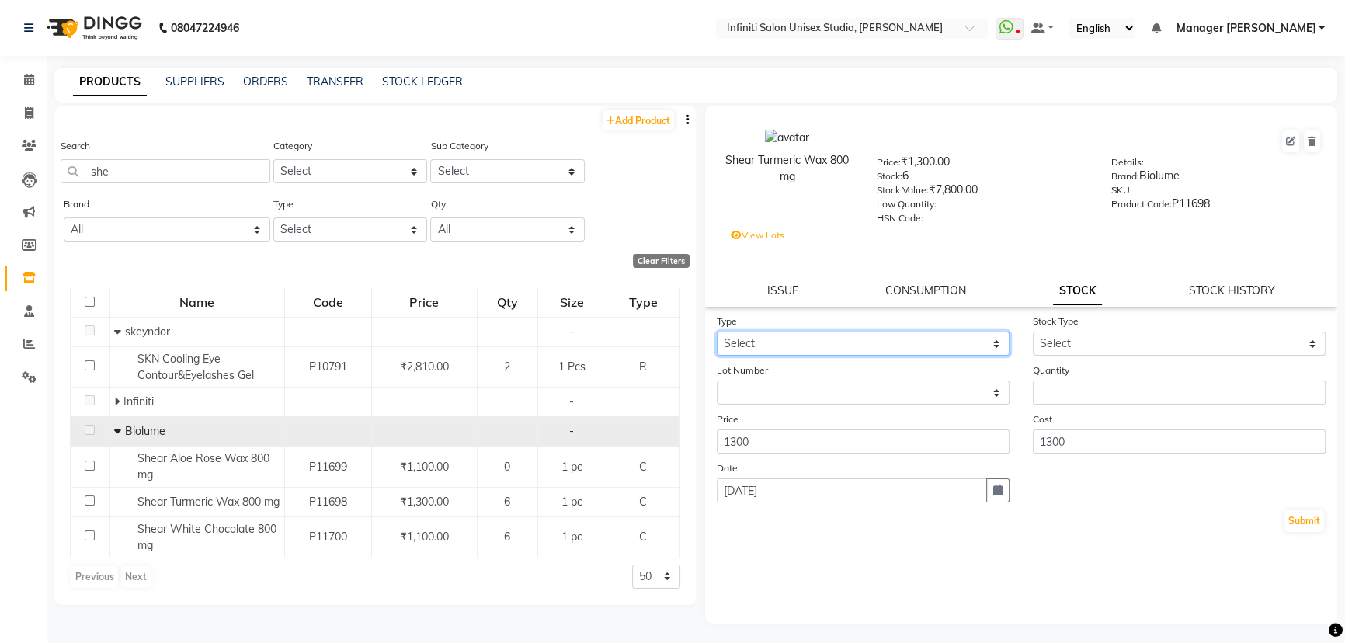
click at [874, 338] on select "Select In Out" at bounding box center [863, 344] width 293 height 24
select select "out"
click at [717, 335] on select "Select In Out" at bounding box center [863, 344] width 293 height 24
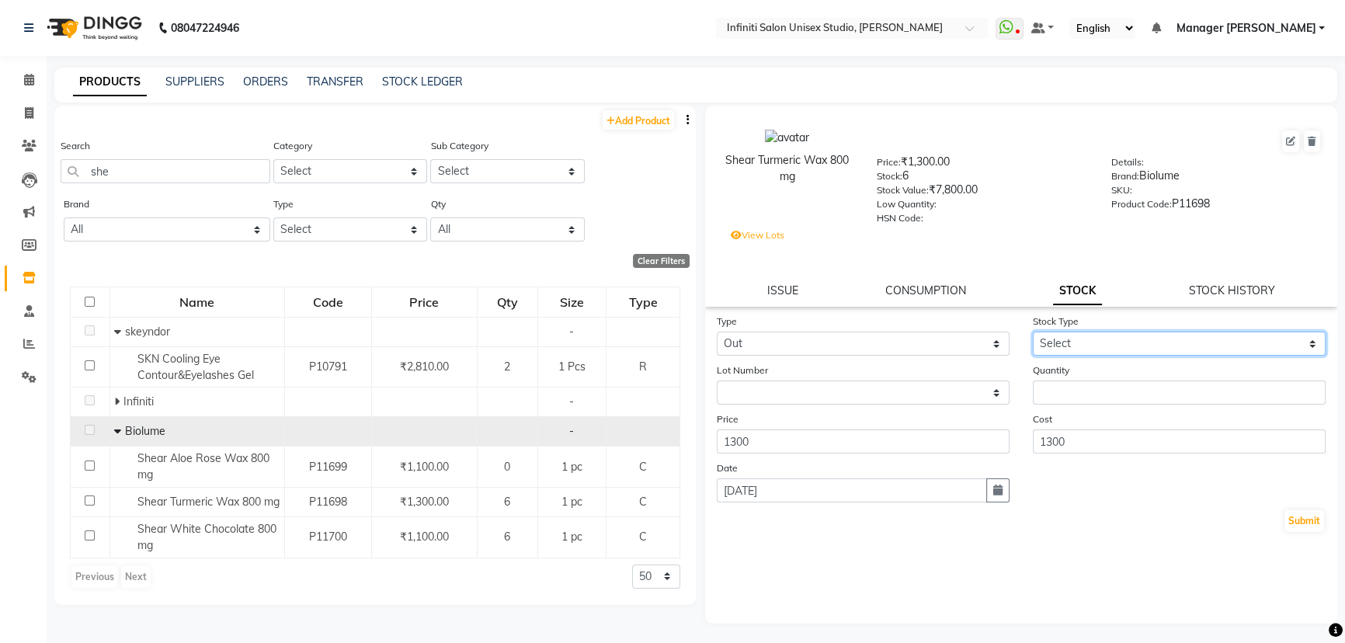
drag, startPoint x: 1051, startPoint y: 343, endPoint x: 1053, endPoint y: 357, distance: 14.1
click at [1053, 348] on select "Select Internal Use Damaged Expired Adjustment Return Other" at bounding box center [1179, 344] width 293 height 24
select select "internal use"
click at [1033, 335] on select "Select Internal Use Damaged Expired Adjustment Return Other" at bounding box center [1179, 344] width 293 height 24
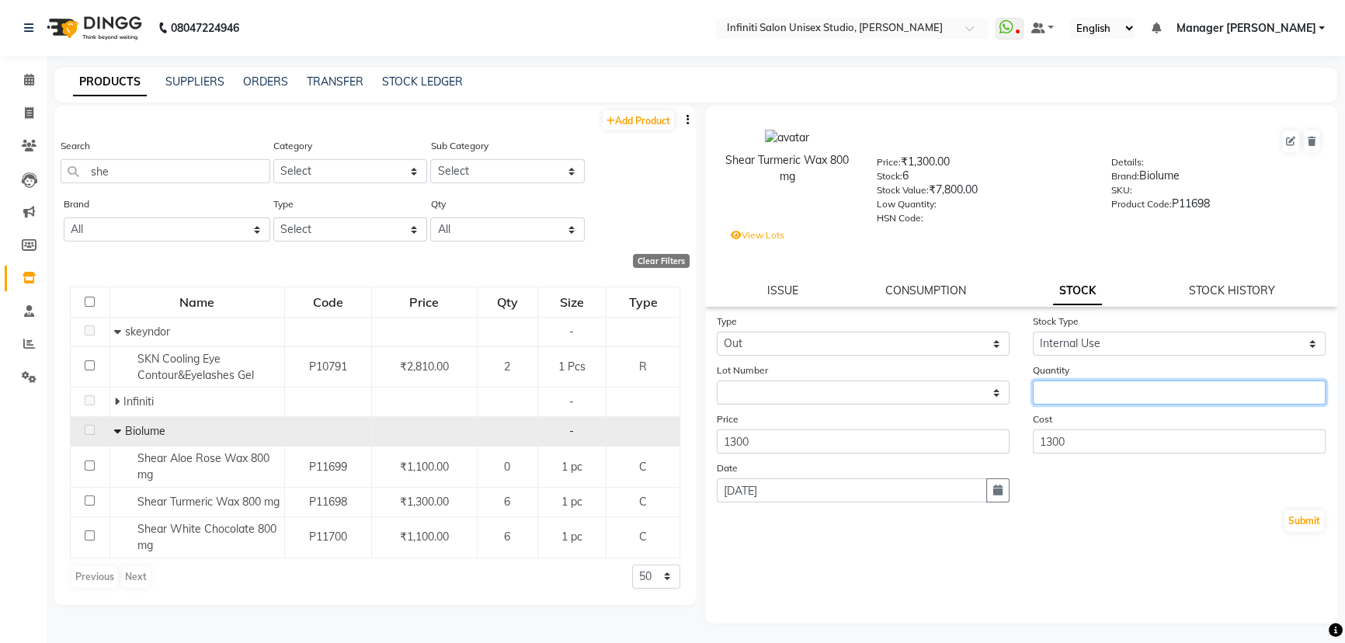
click at [1061, 404] on input "number" at bounding box center [1179, 392] width 293 height 24
type input "1"
click at [1319, 525] on button "Submit" at bounding box center [1304, 521] width 40 height 22
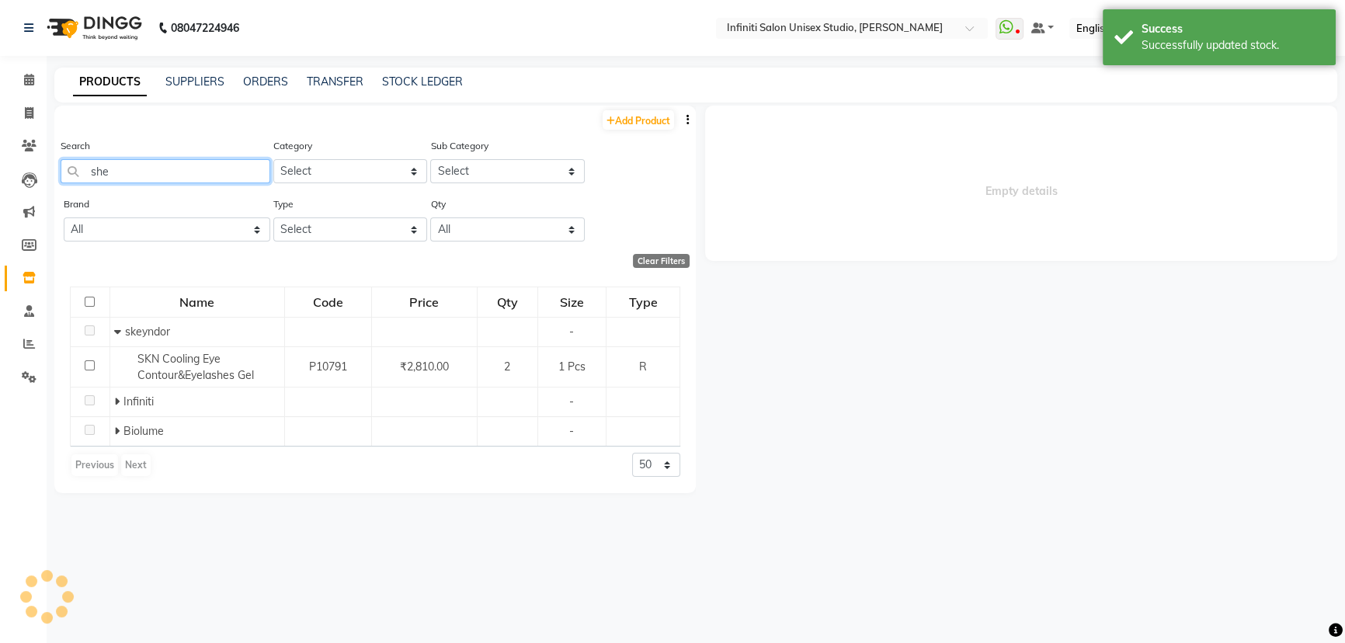
select select
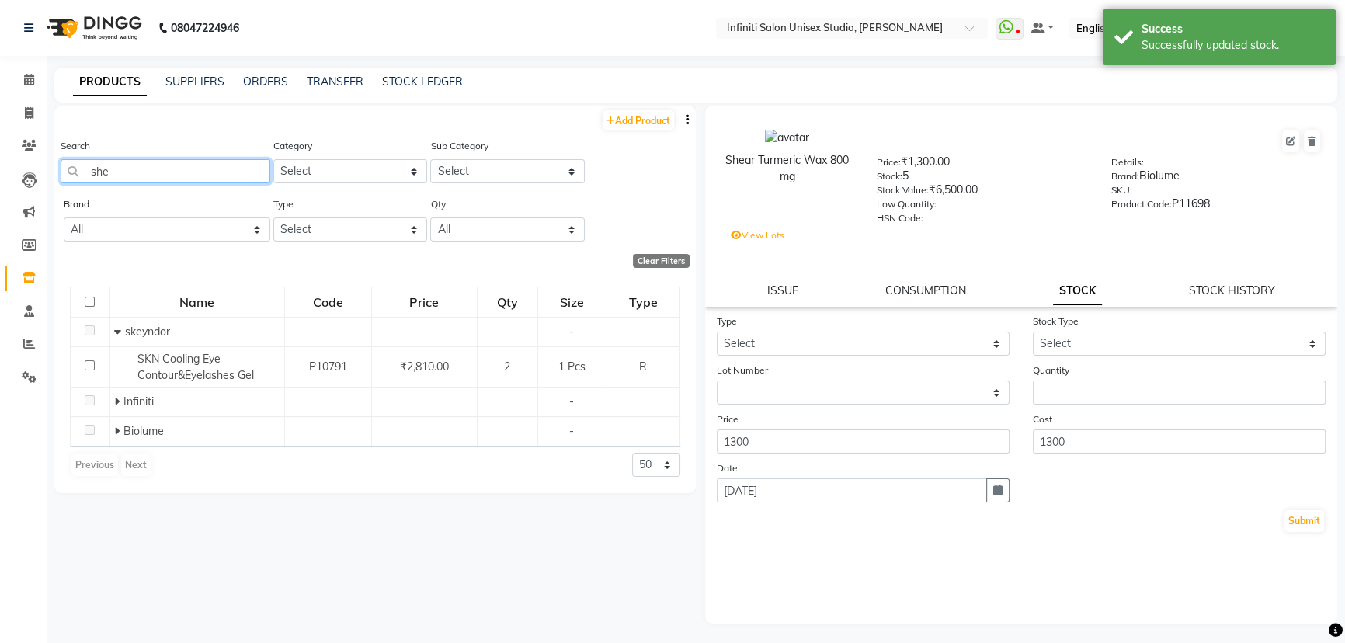
drag, startPoint x: 110, startPoint y: 163, endPoint x: 62, endPoint y: 166, distance: 48.2
click at [69, 165] on input "she" at bounding box center [166, 171] width 210 height 24
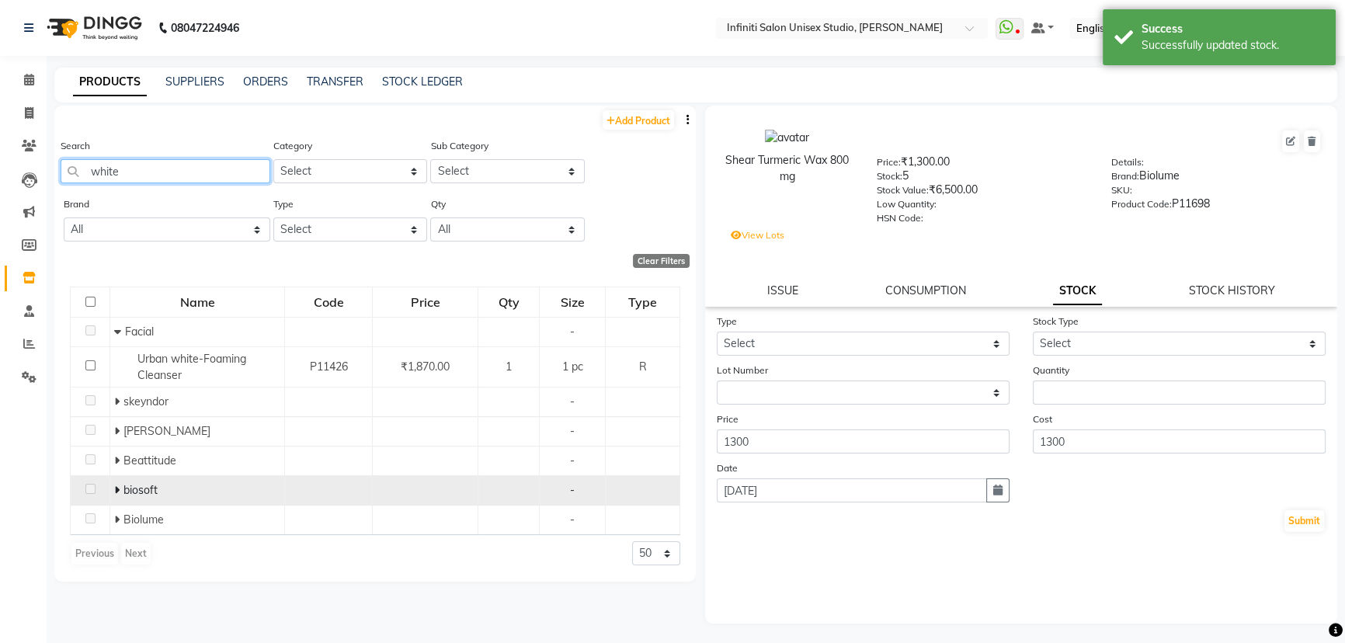
type input "white"
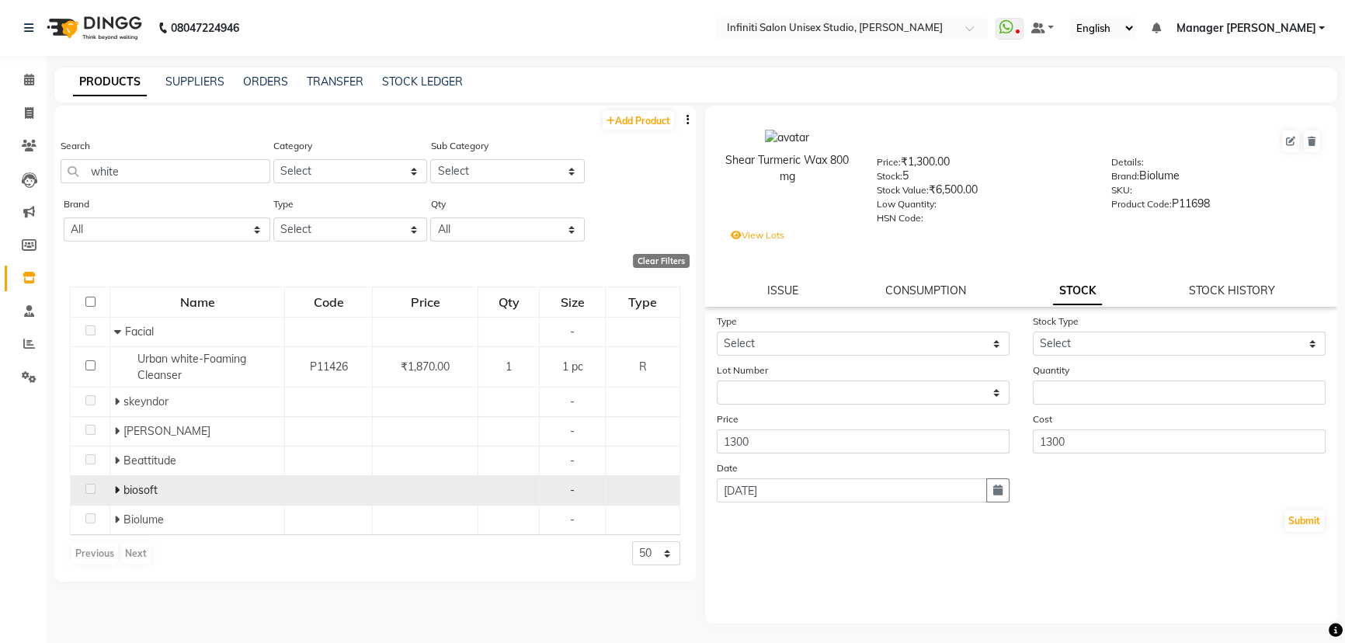
click at [116, 487] on icon at bounding box center [116, 489] width 5 height 11
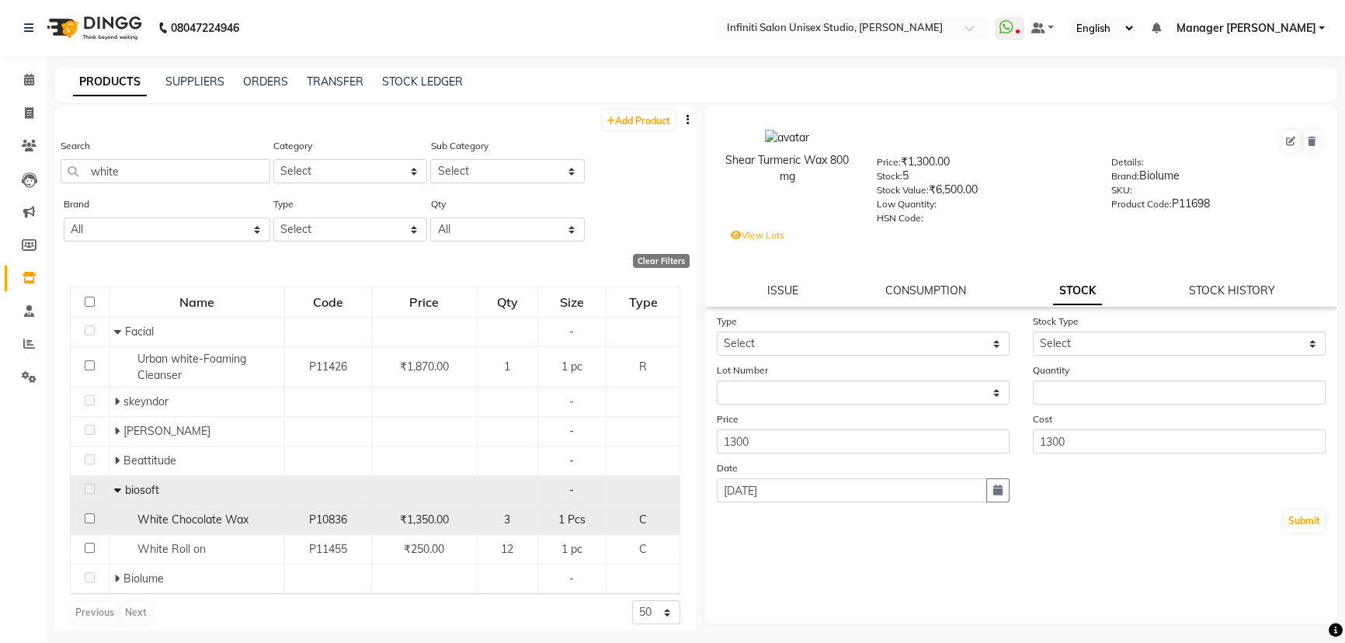
click at [193, 512] on div "White Chocolate Wax" at bounding box center [197, 520] width 166 height 16
select select
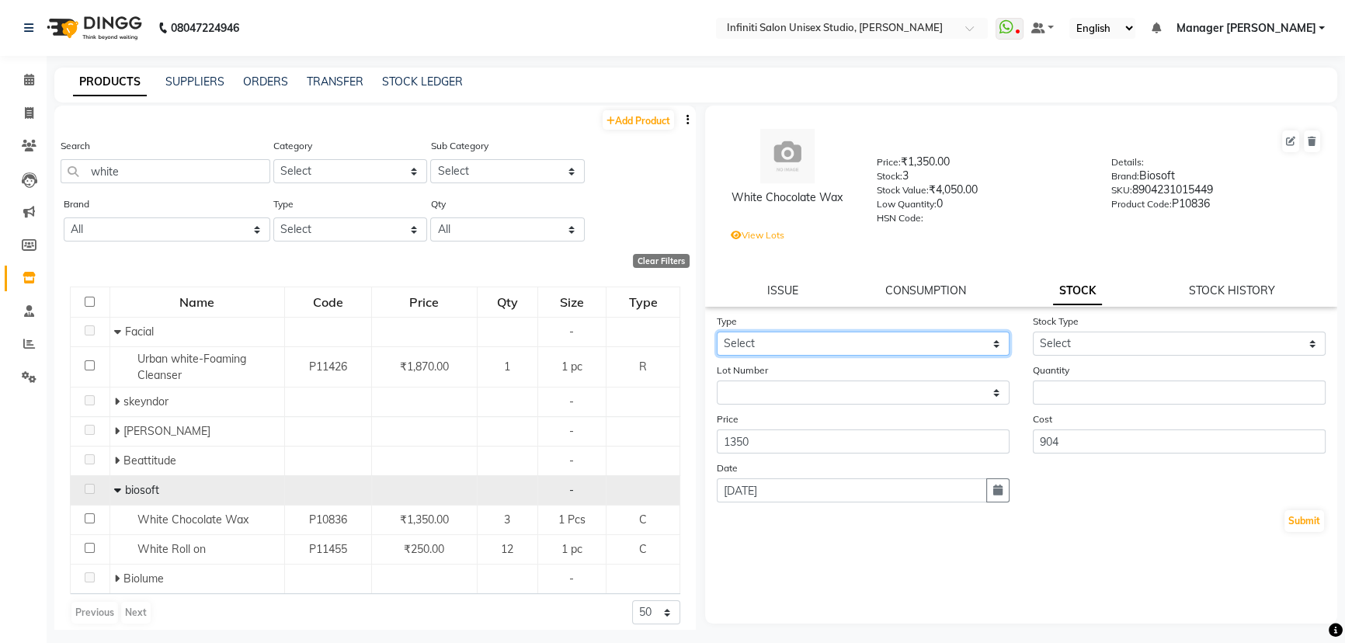
click at [849, 339] on select "Select In Out" at bounding box center [863, 344] width 293 height 24
select select "out"
click at [717, 335] on select "Select In Out" at bounding box center [863, 344] width 293 height 24
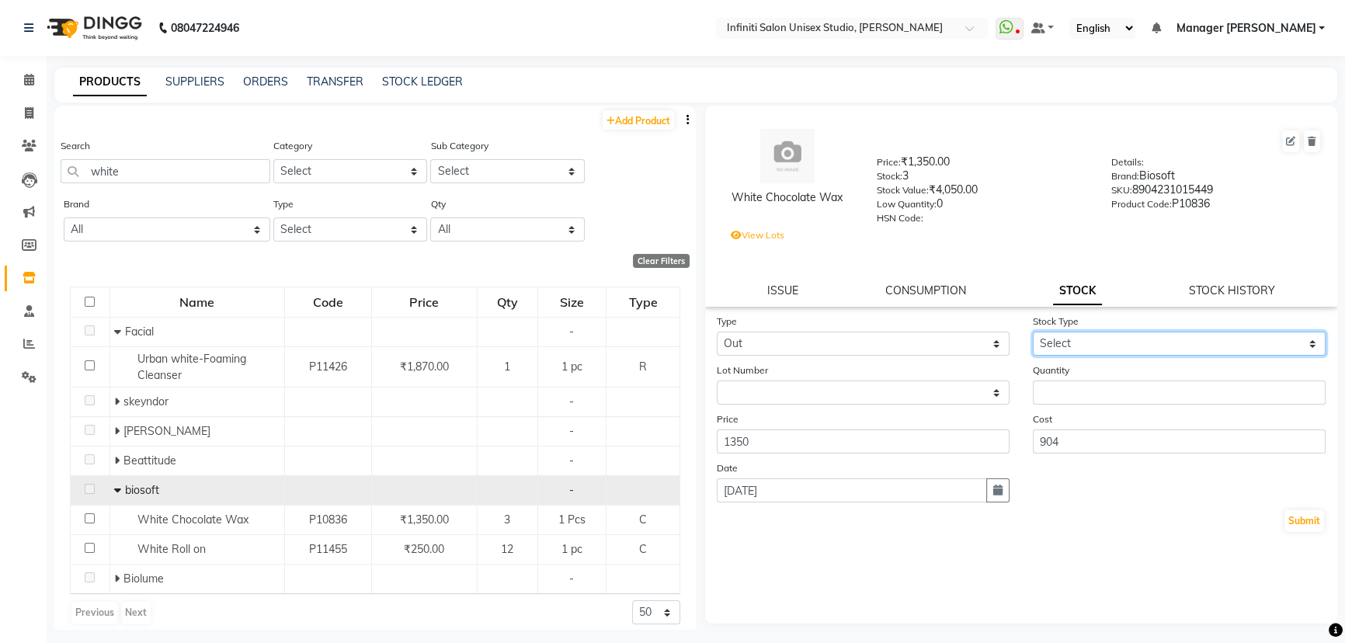
click at [1077, 356] on select "Select Internal Use Damaged Expired Adjustment Return Other" at bounding box center [1179, 344] width 293 height 24
select select "internal use"
click at [1033, 335] on select "Select Internal Use Damaged Expired Adjustment Return Other" at bounding box center [1179, 344] width 293 height 24
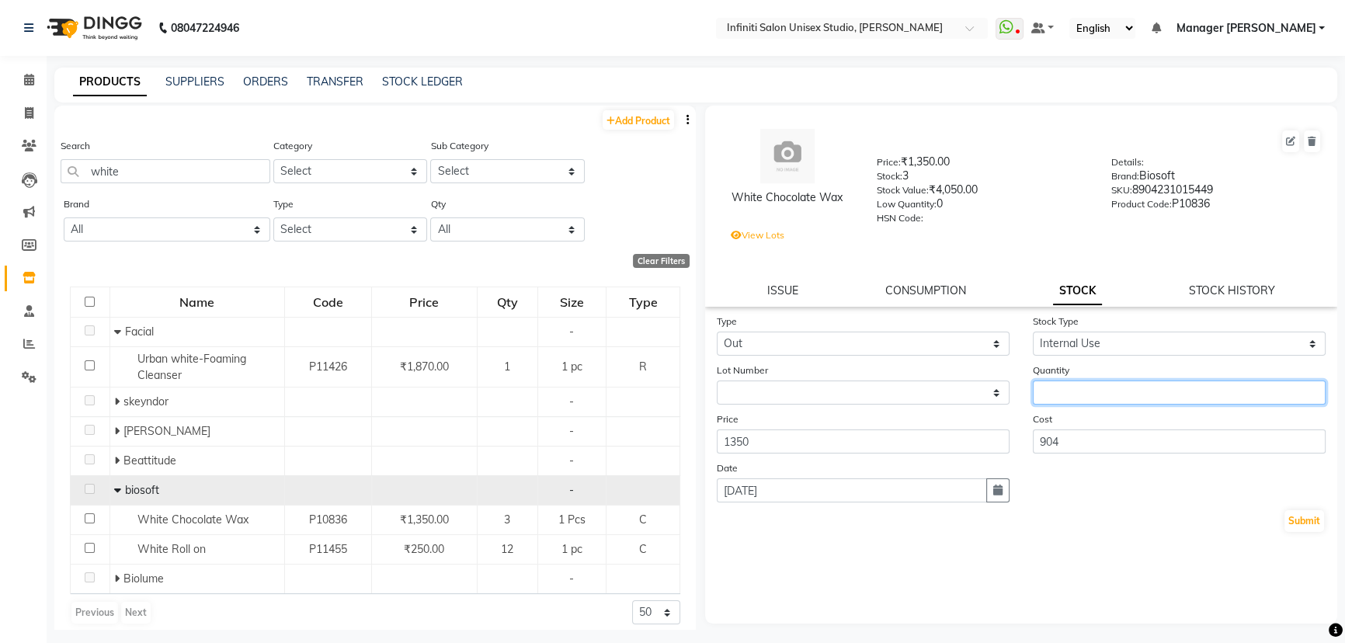
click at [1071, 404] on input "number" at bounding box center [1179, 392] width 293 height 24
type input "1"
click at [1313, 523] on button "Submit" at bounding box center [1304, 521] width 40 height 22
select select
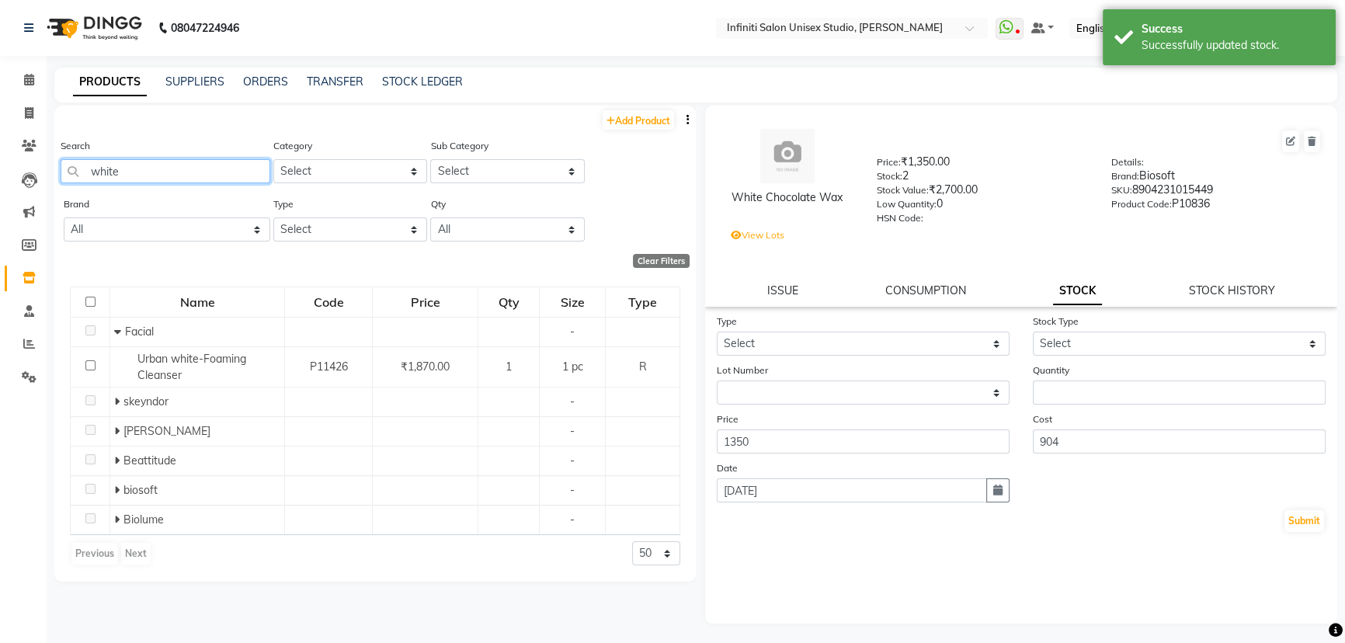
drag, startPoint x: 145, startPoint y: 165, endPoint x: 32, endPoint y: 164, distance: 113.4
click at [33, 164] on app-home "08047224946 Select Location × Infiniti Salon Unisex Studio, Devendra Nagar What…" at bounding box center [672, 326] width 1345 height 653
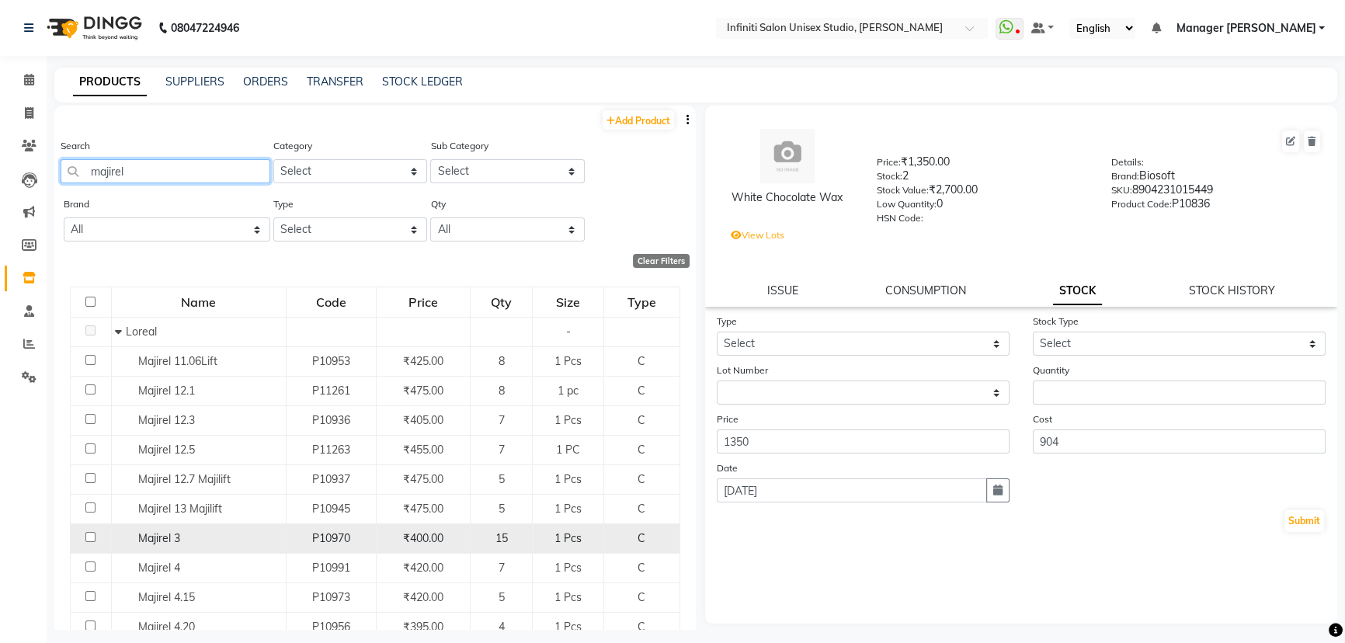
type input "majirel"
click at [186, 532] on div "Majirel 3" at bounding box center [198, 538] width 166 height 16
select select
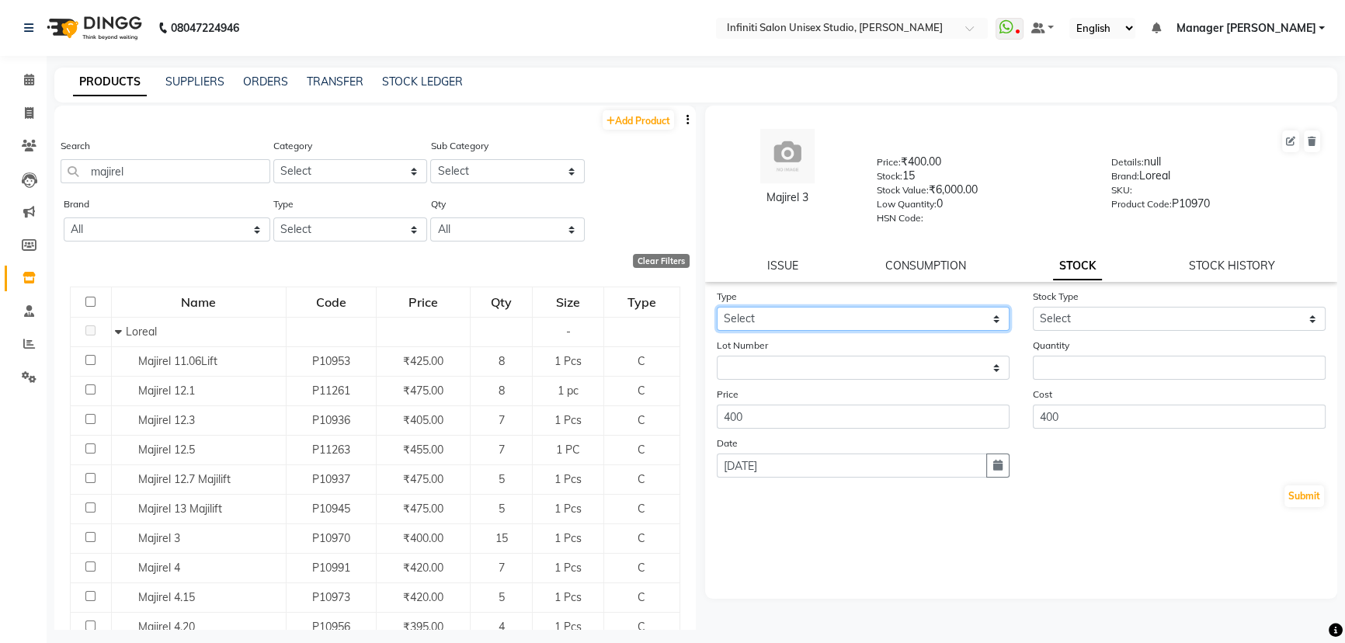
click at [845, 323] on select "Select In Out" at bounding box center [863, 319] width 293 height 24
select select "out"
click at [717, 310] on select "Select In Out" at bounding box center [863, 319] width 293 height 24
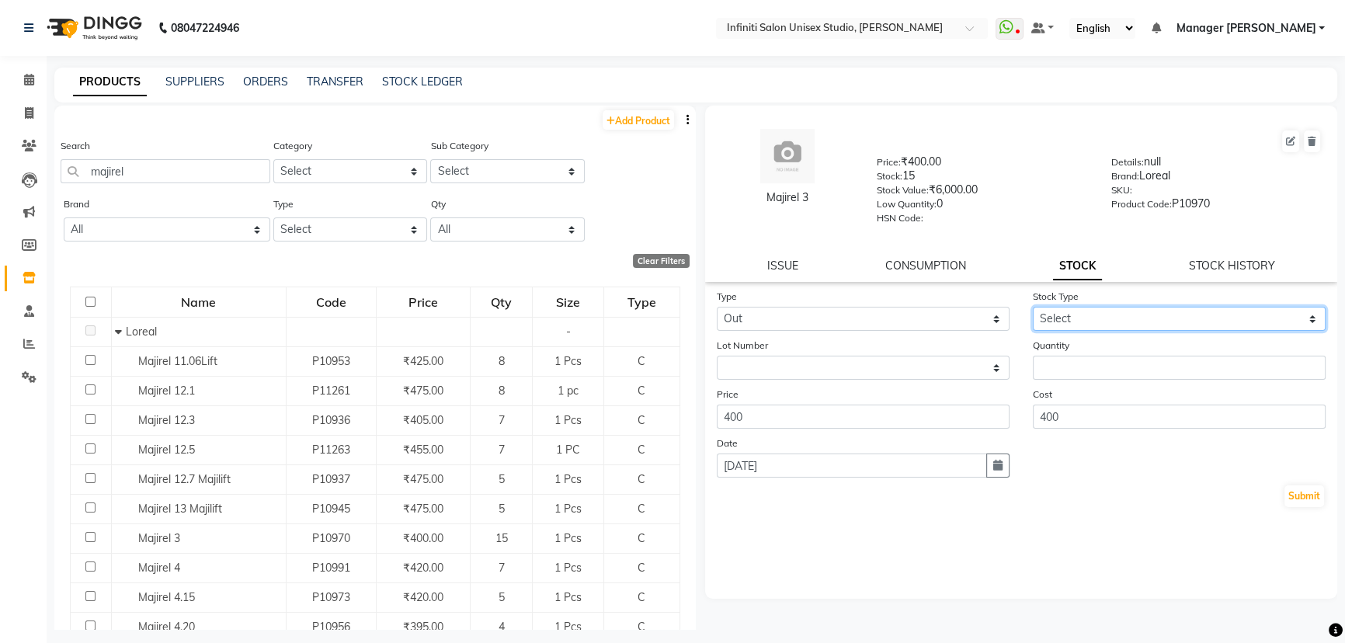
click at [1090, 319] on select "Select Internal Use Damaged Expired Adjustment Return Other" at bounding box center [1179, 319] width 293 height 24
select select "internal use"
click at [1033, 310] on select "Select Internal Use Damaged Expired Adjustment Return Other" at bounding box center [1179, 319] width 293 height 24
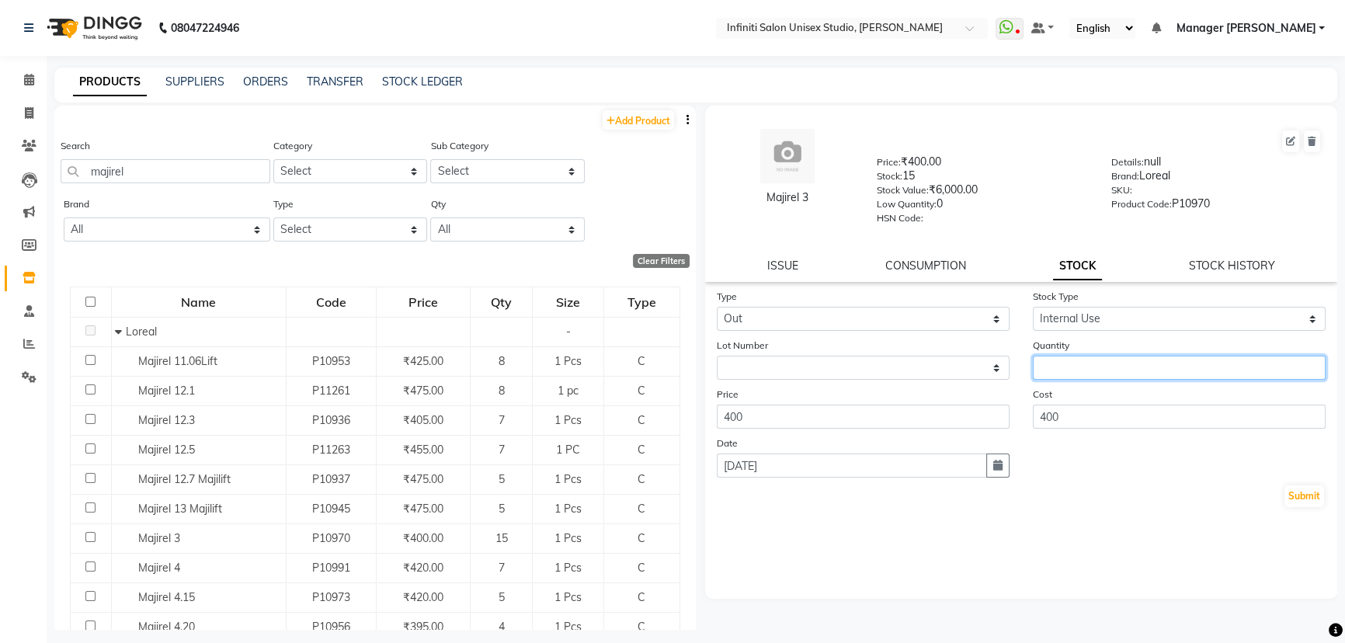
click at [1057, 374] on input "number" at bounding box center [1179, 368] width 293 height 24
type input "1"
click at [1298, 491] on button "Submit" at bounding box center [1304, 496] width 40 height 22
select select
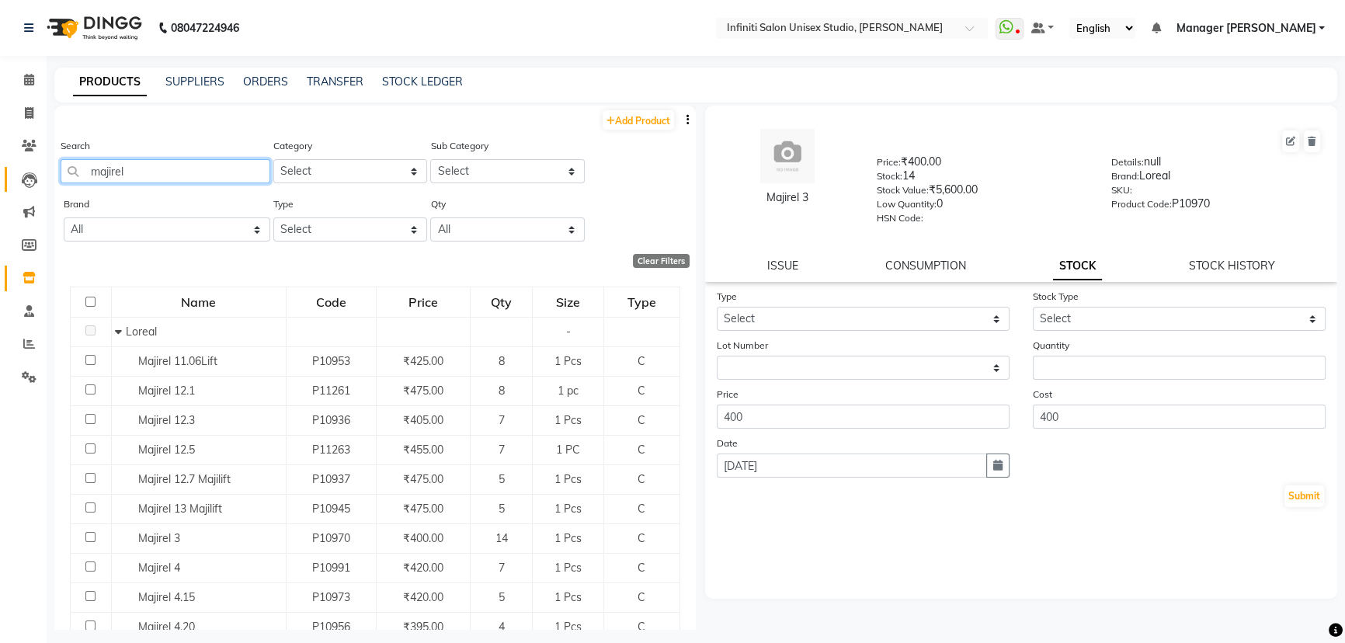
drag, startPoint x: 106, startPoint y: 167, endPoint x: 23, endPoint y: 165, distance: 83.9
click at [23, 165] on app-home "08047224946 Select Location × Infiniti Salon Unisex Studio, Devendra Nagar What…" at bounding box center [672, 326] width 1345 height 653
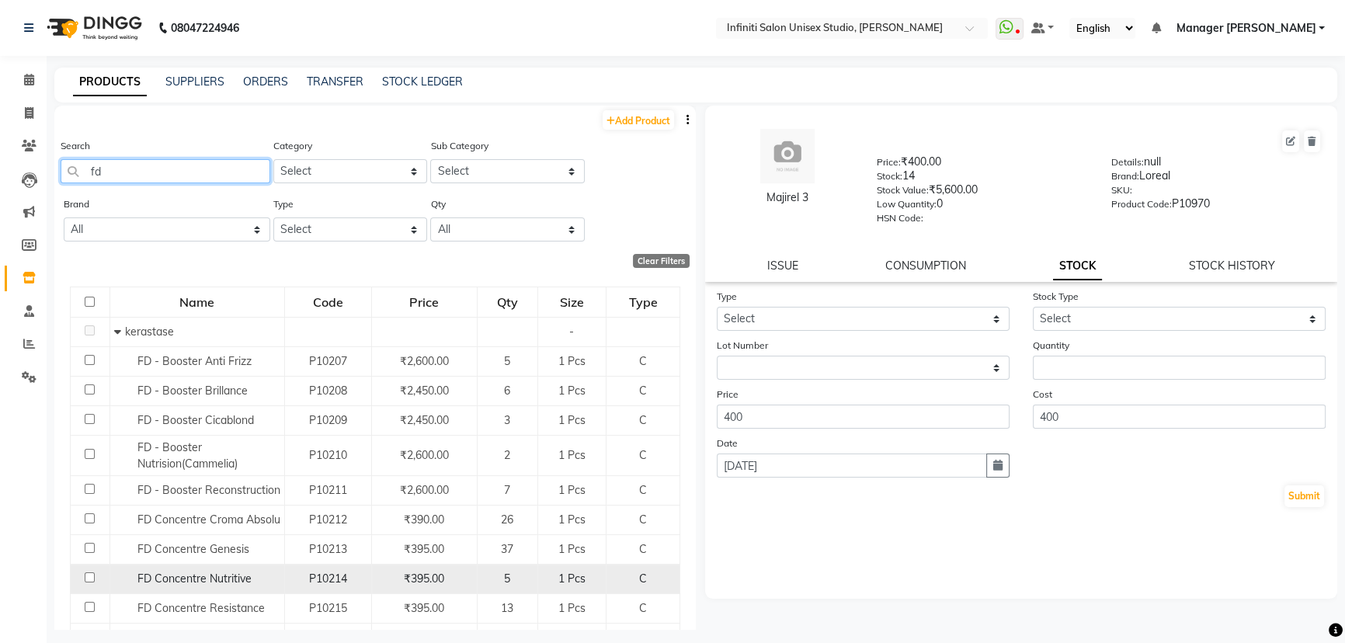
type input "fd"
click at [213, 572] on span "FD Concentre Nutritive" at bounding box center [194, 578] width 114 height 14
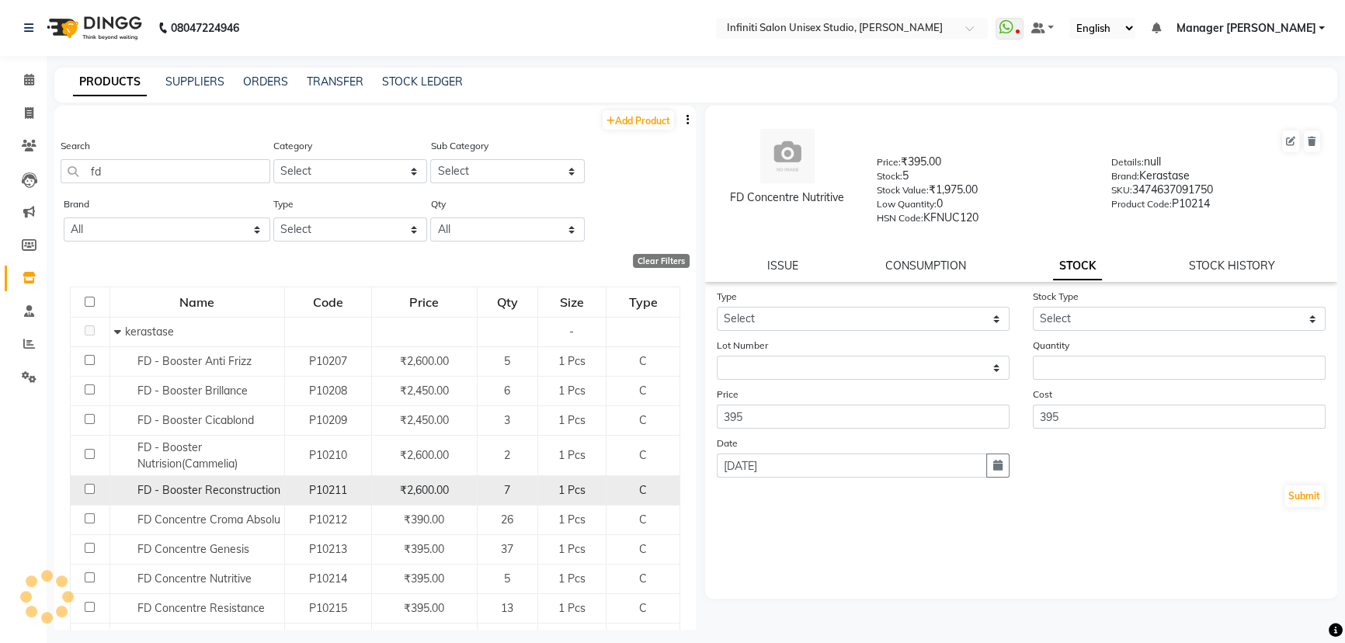
select select
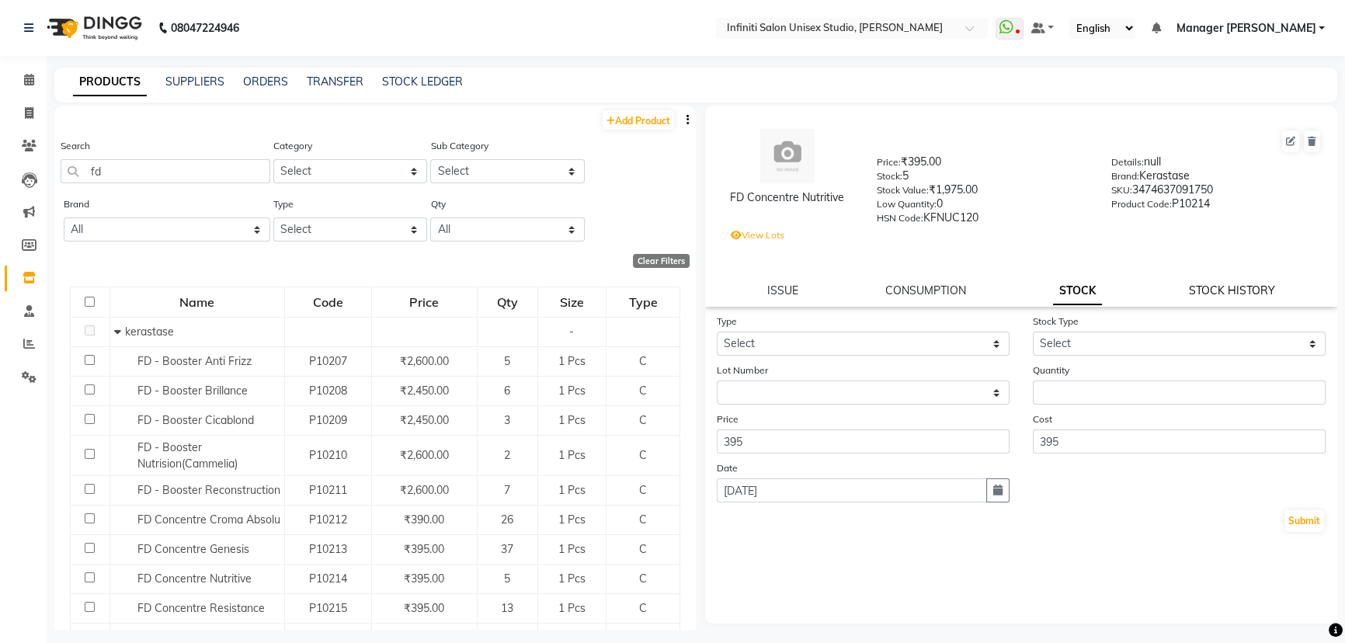
click at [1232, 291] on link "STOCK HISTORY" at bounding box center [1232, 290] width 86 height 14
select select "all"
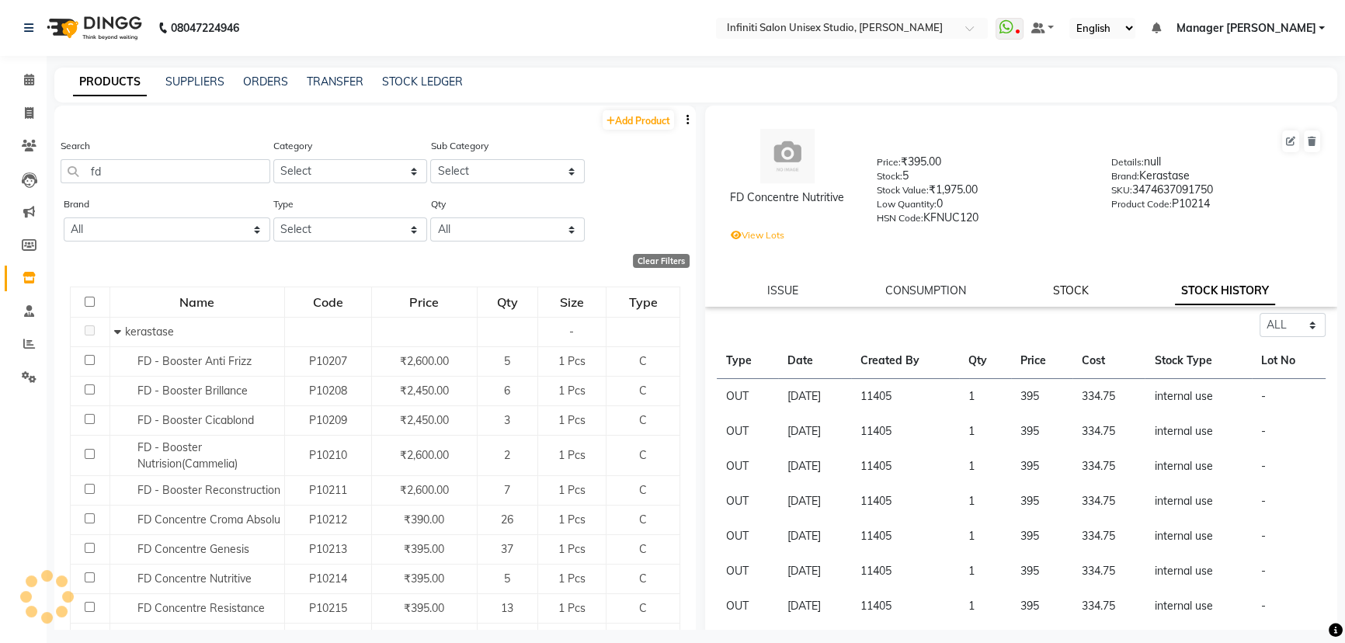
click at [1071, 297] on link "STOCK" at bounding box center [1070, 290] width 36 height 14
select select
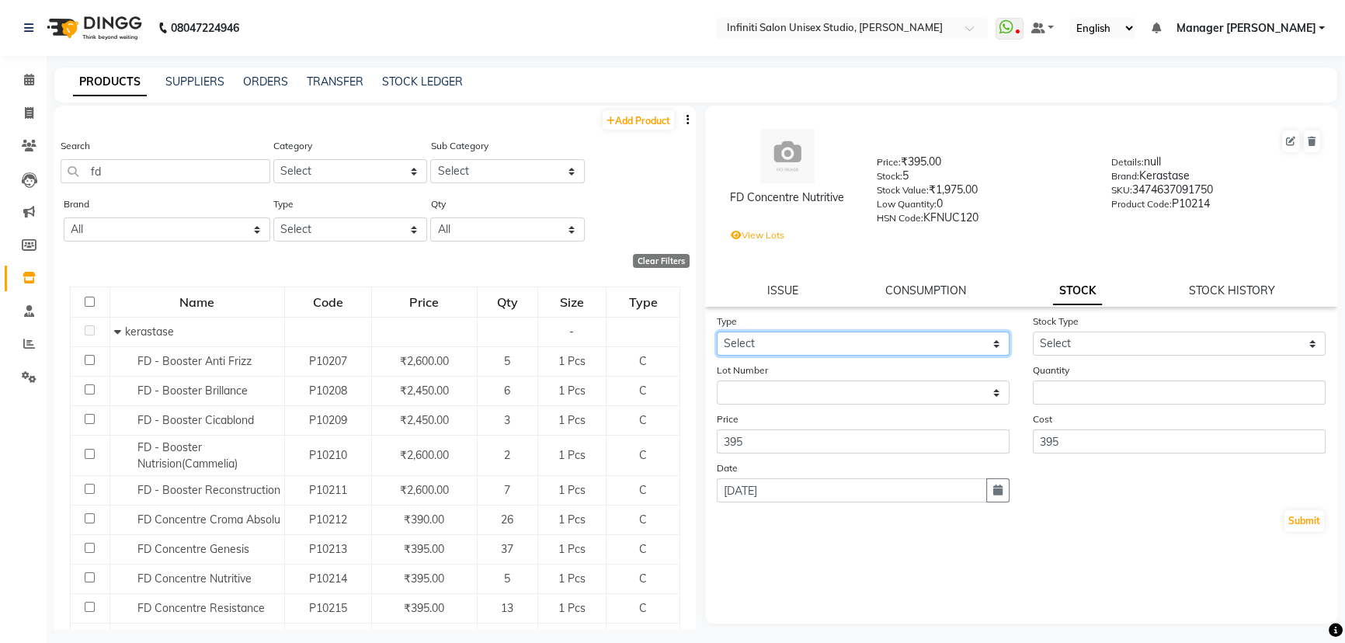
click at [933, 353] on select "Select In Out" at bounding box center [863, 344] width 293 height 24
select select "out"
click at [717, 335] on select "Select In Out" at bounding box center [863, 344] width 293 height 24
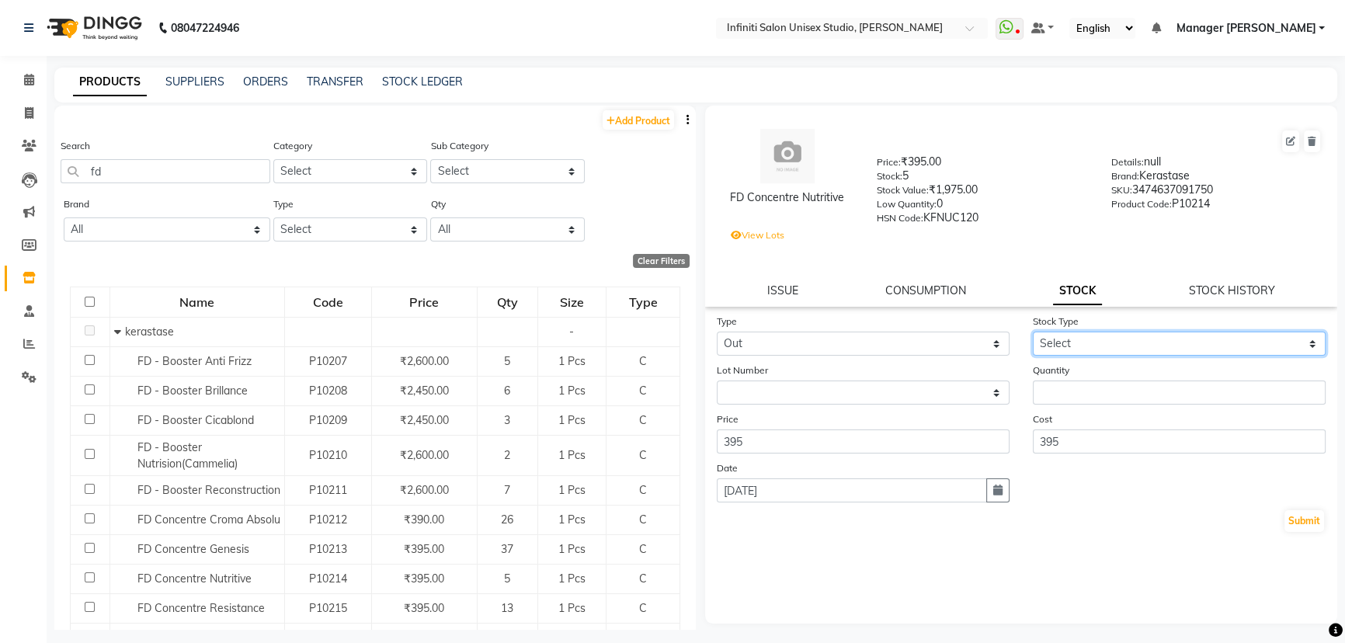
click at [1075, 352] on select "Select Internal Use Damaged Expired Adjustment Return Other" at bounding box center [1179, 344] width 293 height 24
select select "internal use"
click at [1033, 335] on select "Select Internal Use Damaged Expired Adjustment Return Other" at bounding box center [1179, 344] width 293 height 24
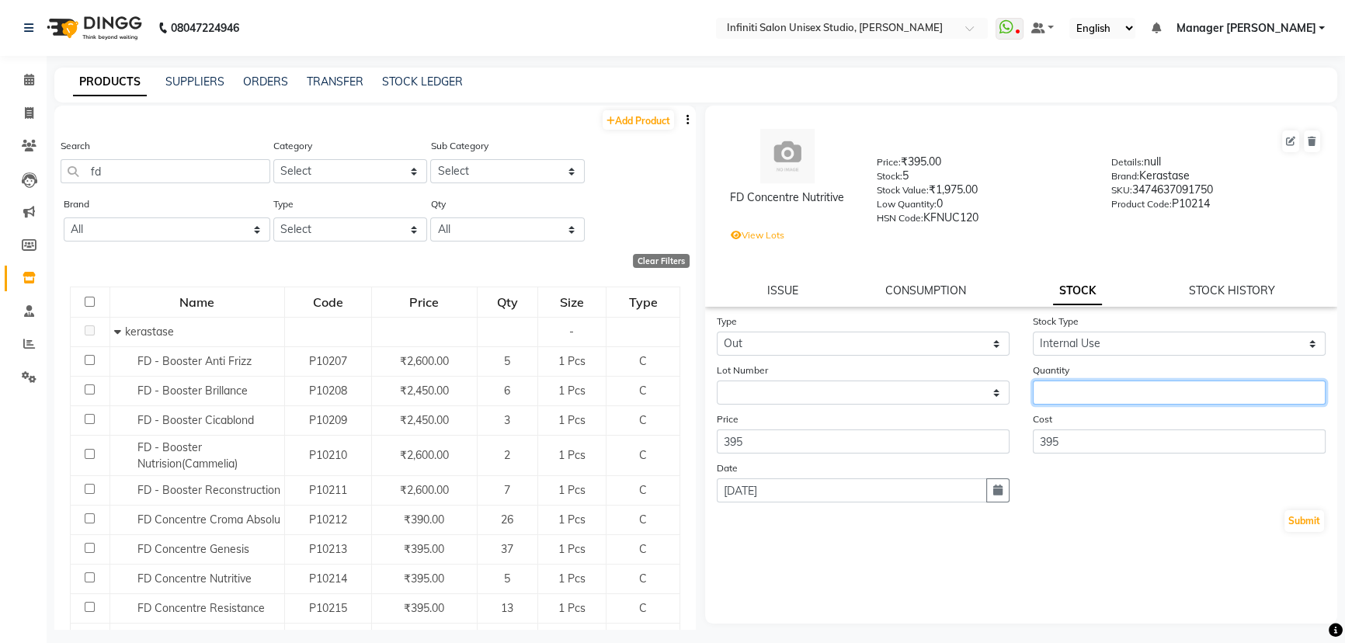
click at [1095, 398] on input "number" at bounding box center [1179, 392] width 293 height 24
type input "1"
click at [1297, 520] on button "Submit" at bounding box center [1304, 521] width 40 height 22
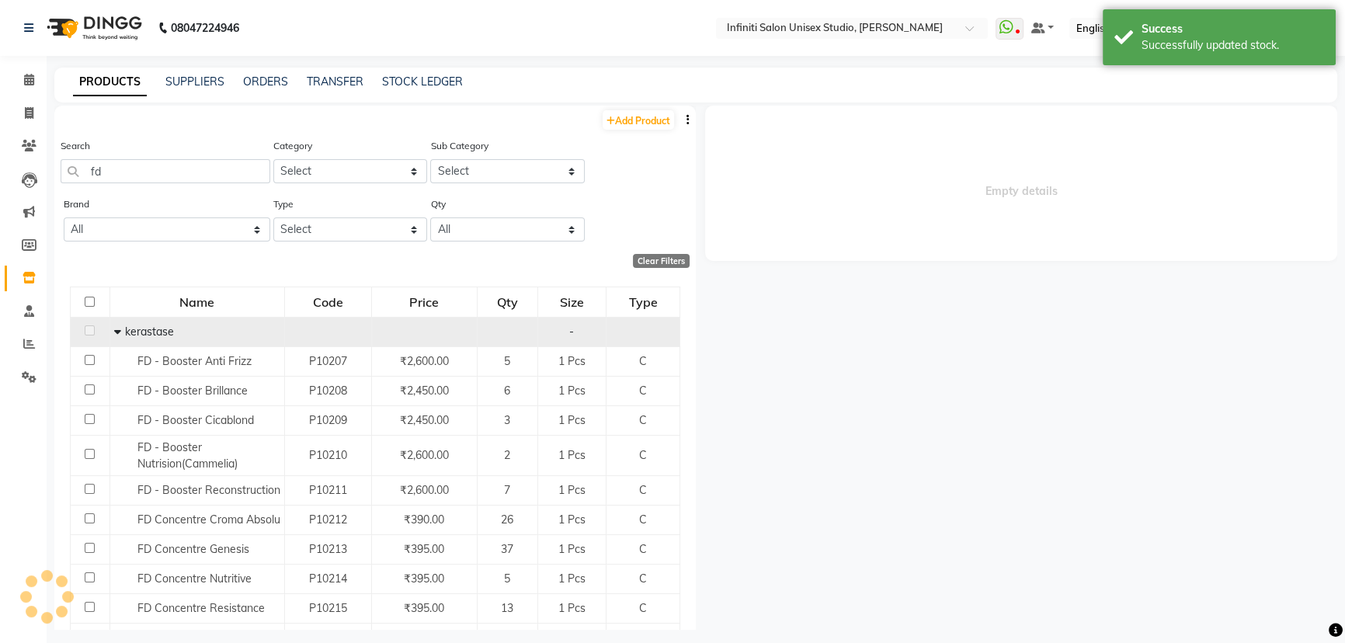
select select
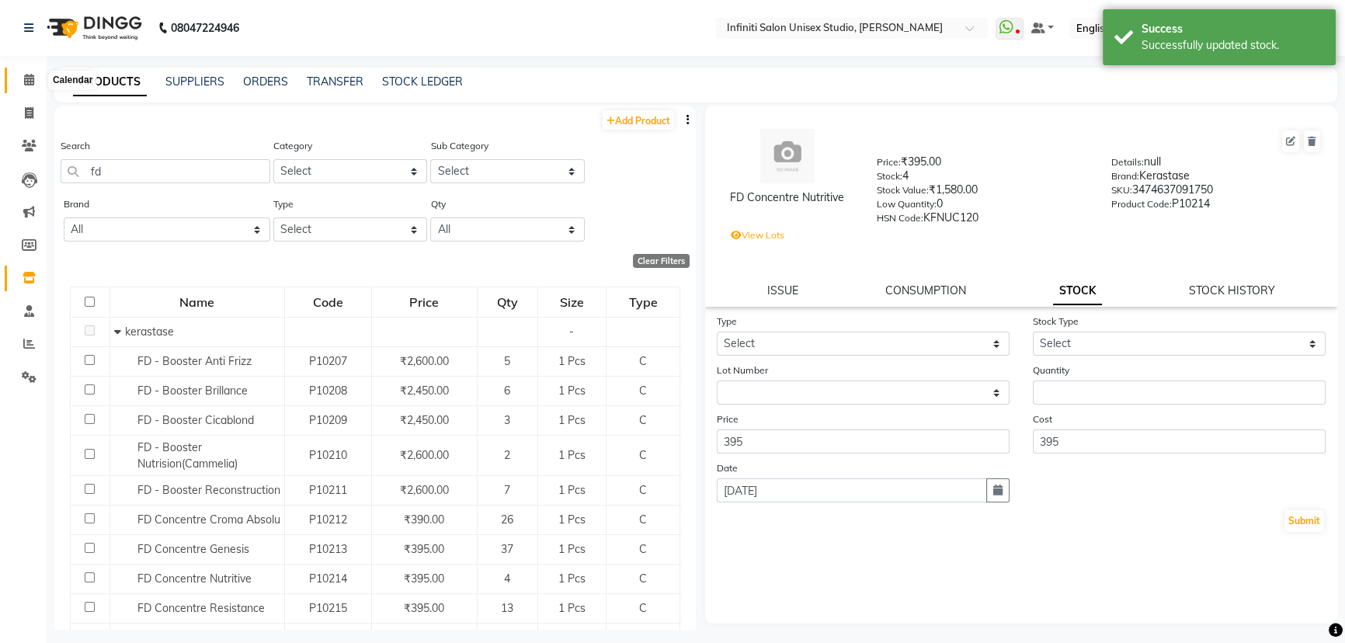
click at [40, 78] on span at bounding box center [29, 80] width 27 height 18
